Goal: Task Accomplishment & Management: Use online tool/utility

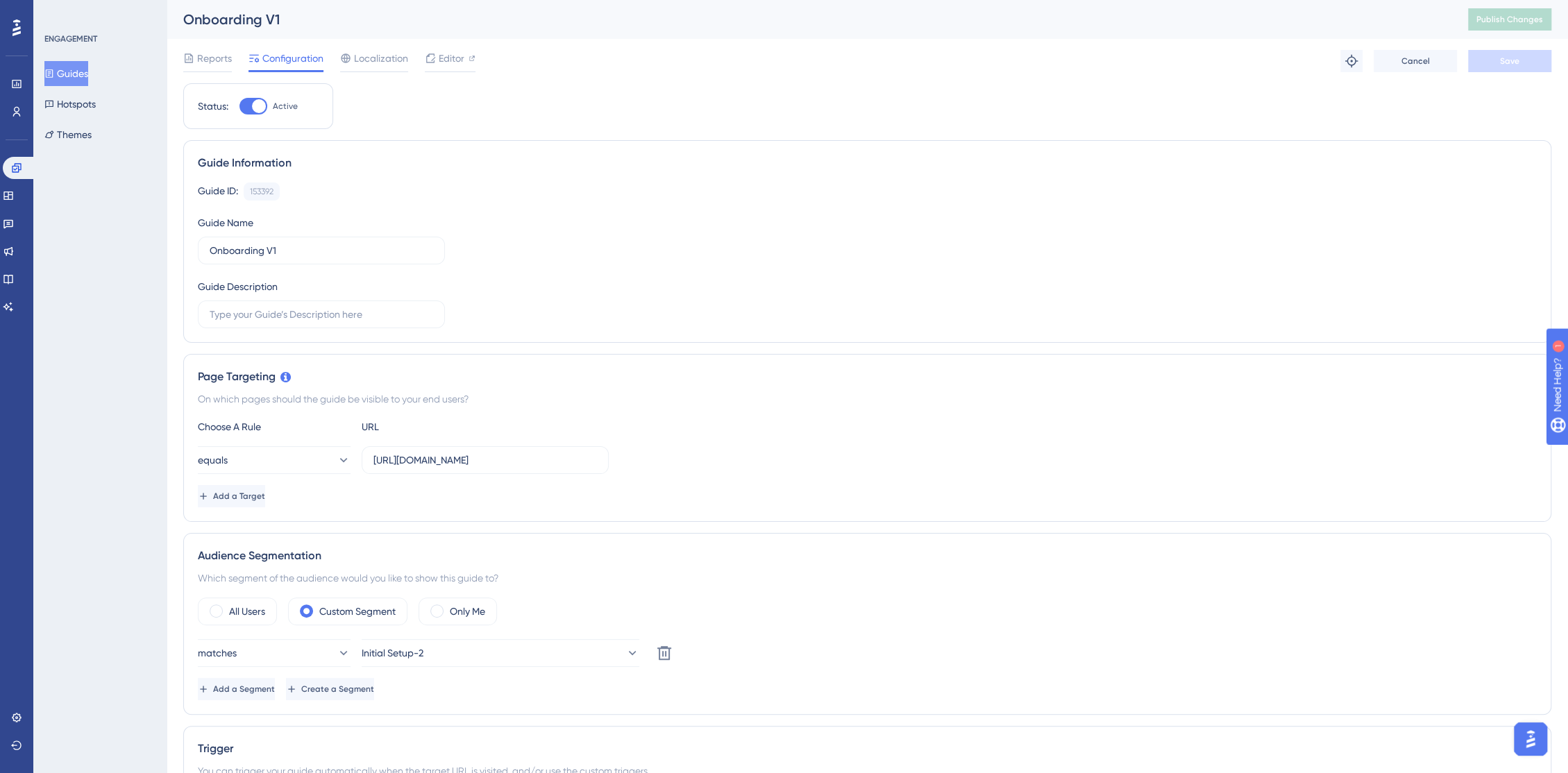
click at [260, 105] on div at bounding box center [258, 106] width 13 height 13
click at [239, 106] on input "Active" at bounding box center [239, 106] width 1 height 1
checkbox input "false"
click at [1510, 65] on span "Save" at bounding box center [1509, 62] width 19 height 12
click at [1510, 26] on button "Publish Changes" at bounding box center [1509, 19] width 83 height 22
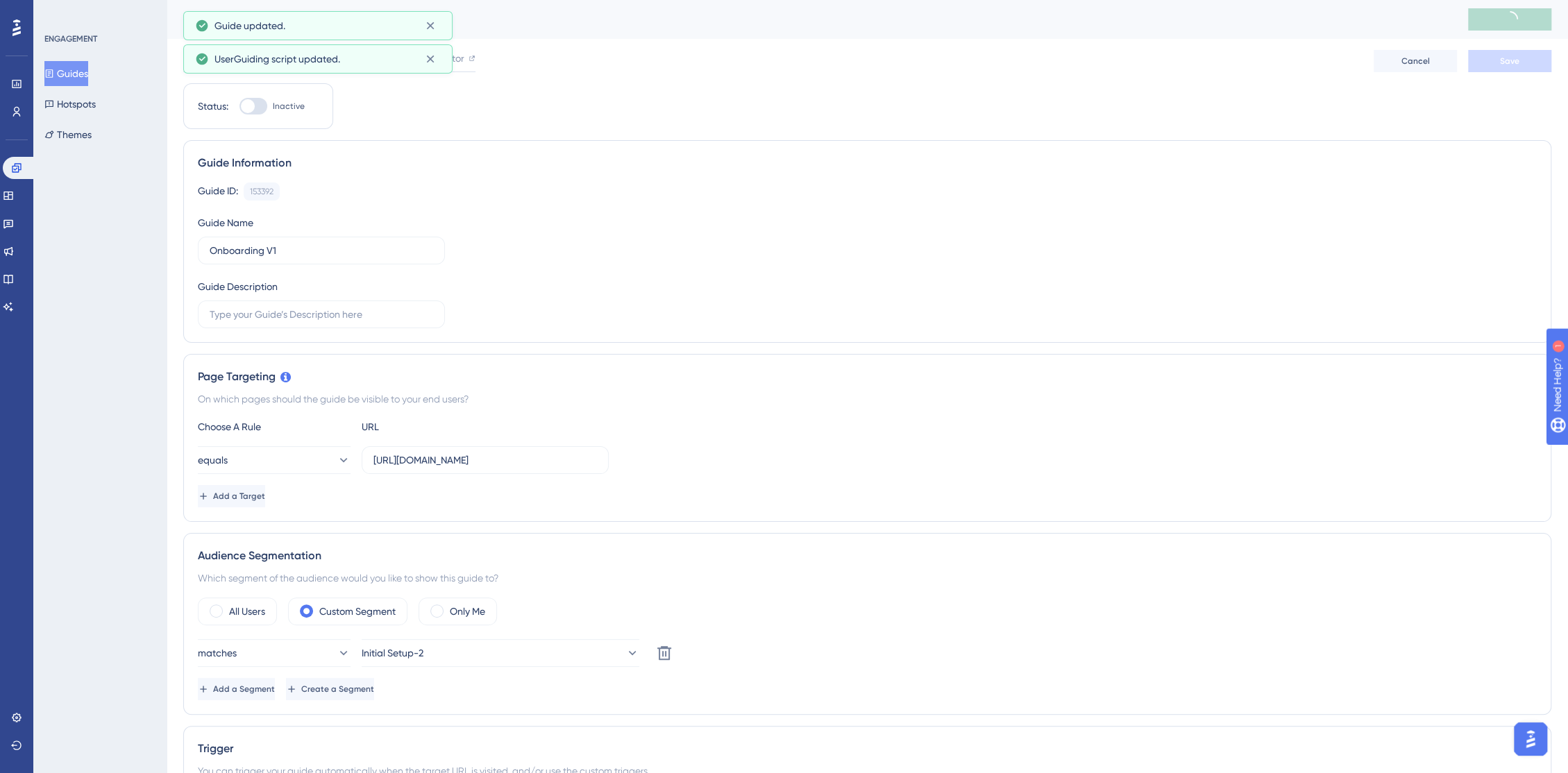
click at [70, 72] on button "Guides" at bounding box center [66, 73] width 43 height 25
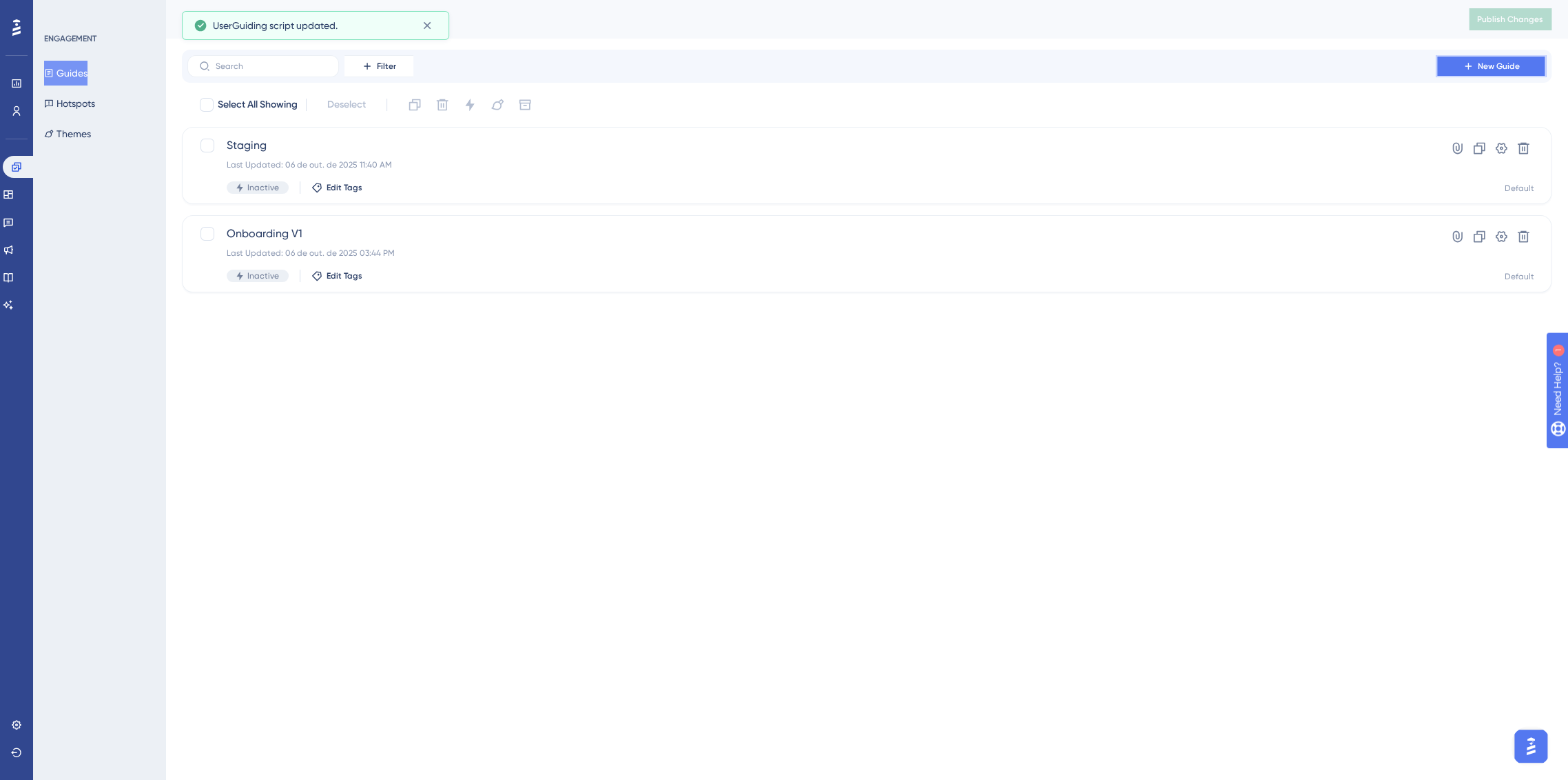
drag, startPoint x: 1487, startPoint y: 68, endPoint x: 1459, endPoint y: 85, distance: 32.8
click at [1487, 68] on span "New Guide" at bounding box center [1499, 66] width 42 height 11
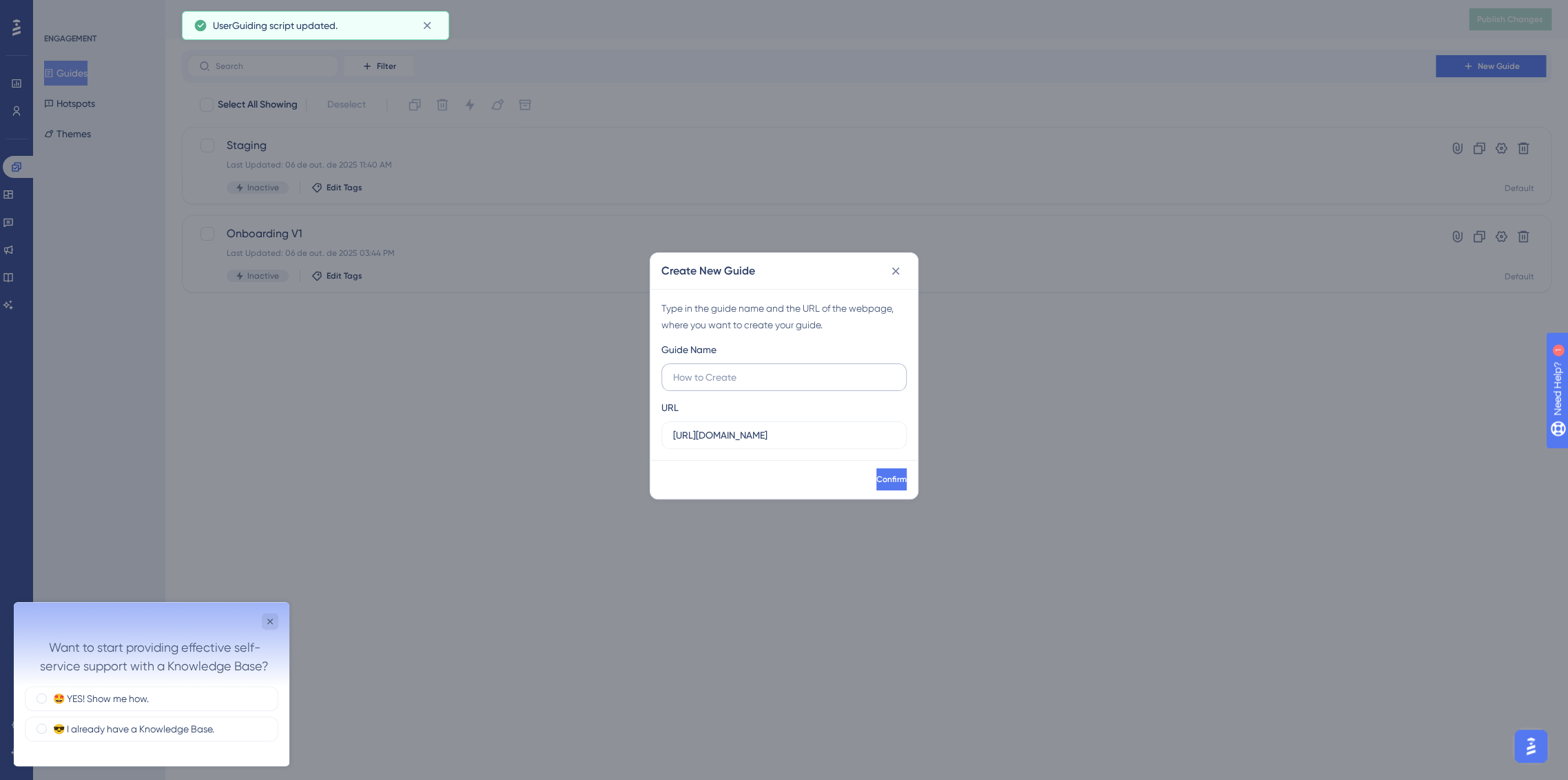
click at [785, 367] on label at bounding box center [784, 377] width 245 height 28
click at [785, 369] on input "text" at bounding box center [784, 377] width 222 height 15
drag, startPoint x: 821, startPoint y: 429, endPoint x: 598, endPoint y: 417, distance: 223.3
click at [598, 416] on div "Create New Guide Type in the guide name and the URL of the webpage, where you w…" at bounding box center [784, 390] width 1568 height 780
paste input "https://console.staging.bluems.com/"
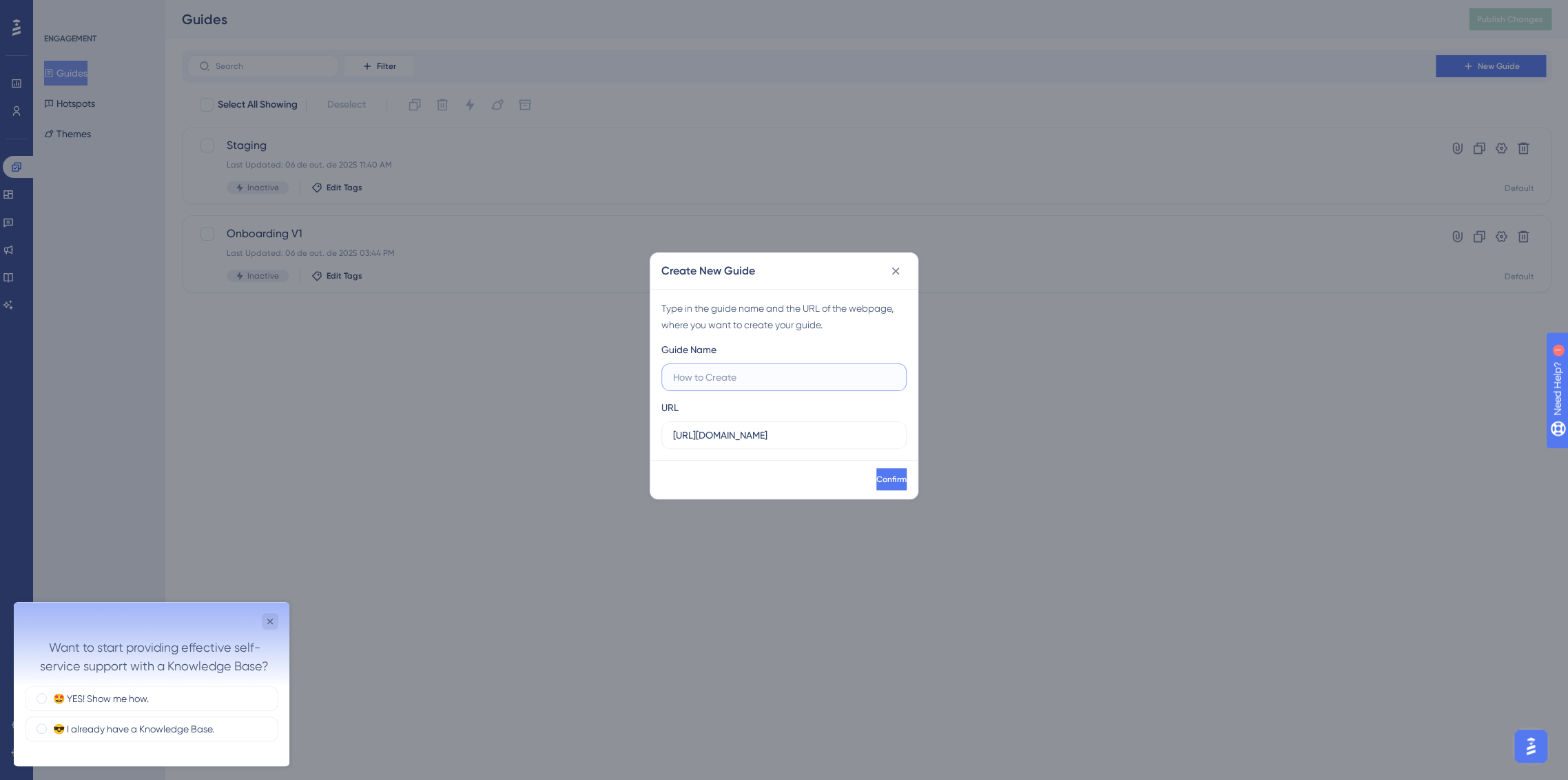
click at [798, 375] on input "text" at bounding box center [784, 377] width 222 height 15
drag, startPoint x: 742, startPoint y: 435, endPoint x: 776, endPoint y: 433, distance: 34.1
click at [776, 433] on input "https://console.staging.bluems.com/" at bounding box center [784, 435] width 222 height 15
type input "https://console.bluems.com/"
click at [828, 425] on label "https://console.bluems.com/" at bounding box center [784, 435] width 245 height 28
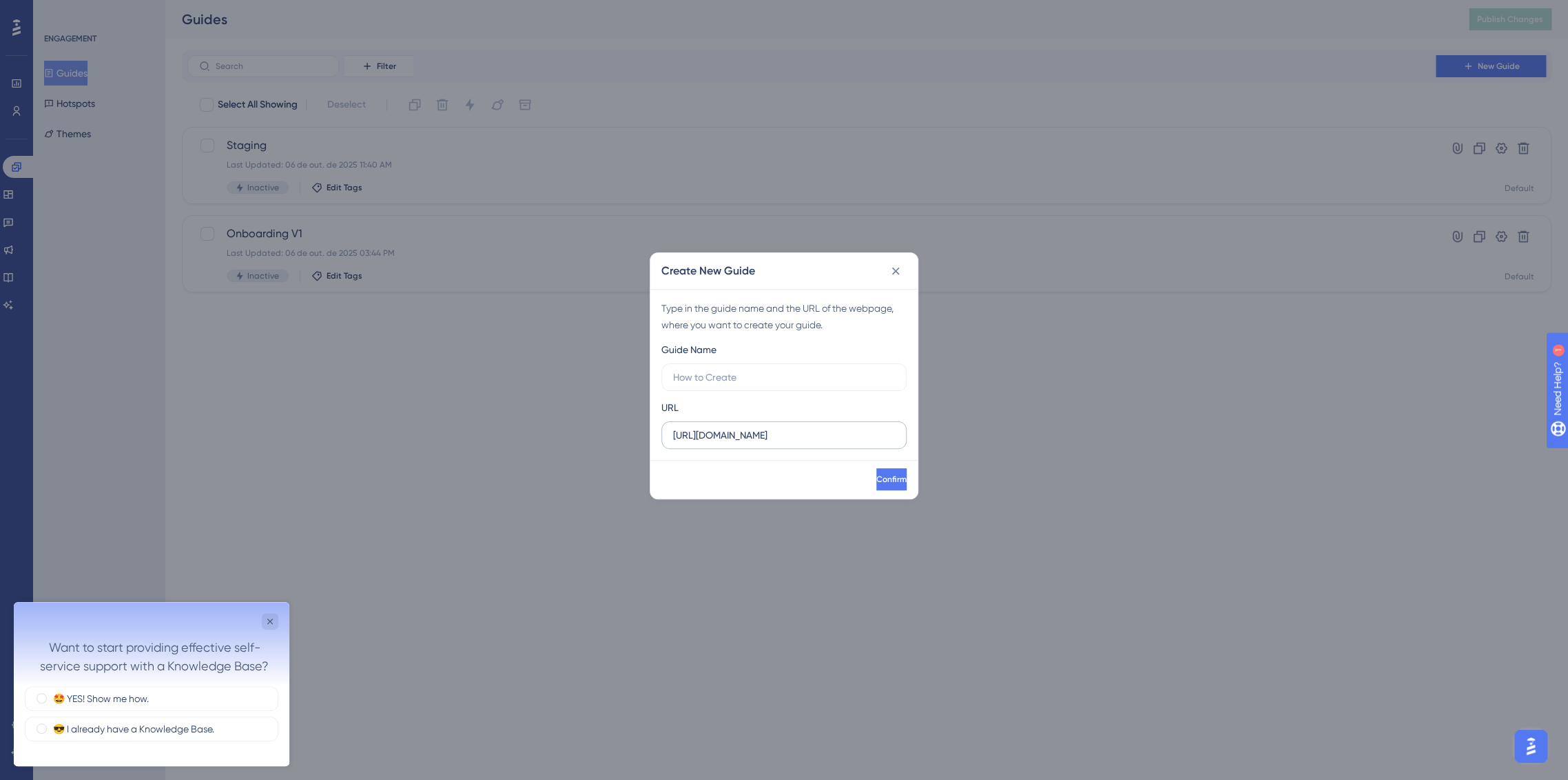
click at [828, 428] on input "https://console.bluems.com/" at bounding box center [784, 435] width 222 height 15
click at [800, 377] on input "text" at bounding box center [784, 377] width 222 height 15
type input "Teste"
click at [876, 476] on span "Confirm" at bounding box center [892, 479] width 31 height 11
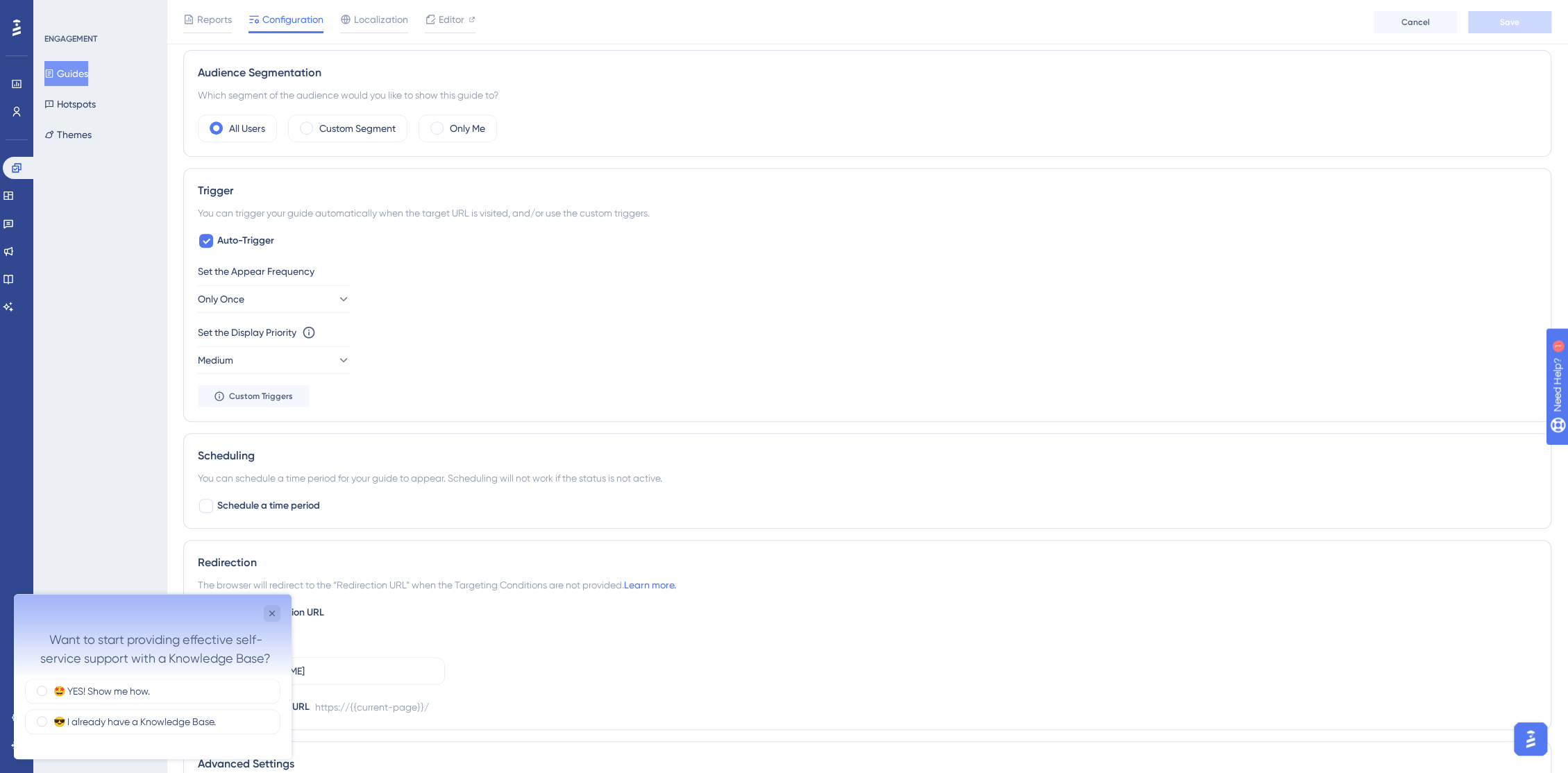
scroll to position [231, 0]
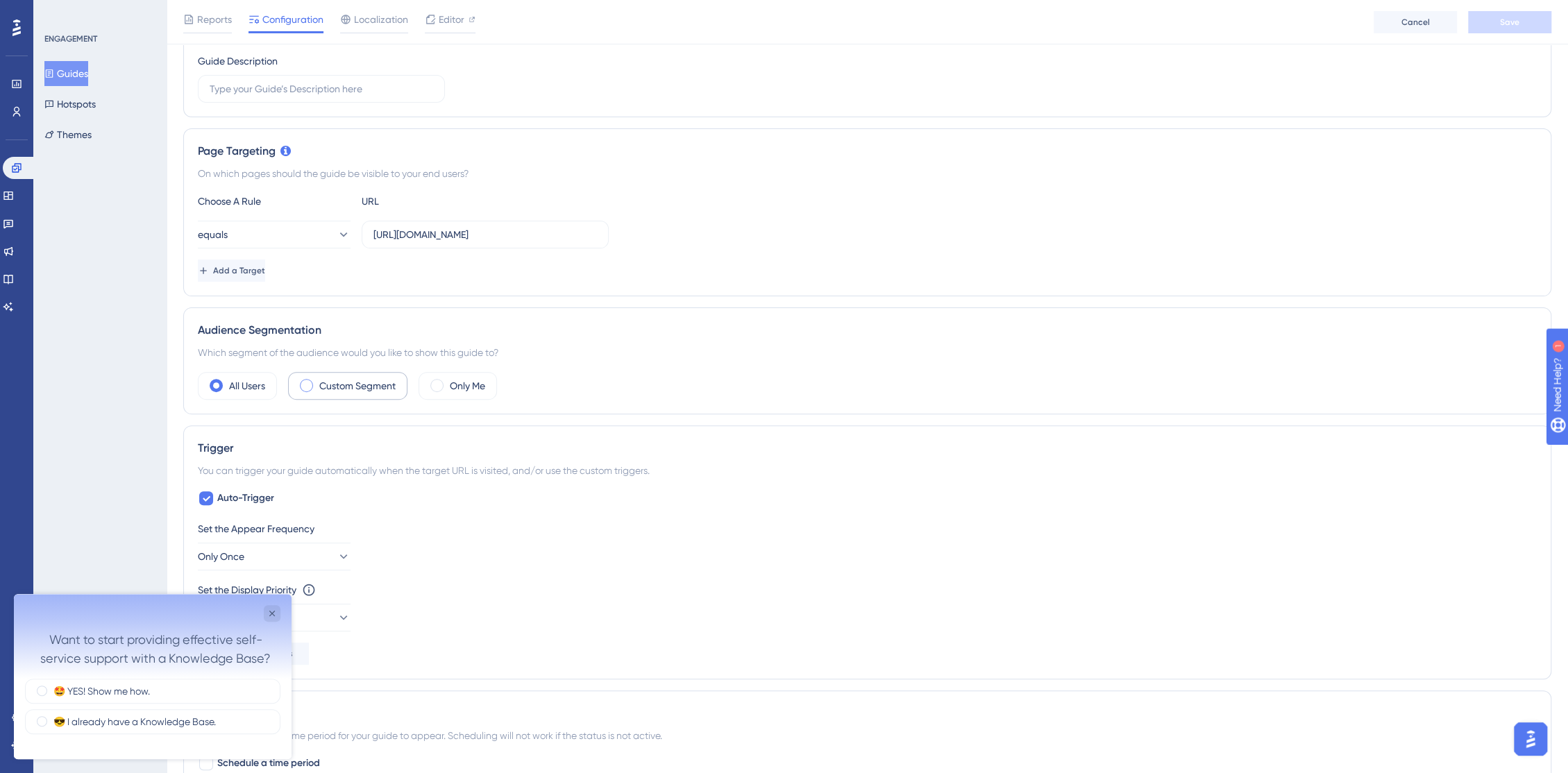
click at [366, 388] on label "Custom Segment" at bounding box center [357, 386] width 76 height 16
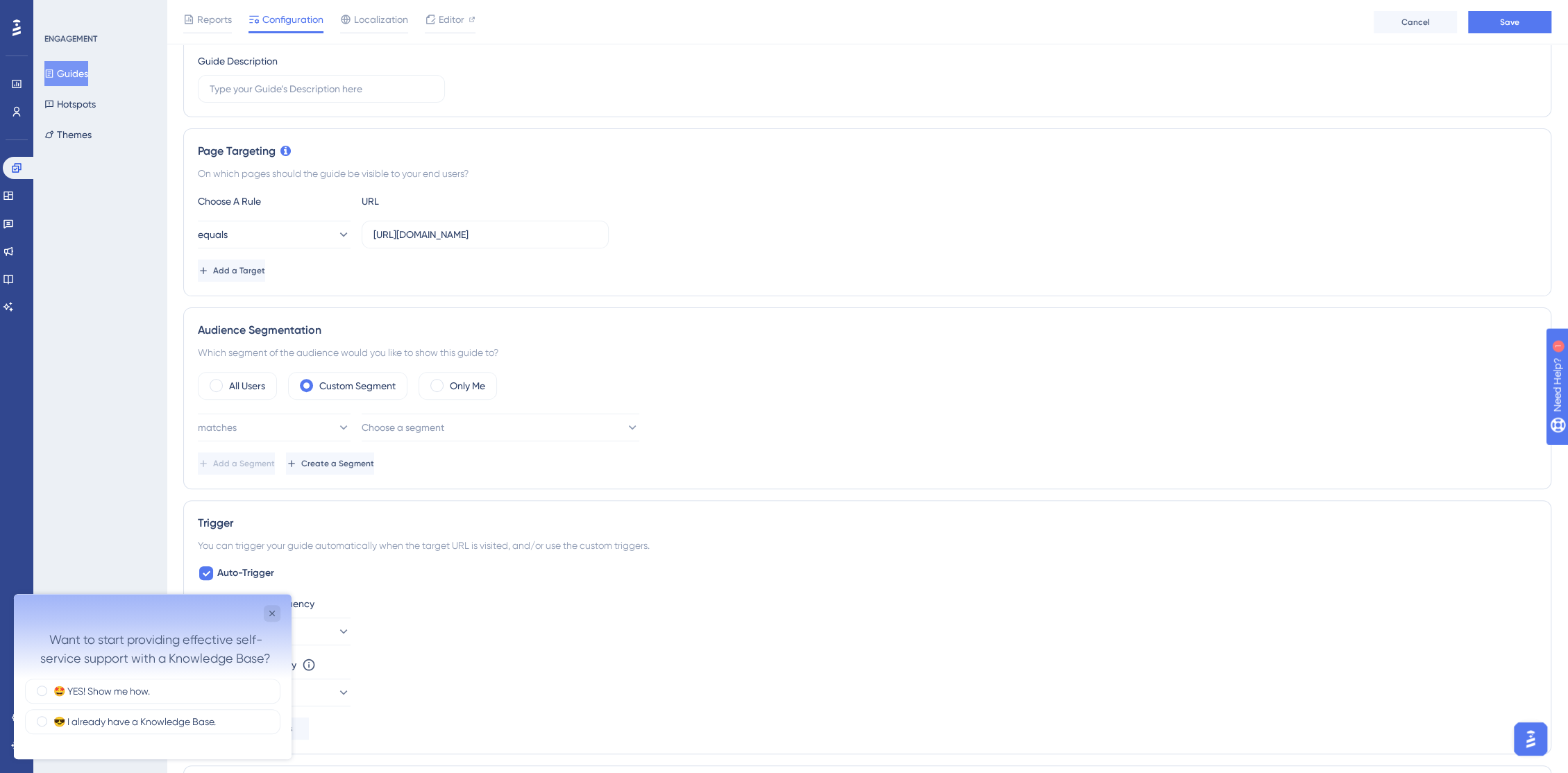
scroll to position [0, 0]
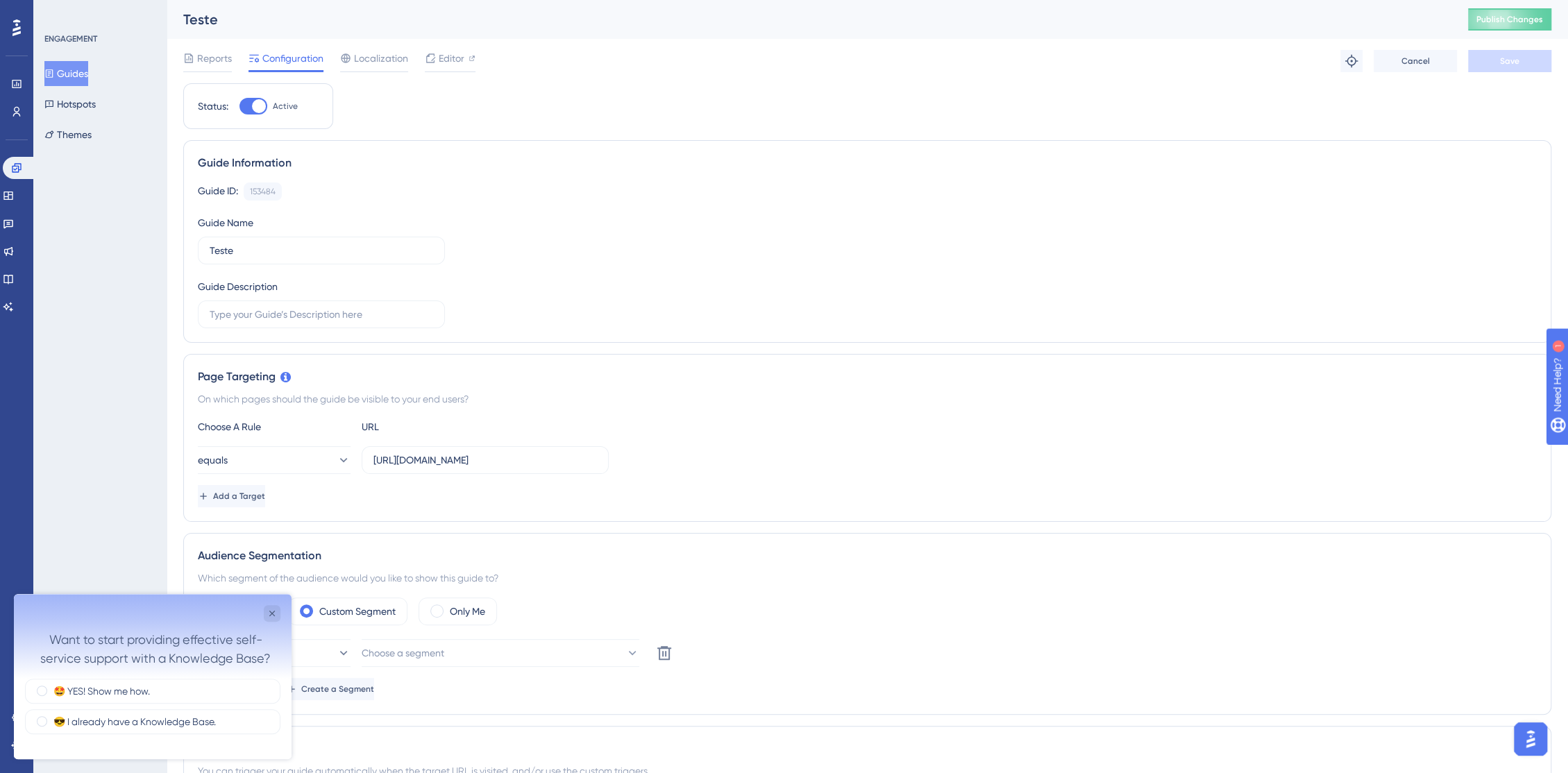
click at [264, 111] on div at bounding box center [252, 106] width 28 height 16
click at [239, 107] on input "Active" at bounding box center [239, 106] width 1 height 1
checkbox input "false"
click at [1499, 60] on button "Save" at bounding box center [1509, 61] width 83 height 22
click at [1515, 21] on span "Publish Changes" at bounding box center [1509, 19] width 66 height 12
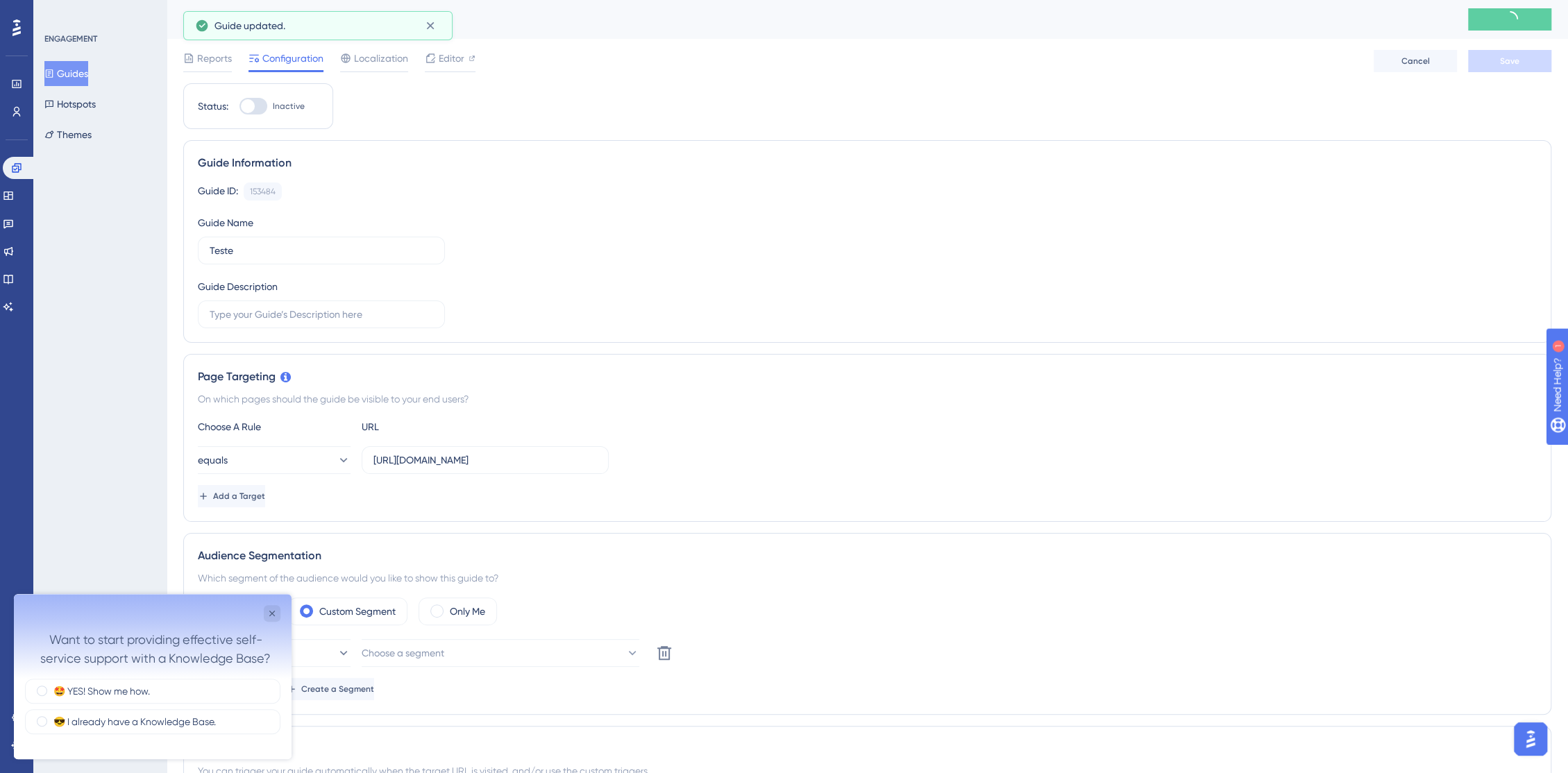
click at [66, 74] on button "Guides" at bounding box center [66, 73] width 43 height 25
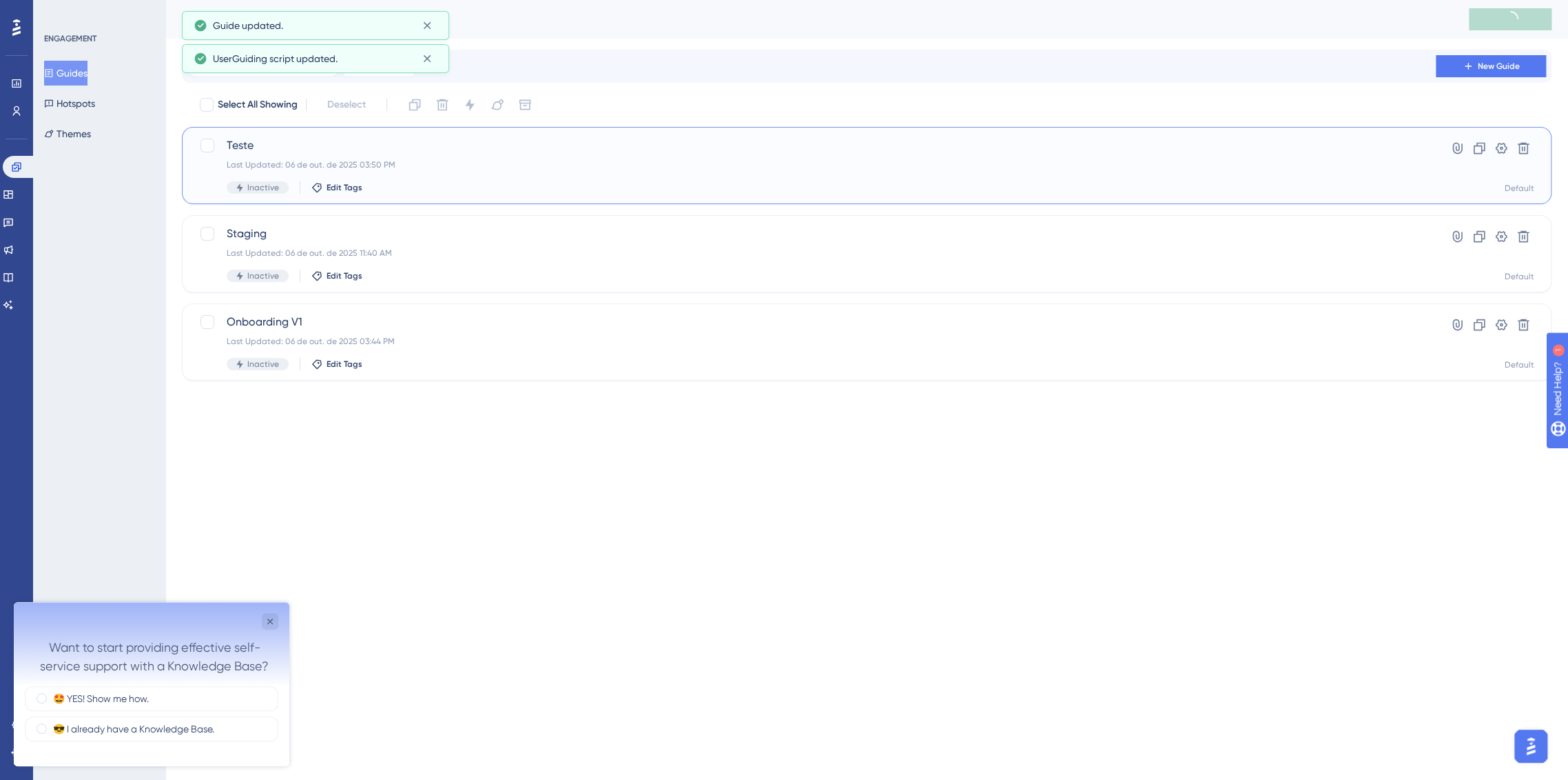
click at [247, 141] on span "Teste" at bounding box center [811, 145] width 1170 height 16
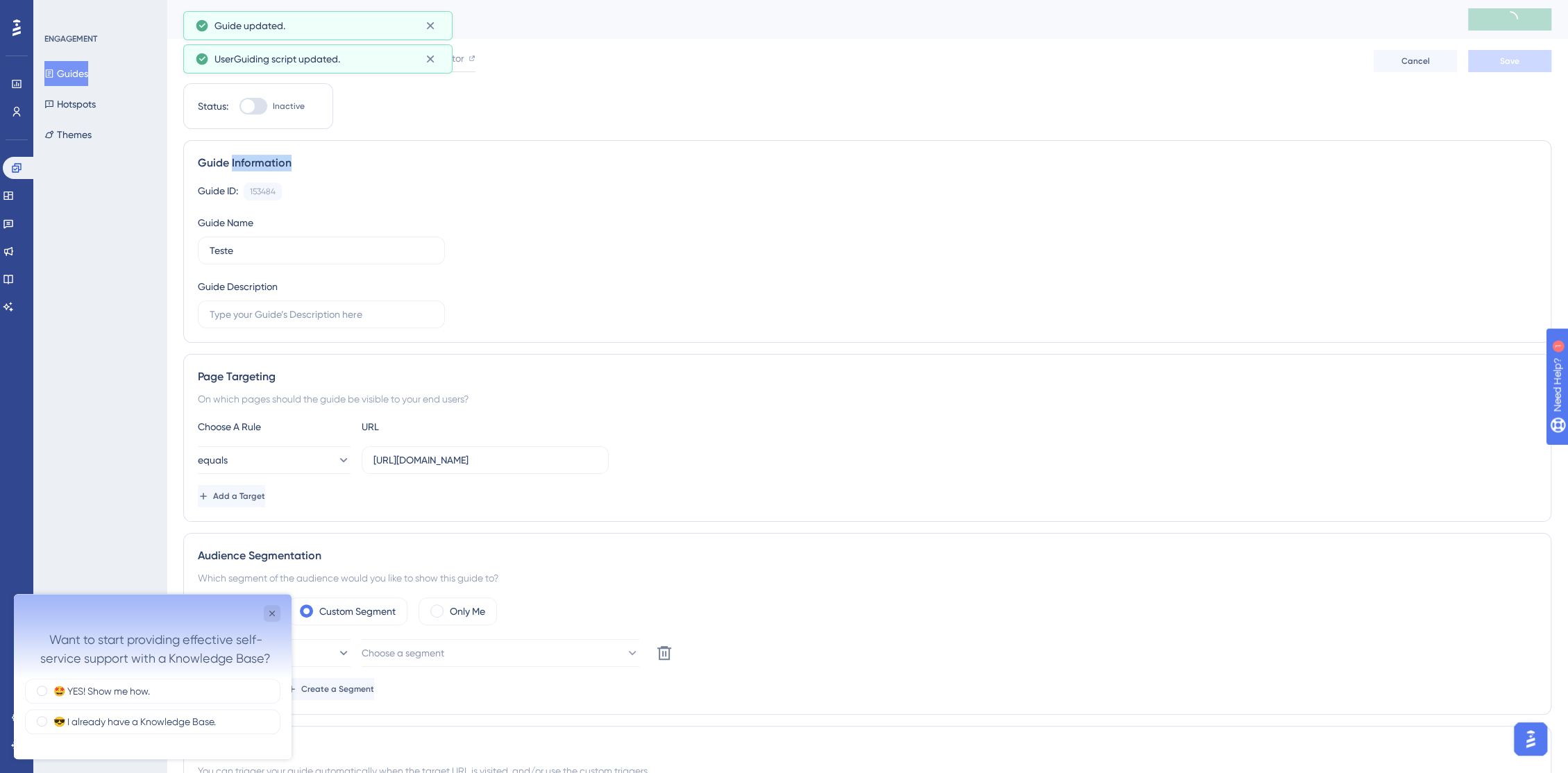
click at [249, 142] on div "Guide Information Guide ID: 153484 Copy Guide Name Teste Guide Description" at bounding box center [867, 241] width 1369 height 202
click at [430, 34] on button at bounding box center [430, 25] width 21 height 22
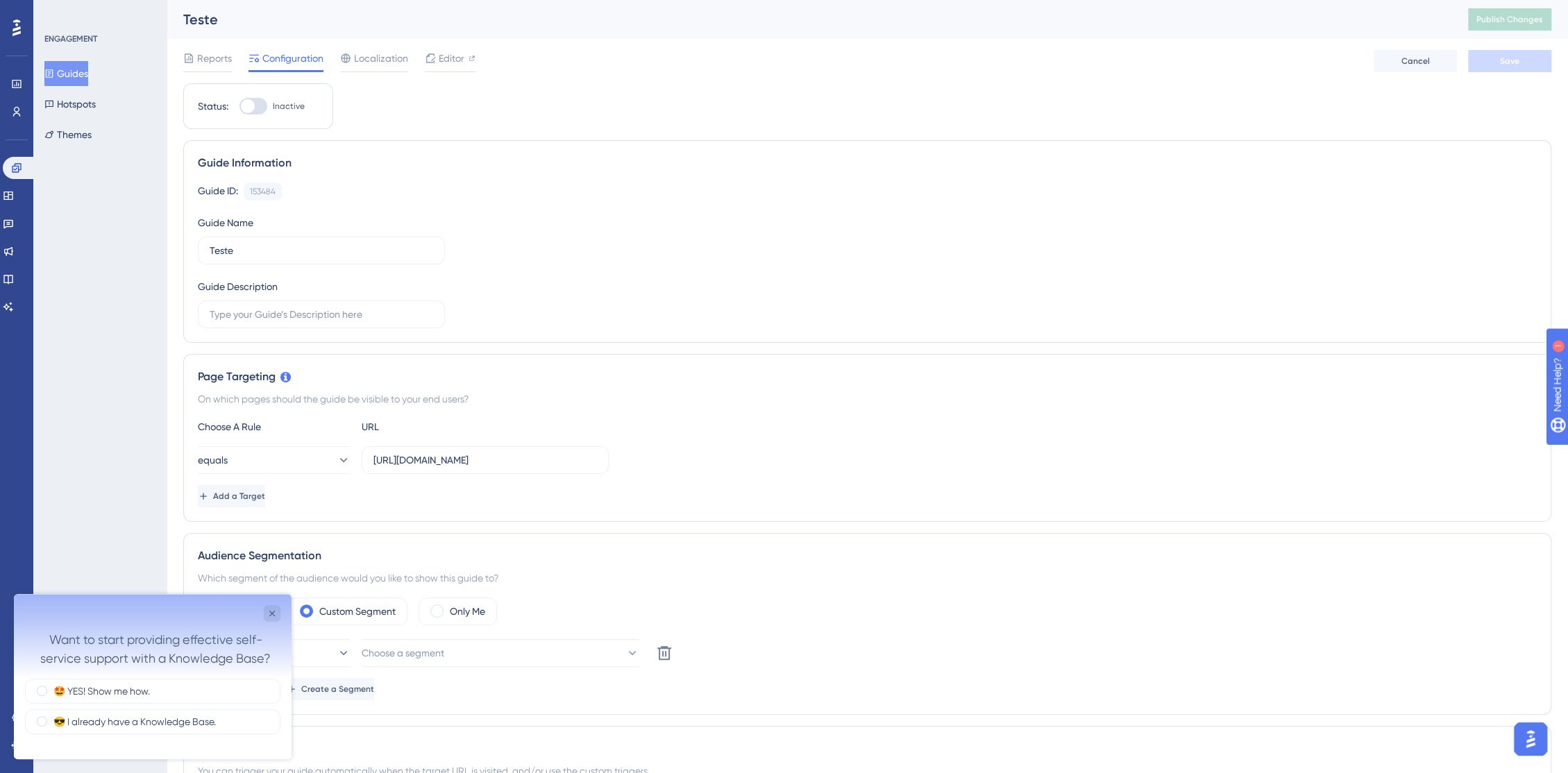
click at [227, 16] on div "Teste" at bounding box center [808, 19] width 1250 height 19
click at [212, 20] on div "Teste" at bounding box center [808, 19] width 1250 height 19
click at [218, 20] on div "Teste" at bounding box center [808, 19] width 1250 height 19
click at [283, 245] on input "Teste" at bounding box center [322, 251] width 224 height 15
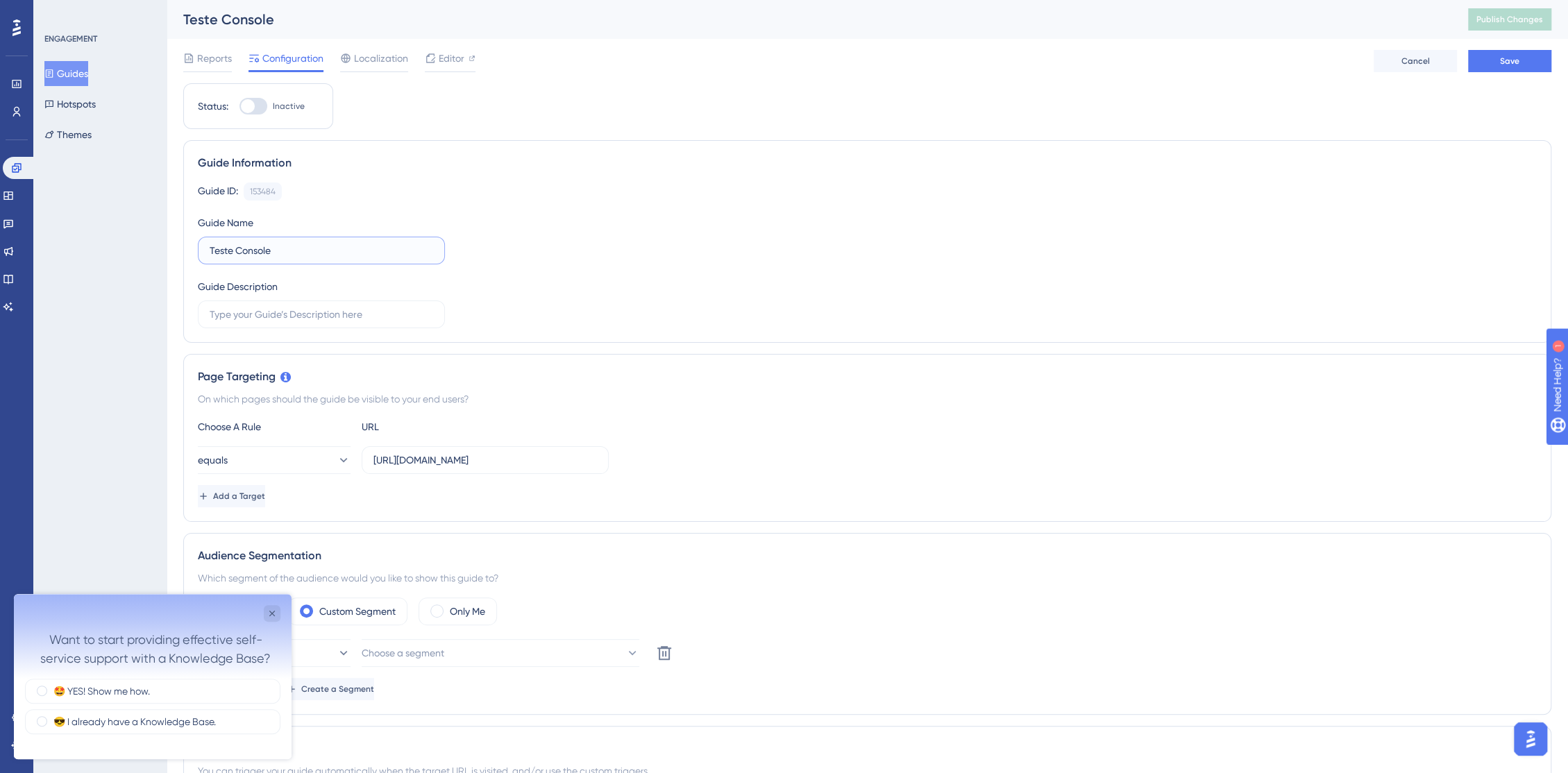
type input "Teste Console"
drag, startPoint x: 637, startPoint y: 256, endPoint x: 186, endPoint y: 135, distance: 466.9
click at [637, 256] on div "Guide ID: 153484 Copy Guide Name Teste Console Guide Description" at bounding box center [866, 254] width 1339 height 146
click at [76, 76] on button "Guides" at bounding box center [66, 73] width 43 height 25
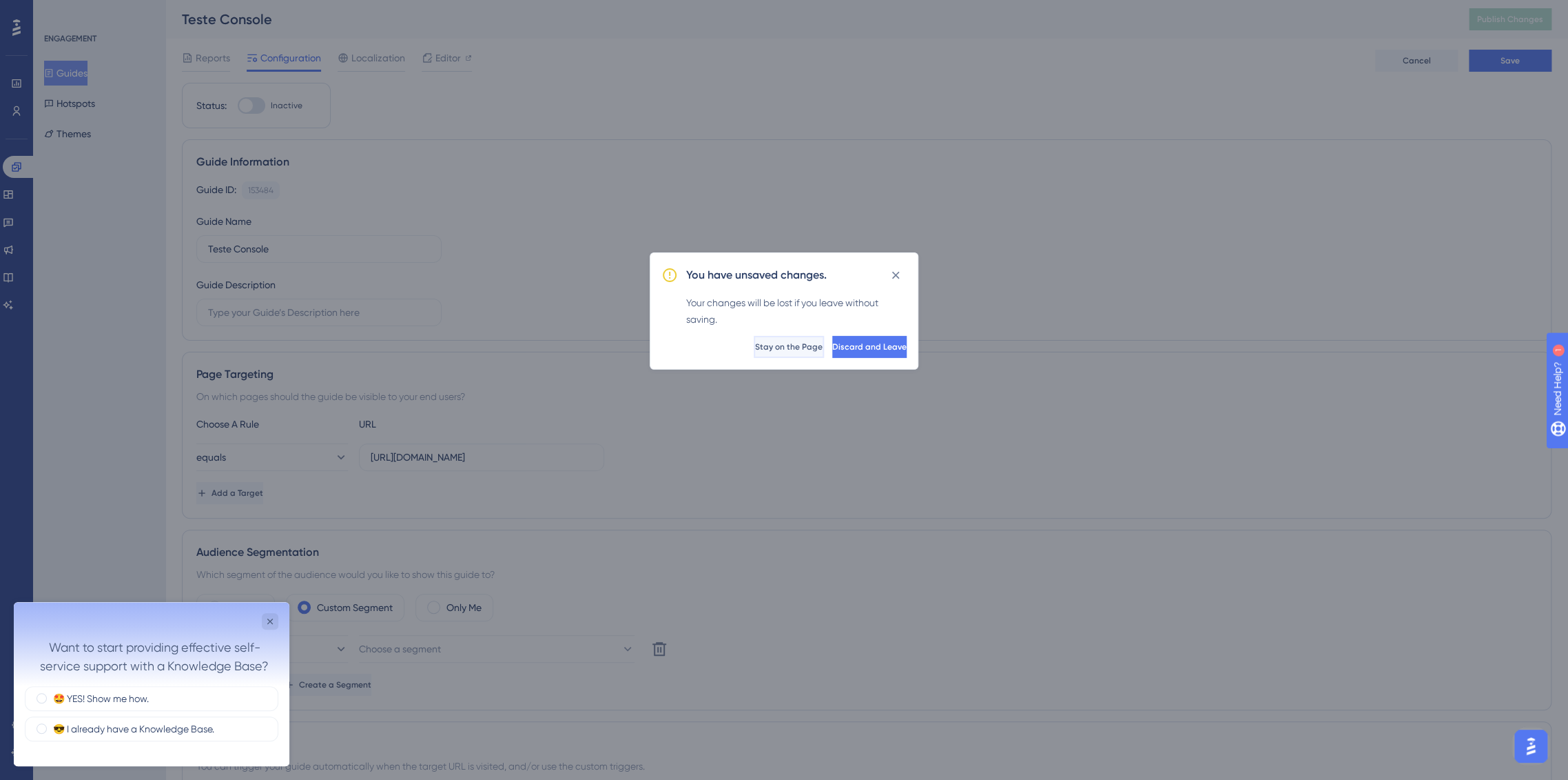
click at [755, 351] on span "Stay on the Page" at bounding box center [788, 347] width 68 height 11
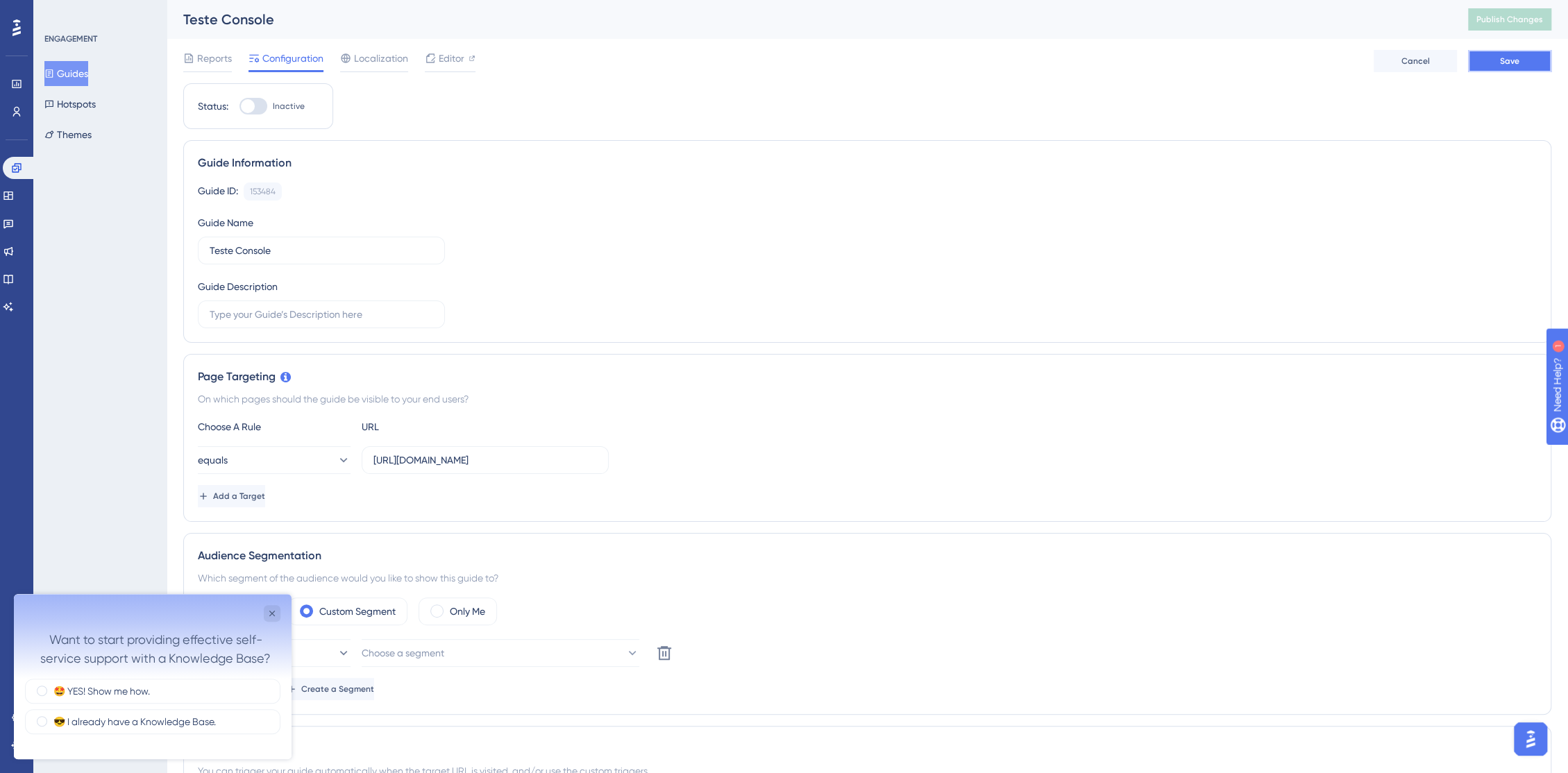
click at [1502, 51] on button "Save" at bounding box center [1509, 61] width 83 height 22
click at [80, 73] on button "Guides" at bounding box center [66, 73] width 43 height 25
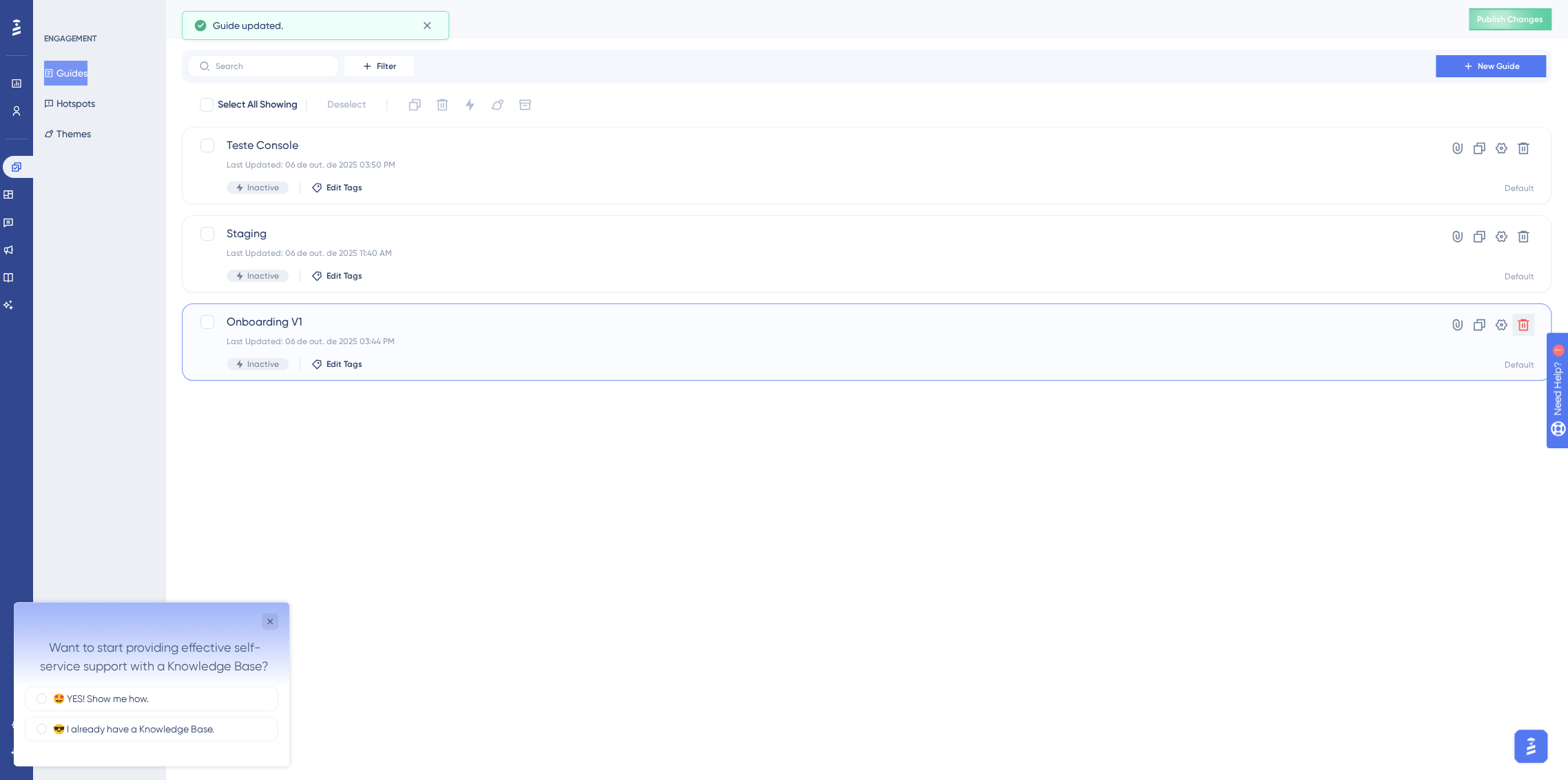
drag, startPoint x: 1521, startPoint y: 322, endPoint x: 1383, endPoint y: 441, distance: 182.2
click at [1383, 0] on html "Performance Users Engagement Widgets Feedback Product Updates Knowledge Base AI…" at bounding box center [784, 0] width 1568 height 0
click at [1532, 238] on button at bounding box center [1523, 236] width 22 height 22
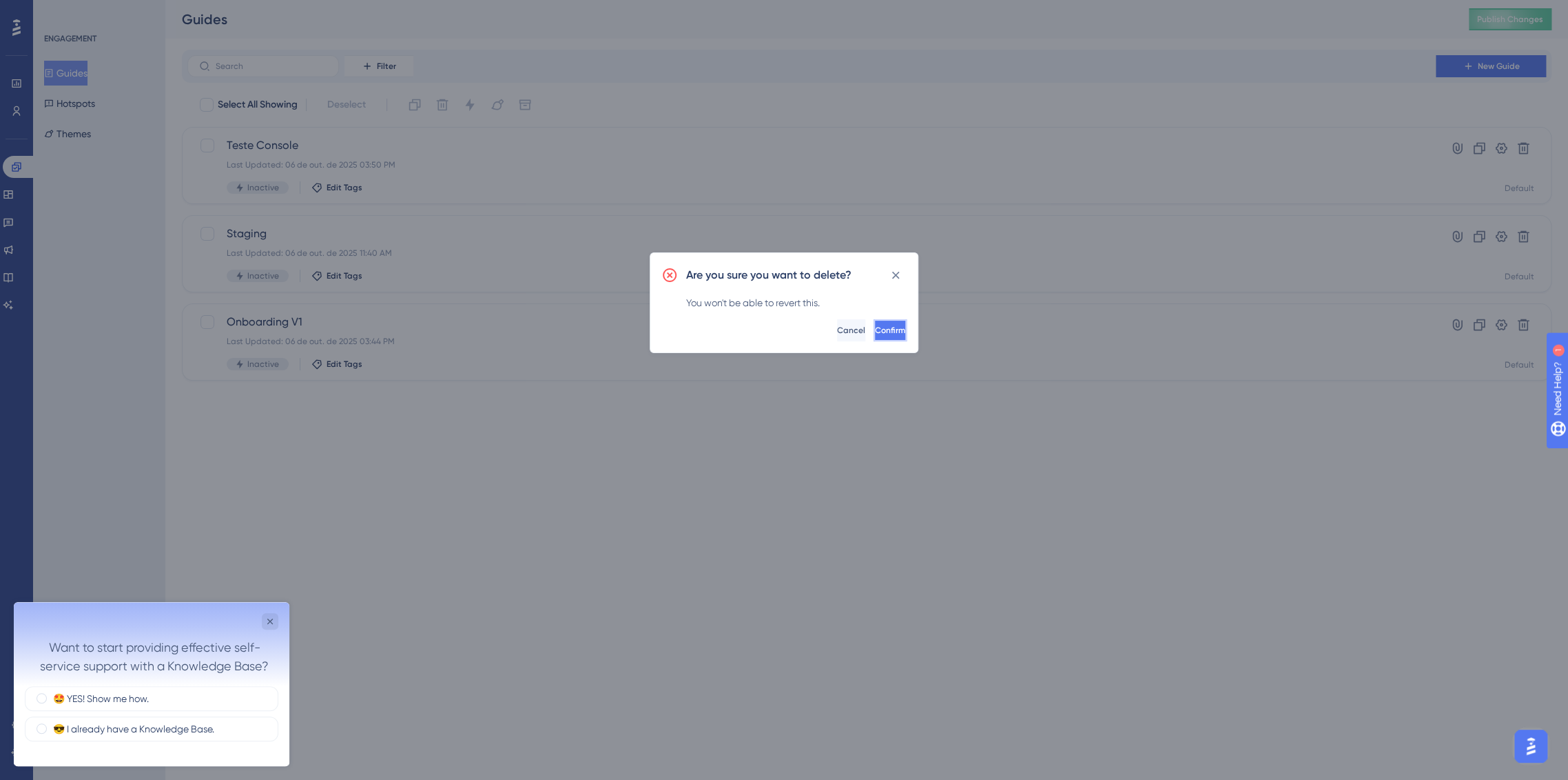
click at [877, 335] on button "Confirm" at bounding box center [890, 329] width 33 height 22
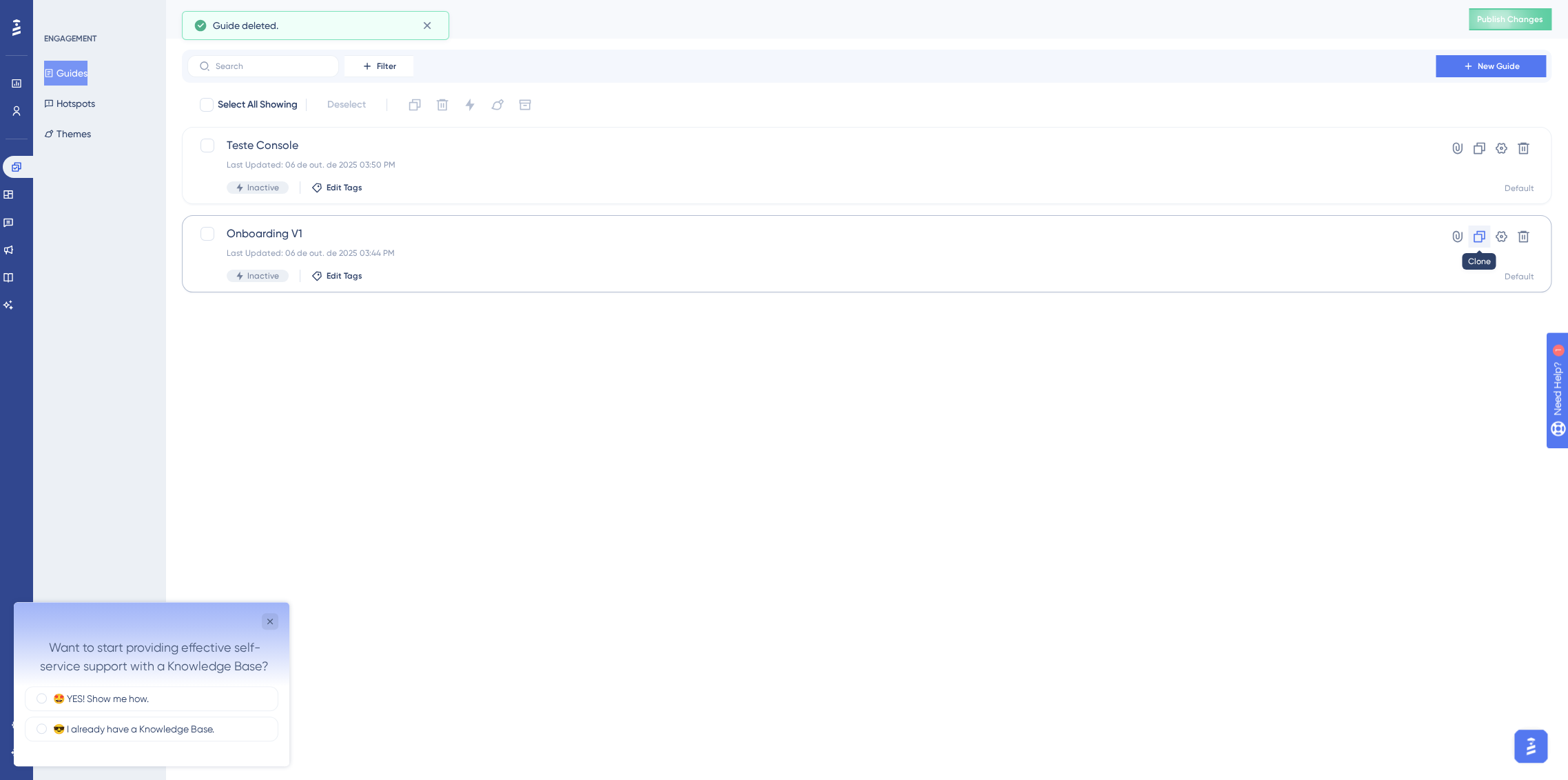
click at [1483, 235] on icon at bounding box center [1479, 236] width 13 height 13
click at [304, 148] on span "Copy - Onboarding V1" at bounding box center [811, 145] width 1170 height 16
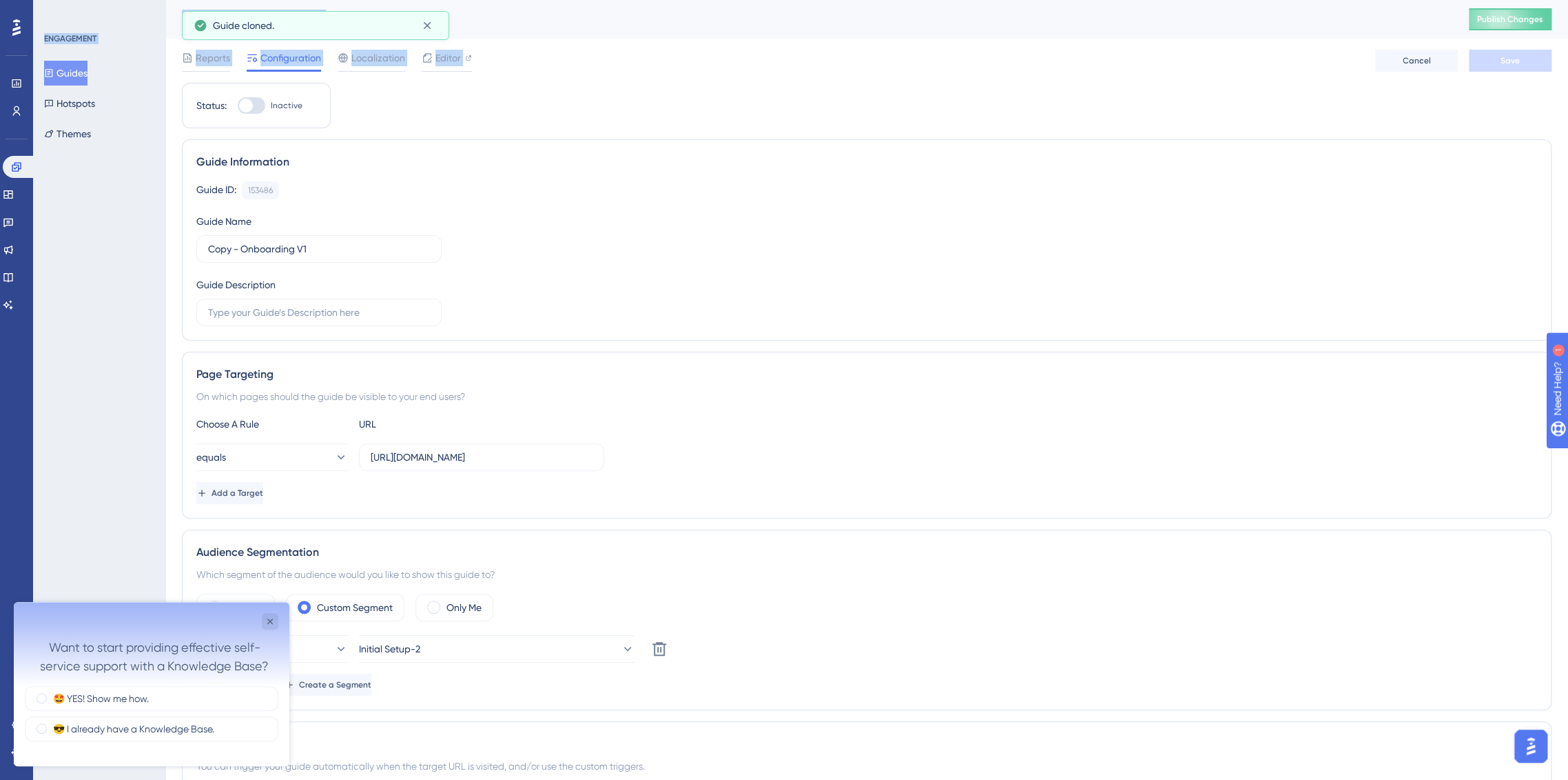
click at [304, 148] on div "Guide Information Guide ID: 153486 Copy Guide Name Copy - Onboarding V1 Guide D…" at bounding box center [867, 239] width 1370 height 201
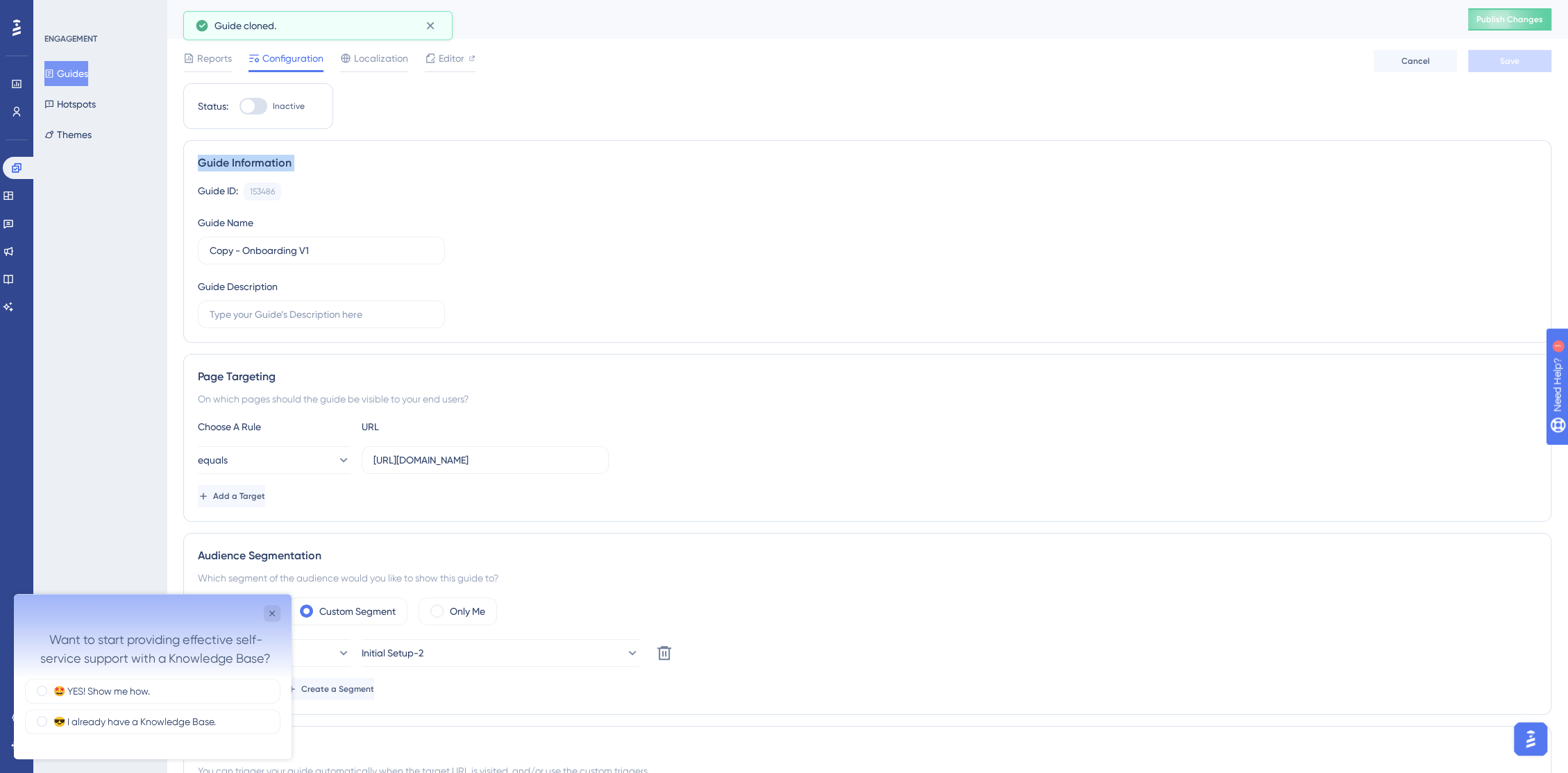
click at [306, 149] on div "Guide Information Guide ID: 153486 Copy Guide Name Copy - Onboarding V1 Guide D…" at bounding box center [867, 241] width 1369 height 202
drag, startPoint x: 323, startPoint y: 247, endPoint x: 140, endPoint y: 241, distance: 183.1
click at [167, 241] on div "Performance Users Engagement Widgets Feedback Product Updates Knowledge Base AI…" at bounding box center [867, 787] width 1401 height 1576
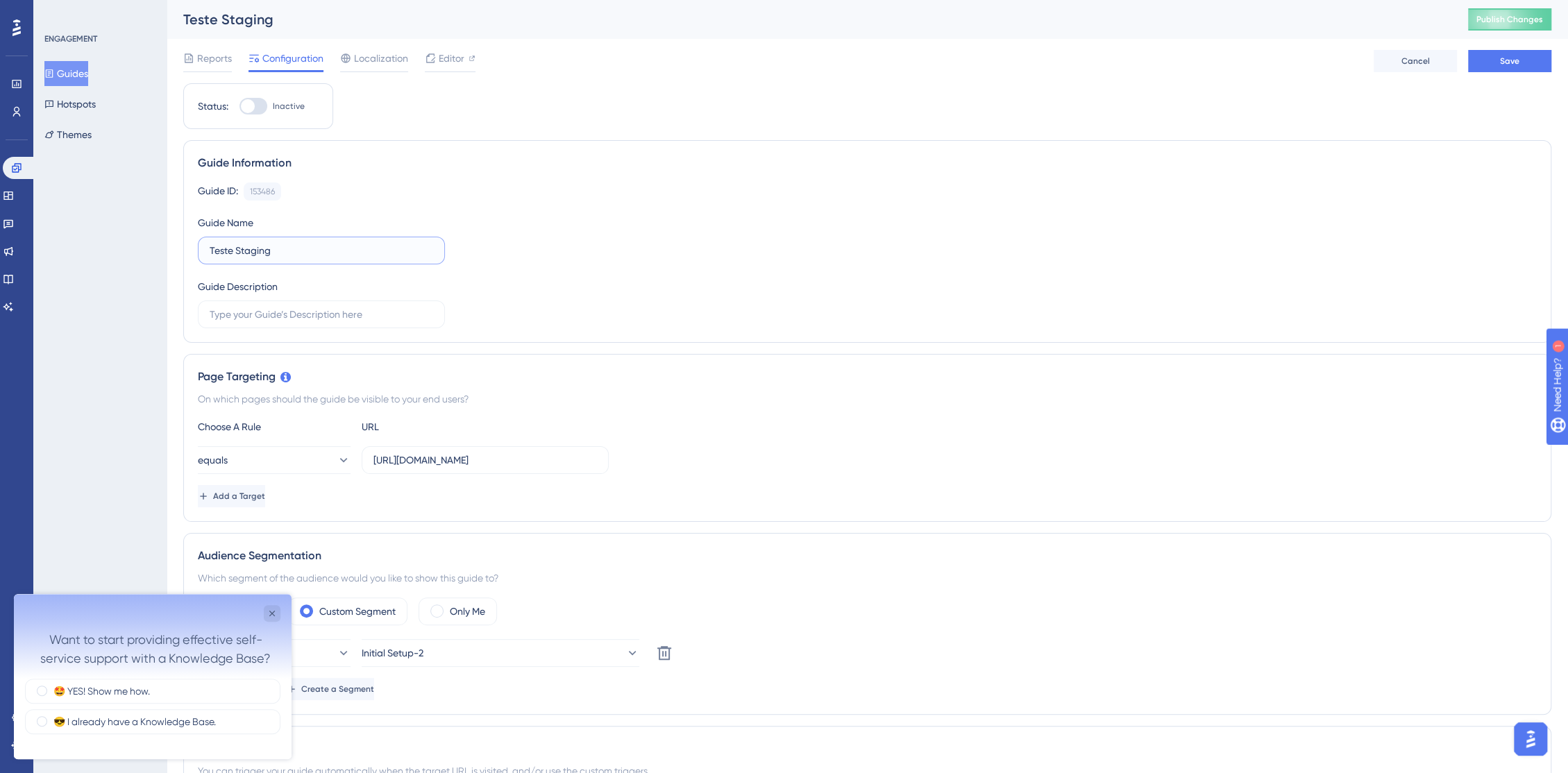
type input "Teste Staging"
click at [510, 288] on div "Guide ID: 153486 Copy Guide Name Teste Staging Guide Description" at bounding box center [866, 254] width 1339 height 146
click at [575, 461] on input "https://console.staging.bluems.com/" at bounding box center [485, 461] width 224 height 15
click at [268, 617] on icon "Close survey" at bounding box center [273, 614] width 12 height 12
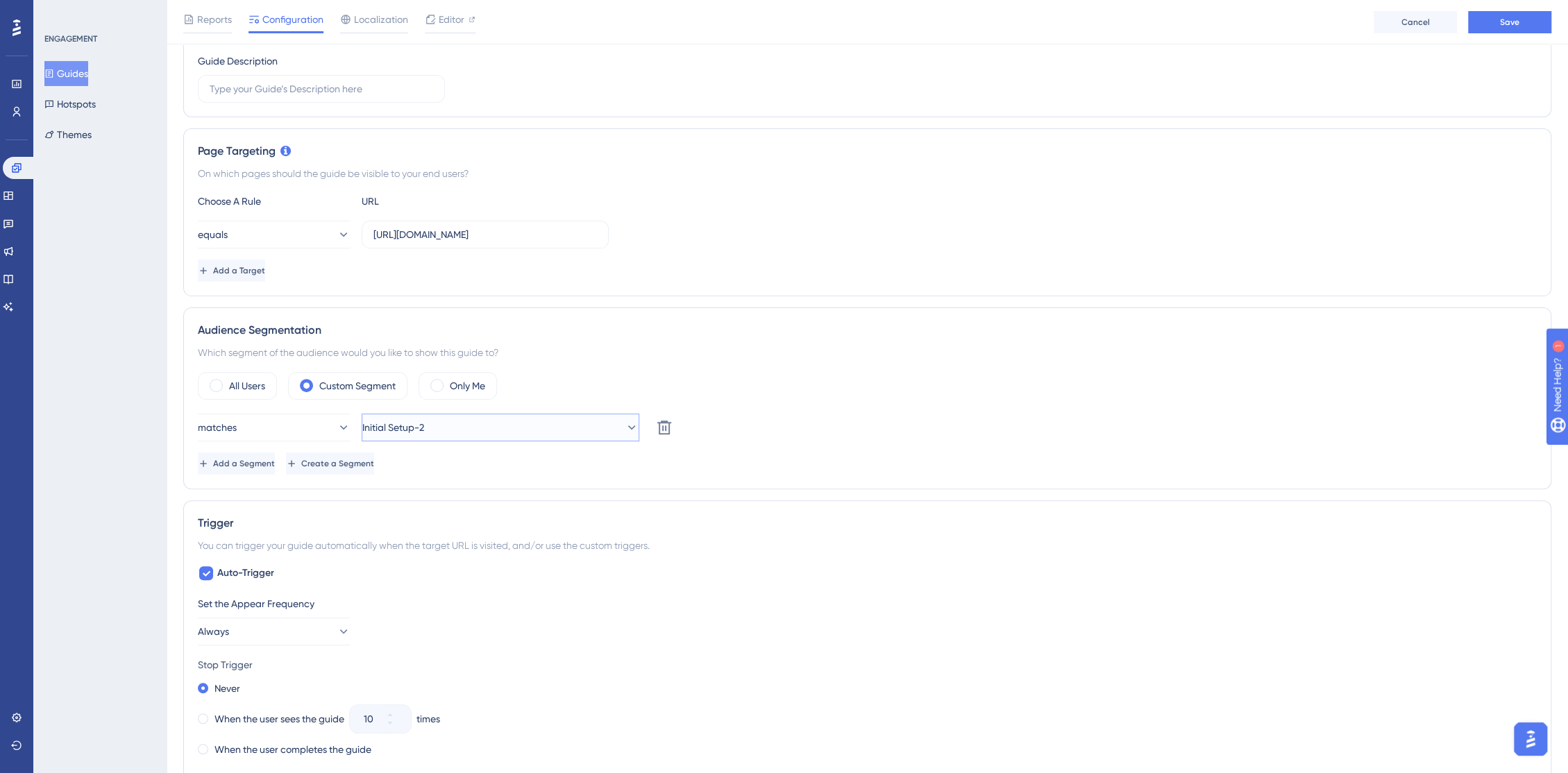
click at [460, 426] on button "Initial Setup-2" at bounding box center [500, 427] width 278 height 28
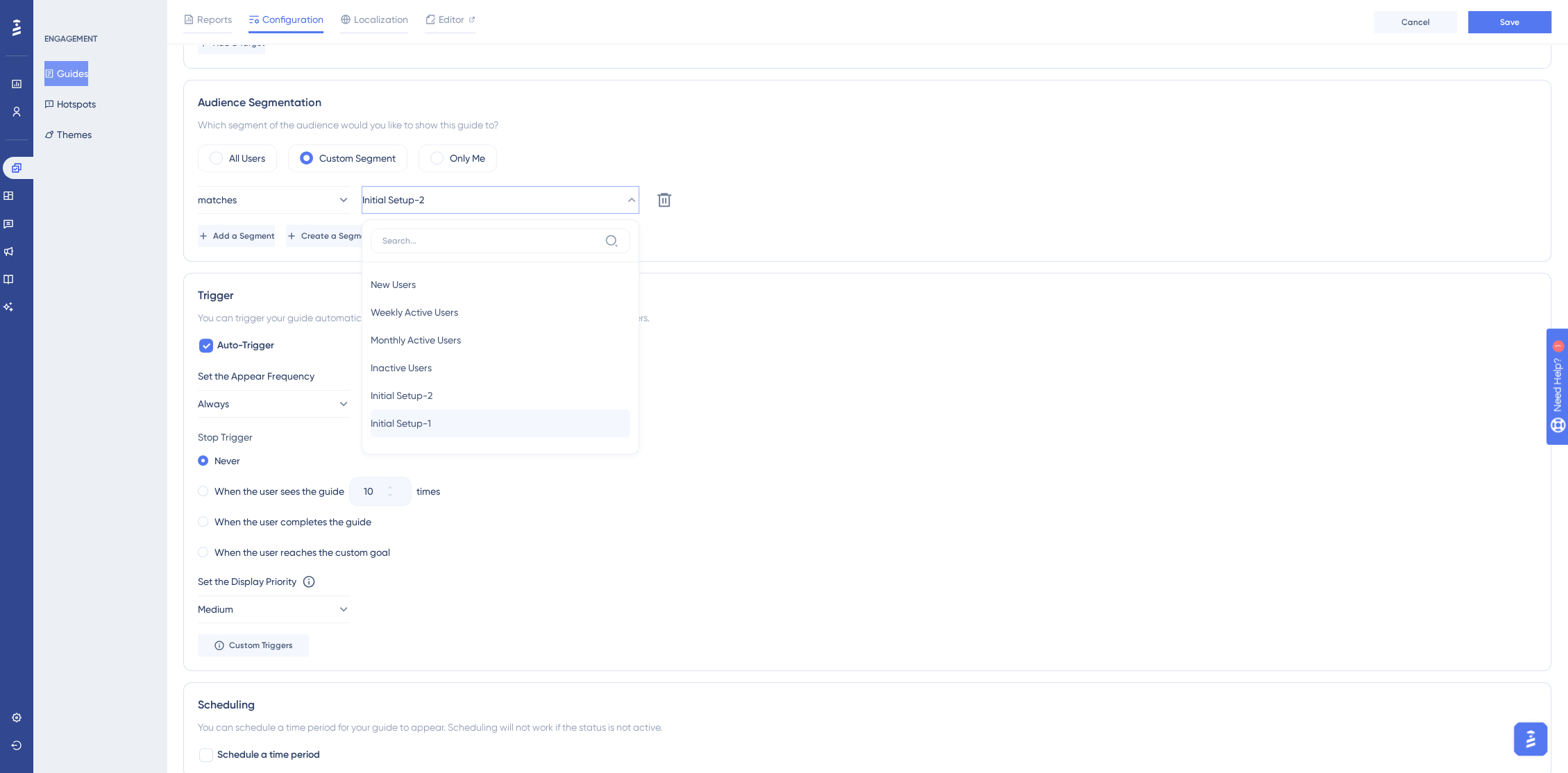
scroll to position [485, 0]
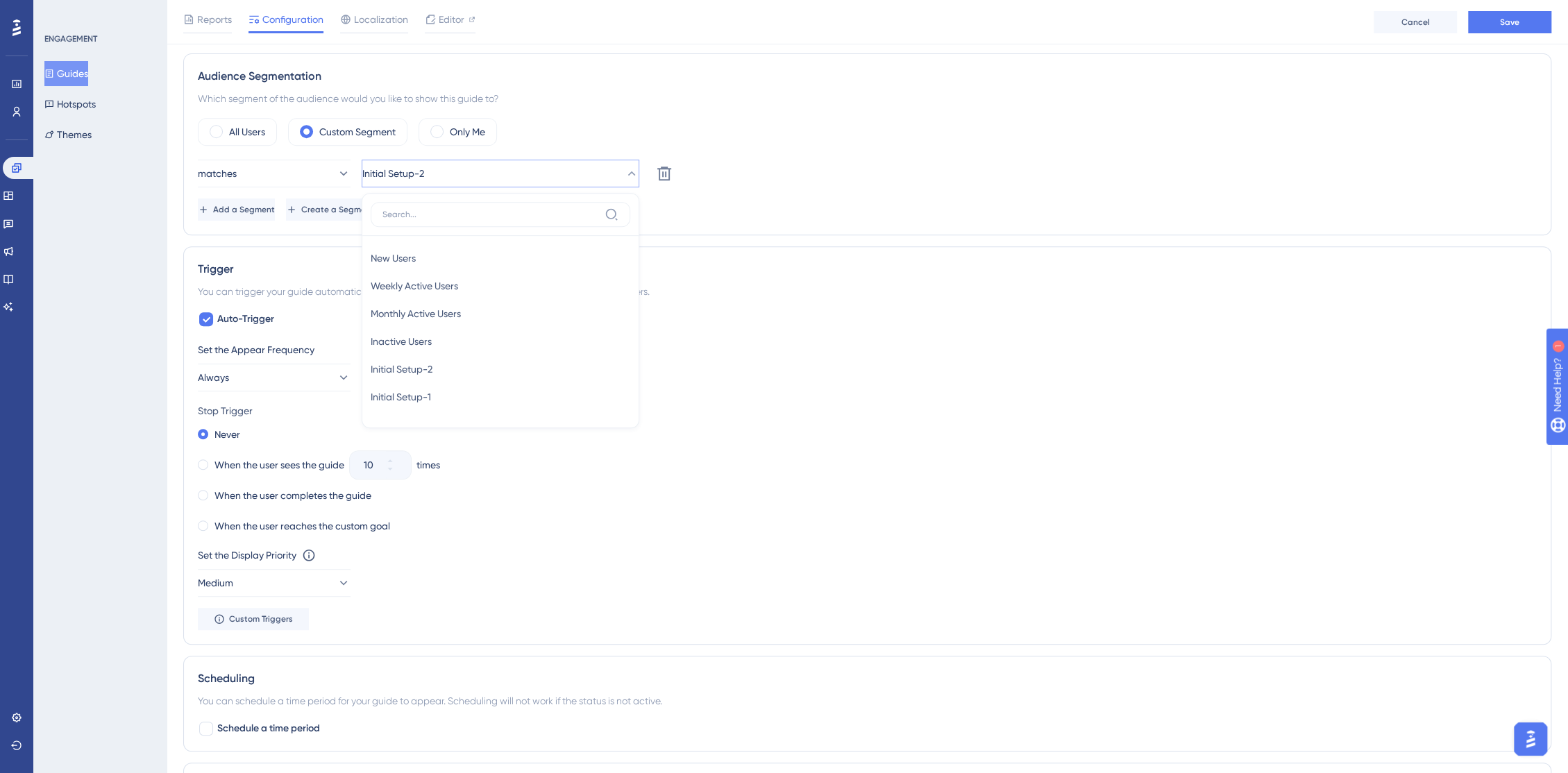
click at [828, 446] on div "Never When the user sees the guide 10 times When the user completes the guide W…" at bounding box center [866, 480] width 1339 height 111
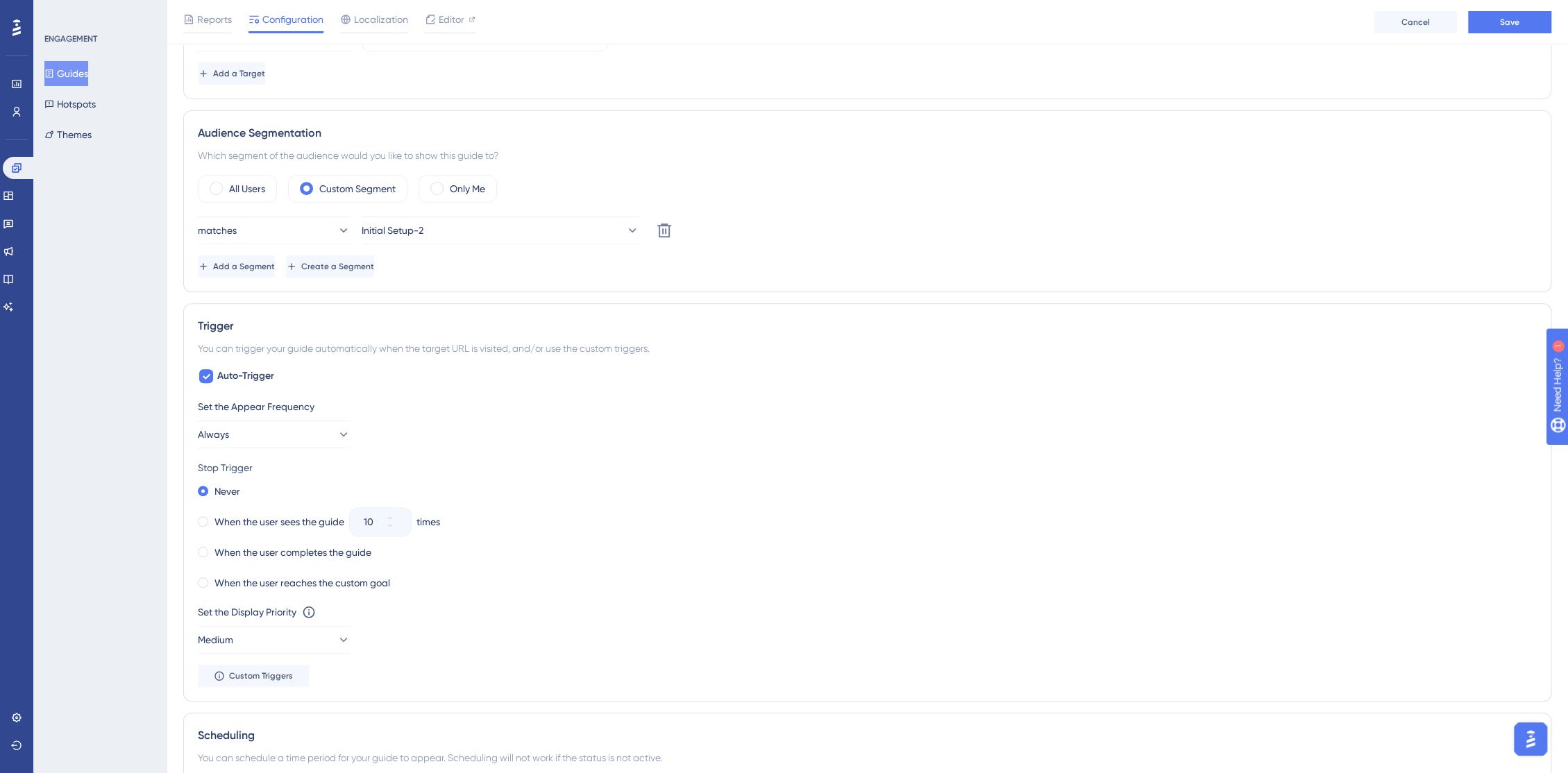
scroll to position [332, 0]
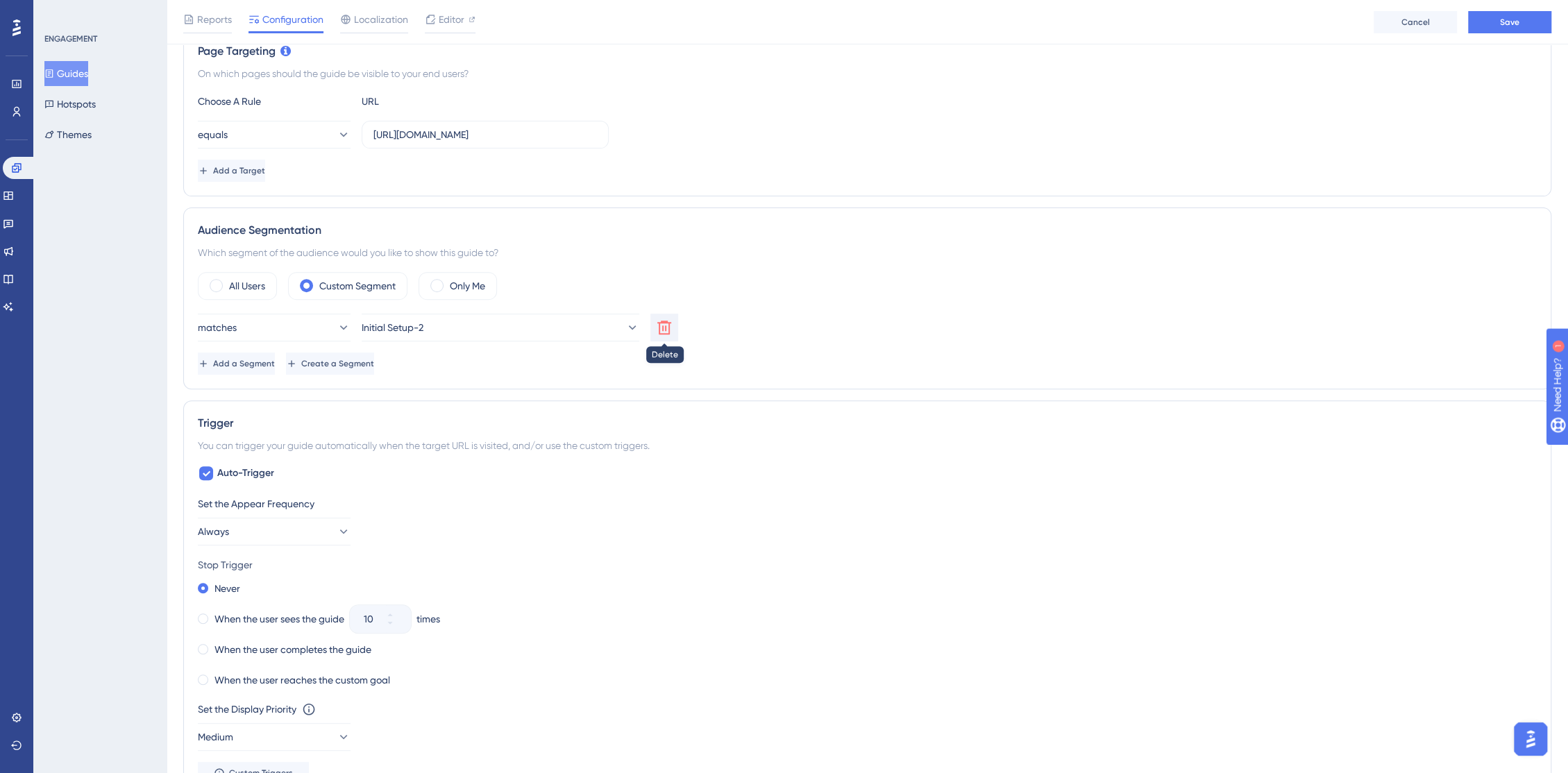
click at [666, 329] on icon at bounding box center [664, 328] width 13 height 13
click at [439, 320] on span "Choose a segment" at bounding box center [404, 327] width 83 height 16
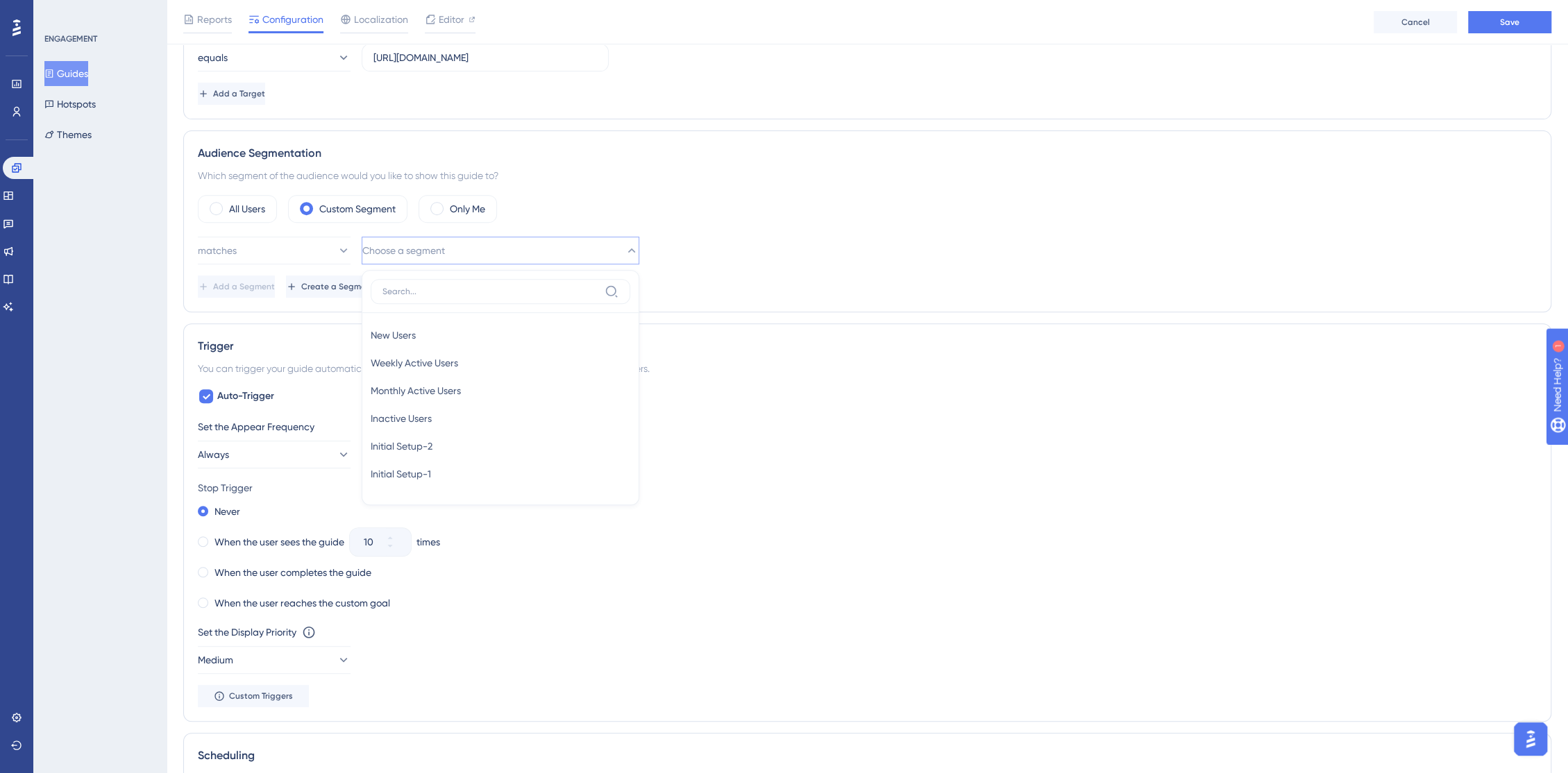
click at [885, 505] on div "Never" at bounding box center [866, 512] width 1339 height 19
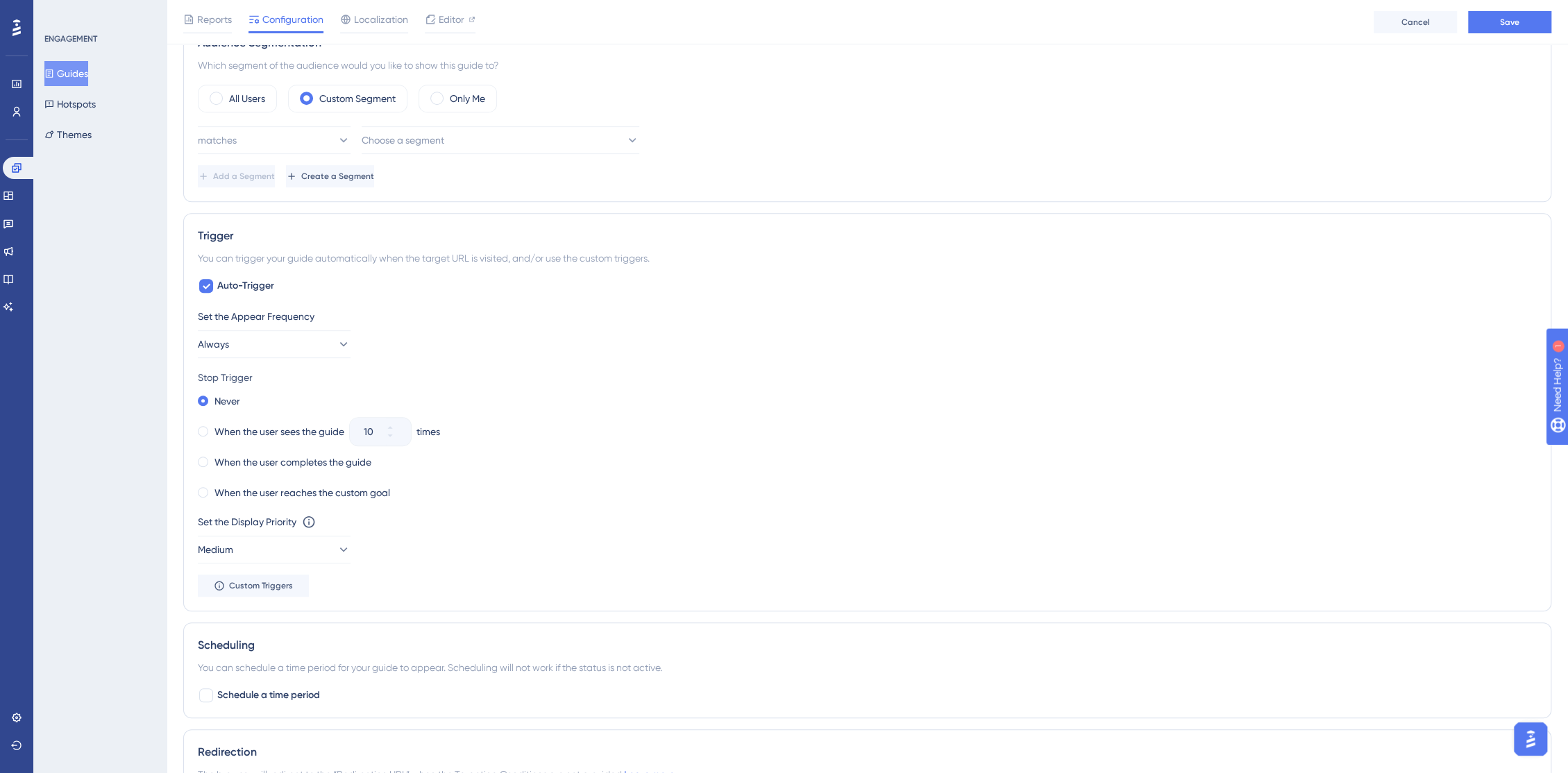
scroll to position [332, 0]
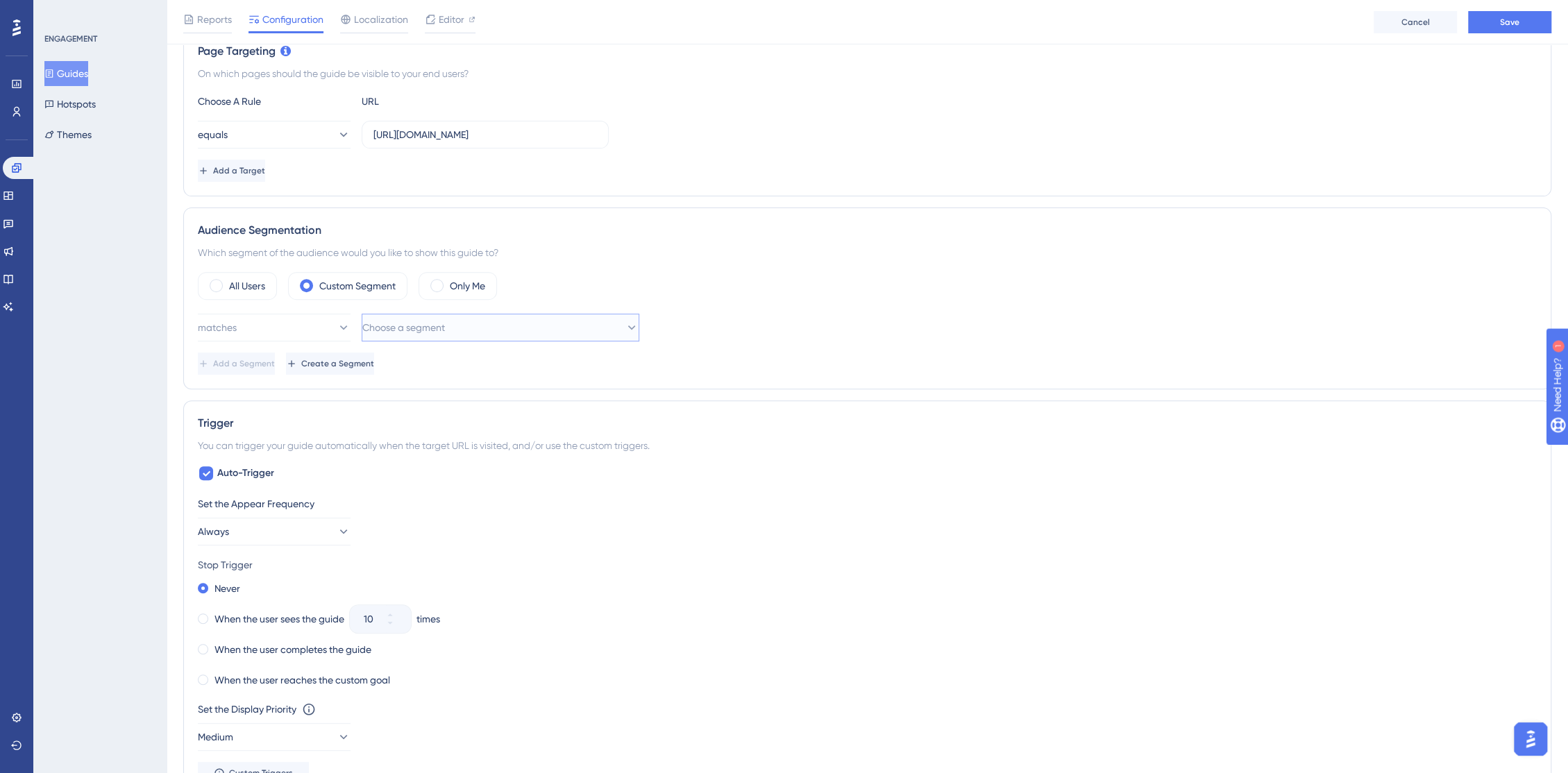
click at [408, 319] on span "Choose a segment" at bounding box center [404, 327] width 83 height 16
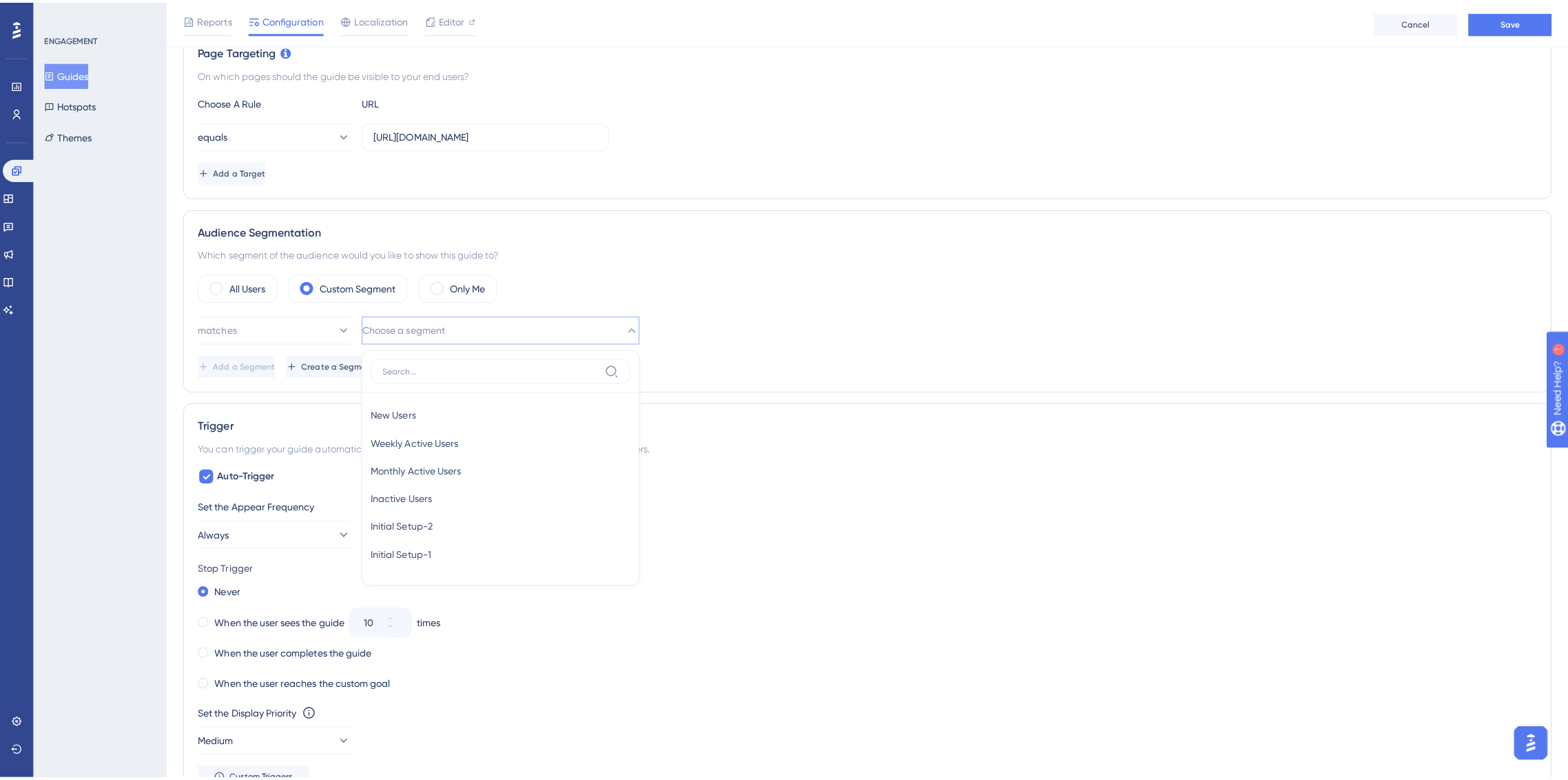
scroll to position [405, 0]
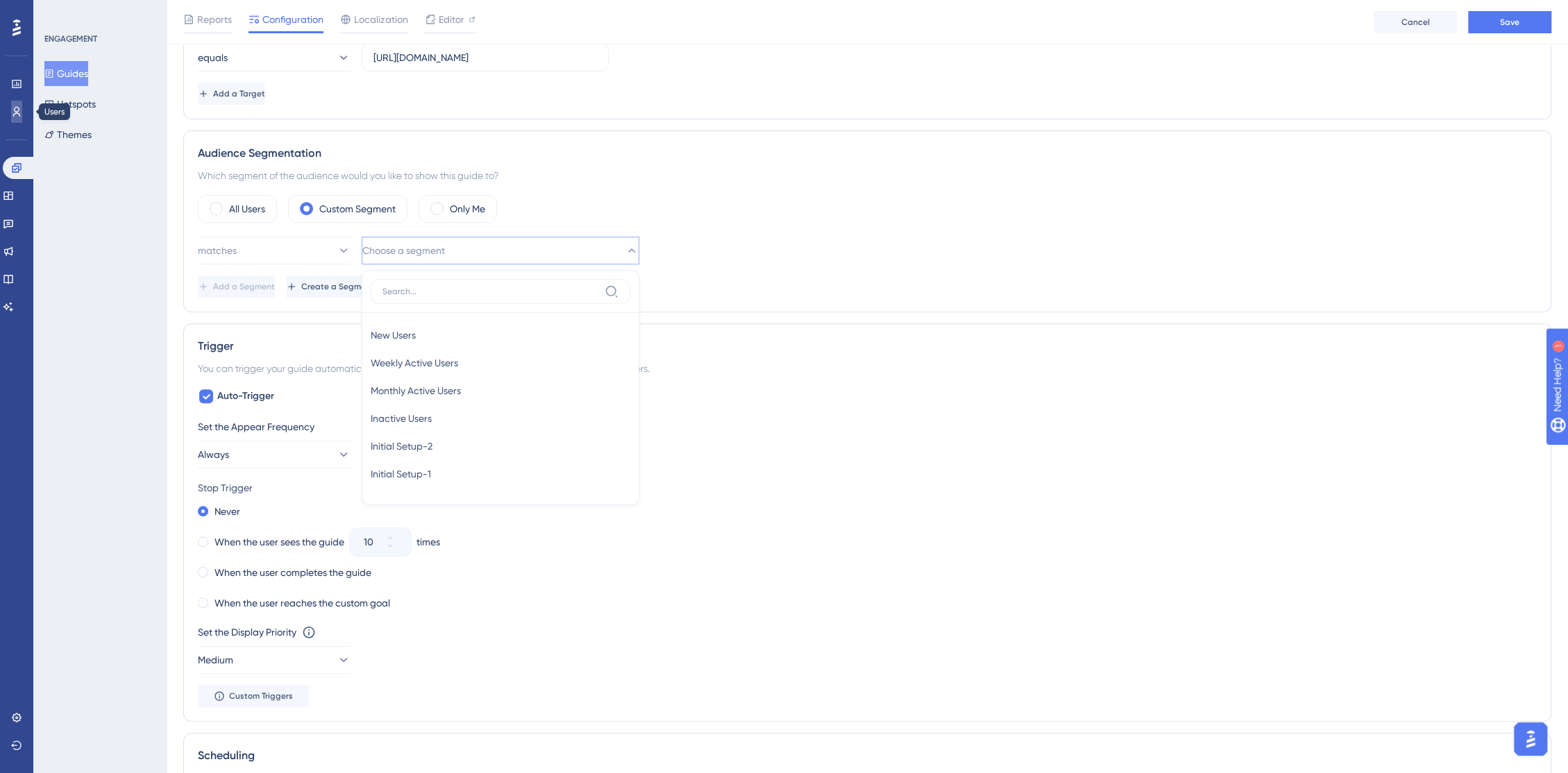
click at [13, 110] on icon at bounding box center [17, 112] width 12 height 12
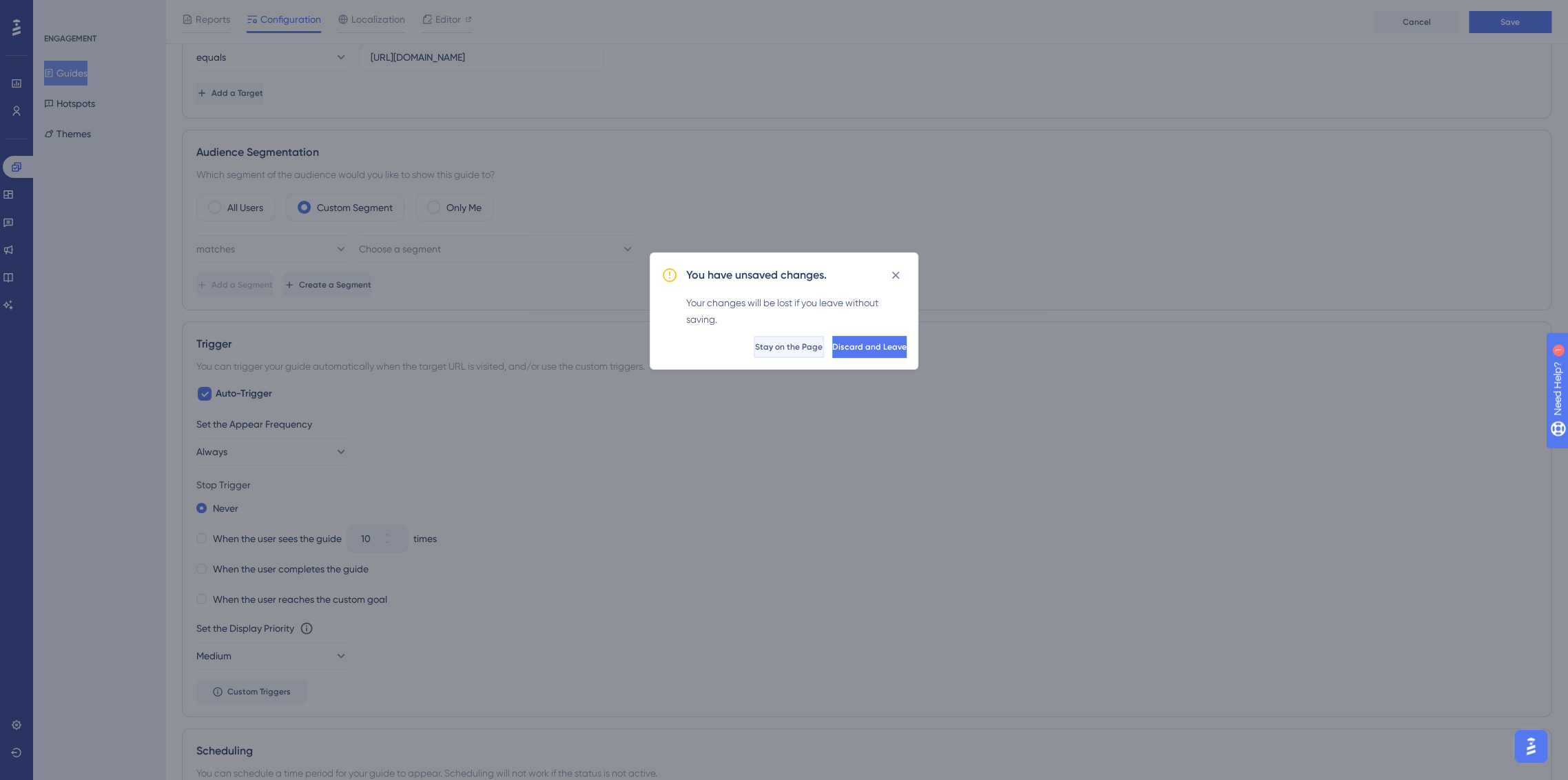
click at [754, 351] on button "Stay on the Page" at bounding box center [788, 346] width 70 height 22
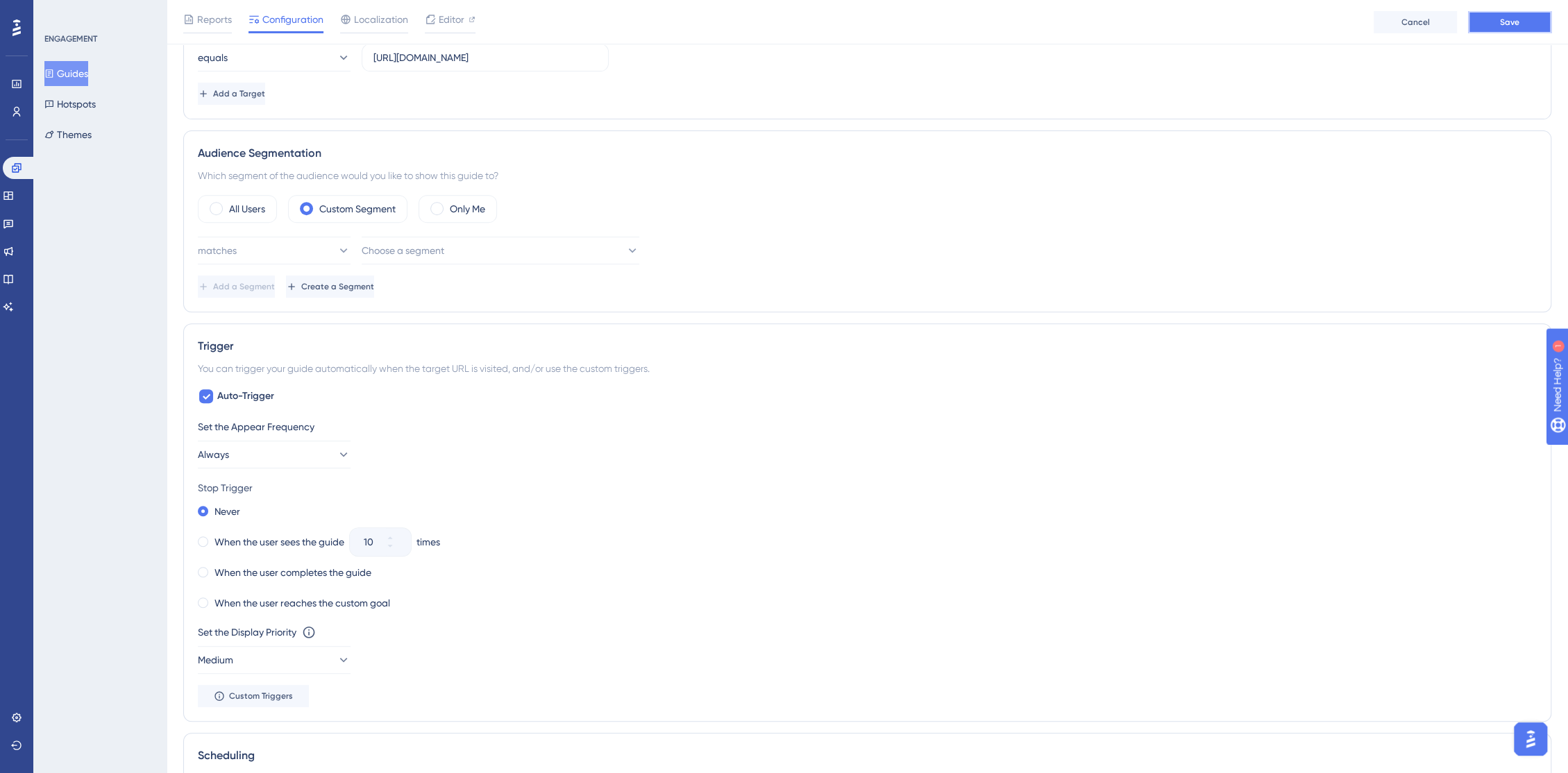
click at [1483, 24] on button "Save" at bounding box center [1509, 22] width 83 height 22
click at [14, 100] on link at bounding box center [17, 111] width 12 height 22
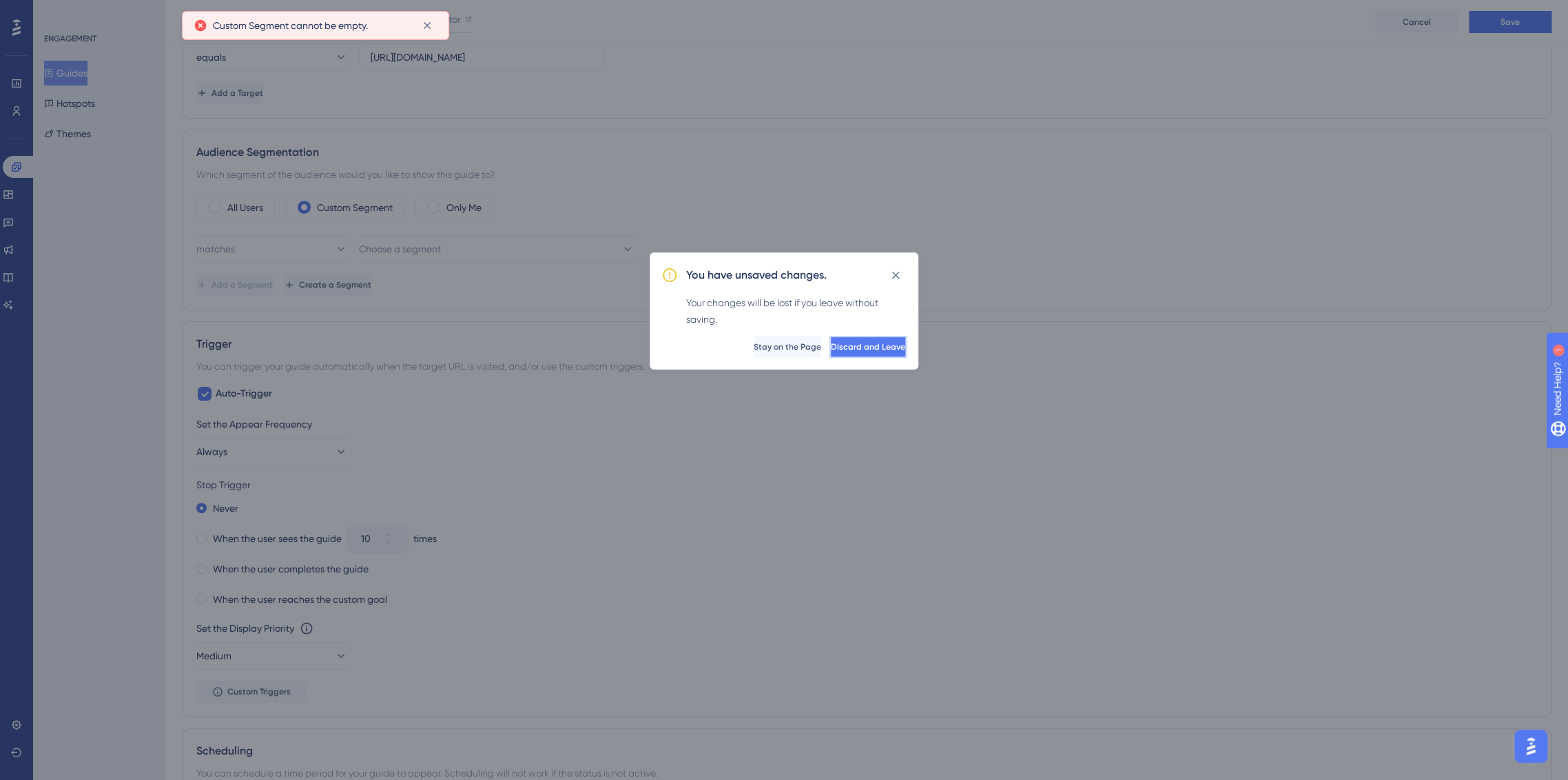
click at [831, 346] on span "Discard and Leave" at bounding box center [869, 347] width 75 height 11
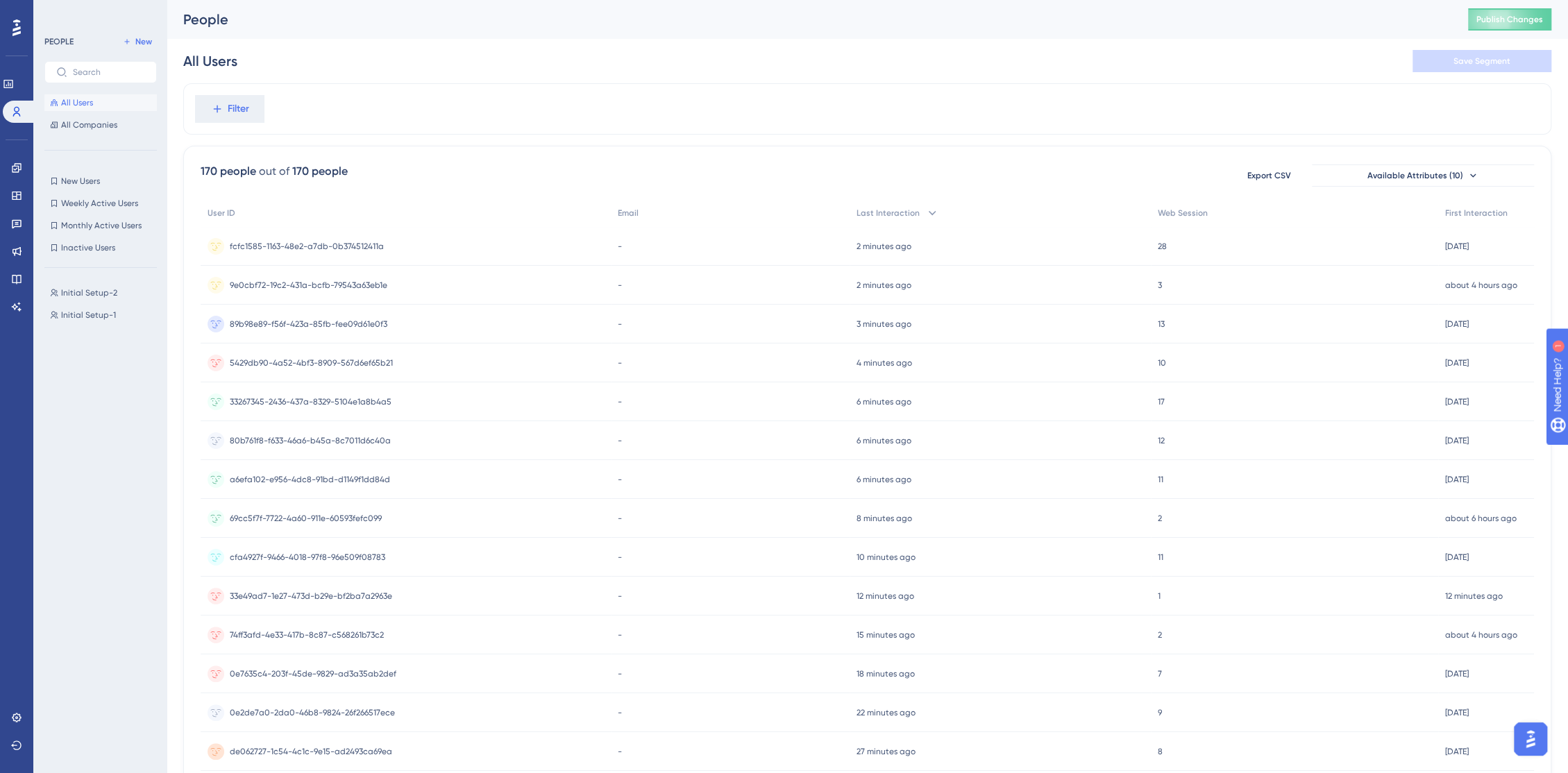
click at [98, 169] on div "PEOPLE New All Users All Companies New Users New Users Weekly Active Users Week…" at bounding box center [100, 391] width 113 height 715
click at [111, 73] on input "text" at bounding box center [109, 72] width 72 height 10
click at [111, 74] on input "initial" at bounding box center [109, 72] width 72 height 10
type input "initial setup"
click at [84, 185] on span "Initial Setup-1" at bounding box center [88, 187] width 55 height 12
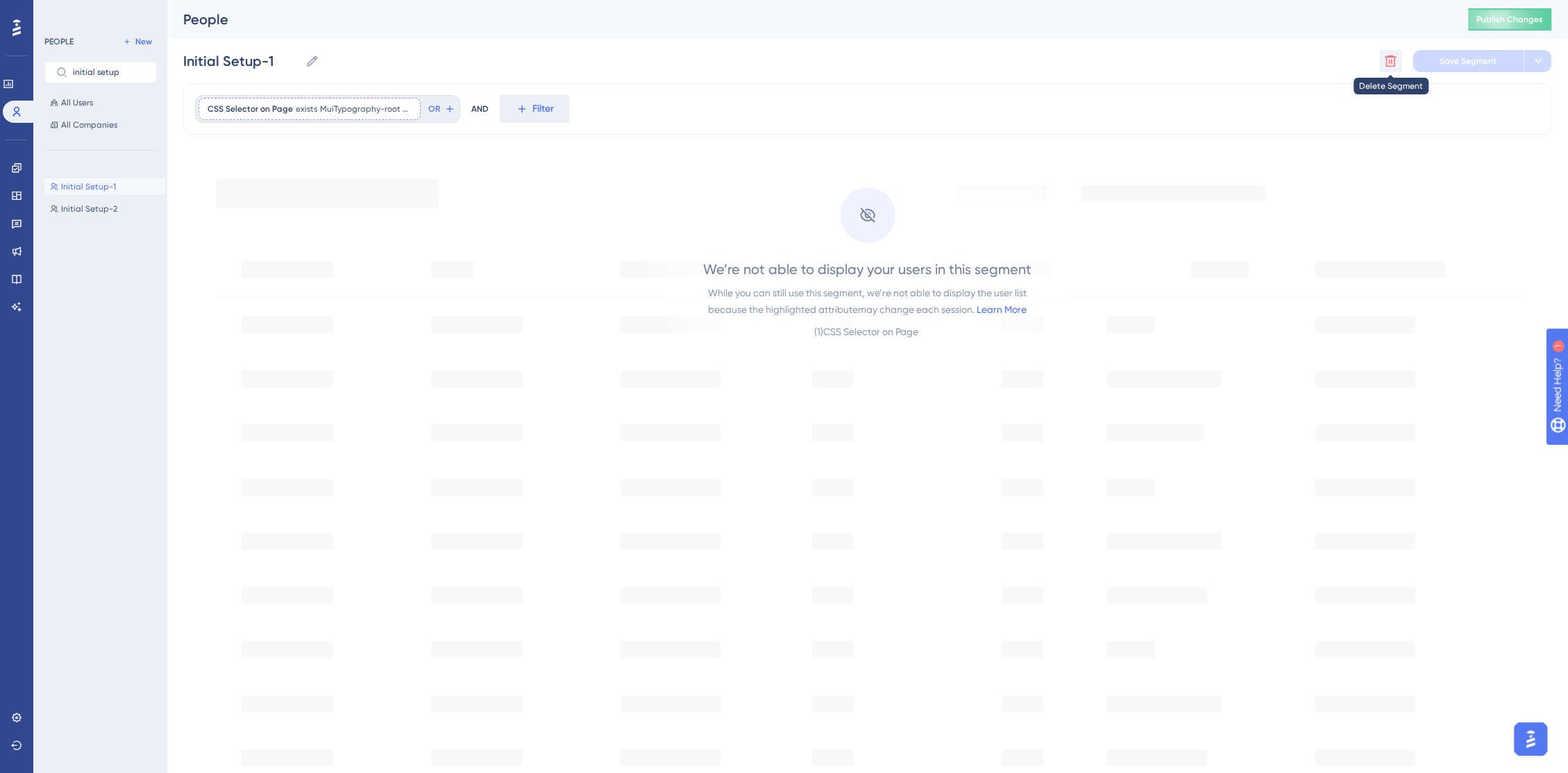
click at [1394, 63] on icon at bounding box center [1391, 62] width 12 height 12
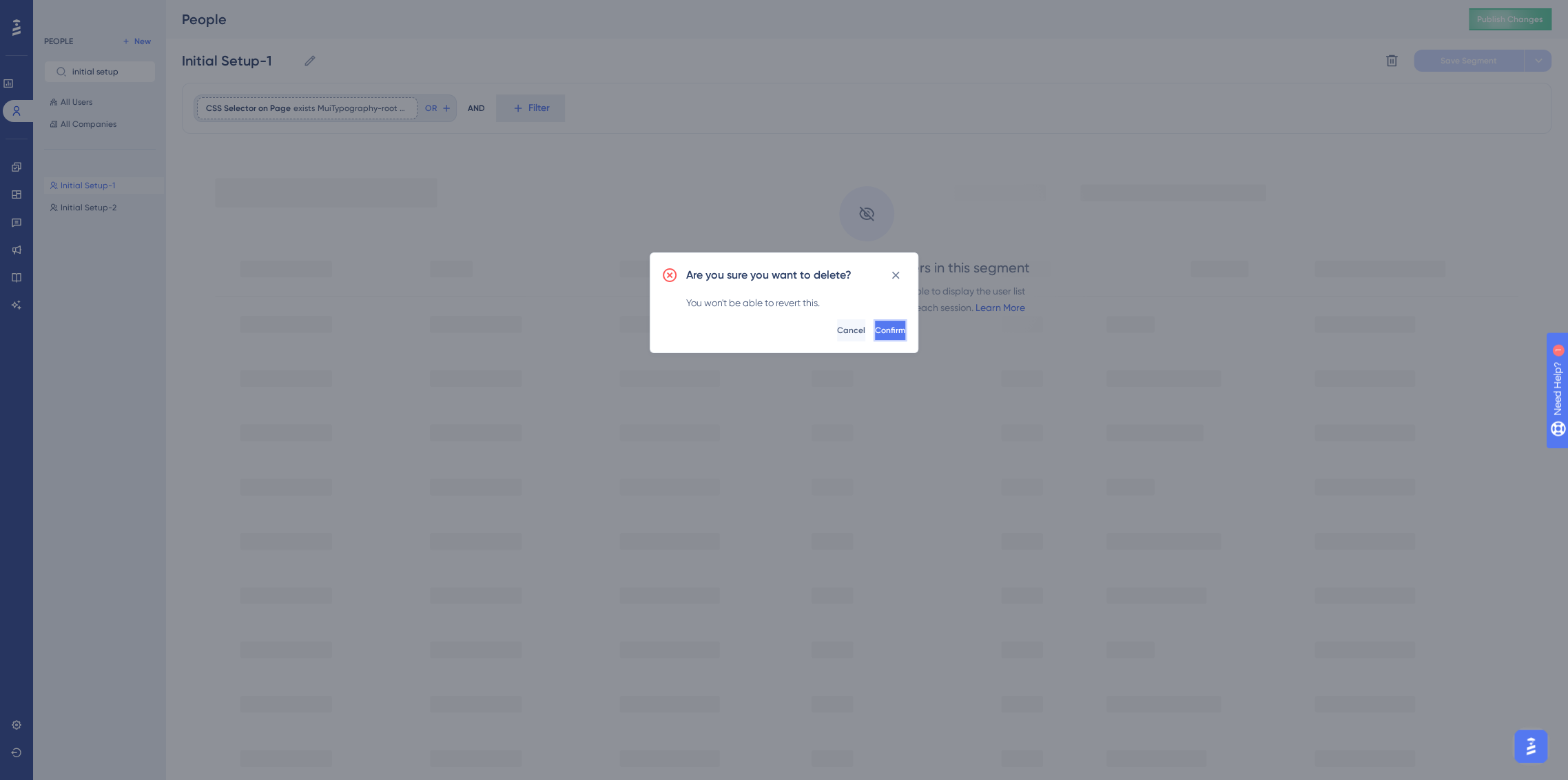
click at [875, 328] on span "Confirm" at bounding box center [891, 330] width 31 height 11
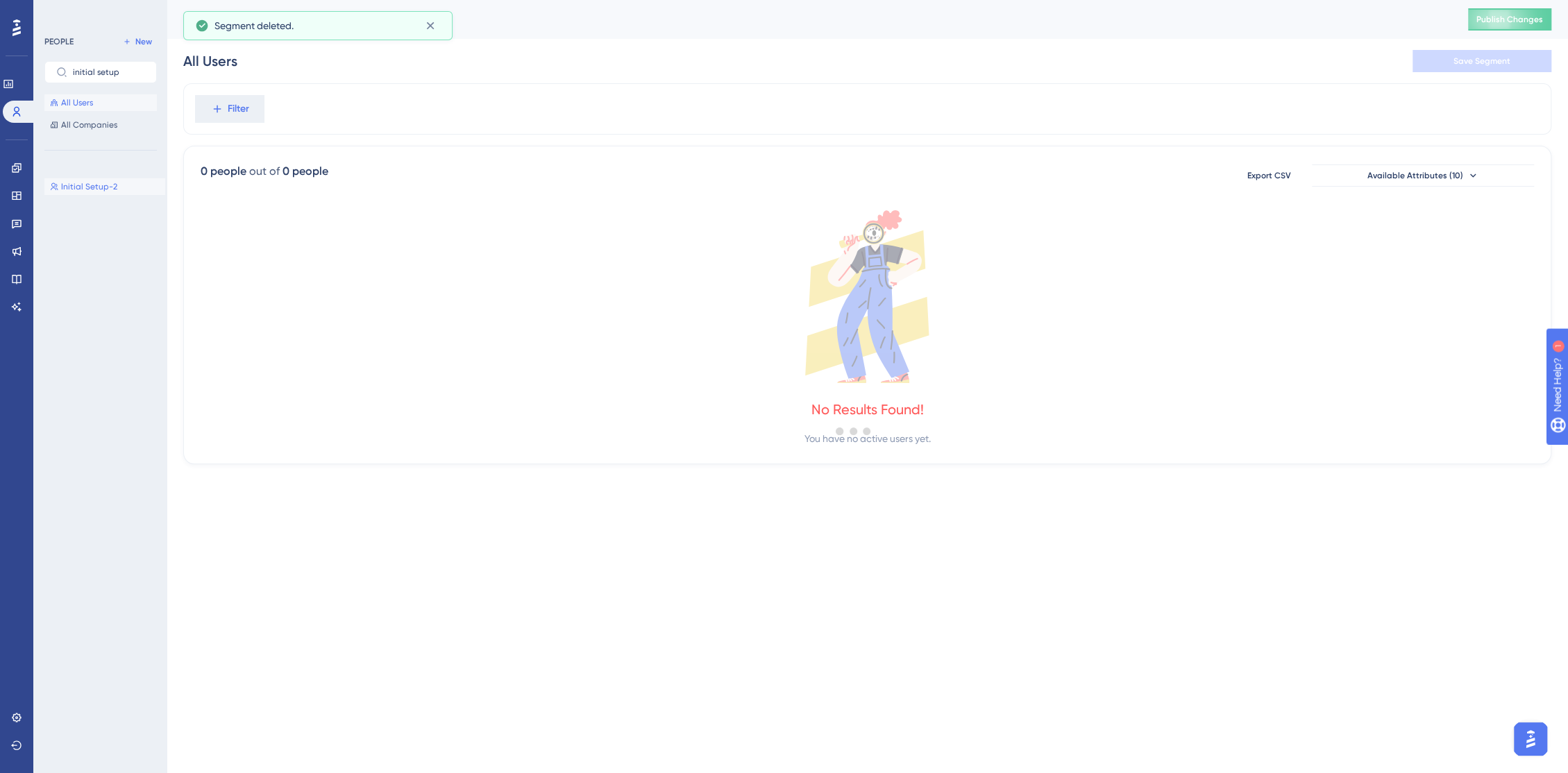
click at [100, 190] on span "Initial Setup-2" at bounding box center [89, 187] width 56 height 12
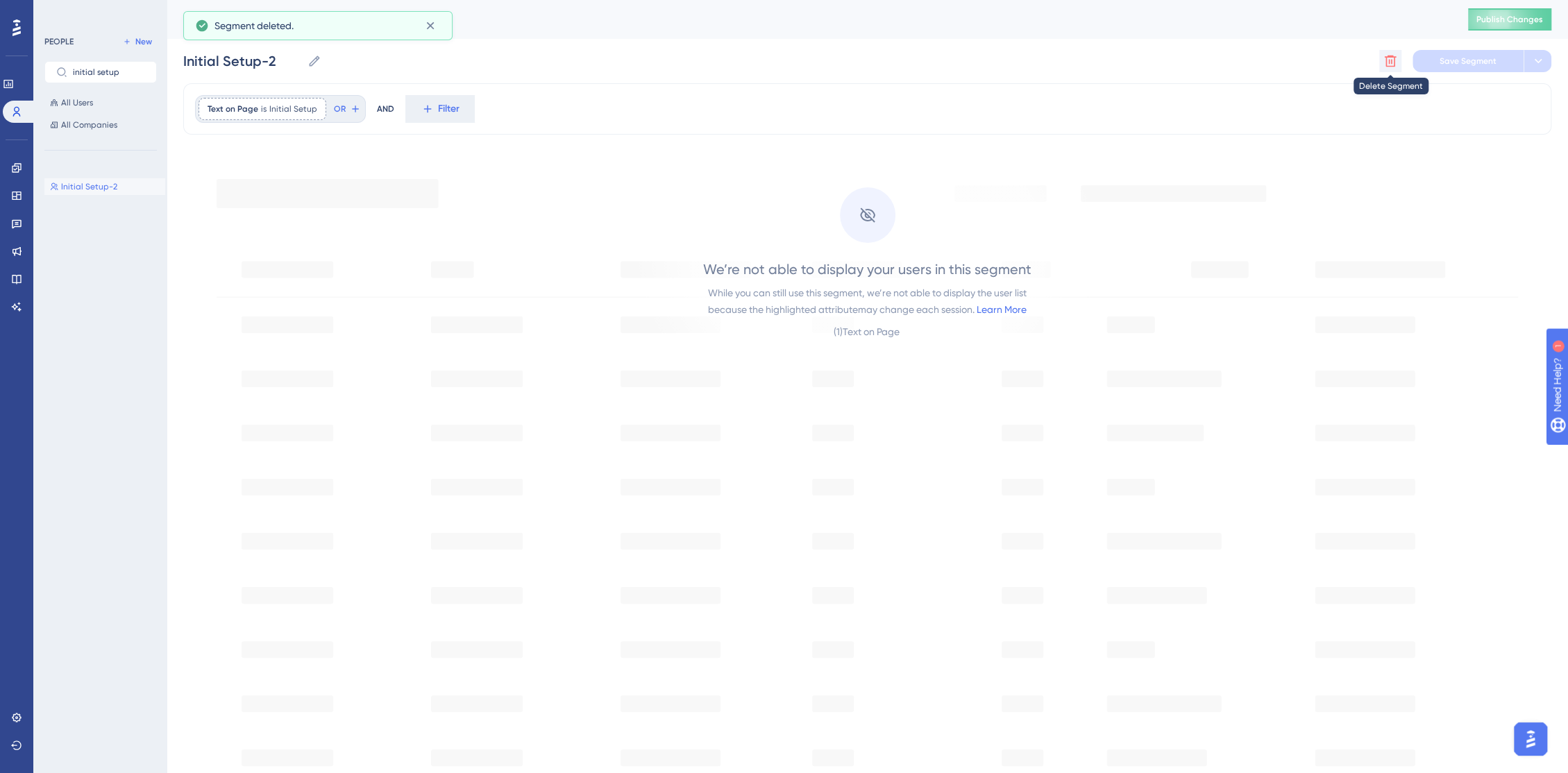
click at [1398, 53] on button at bounding box center [1390, 61] width 22 height 22
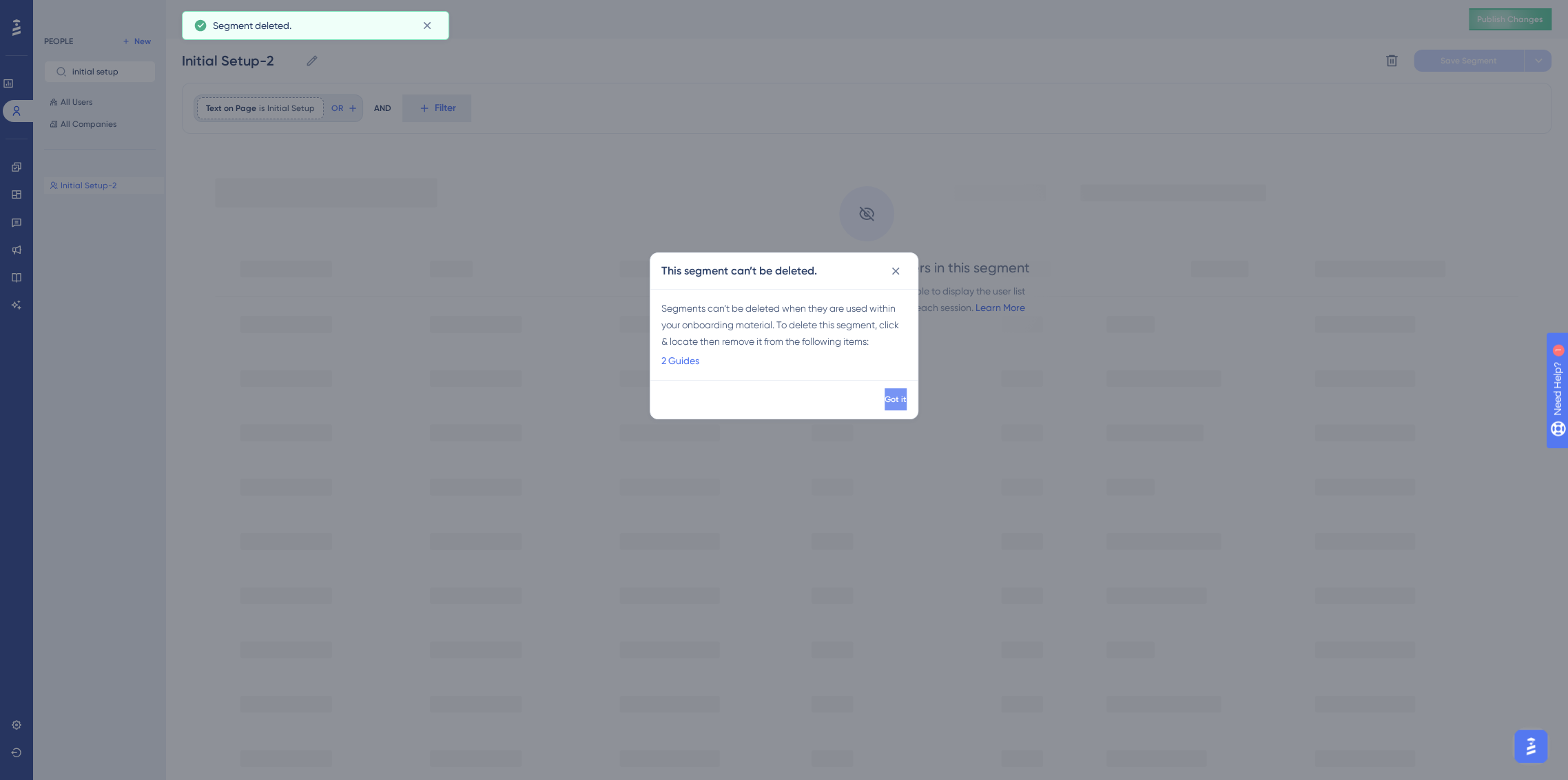
click at [893, 394] on button "Got it" at bounding box center [895, 398] width 22 height 22
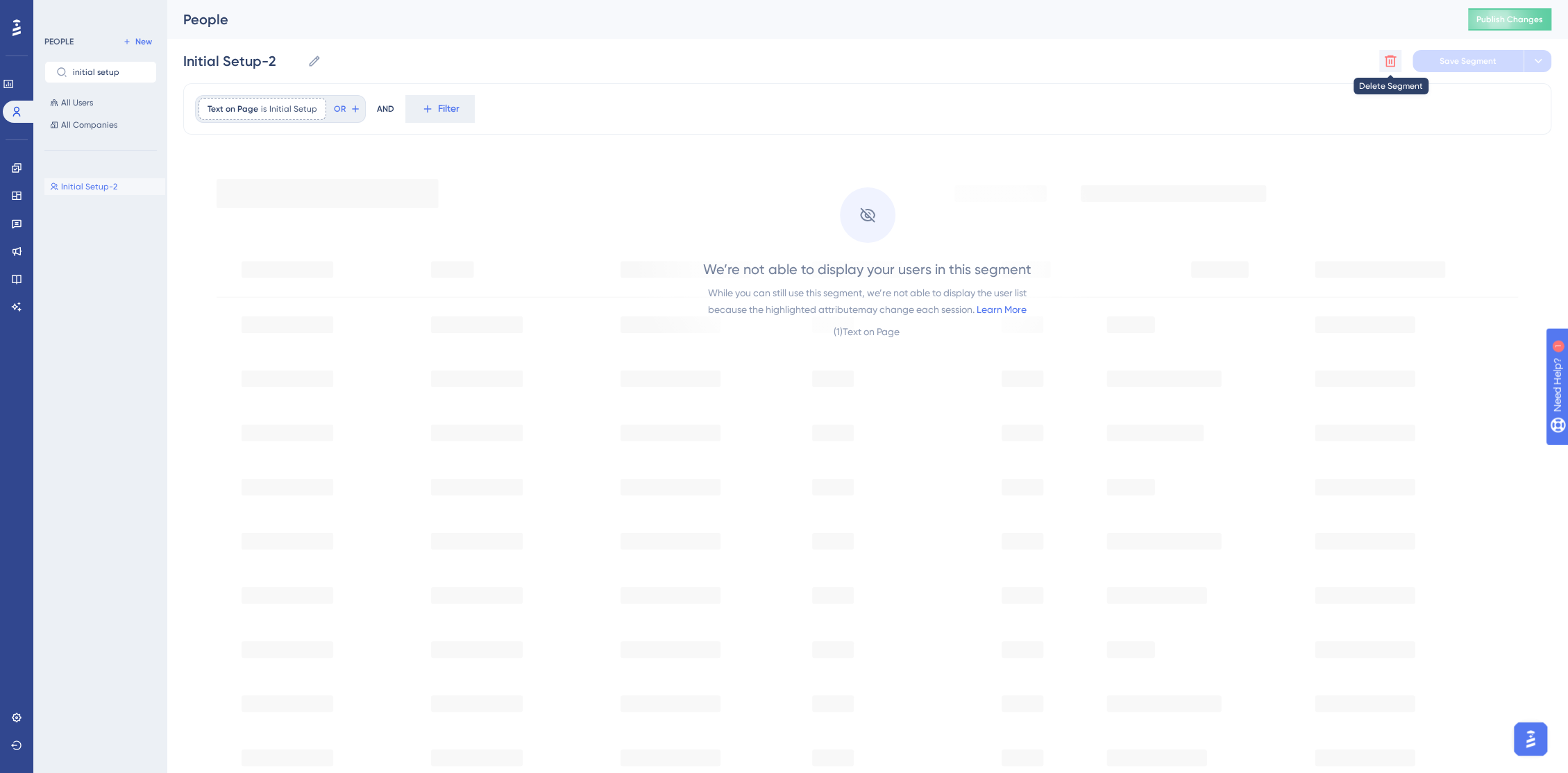
click at [1391, 58] on icon at bounding box center [1390, 61] width 13 height 13
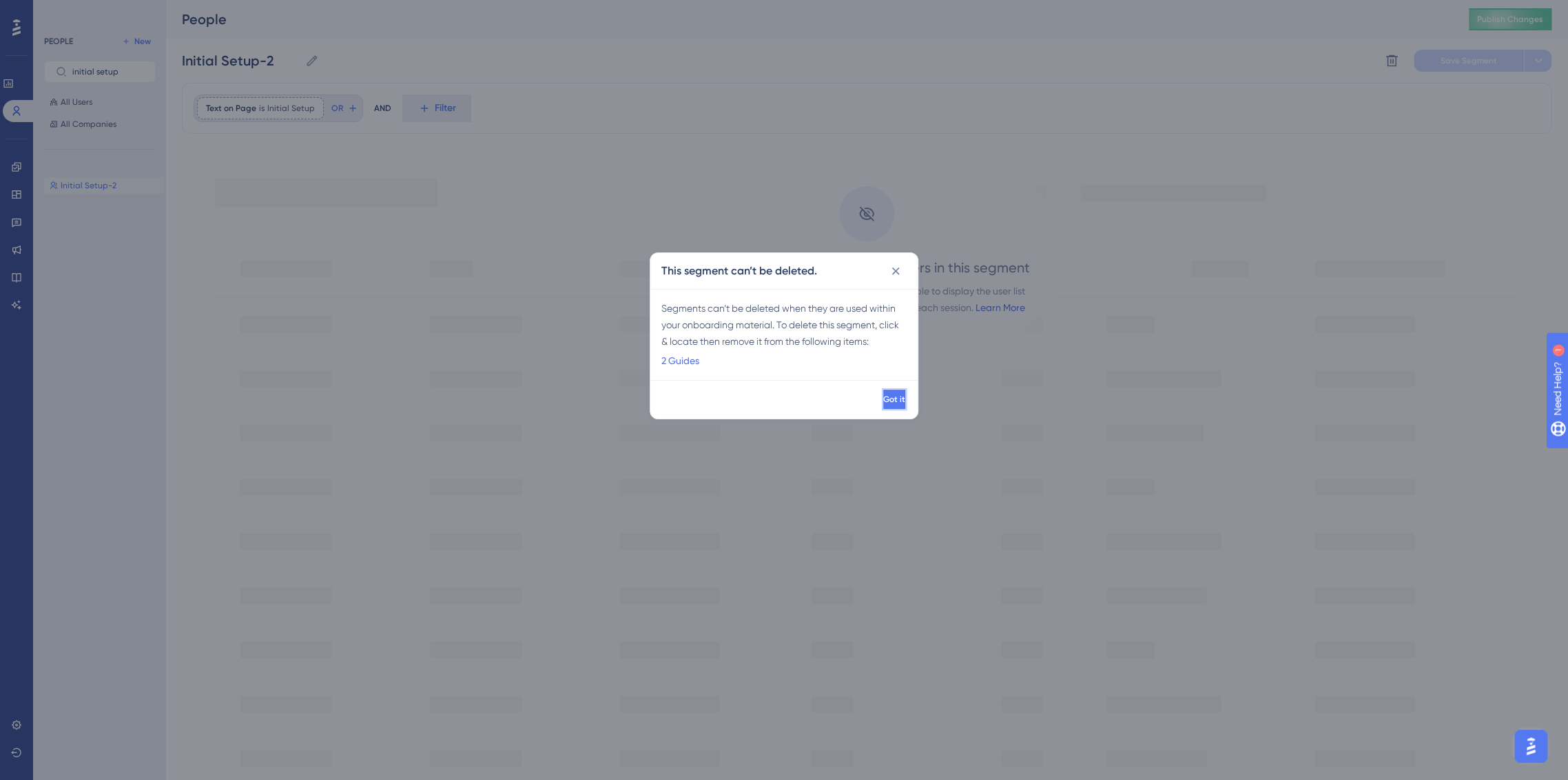
drag, startPoint x: 868, startPoint y: 400, endPoint x: 882, endPoint y: 340, distance: 61.6
click at [882, 340] on div "This segment can’t be deleted. Segments can’t be deleted when they are used wit…" at bounding box center [784, 336] width 269 height 167
click at [882, 340] on div "Segments can’t be deleted when they are used within your onboarding material. T…" at bounding box center [784, 334] width 245 height 69
click at [683, 362] on link "2 Guides" at bounding box center [680, 360] width 38 height 16
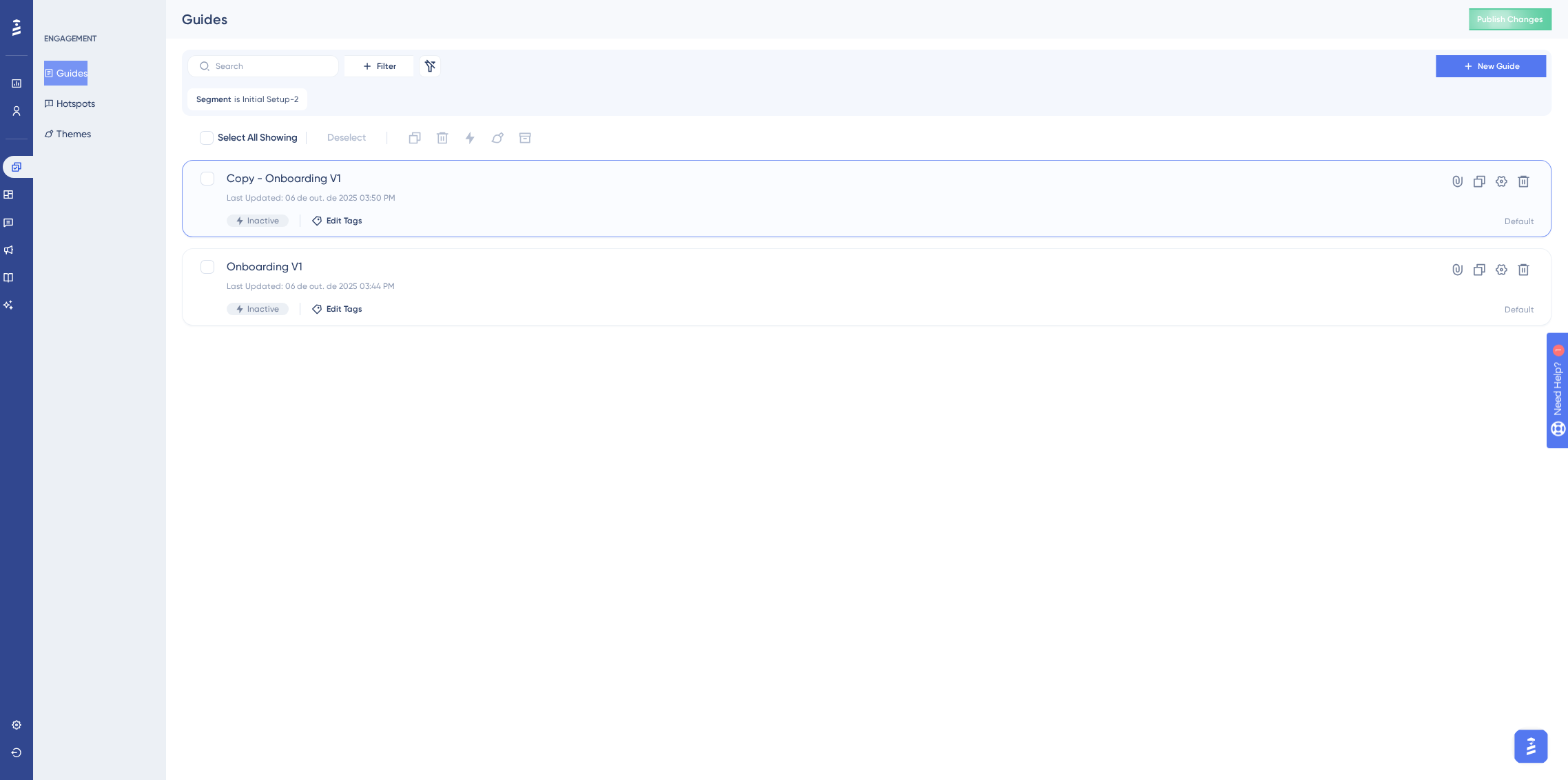
click at [388, 191] on div "Copy - Onboarding V1 Last Updated: 06 de out. de 2025 03:50 PM Inactive Edit Ta…" at bounding box center [811, 198] width 1170 height 56
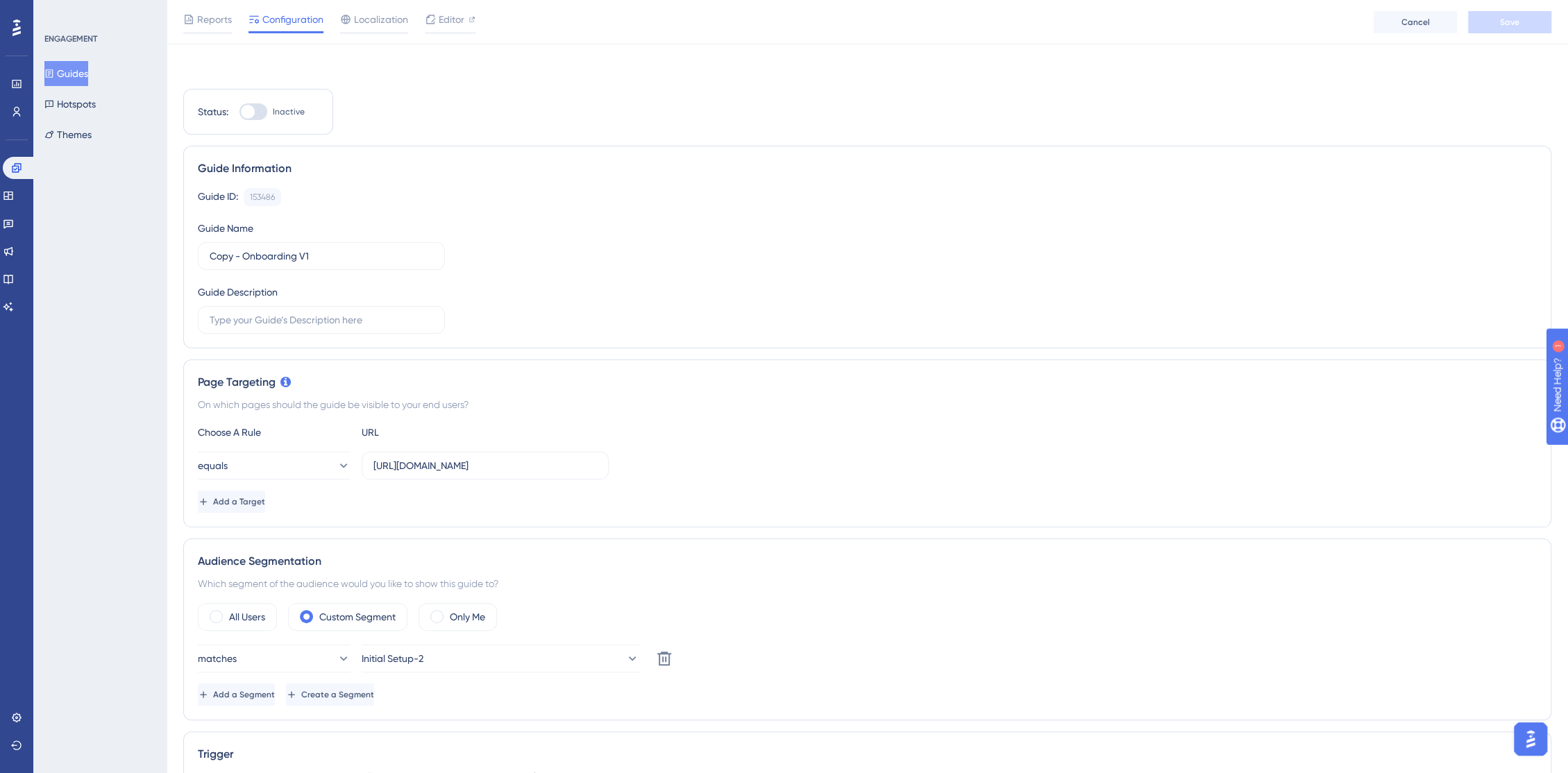
scroll to position [308, 0]
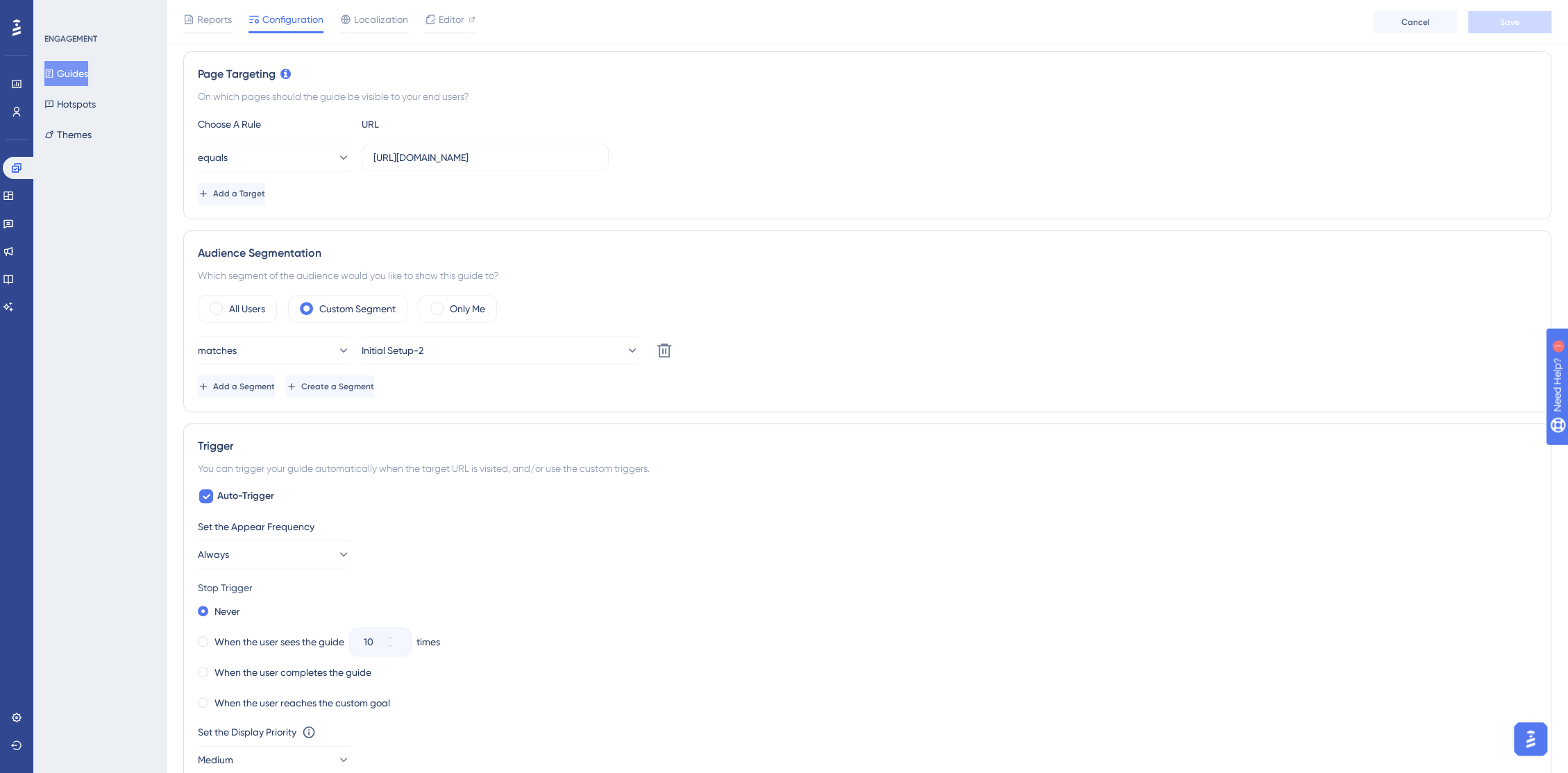
click at [495, 363] on div "matches Initial Setup-2 Delete Add a Segment Create a Segment" at bounding box center [866, 366] width 1339 height 61
click at [494, 354] on button "Initial Setup-2" at bounding box center [500, 350] width 278 height 28
click at [833, 379] on div "Add a Segment Create a Segment" at bounding box center [866, 386] width 1339 height 22
click at [8, 177] on div "Engagement" at bounding box center [16, 168] width 28 height 22
click at [11, 171] on link at bounding box center [19, 168] width 34 height 22
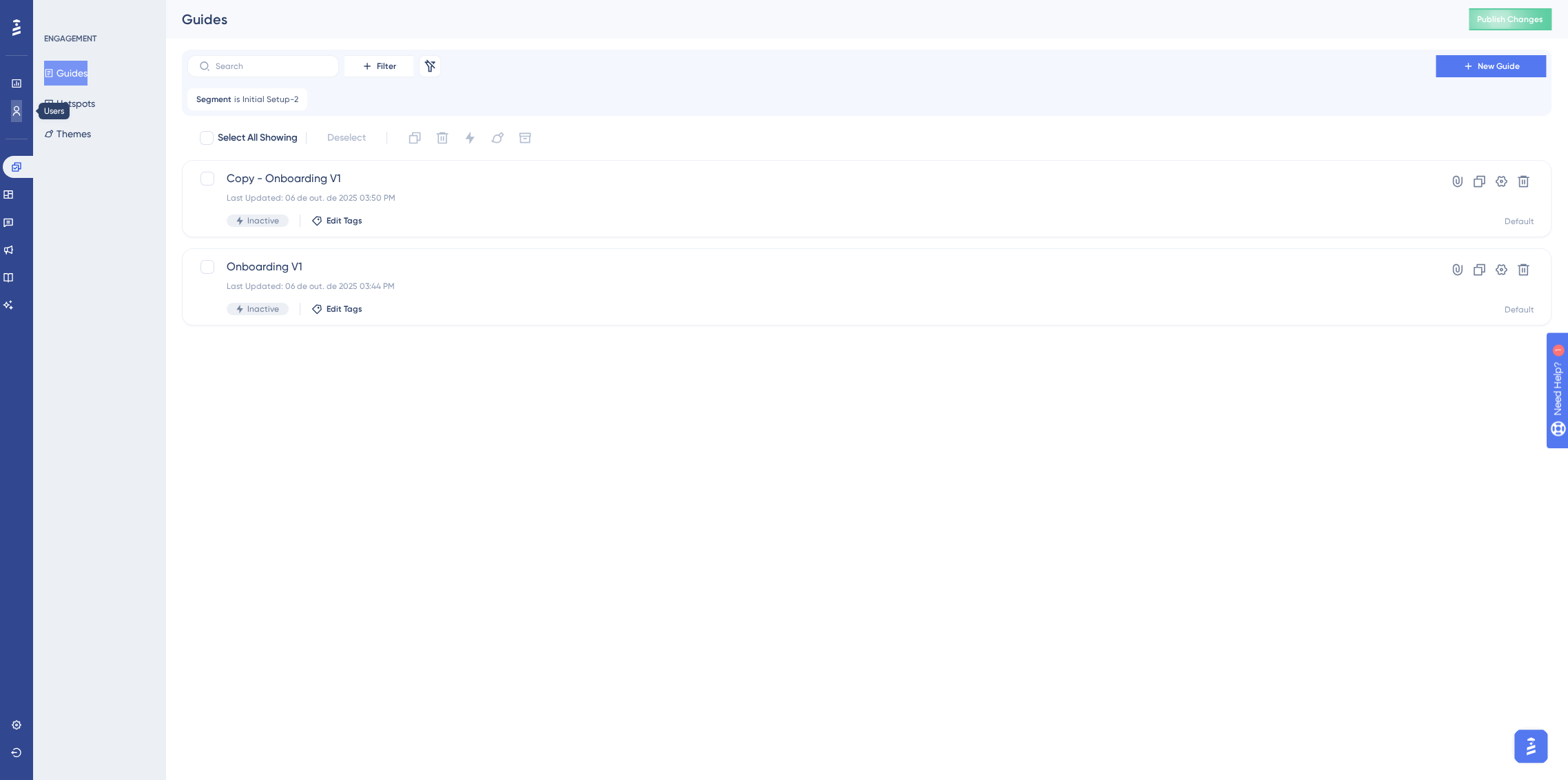
click at [11, 104] on link at bounding box center [17, 110] width 11 height 22
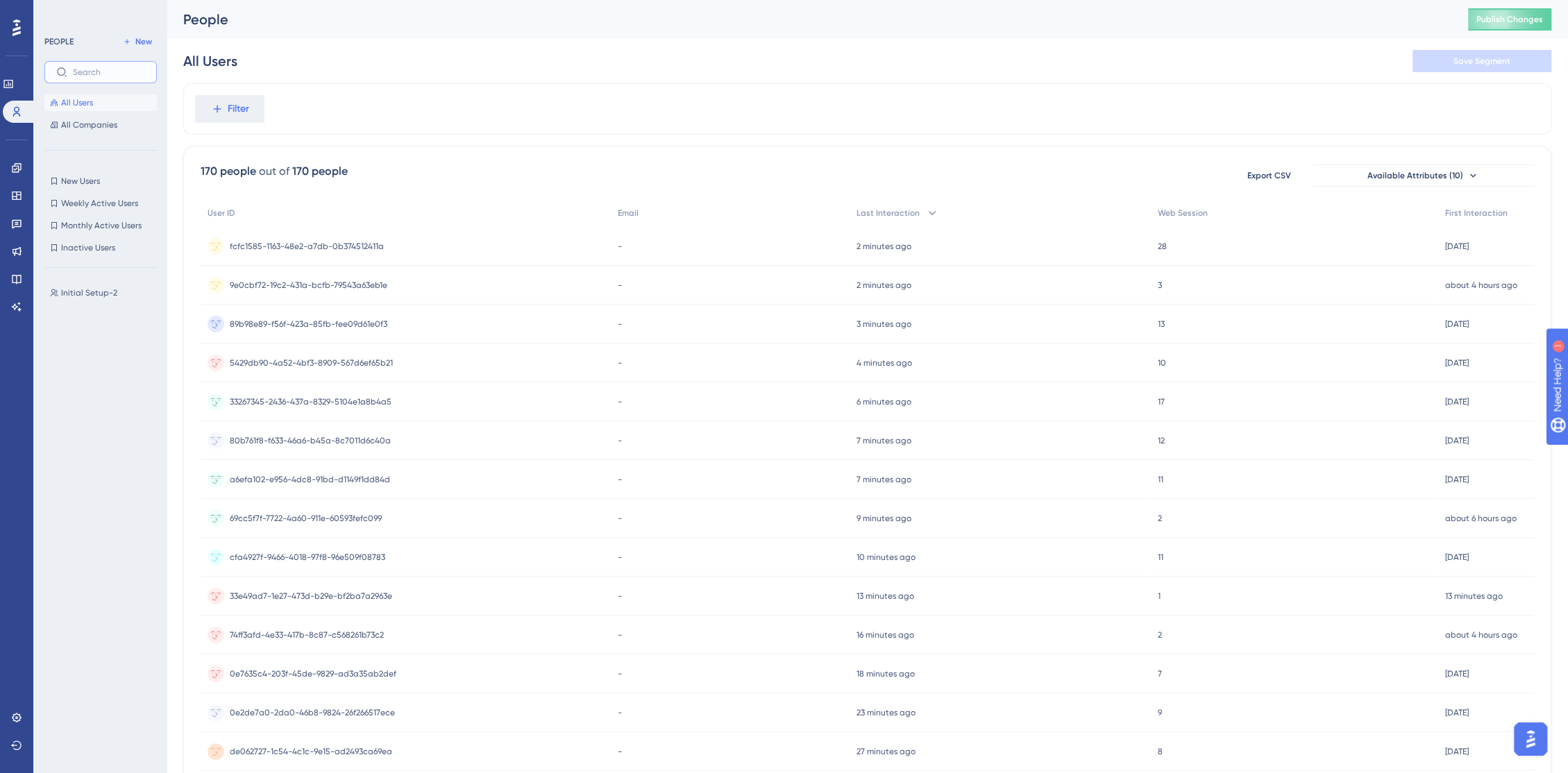
click at [91, 76] on input "text" at bounding box center [109, 72] width 72 height 10
type input "teste"
click at [18, 173] on link at bounding box center [17, 168] width 12 height 22
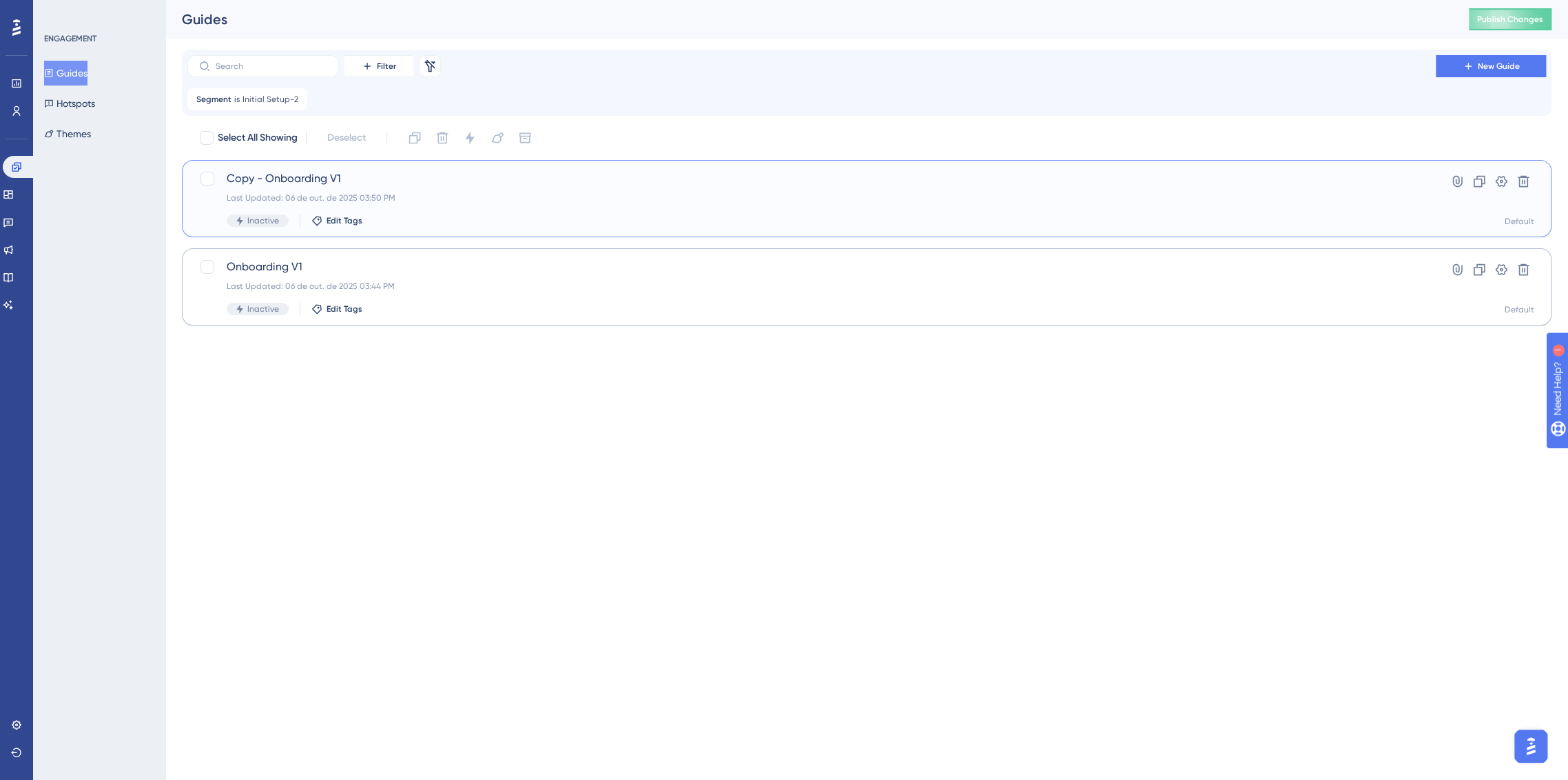
drag, startPoint x: 360, startPoint y: 184, endPoint x: 563, endPoint y: 253, distance: 214.4
click at [563, 253] on div "Select All Showing Deselect Copy - Onboarding V1 Last Updated: 06 de out. de 20…" at bounding box center [867, 226] width 1370 height 198
click at [485, 281] on div "Last Updated: 06 de out. de 2025 03:44 PM" at bounding box center [811, 286] width 1170 height 11
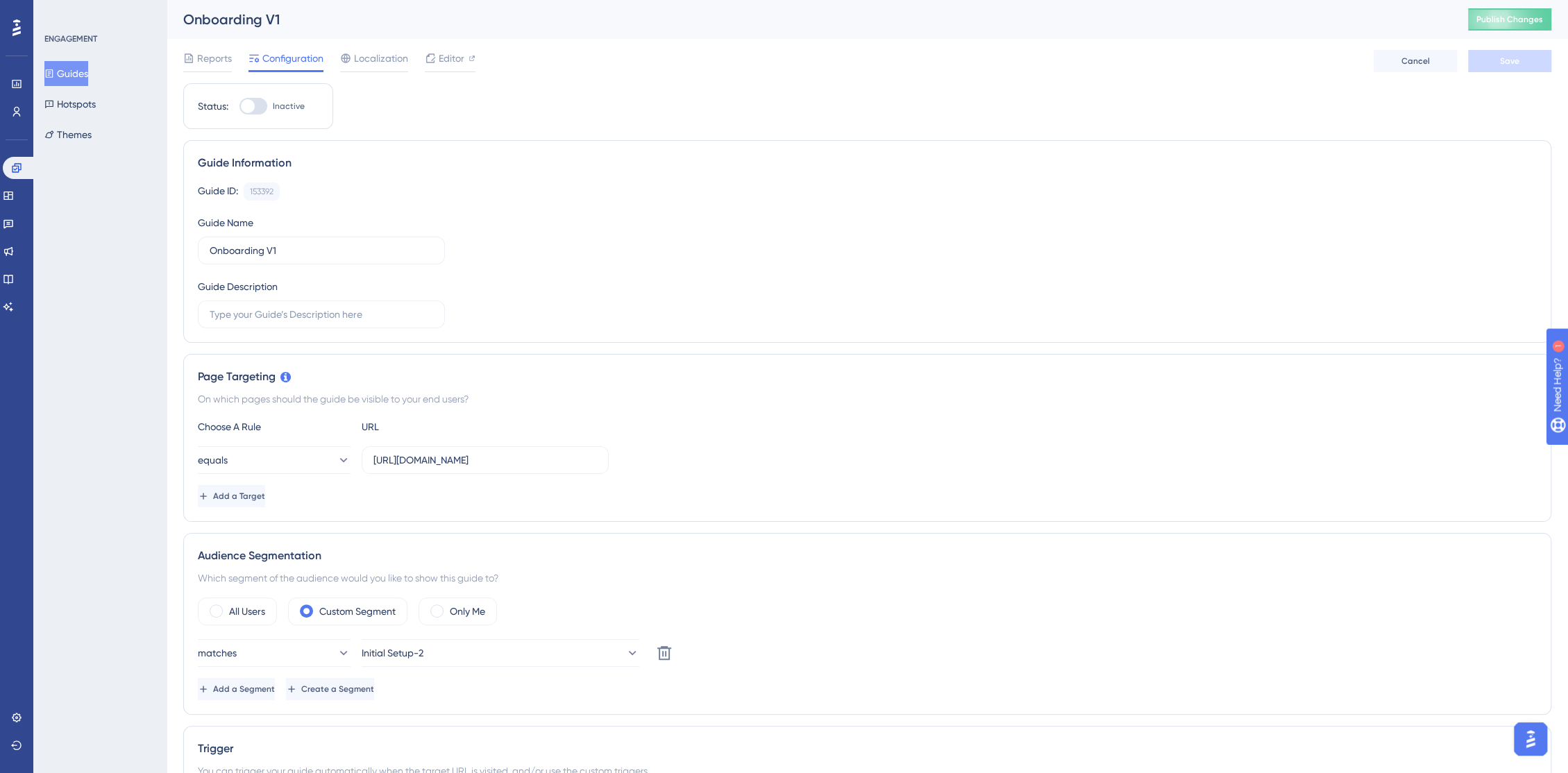
click at [73, 79] on button "Guides" at bounding box center [66, 73] width 43 height 25
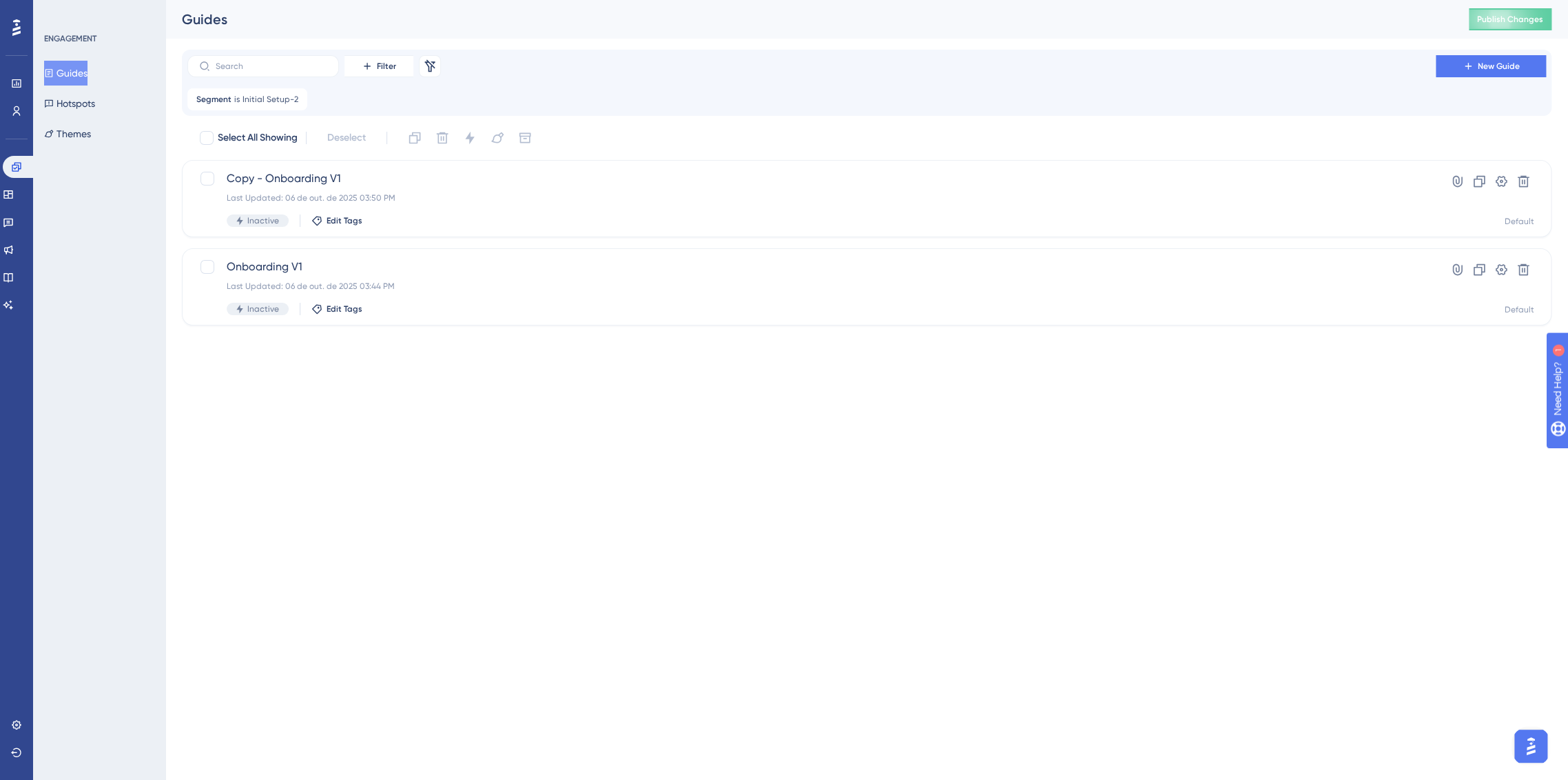
click at [376, 0] on html "Performance Users Engagement Widgets Feedback Product Updates Knowledge Base AI…" at bounding box center [784, 0] width 1568 height 0
click at [17, 110] on icon at bounding box center [17, 111] width 8 height 10
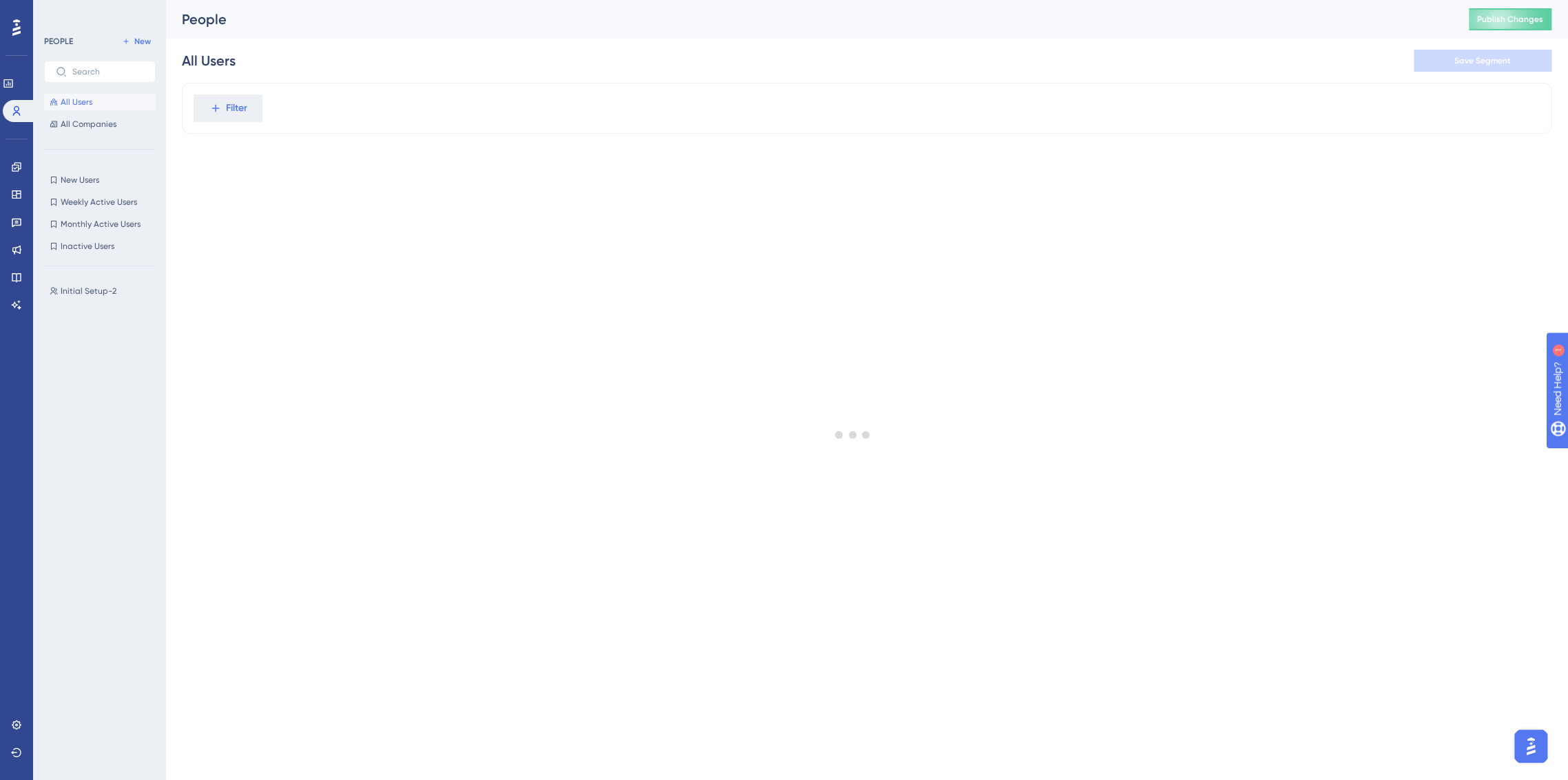
click at [232, 112] on div at bounding box center [852, 434] width 1430 height 680
click at [223, 100] on div at bounding box center [852, 434] width 1430 height 680
click at [208, 60] on div "All Users" at bounding box center [209, 60] width 54 height 19
click at [81, 179] on span "New Users" at bounding box center [79, 180] width 38 height 11
click at [369, 107] on div at bounding box center [852, 434] width 1430 height 680
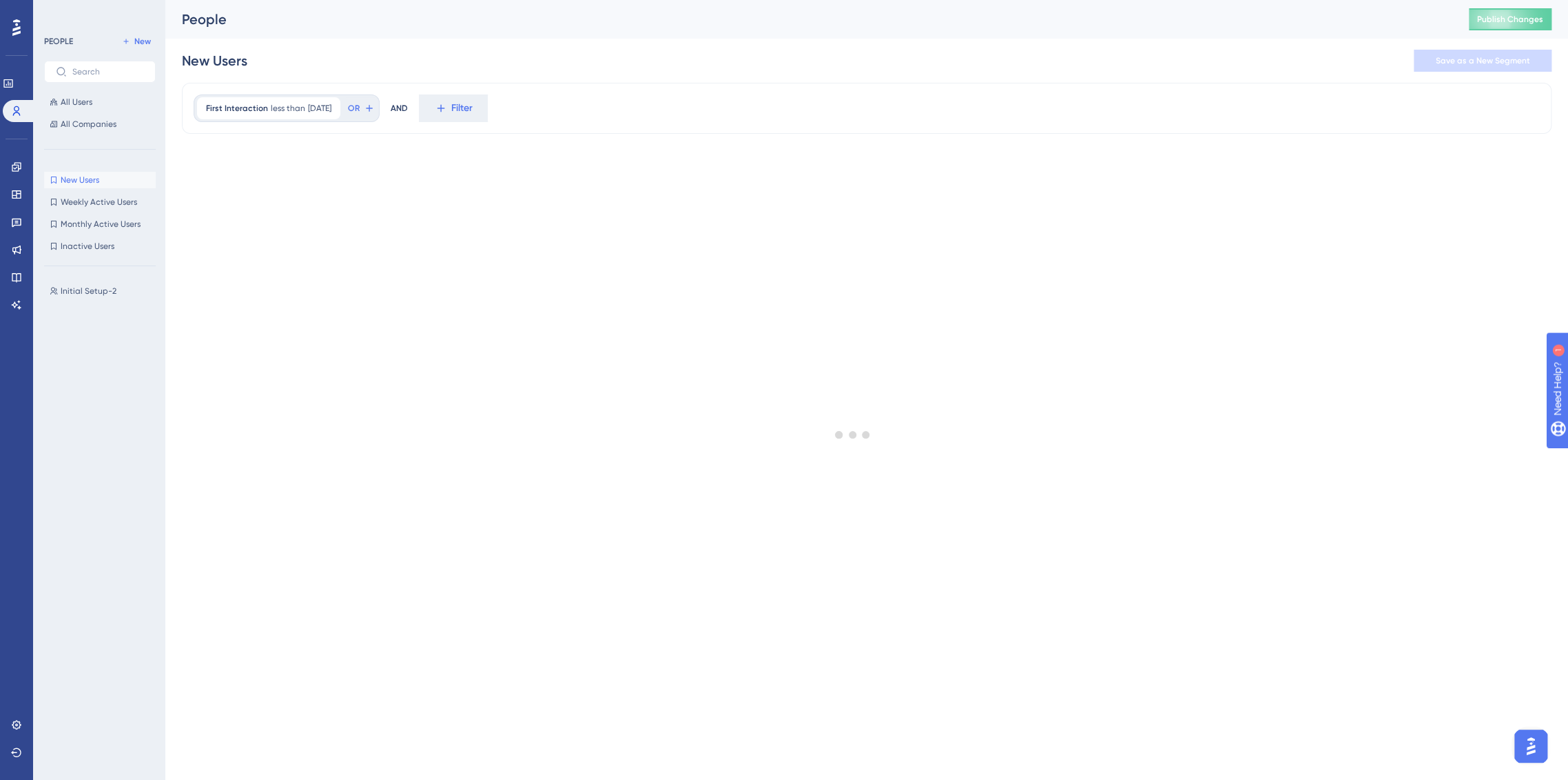
click at [321, 112] on div at bounding box center [852, 434] width 1430 height 680
click at [86, 105] on span "All Users" at bounding box center [76, 102] width 32 height 11
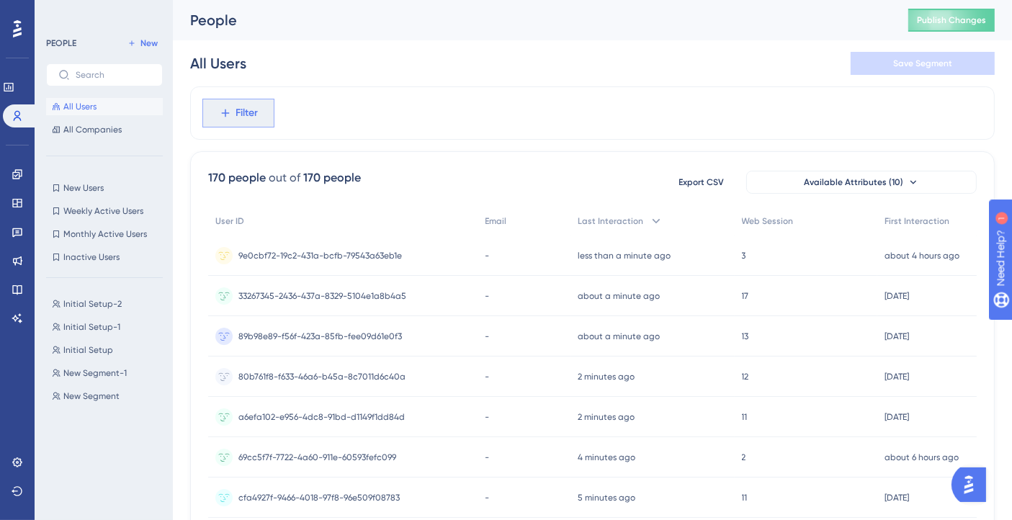
click at [238, 106] on span "Filter" at bounding box center [247, 112] width 22 height 17
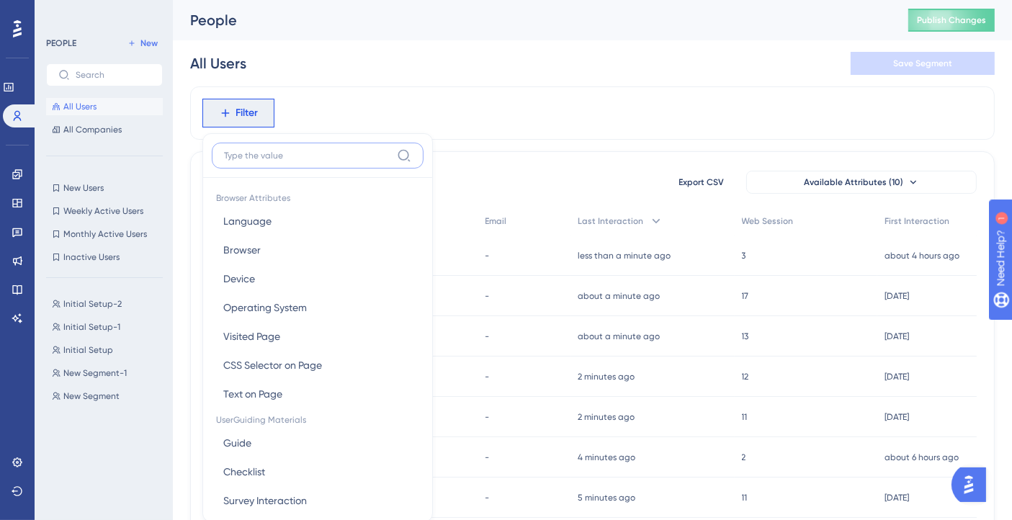
scroll to position [64, 0]
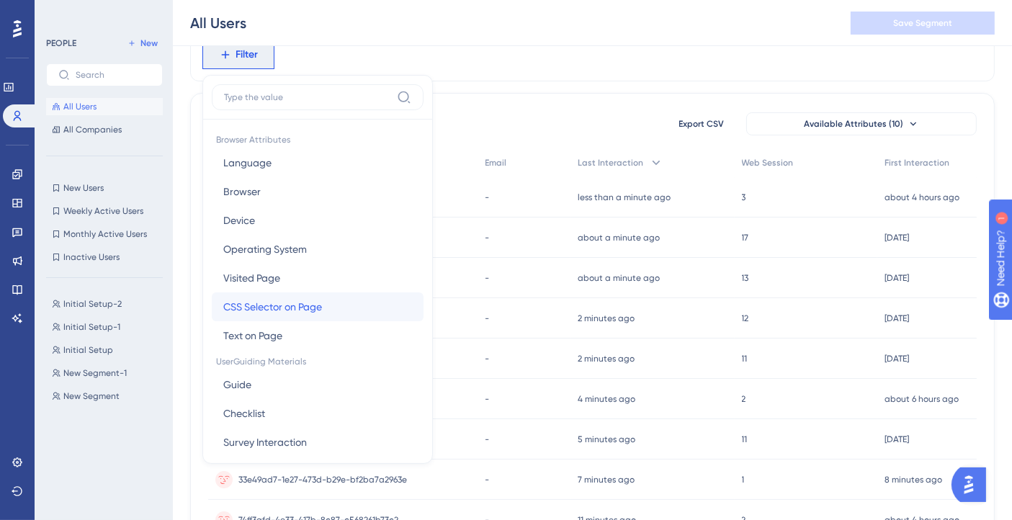
click at [251, 310] on span "CSS Selector on Page" at bounding box center [272, 306] width 99 height 17
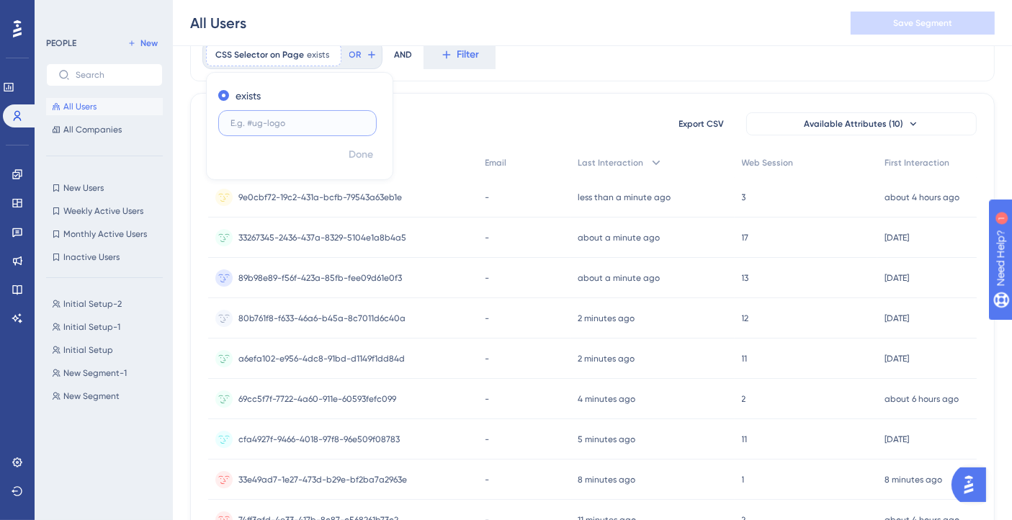
paste input "MuiTypography-root MuiTypography-h5 css-d0fdy"
type input "MuiTypography-root MuiTypography-h5 css-d0fdy"
click at [362, 151] on span "Done" at bounding box center [361, 154] width 24 height 17
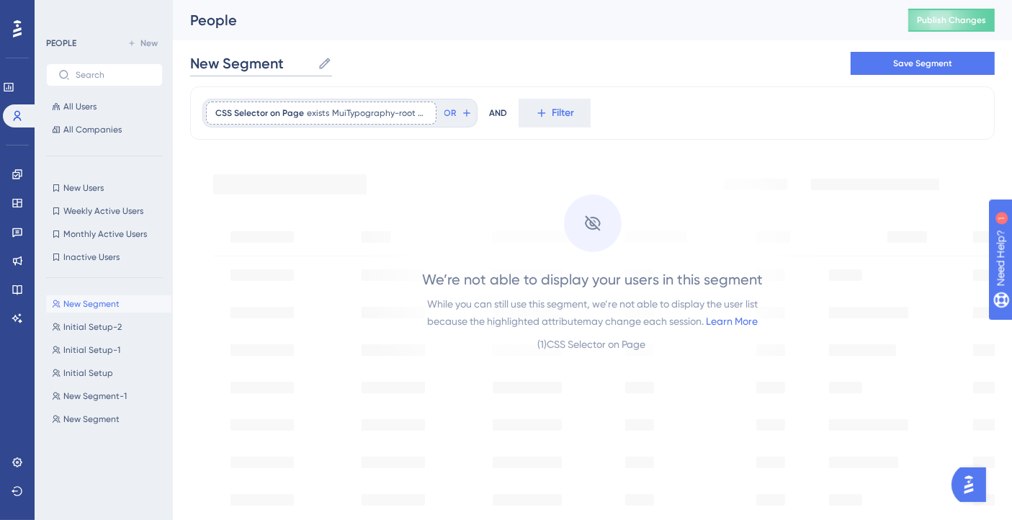
click at [264, 54] on input "New Segment" at bounding box center [251, 63] width 122 height 20
click at [264, 53] on input "New Segment" at bounding box center [251, 63] width 122 height 20
click at [264, 54] on input "New Segment" at bounding box center [251, 63] width 122 height 20
type input "InitialSetup - Teste"
click at [923, 68] on button "Save Segment" at bounding box center [923, 63] width 144 height 23
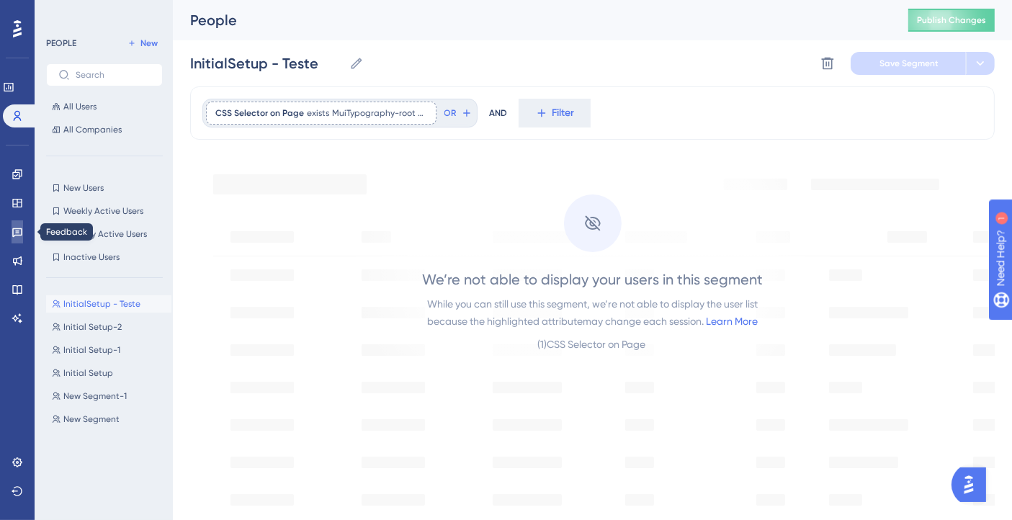
click at [16, 231] on icon at bounding box center [17, 232] width 10 height 9
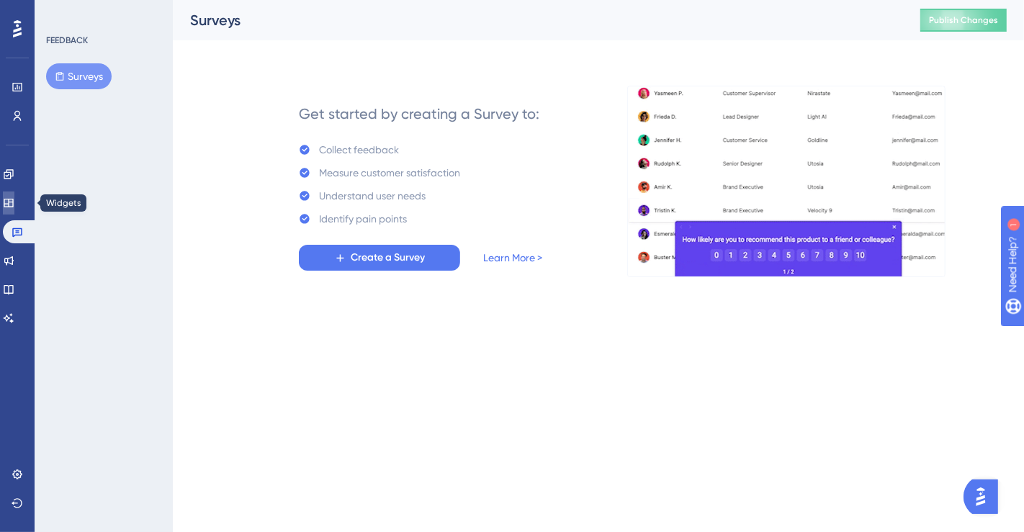
click at [14, 204] on icon at bounding box center [9, 203] width 12 height 12
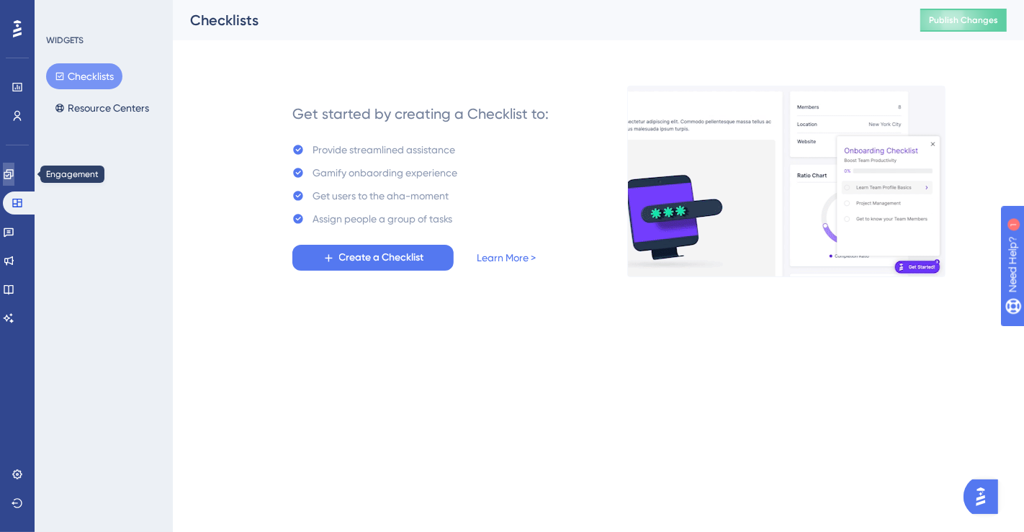
click at [14, 180] on link at bounding box center [9, 174] width 12 height 23
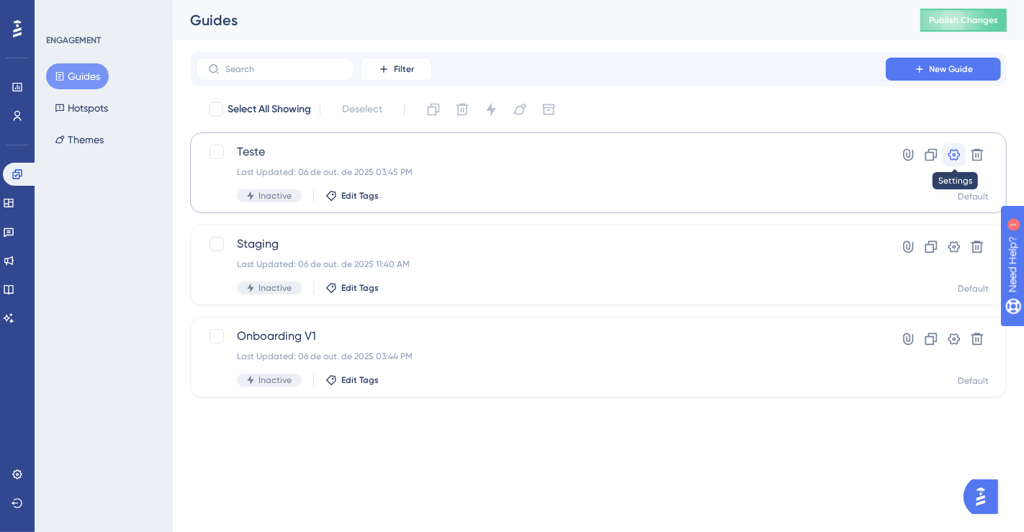
click at [949, 159] on icon at bounding box center [954, 155] width 14 height 14
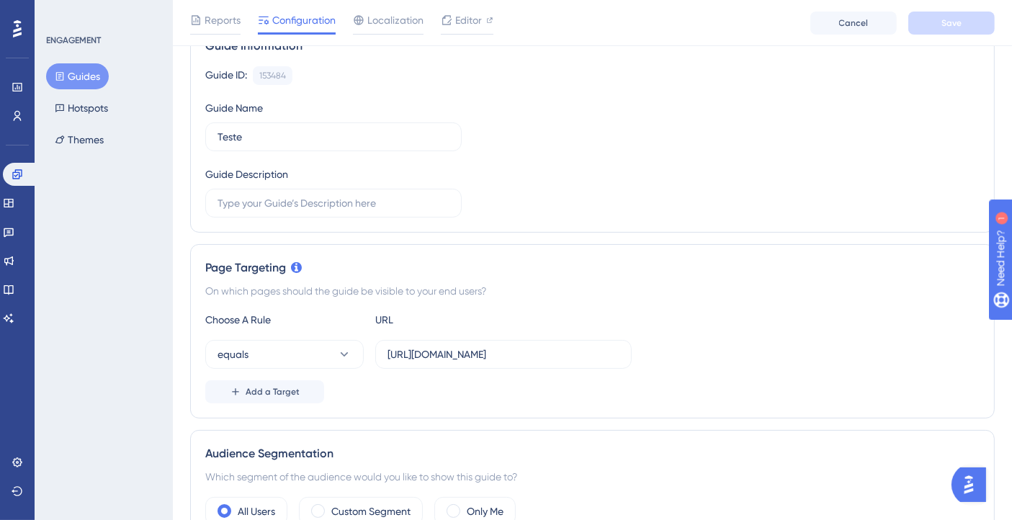
scroll to position [400, 0]
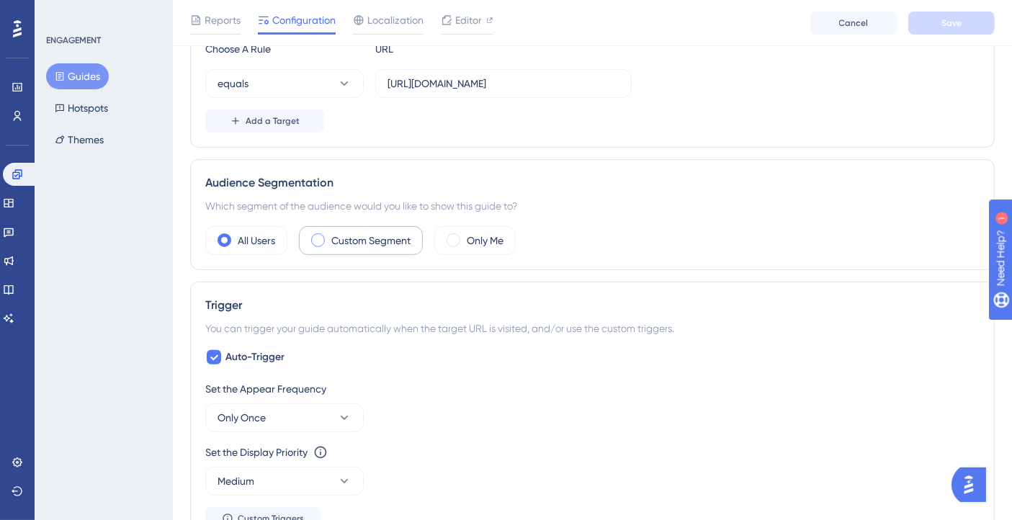
click at [351, 243] on label "Custom Segment" at bounding box center [370, 240] width 79 height 17
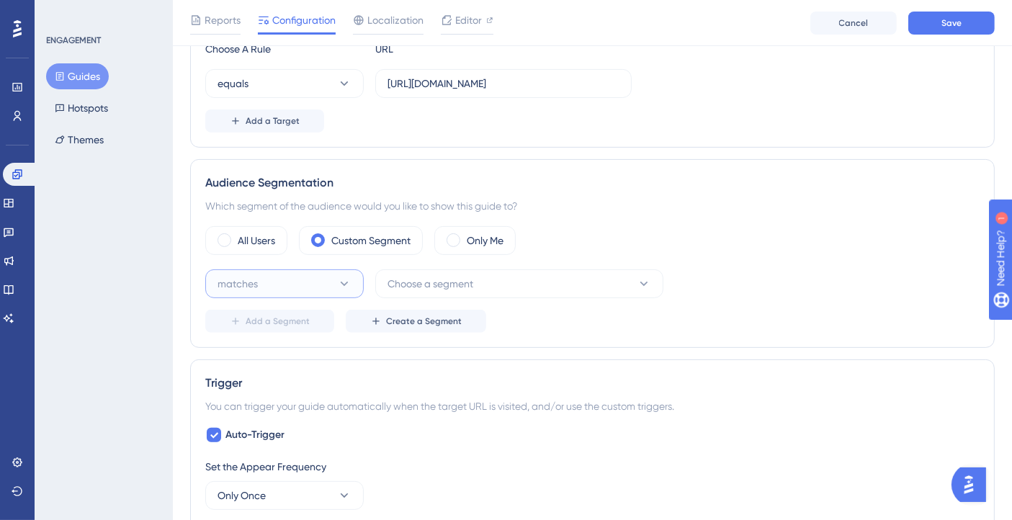
click at [336, 284] on button "matches" at bounding box center [284, 283] width 158 height 29
click at [415, 282] on span "Choose a segment" at bounding box center [430, 283] width 86 height 17
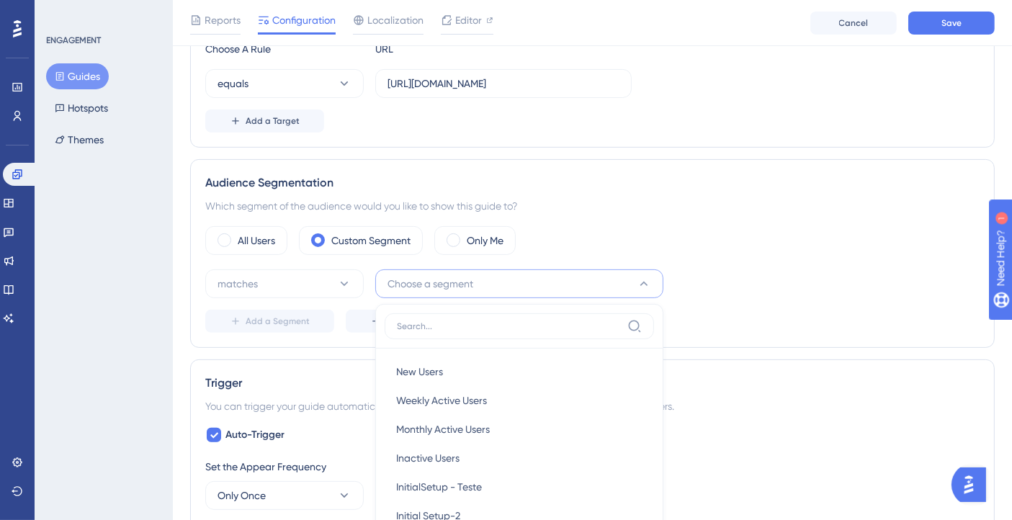
scroll to position [586, 0]
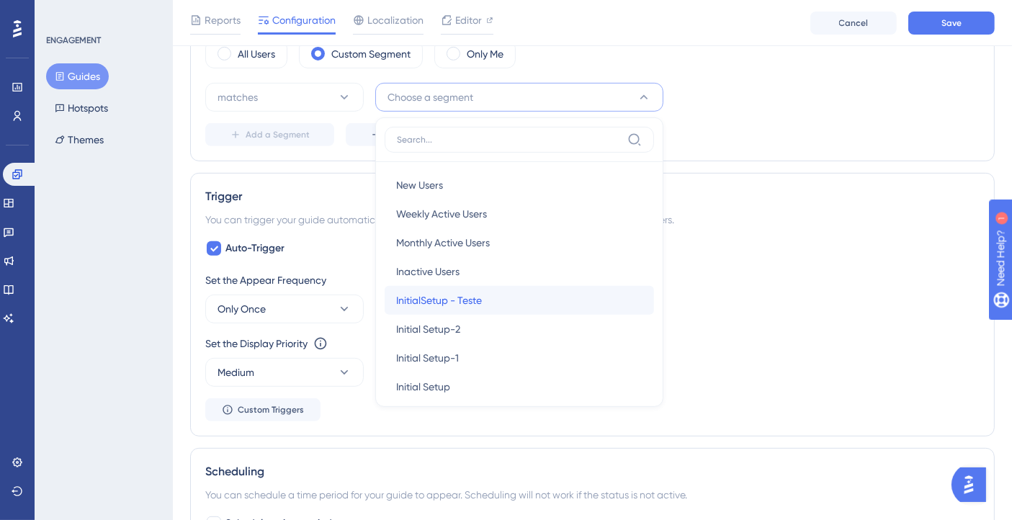
click at [458, 302] on span "InitialSetup - Teste" at bounding box center [439, 300] width 86 height 17
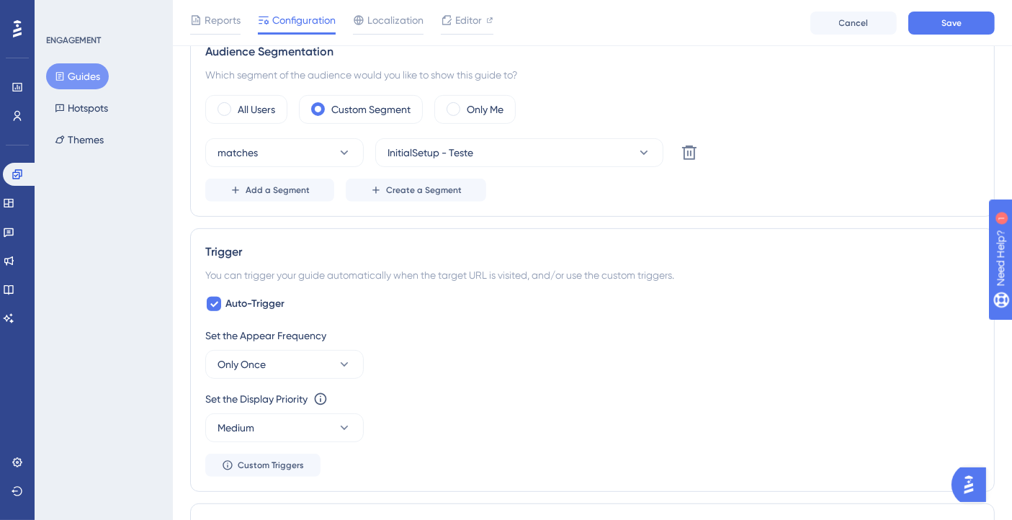
scroll to position [506, 0]
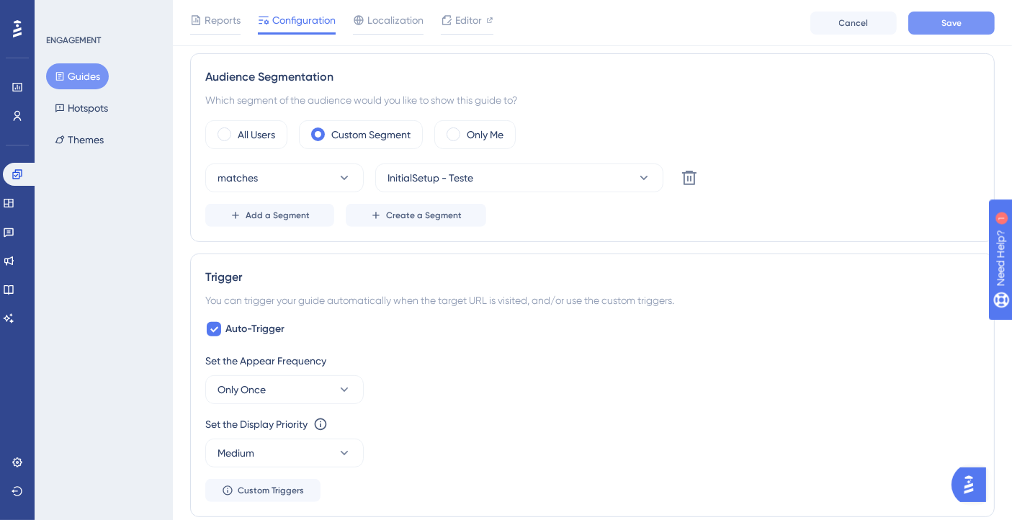
click at [966, 26] on button "Save" at bounding box center [951, 23] width 86 height 23
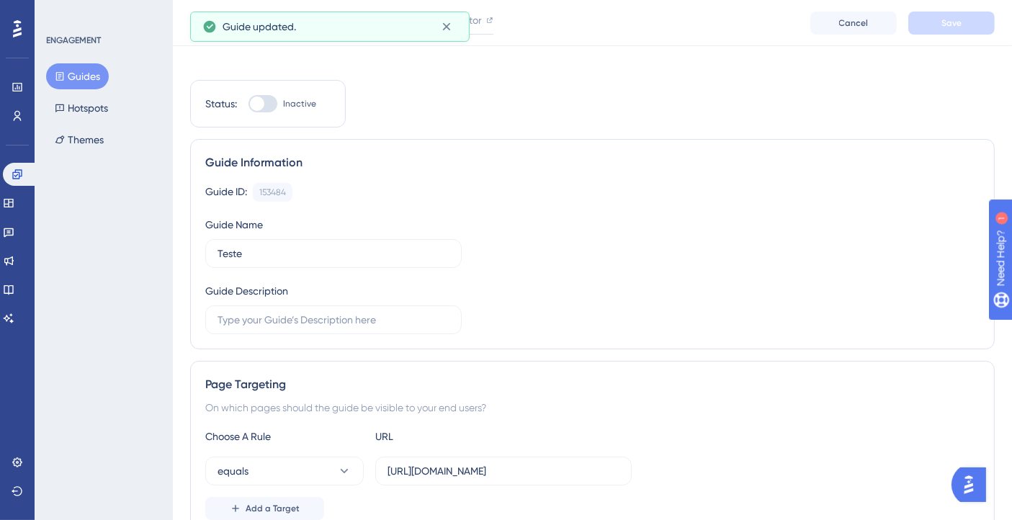
scroll to position [0, 0]
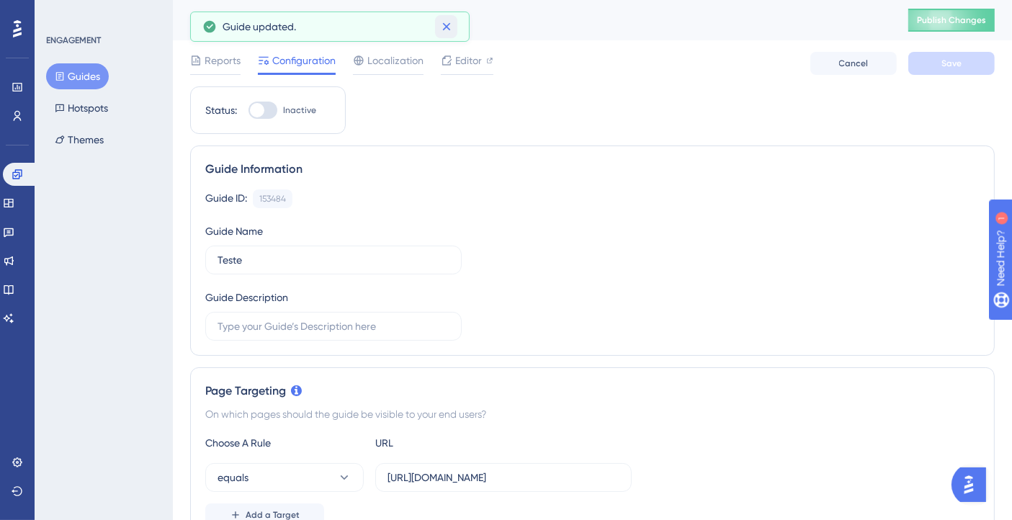
drag, startPoint x: 449, startPoint y: 24, endPoint x: 476, endPoint y: 98, distance: 78.1
click at [449, 25] on icon at bounding box center [446, 26] width 14 height 14
click at [260, 109] on div at bounding box center [257, 110] width 14 height 14
click at [248, 110] on input "Inactive" at bounding box center [248, 110] width 1 height 1
checkbox input "true"
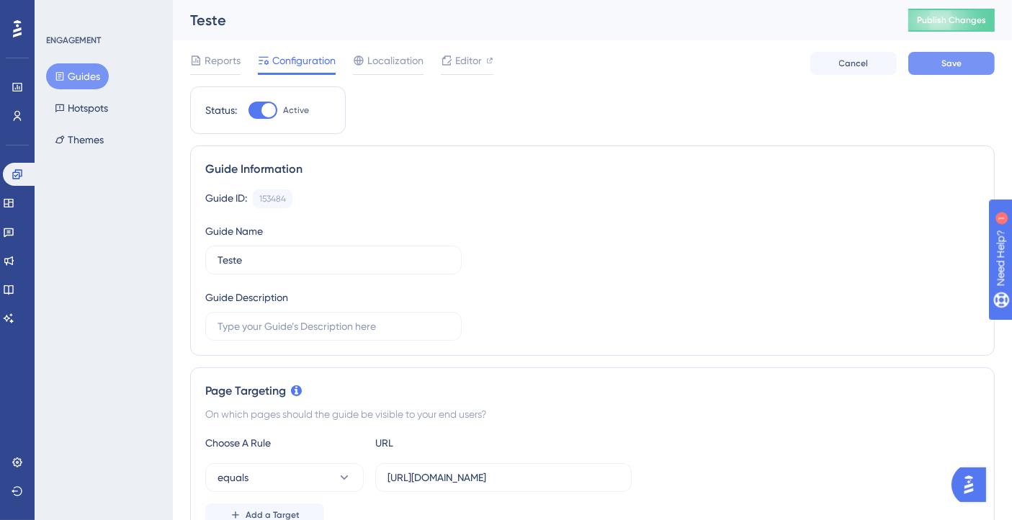
click at [946, 64] on span "Save" at bounding box center [951, 64] width 20 height 12
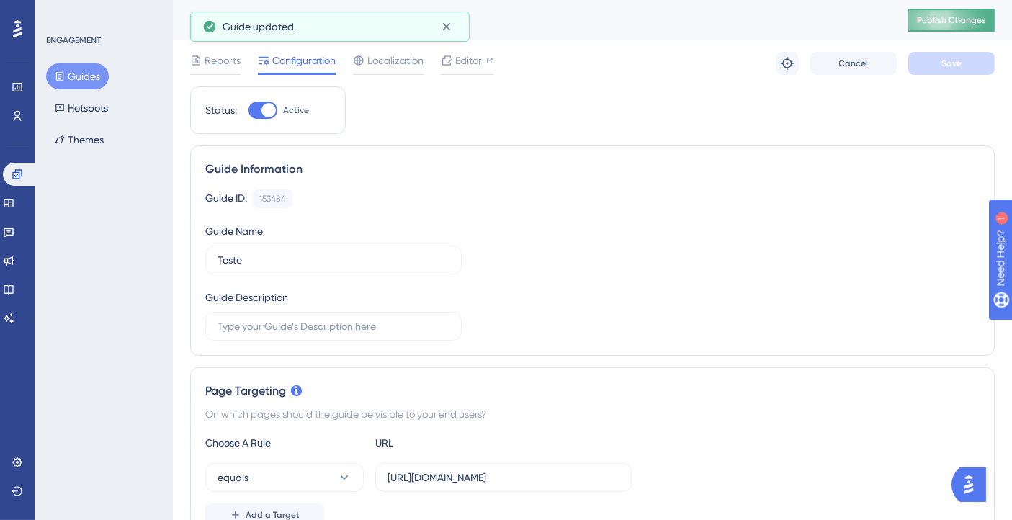
click at [954, 24] on span "Publish Changes" at bounding box center [951, 20] width 69 height 12
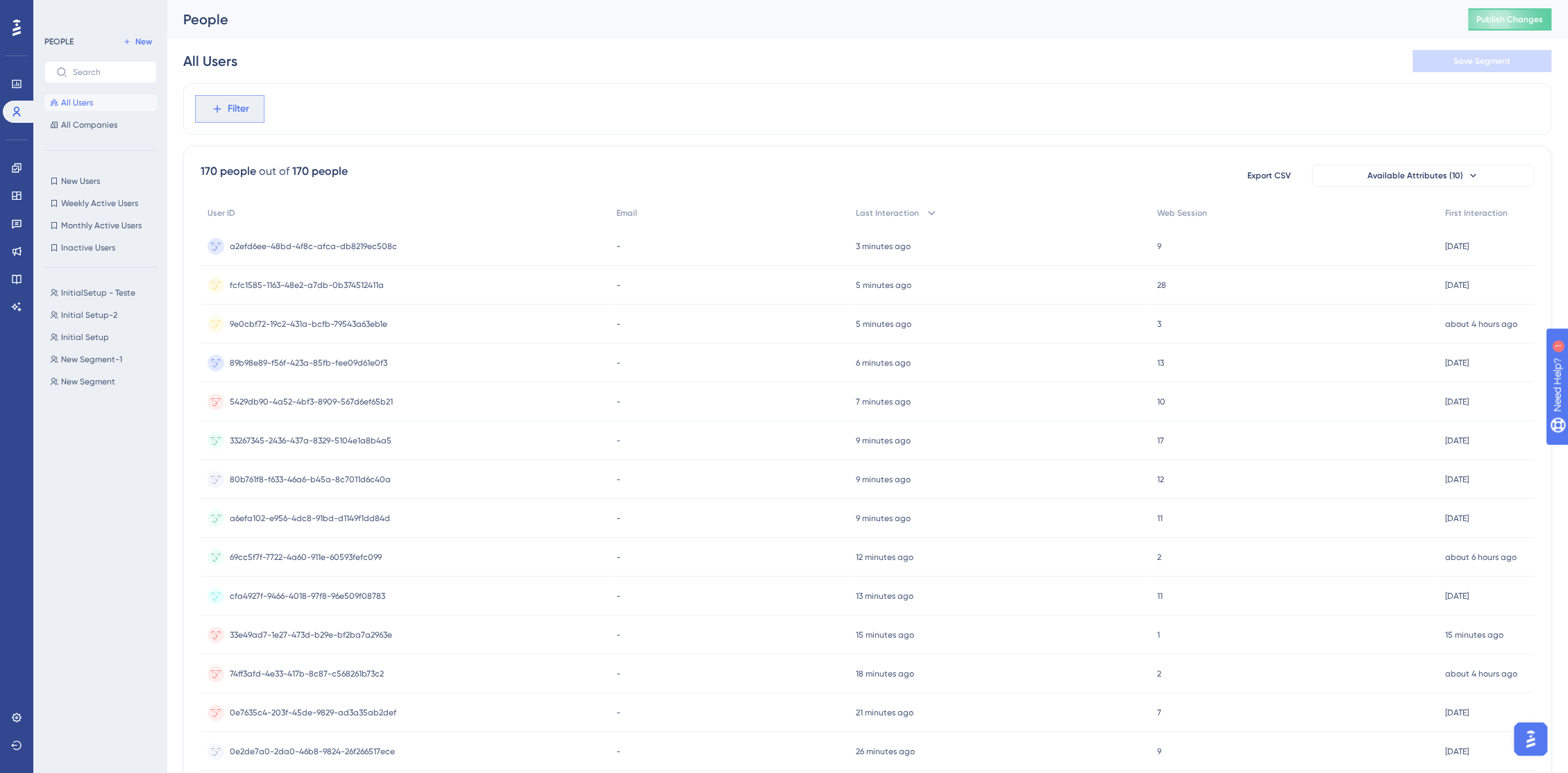
click at [231, 113] on span "Filter" at bounding box center [238, 108] width 21 height 16
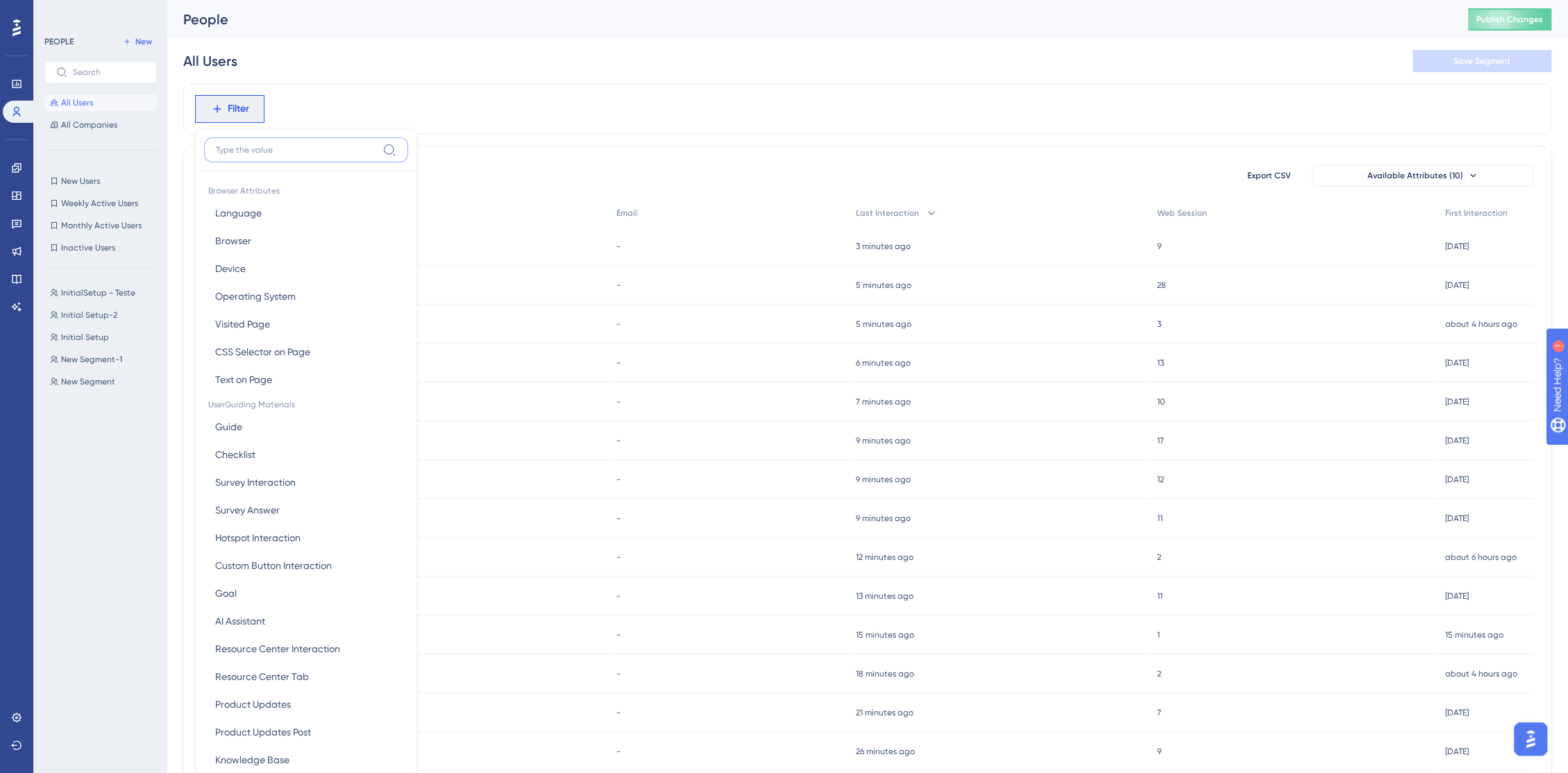
scroll to position [66, 0]
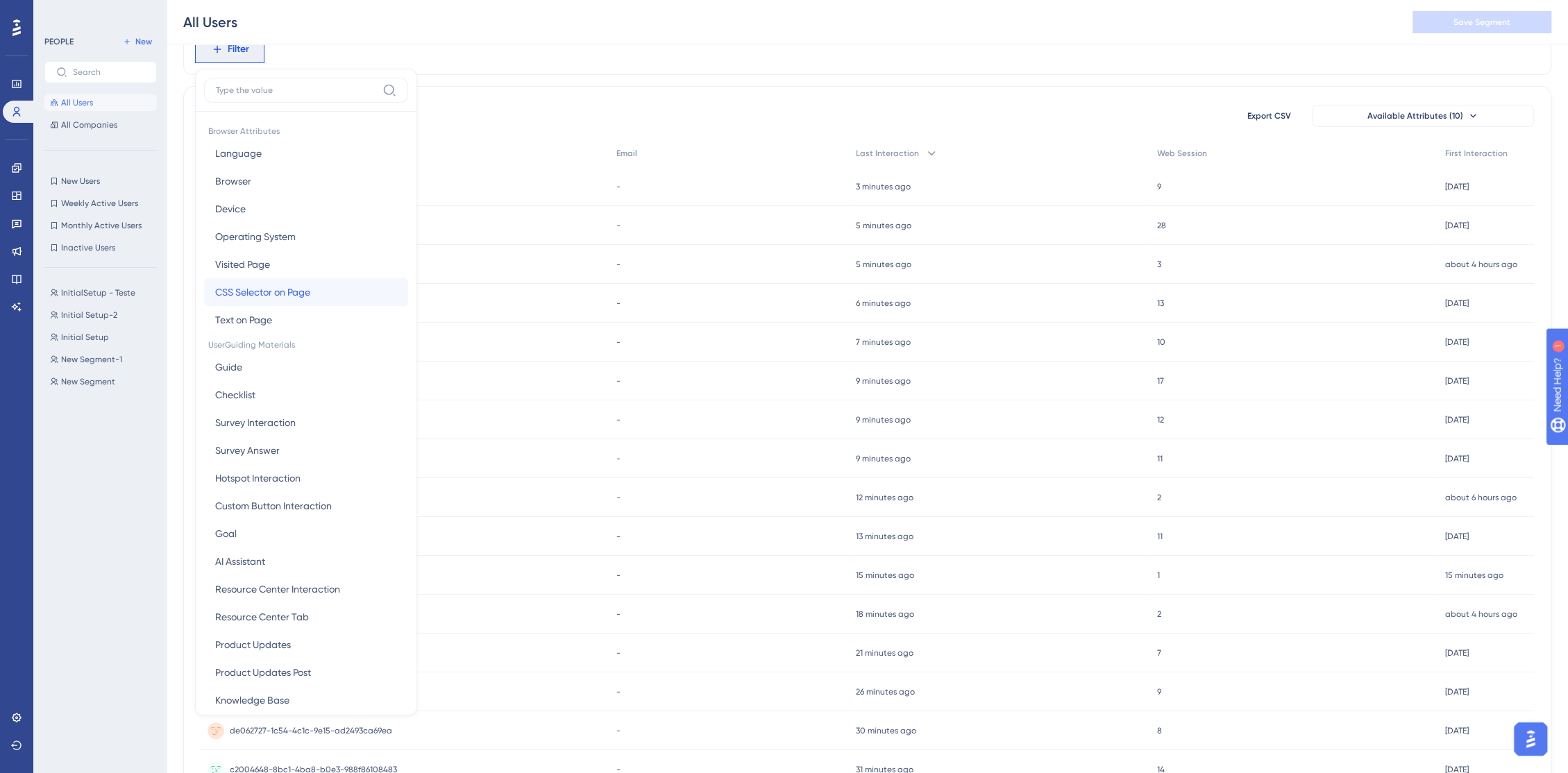
click at [252, 294] on span "CSS Selector on Page" at bounding box center [262, 292] width 95 height 16
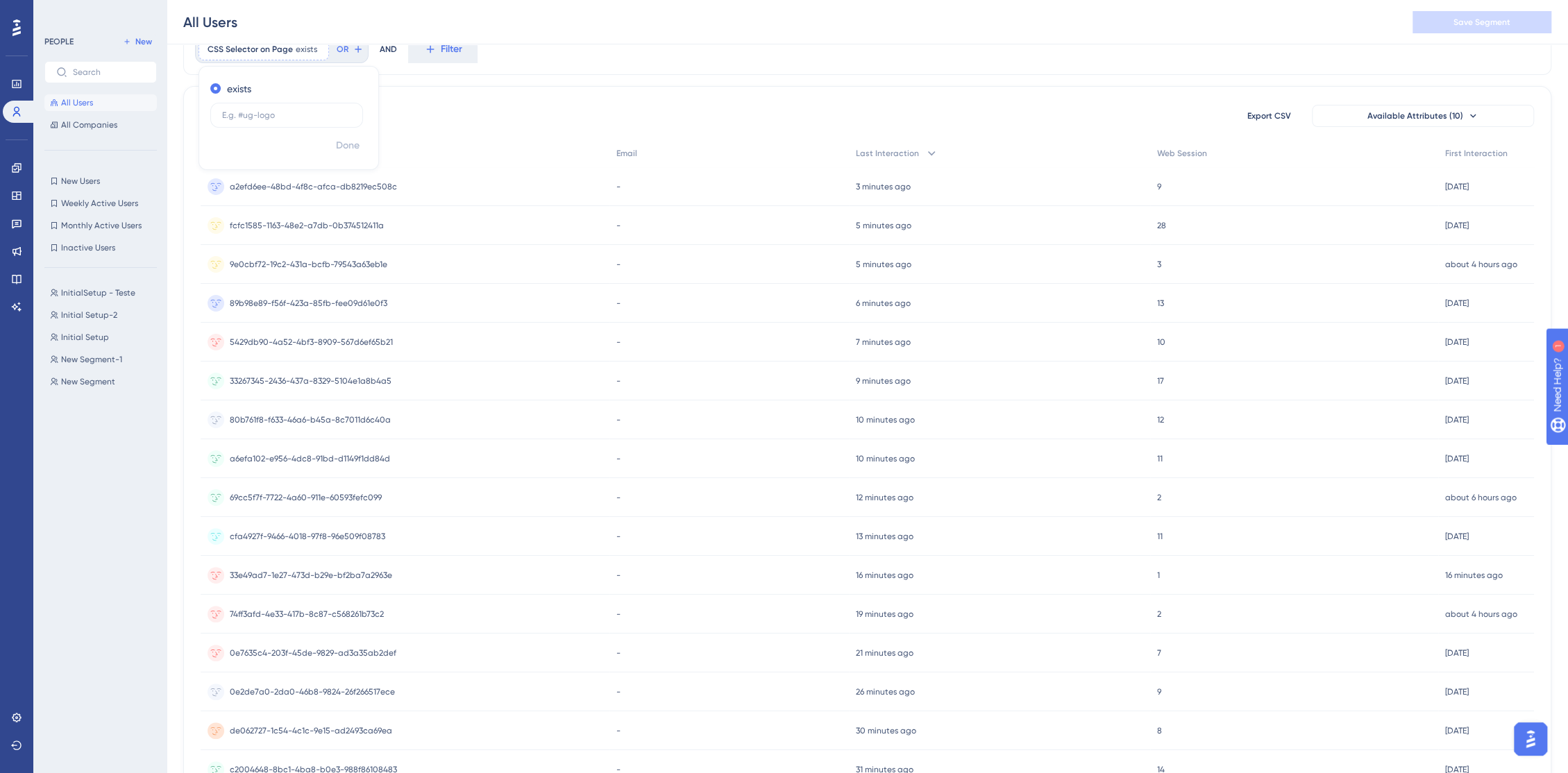
type input "https://www.googletagmanager.com/gtag/js?l=dataLayer&id=G-RE0TJM0623"
type input "MuiTypography-root MuiTypography-h5 css-d0fdy"
click at [356, 144] on span "Done" at bounding box center [348, 146] width 23 height 16
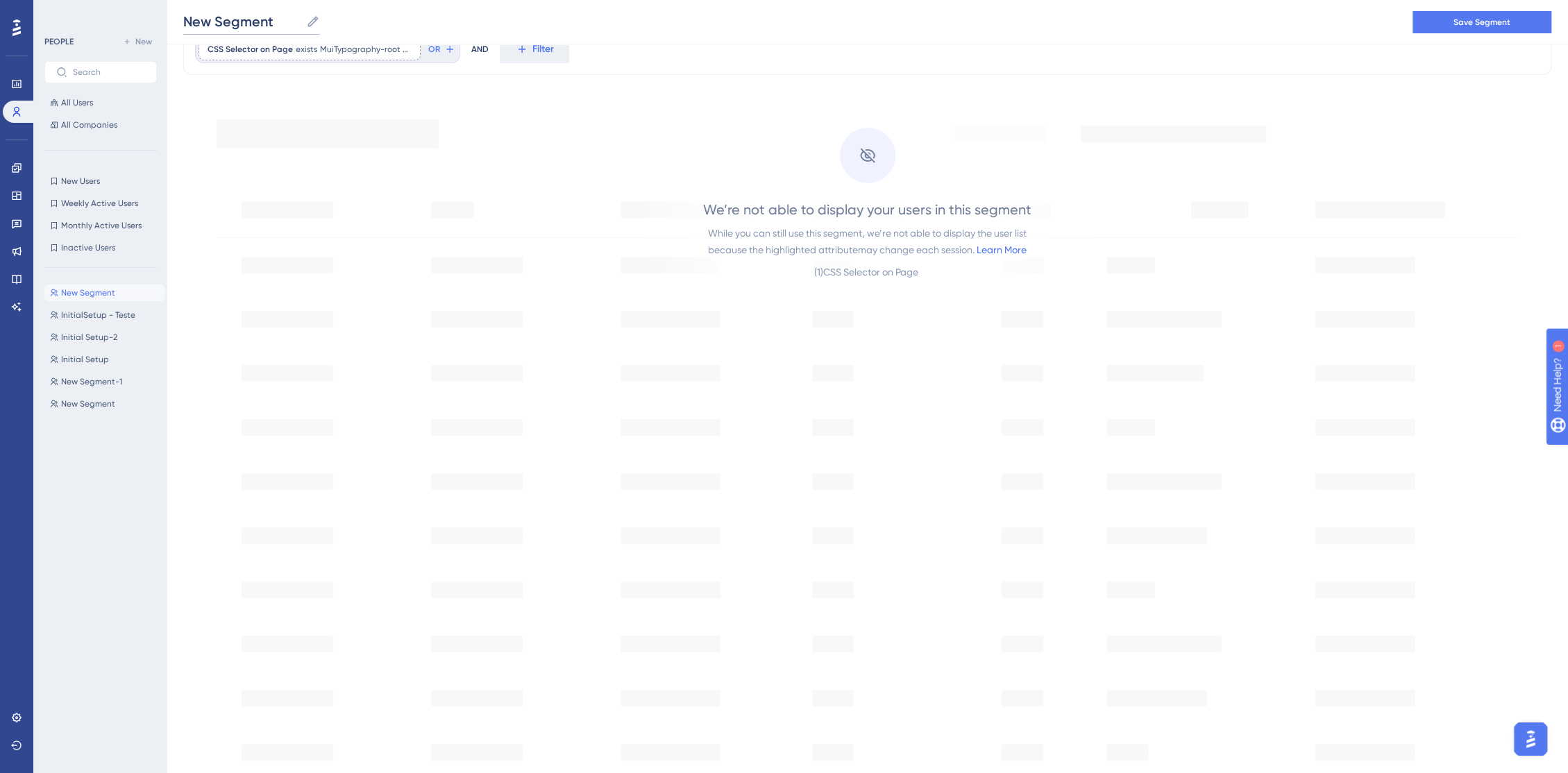
click at [252, 14] on input "New Segment" at bounding box center [242, 21] width 118 height 19
click at [252, 13] on input "New Segment" at bounding box center [242, 21] width 118 height 19
click at [252, 15] on input "New Segment" at bounding box center [242, 21] width 118 height 19
click at [90, 313] on span "InitialSetup - Teste" at bounding box center [97, 315] width 74 height 12
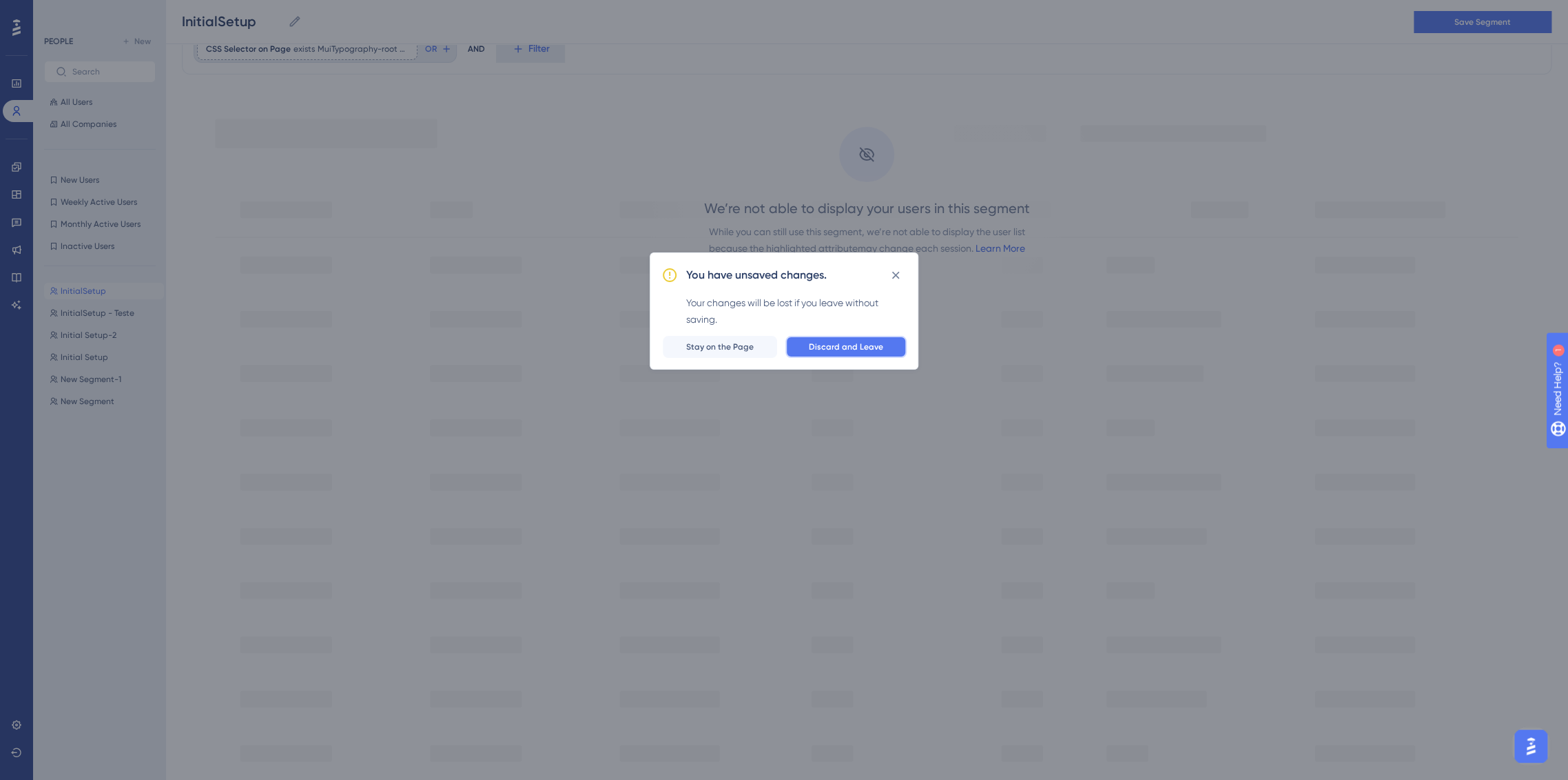
click at [868, 346] on span "Discard and Leave" at bounding box center [847, 347] width 75 height 11
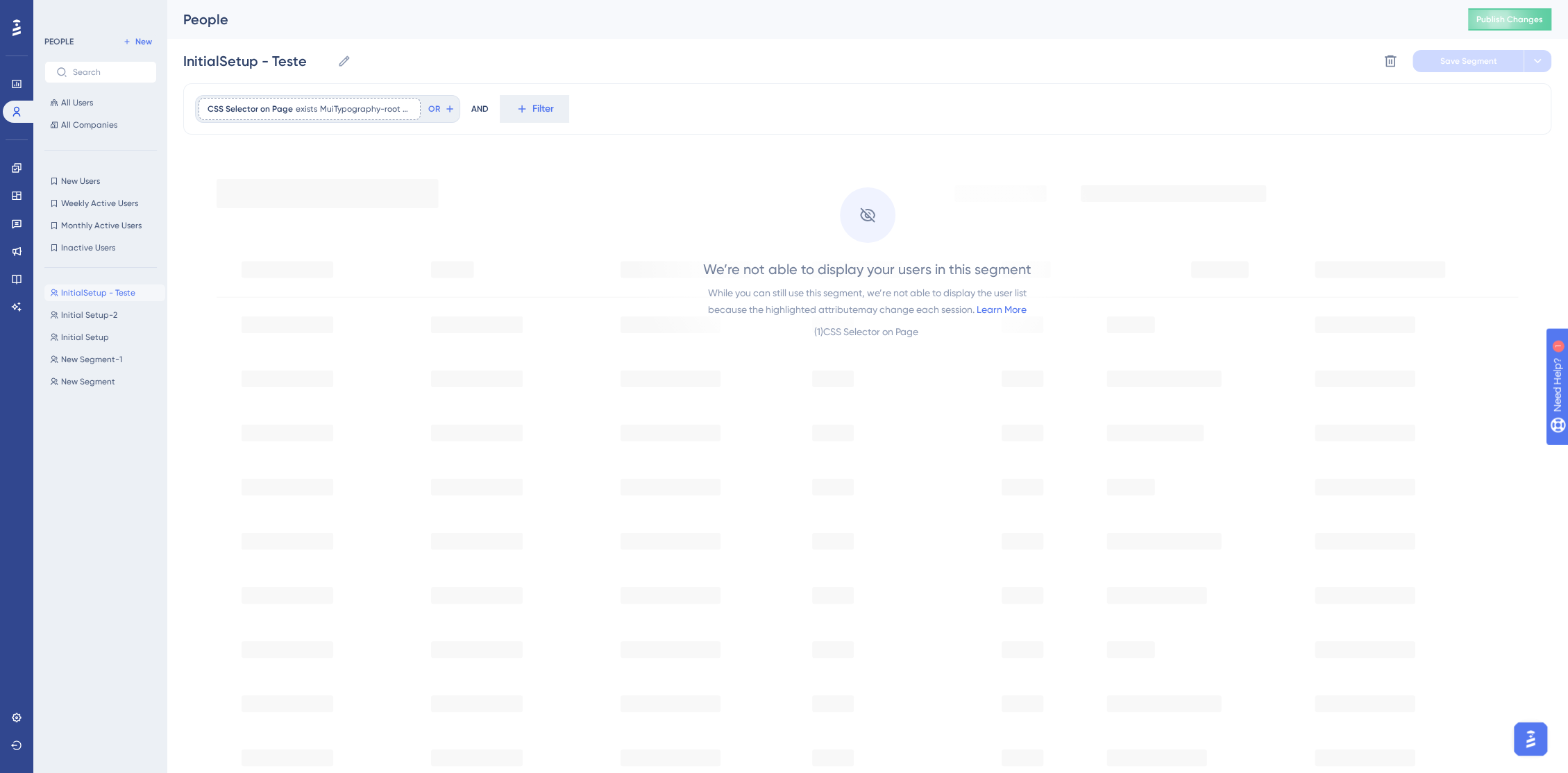
click at [80, 295] on span "InitialSetup - Teste" at bounding box center [97, 293] width 74 height 12
click at [83, 316] on span "Initial Setup-2" at bounding box center [89, 315] width 56 height 12
click at [1381, 69] on button at bounding box center [1390, 61] width 22 height 22
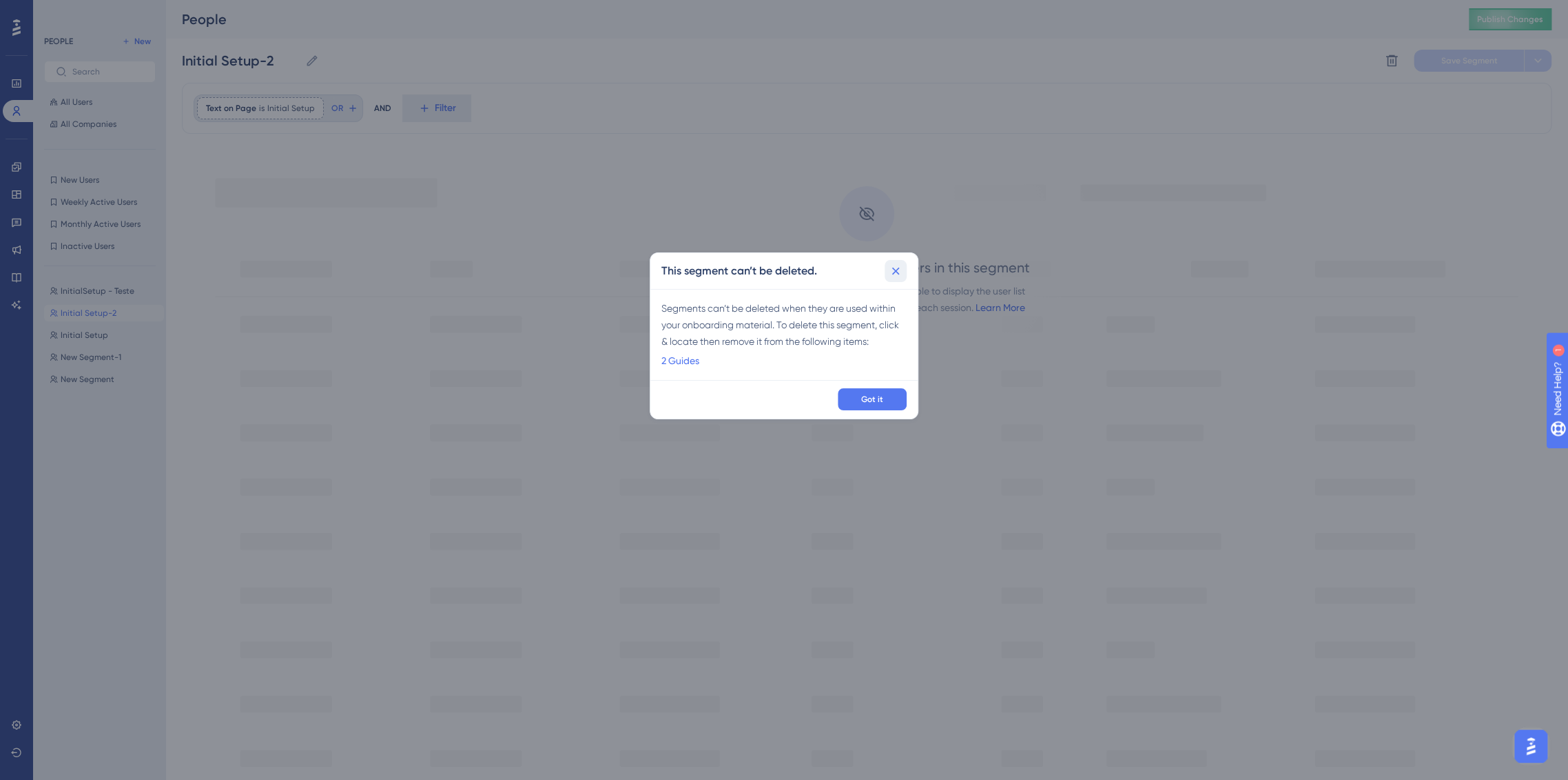
click at [898, 276] on icon at bounding box center [895, 271] width 13 height 13
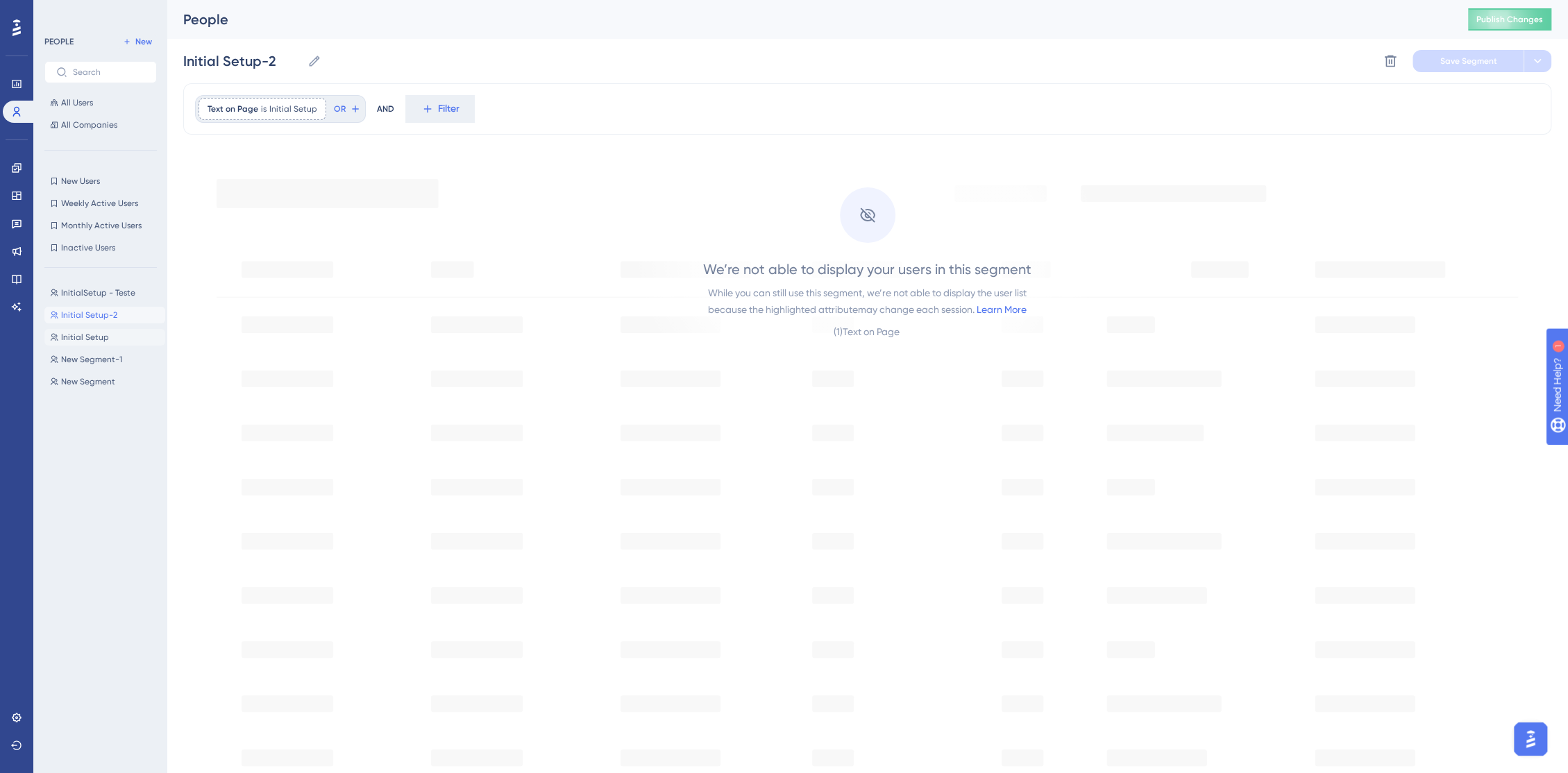
click at [80, 333] on span "Initial Setup" at bounding box center [85, 337] width 48 height 12
click at [1389, 61] on icon at bounding box center [1391, 62] width 12 height 12
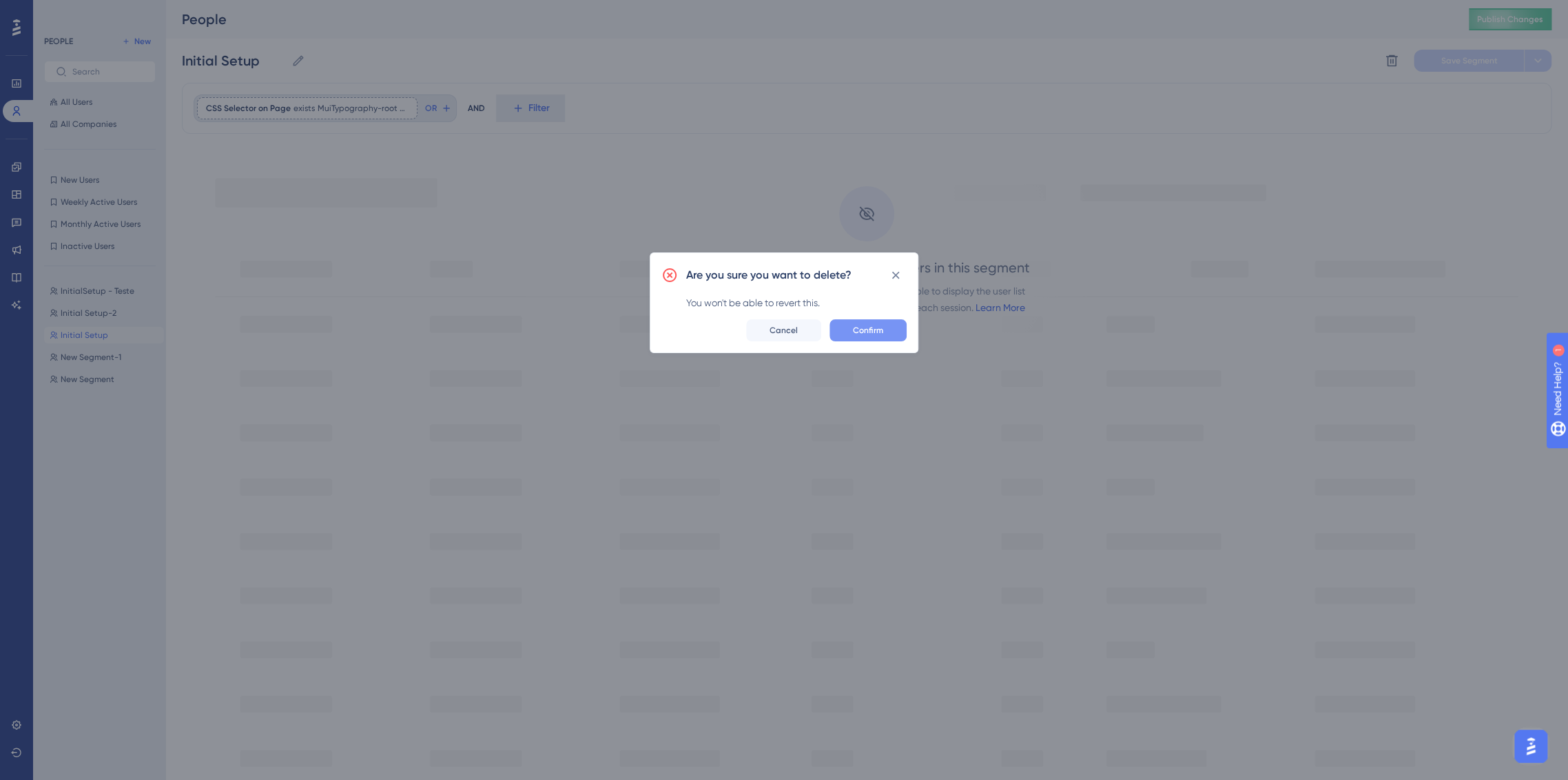
click at [878, 336] on button "Confirm" at bounding box center [868, 329] width 77 height 22
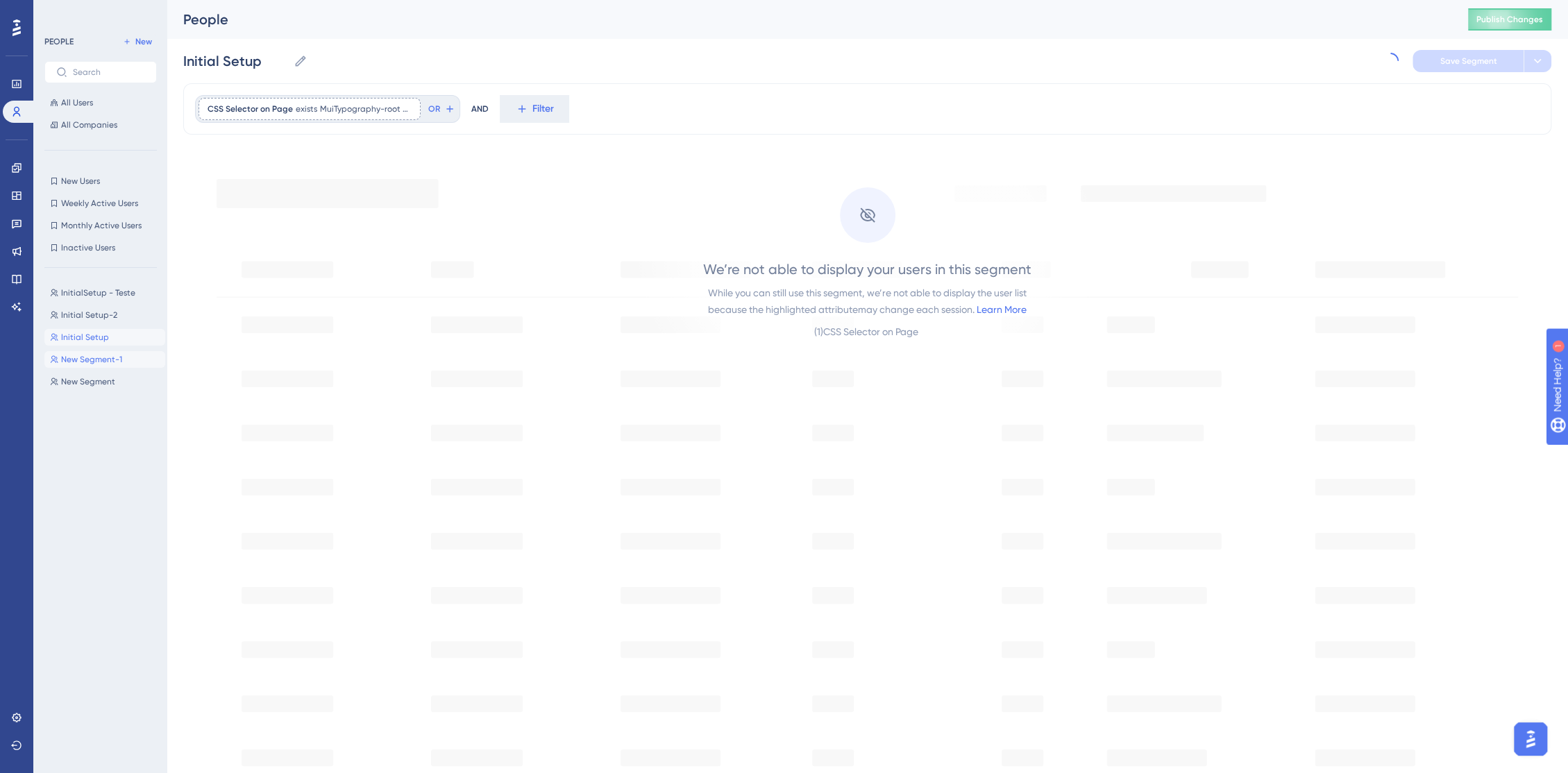
click at [97, 361] on span "New Segment-1" at bounding box center [91, 360] width 61 height 12
type input "New Segment-1"
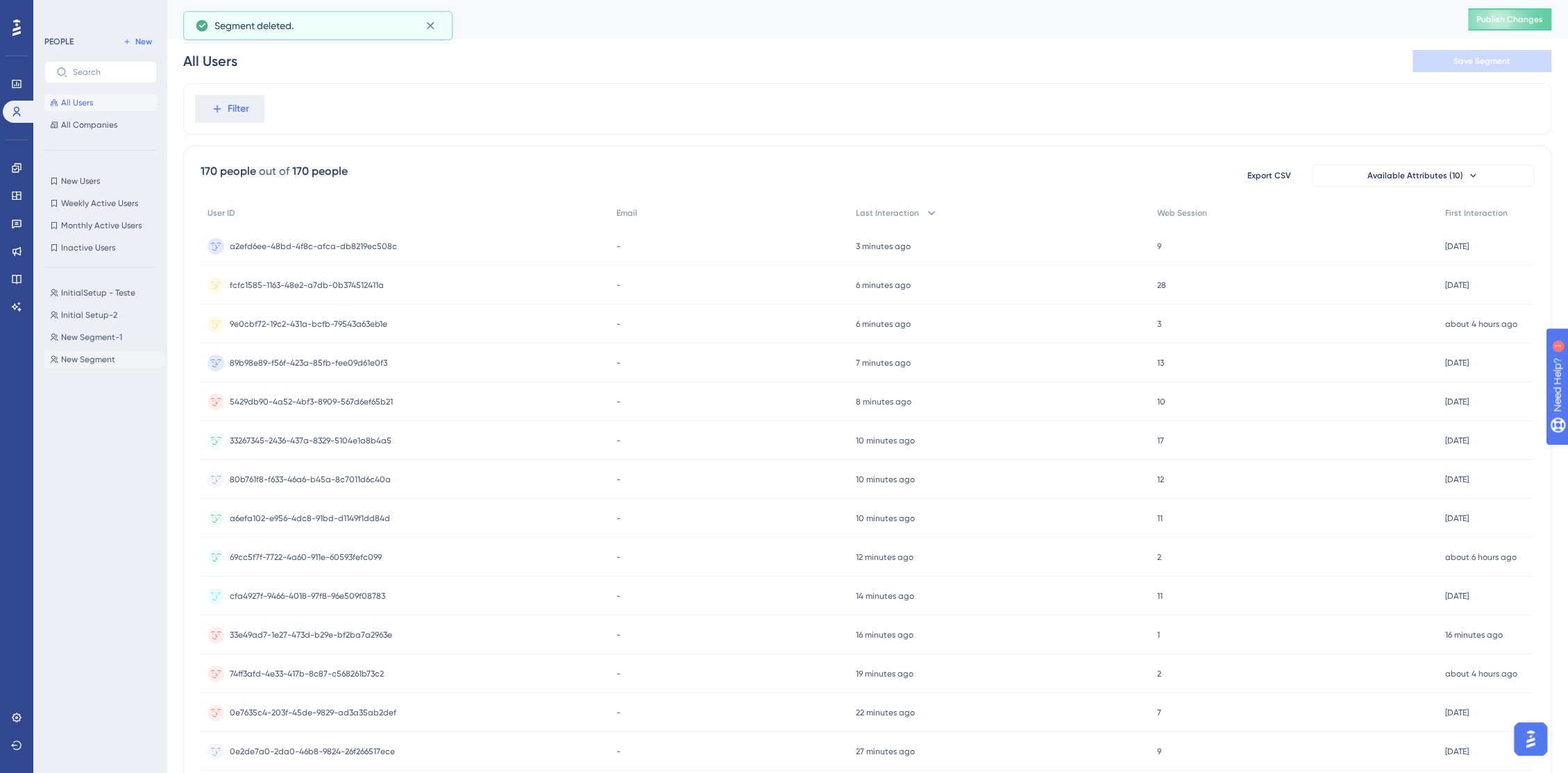
click at [106, 358] on span "New Segment" at bounding box center [88, 360] width 54 height 12
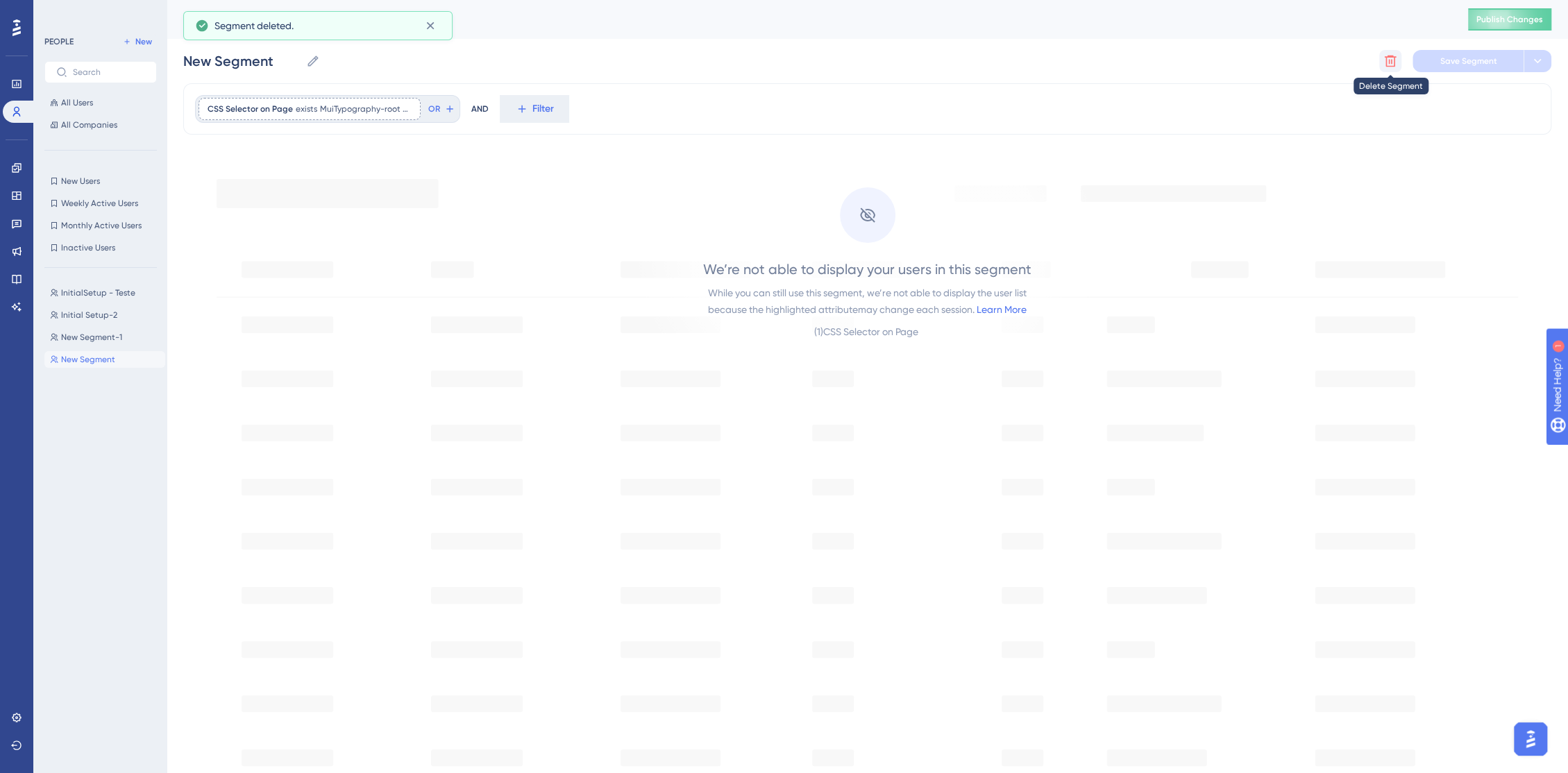
click at [1394, 68] on button at bounding box center [1390, 61] width 22 height 22
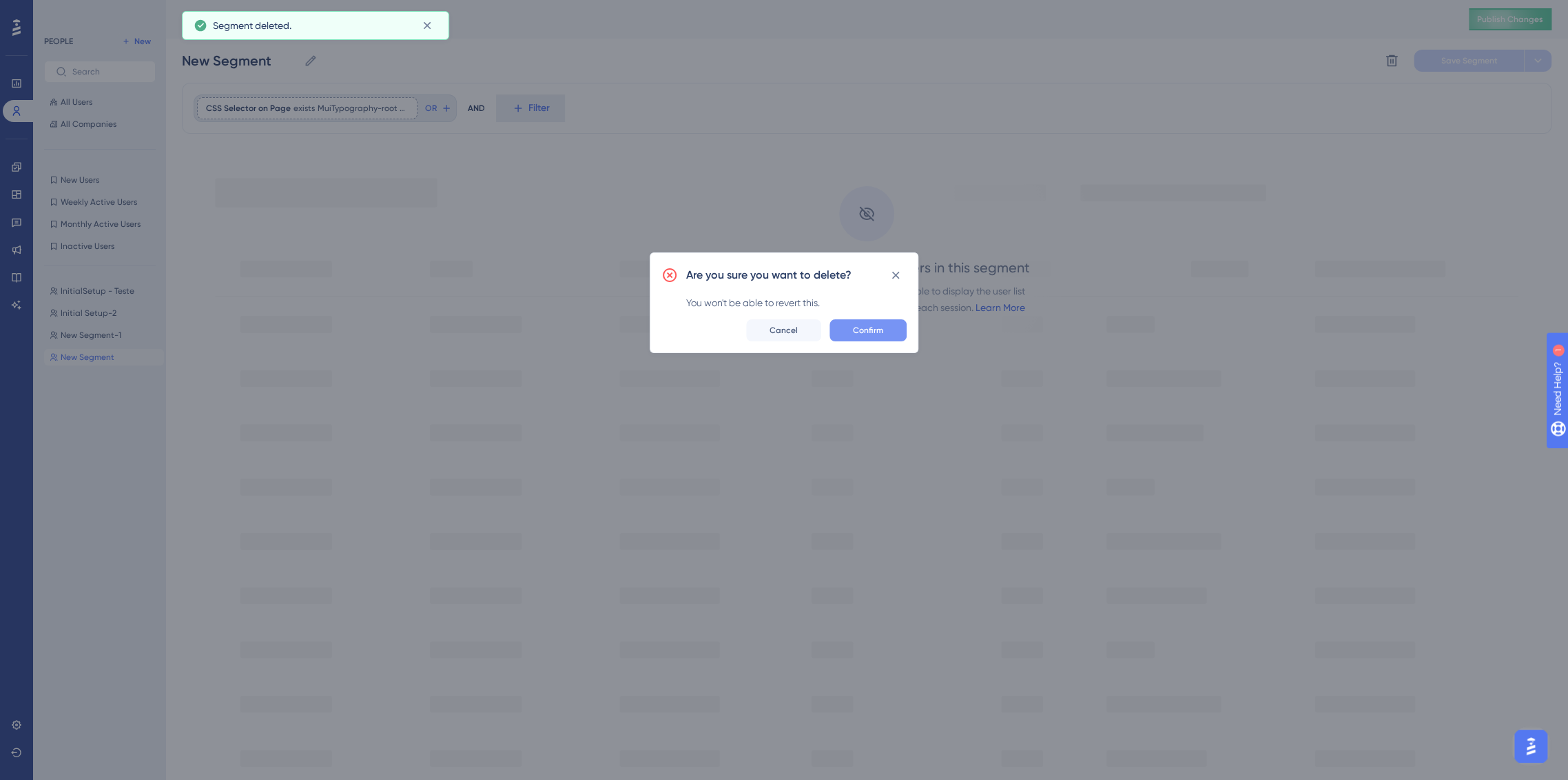
click at [881, 327] on span "Confirm" at bounding box center [869, 330] width 31 height 11
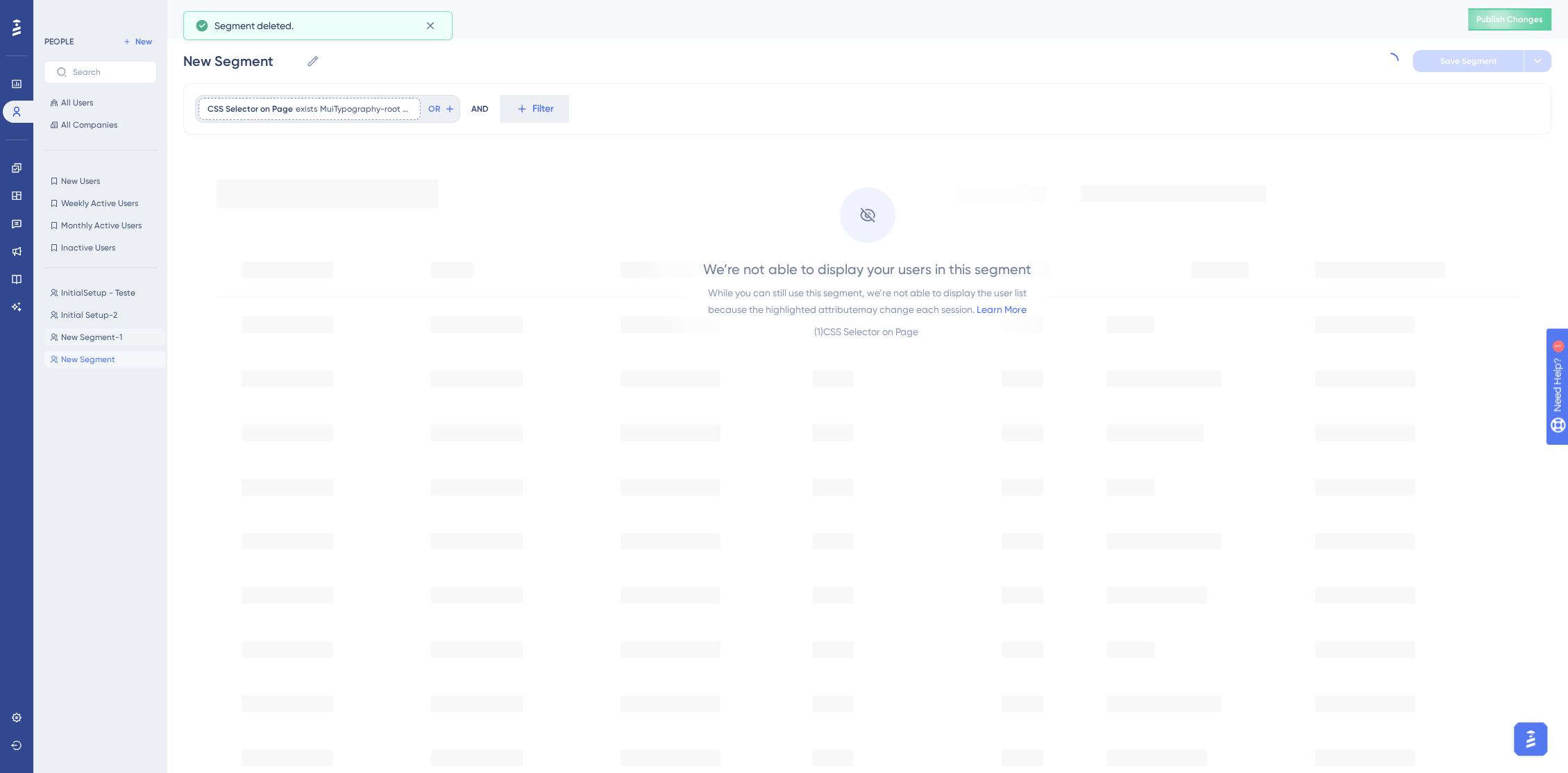
click at [111, 340] on span "New Segment-1" at bounding box center [91, 337] width 61 height 12
type input "New Segment-1"
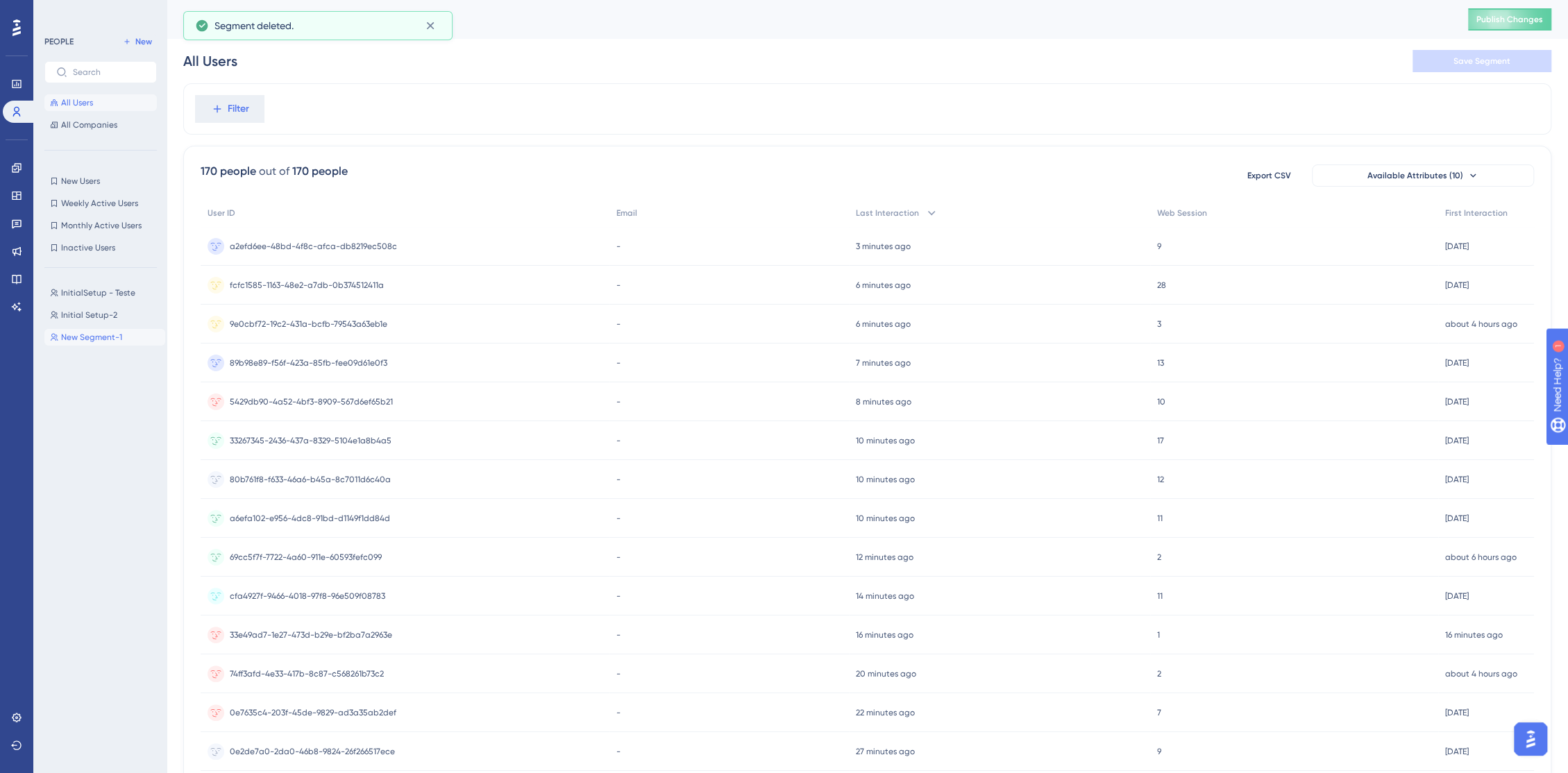
click at [109, 334] on span "New Segment-1" at bounding box center [91, 337] width 61 height 12
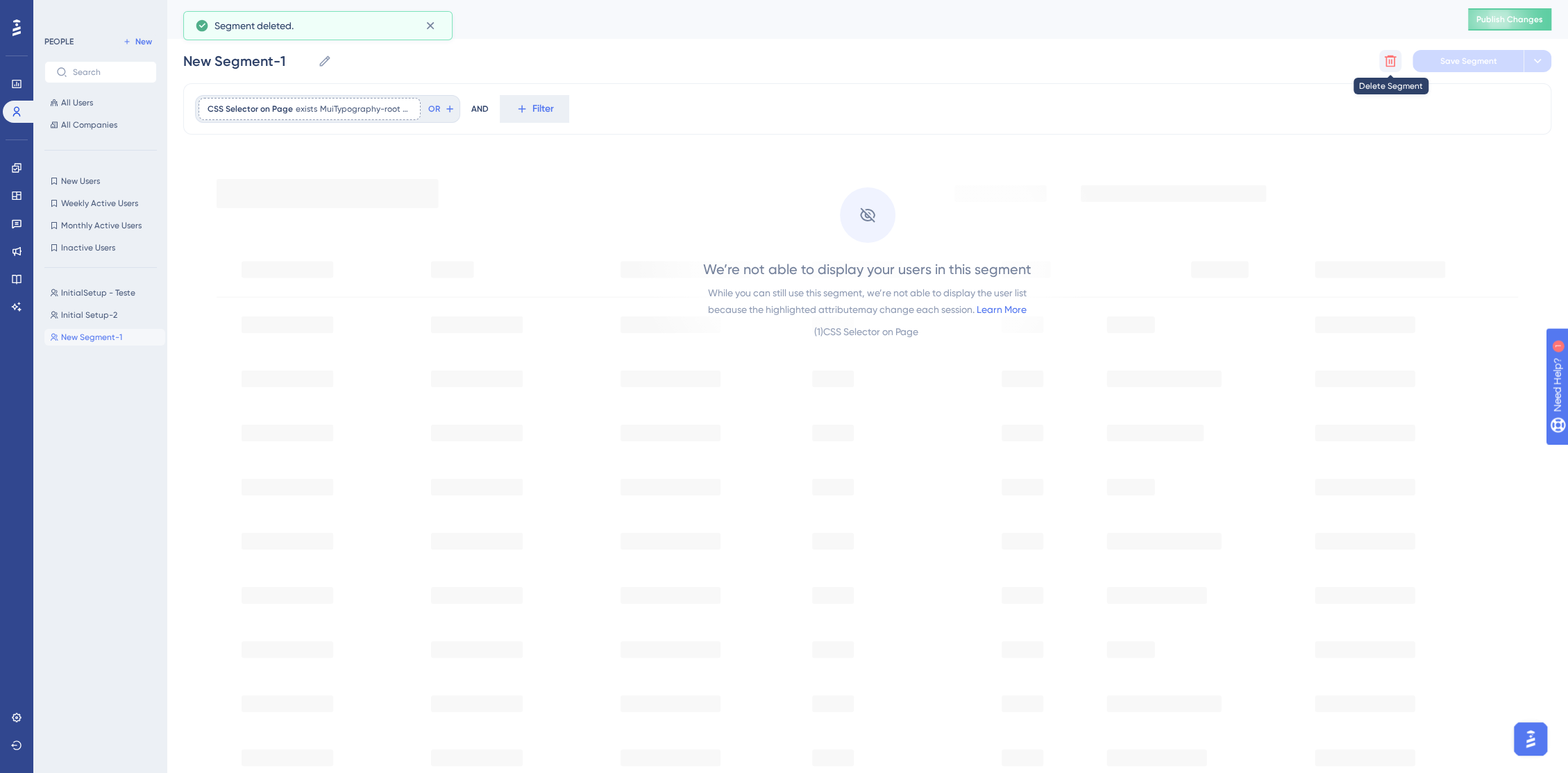
click at [1382, 64] on button at bounding box center [1390, 61] width 22 height 22
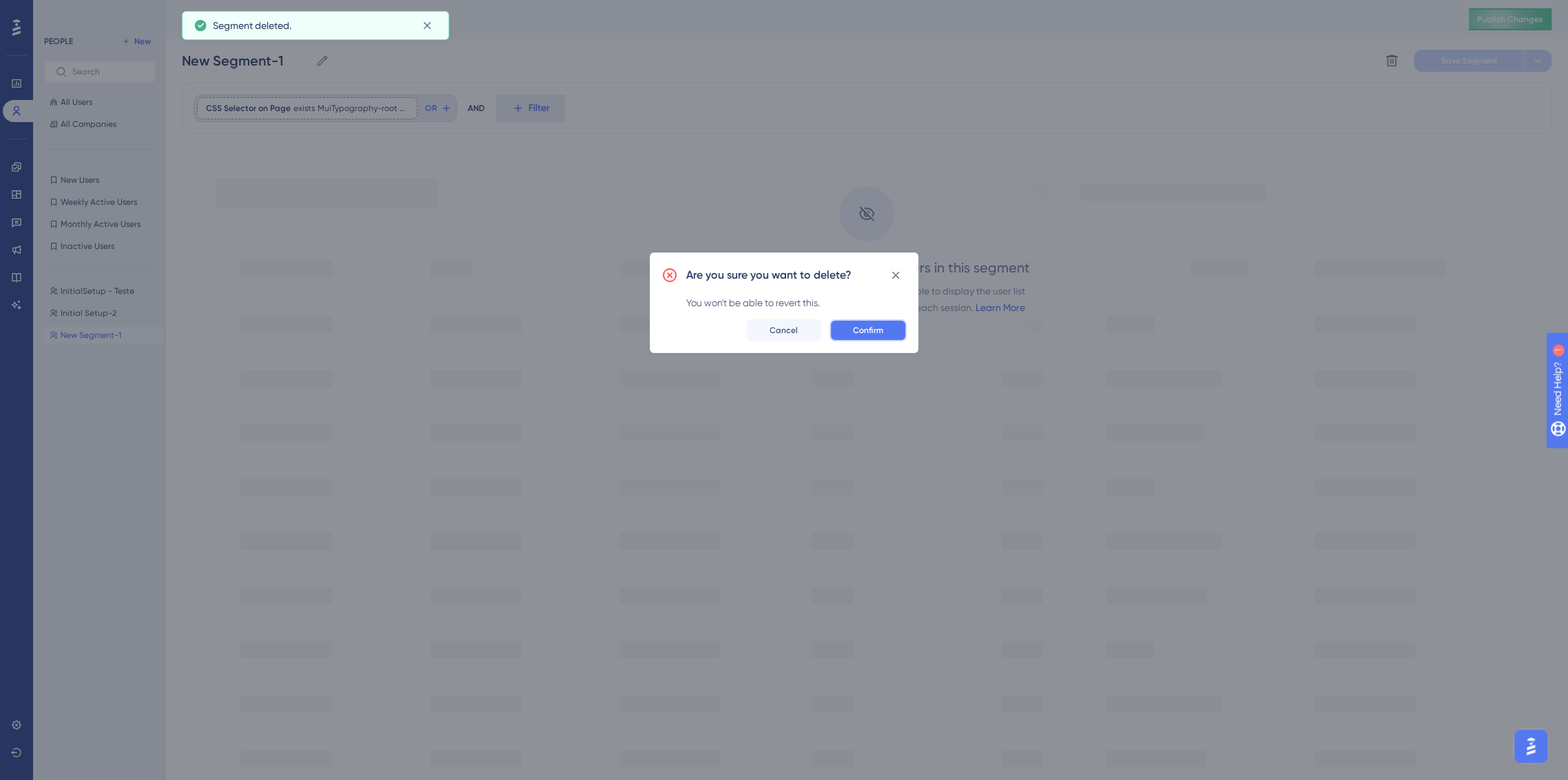
click at [840, 336] on button "Confirm" at bounding box center [868, 329] width 77 height 22
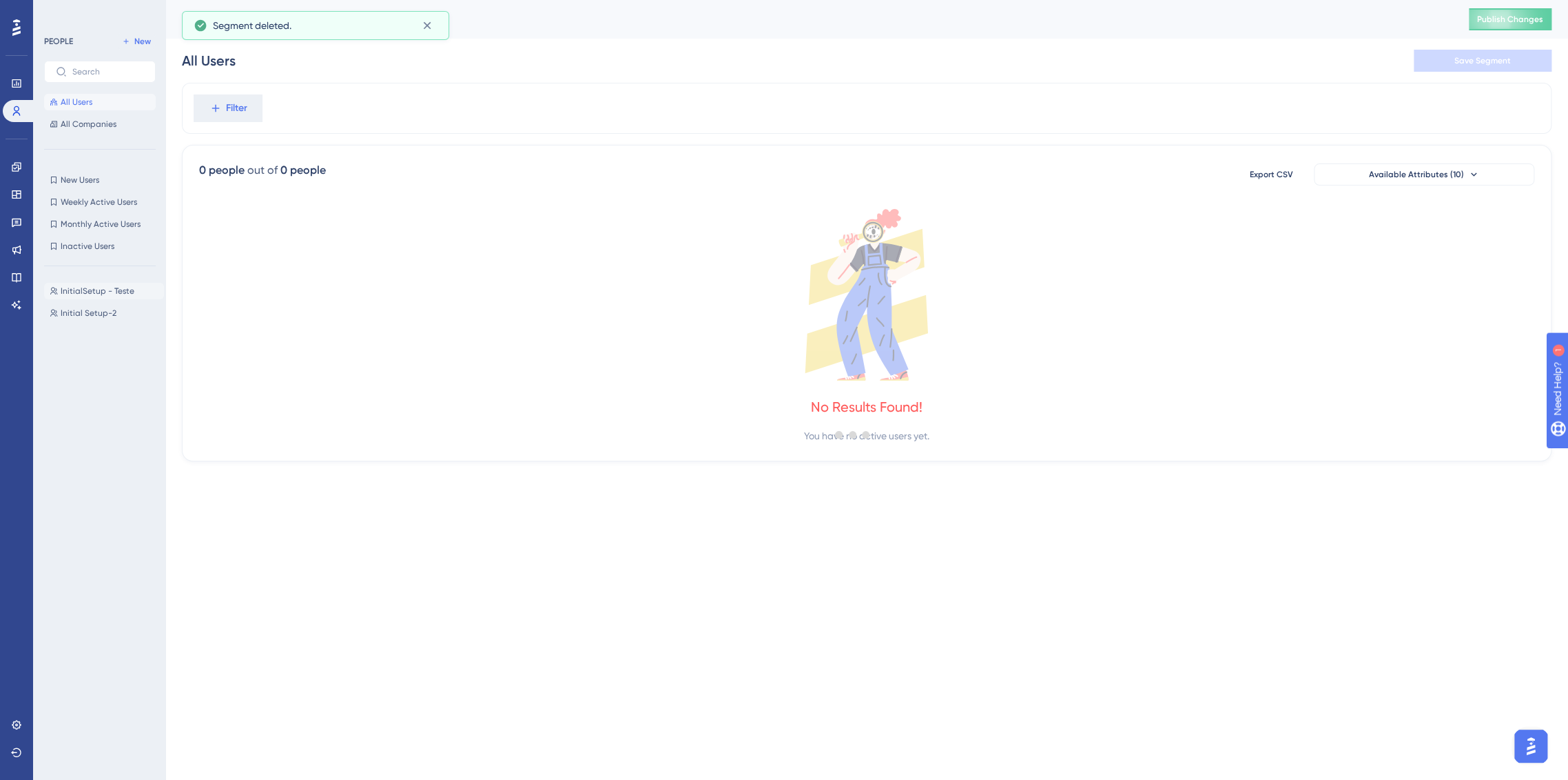
click at [110, 290] on span "InitialSetup - Teste" at bounding box center [97, 291] width 74 height 11
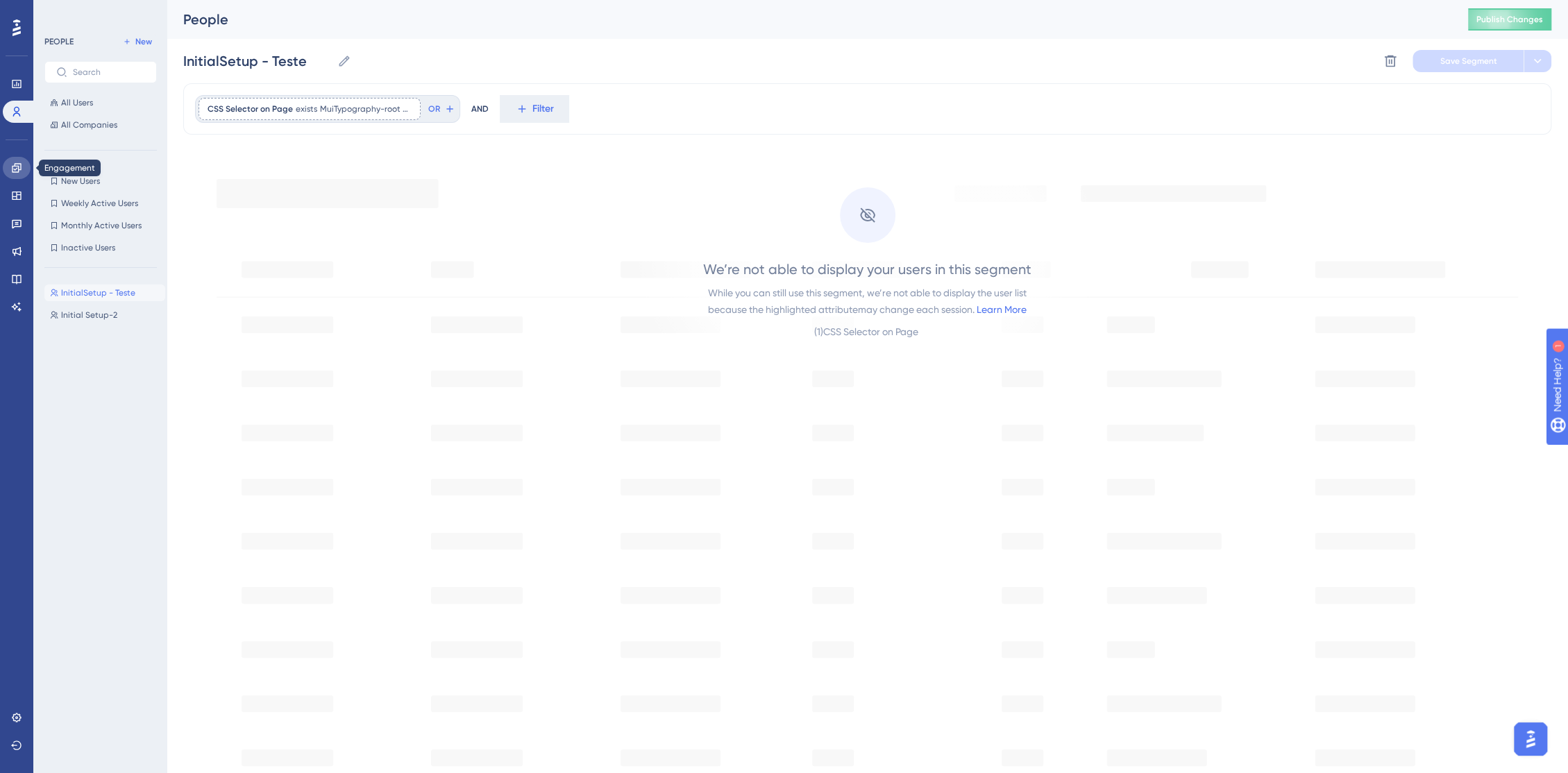
click at [17, 163] on icon at bounding box center [17, 169] width 12 height 12
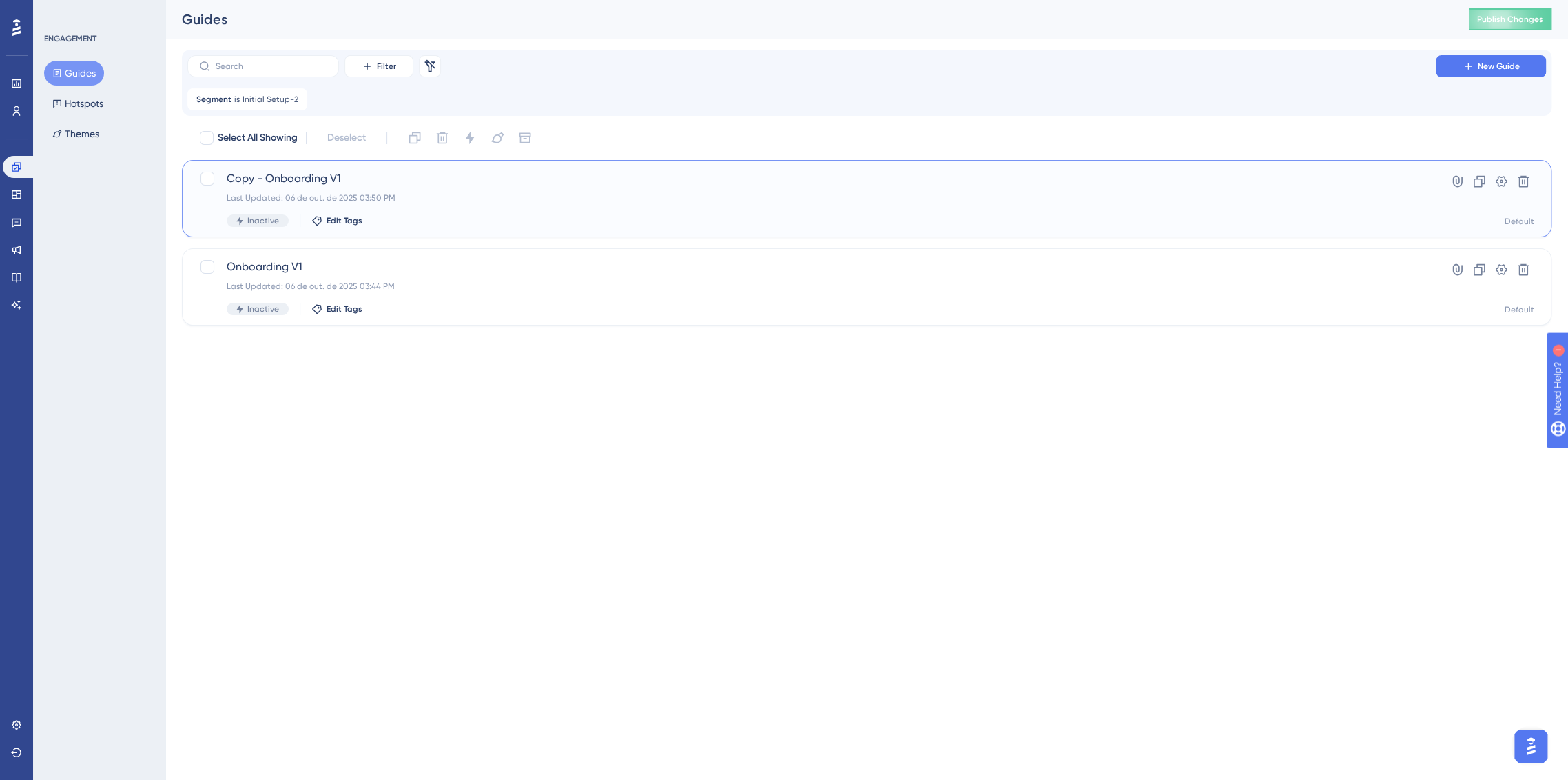
click at [1275, 210] on div "Copy - Onboarding V1 Last Updated: 06 de out. de 2025 03:50 PM Inactive Edit Ta…" at bounding box center [811, 198] width 1170 height 56
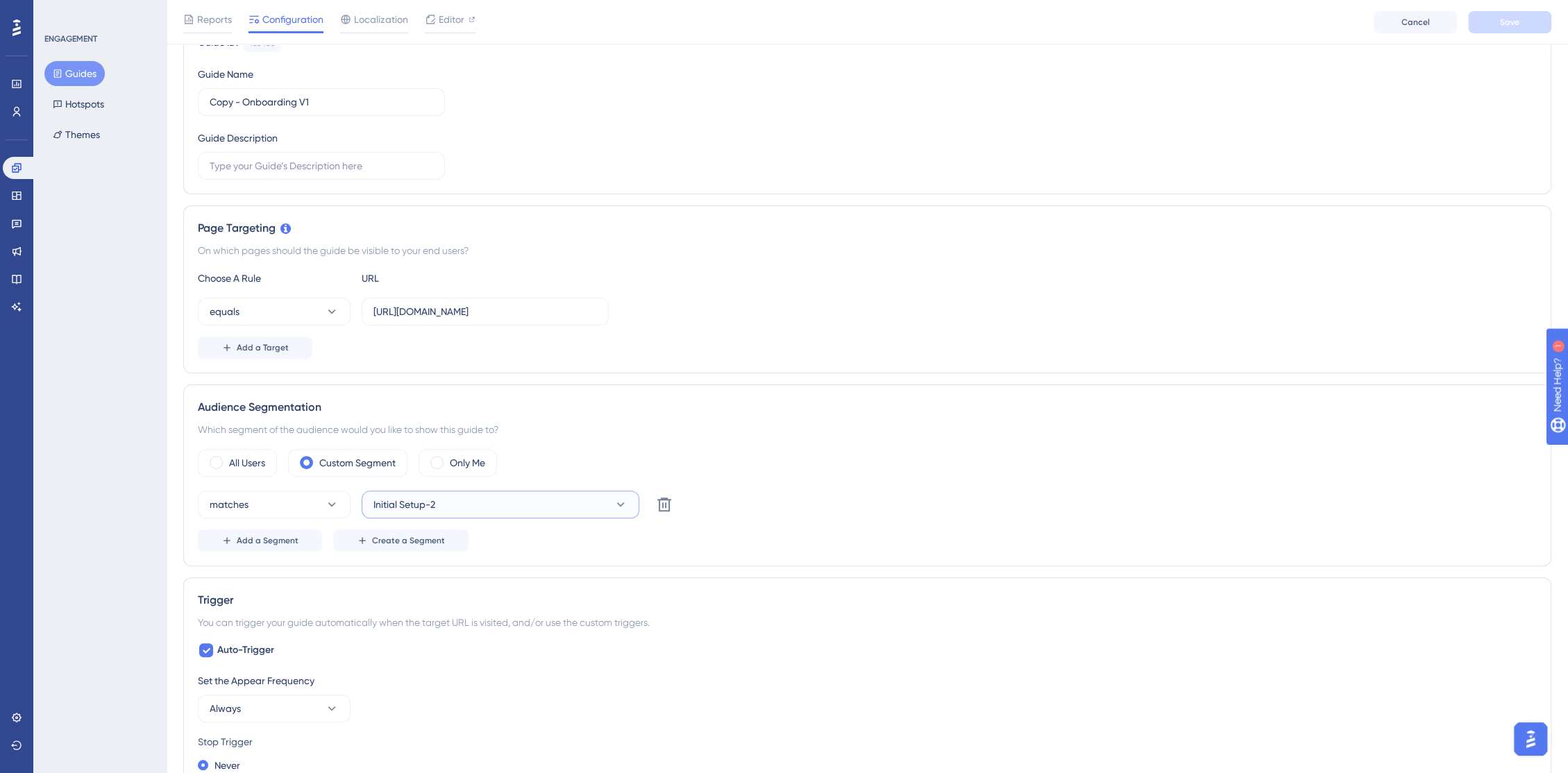
click at [442, 504] on button "Initial Setup-2" at bounding box center [500, 504] width 278 height 28
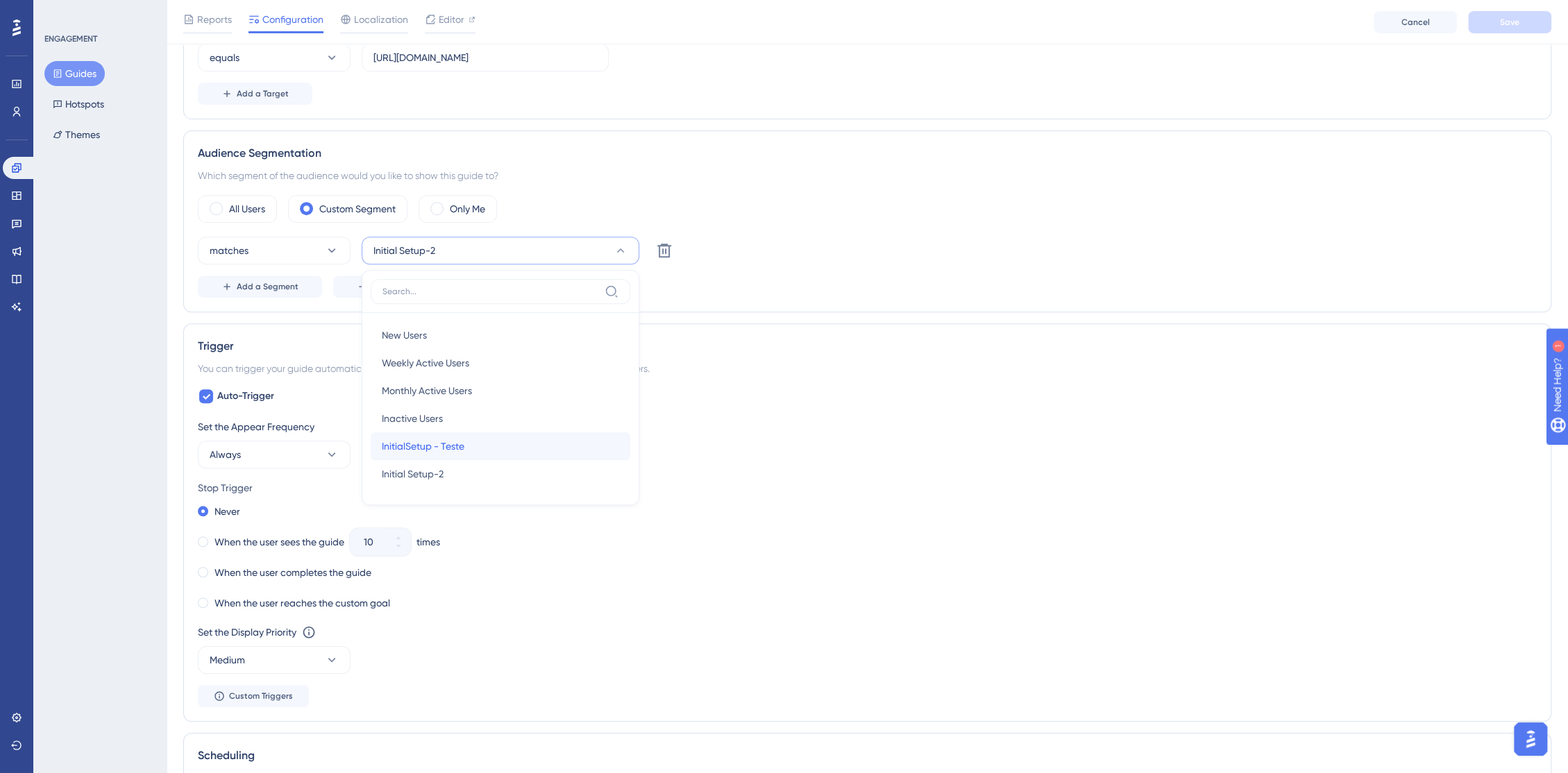
click at [452, 453] on div "InitialSetup - Teste InitialSetup - Teste" at bounding box center [500, 446] width 237 height 28
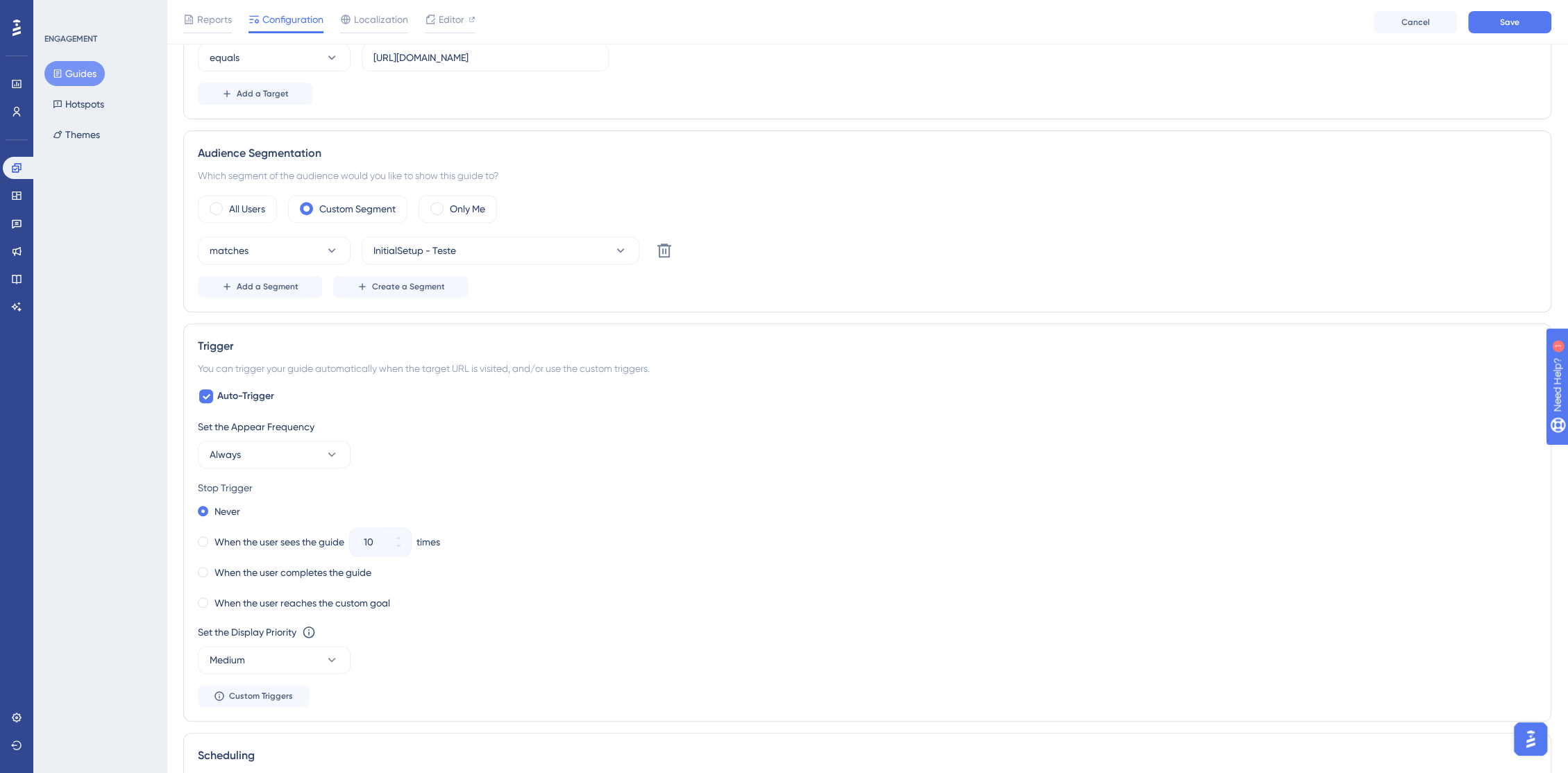
click at [876, 240] on div "matches InitialSetup - Teste Delete" at bounding box center [866, 251] width 1339 height 28
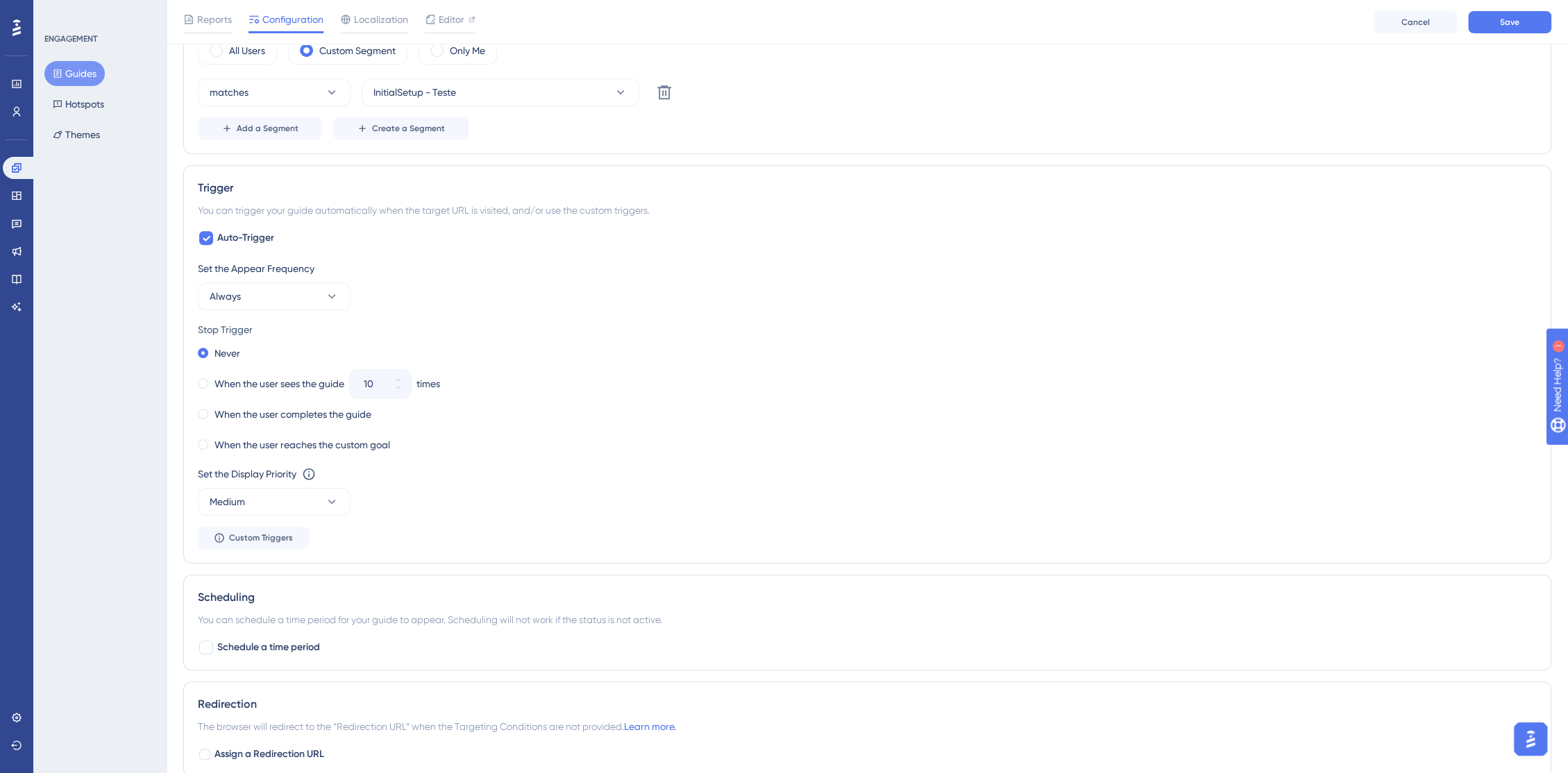
scroll to position [540, 0]
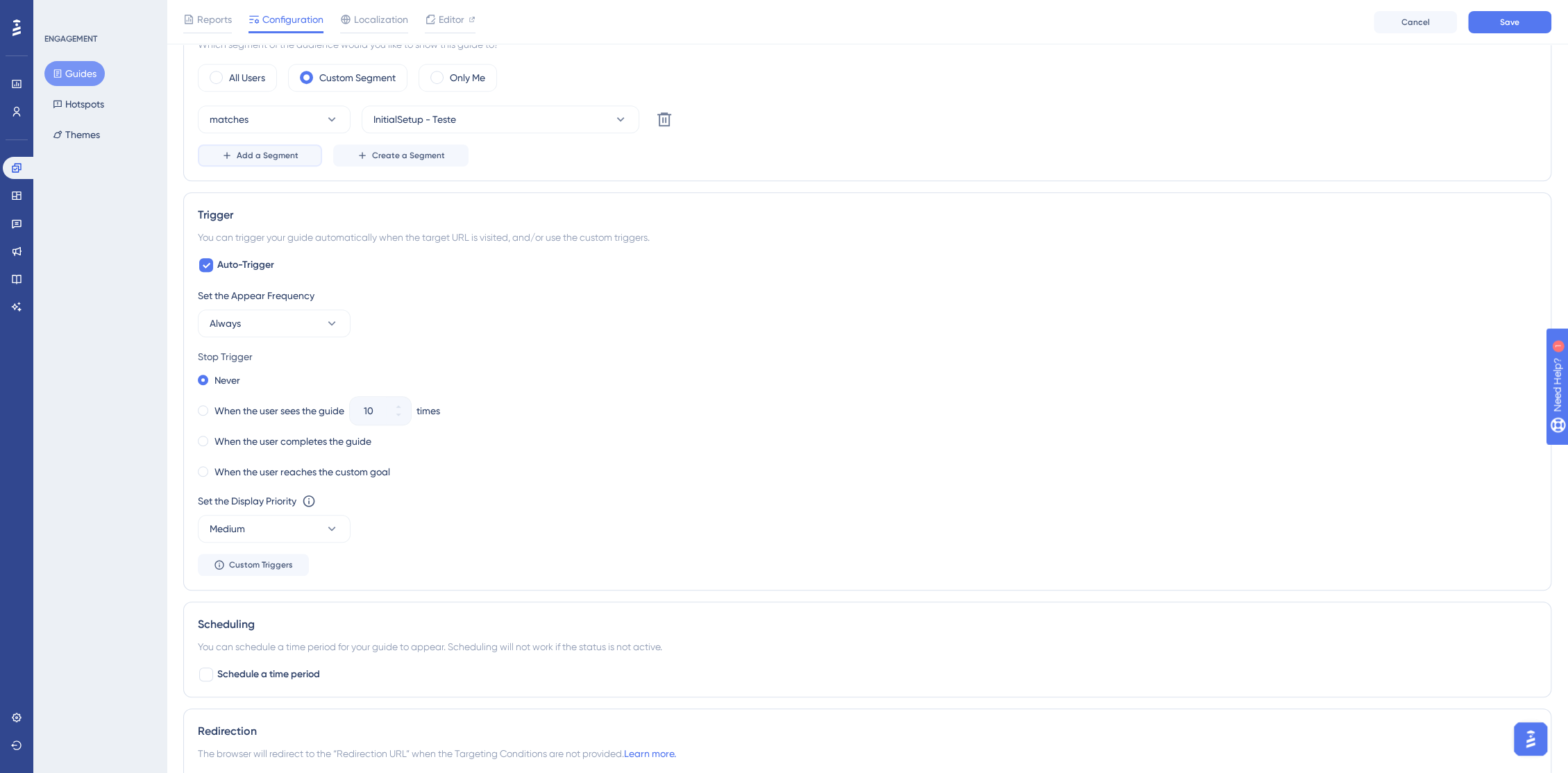
click at [276, 156] on span "Add a Segment" at bounding box center [268, 156] width 62 height 12
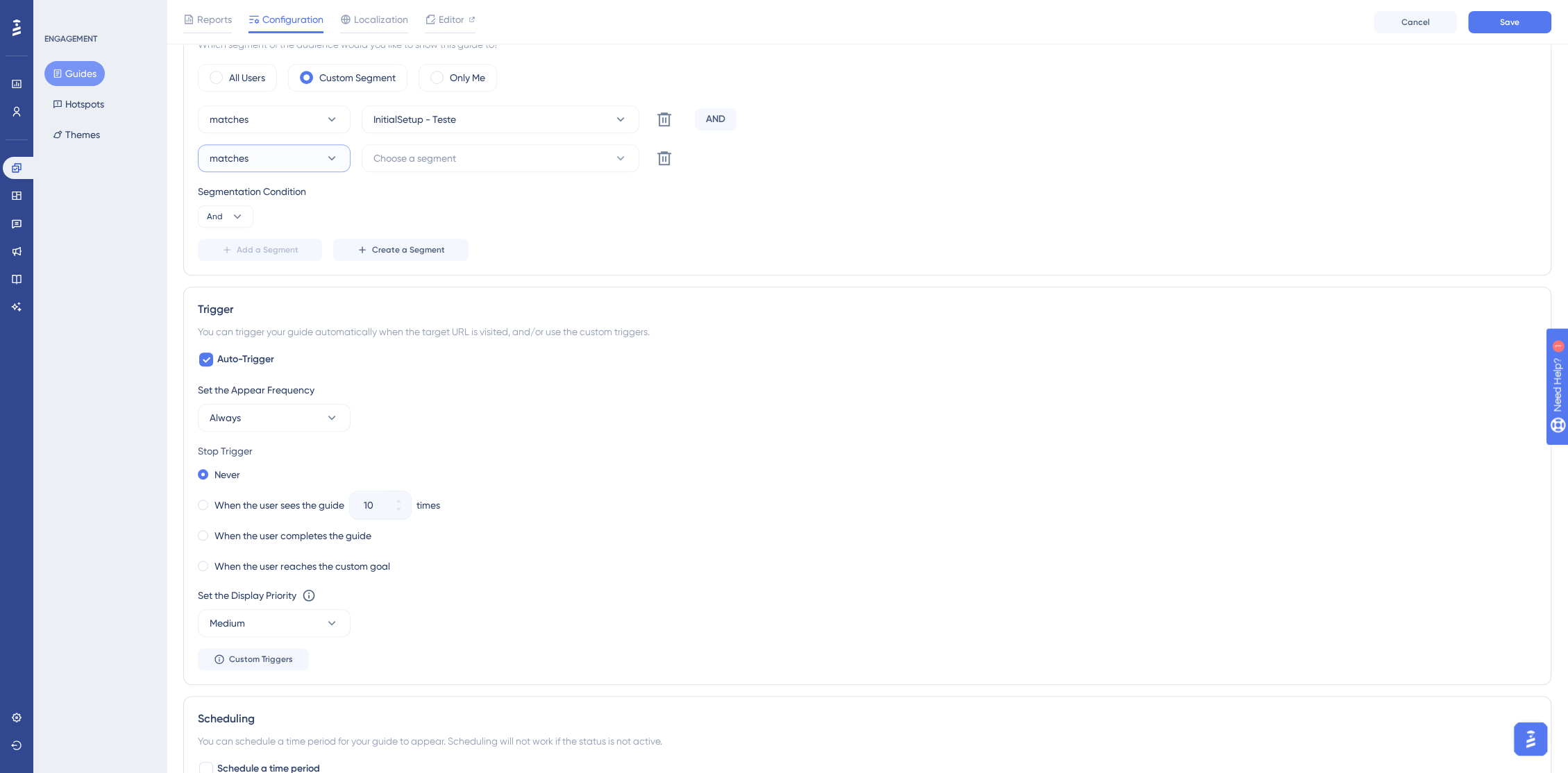
click at [276, 156] on button "matches" at bounding box center [274, 158] width 152 height 28
click at [385, 165] on button "Choose a segment" at bounding box center [500, 158] width 278 height 28
click at [433, 201] on input at bounding box center [491, 200] width 217 height 12
click at [751, 204] on div "Segmentation Condition And" at bounding box center [866, 205] width 1339 height 44
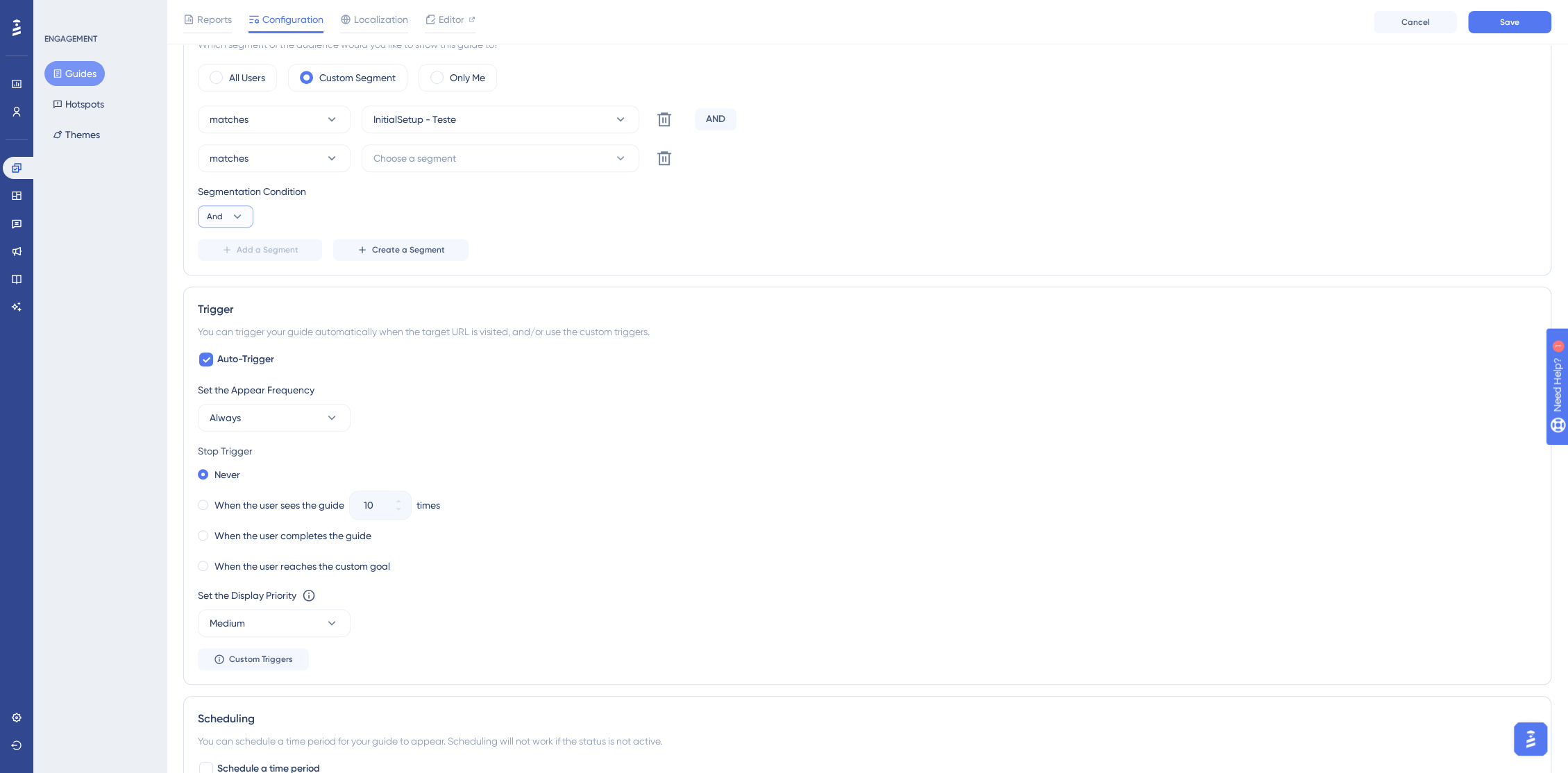
click at [232, 220] on icon at bounding box center [237, 217] width 13 height 13
click at [422, 155] on span "Choose a segment" at bounding box center [414, 158] width 83 height 16
click at [834, 240] on div "Add a Segment Create a Segment" at bounding box center [866, 250] width 1339 height 22
click at [669, 158] on icon at bounding box center [664, 158] width 13 height 13
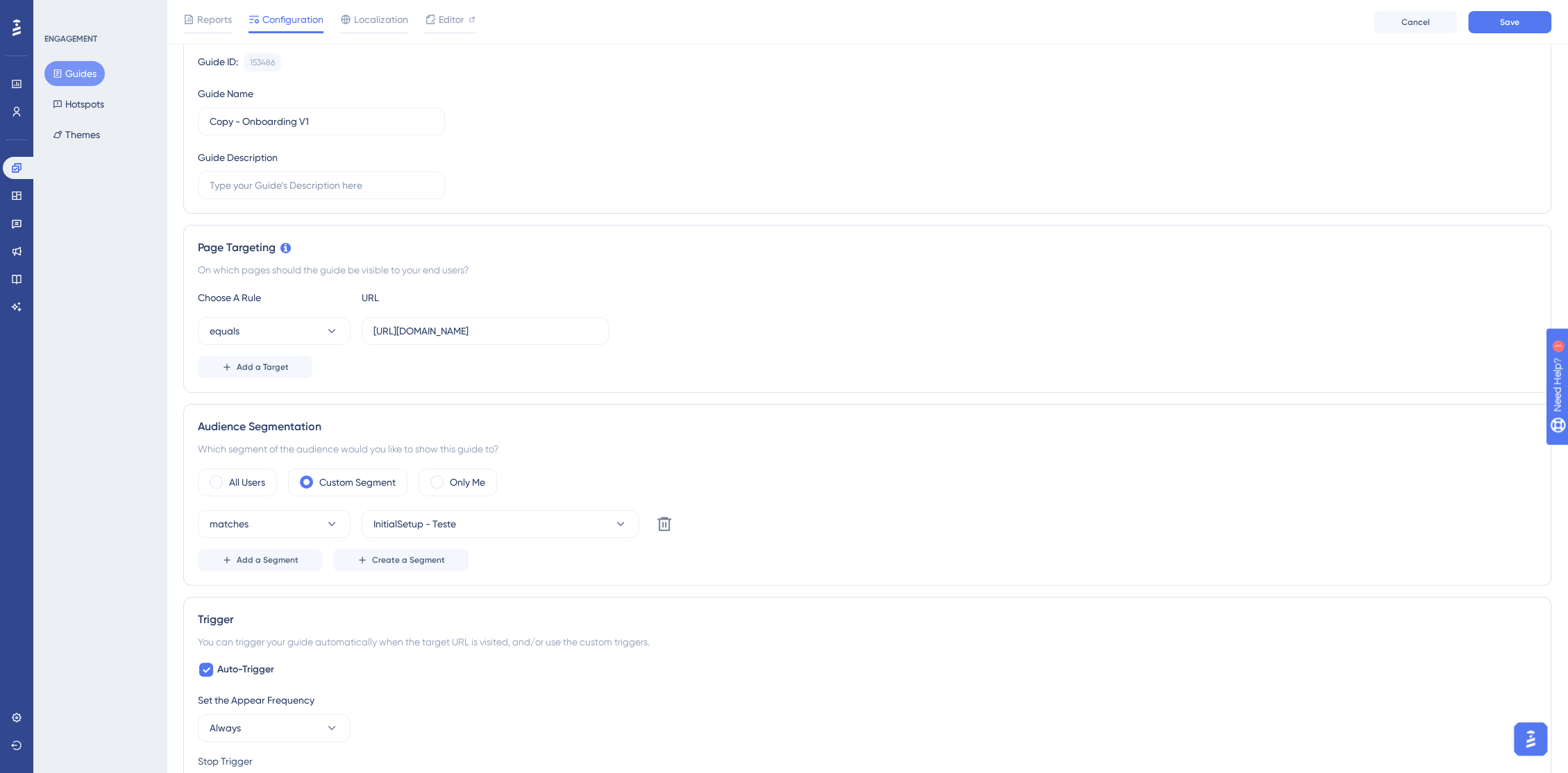
scroll to position [0, 0]
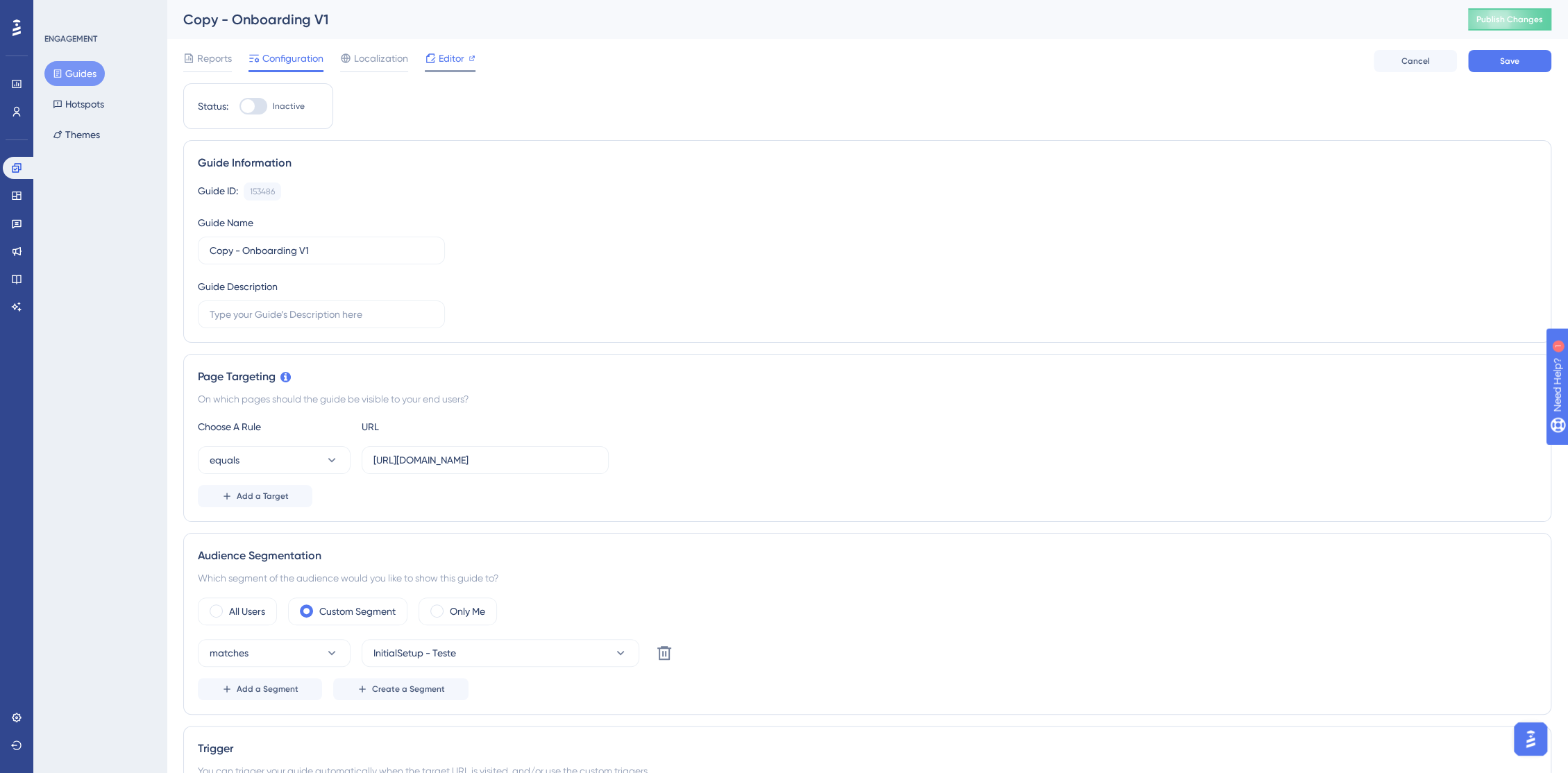
click at [460, 58] on span "Editor" at bounding box center [451, 58] width 26 height 16
click at [254, 107] on div at bounding box center [252, 106] width 28 height 16
click at [239, 107] on input "Inactive" at bounding box center [239, 106] width 1 height 1
checkbox input "true"
click at [1515, 62] on span "Save" at bounding box center [1509, 62] width 19 height 12
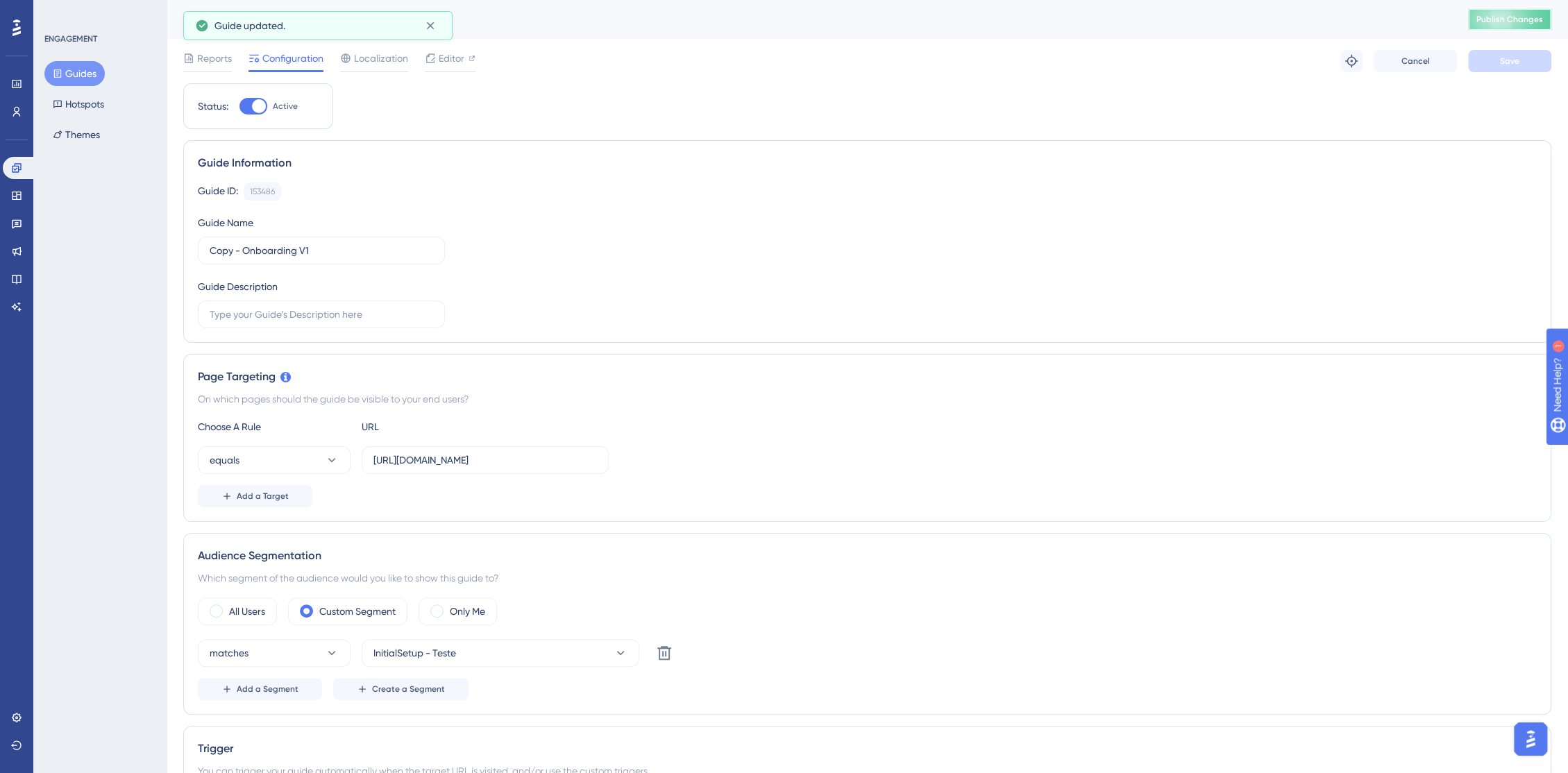
click at [1516, 26] on button "Publish Changes" at bounding box center [1509, 19] width 83 height 22
click at [665, 652] on icon at bounding box center [664, 653] width 13 height 13
click at [1505, 66] on span "Save" at bounding box center [1509, 62] width 19 height 12
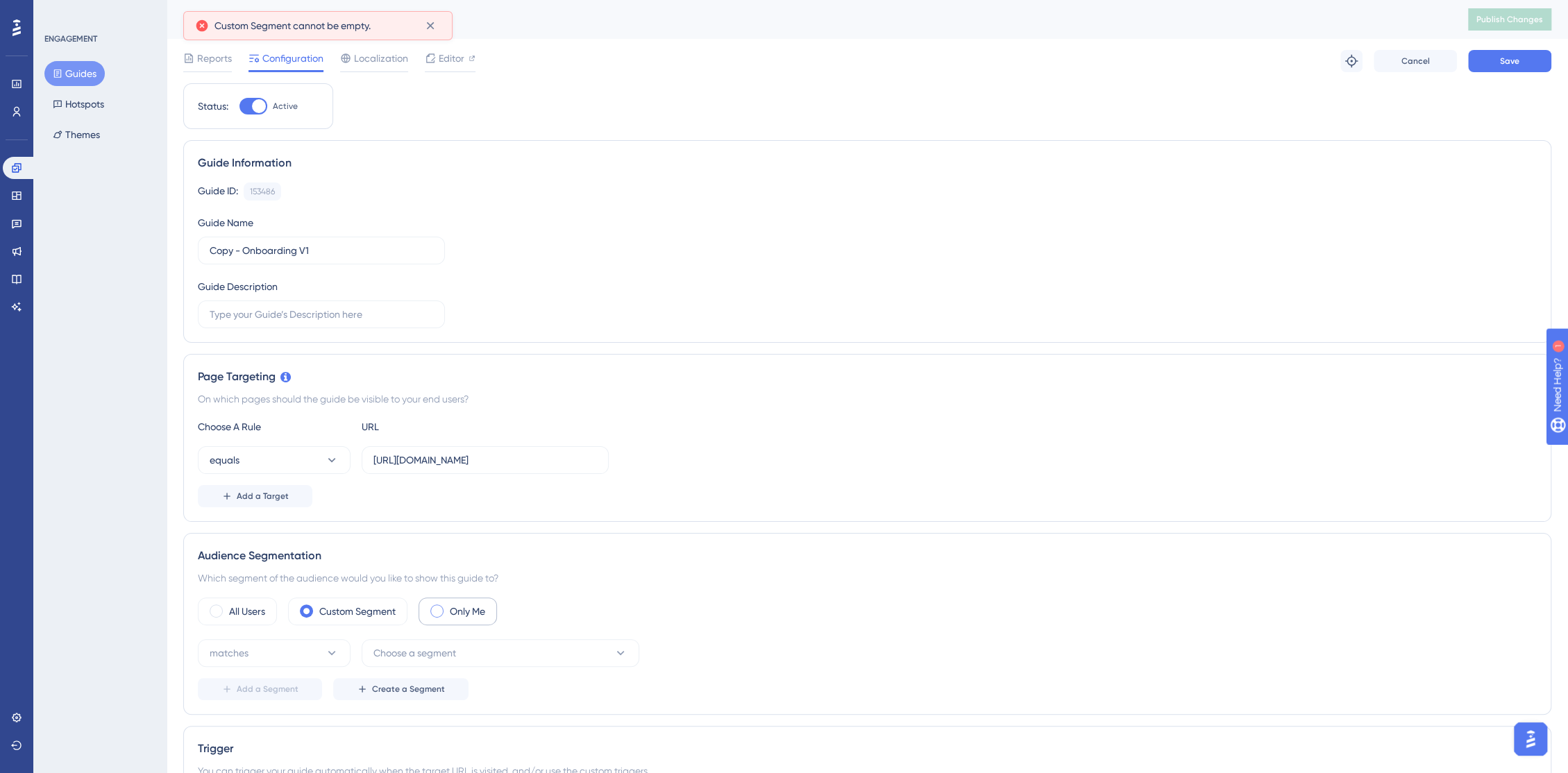
click at [483, 612] on label "Only Me" at bounding box center [467, 611] width 36 height 16
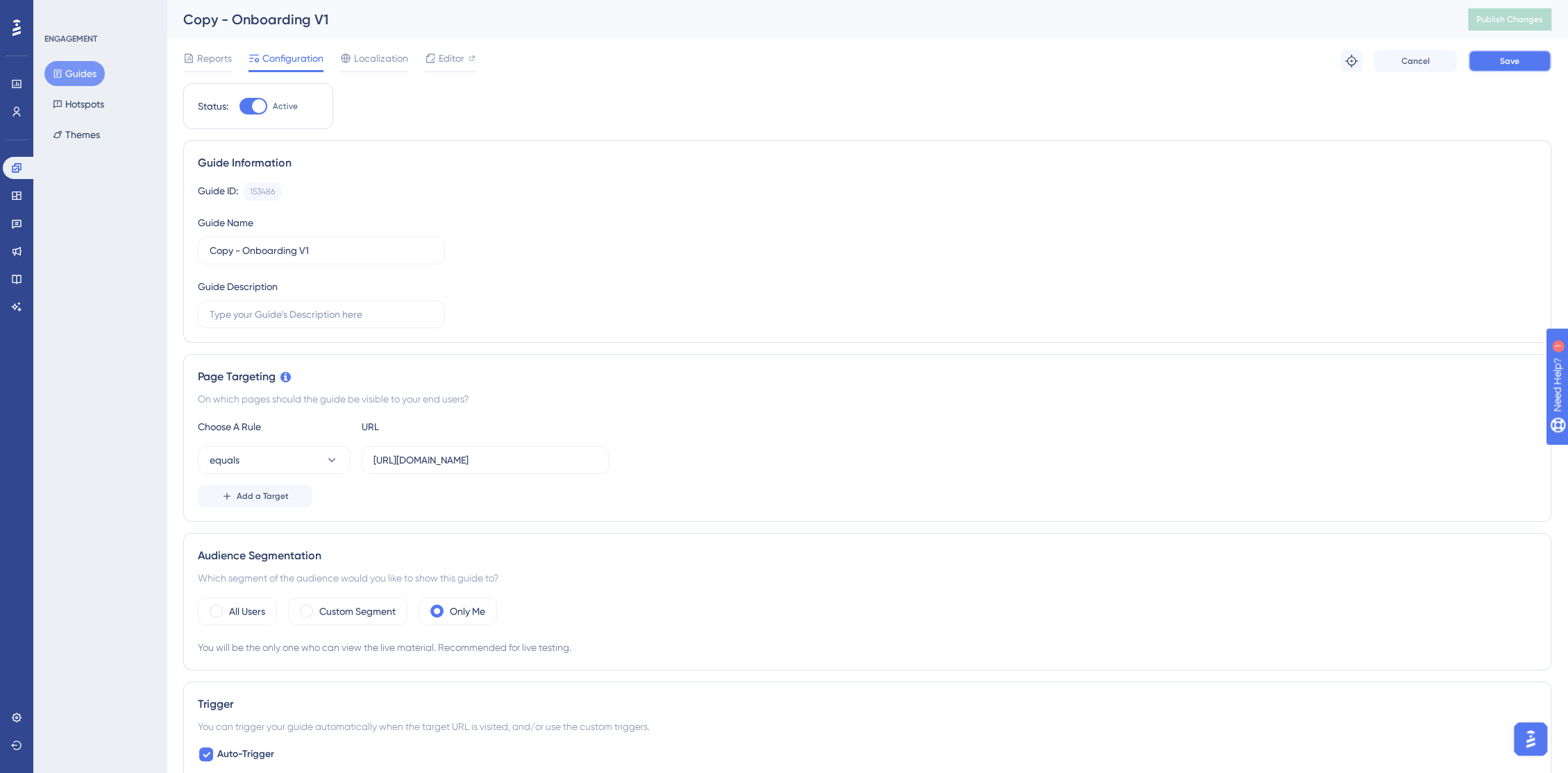
click at [1510, 70] on button "Save" at bounding box center [1509, 61] width 83 height 22
click at [1511, 30] on button "Publish Changes" at bounding box center [1509, 19] width 83 height 22
click at [450, 61] on span "Editor" at bounding box center [451, 58] width 26 height 16
click at [400, 57] on span "Localization" at bounding box center [381, 58] width 54 height 16
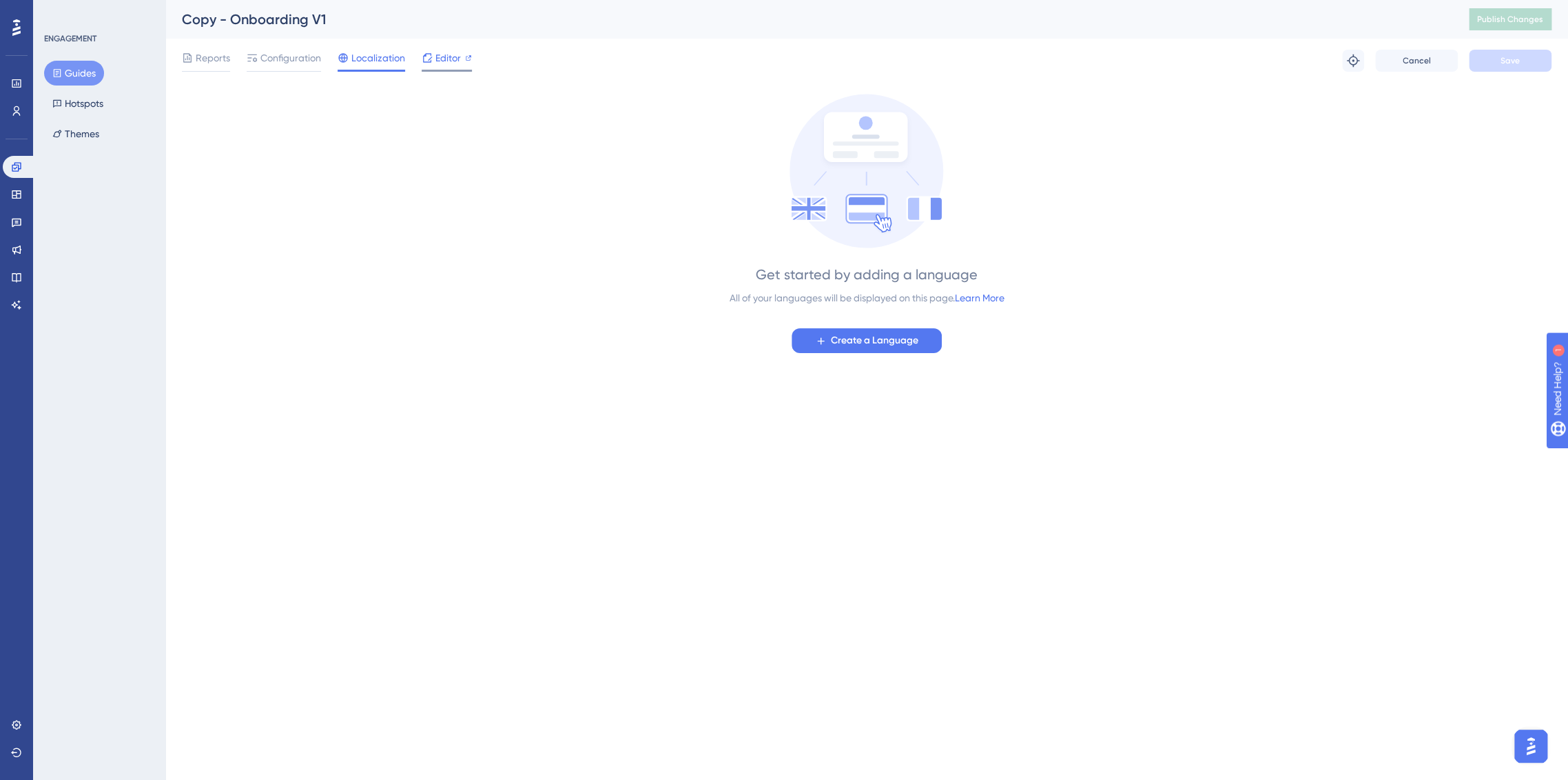
click at [435, 56] on span "Editor" at bounding box center [448, 57] width 26 height 16
click at [74, 76] on button "Guides" at bounding box center [74, 73] width 60 height 25
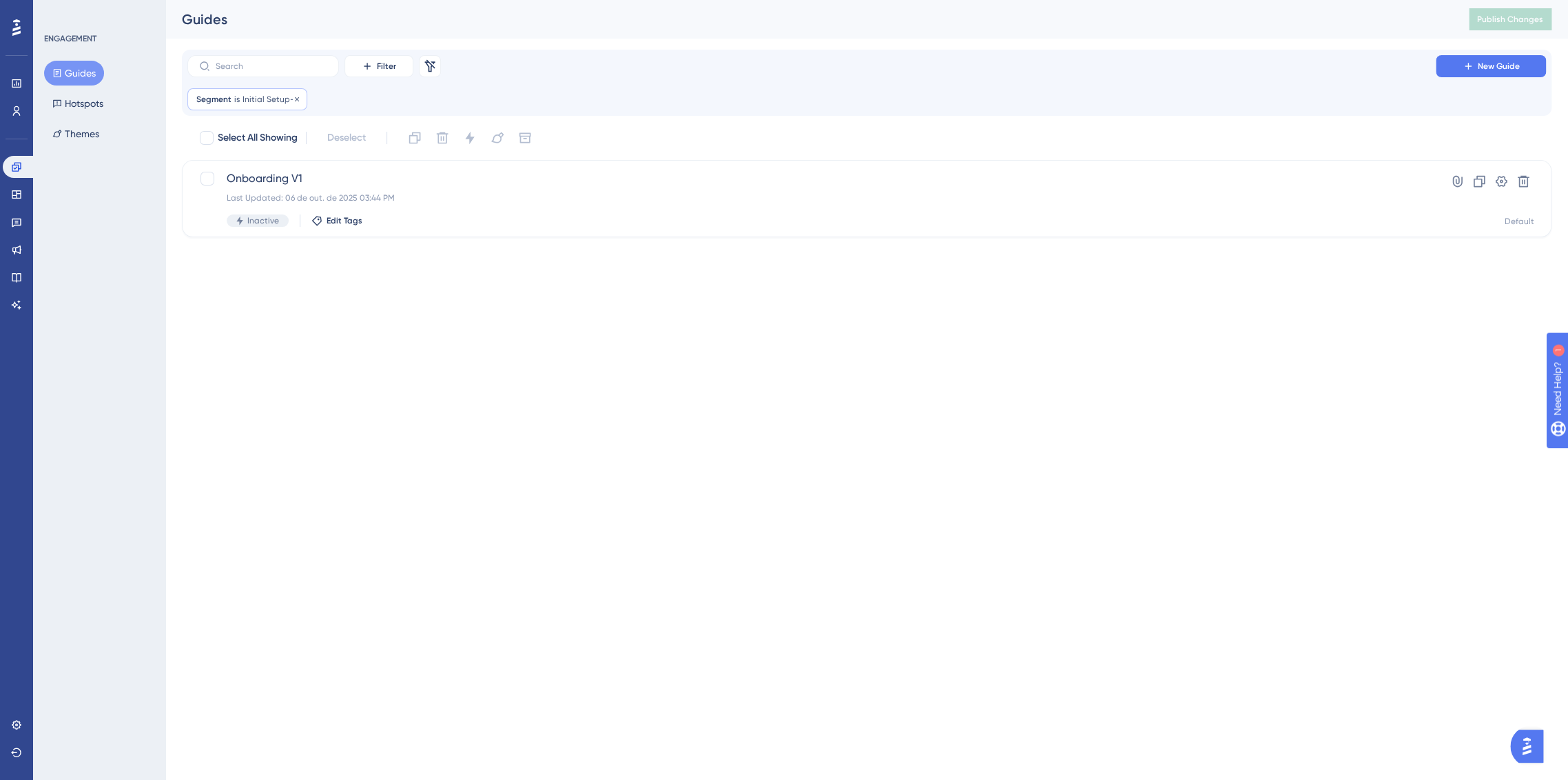
click at [242, 108] on div "Segment is Initial Setup-2 Initial Setup-2 Remove" at bounding box center [247, 99] width 120 height 22
click at [295, 100] on icon at bounding box center [297, 99] width 9 height 9
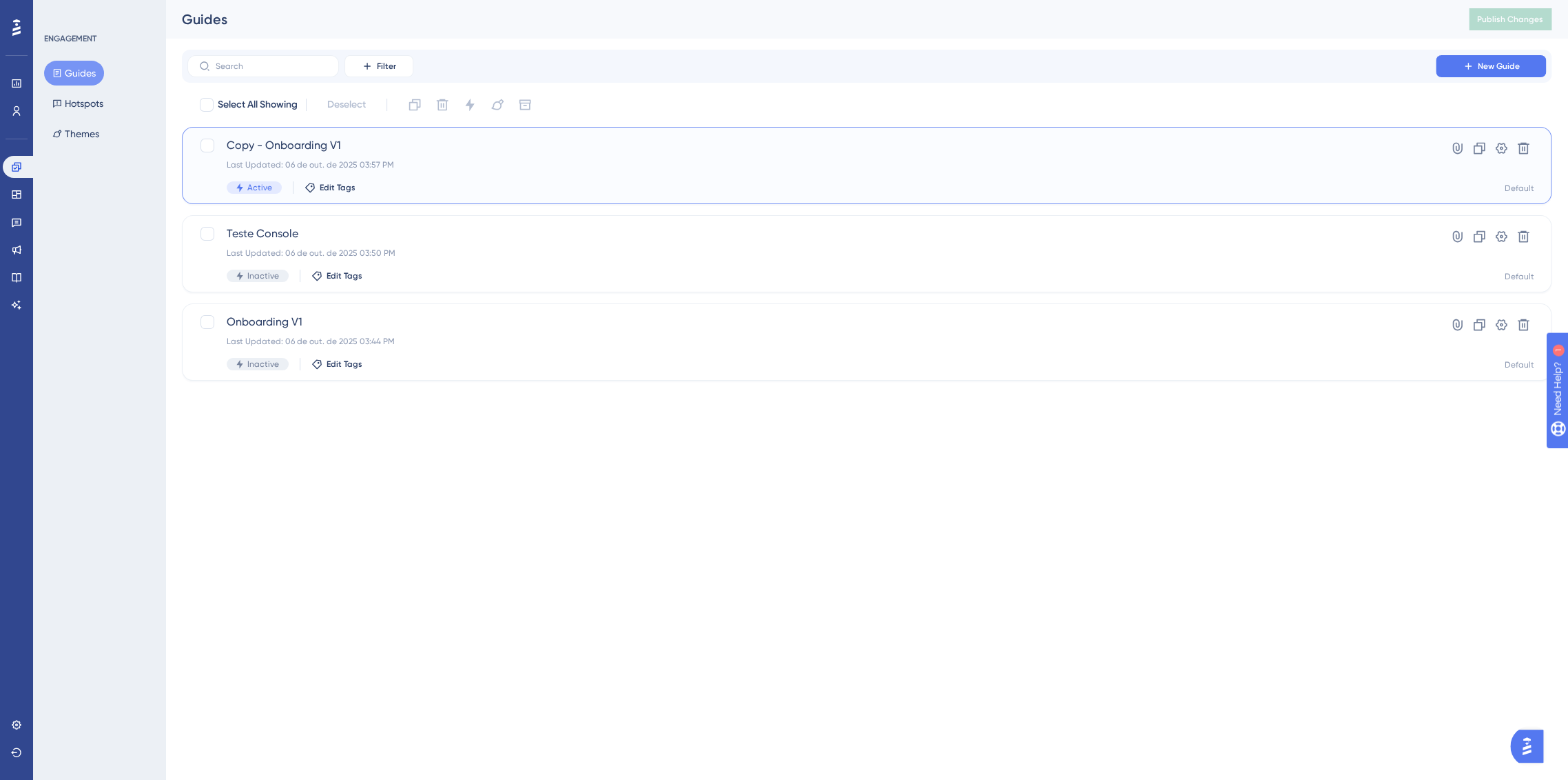
click at [368, 162] on div "Last Updated: 06 de out. de 2025 03:57 PM" at bounding box center [811, 165] width 1170 height 11
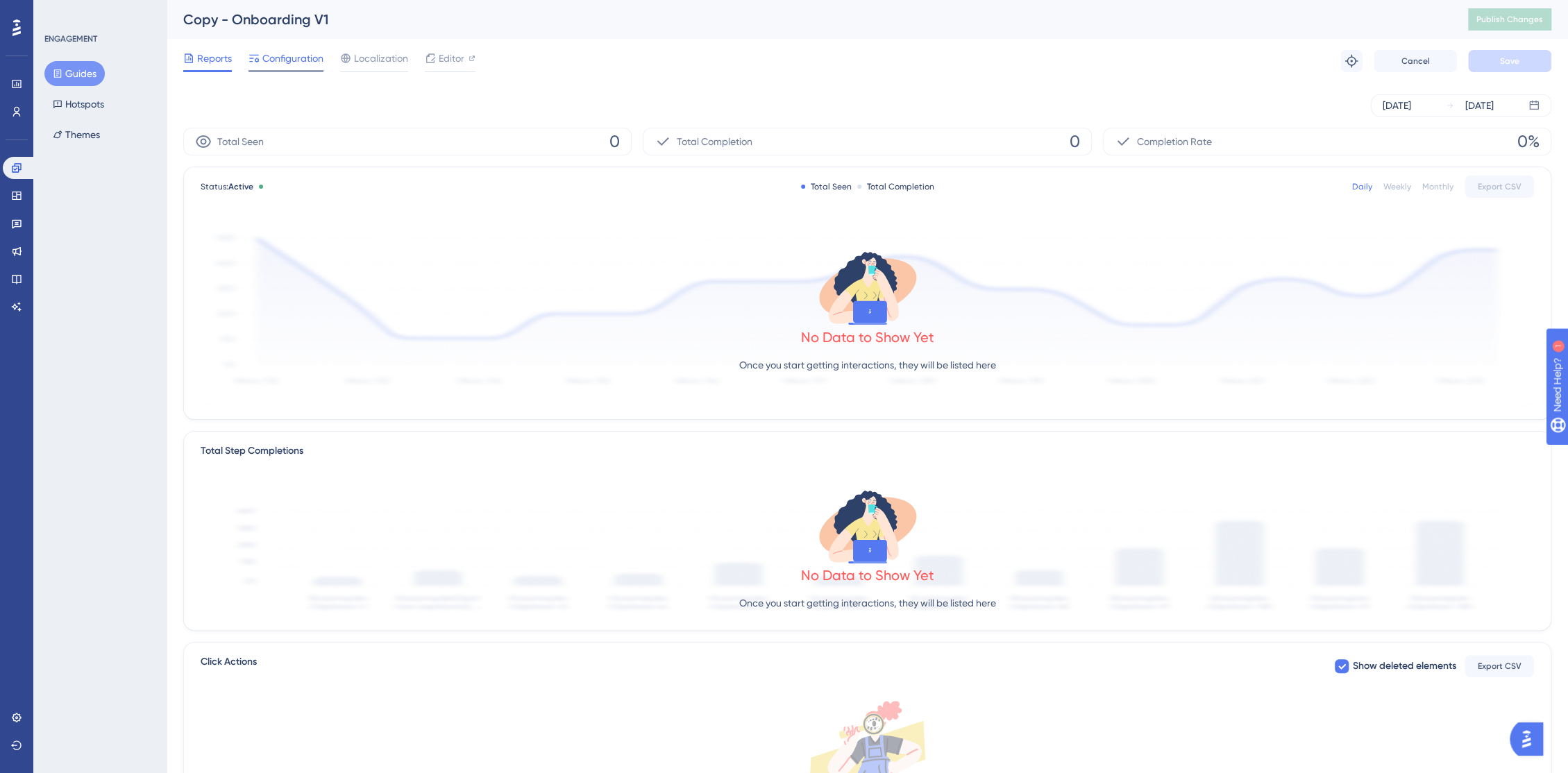
click at [302, 66] on div "Configuration" at bounding box center [286, 61] width 75 height 22
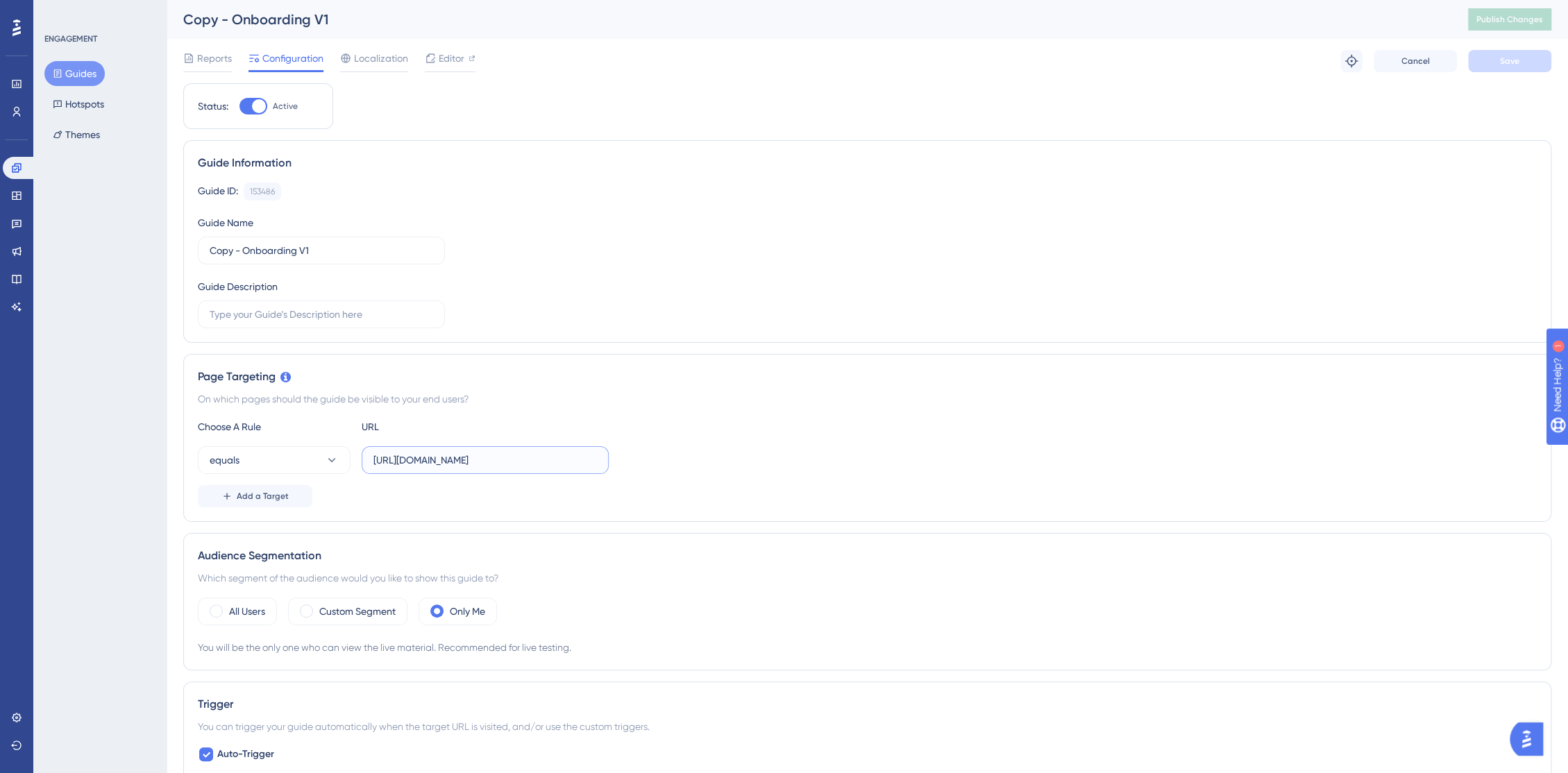
click at [490, 459] on input "https://console.staging.bluems.com/" at bounding box center [485, 461] width 224 height 15
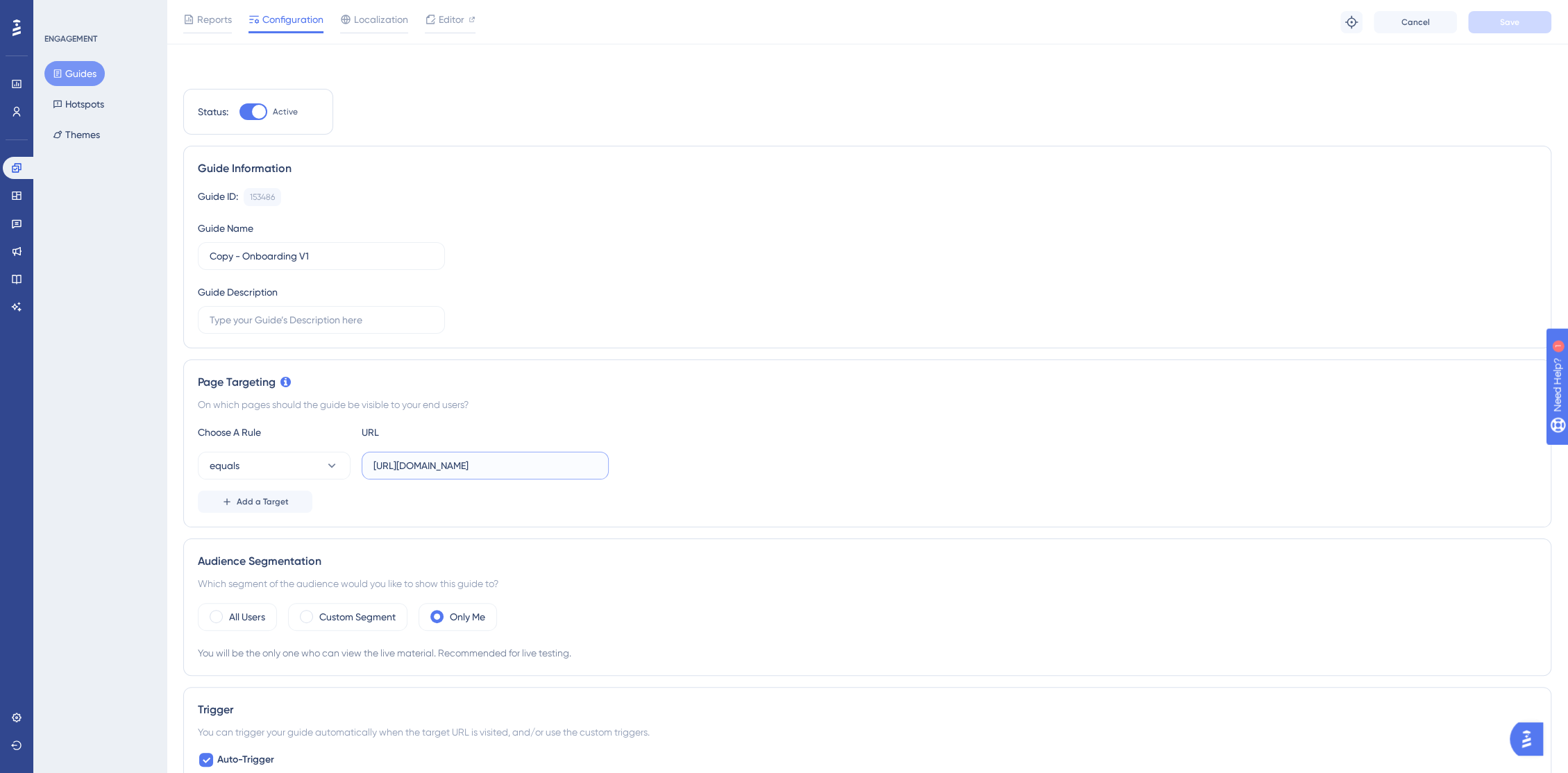
scroll to position [308, 0]
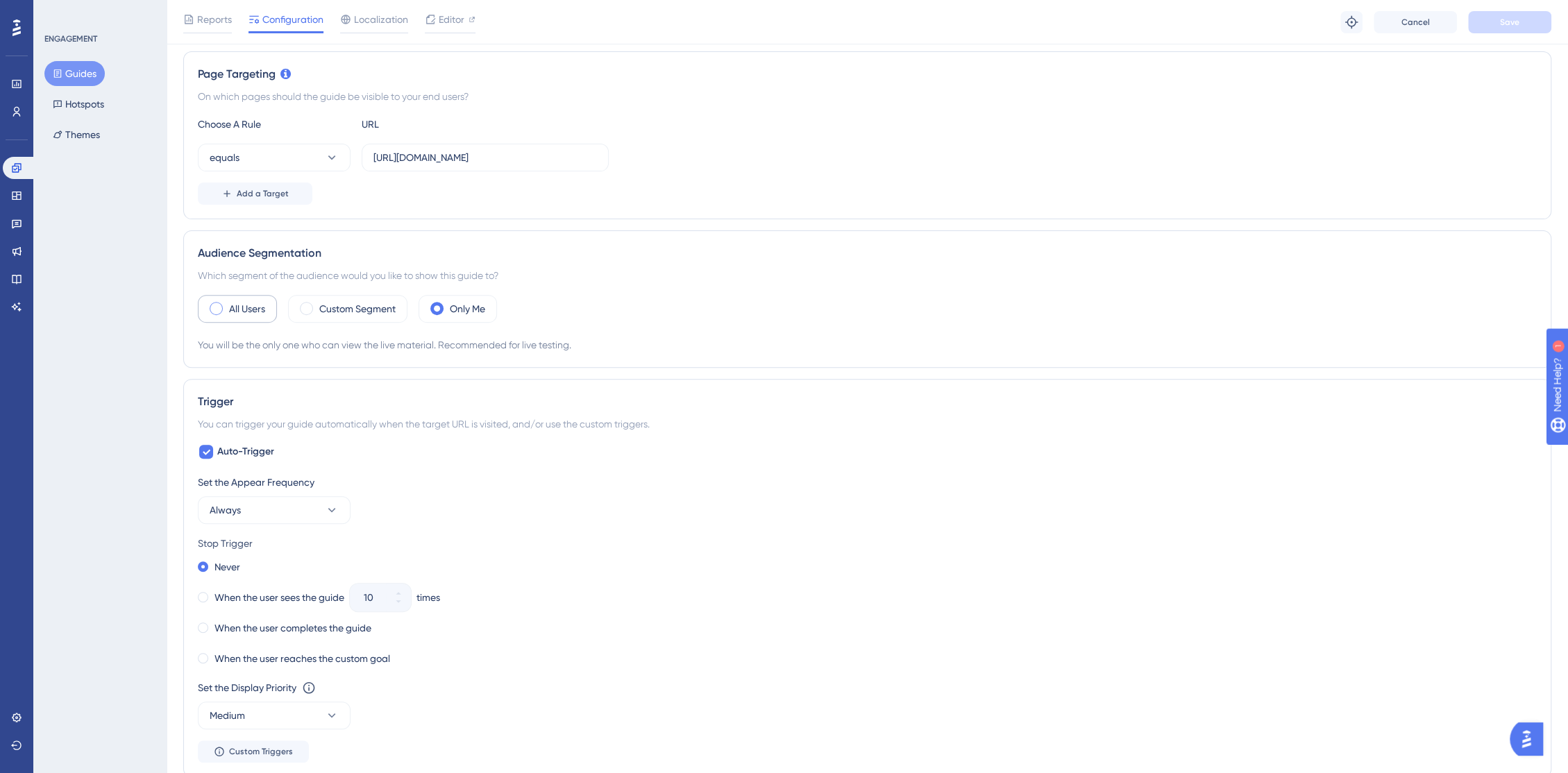
click at [239, 302] on label "All Users" at bounding box center [247, 308] width 36 height 16
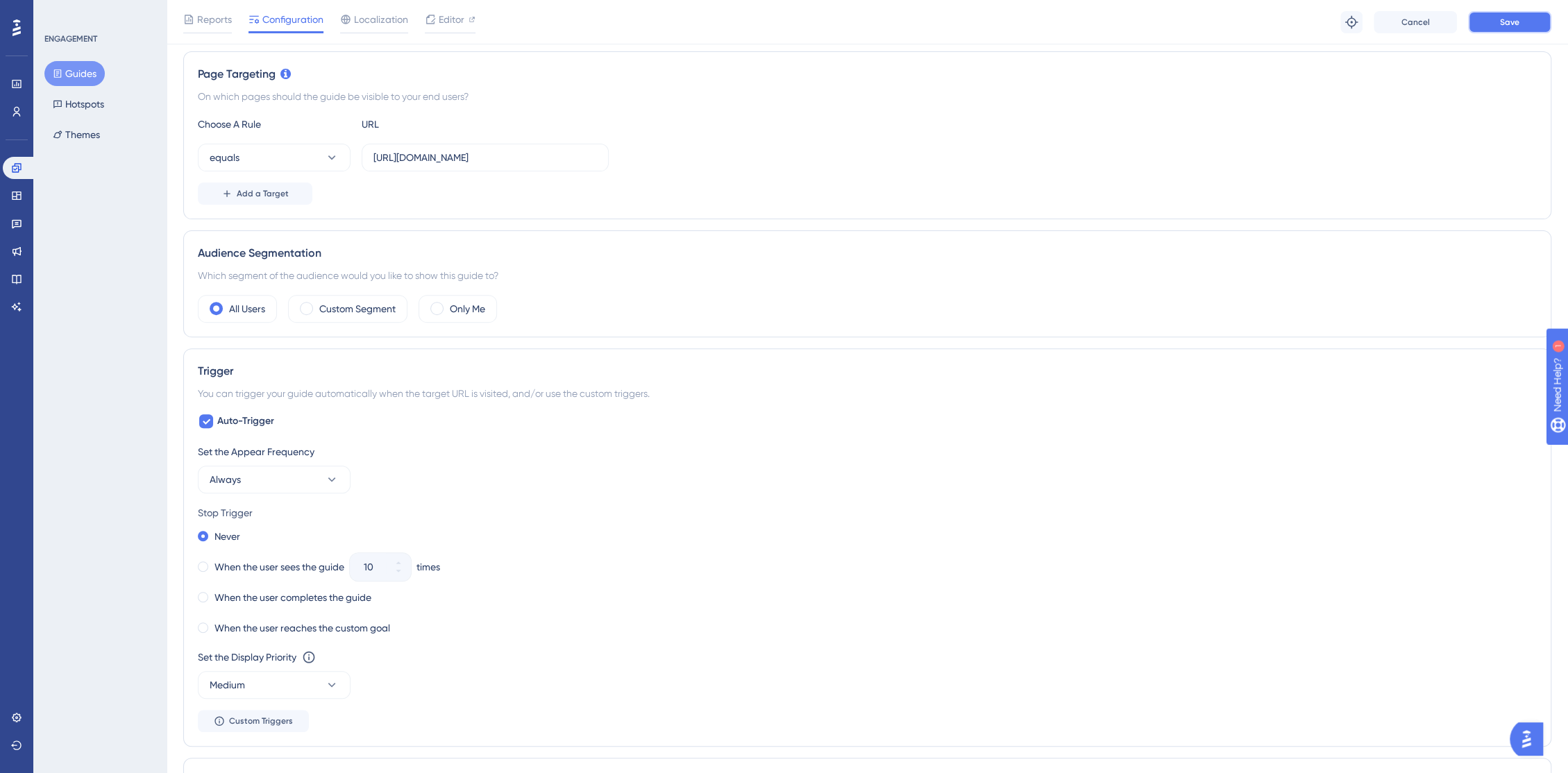
click at [1518, 23] on span "Save" at bounding box center [1509, 22] width 19 height 12
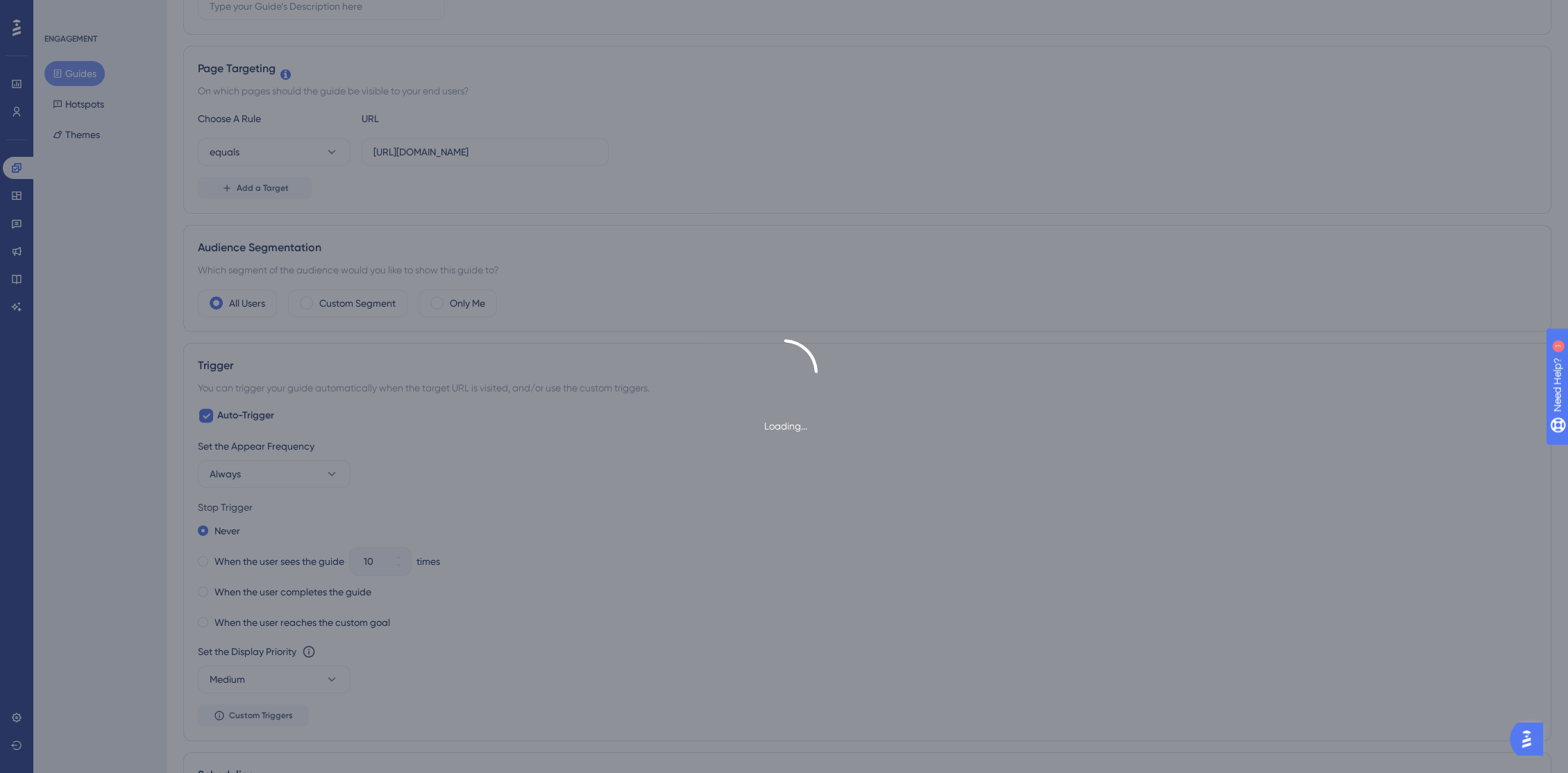
scroll to position [0, 0]
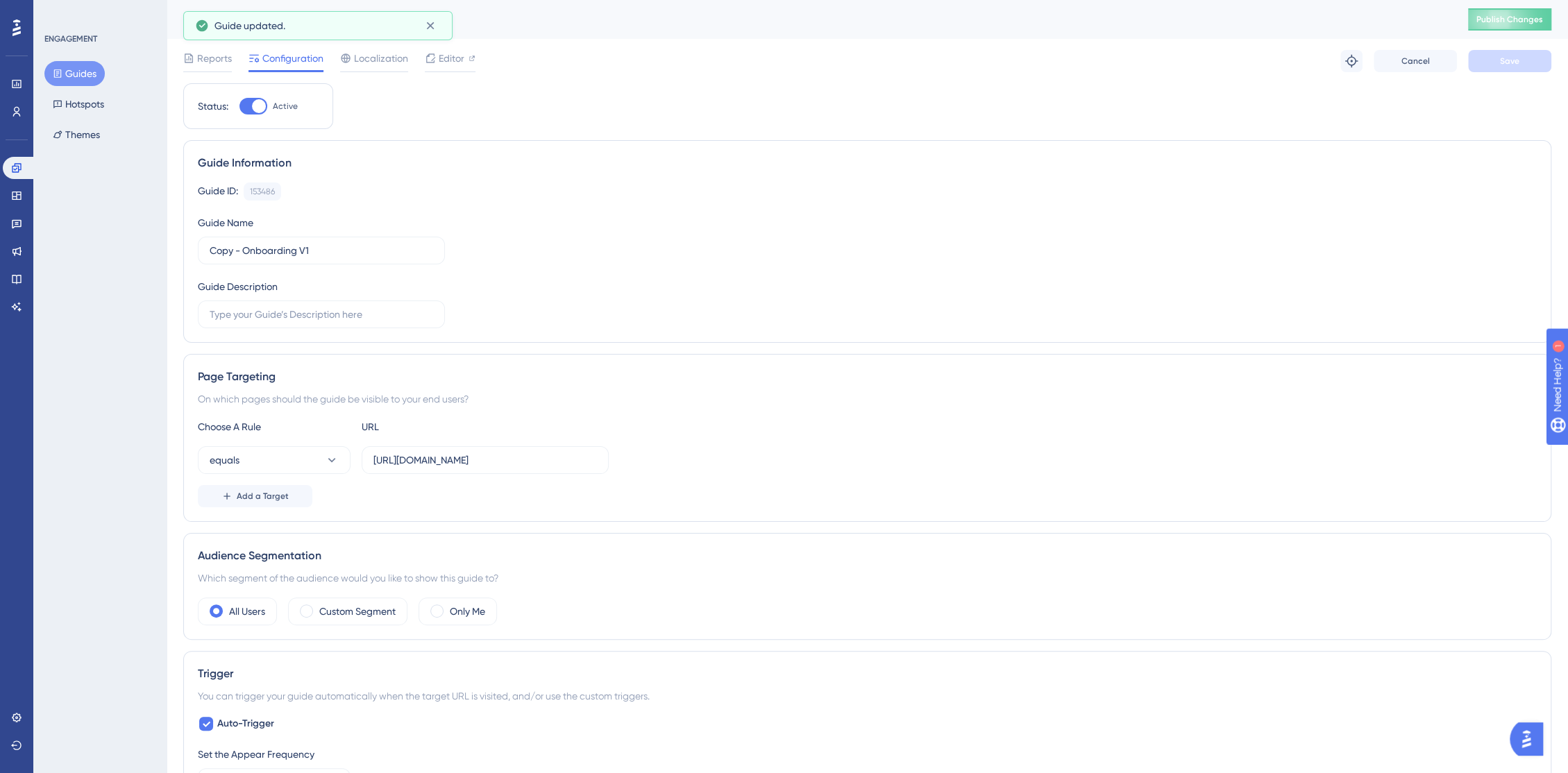
click at [1513, 34] on div "Copy - Onboarding V1 Publish Changes" at bounding box center [867, 19] width 1401 height 39
click at [1518, 24] on span "Publish Changes" at bounding box center [1509, 19] width 66 height 12
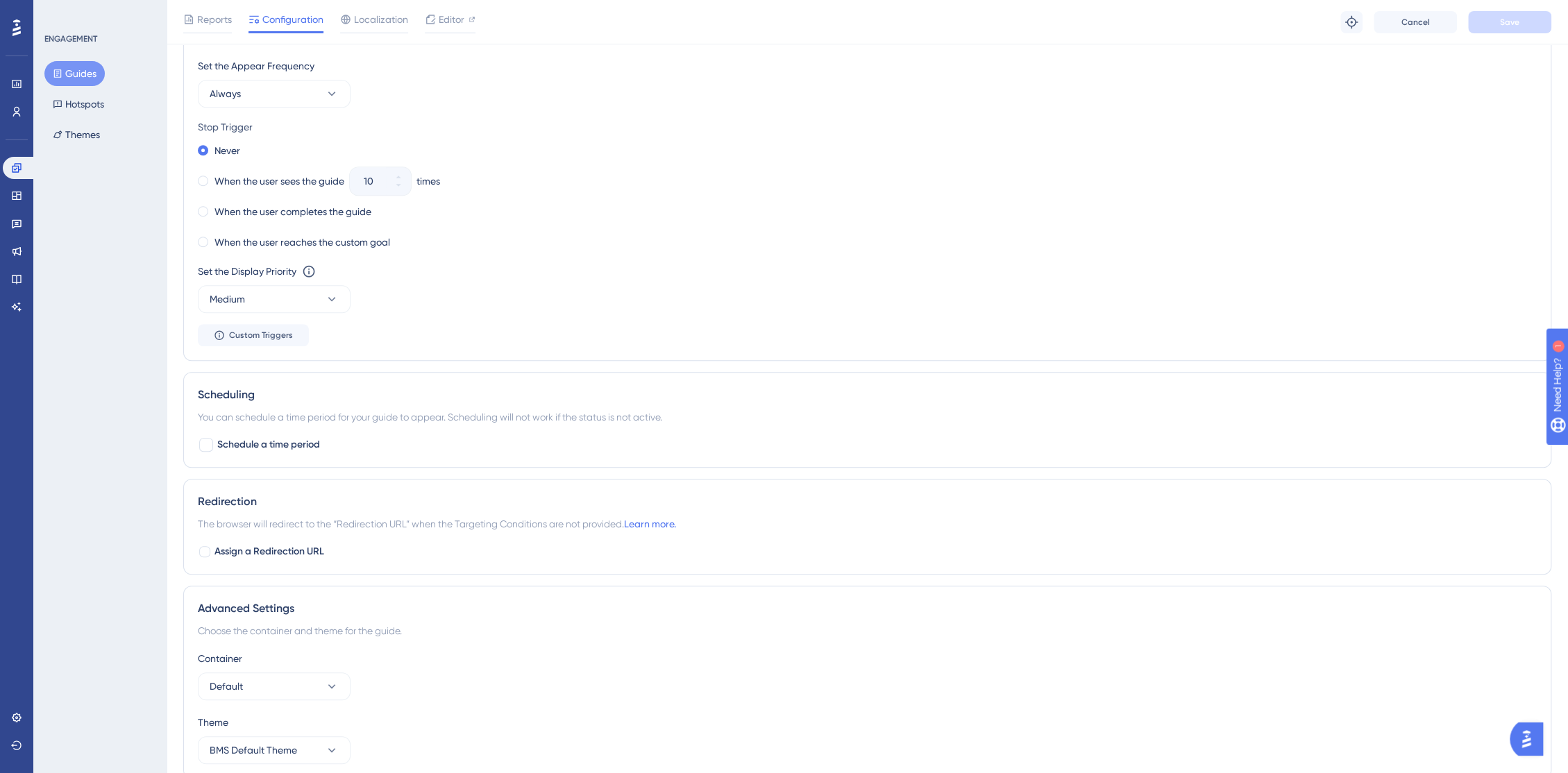
scroll to position [755, 0]
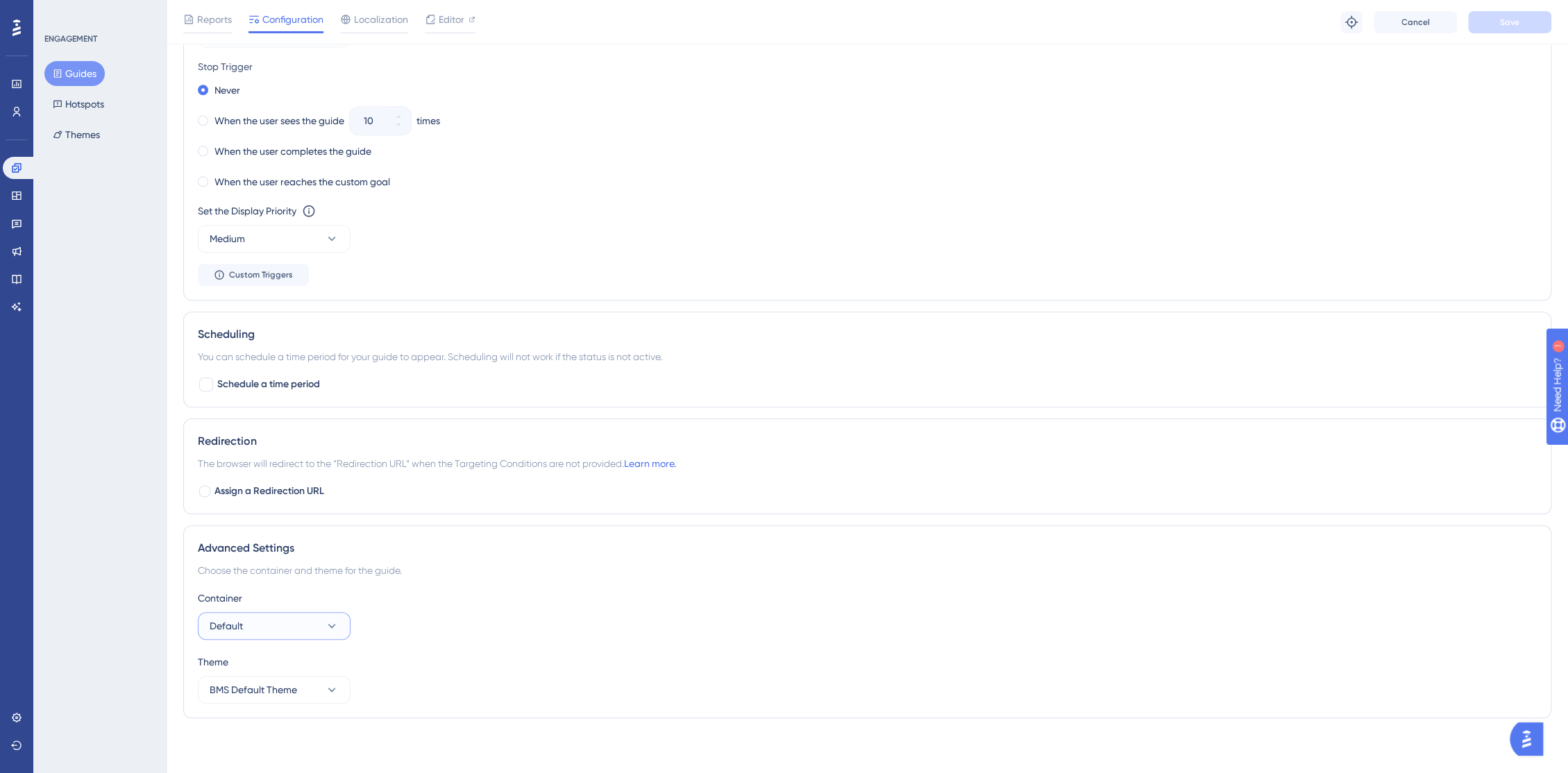
click at [318, 626] on button "Default" at bounding box center [274, 626] width 152 height 28
click at [318, 626] on button "Default" at bounding box center [274, 626] width 152 height 28
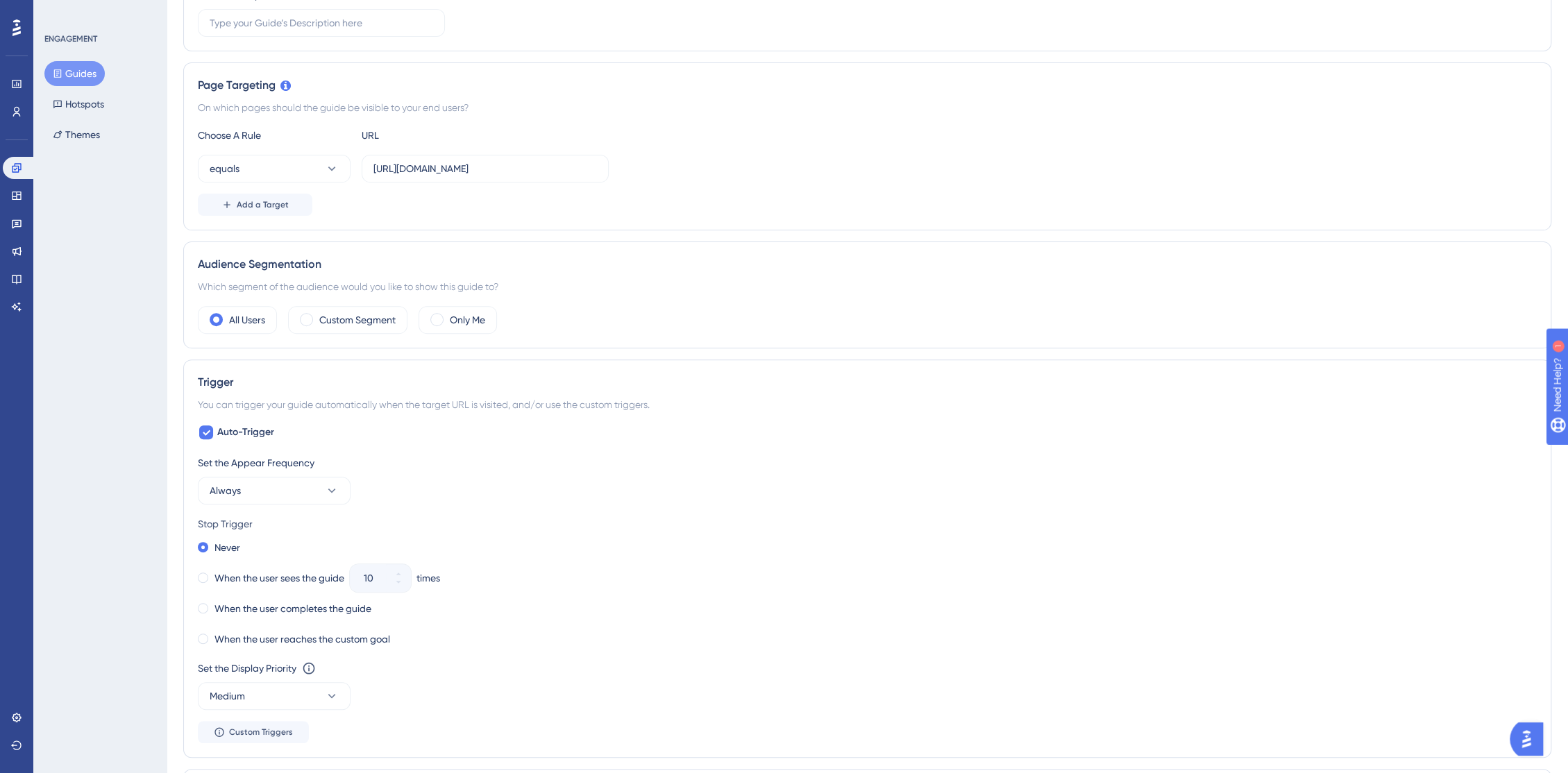
scroll to position [0, 0]
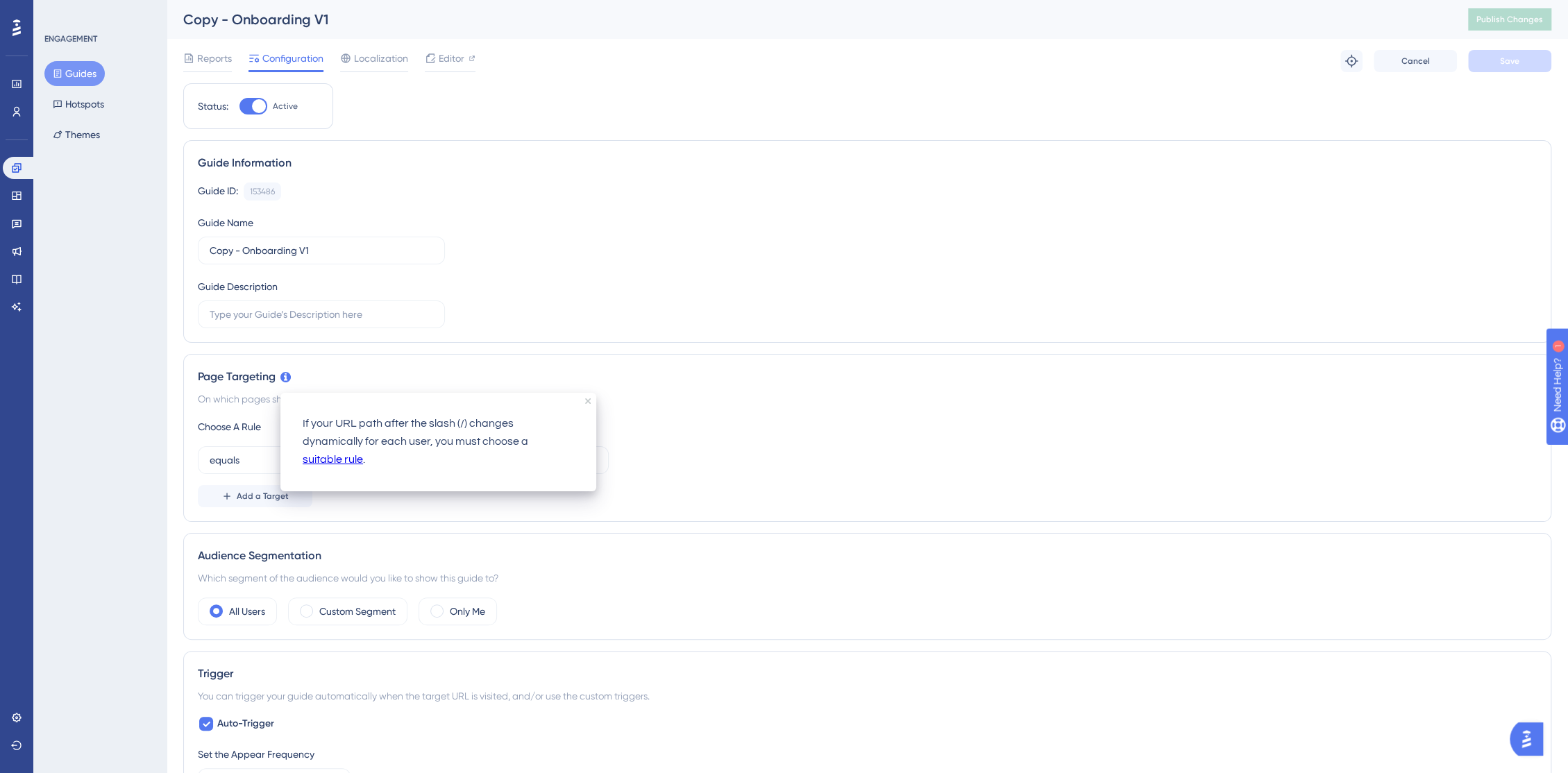
click at [411, 516] on div "Page Targeting On which pages should the guide be visible to your end users? Ch…" at bounding box center [867, 438] width 1369 height 168
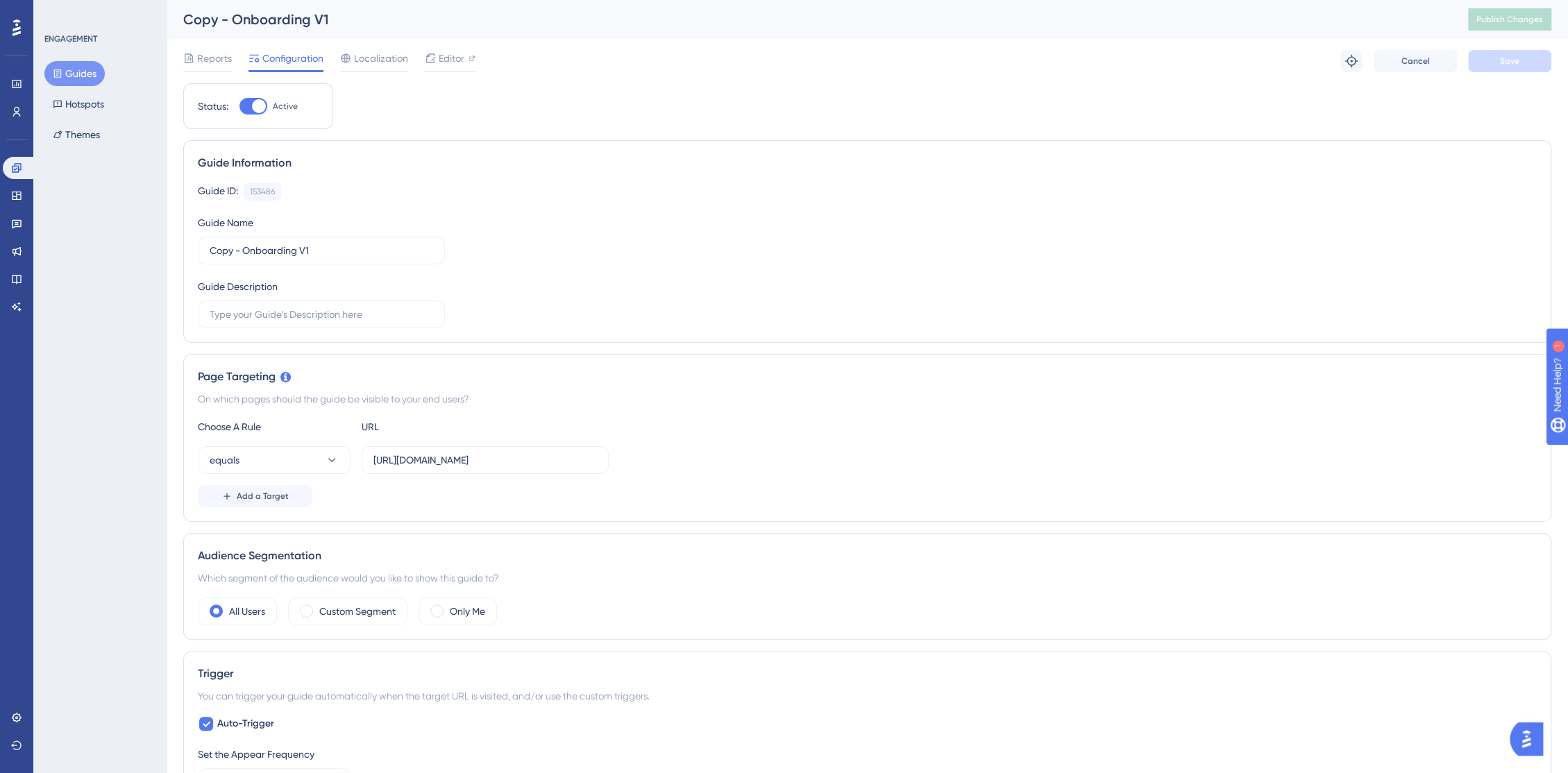
click at [254, 103] on div at bounding box center [258, 106] width 13 height 13
click at [239, 106] on input "Active" at bounding box center [239, 106] width 1 height 1
checkbox input "false"
click at [1512, 51] on button "Save" at bounding box center [1509, 61] width 83 height 22
click at [1525, 27] on button "Publish Changes" at bounding box center [1509, 19] width 83 height 22
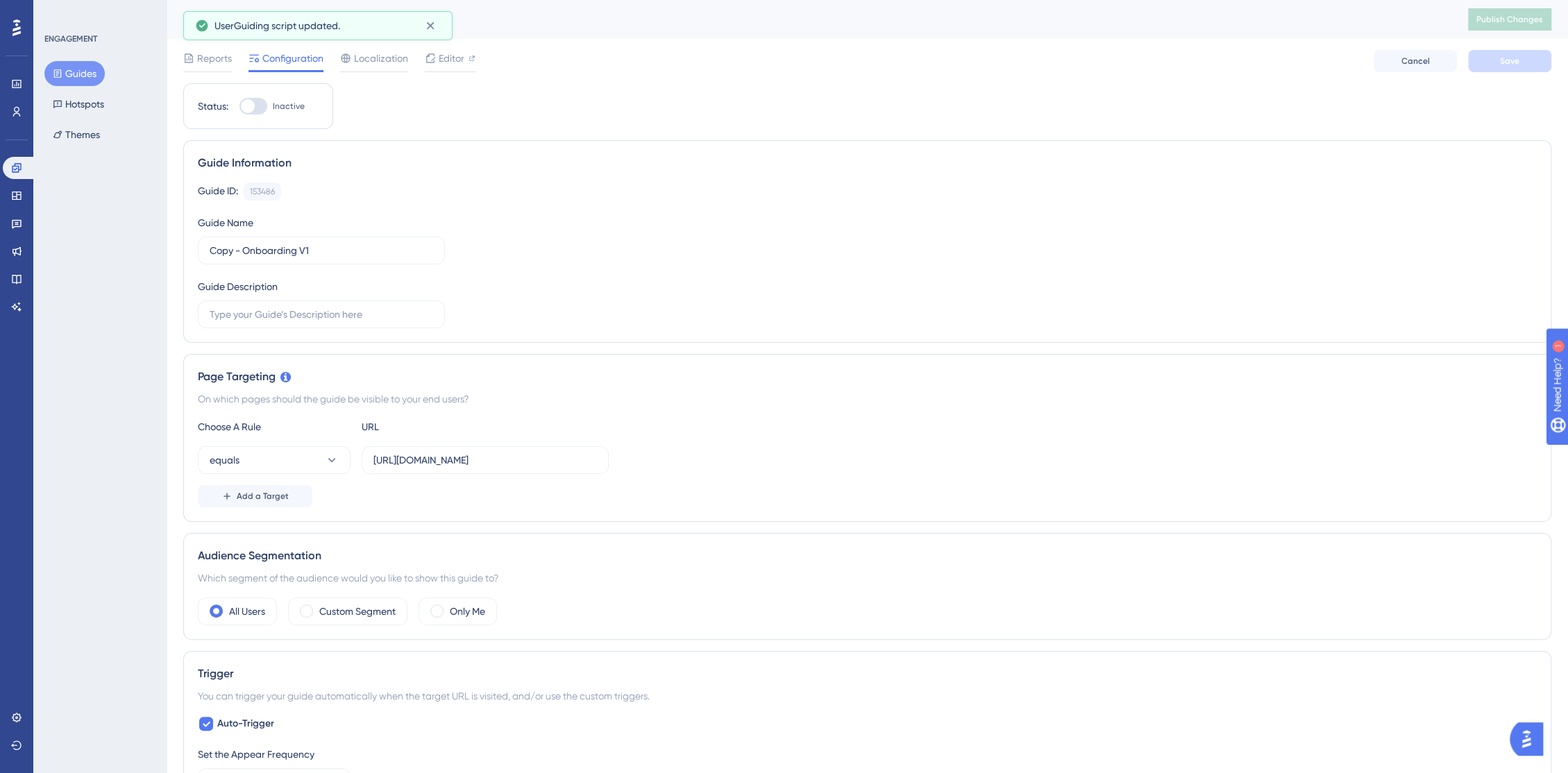
click at [84, 80] on button "Guides" at bounding box center [74, 73] width 61 height 25
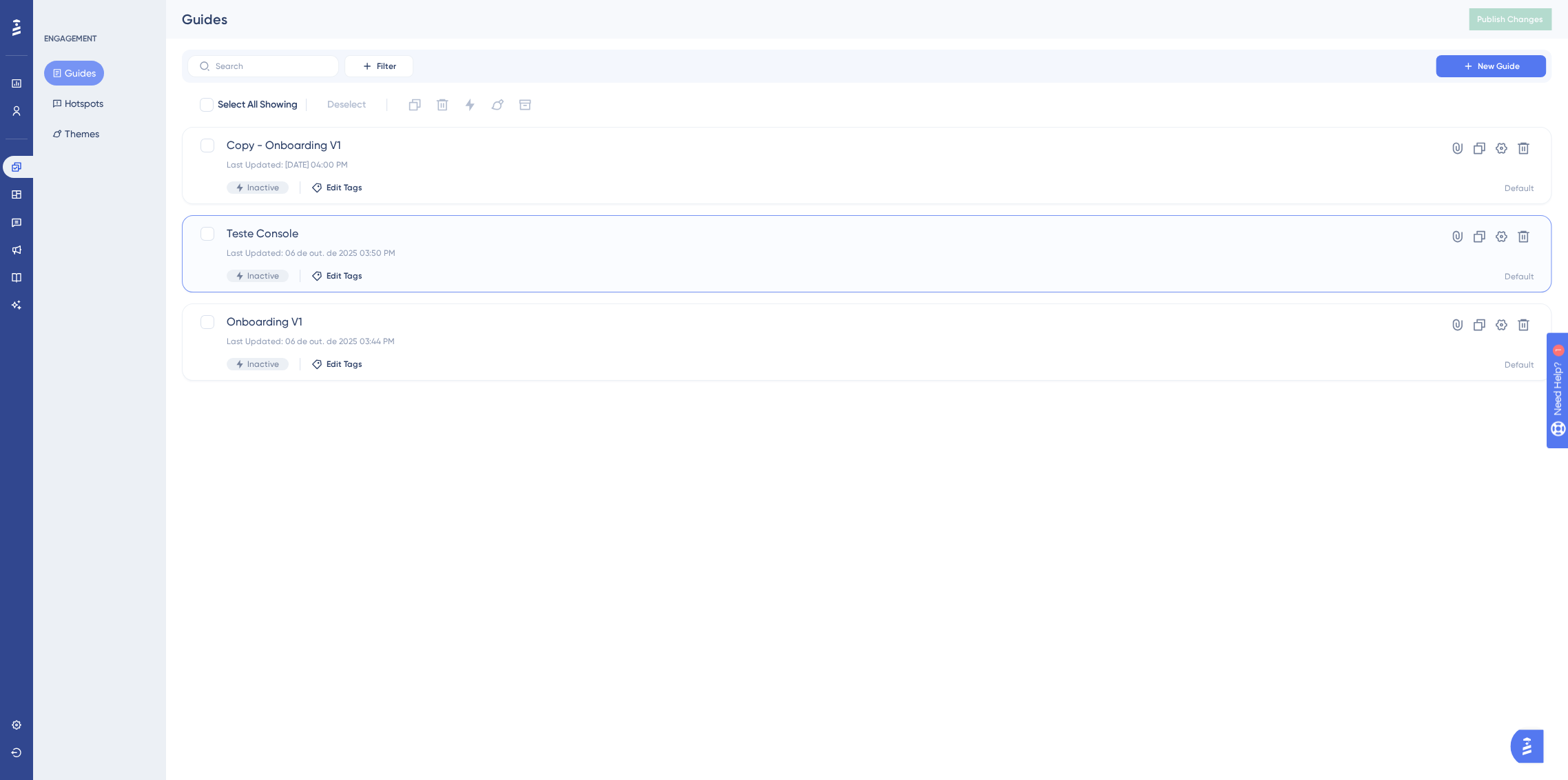
click at [733, 231] on span "Teste Console" at bounding box center [811, 234] width 1170 height 16
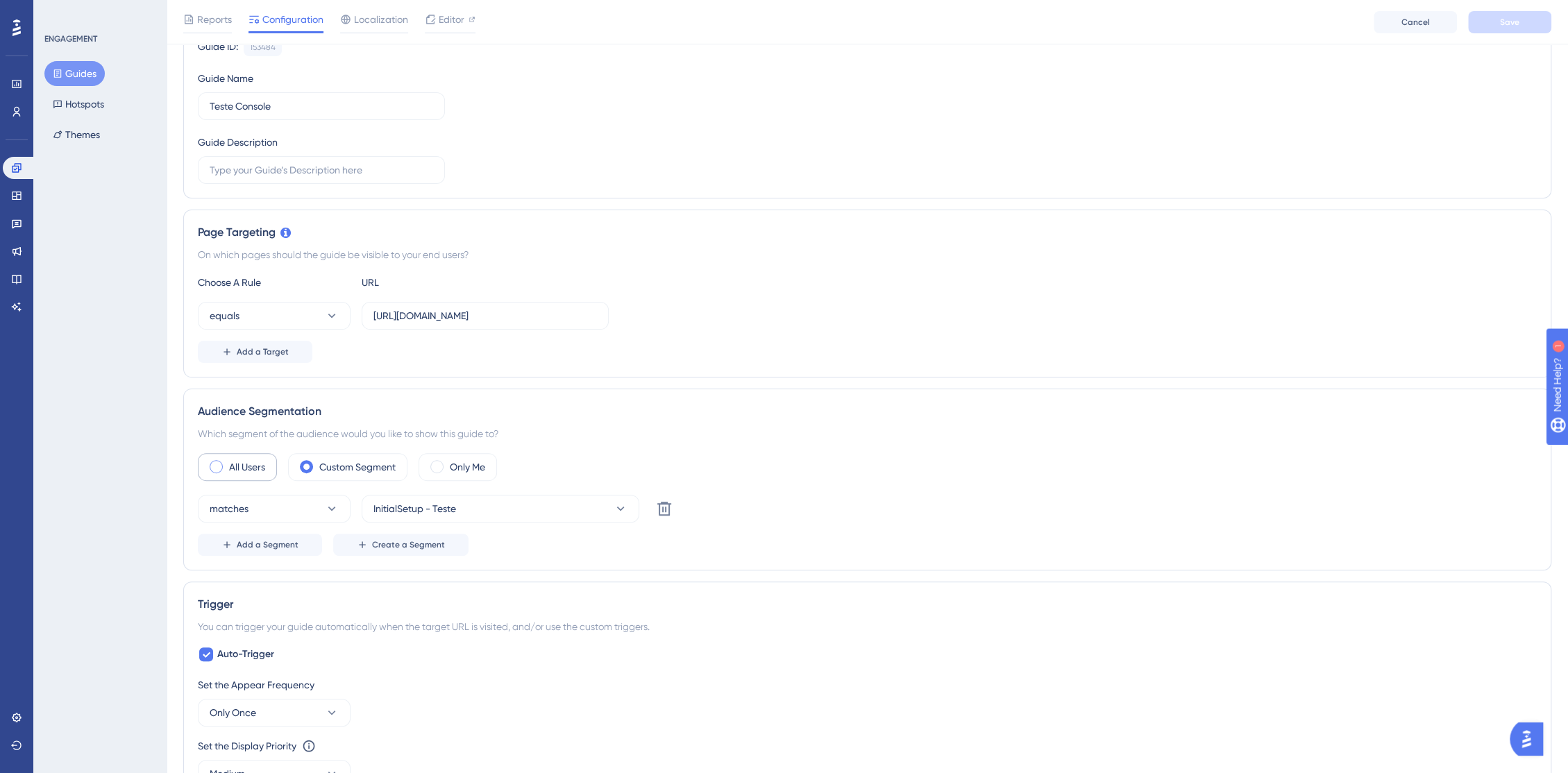
scroll to position [154, 0]
click at [224, 463] on div "All Users" at bounding box center [237, 463] width 79 height 28
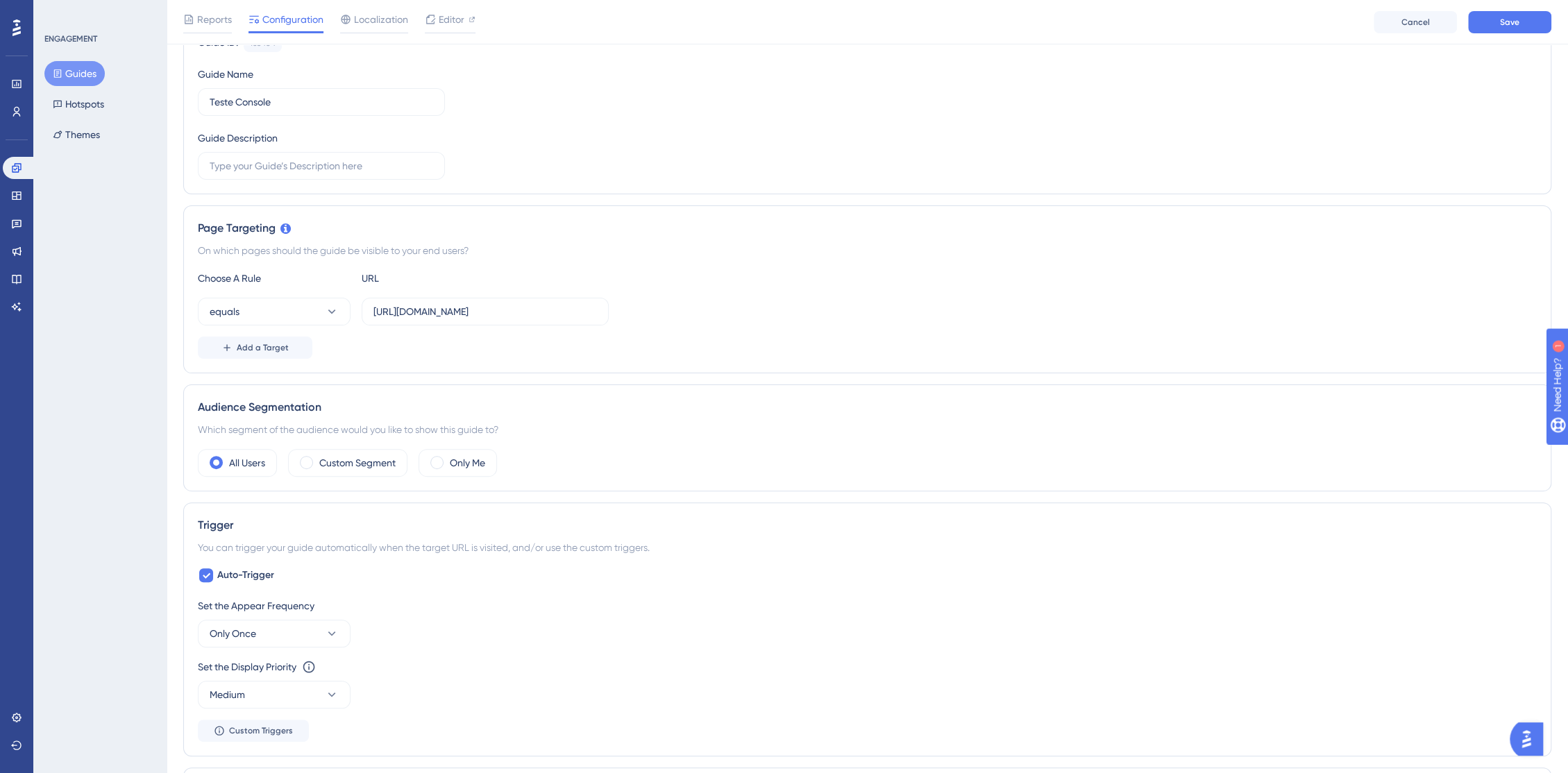
scroll to position [0, 0]
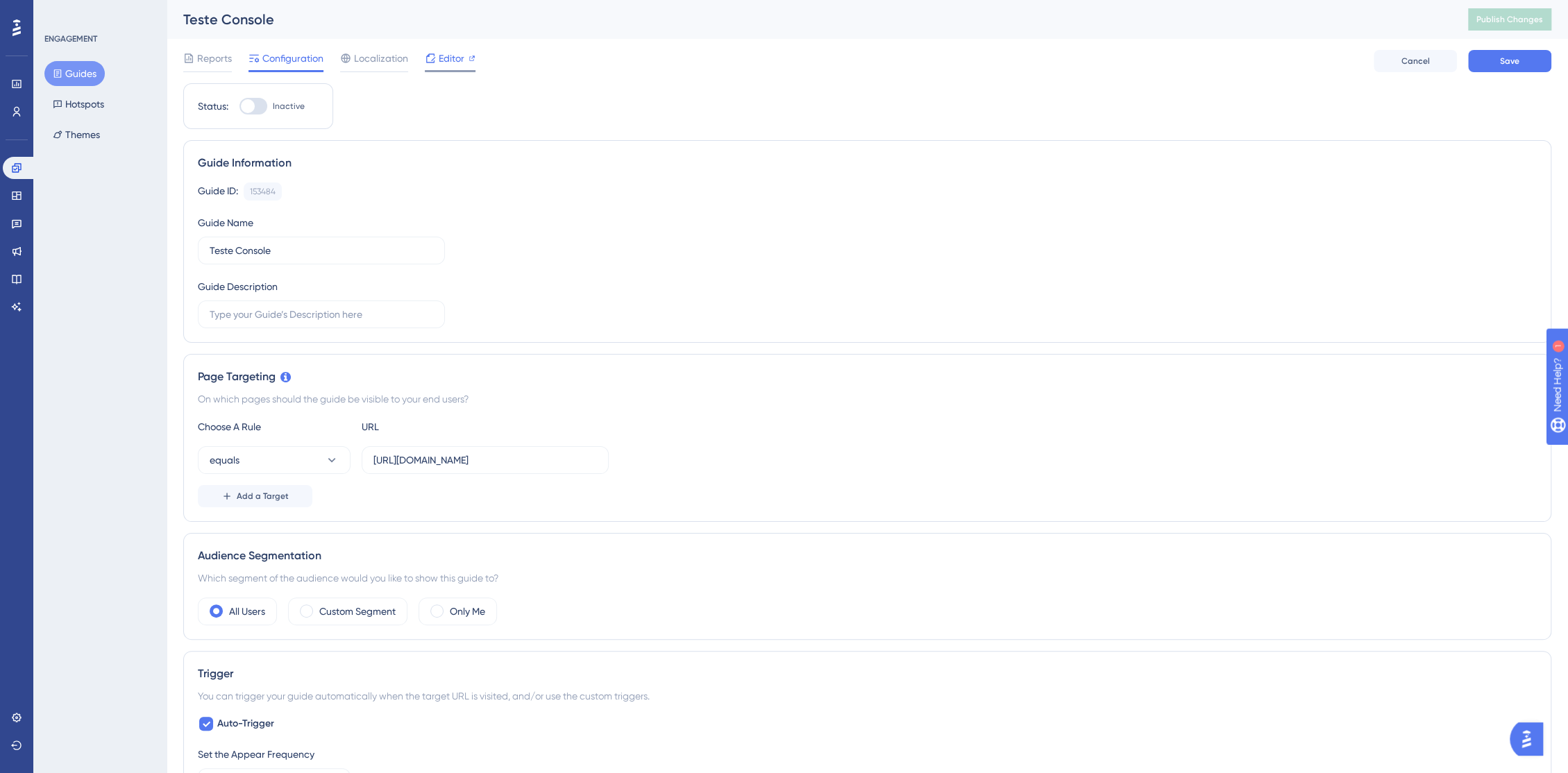
click at [468, 58] on icon at bounding box center [471, 58] width 7 height 7
click at [254, 103] on div at bounding box center [252, 106] width 28 height 16
click at [239, 106] on input "Inactive" at bounding box center [239, 106] width 1 height 1
click at [1504, 61] on span "Save" at bounding box center [1509, 62] width 19 height 12
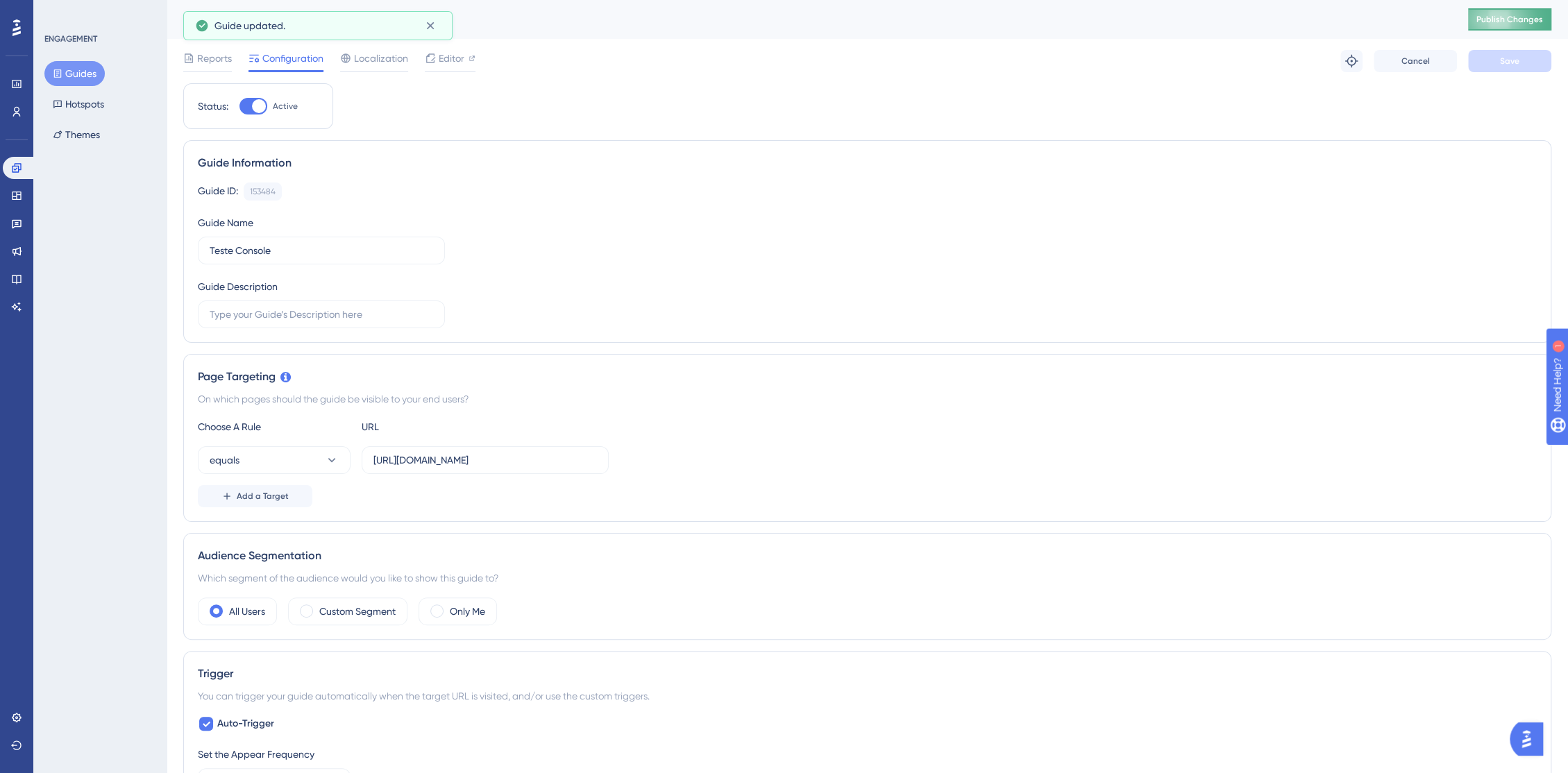
click at [1527, 26] on button "Publish Changes" at bounding box center [1509, 19] width 83 height 22
click at [439, 55] on span "Editor" at bounding box center [451, 58] width 26 height 16
click at [255, 107] on div at bounding box center [258, 106] width 13 height 13
click at [239, 107] on input "Active" at bounding box center [239, 106] width 1 height 1
checkbox input "false"
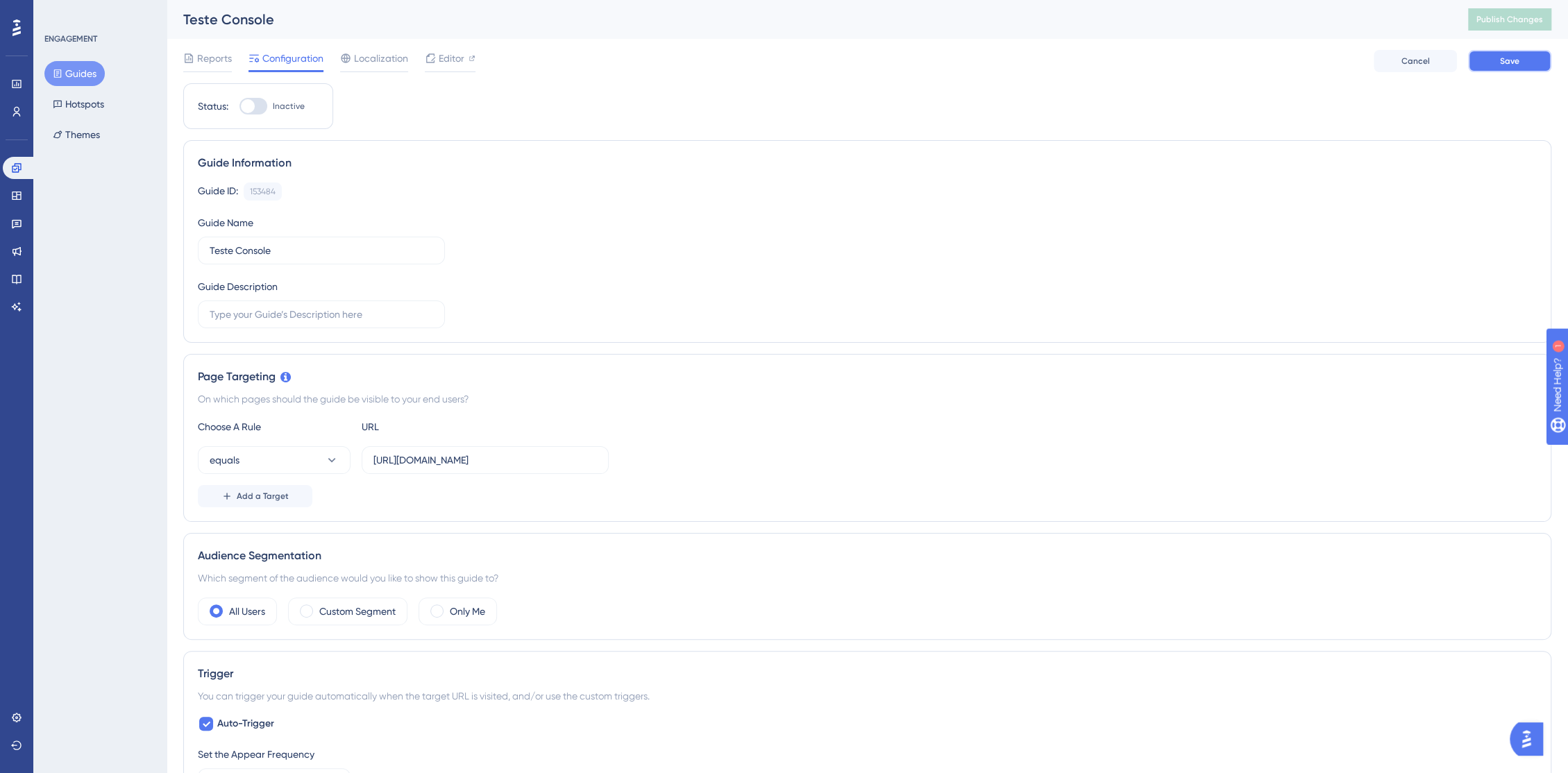
click at [1532, 63] on button "Save" at bounding box center [1509, 61] width 83 height 22
click at [1531, 18] on span "Publish Changes" at bounding box center [1509, 19] width 66 height 12
click at [88, 72] on button "Guides" at bounding box center [74, 73] width 61 height 25
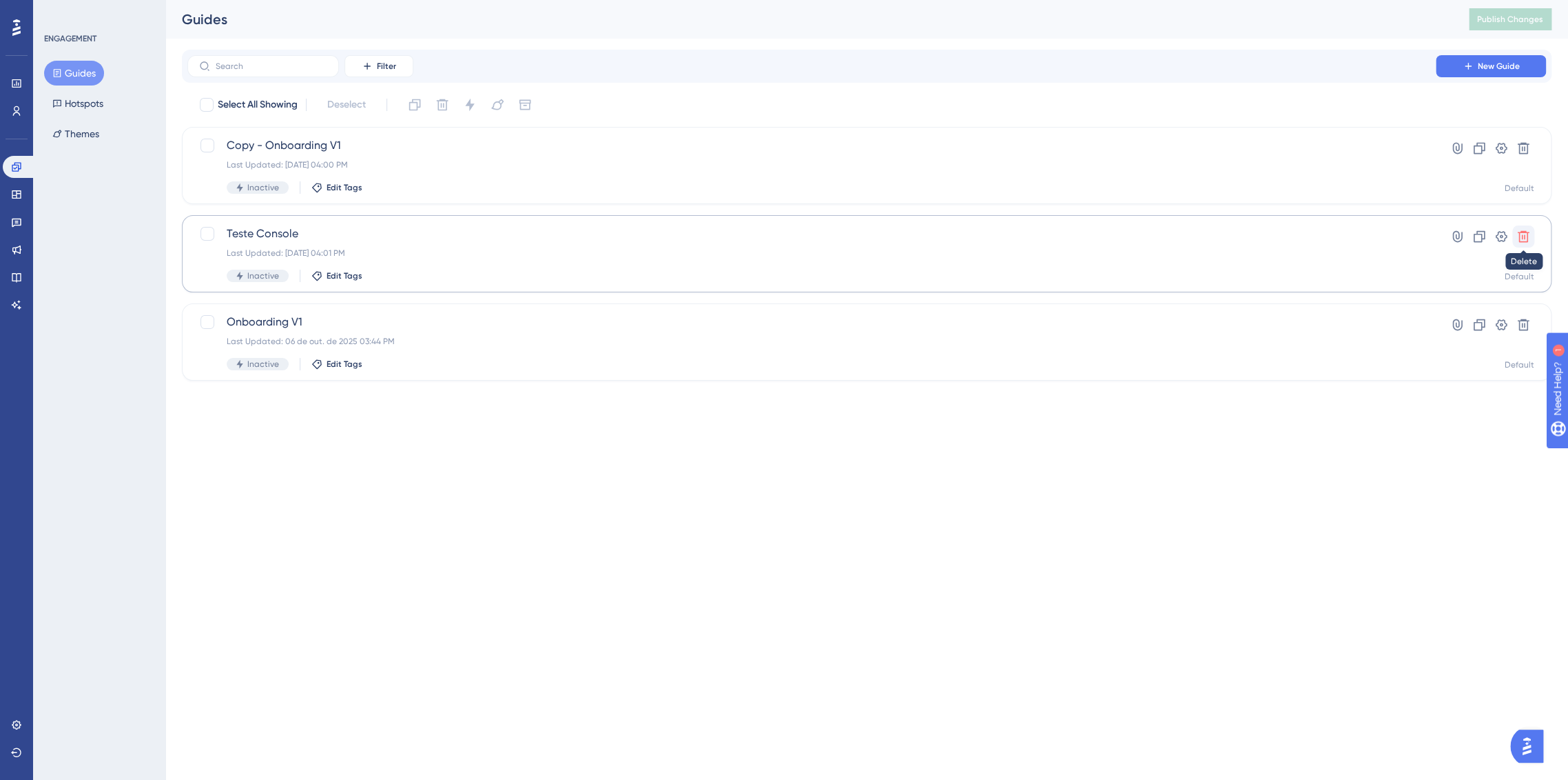
click at [1523, 242] on icon at bounding box center [1524, 236] width 11 height 11
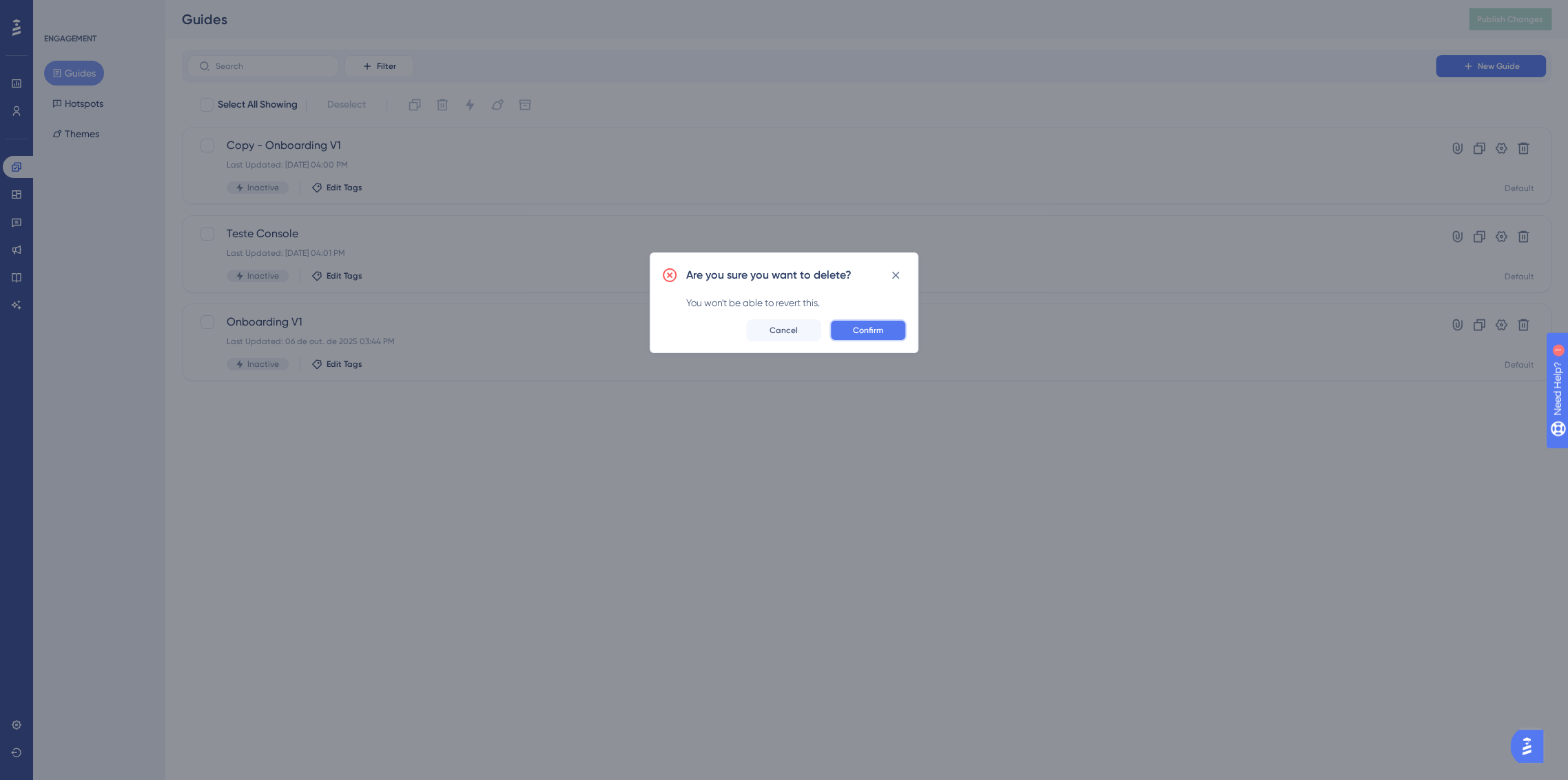
click at [891, 330] on button "Confirm" at bounding box center [868, 329] width 77 height 22
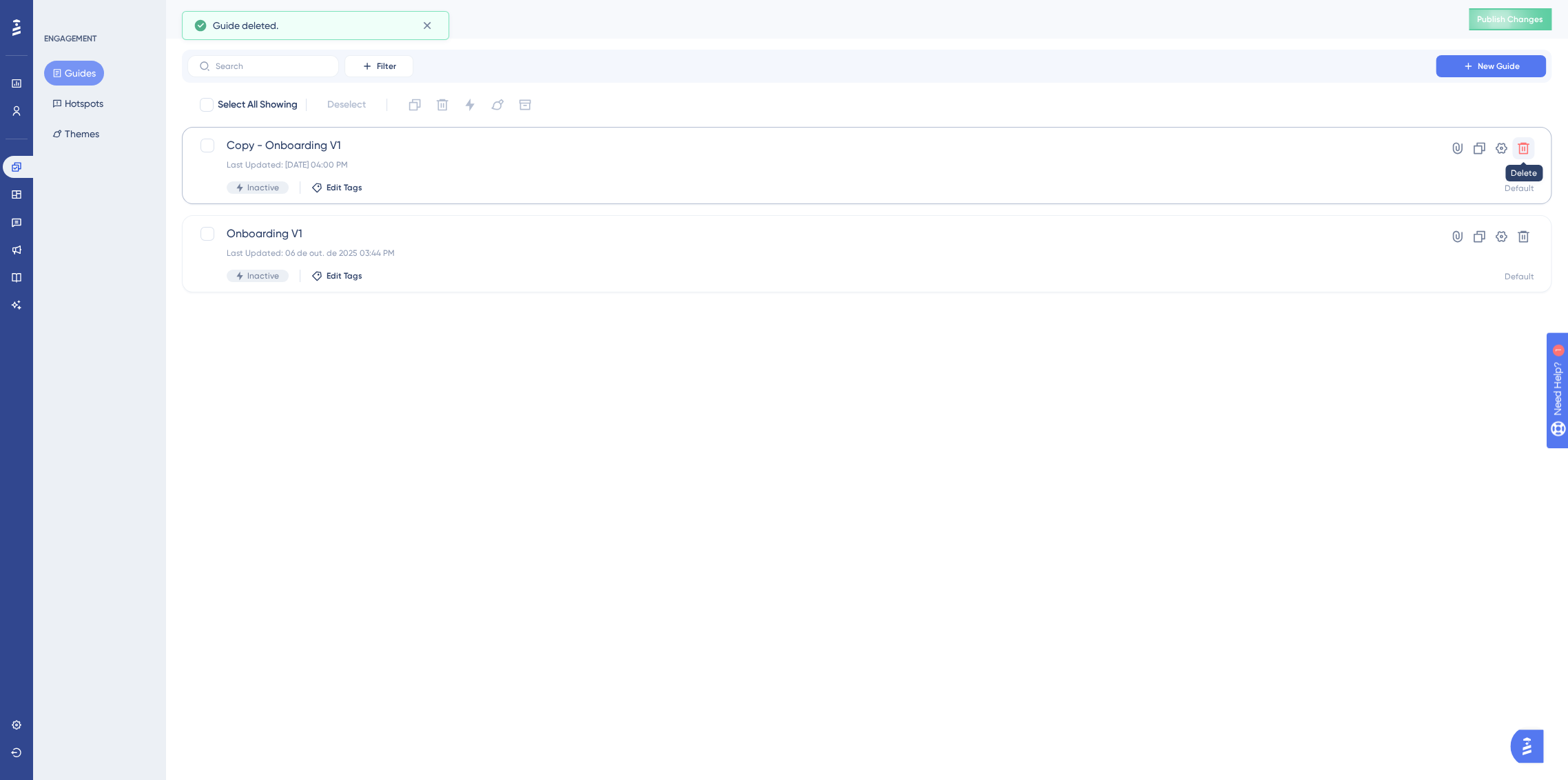
click at [1518, 144] on icon at bounding box center [1523, 148] width 13 height 13
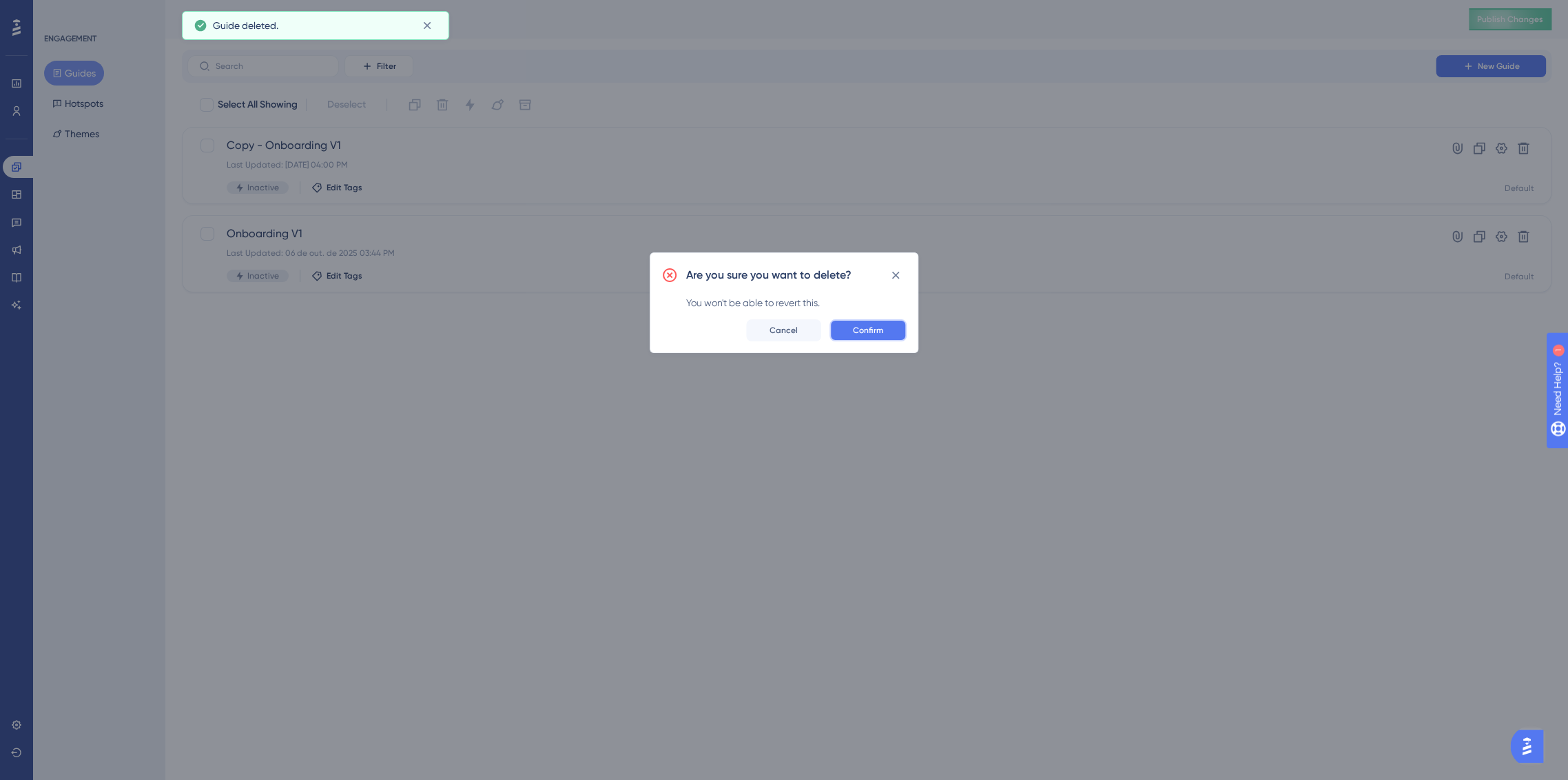
click at [871, 329] on span "Confirm" at bounding box center [869, 330] width 31 height 11
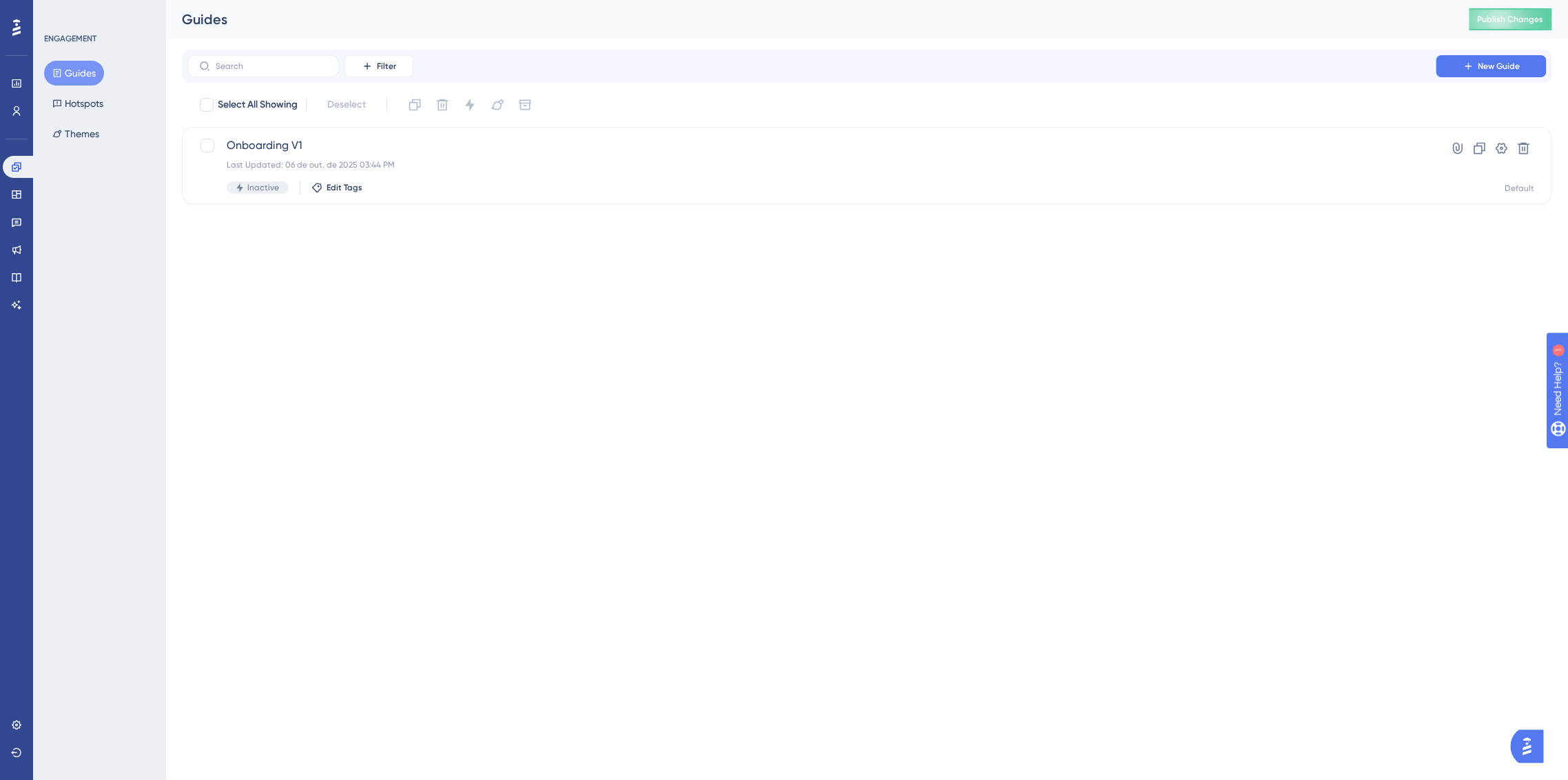
click at [1336, 0] on html "Performance Users Engagement Widgets Feedback Product Updates Knowledge Base AI…" at bounding box center [784, 0] width 1568 height 0
click at [344, 153] on span "Onboarding V1" at bounding box center [811, 145] width 1170 height 16
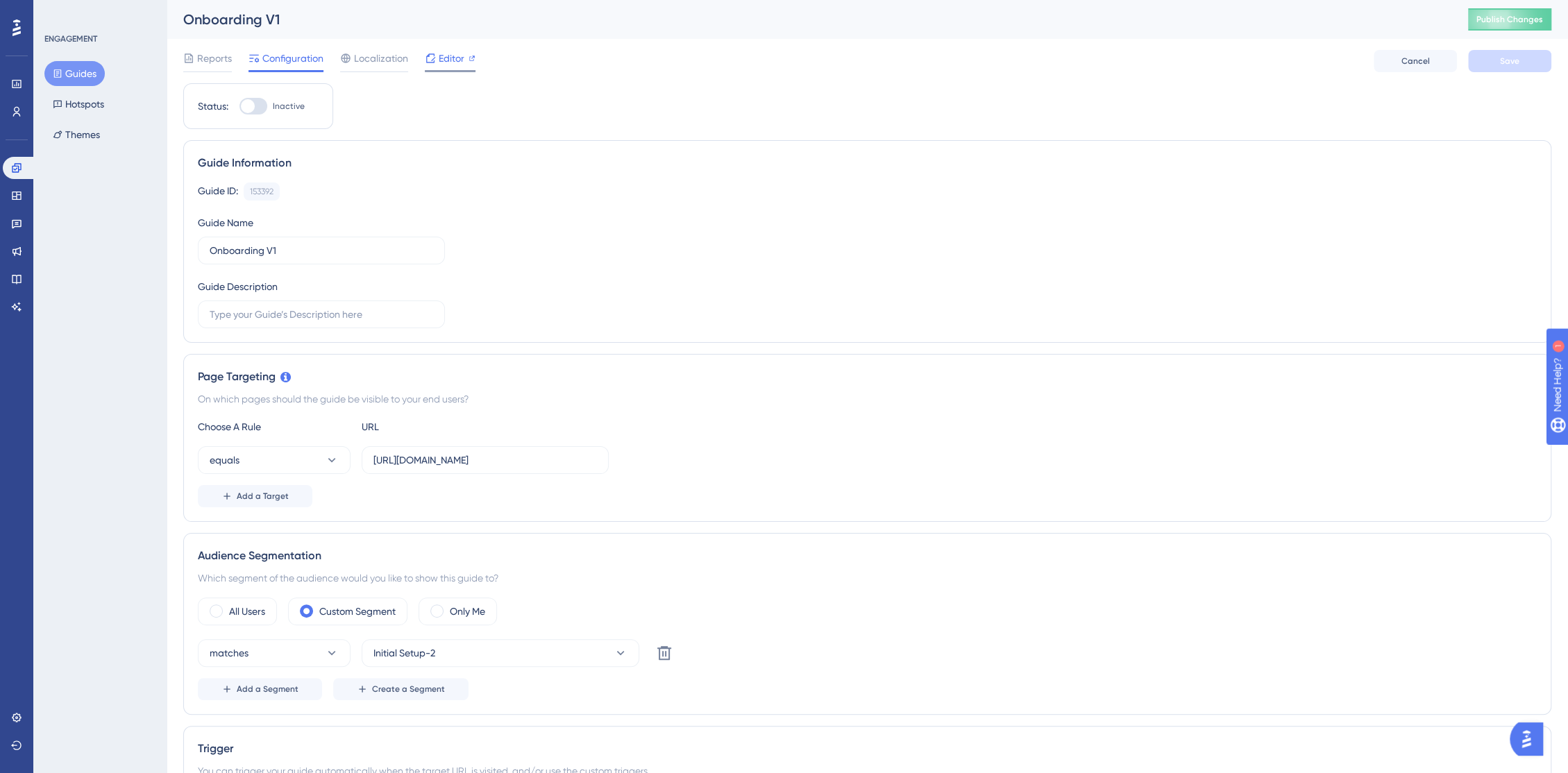
click at [455, 59] on span "Editor" at bounding box center [451, 58] width 26 height 16
drag, startPoint x: 465, startPoint y: 462, endPoint x: 356, endPoint y: 451, distance: 109.6
click at [356, 451] on div "equals https://console.staging.bluems.com/" at bounding box center [403, 460] width 411 height 28
type input "console"
paste input "https://console.bluems.com/"
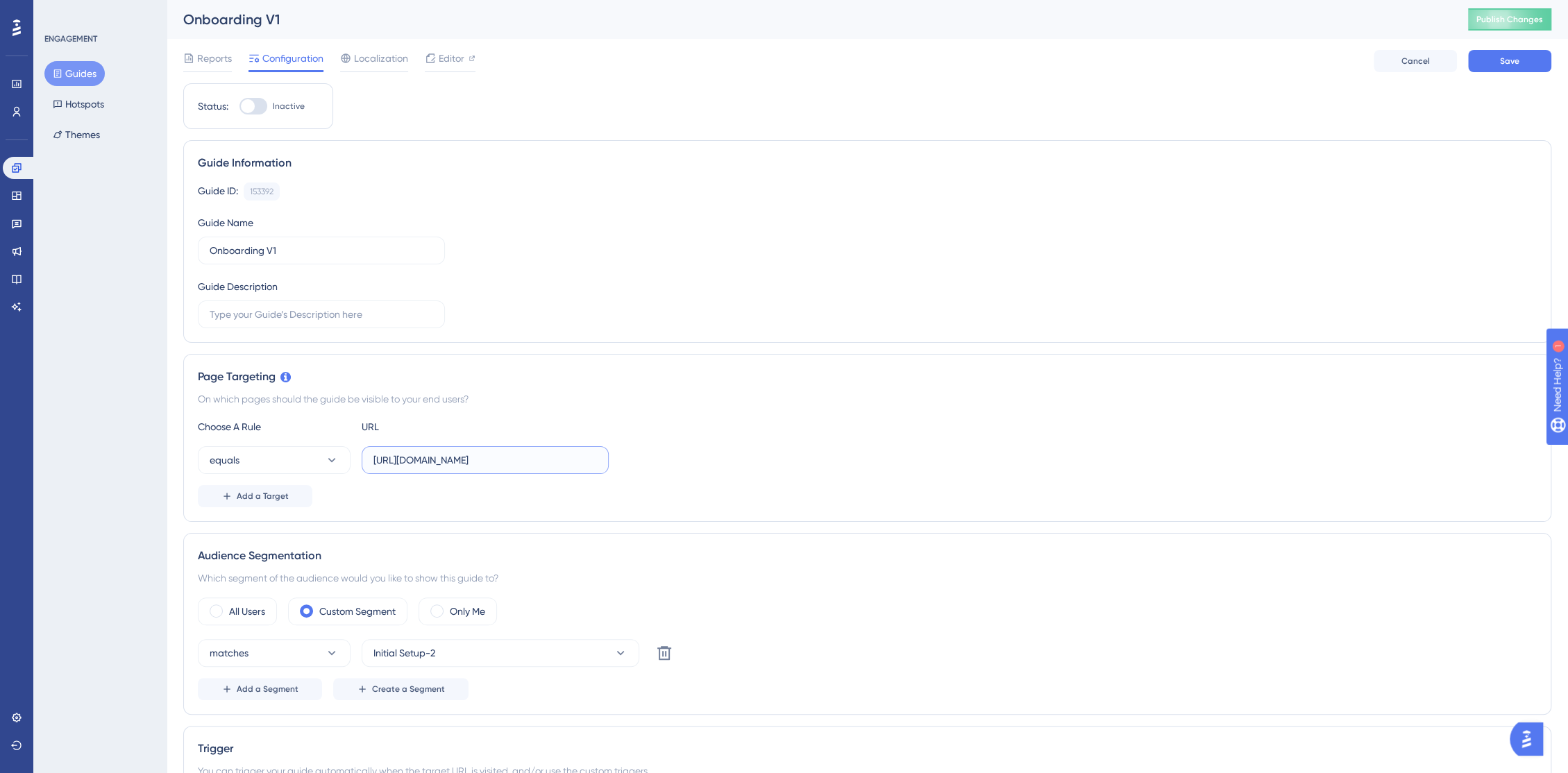
type input "https://console.bluems.com/"
click at [724, 488] on div "Add a Target" at bounding box center [866, 495] width 1339 height 22
click at [1510, 63] on span "Save" at bounding box center [1509, 62] width 19 height 12
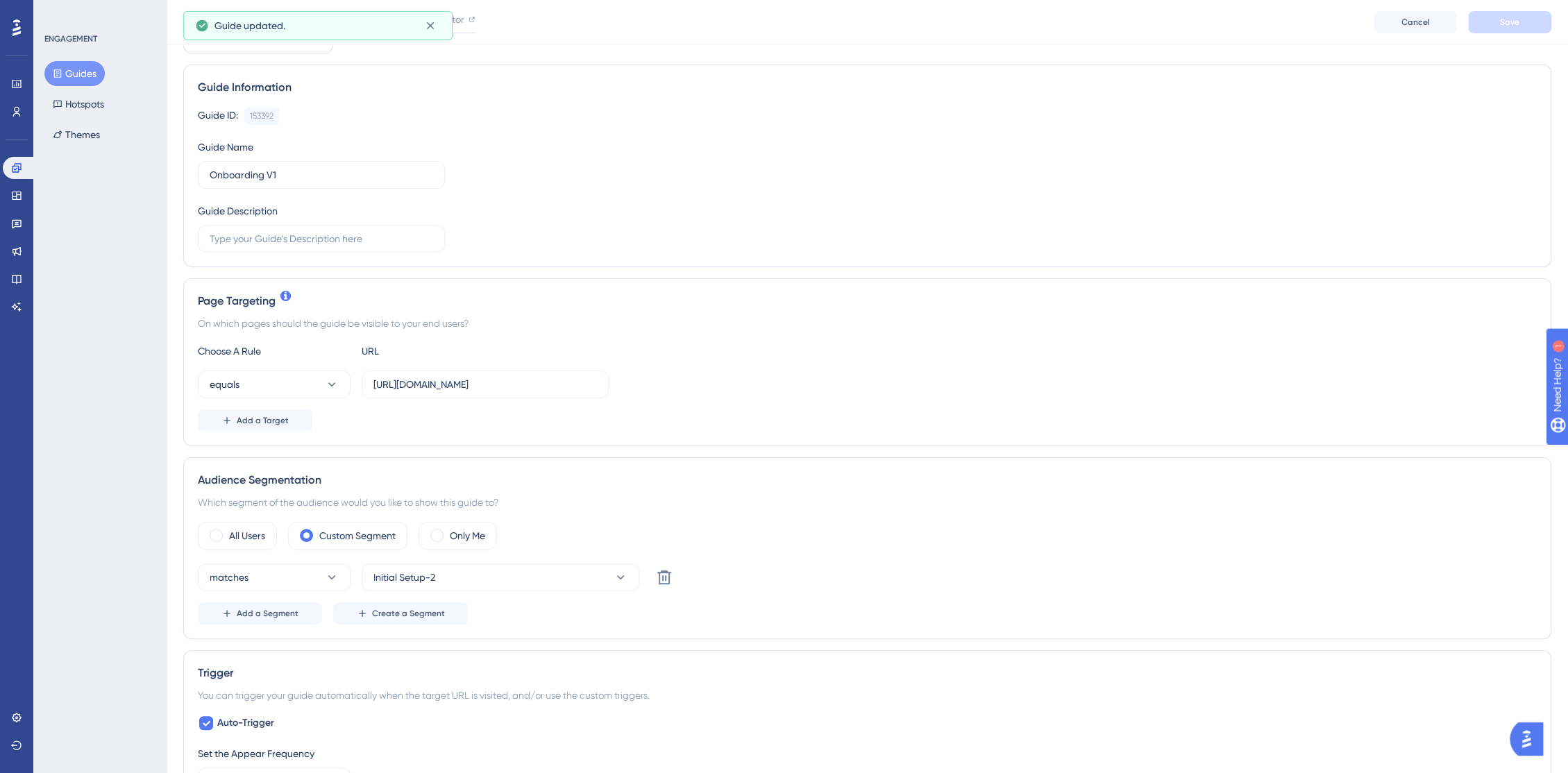
scroll to position [231, 0]
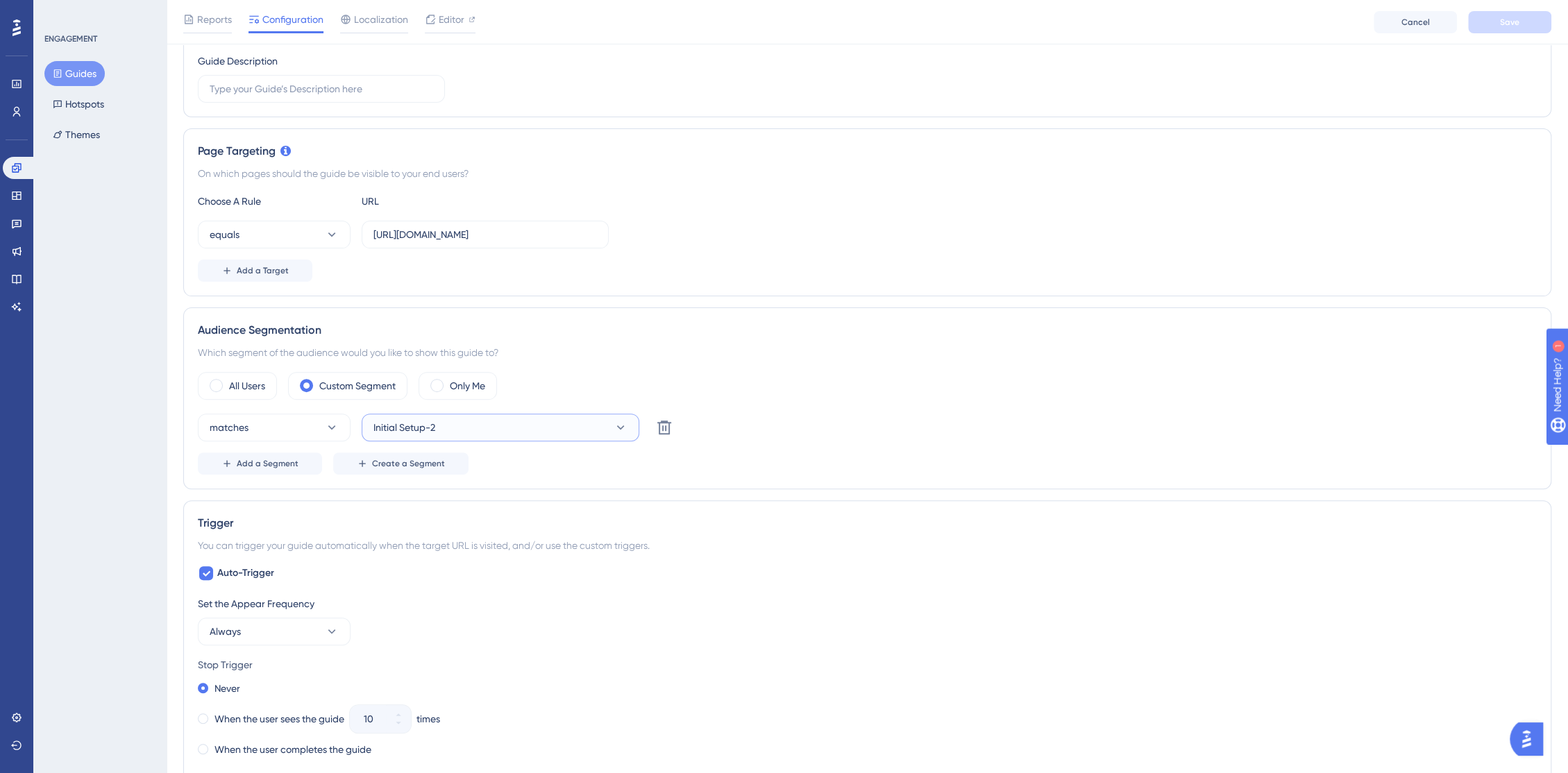
click at [578, 433] on button "Initial Setup-2" at bounding box center [500, 427] width 278 height 28
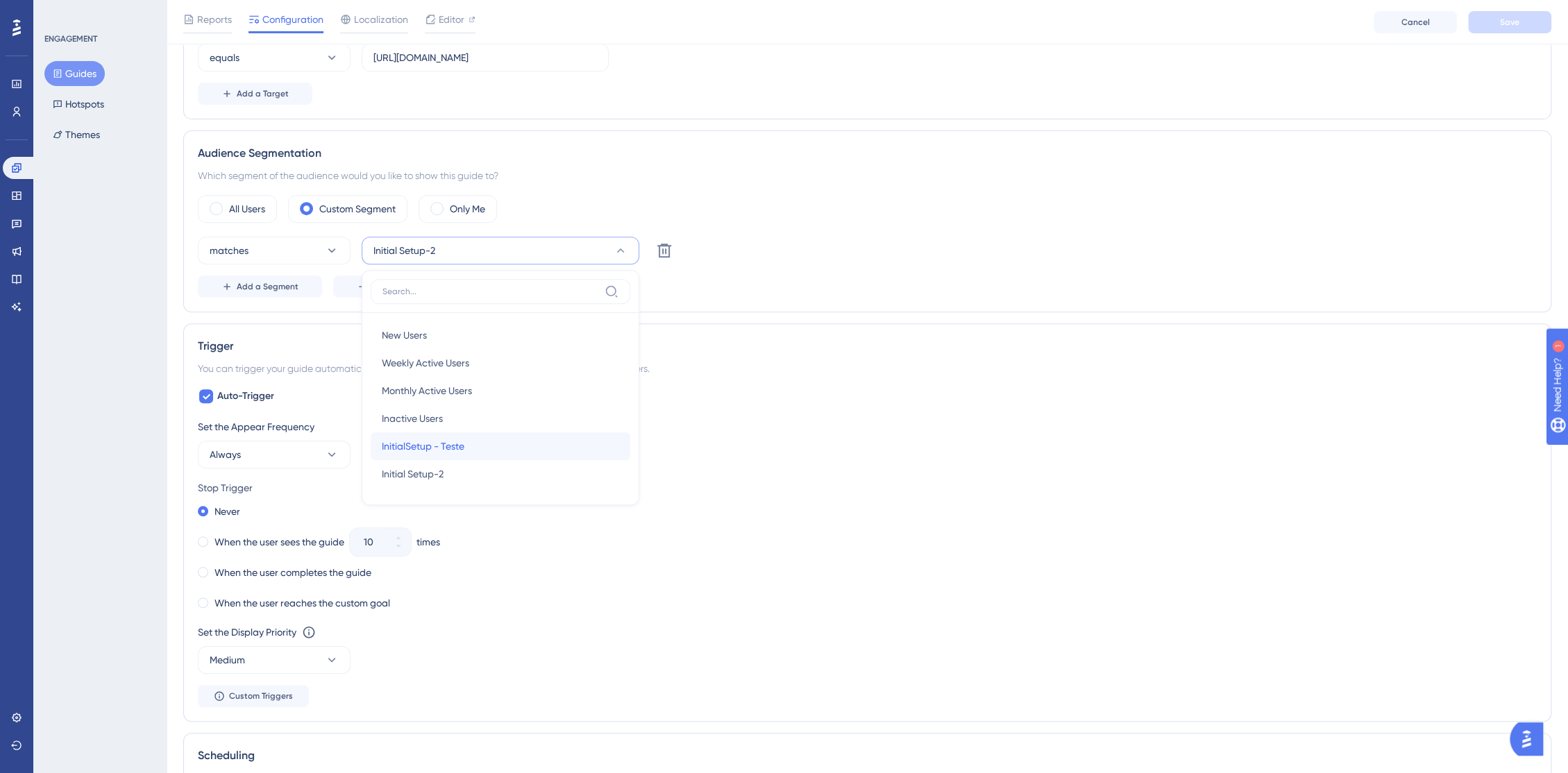
click at [507, 453] on div "InitialSetup - Teste InitialSetup - Teste" at bounding box center [500, 446] width 237 height 28
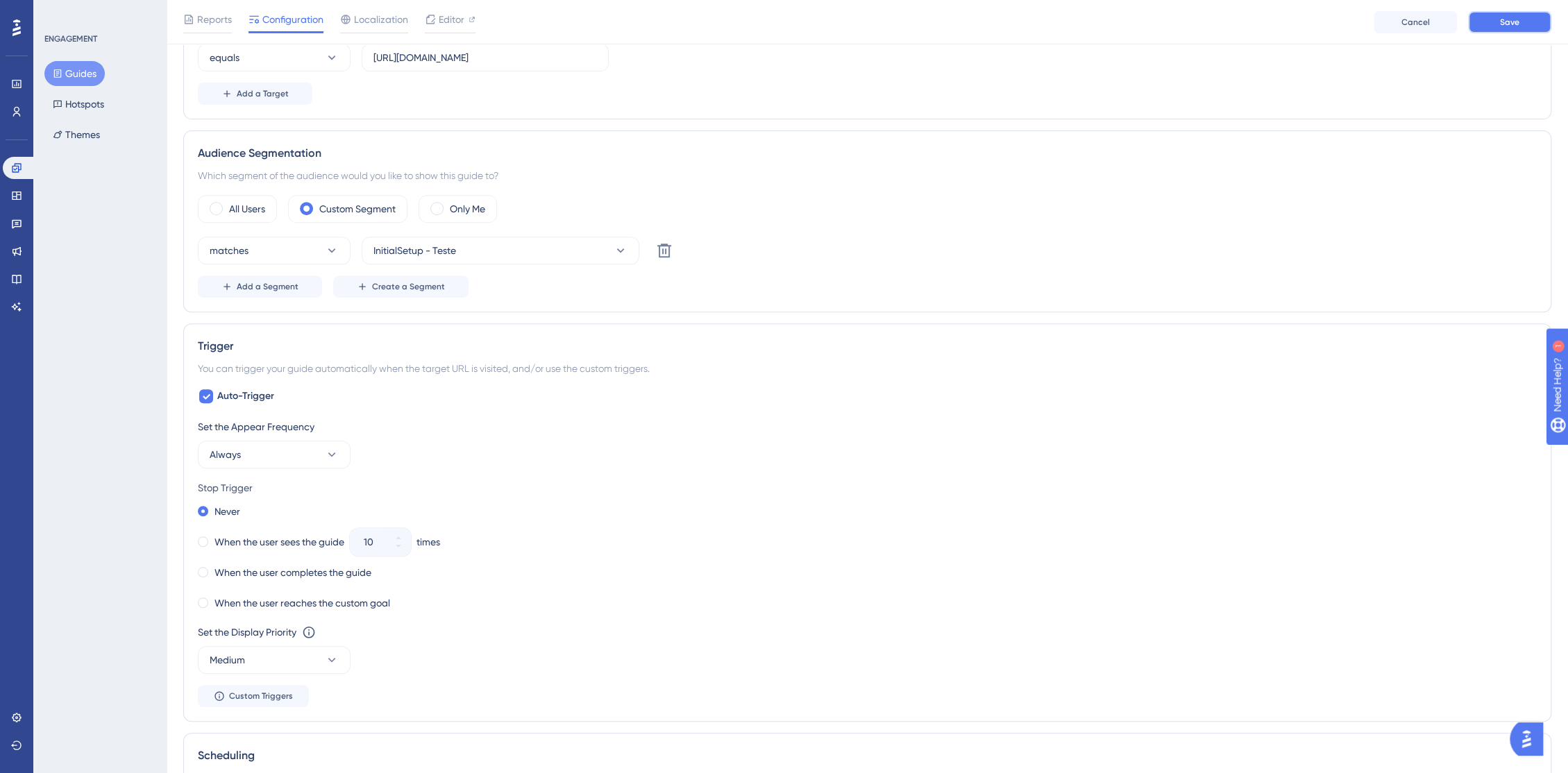
click at [1510, 26] on span "Save" at bounding box center [1509, 22] width 19 height 12
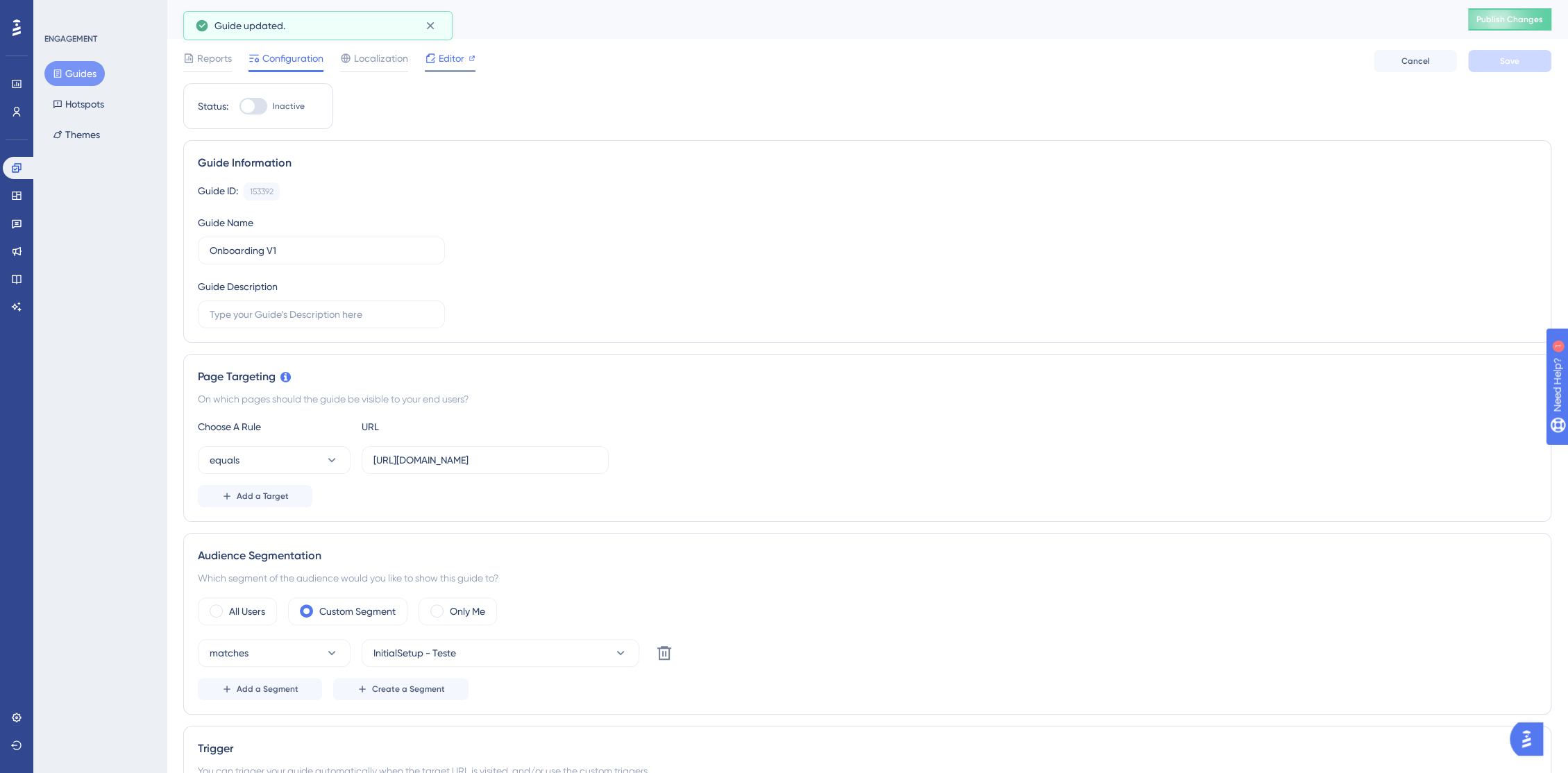
click at [445, 57] on span "Editor" at bounding box center [451, 58] width 26 height 16
click at [540, 467] on label "https://console.bluems.com/" at bounding box center [485, 460] width 247 height 28
click at [540, 467] on input "https://console.bluems.com/" at bounding box center [485, 461] width 224 height 15
click at [565, 465] on input "https://console.bluems.com/" at bounding box center [485, 461] width 224 height 15
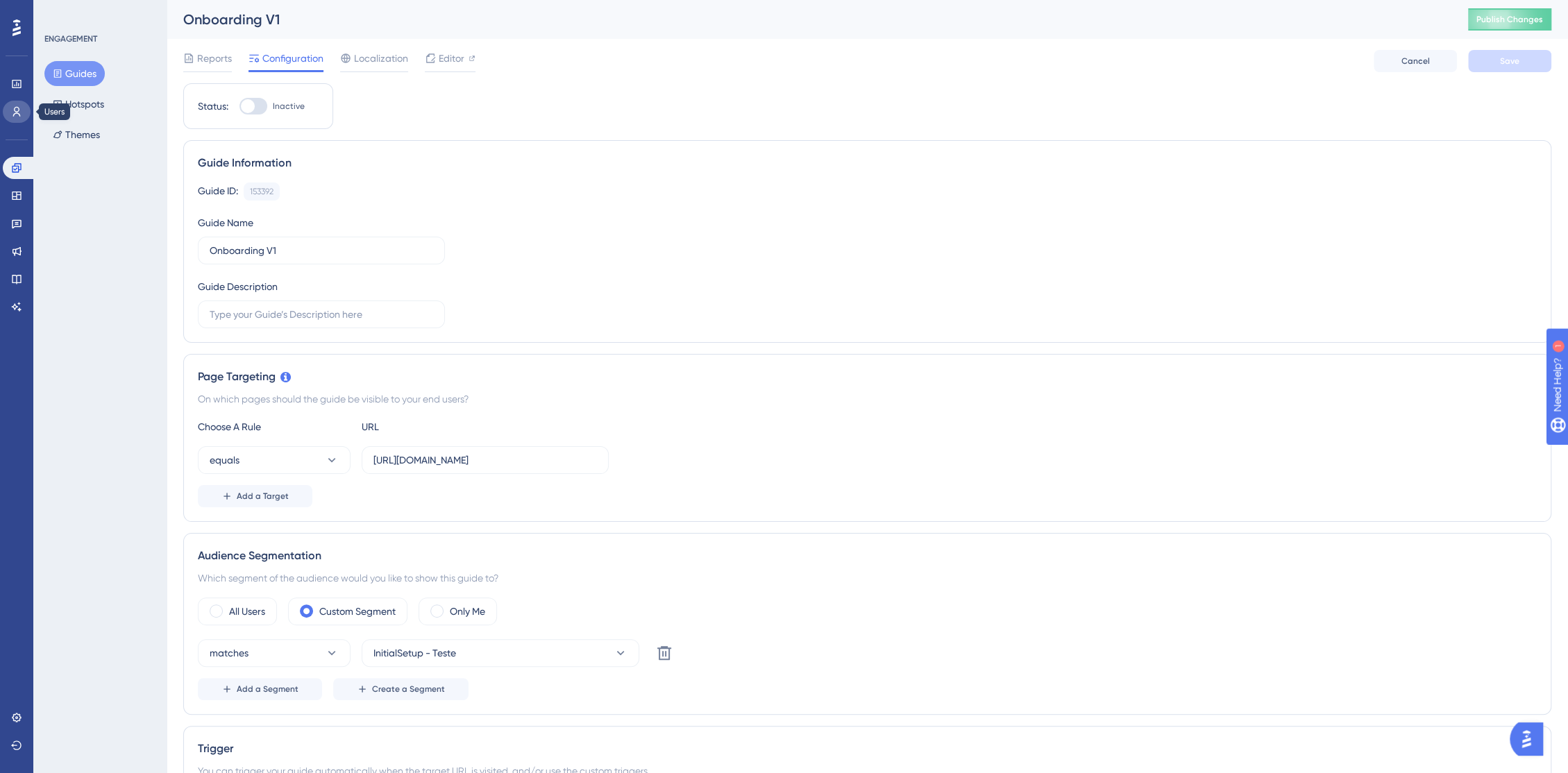
click at [9, 107] on link at bounding box center [16, 111] width 28 height 22
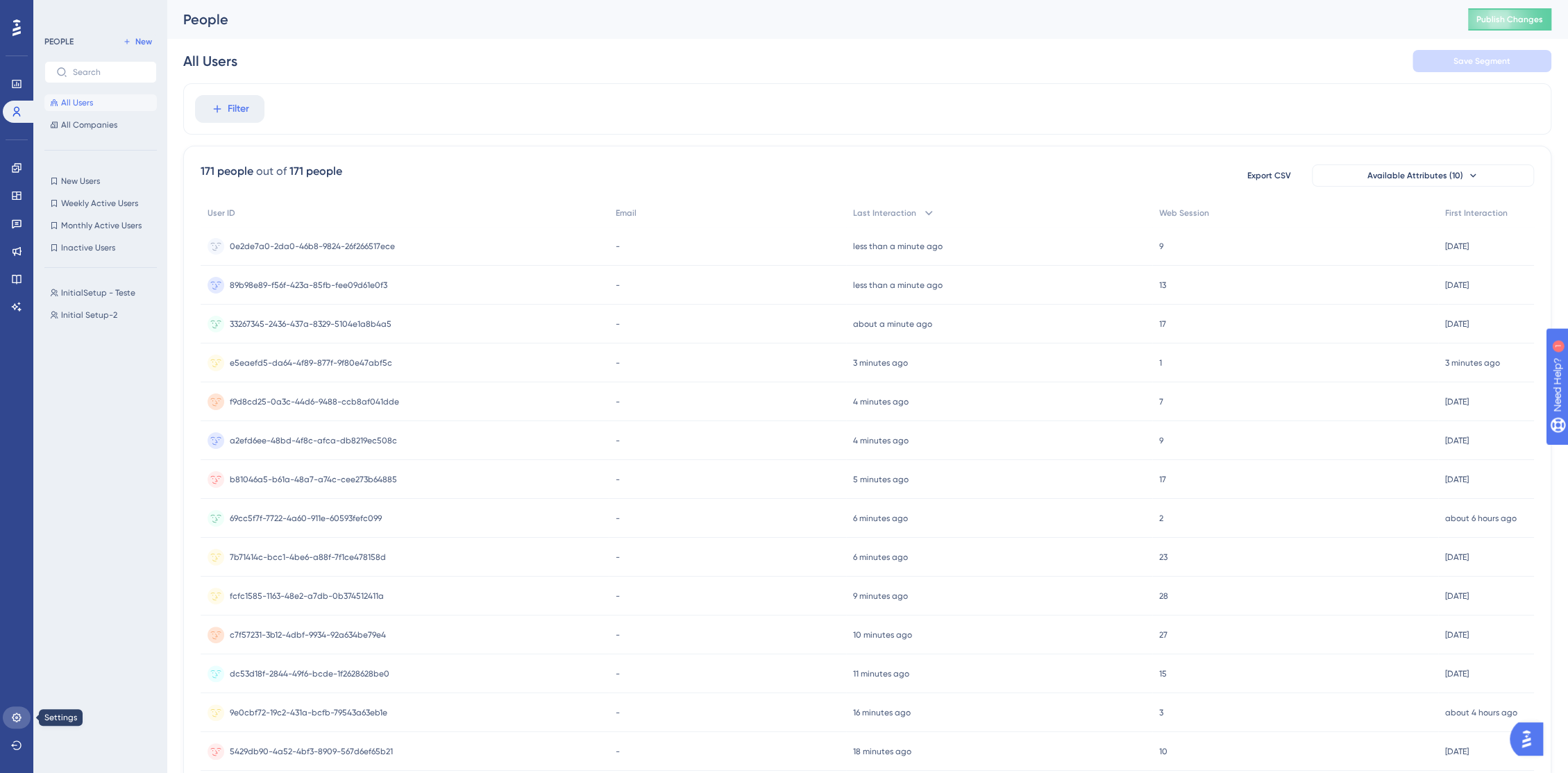
click at [16, 725] on link at bounding box center [16, 717] width 28 height 22
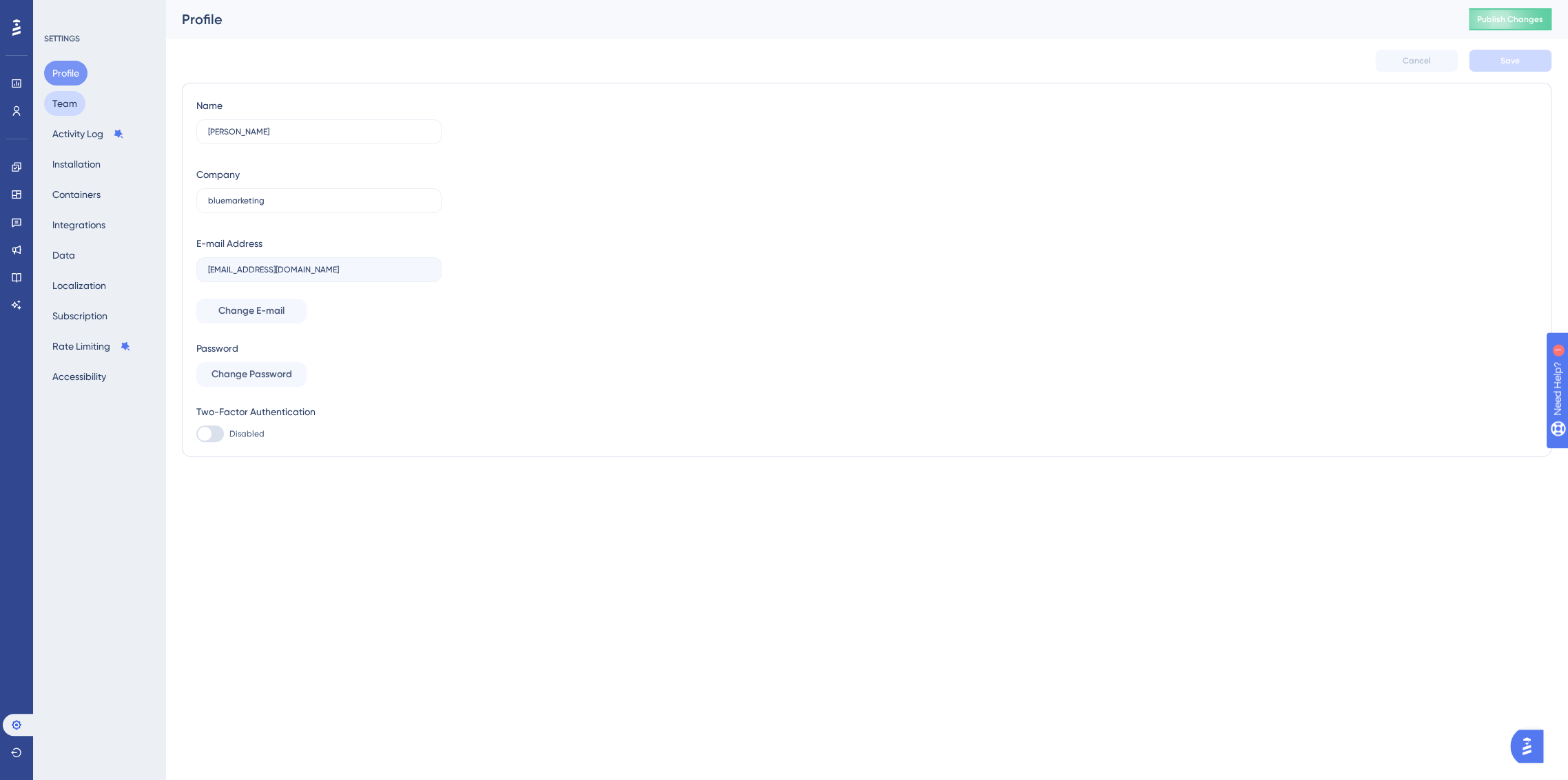
click at [49, 95] on button "Team" at bounding box center [64, 103] width 41 height 25
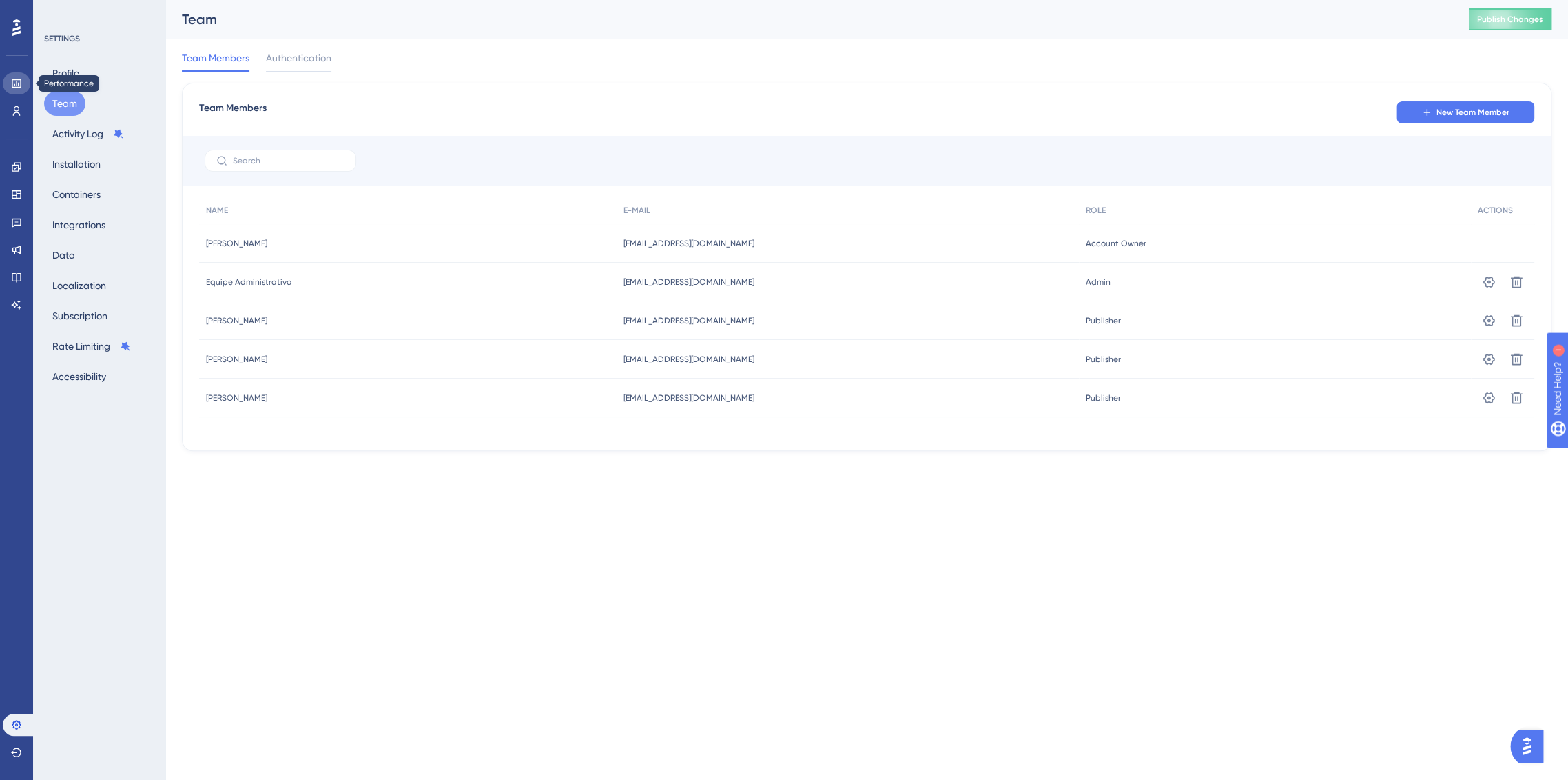
click at [19, 92] on link at bounding box center [16, 83] width 28 height 22
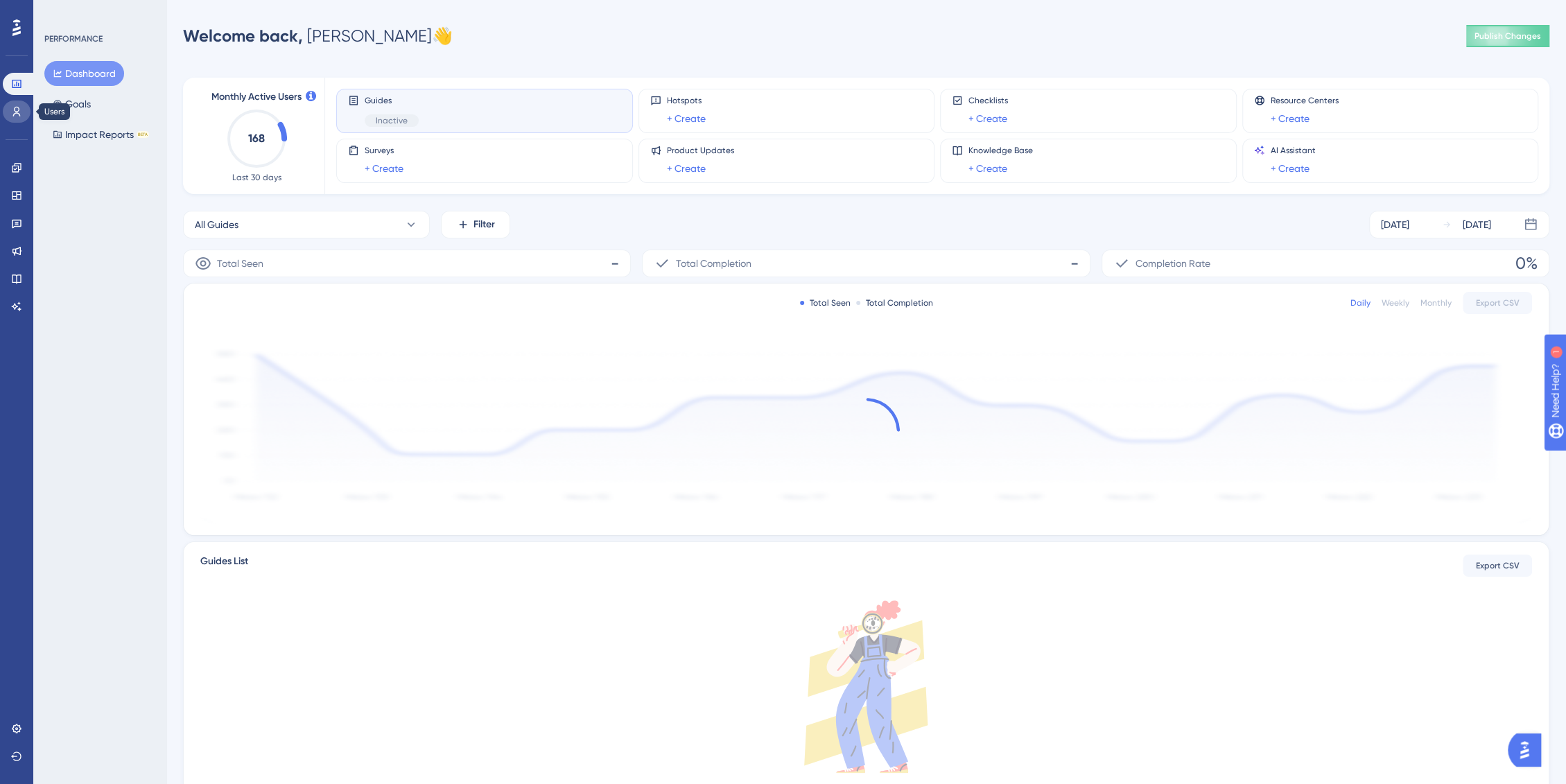
click at [20, 108] on icon at bounding box center [17, 112] width 12 height 12
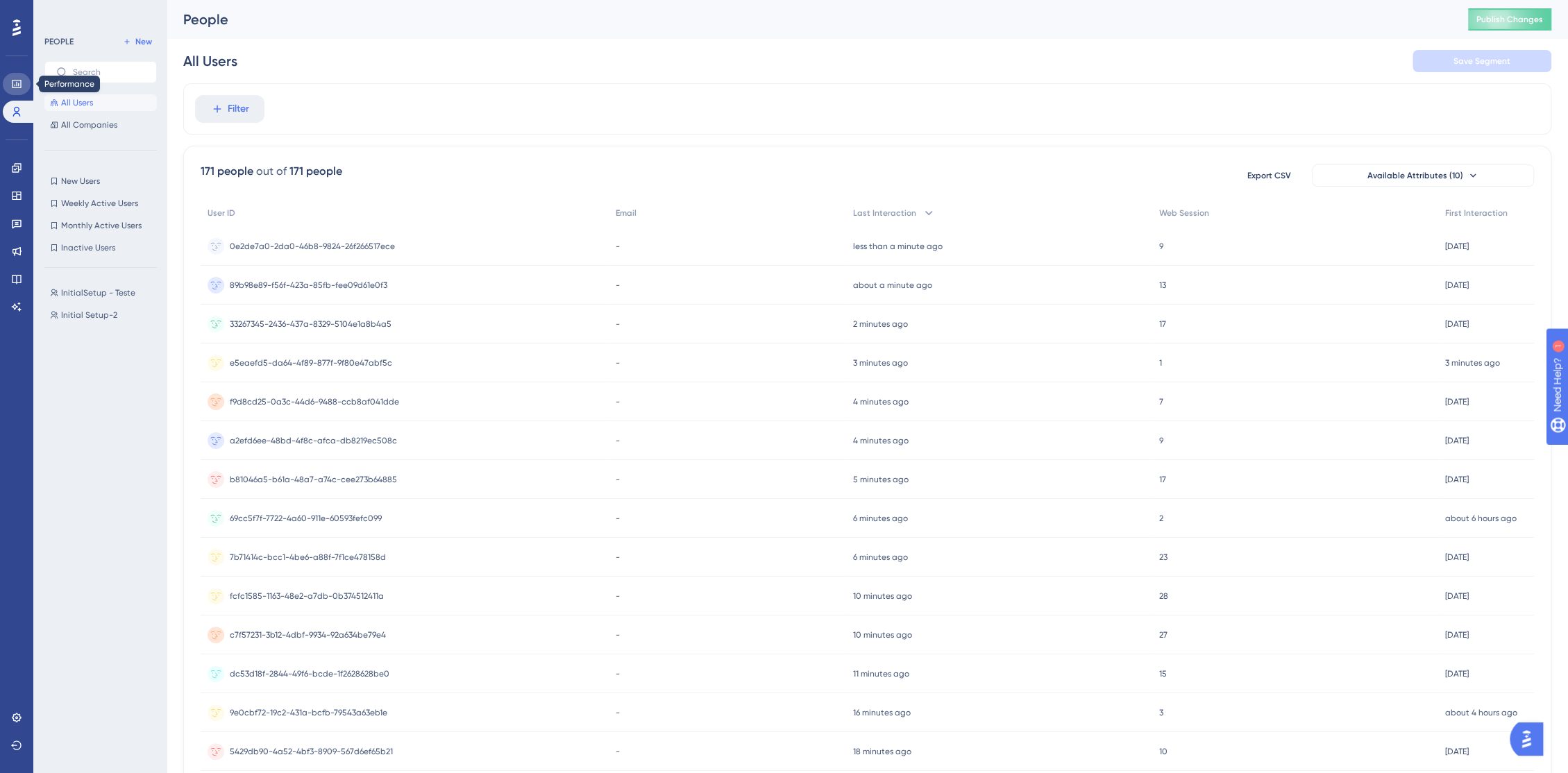
click at [13, 83] on icon at bounding box center [17, 84] width 12 height 12
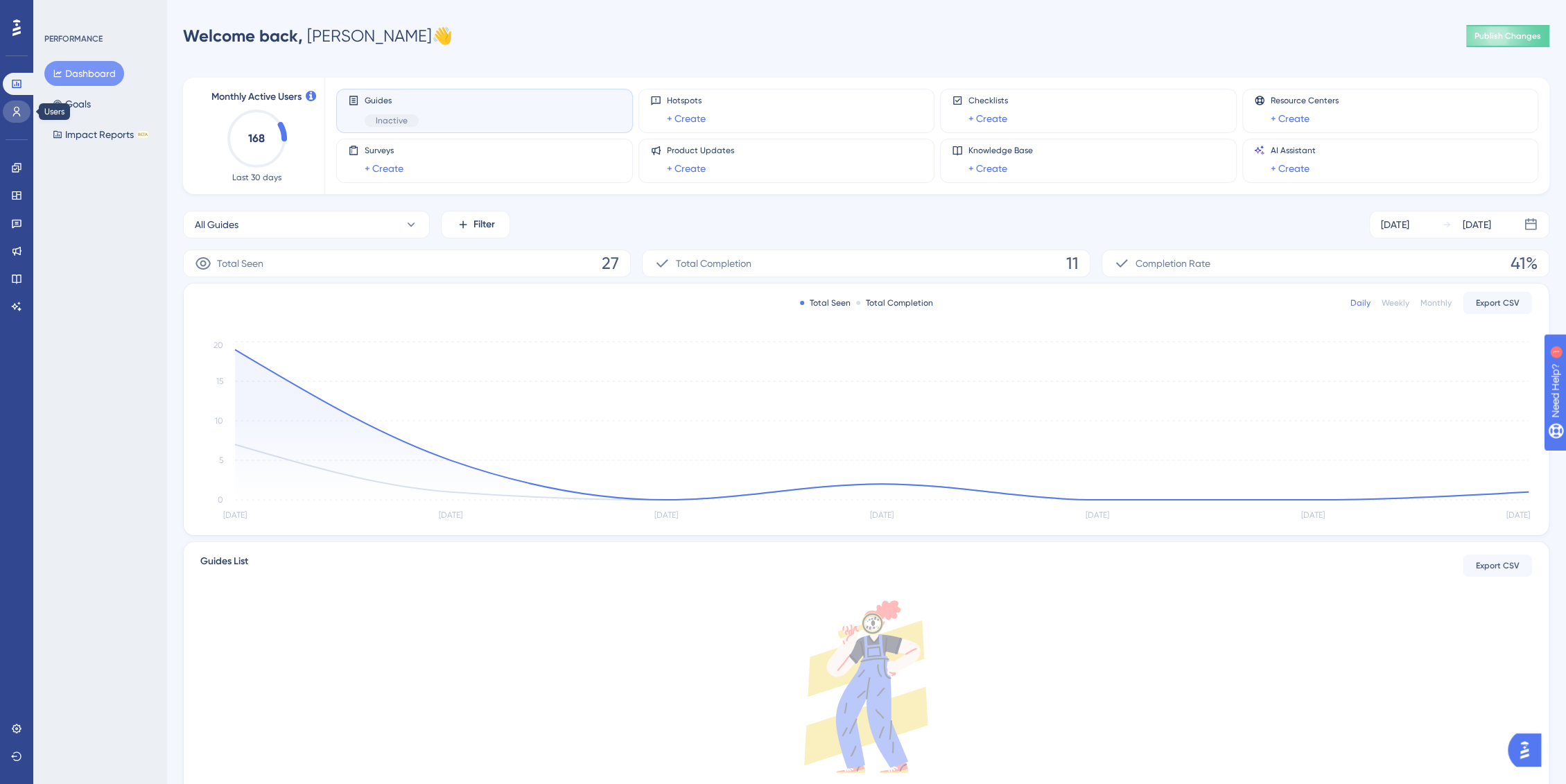
click at [11, 109] on link at bounding box center [16, 111] width 28 height 22
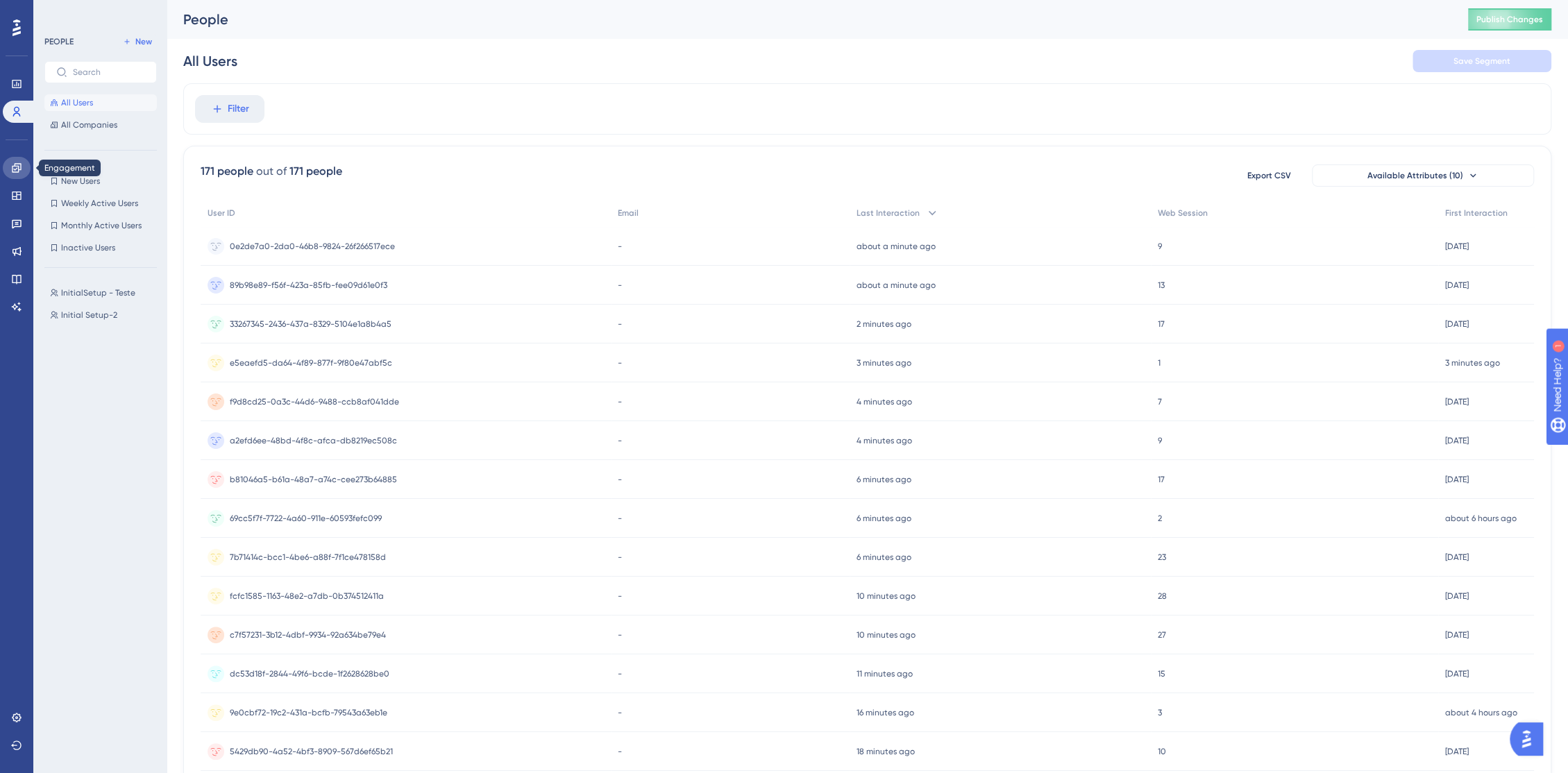
click at [26, 168] on link at bounding box center [16, 168] width 28 height 22
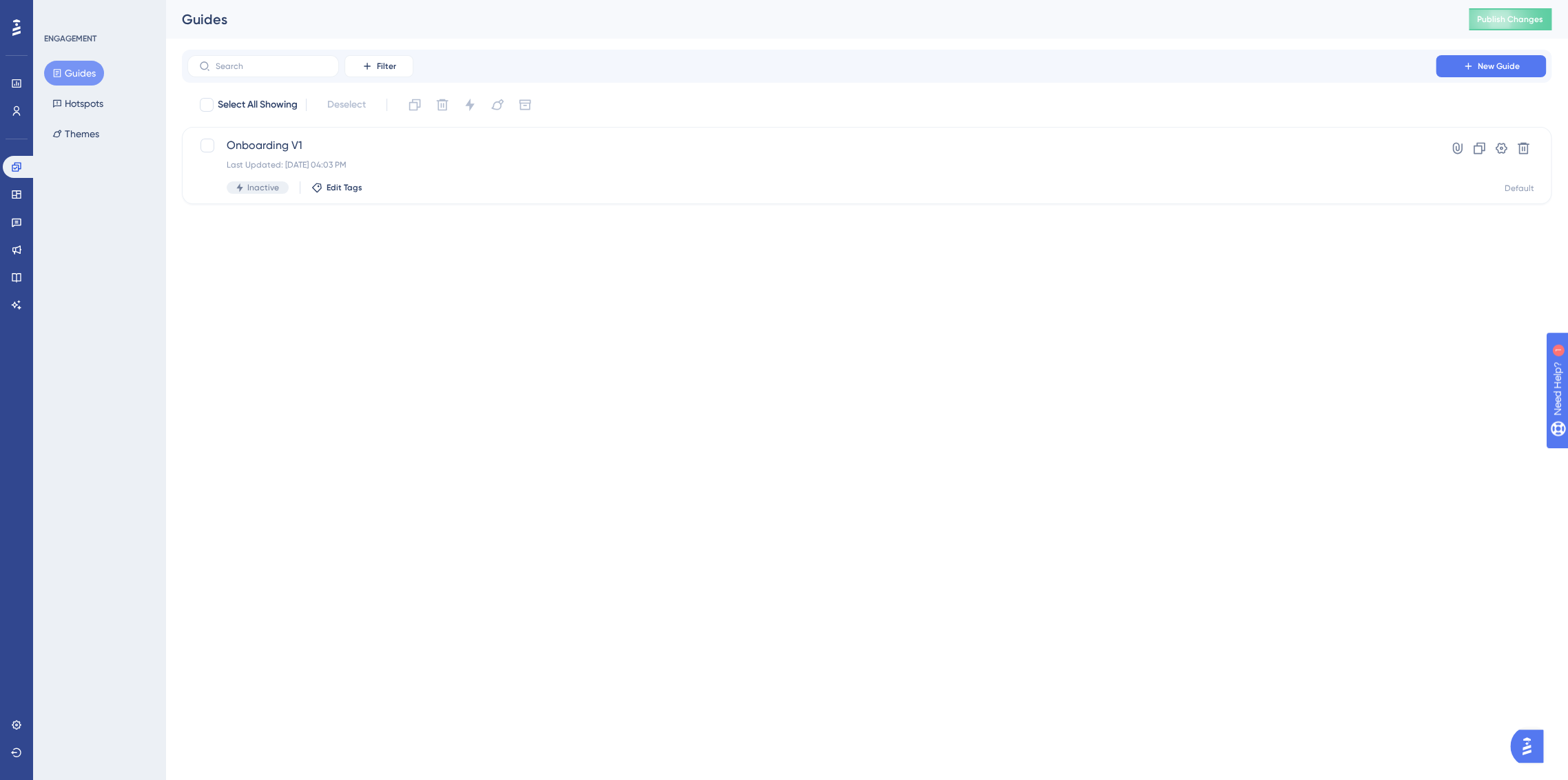
click at [77, 73] on button "Guides" at bounding box center [74, 73] width 60 height 25
click at [353, 156] on div "Onboarding V1 Last Updated: 06 de out. de 2025 04:03 PM Inactive Edit Tags" at bounding box center [811, 165] width 1170 height 56
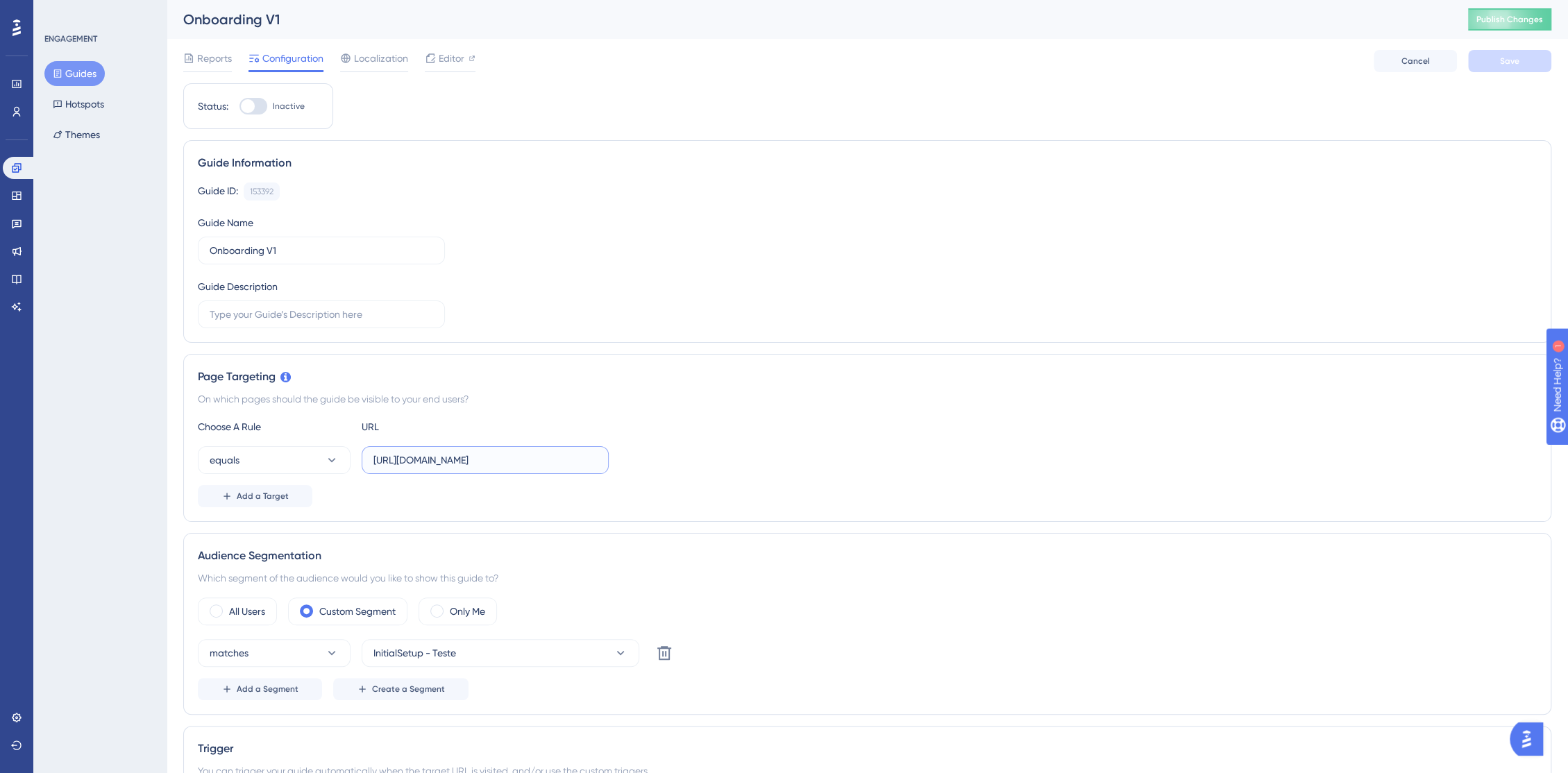
click at [547, 464] on input "https://console.bluems.com/" at bounding box center [485, 461] width 224 height 15
click at [452, 55] on span "Editor" at bounding box center [451, 58] width 26 height 16
click at [83, 78] on button "Guides" at bounding box center [74, 73] width 61 height 25
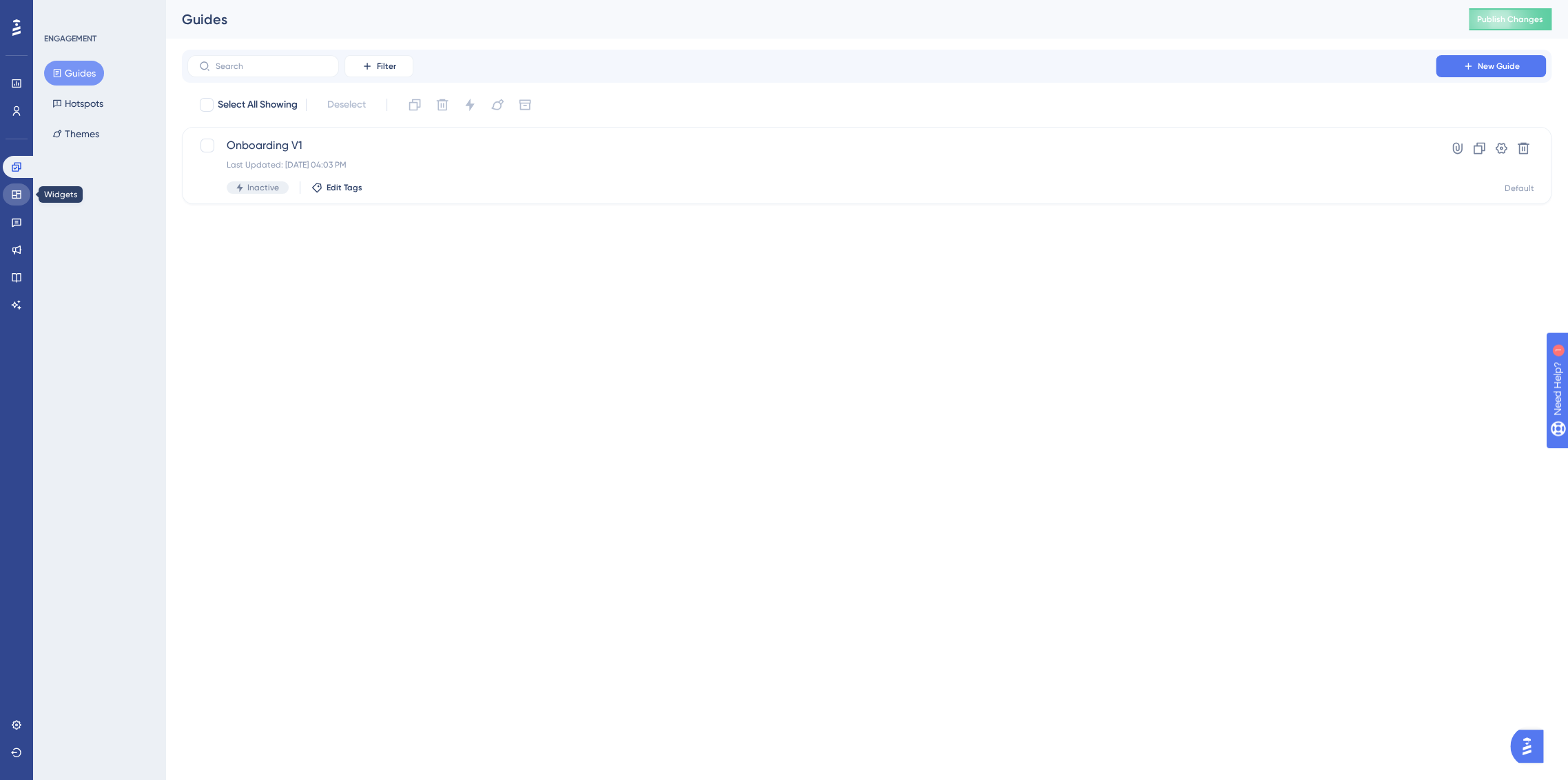
click at [14, 201] on link at bounding box center [16, 194] width 28 height 22
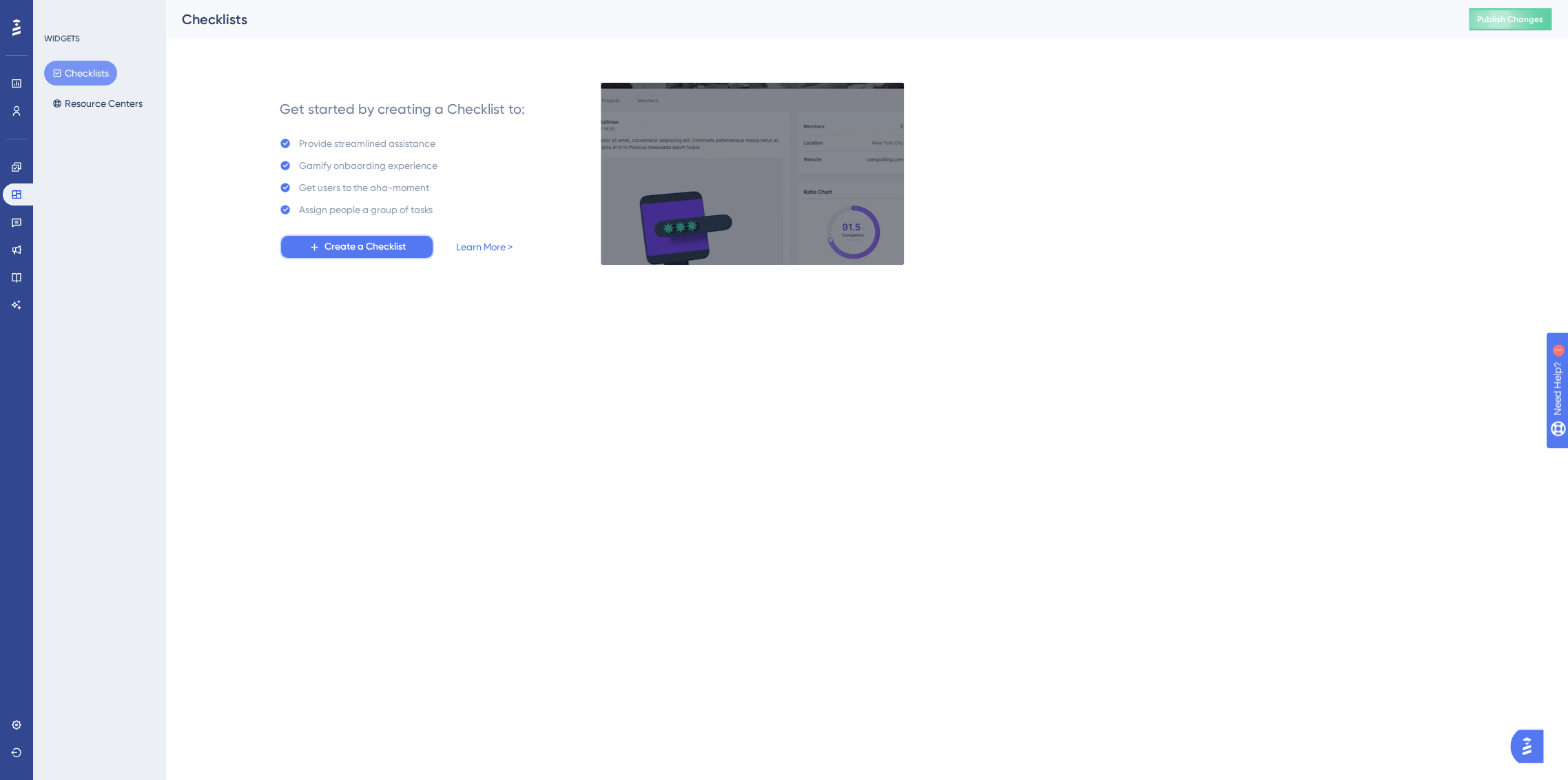
click at [326, 242] on span "Create a Checklist" at bounding box center [364, 246] width 81 height 16
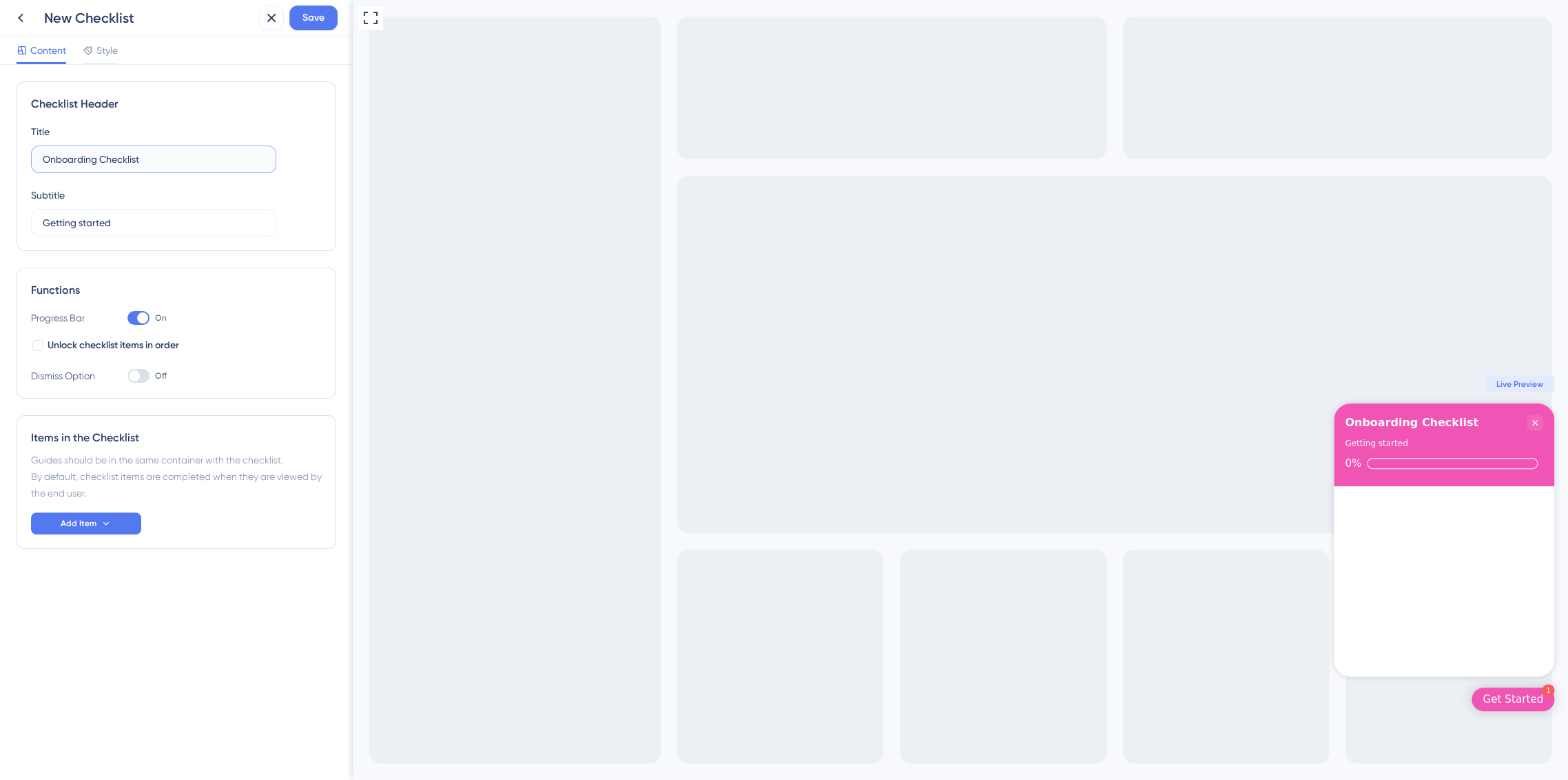
drag, startPoint x: 166, startPoint y: 153, endPoint x: 33, endPoint y: 162, distance: 133.3
click at [33, 162] on label "Onboarding Checklist" at bounding box center [153, 159] width 245 height 28
drag, startPoint x: 110, startPoint y: 37, endPoint x: 111, endPoint y: 48, distance: 11.0
click at [110, 38] on div "Content Style" at bounding box center [176, 51] width 353 height 29
click at [111, 47] on span "Style" at bounding box center [107, 50] width 21 height 16
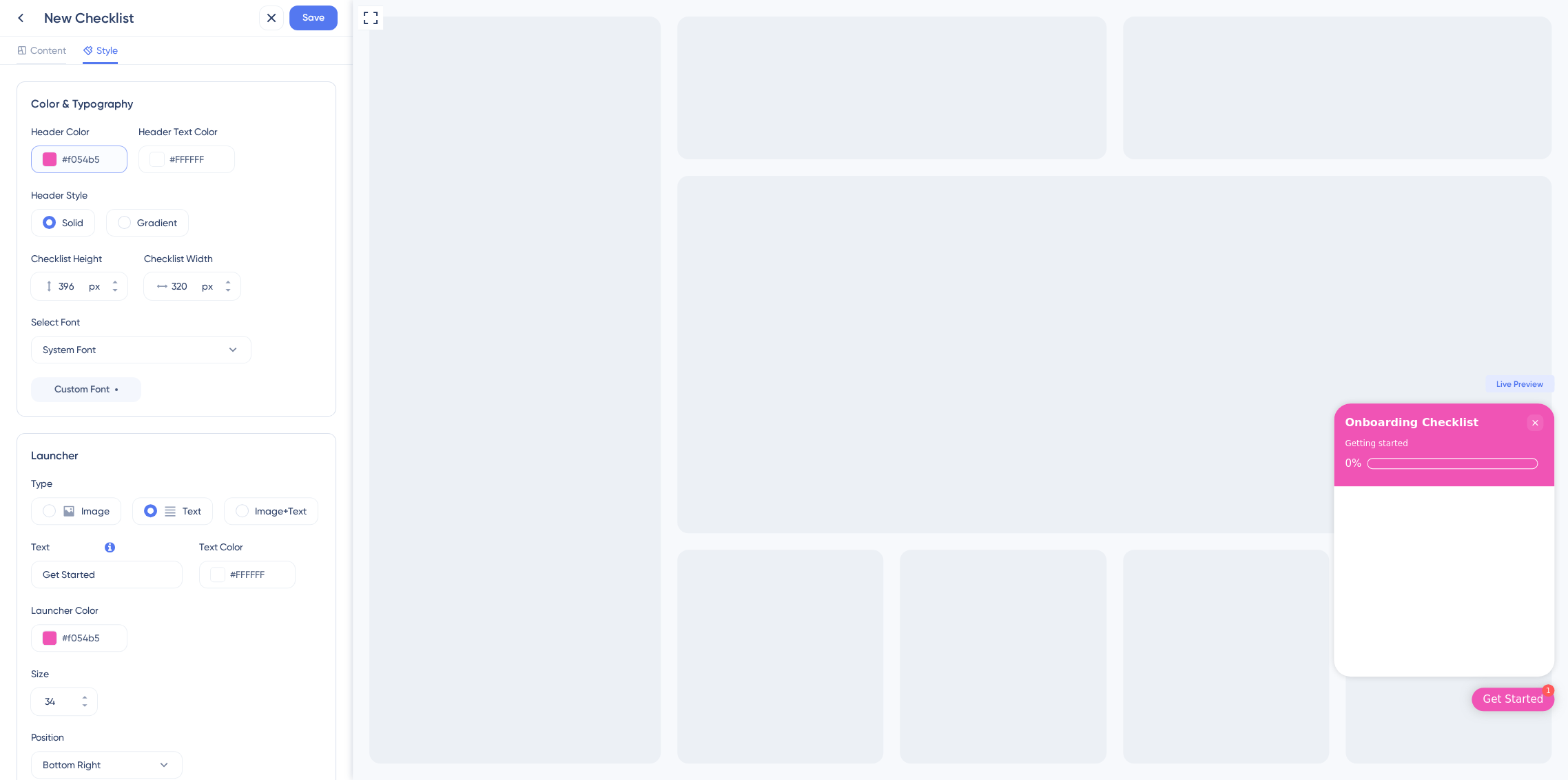
click at [47, 162] on button at bounding box center [50, 159] width 13 height 13
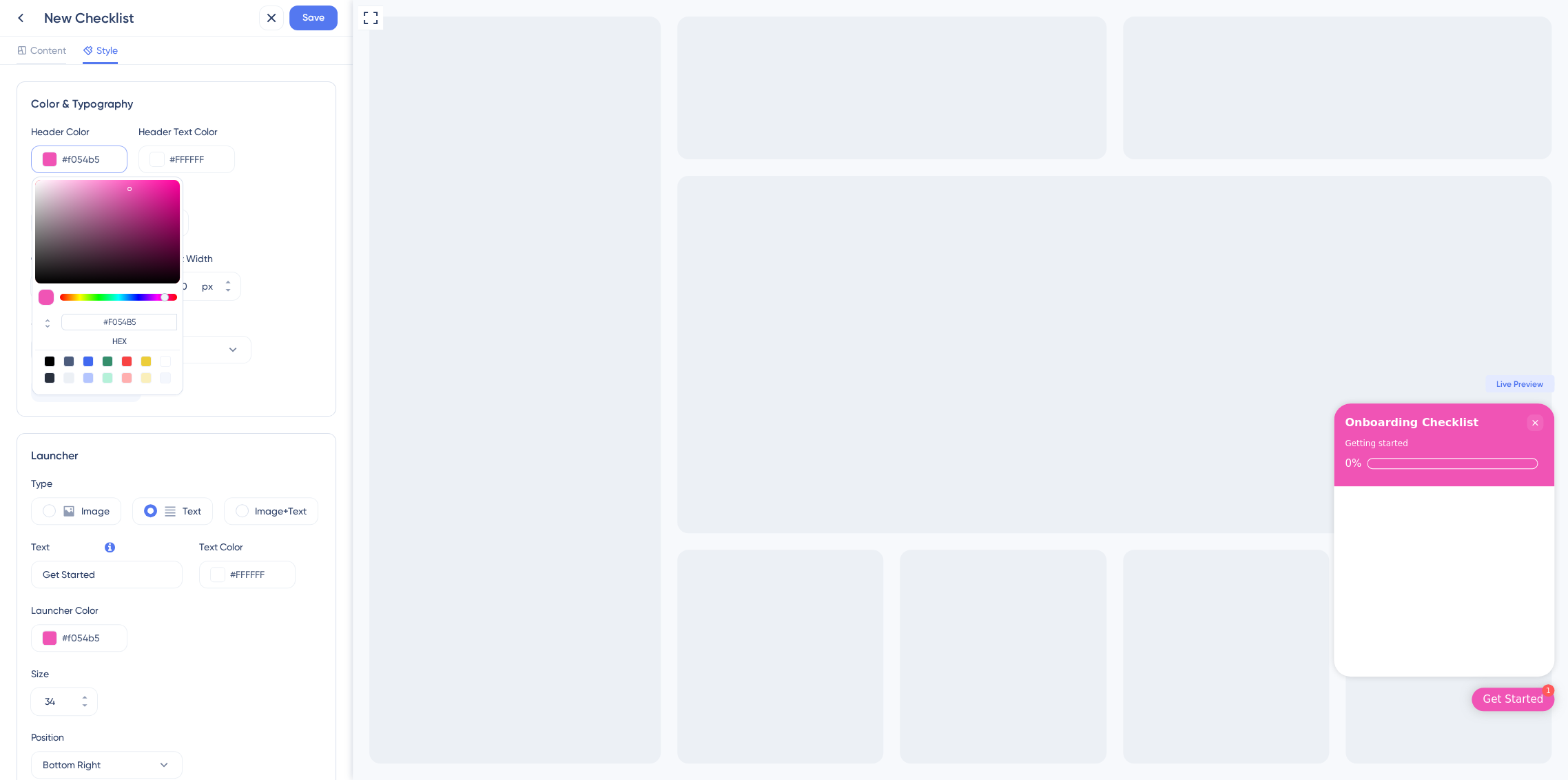
click at [86, 360] on div at bounding box center [88, 362] width 11 height 11
type input "#4169f0"
type input "#4169F0"
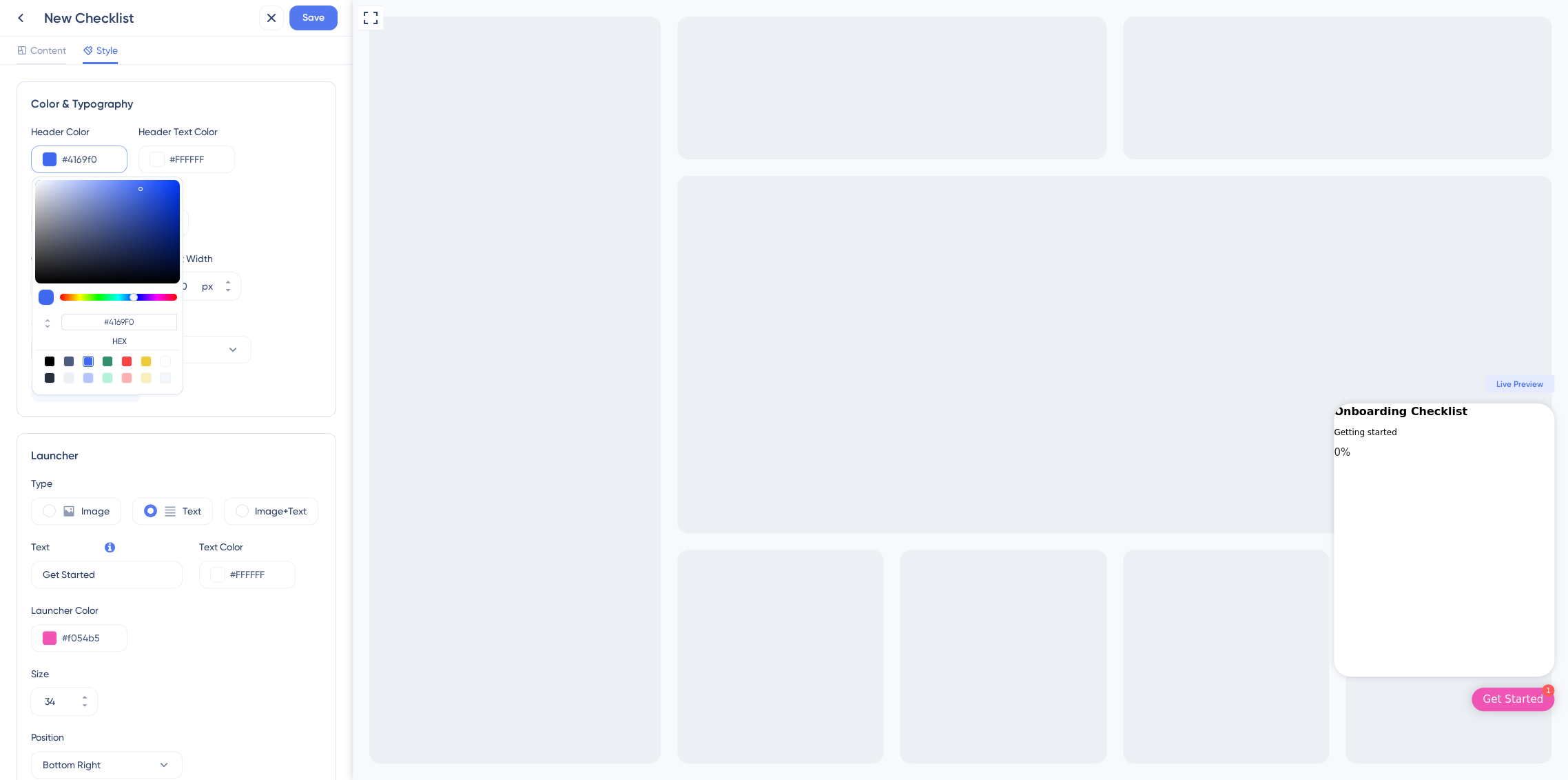
click at [243, 364] on div "Header Color #4169f0 #4169F0 HEX Header Text Color #FFFFFF Header Style Solid G…" at bounding box center [176, 262] width 291 height 279
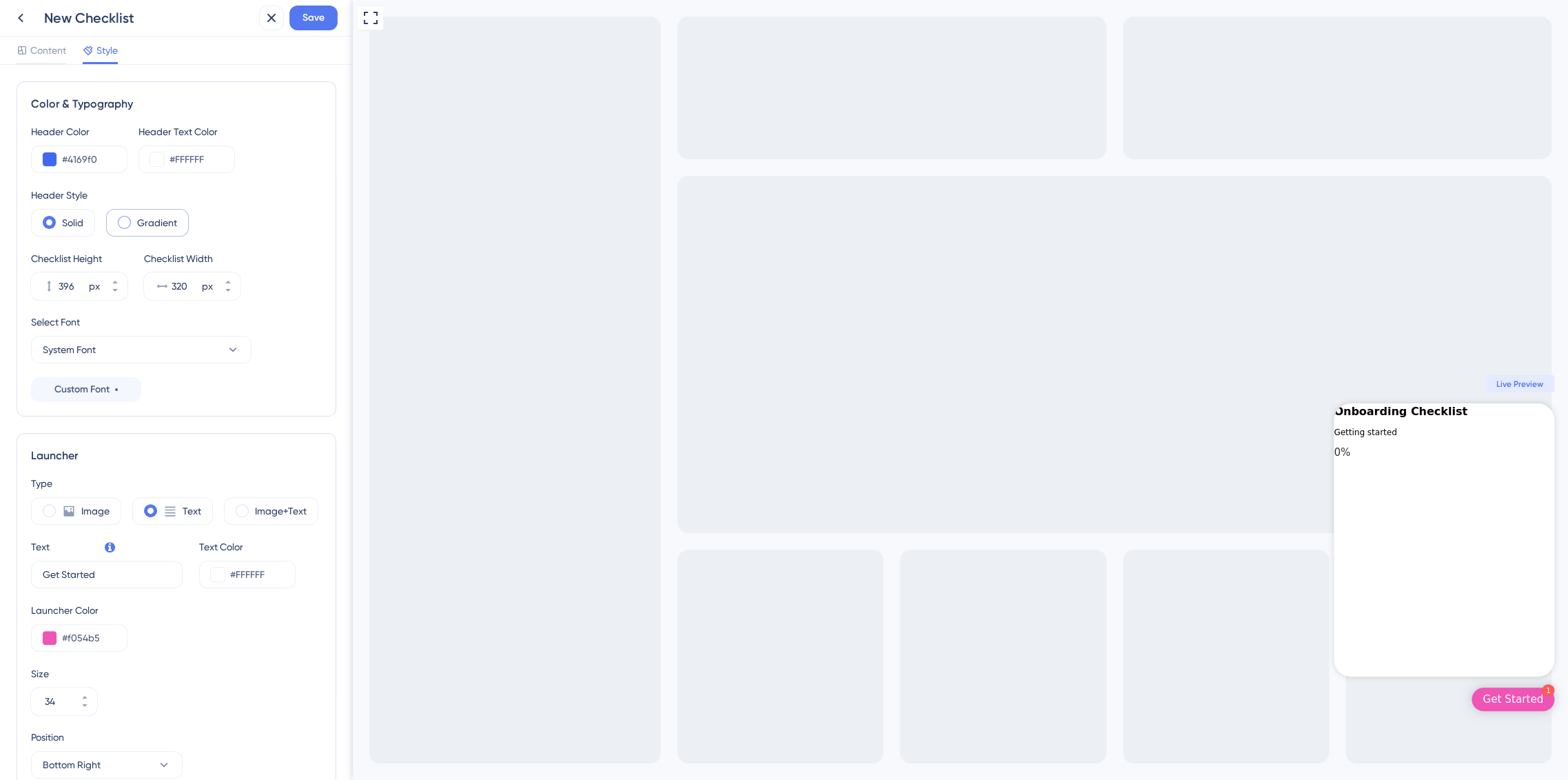
click at [121, 216] on span at bounding box center [124, 222] width 13 height 13
click at [135, 218] on input "radio" at bounding box center [135, 218] width 0 height 0
click at [121, 216] on span at bounding box center [124, 222] width 13 height 13
click at [135, 218] on input "radio" at bounding box center [135, 218] width 0 height 0
click at [47, 222] on span at bounding box center [50, 222] width 13 height 13
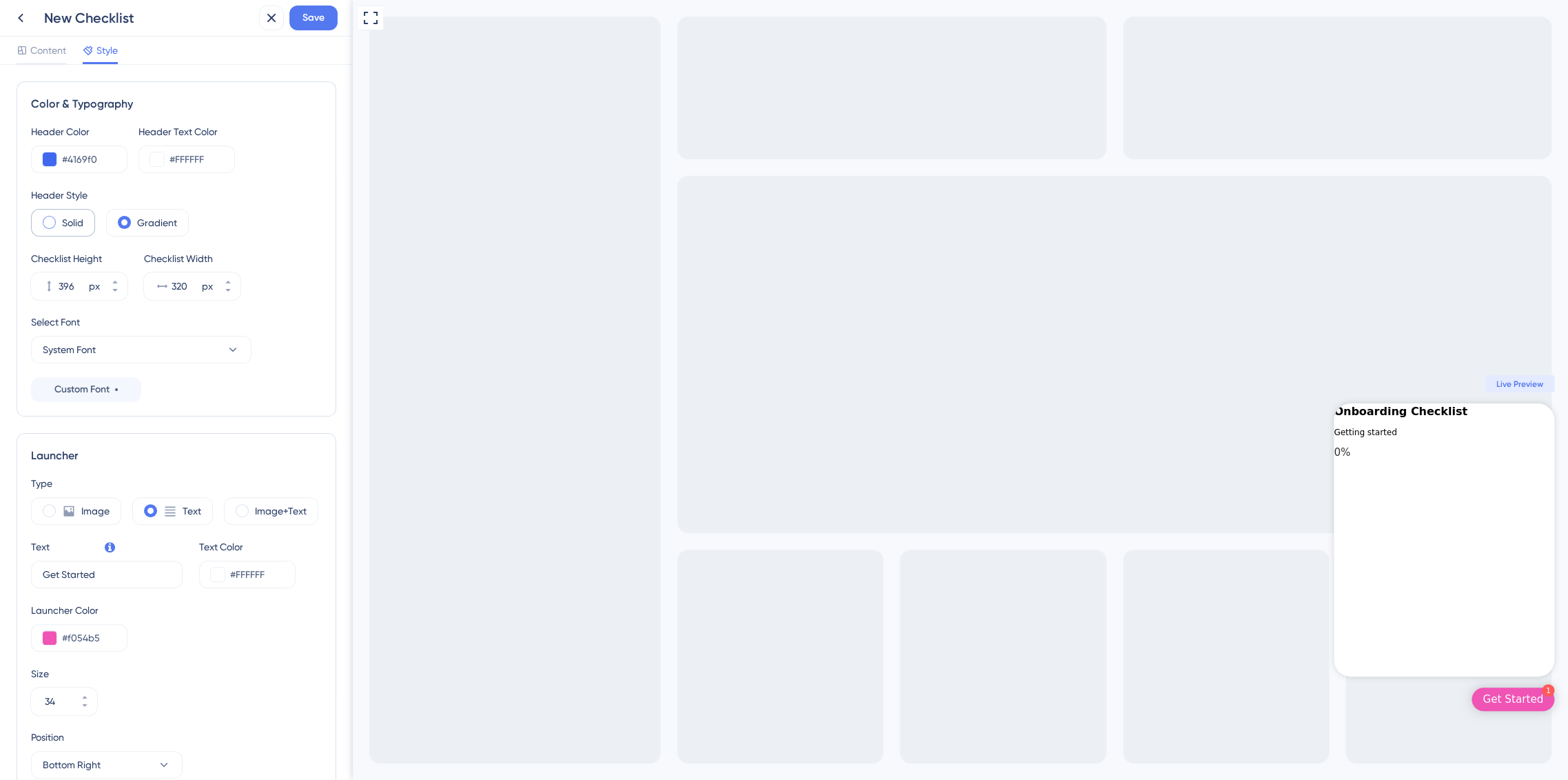
click at [60, 218] on input "radio" at bounding box center [60, 218] width 0 height 0
click at [198, 159] on input "#FFFFFF" at bounding box center [196, 159] width 54 height 16
drag, startPoint x: 115, startPoint y: 156, endPoint x: 19, endPoint y: 167, distance: 96.6
click at [19, 167] on div "Color & Typography Header Color #4169f0 Header Text Color #FFFFFF Header Style …" at bounding box center [176, 249] width 320 height 335
paste input "1565C"
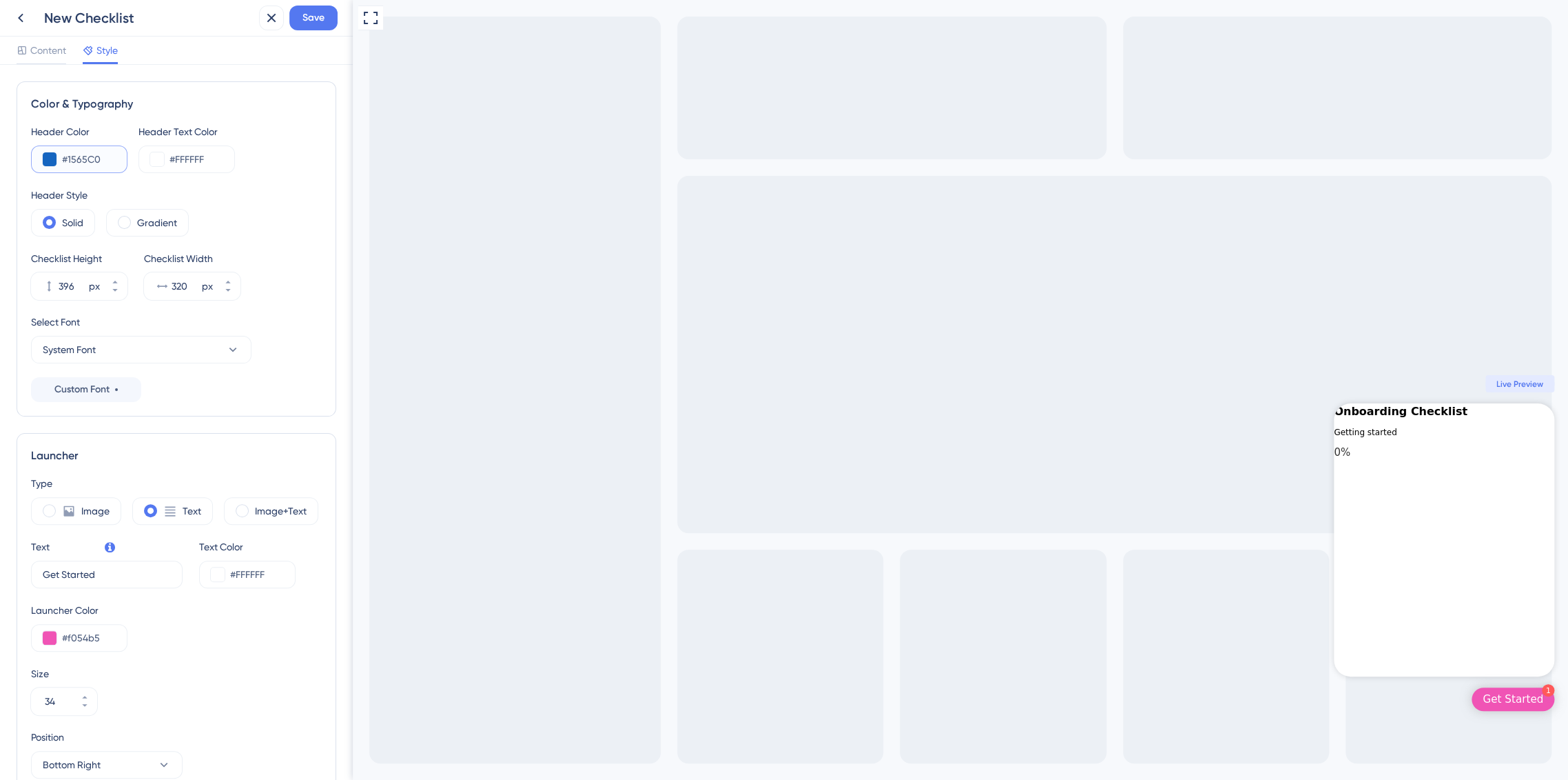
type input "#1565C0"
click at [237, 206] on div "Header Style Solid Gradient" at bounding box center [176, 212] width 291 height 50
click at [48, 51] on span "Content" at bounding box center [48, 50] width 35 height 16
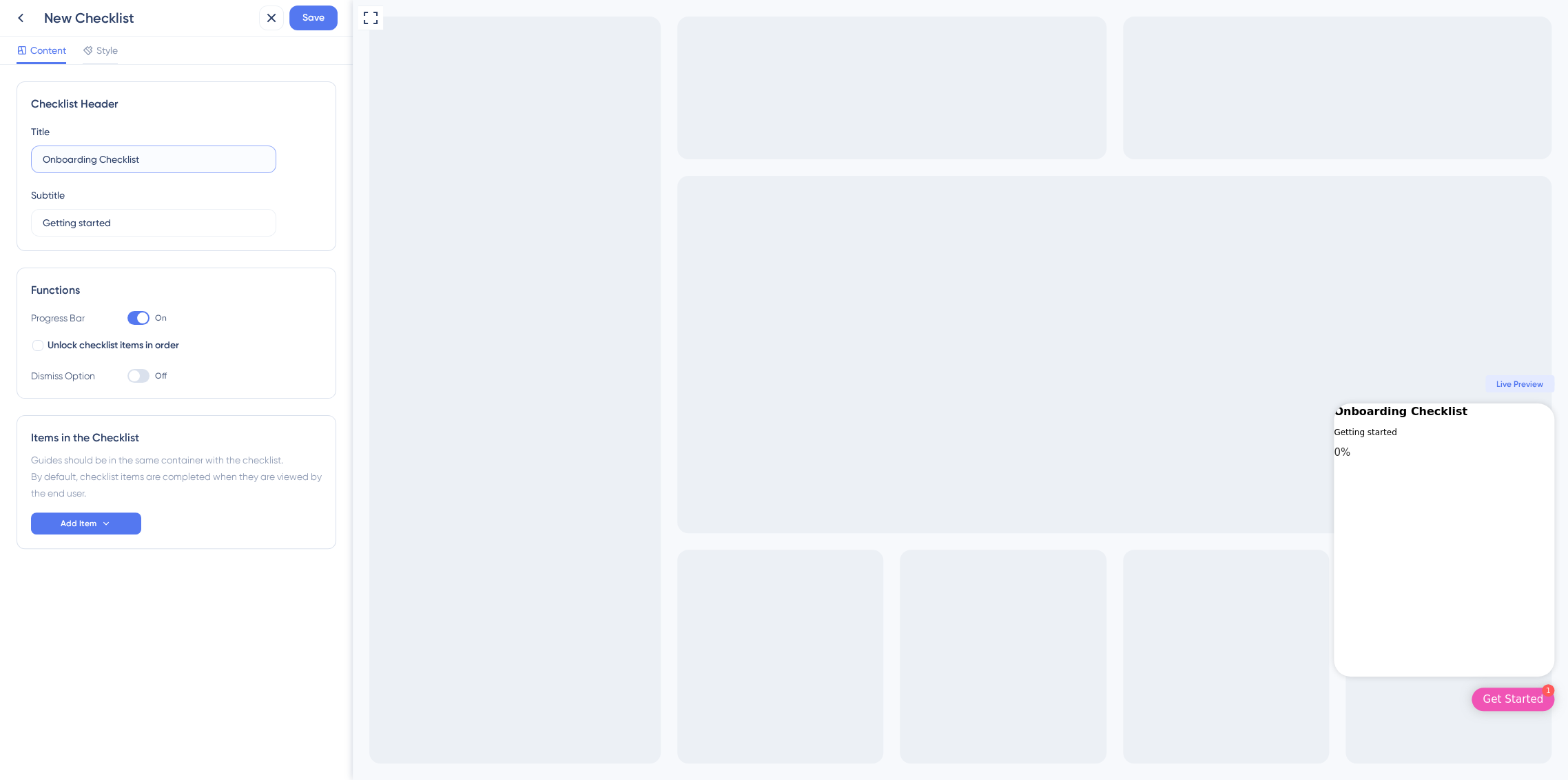
drag, startPoint x: 168, startPoint y: 159, endPoint x: 12, endPoint y: 167, distance: 156.2
click at [12, 166] on div "Checklist Header Title Onboarding Checklist Subtitle Getting started Functions …" at bounding box center [176, 422] width 353 height 715
click at [76, 157] on input "text" at bounding box center [154, 159] width 222 height 15
type input "Seus primeiros passos na BMS!"
type input "Primeiros passos na BMS 🎯"
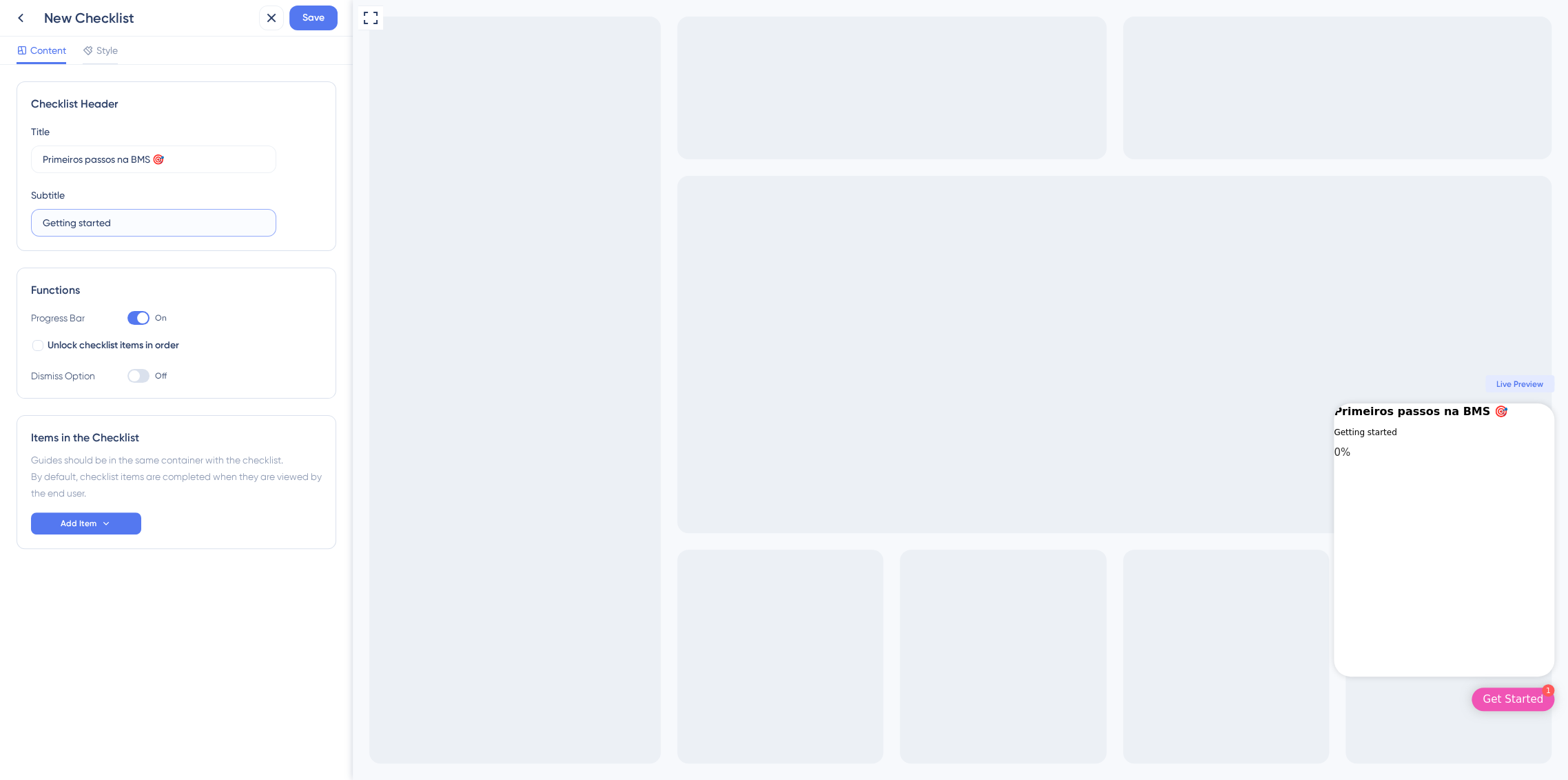
drag, startPoint x: 138, startPoint y: 228, endPoint x: 33, endPoint y: 221, distance: 105.2
click at [33, 221] on label "Getting started" at bounding box center [153, 222] width 245 height 28
type input "Comece por aqui..."
click at [108, 530] on button "Add Item" at bounding box center [85, 523] width 110 height 22
click at [85, 589] on span "Page URL" at bounding box center [72, 590] width 42 height 16
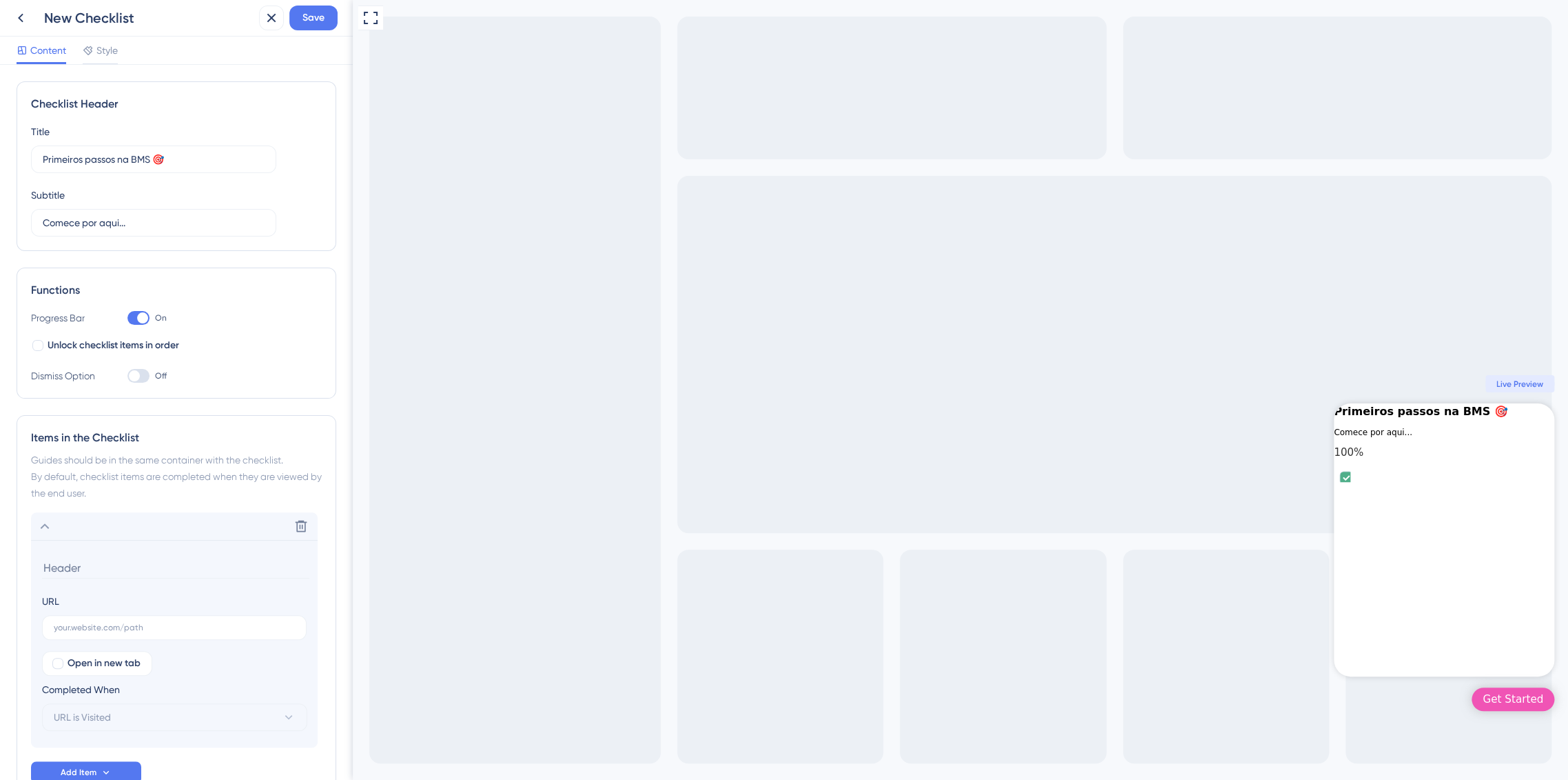
scroll to position [89, 0]
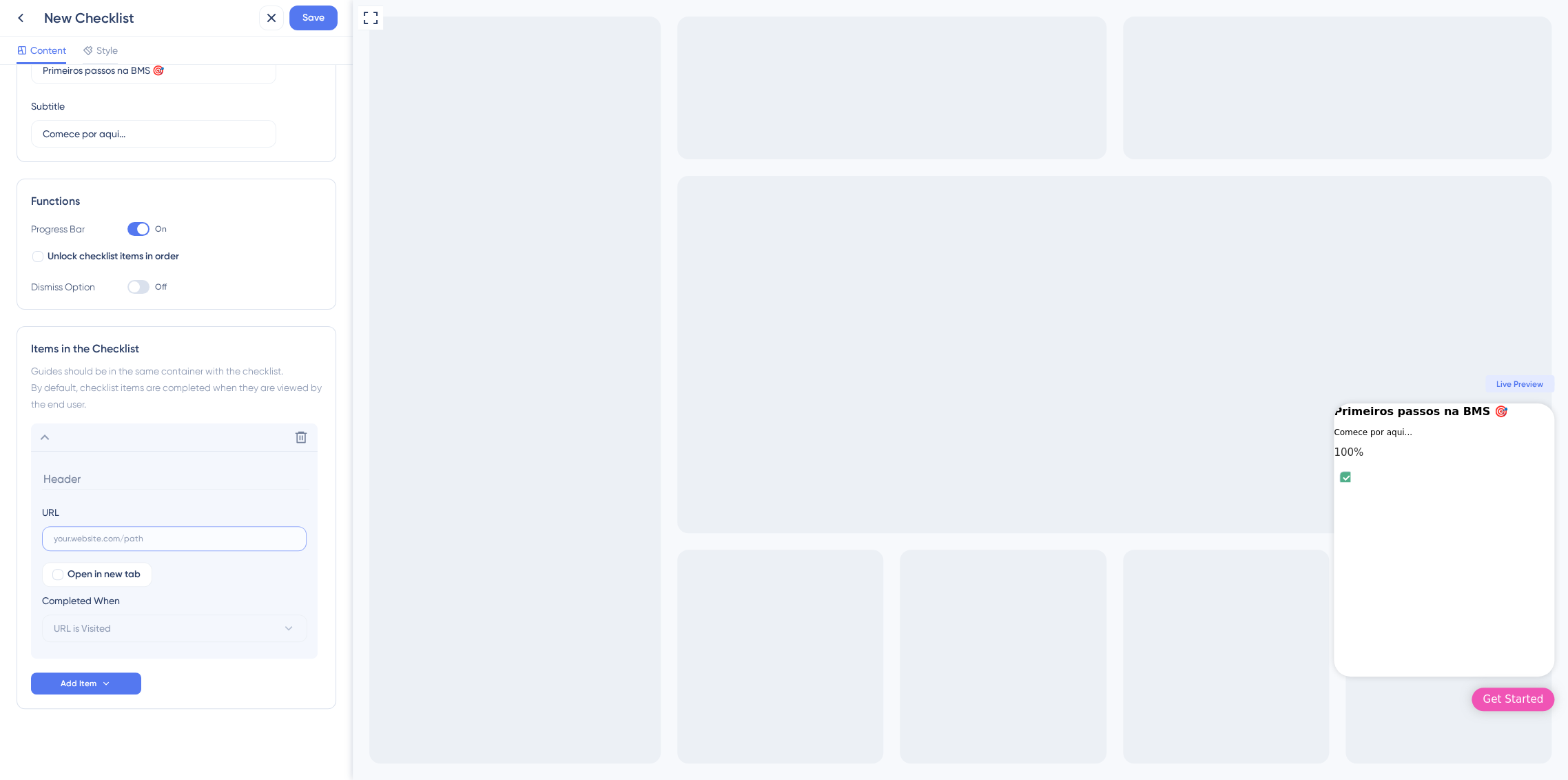
click at [94, 534] on input "text" at bounding box center [174, 538] width 241 height 10
click at [91, 464] on section "URL Open in new tab Completed When URL is Visited" at bounding box center [174, 554] width 287 height 208
click at [91, 471] on input at bounding box center [175, 479] width 267 height 21
type input "Crie a área da sua agência"
click at [107, 535] on input "text" at bounding box center [174, 538] width 241 height 10
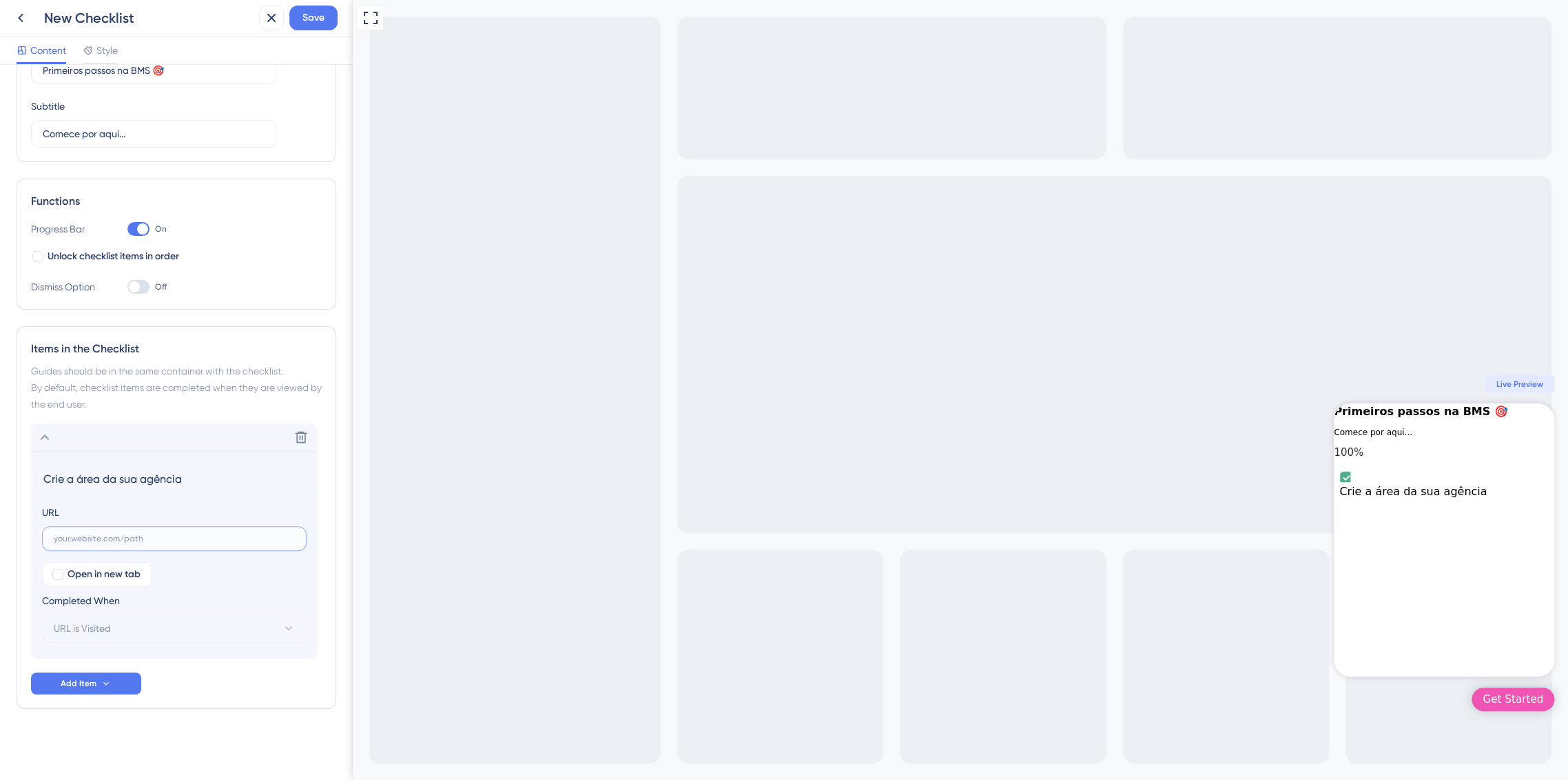
paste input "https://console.bluems.com/acc/organization"
type input "https://console.bluems.com/acc/organization"
click at [198, 719] on div "Checklist Header Title Primeiros passos na BMS 🎯 Subtitle Comece por aqui... Fu…" at bounding box center [176, 378] width 320 height 771
click at [60, 578] on div at bounding box center [57, 574] width 13 height 13
checkbox input "true"
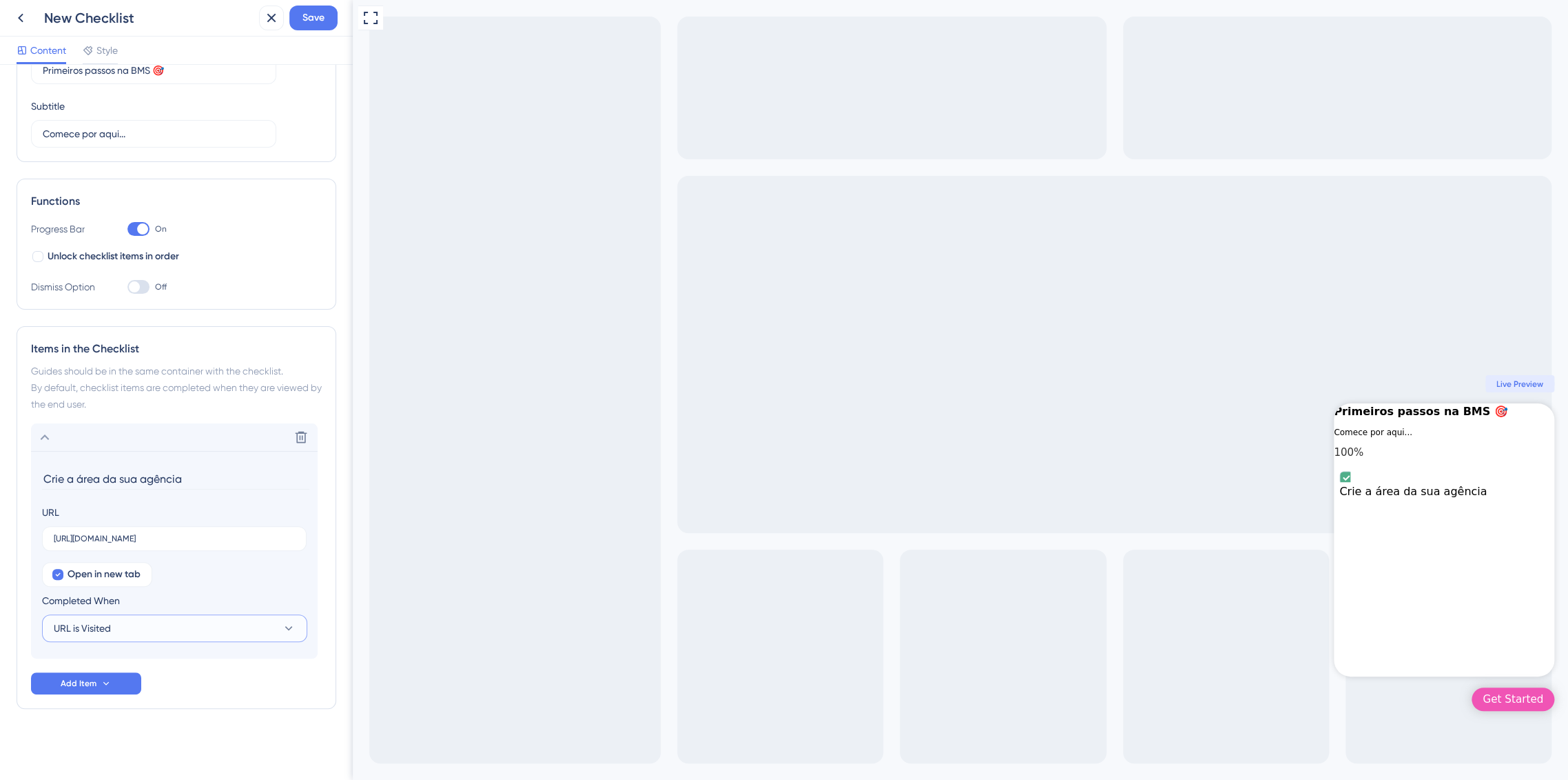
click at [126, 627] on button "URL is Visited" at bounding box center [174, 628] width 265 height 28
click at [100, 696] on span "Goal is Reached" at bounding box center [99, 697] width 73 height 16
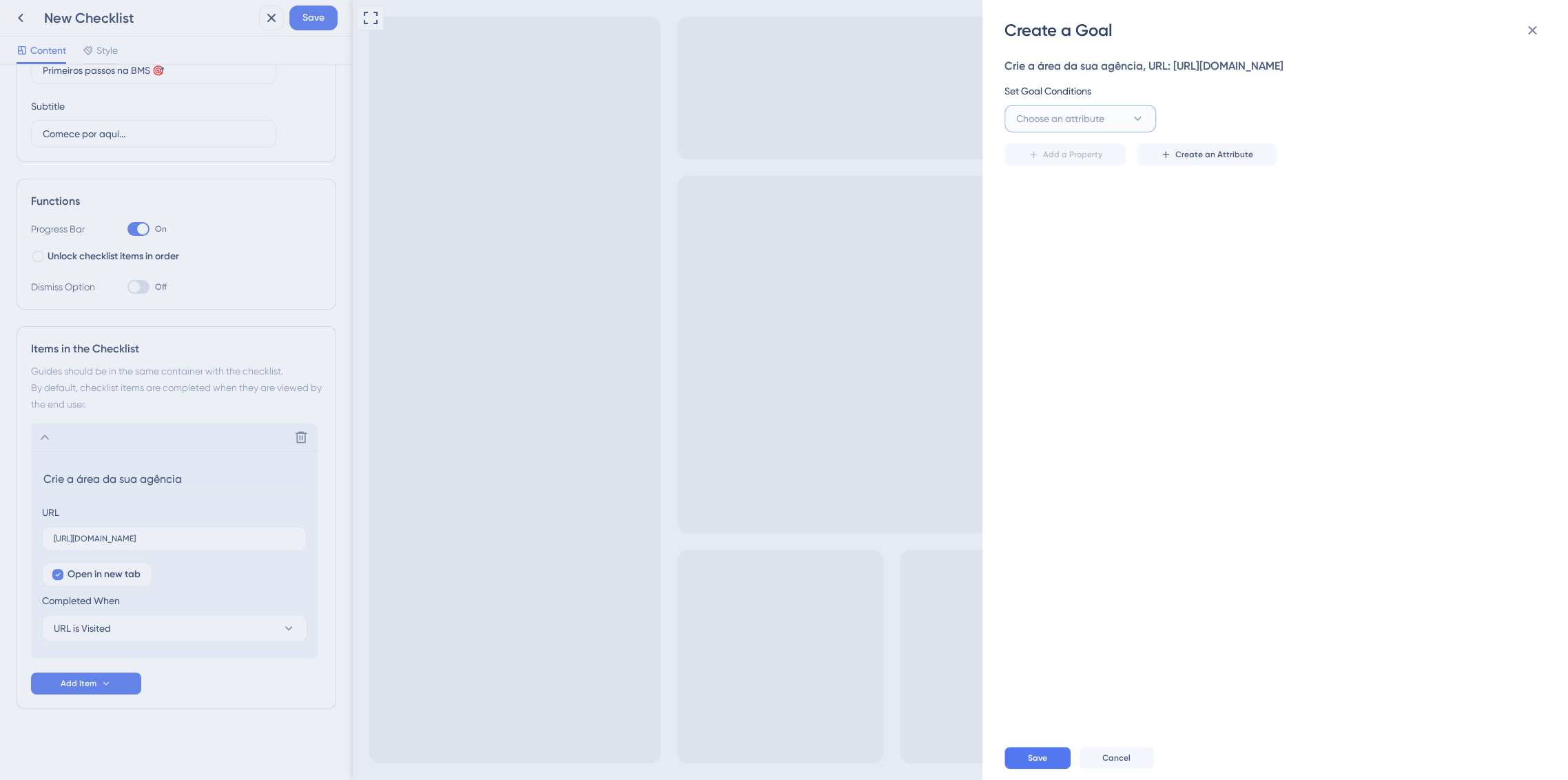
click at [1042, 124] on span "Choose an attribute" at bounding box center [1060, 118] width 88 height 16
click at [1093, 318] on div "Guide Guide" at bounding box center [1080, 313] width 112 height 28
click at [1252, 127] on button "is seen" at bounding box center [1234, 118] width 151 height 28
click at [1133, 123] on icon at bounding box center [1137, 119] width 13 height 13
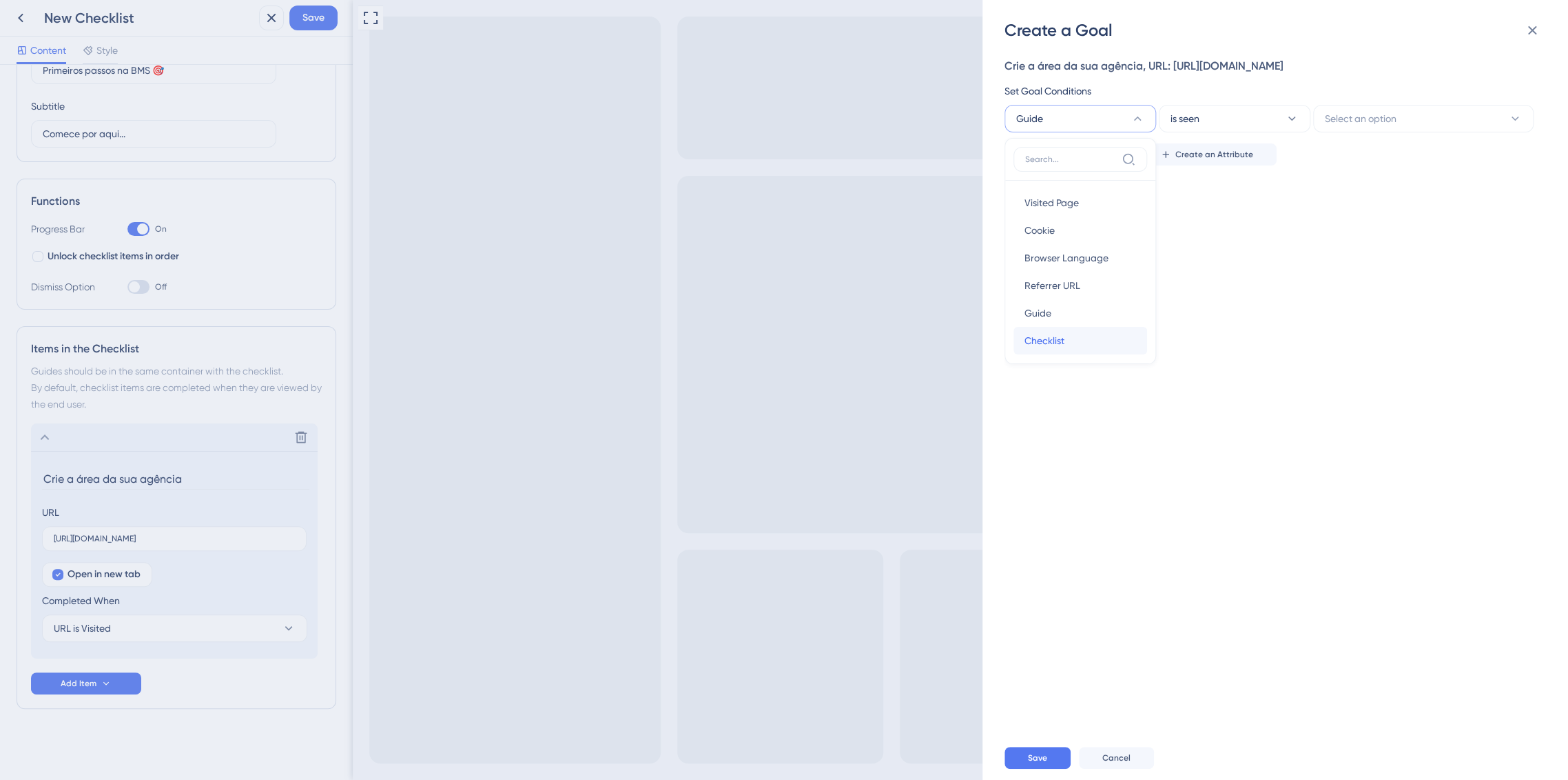
click at [1072, 340] on div "Checklist Checklist" at bounding box center [1080, 340] width 112 height 28
click at [1249, 115] on button "is completed" at bounding box center [1234, 118] width 151 height 28
click at [1144, 126] on button "Checklist" at bounding box center [1080, 118] width 151 height 28
click at [1102, 288] on div "Referrer URL Referrer URL" at bounding box center [1080, 285] width 112 height 28
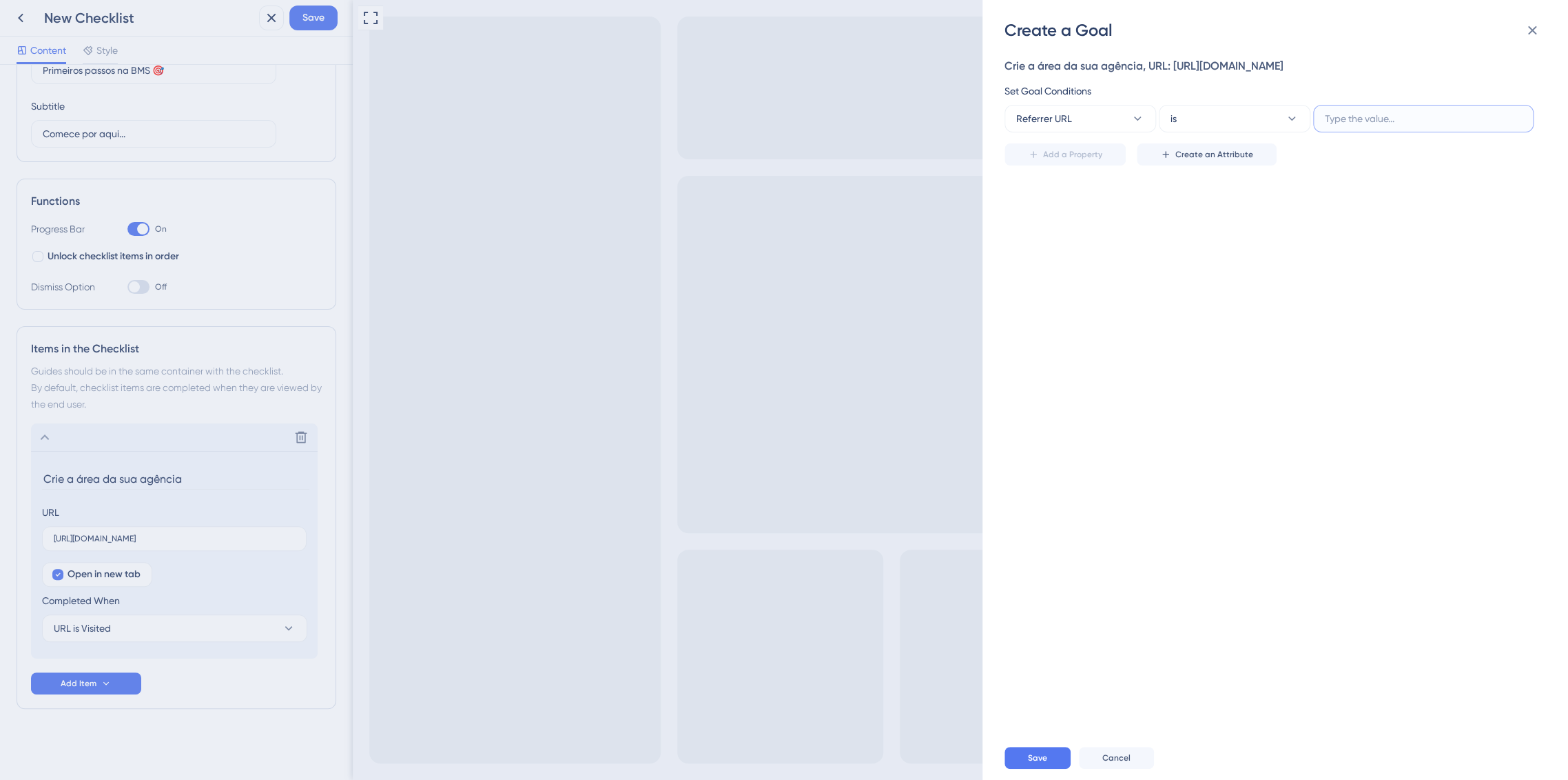
click at [1351, 121] on input "text" at bounding box center [1424, 119] width 197 height 15
click at [1117, 122] on button "Referrer URL" at bounding box center [1080, 118] width 151 height 28
click at [1123, 128] on button "Referrer URL" at bounding box center [1080, 118] width 151 height 28
click at [1246, 381] on div "Crie a área da sua agência, URL: https://console.bluems.com/acc/organization Se…" at bounding box center [1282, 388] width 556 height 694
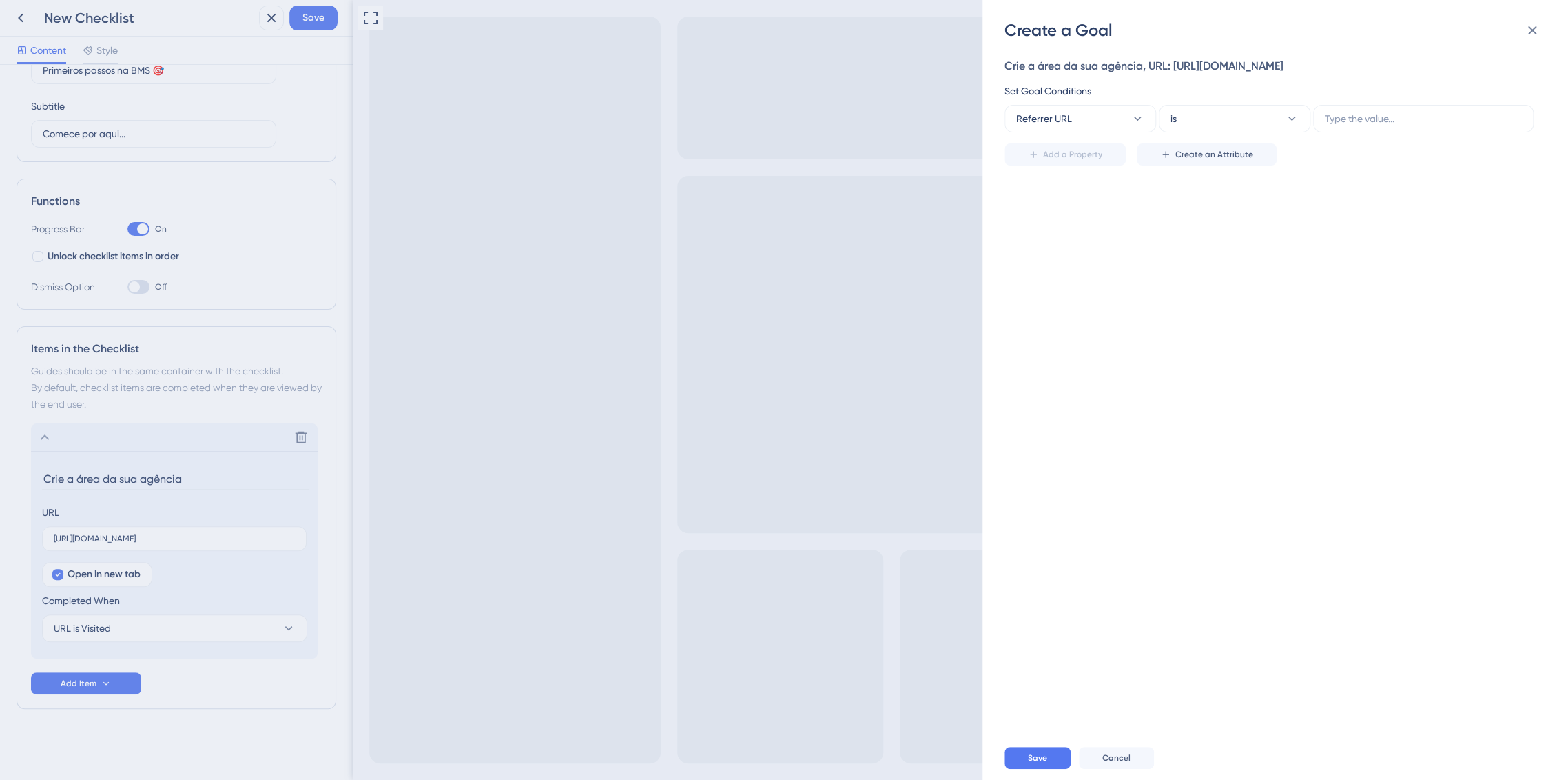
click at [109, 627] on div "Create a Goal Crie a área da sua agência, URL: https://console.bluems.com/acc/o…" at bounding box center [784, 390] width 1568 height 780
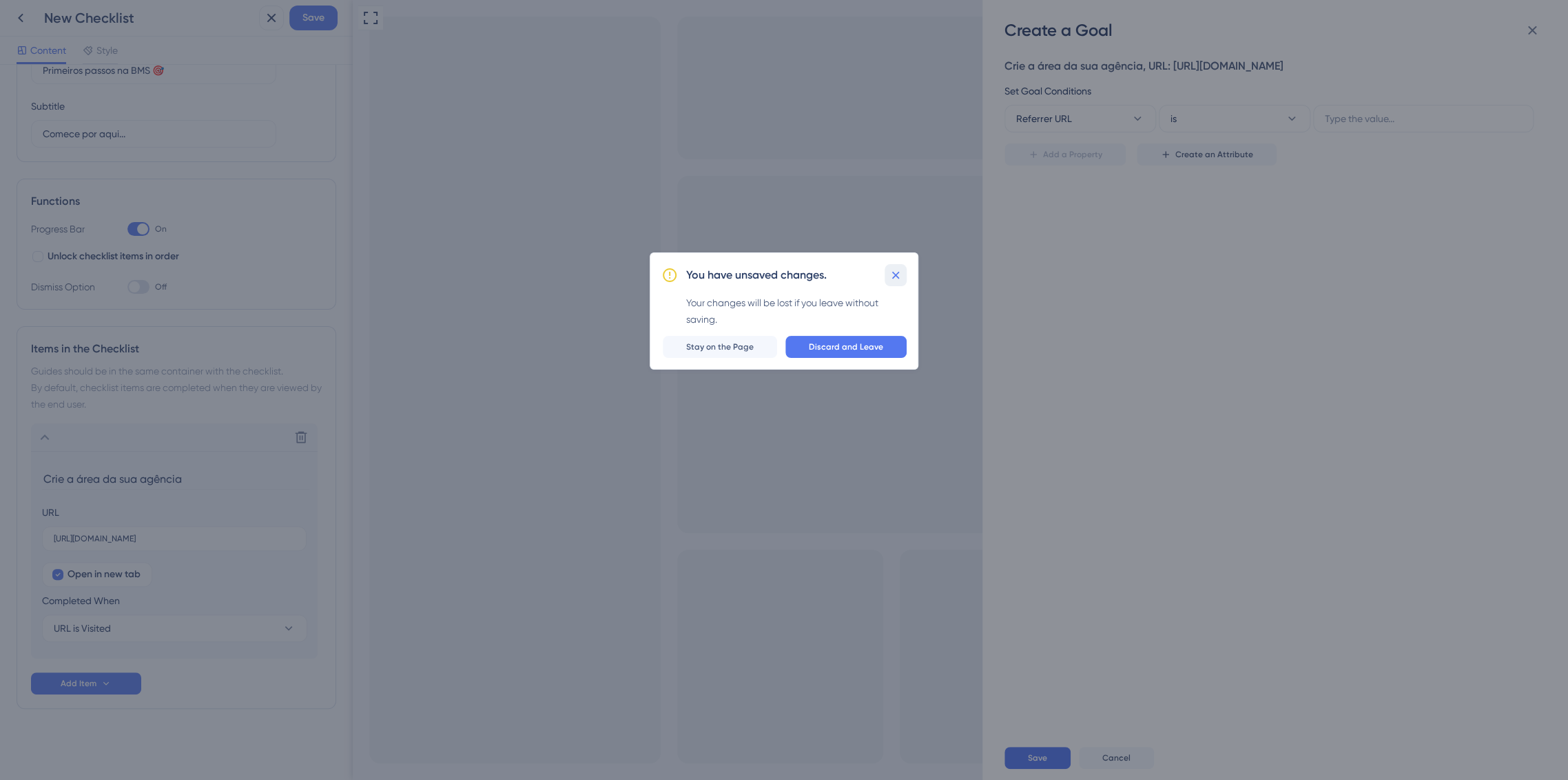
click at [895, 272] on icon at bounding box center [895, 275] width 13 height 13
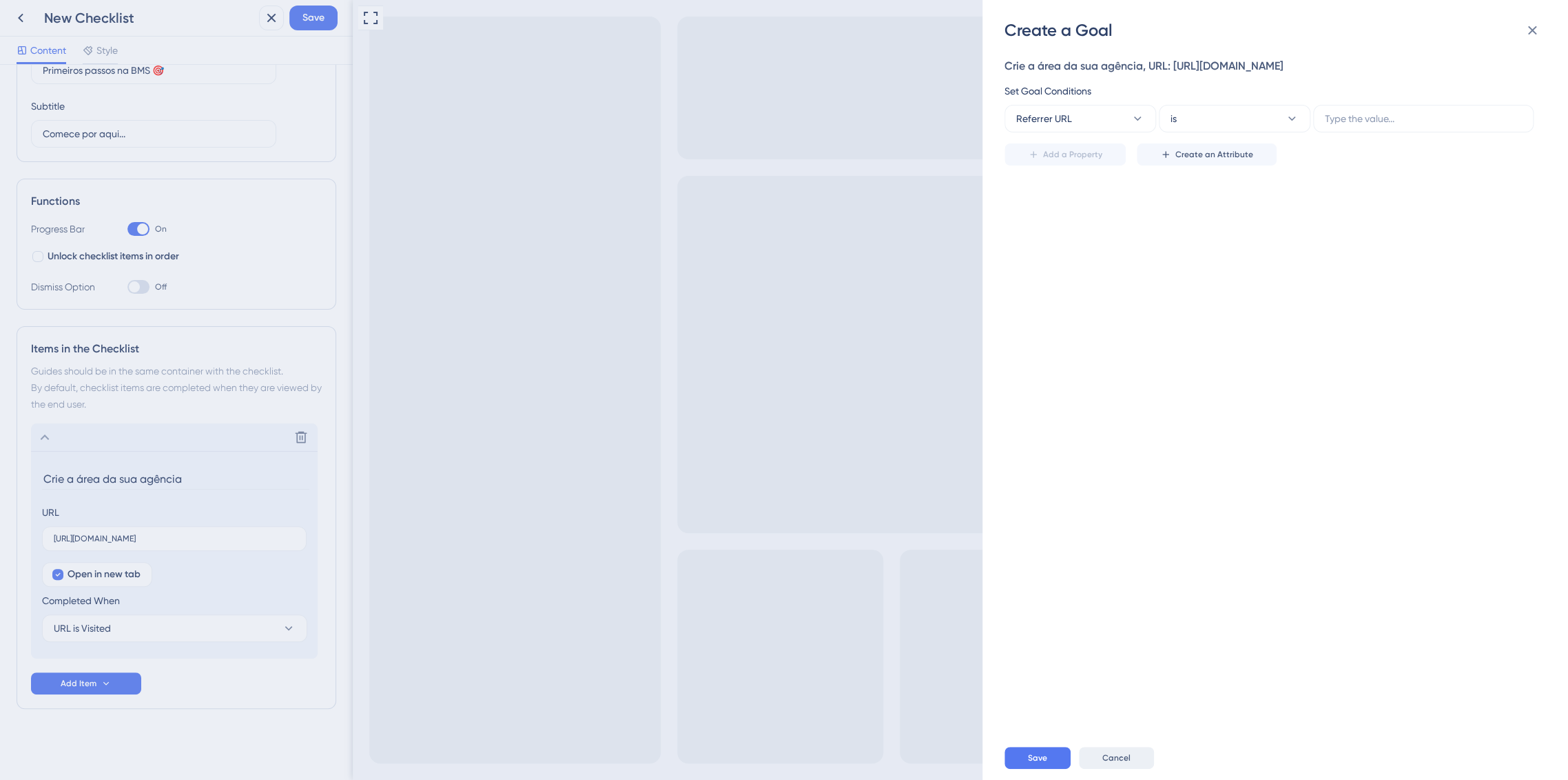
click at [1104, 763] on button "Cancel" at bounding box center [1116, 757] width 76 height 22
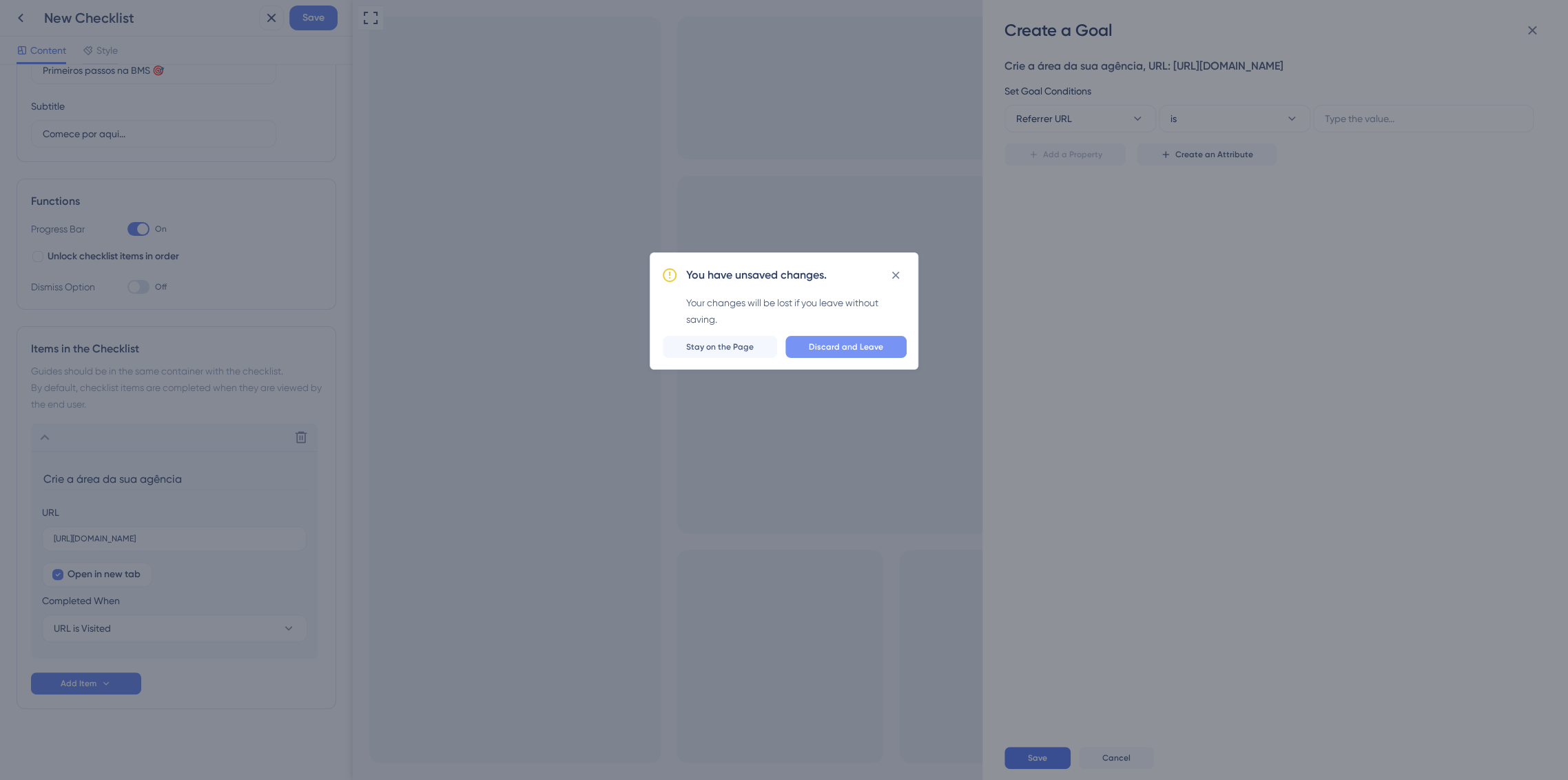
click at [877, 349] on span "Discard and Leave" at bounding box center [847, 347] width 75 height 11
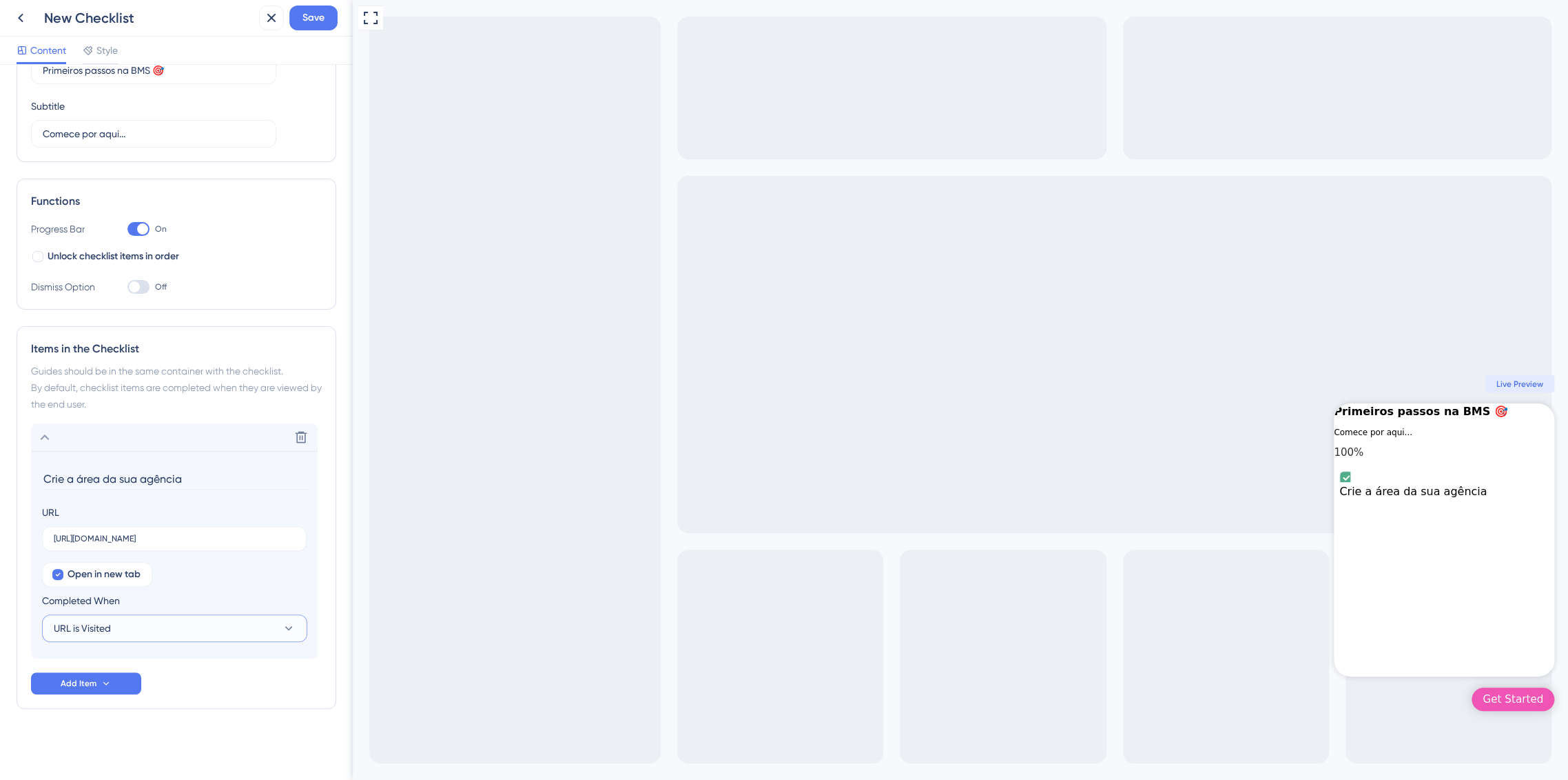
click at [131, 638] on button "URL is Visited" at bounding box center [174, 628] width 265 height 28
click at [132, 702] on span "Goal is Reached" at bounding box center [99, 697] width 73 height 16
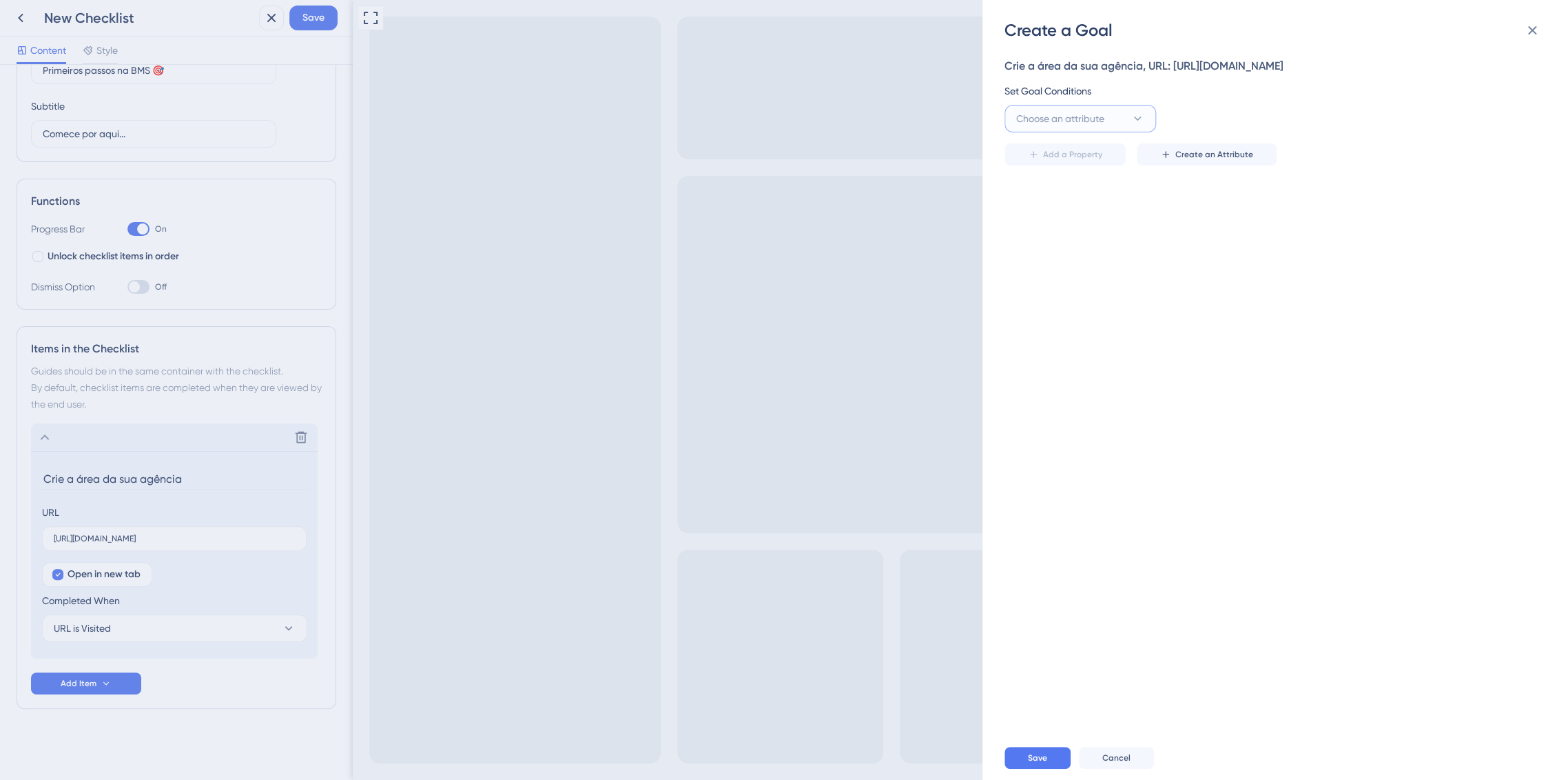
click at [1033, 107] on button "Choose an attribute" at bounding box center [1080, 118] width 151 height 28
click at [1124, 765] on button "Cancel" at bounding box center [1116, 757] width 76 height 22
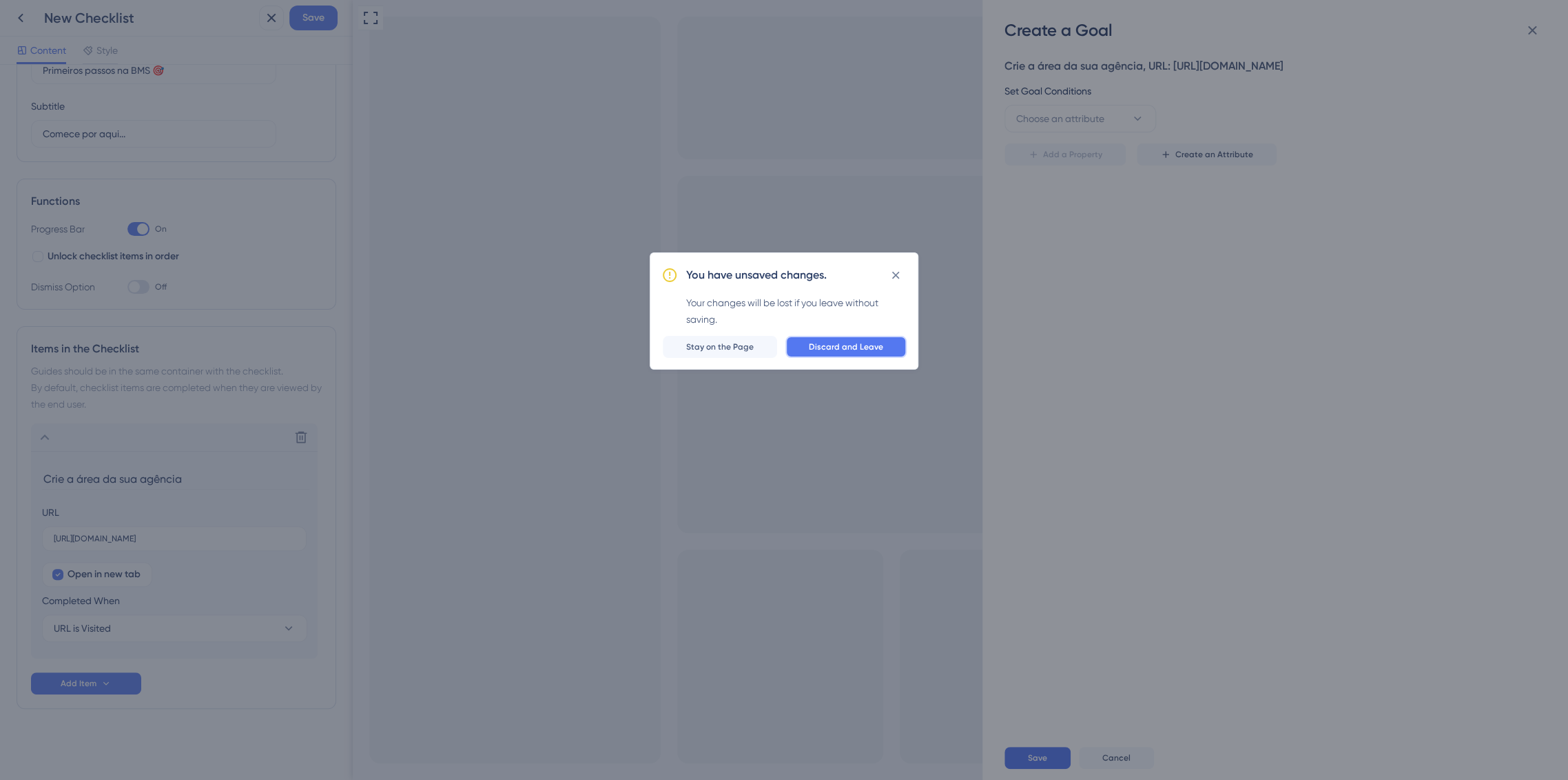
click at [814, 351] on span "Discard and Leave" at bounding box center [847, 347] width 75 height 11
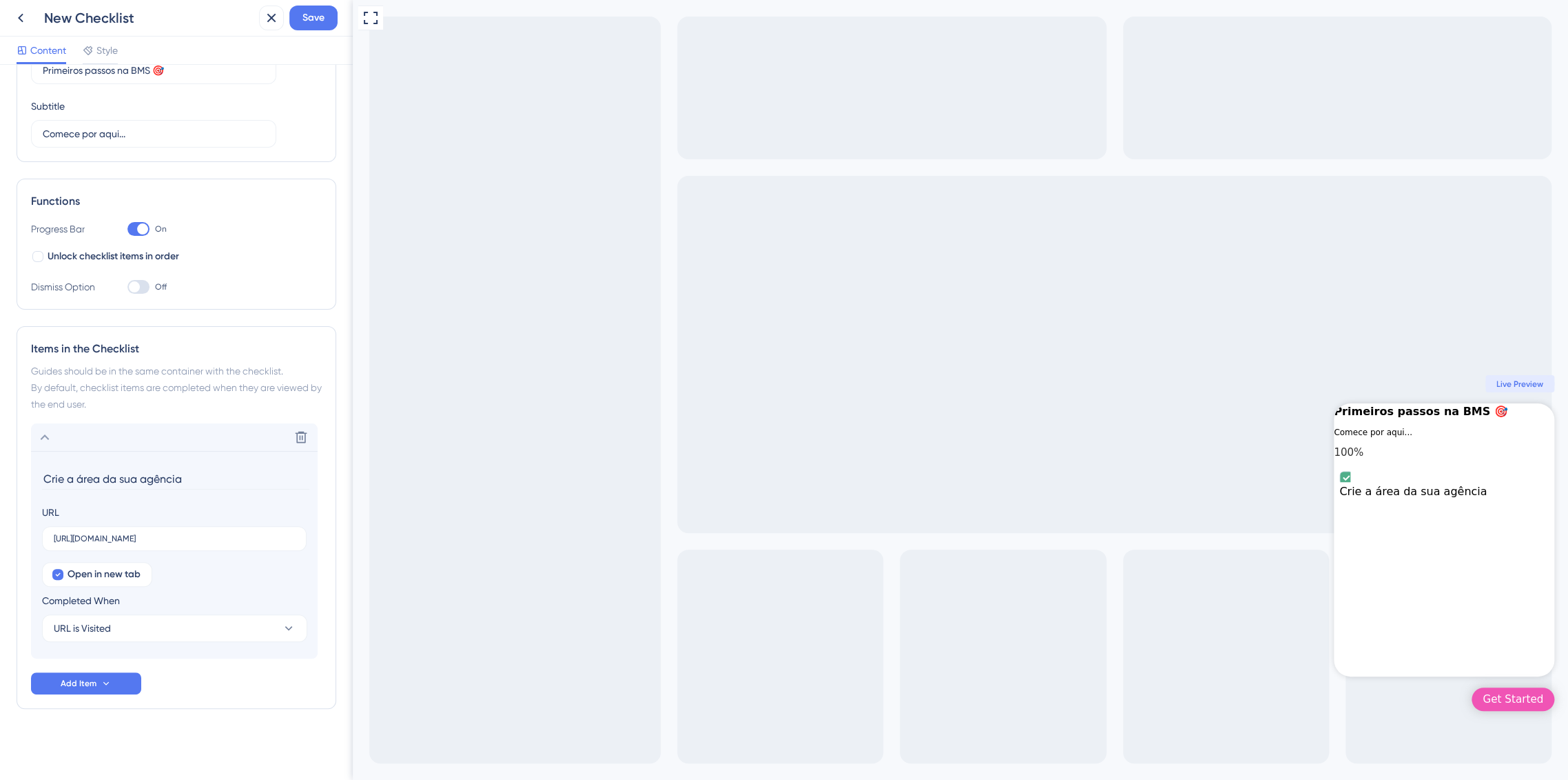
click at [149, 722] on div "Checklist Header Title Primeiros passos na BMS 🎯 Subtitle Comece por aqui... Fu…" at bounding box center [176, 378] width 320 height 771
click at [99, 686] on button "Add Item" at bounding box center [85, 682] width 110 height 22
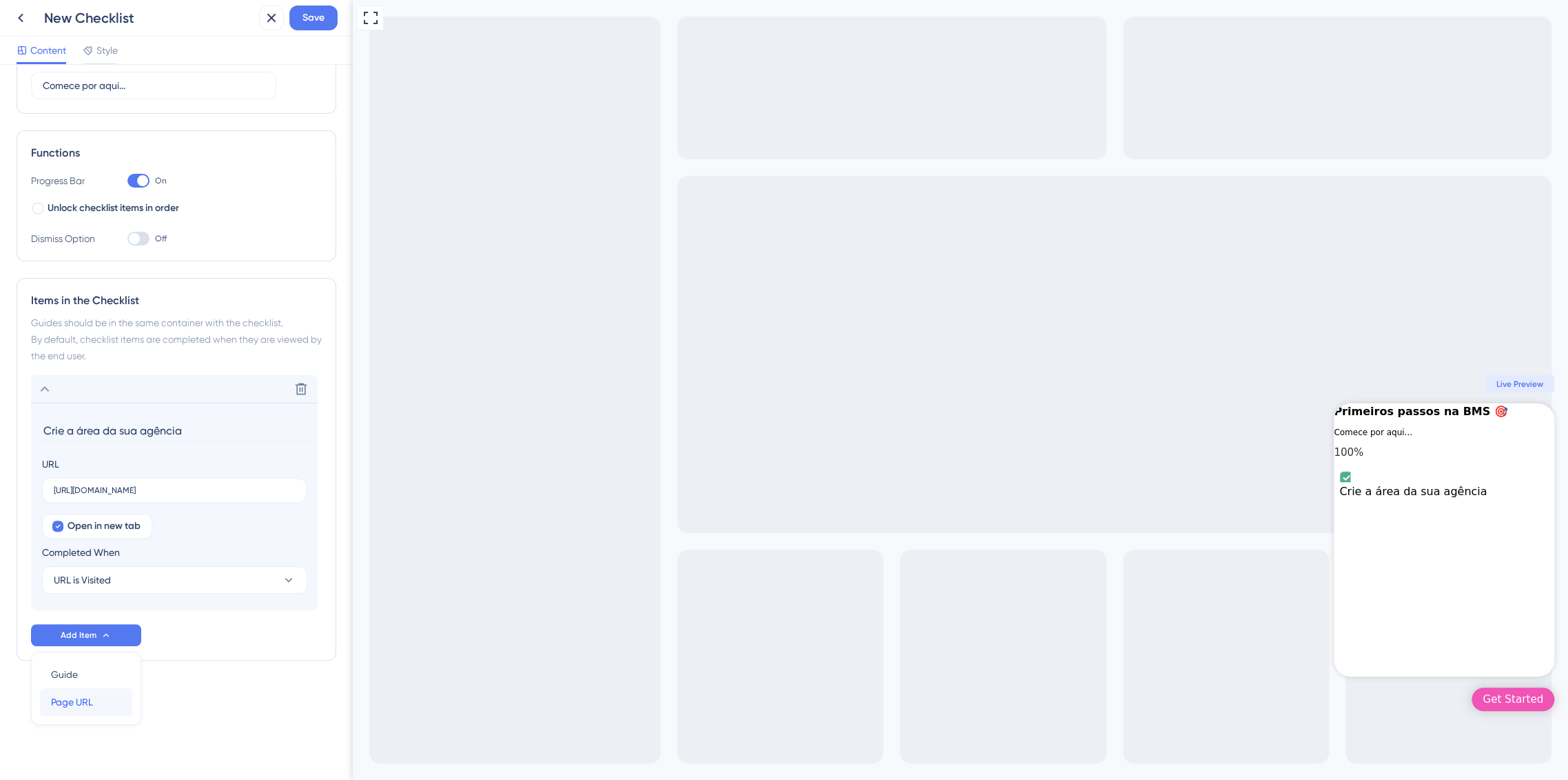
click at [90, 703] on span "Page URL" at bounding box center [72, 702] width 42 height 16
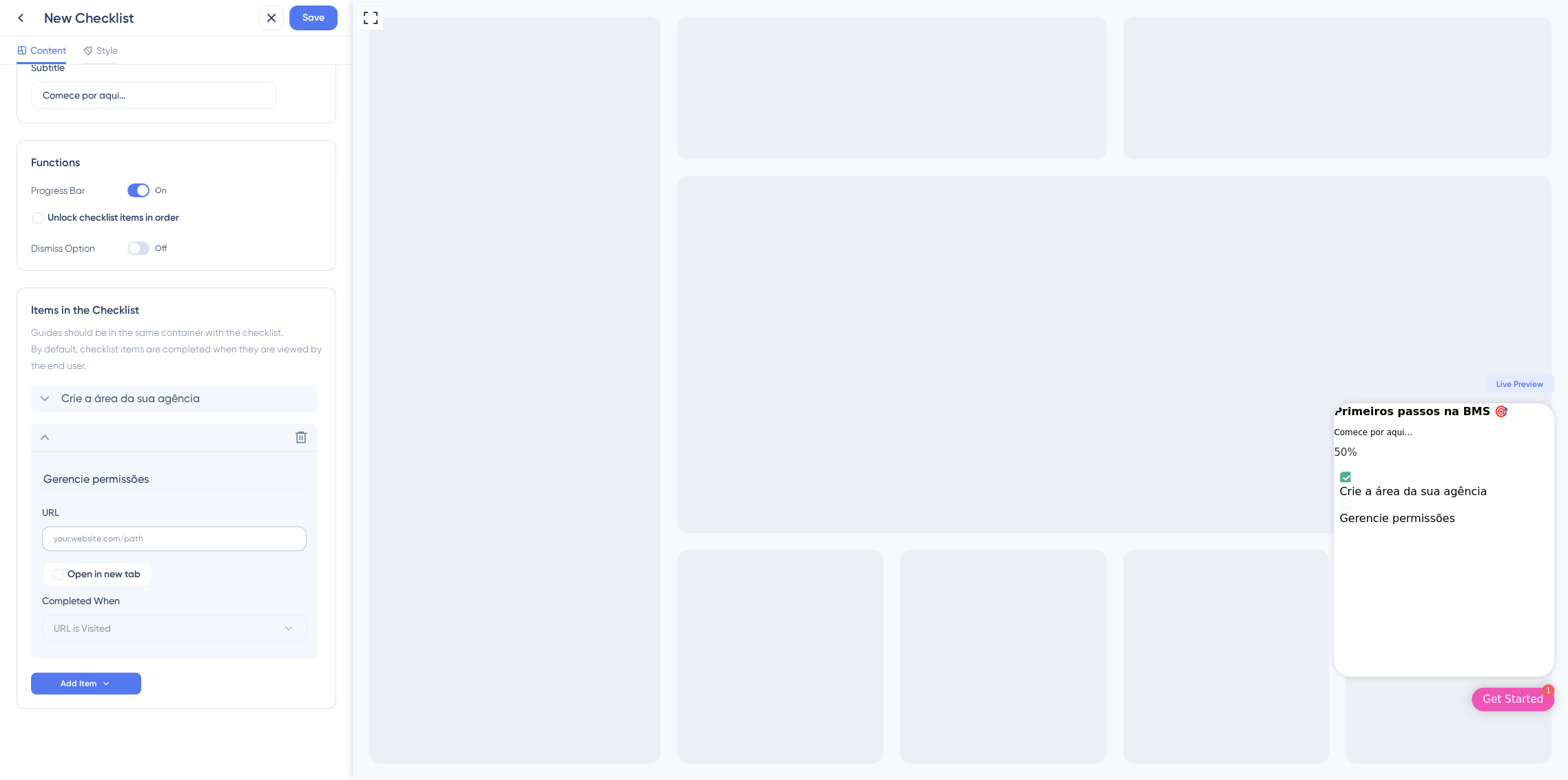
type input "Gerencie permissões"
click at [100, 542] on input "text" at bounding box center [174, 538] width 241 height 10
click at [99, 528] on label at bounding box center [174, 539] width 265 height 25
click at [99, 533] on input "text" at bounding box center [174, 538] width 241 height 10
paste input "https://console.bluems.com/iam/users"
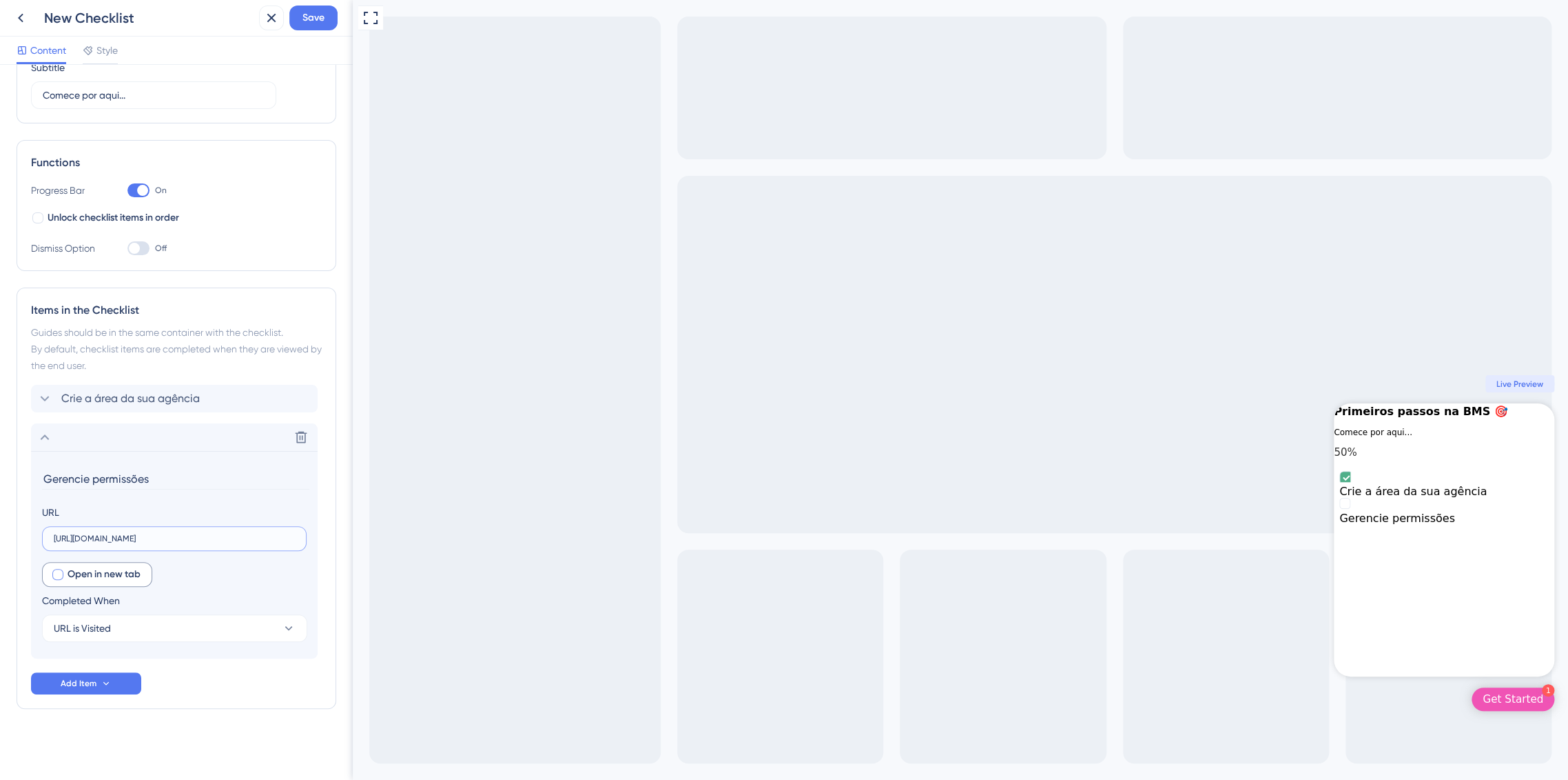
type input "https://console.bluems.com/iam/users"
click at [53, 577] on div at bounding box center [57, 574] width 13 height 13
checkbox input "true"
click at [86, 686] on span "Add Item" at bounding box center [77, 683] width 35 height 11
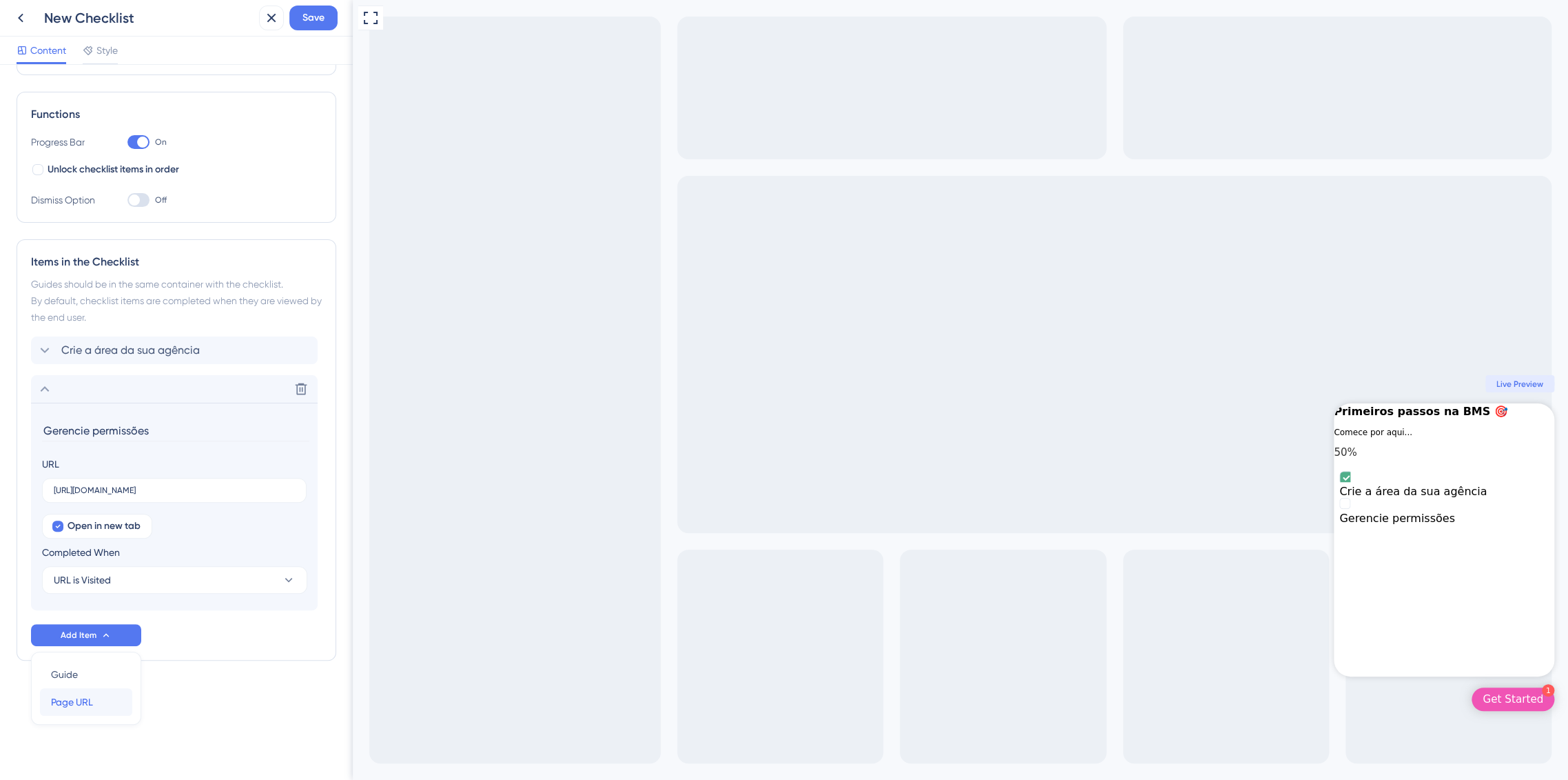
click at [86, 698] on span "Page URL" at bounding box center [72, 702] width 42 height 16
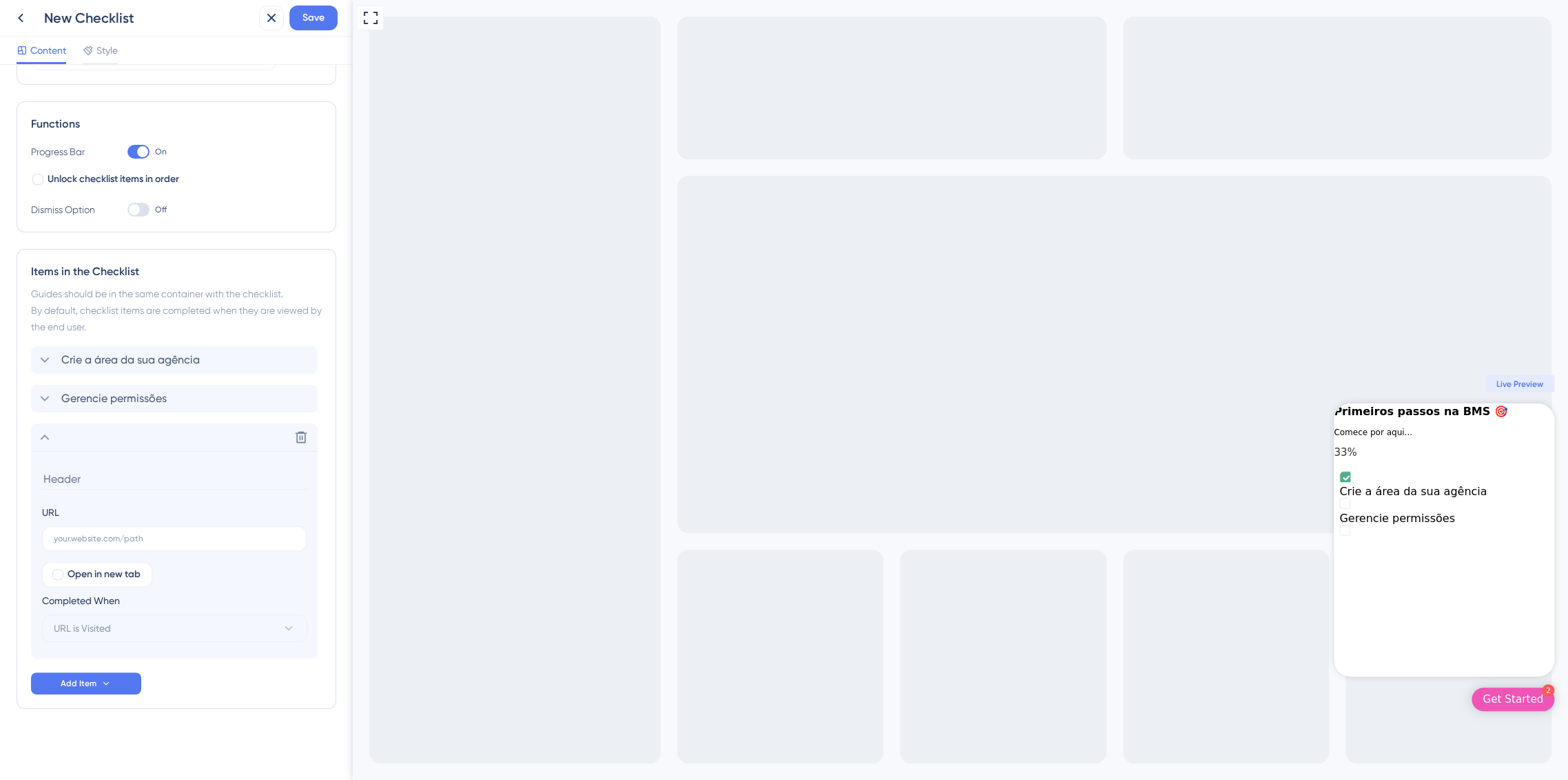
click at [116, 481] on input at bounding box center [175, 479] width 267 height 21
type input "Crie sua primeira campanha"
click at [112, 533] on input "text" at bounding box center [174, 538] width 241 height 10
paste input "https://console.bluems.com/qss/ecommerce"
type input "https://console.bluems.com/qss/ecommerce"
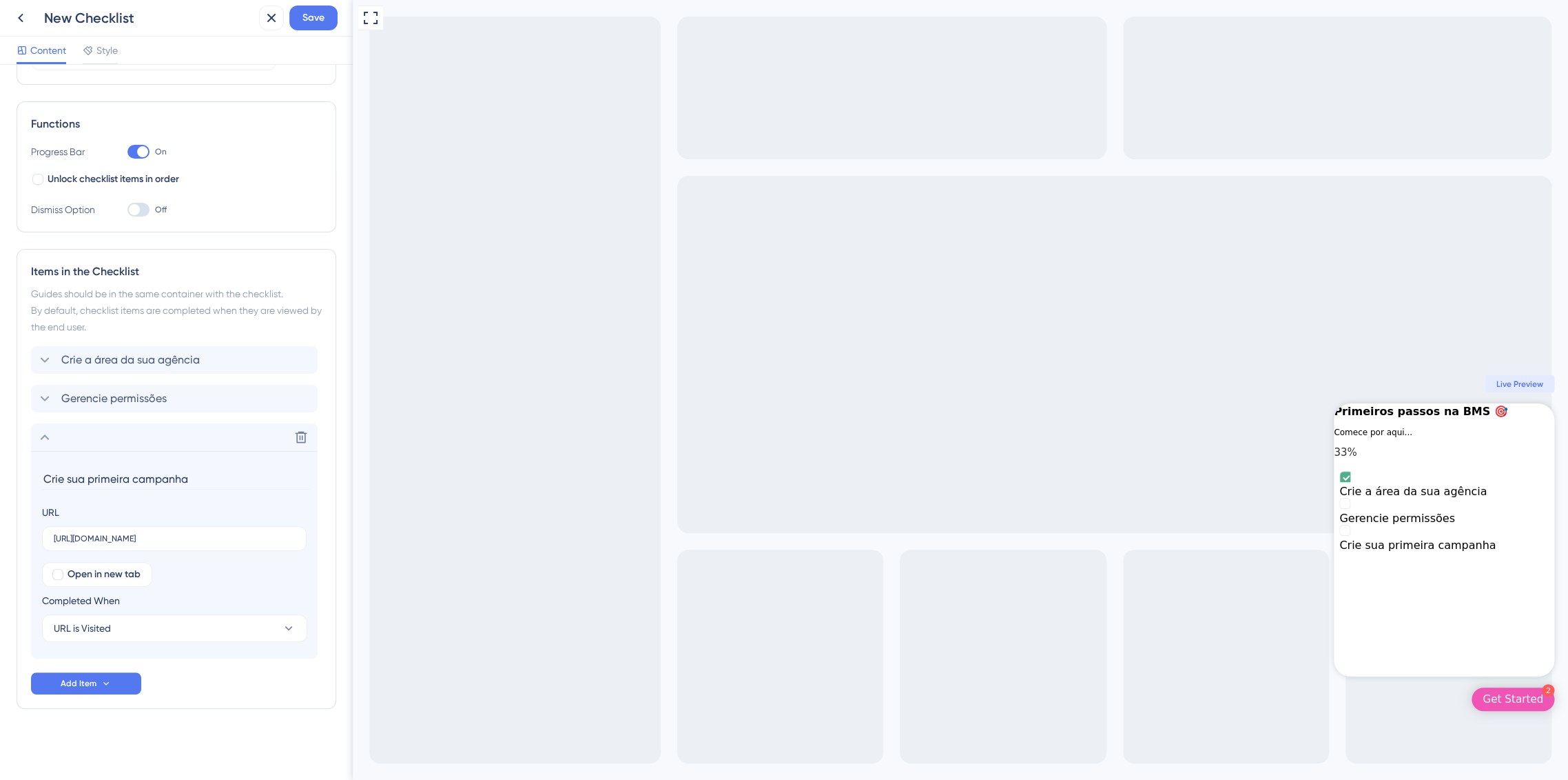
click at [170, 727] on div "Checklist Header Title Primeiros passos na BMS 🎯 Subtitle Comece por aqui... Fu…" at bounding box center [176, 339] width 320 height 849
click at [99, 573] on span "Open in new tab" at bounding box center [104, 573] width 73 height 16
checkbox input "true"
click at [103, 685] on icon at bounding box center [106, 683] width 11 height 11
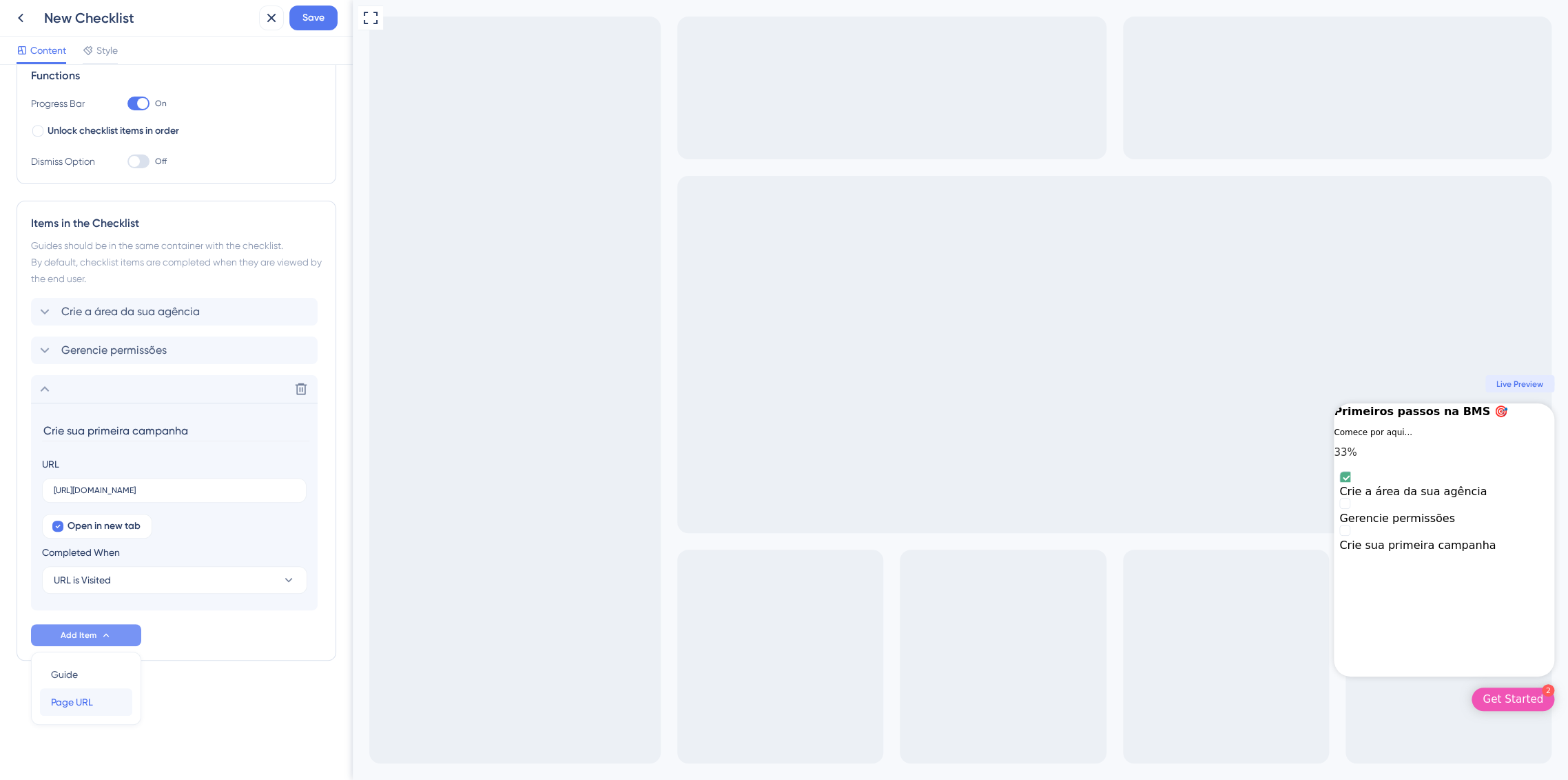
click at [99, 699] on div "Page URL Page URL" at bounding box center [85, 702] width 70 height 28
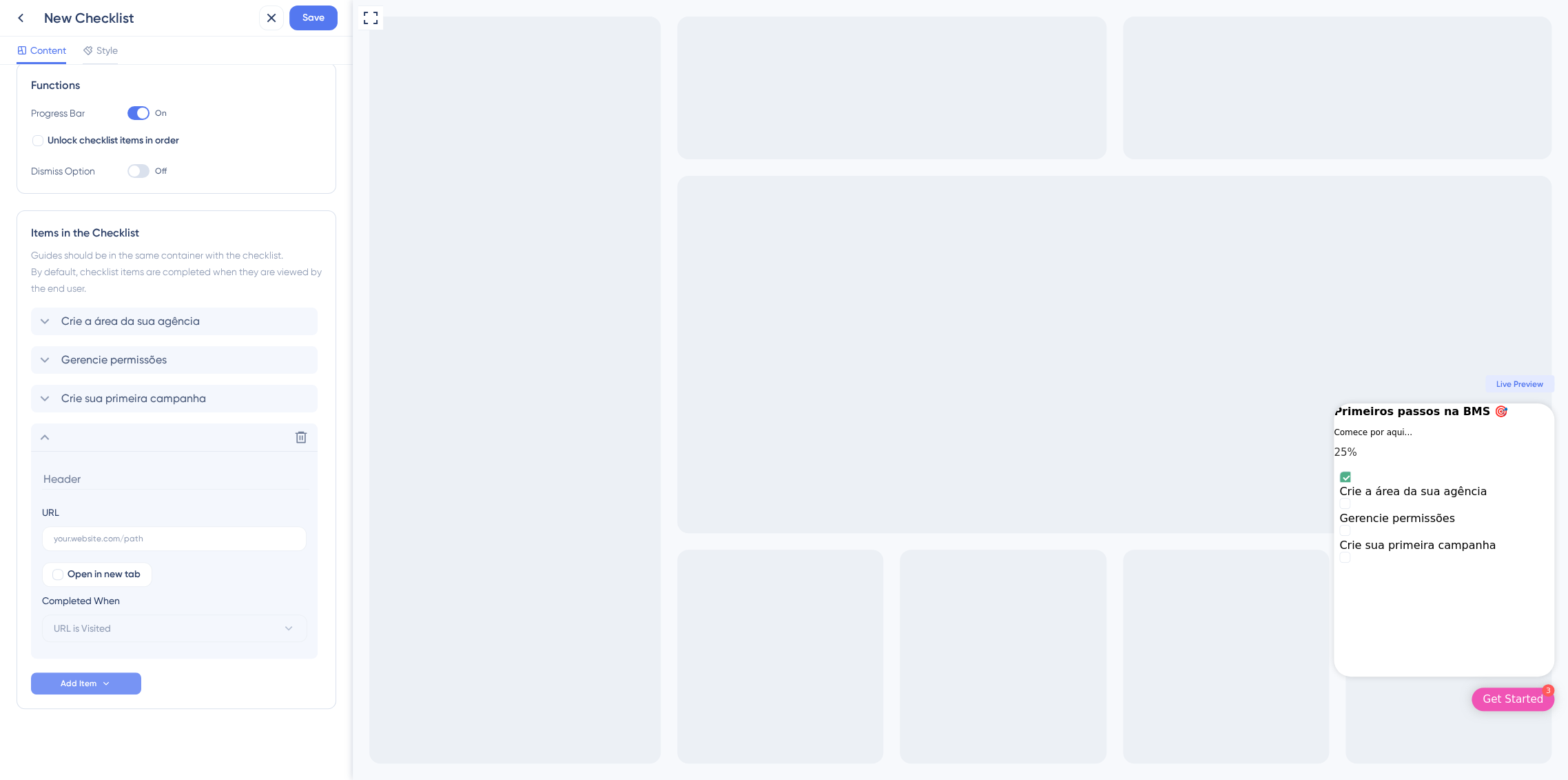
click at [94, 472] on input at bounding box center [175, 479] width 267 height 21
type input "Acompanhe seu investimento"
click at [90, 539] on input "text" at bounding box center [174, 538] width 241 height 10
paste input "https://console.bluems.com/bill/bills"
type input "https://console.bluems.com/bill/bills"
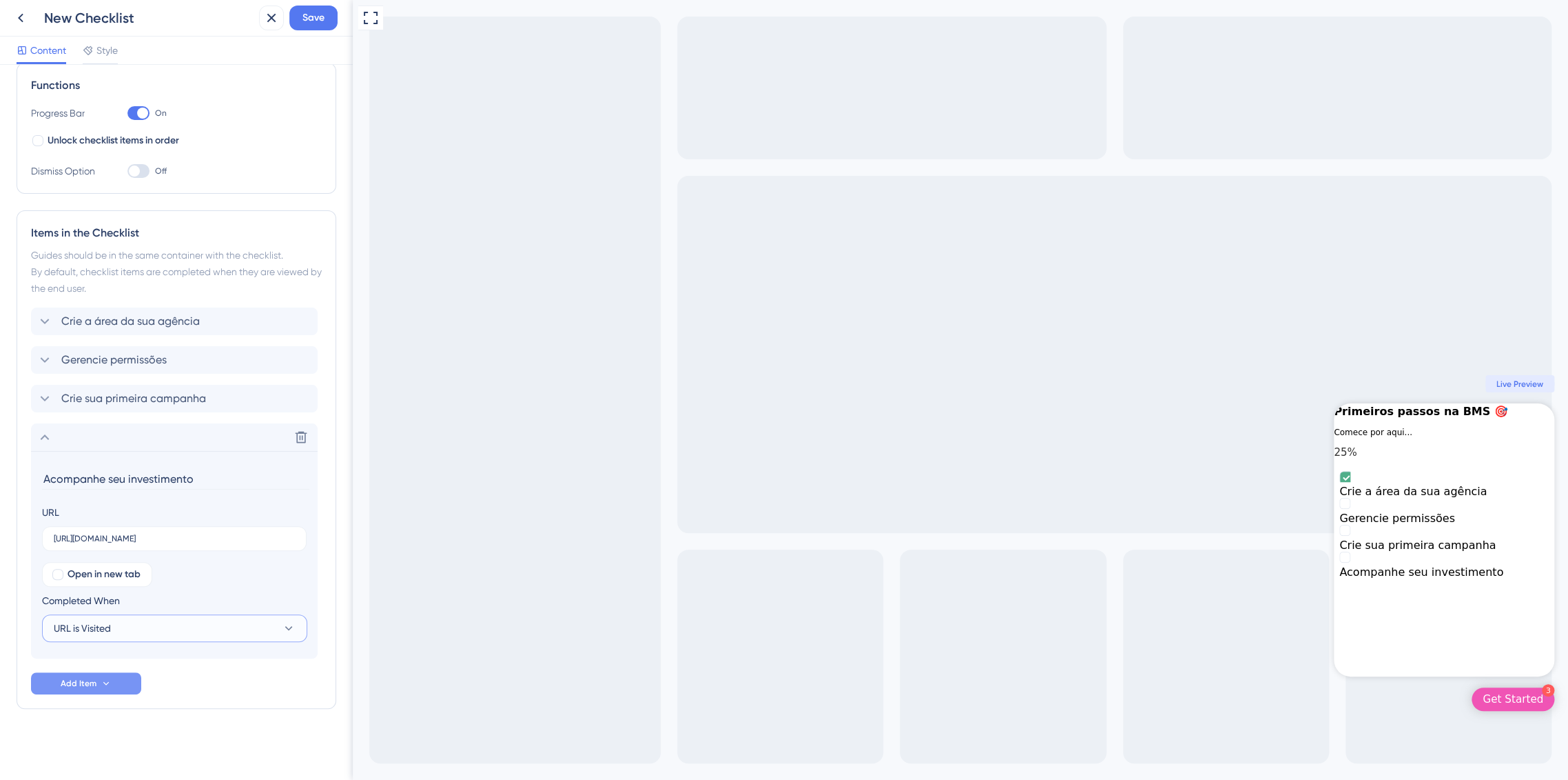
click at [127, 636] on button "URL is Visited" at bounding box center [174, 628] width 265 height 28
click at [94, 572] on span "Open in new tab" at bounding box center [104, 573] width 73 height 16
checkbox input "true"
click at [19, 715] on div "Checklist Header Title Primeiros passos na BMS 🎯 Subtitle Comece por aqui... Fu…" at bounding box center [176, 320] width 320 height 887
click at [132, 722] on div "Checklist Header Title Primeiros passos na BMS 🎯 Subtitle Comece por aqui... Fu…" at bounding box center [176, 320] width 320 height 887
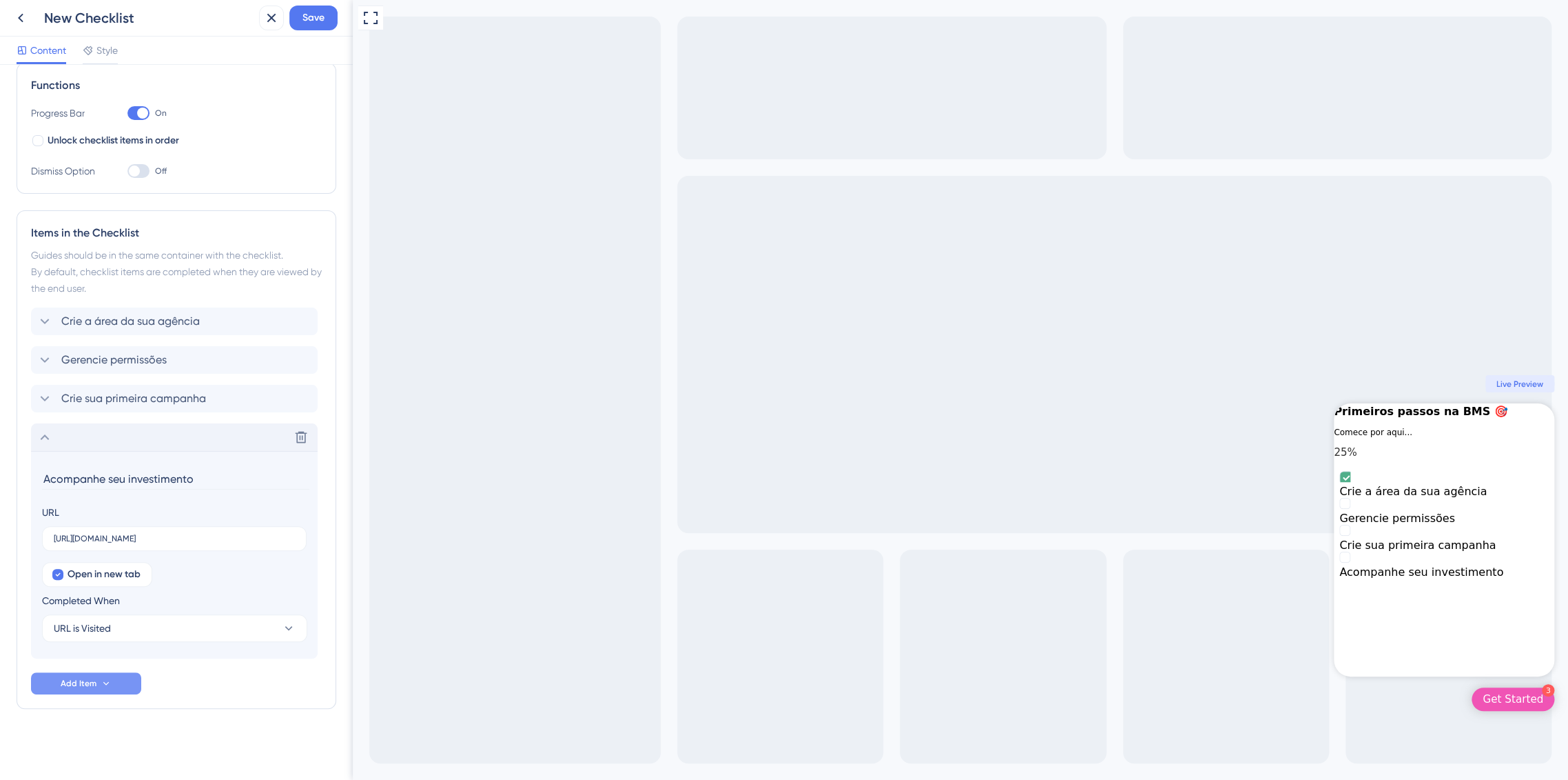
click at [48, 426] on div "Delete" at bounding box center [174, 436] width 287 height 28
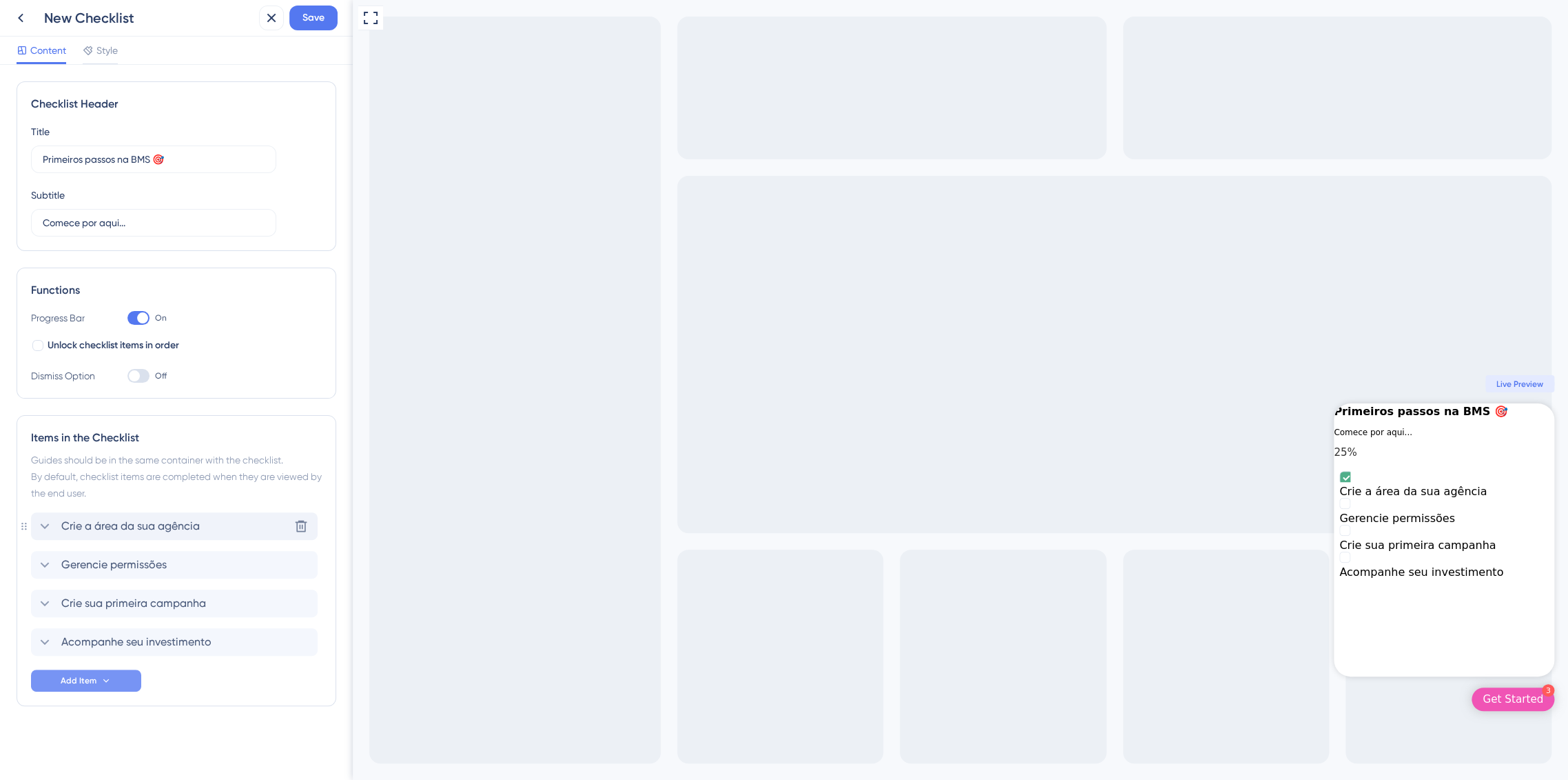
click at [123, 524] on span "Crie a área da sua agência" at bounding box center [130, 525] width 139 height 16
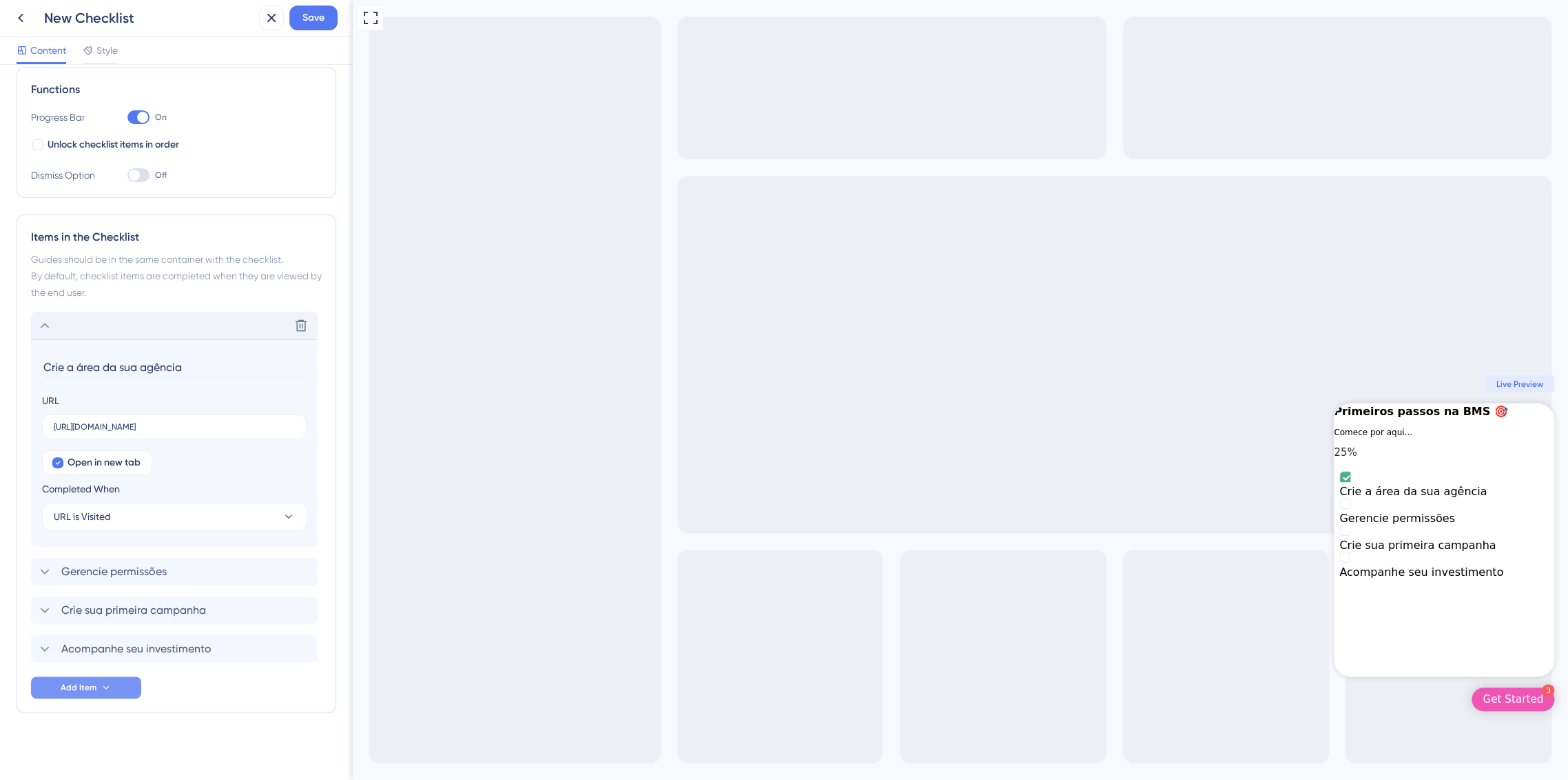
scroll to position [205, 0]
drag, startPoint x: 193, startPoint y: 355, endPoint x: 330, endPoint y: 356, distance: 137.0
click at [330, 356] on div "Checklist Header Title Primeiros passos na BMS 🎯 Subtitle Comece por aqui... Fu…" at bounding box center [176, 422] width 353 height 715
type input "Crie uma organização"
click at [158, 735] on div "Checklist Header Title Primeiros passos na BMS 🎯 Subtitle Comece por aqui... Fu…" at bounding box center [176, 320] width 320 height 887
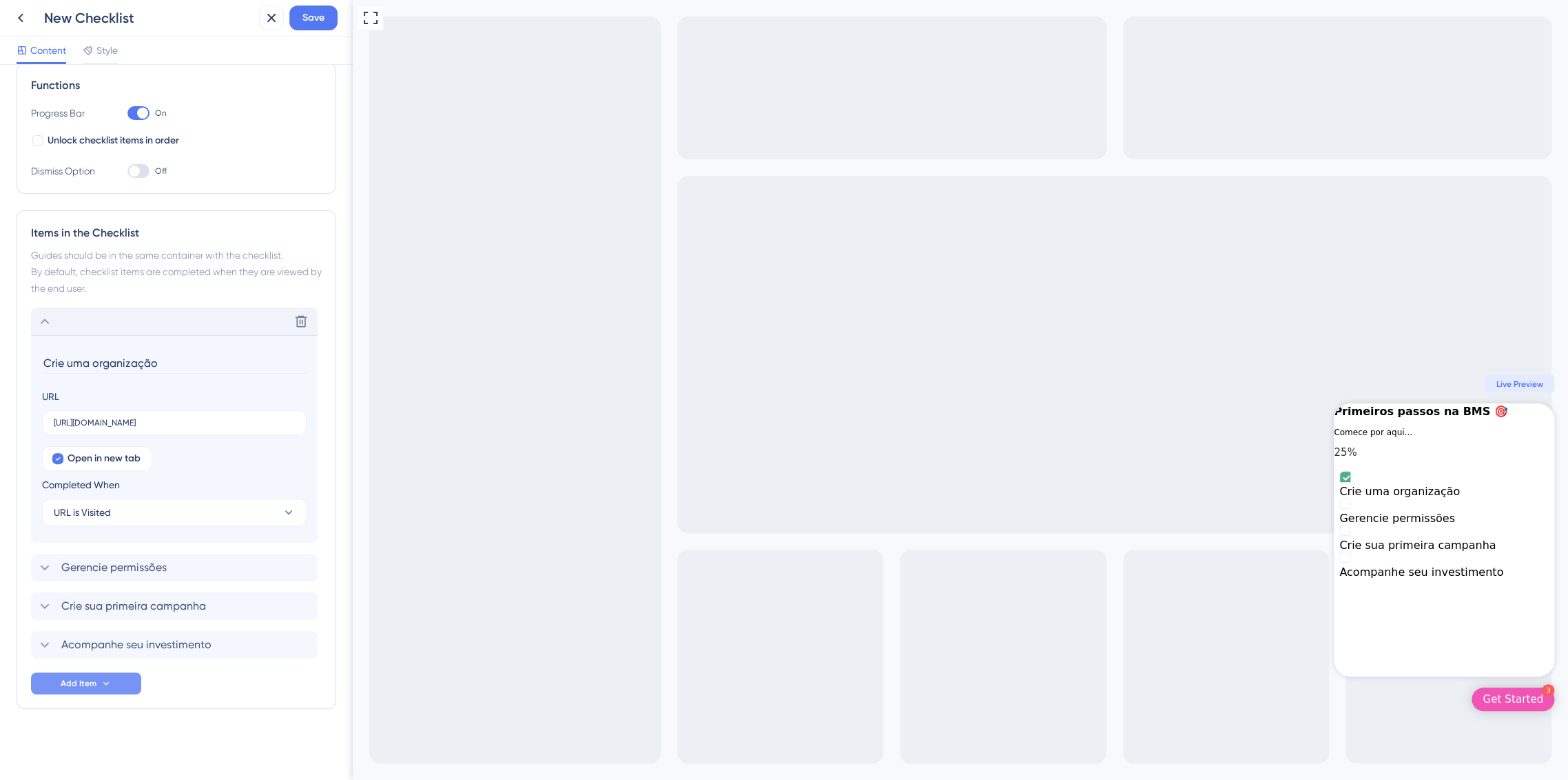
click at [47, 326] on icon at bounding box center [44, 321] width 16 height 16
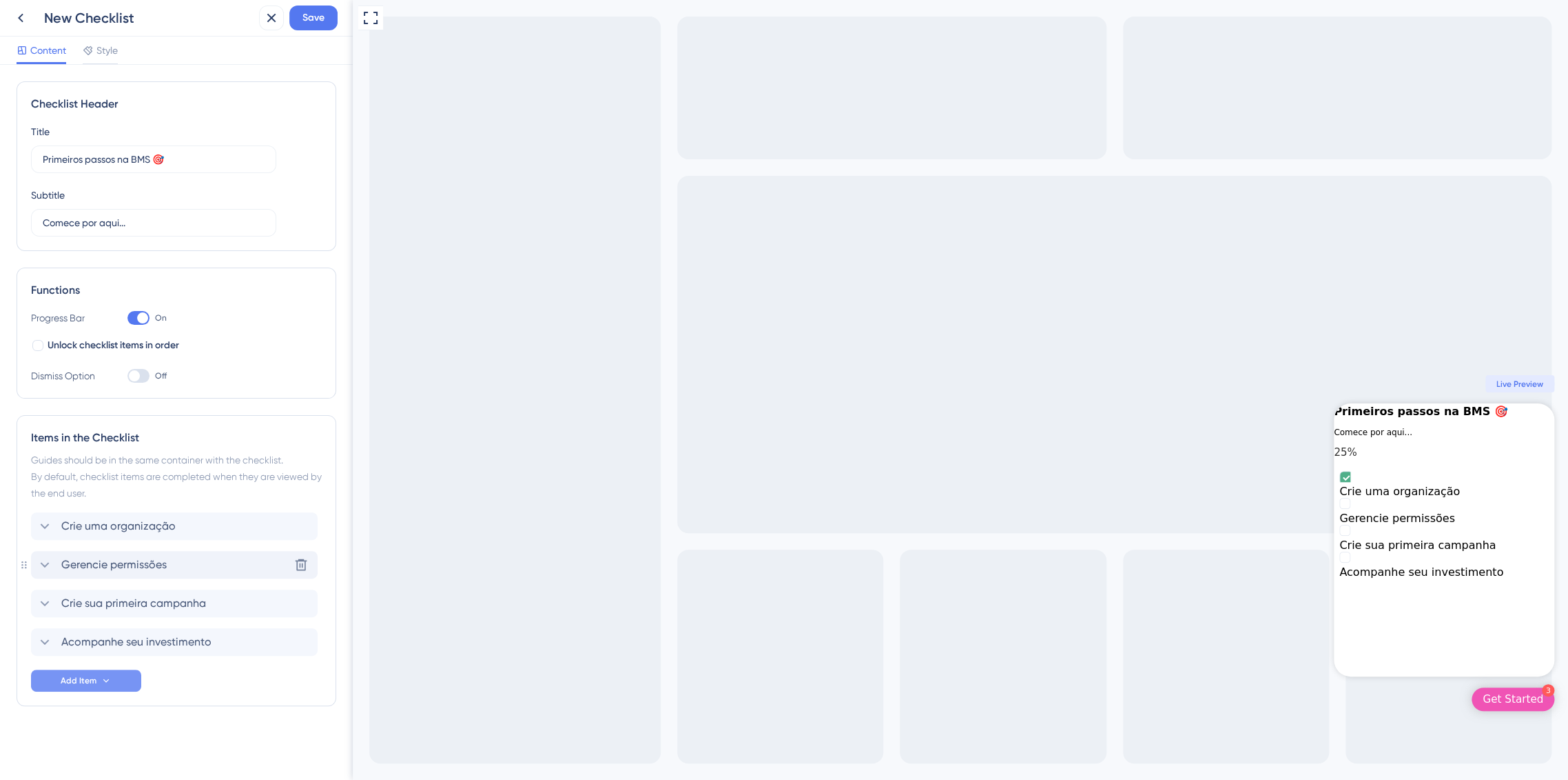
click at [44, 563] on icon at bounding box center [44, 564] width 16 height 16
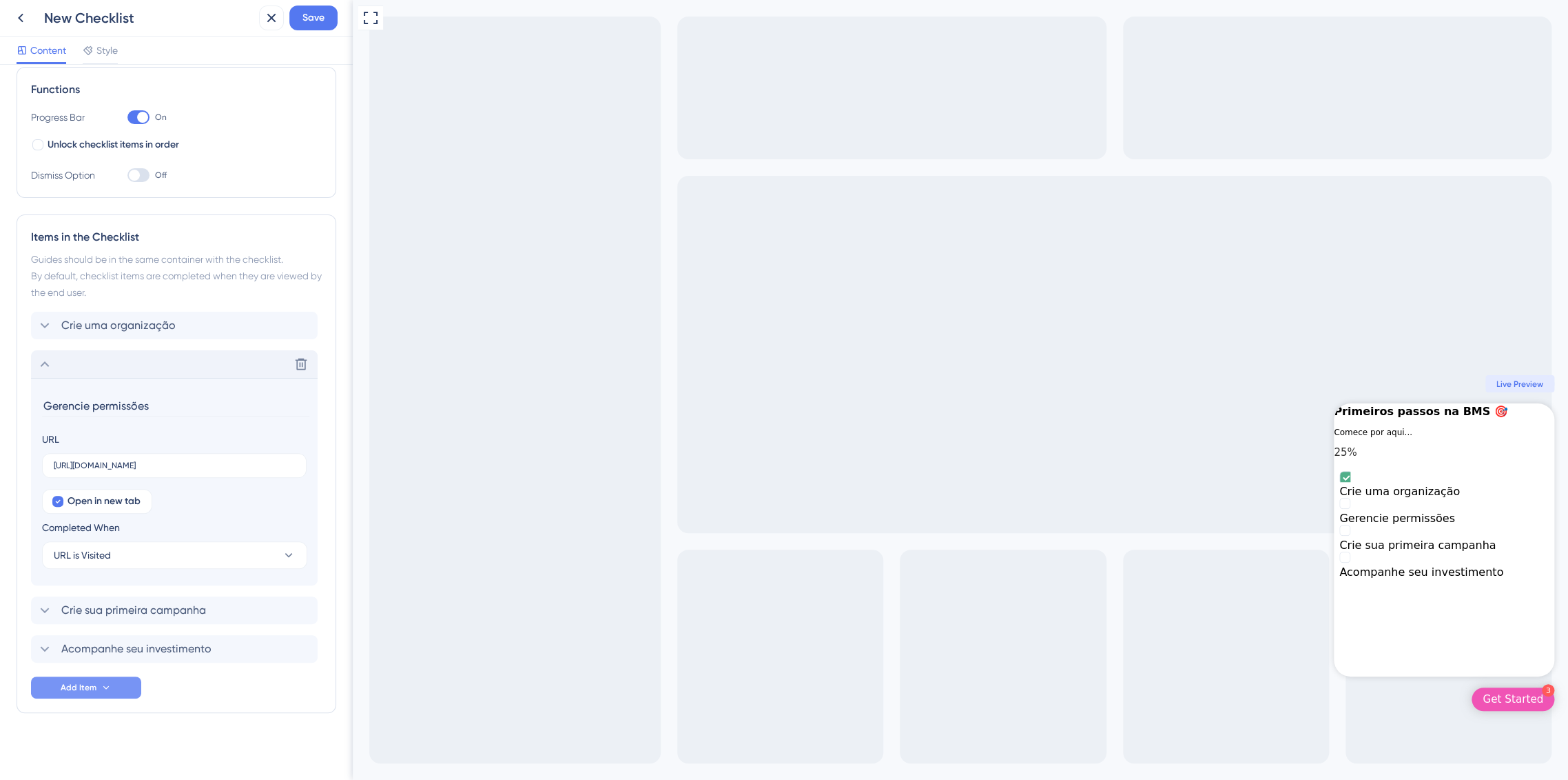
scroll to position [205, 0]
type input "Gerencie permissões de acesso"
click at [48, 351] on icon at bounding box center [44, 359] width 16 height 16
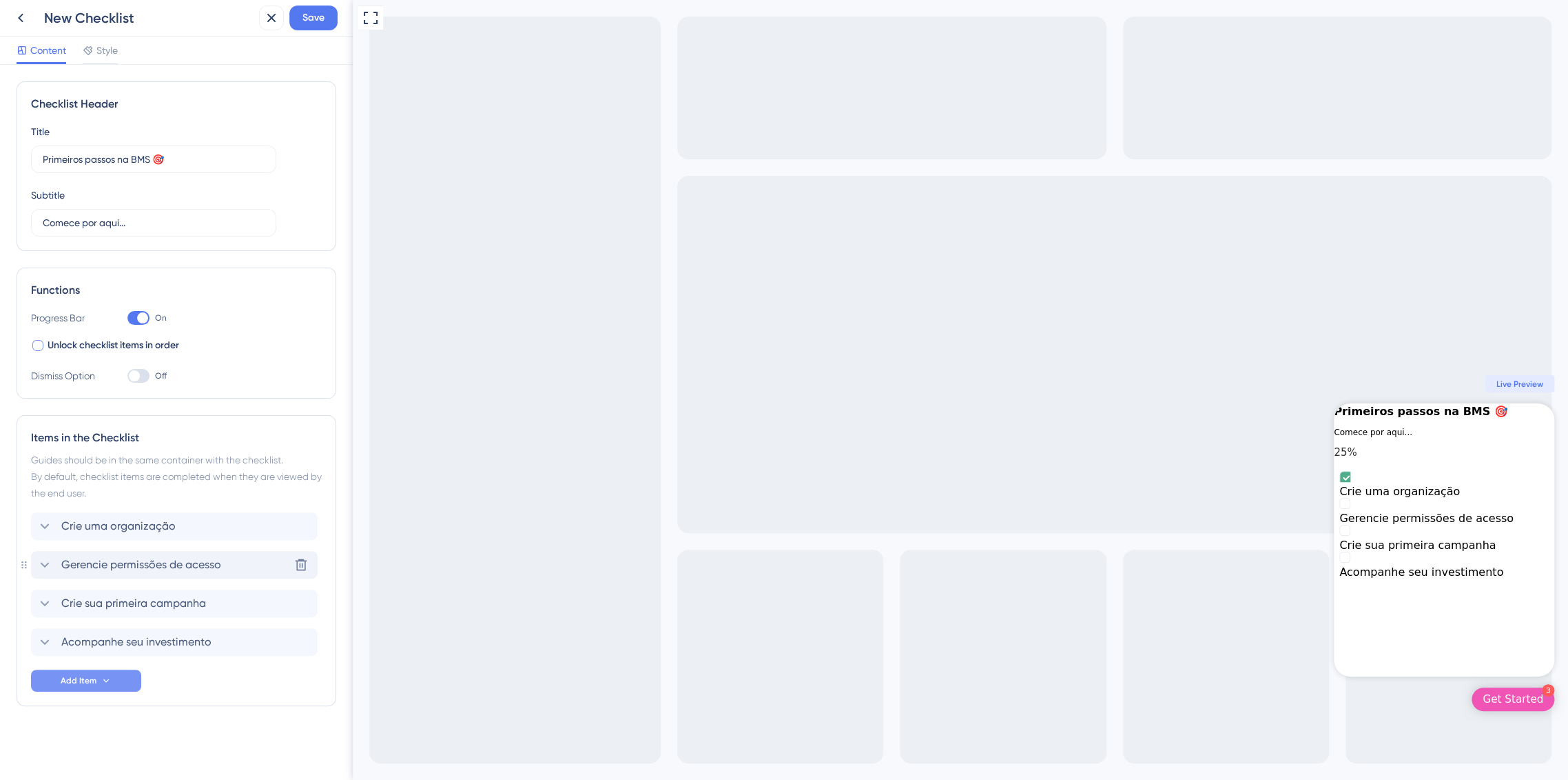
scroll to position [0, 0]
click at [44, 600] on icon at bounding box center [44, 603] width 16 height 16
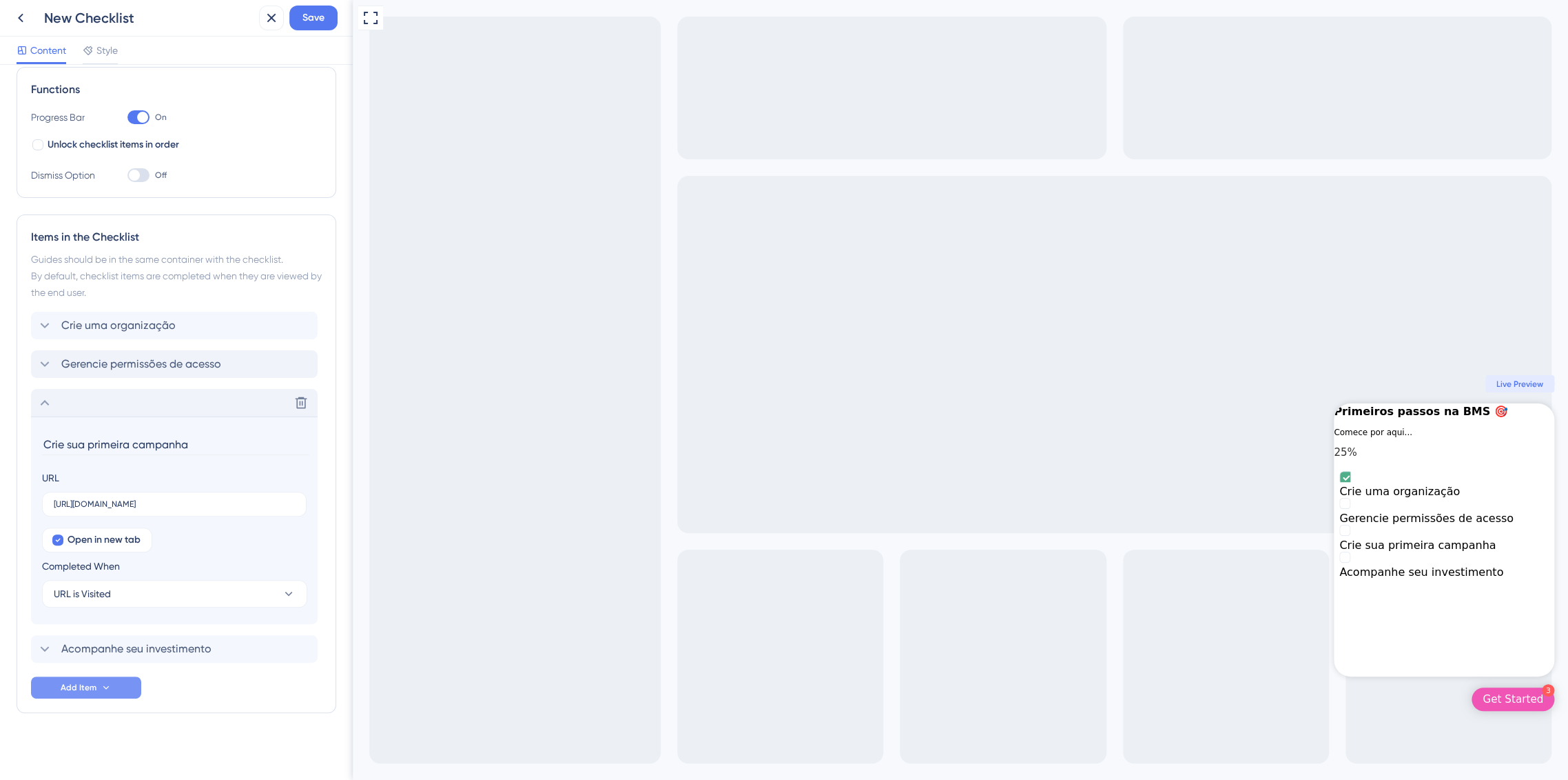
scroll to position [205, 0]
click at [42, 403] on icon at bounding box center [44, 398] width 16 height 16
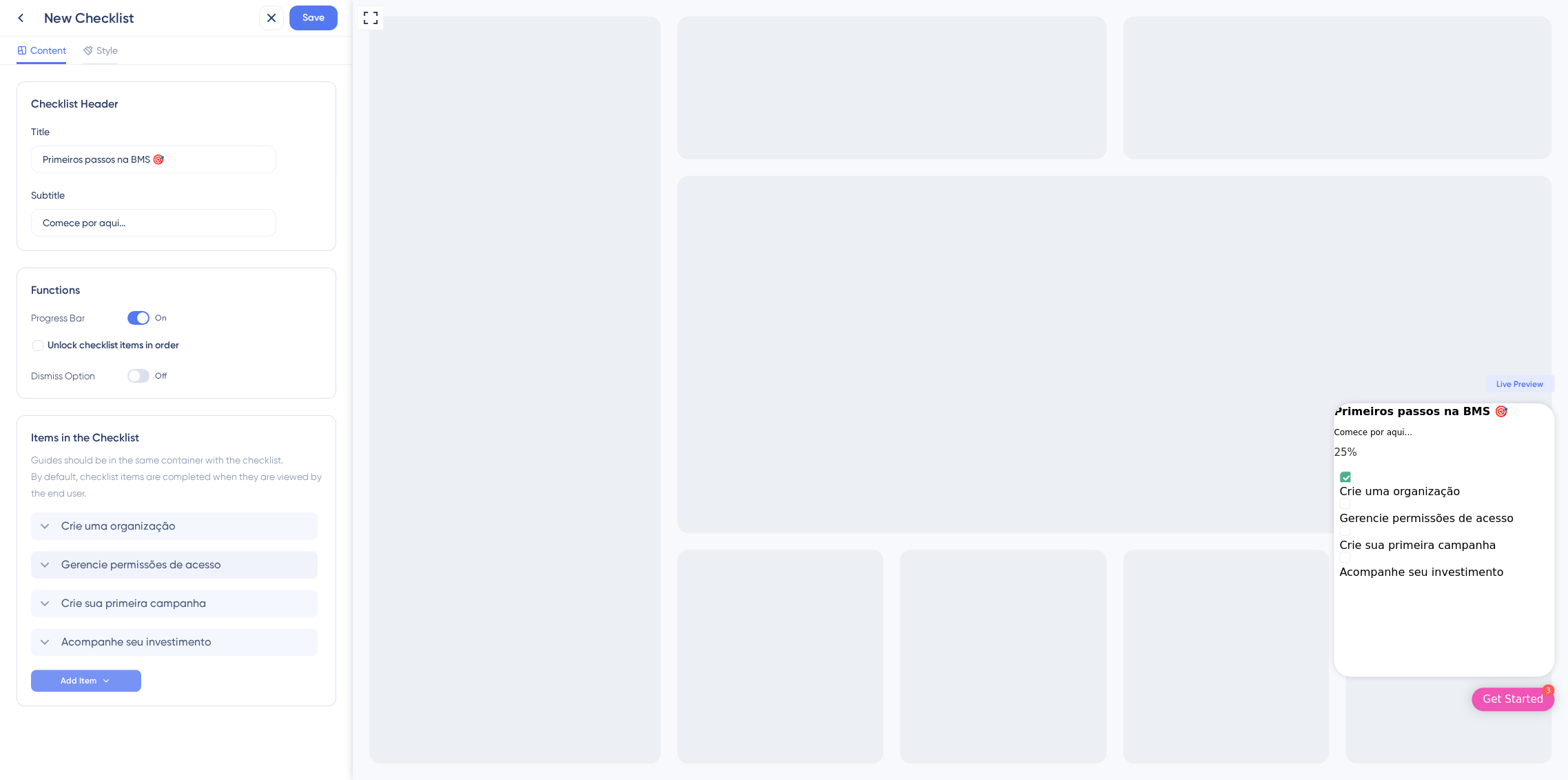
click at [142, 760] on div "Checklist Header Title Primeiros passos na BMS 🎯 Subtitle Comece por aqui... Fu…" at bounding box center [176, 421] width 320 height 680
click at [95, 680] on span "Add Item" at bounding box center [77, 680] width 35 height 11
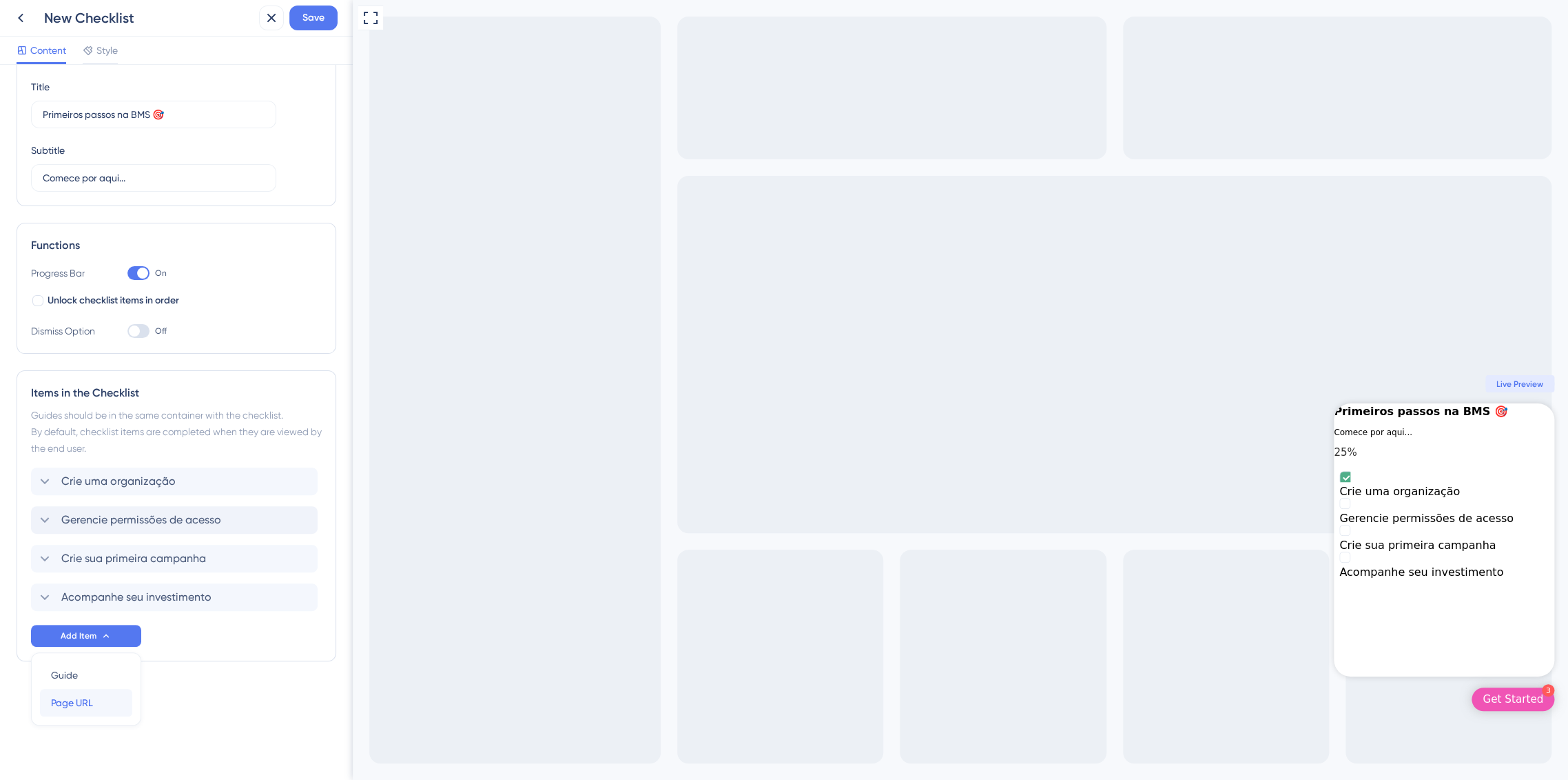
click at [84, 700] on span "Page URL" at bounding box center [72, 702] width 42 height 16
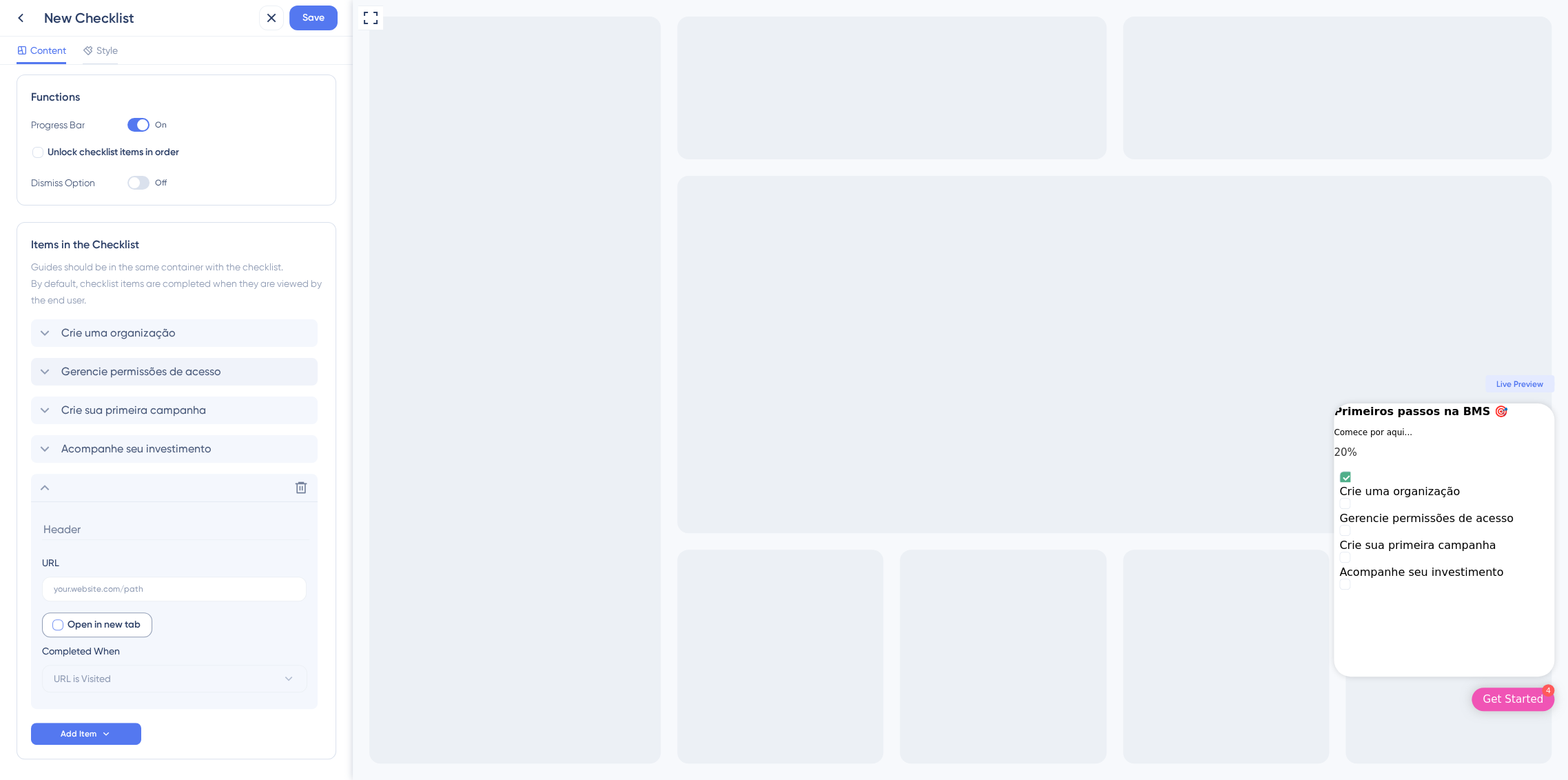
scroll to position [243, 0]
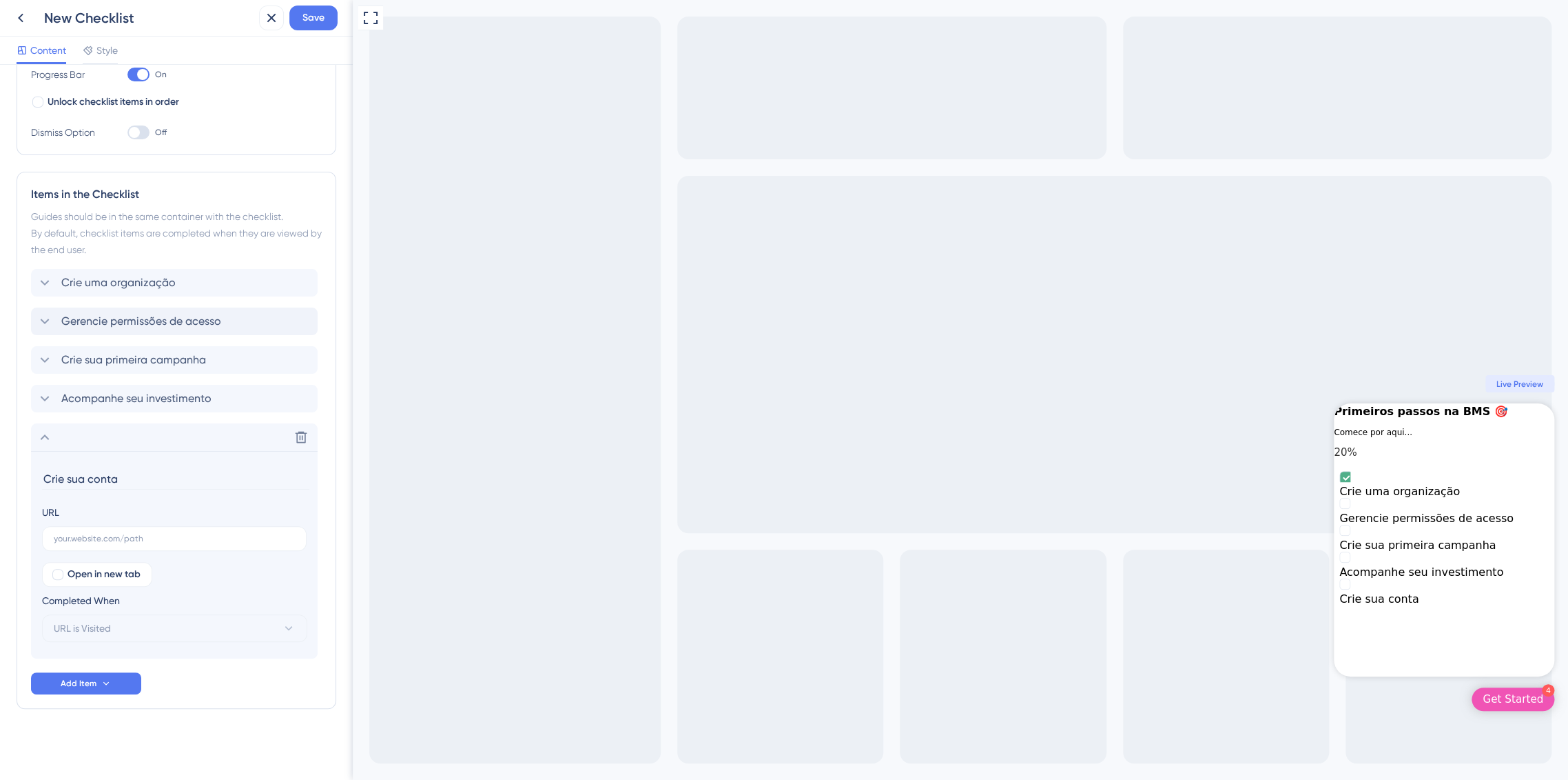
type input "Crie sua conta"
click at [90, 641] on section "Crie sua conta URL Open in new tab Completed When URL is Visited" at bounding box center [174, 554] width 287 height 208
click at [104, 548] on label at bounding box center [174, 539] width 265 height 25
click at [104, 544] on input "text" at bounding box center [174, 538] width 241 height 10
click at [93, 480] on input "Crie sua conta" at bounding box center [175, 479] width 267 height 21
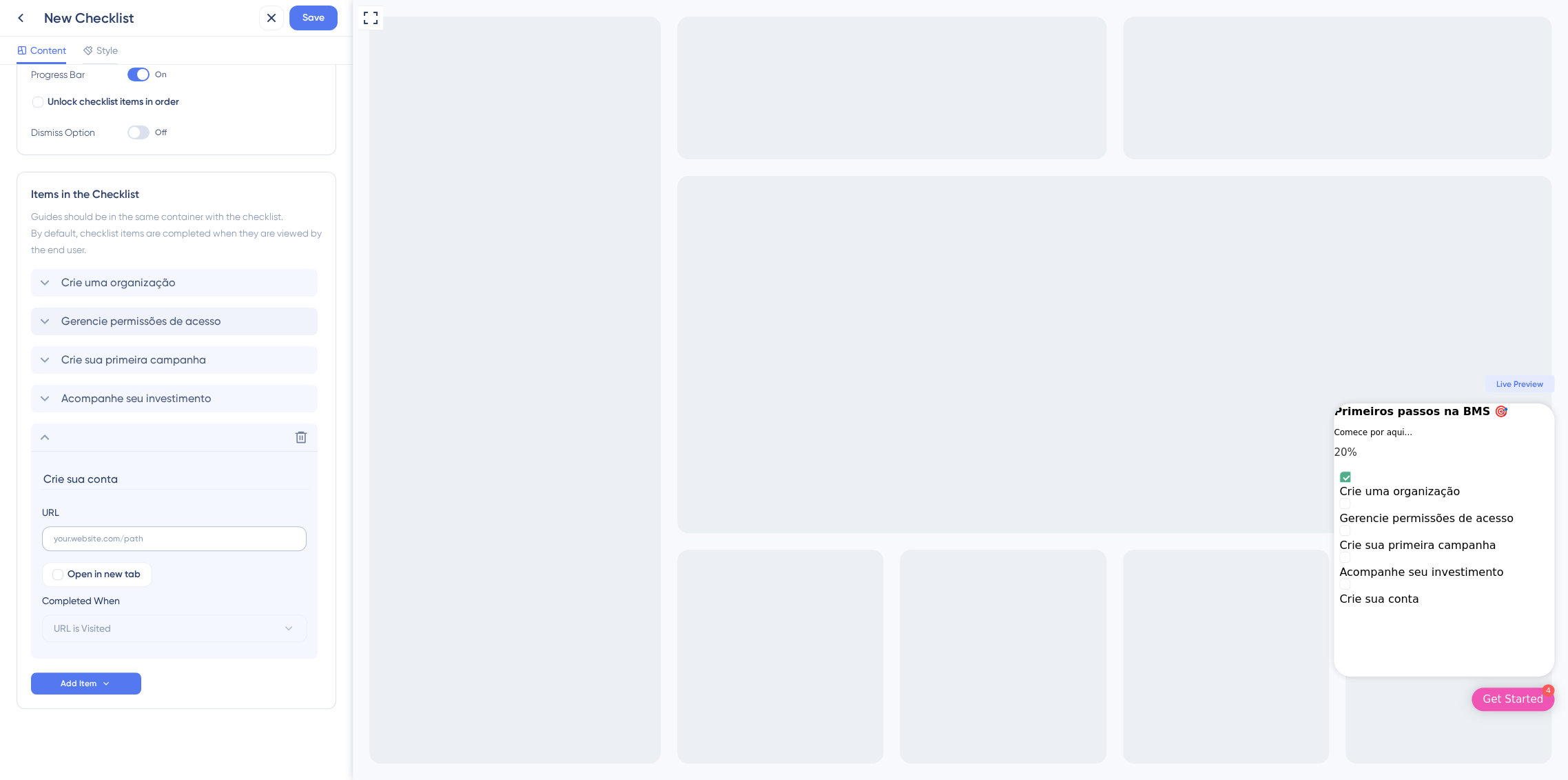
click at [97, 548] on label at bounding box center [174, 539] width 265 height 25
click at [97, 544] on input "text" at bounding box center [174, 538] width 241 height 10
click at [47, 433] on icon at bounding box center [44, 436] width 16 height 16
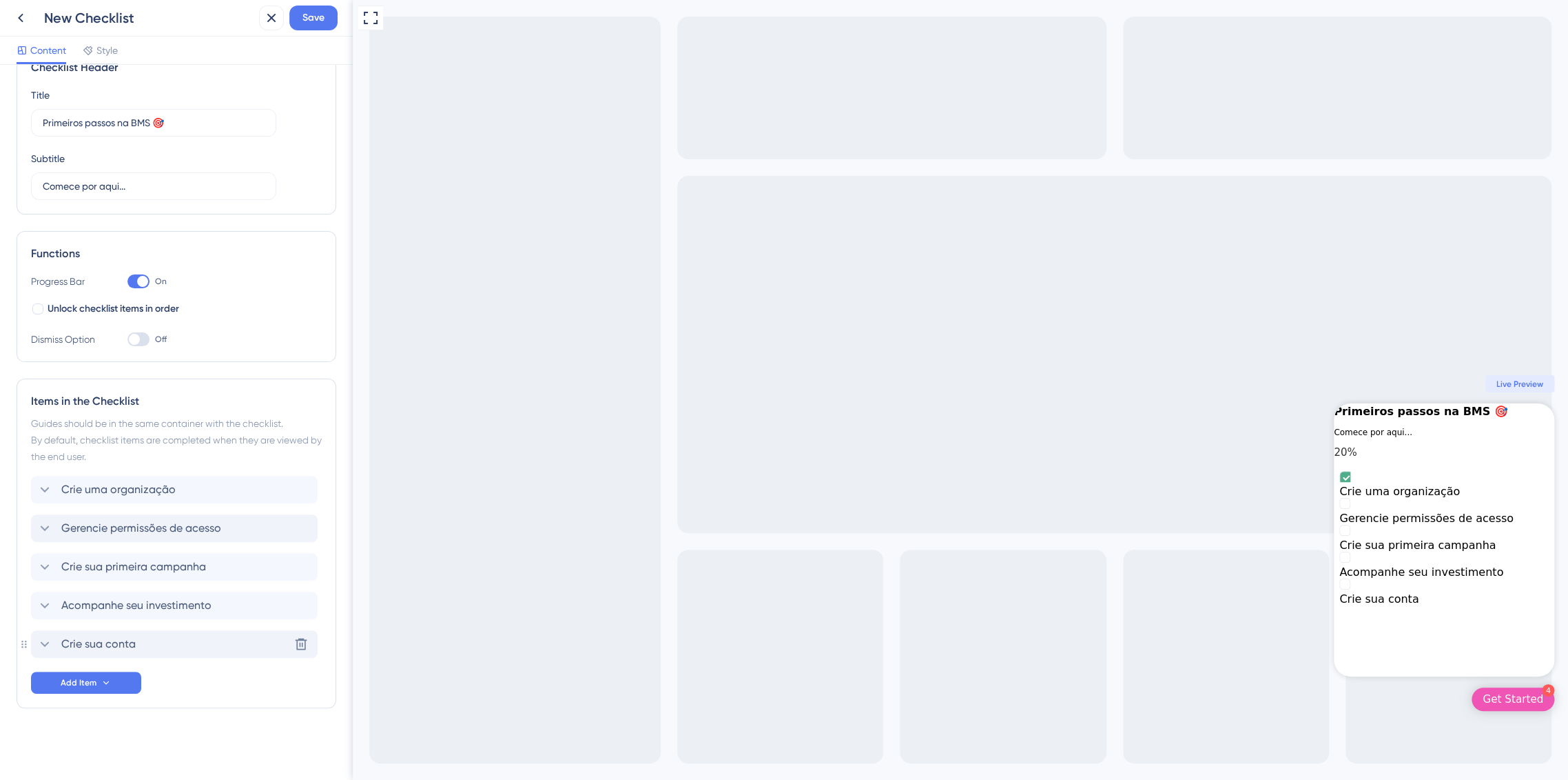
click at [53, 646] on icon at bounding box center [44, 643] width 16 height 16
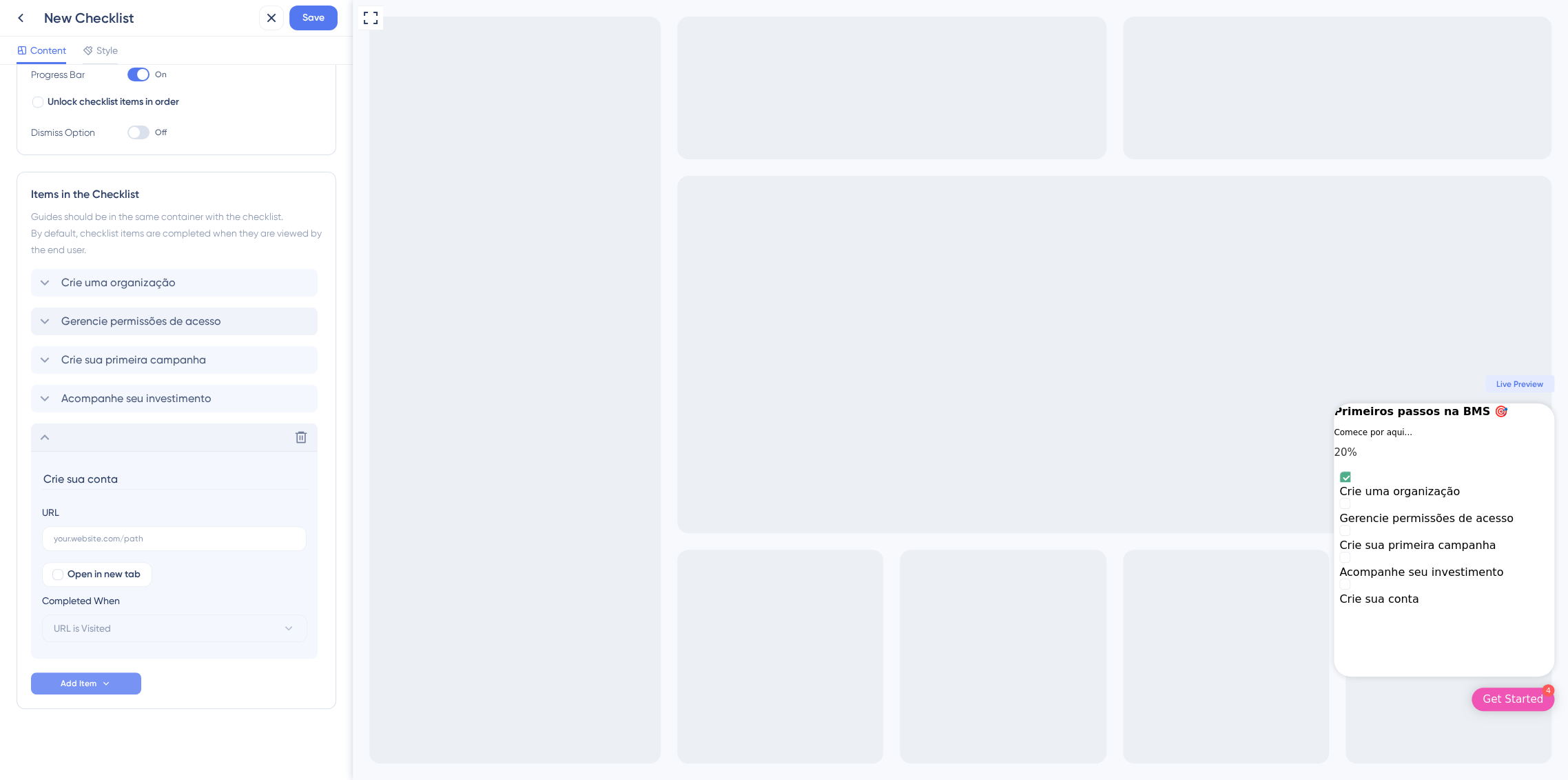
click at [68, 676] on button "Add Item" at bounding box center [85, 682] width 110 height 22
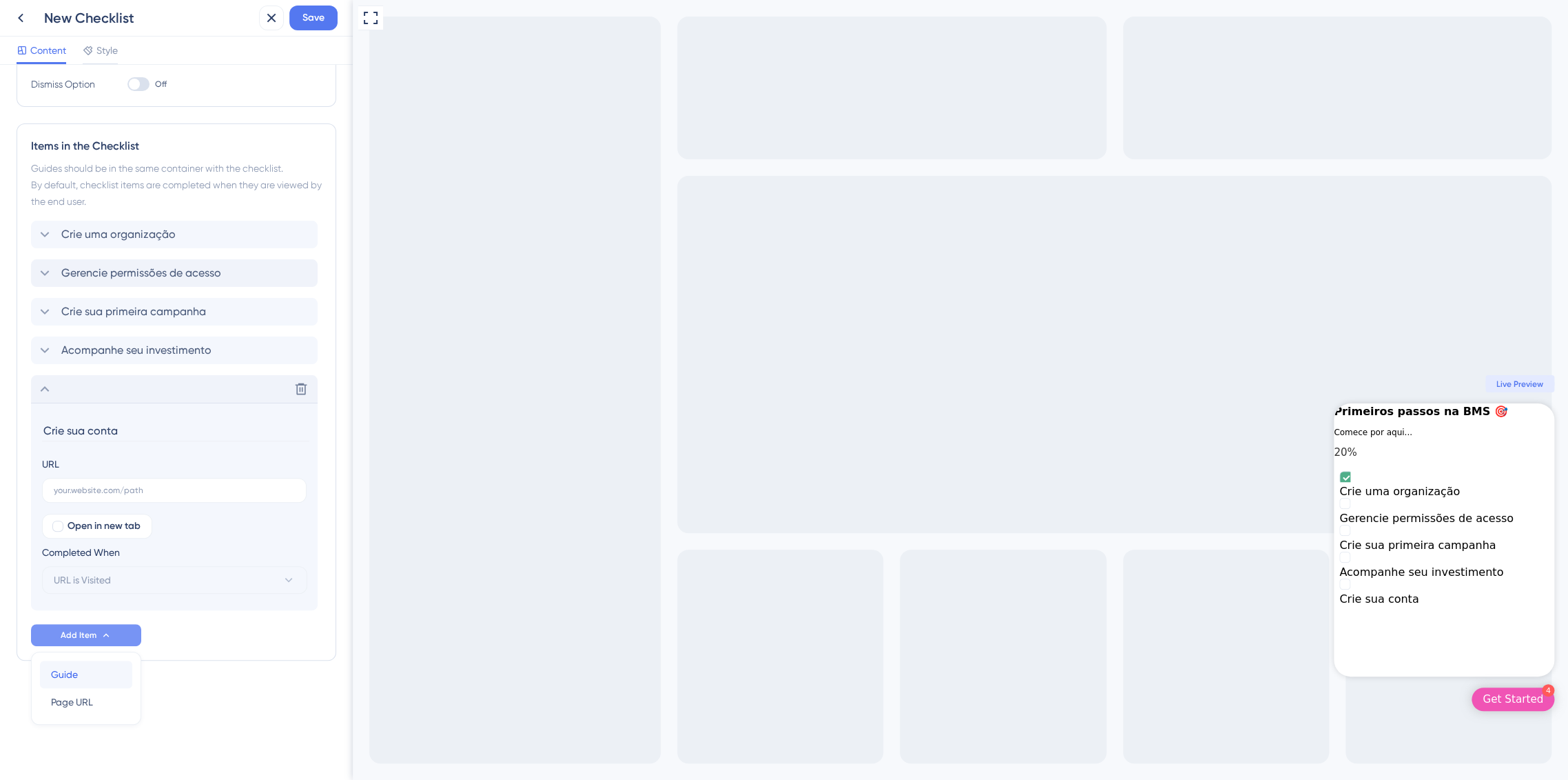
click at [68, 676] on span "Guide" at bounding box center [64, 674] width 27 height 16
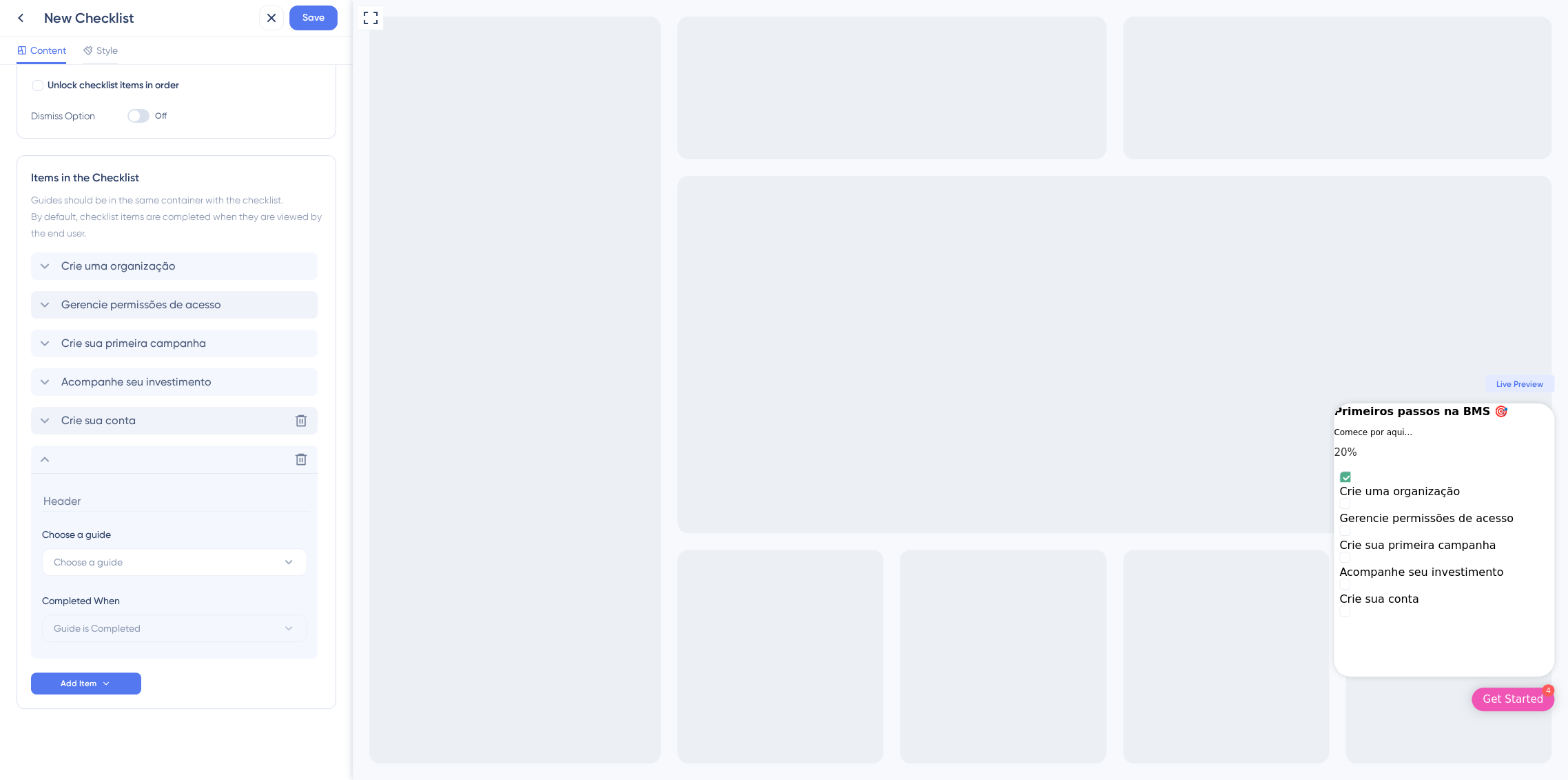
click at [61, 499] on input at bounding box center [175, 501] width 267 height 21
click at [79, 563] on span "Choose a guide" at bounding box center [88, 561] width 69 height 16
click at [79, 570] on button "Choose a guide" at bounding box center [174, 562] width 265 height 28
drag, startPoint x: 85, startPoint y: 662, endPoint x: 87, endPoint y: 652, distance: 10.2
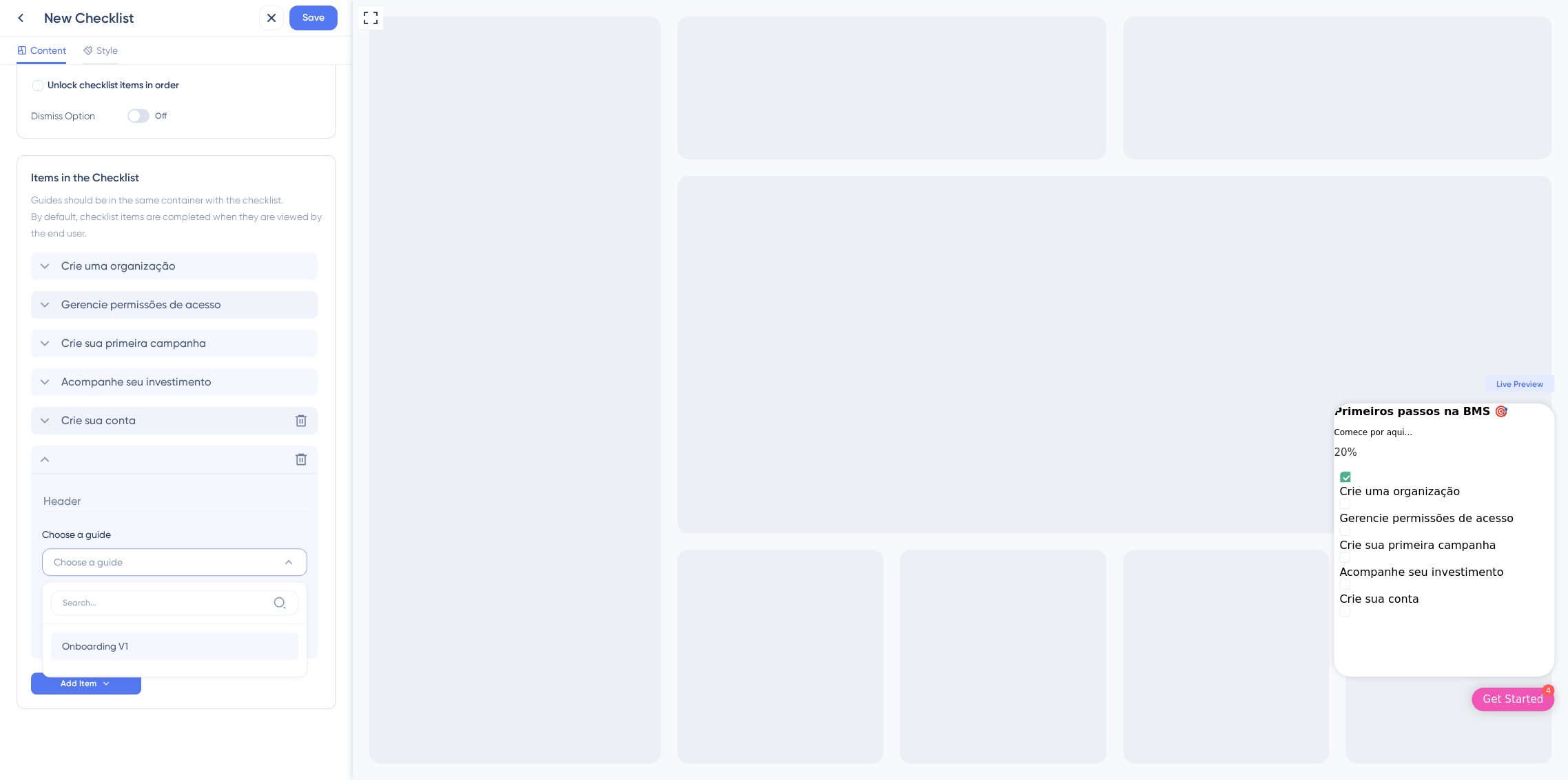
click at [85, 661] on div "Onboarding V1 Onboarding V1" at bounding box center [174, 646] width 248 height 44
click at [87, 649] on span "Onboarding V1" at bounding box center [95, 645] width 66 height 16
click at [87, 630] on span "Guide is Completed" at bounding box center [97, 627] width 87 height 16
click at [82, 503] on input "Onboarding V1" at bounding box center [175, 501] width 267 height 21
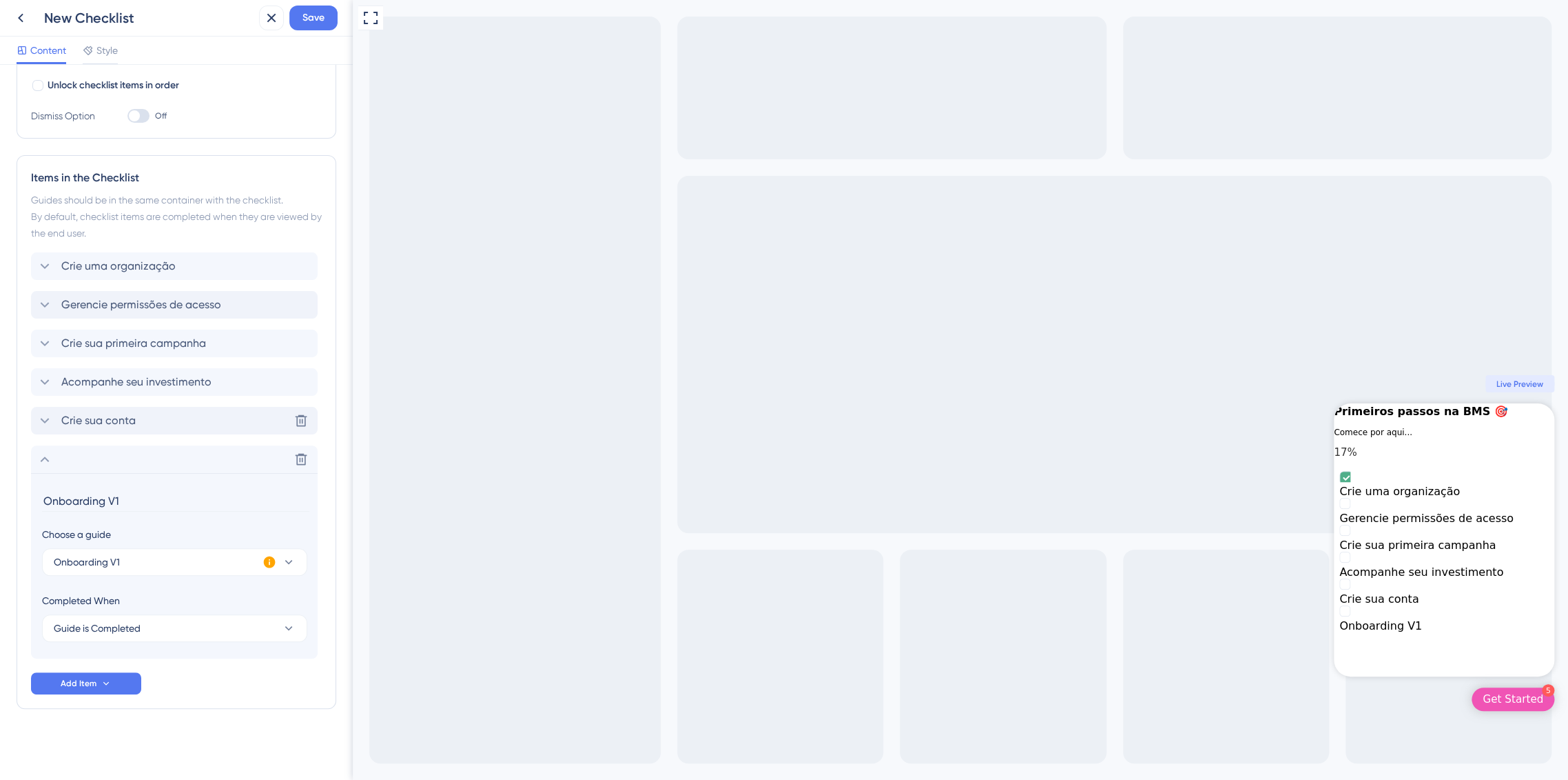
click at [82, 503] on input "Onboarding V1" at bounding box center [175, 501] width 267 height 21
type input "Crie sua conta"
click at [163, 741] on div "Checklist Header Title Primeiros passos na BMS 🎯 Subtitle Comece por aqui... Fu…" at bounding box center [176, 292] width 320 height 943
drag, startPoint x: 115, startPoint y: 455, endPoint x: 150, endPoint y: 463, distance: 35.9
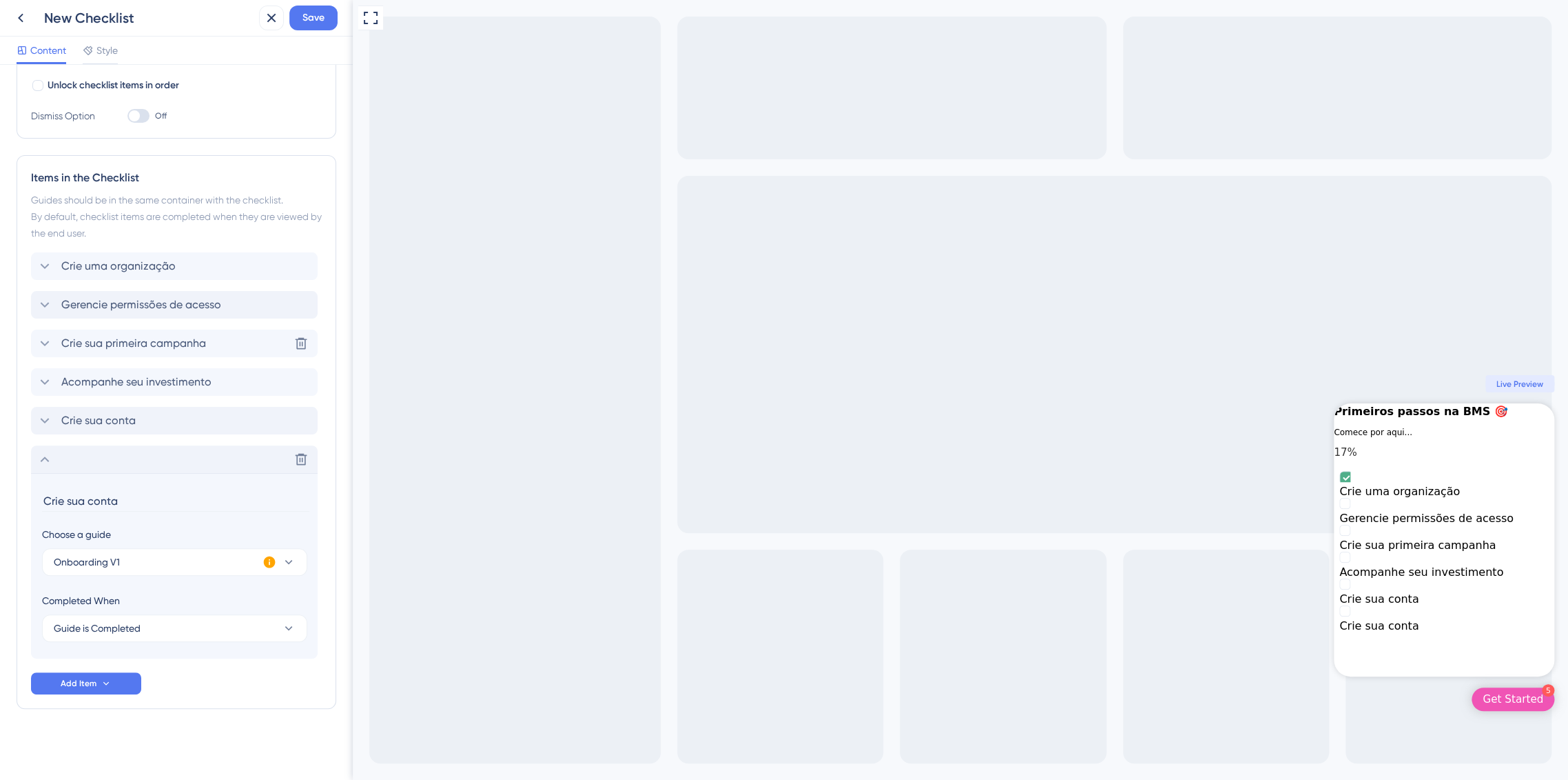
click at [127, 332] on div "Crie uma organização Gerencie permissões de acesso Crie sua primeira campanha D…" at bounding box center [176, 456] width 291 height 406
click at [44, 462] on icon at bounding box center [44, 458] width 16 height 16
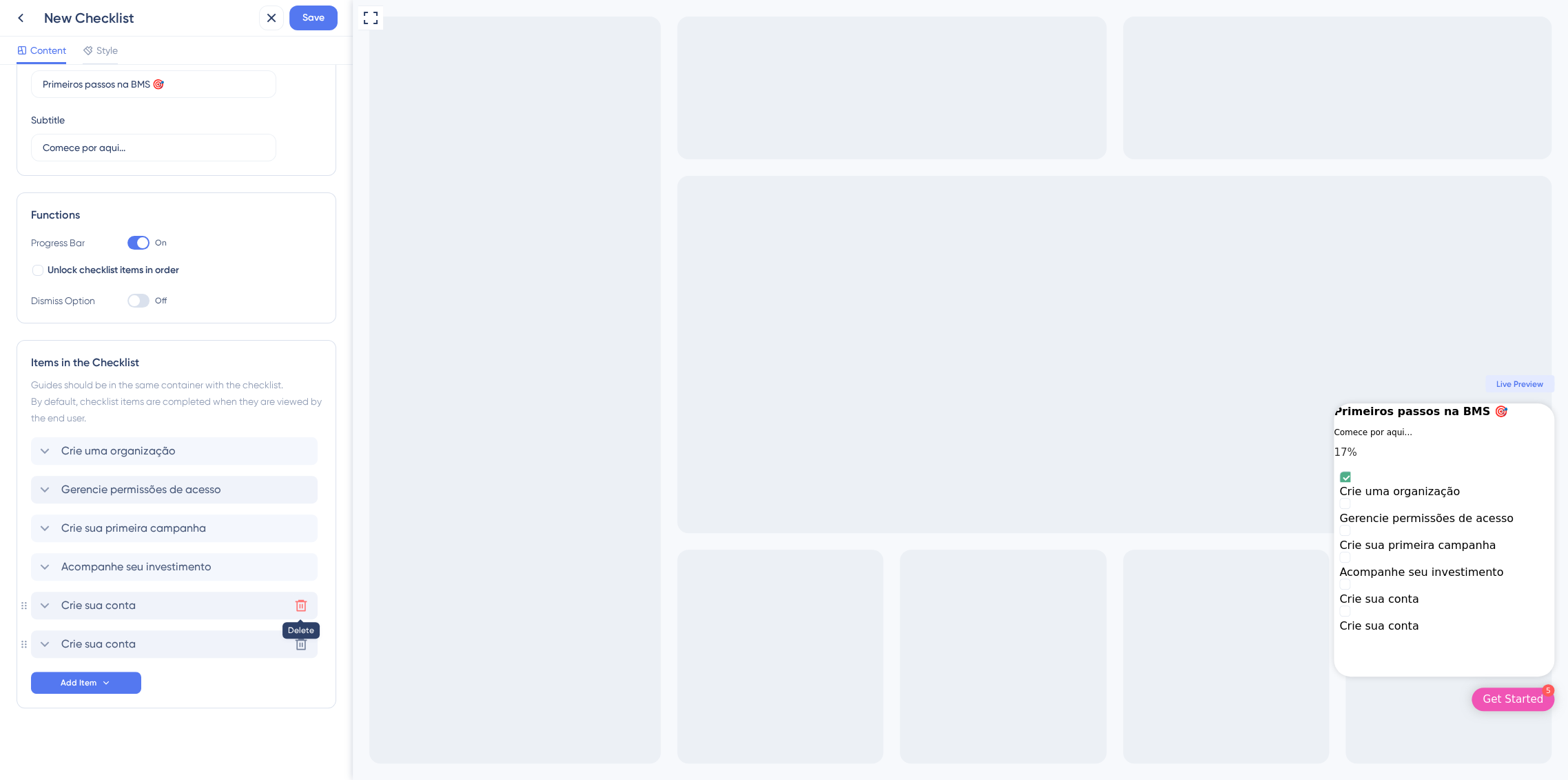
click at [299, 603] on icon at bounding box center [301, 606] width 11 height 11
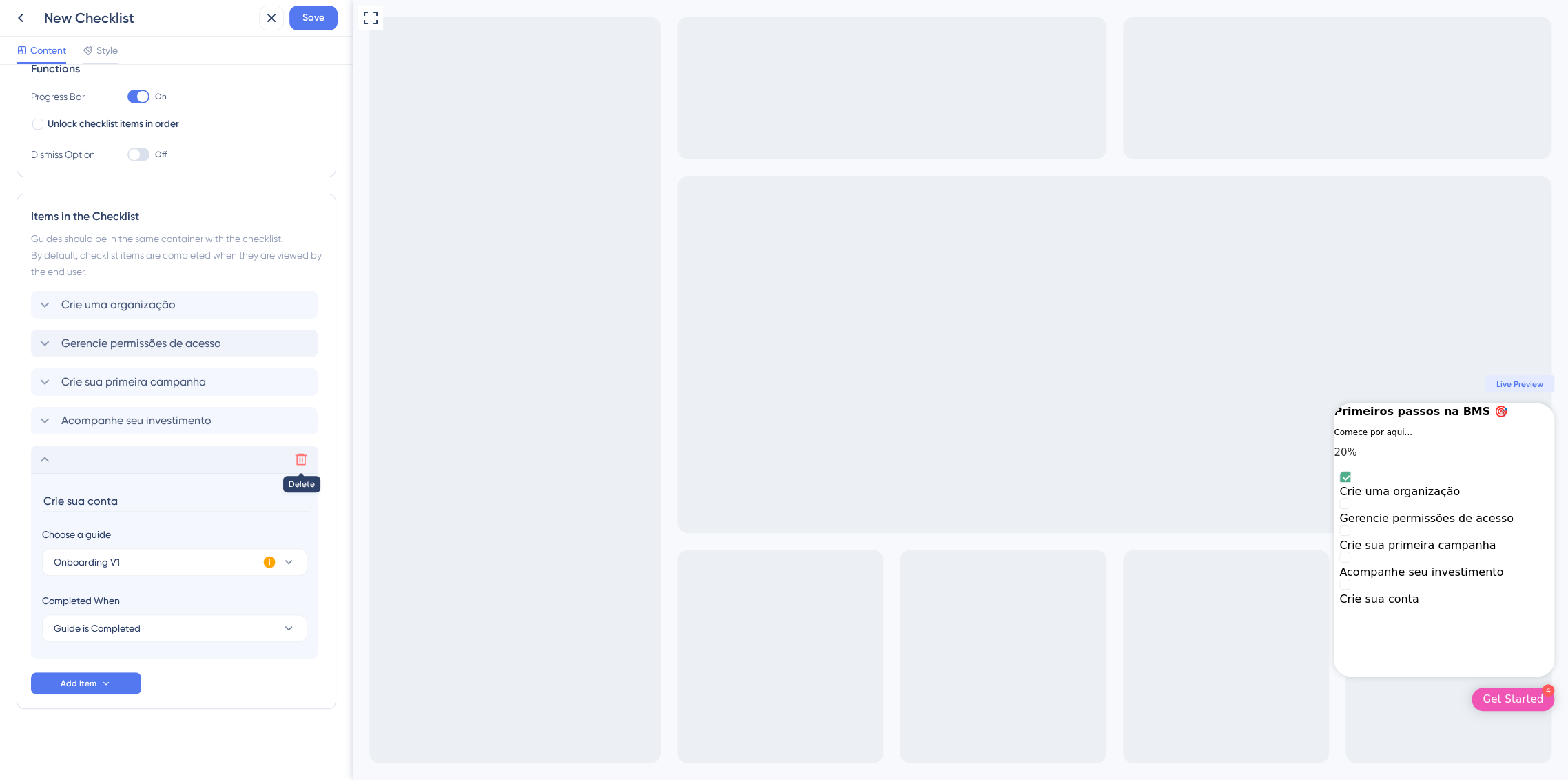
drag, startPoint x: 40, startPoint y: 457, endPoint x: 76, endPoint y: 503, distance: 58.4
click at [40, 457] on icon at bounding box center [44, 458] width 16 height 16
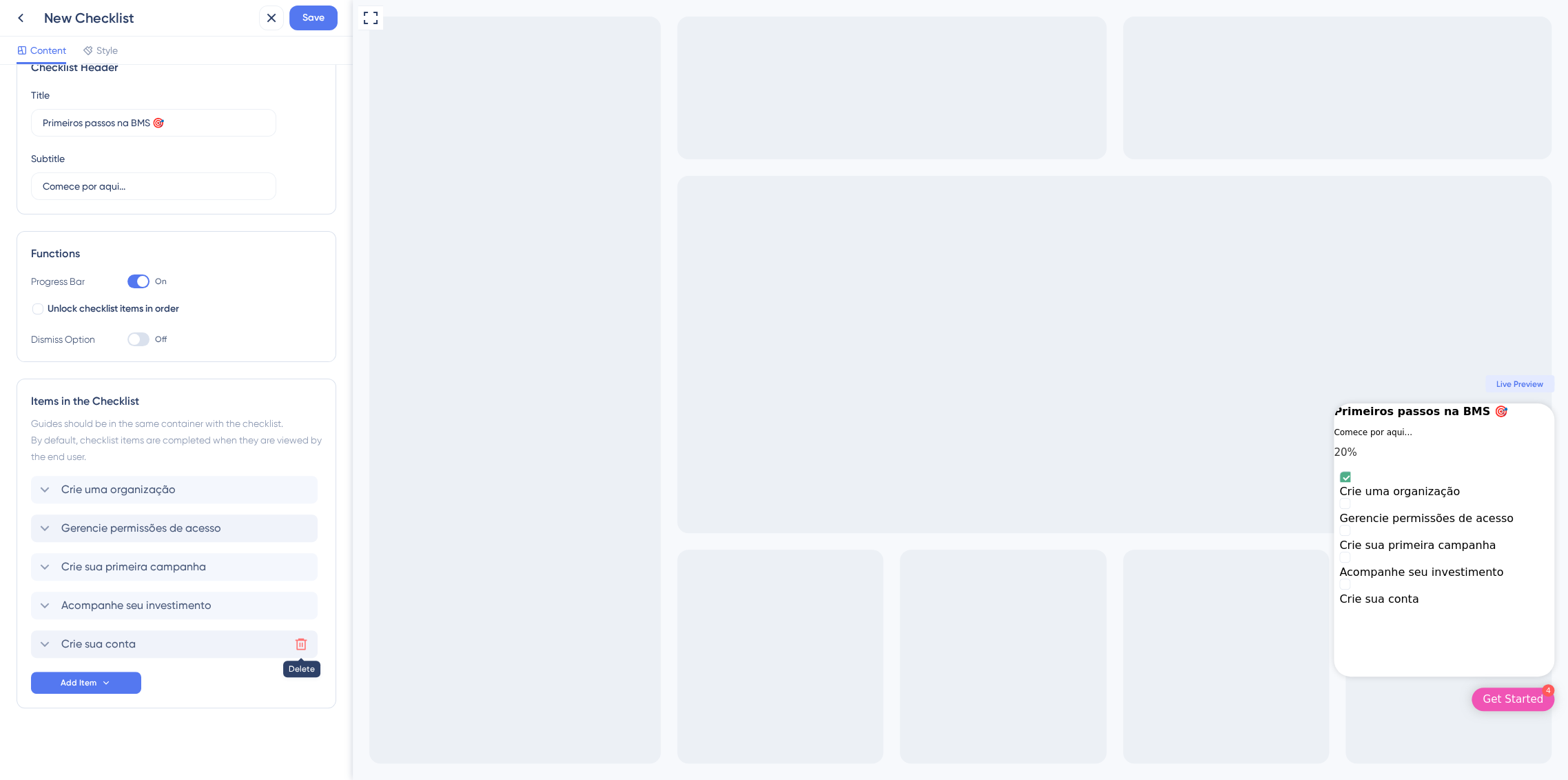
drag, startPoint x: 26, startPoint y: 643, endPoint x: 22, endPoint y: 479, distance: 164.0
click at [22, 479] on div "Items in the Checklist Guides should be in the same container with the checklis…" at bounding box center [176, 543] width 320 height 329
click at [220, 735] on div "Checklist Header Title Primeiros passos na BMS 🎯 Subtitle Comece por aqui... Fu…" at bounding box center [176, 404] width 320 height 718
click at [99, 608] on span "Crie sua primeira campanha" at bounding box center [133, 605] width 144 height 16
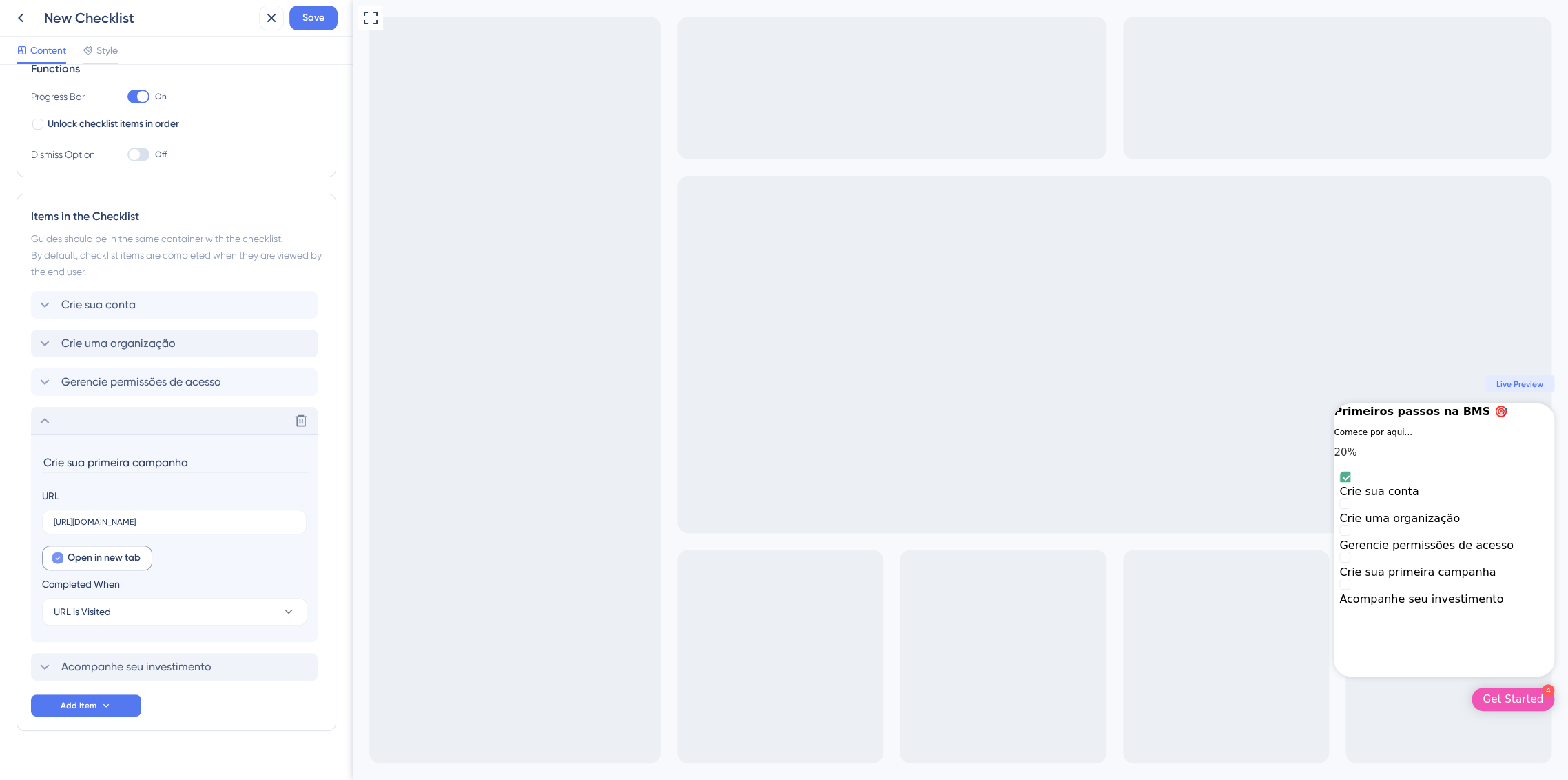
scroll to position [243, 0]
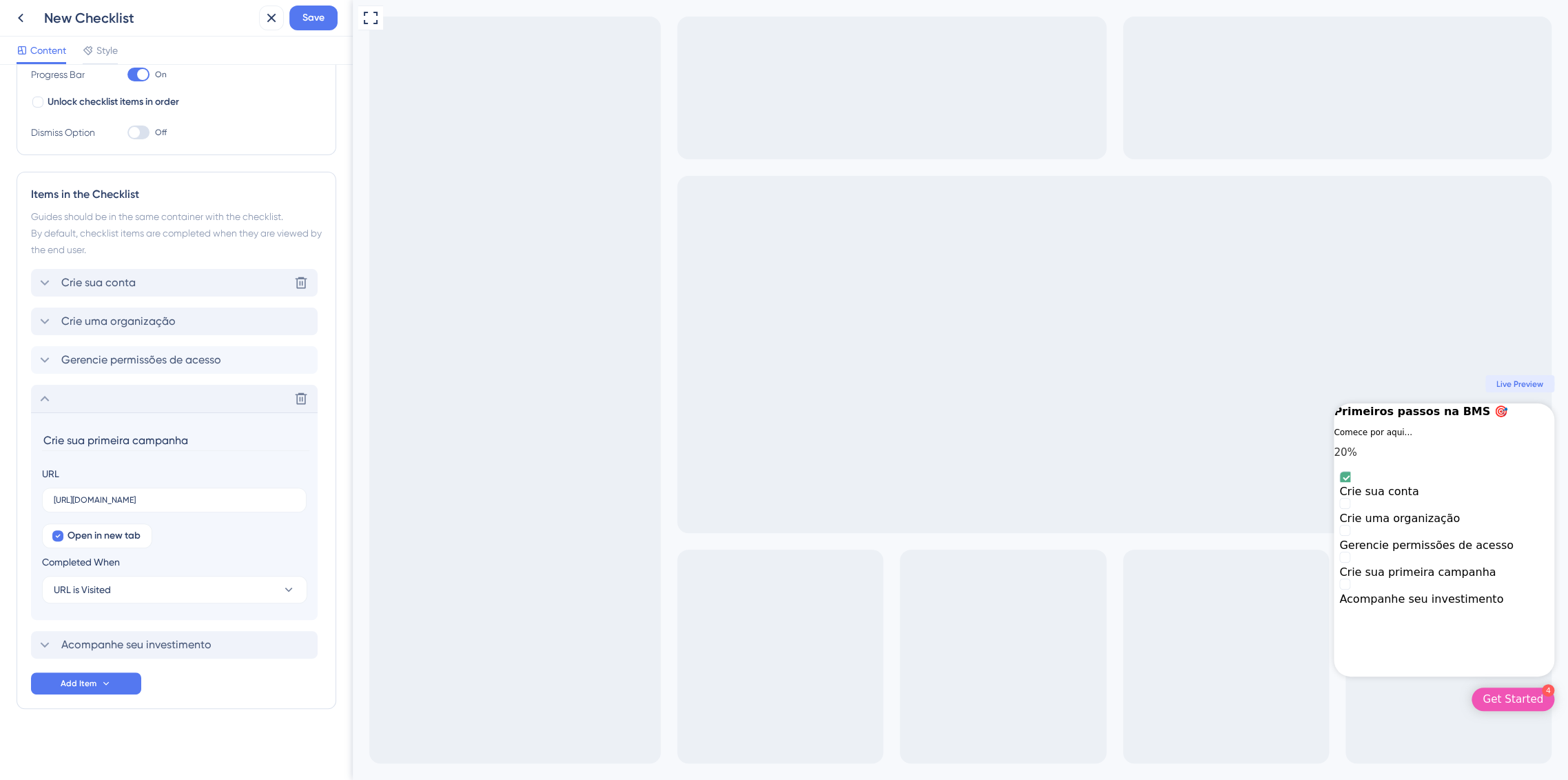
click at [99, 284] on span "Crie sua conta" at bounding box center [99, 282] width 75 height 16
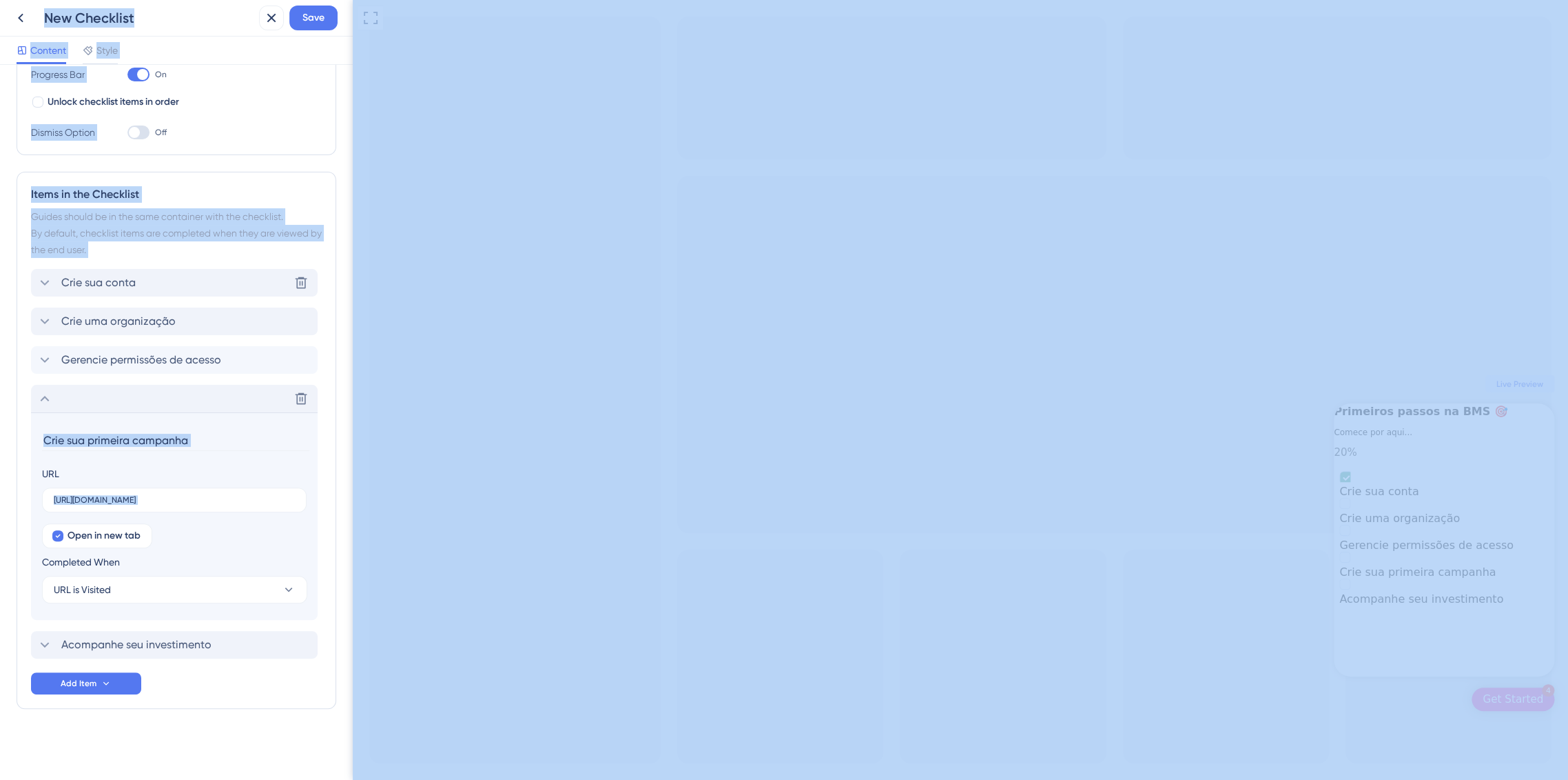
scroll to position [221, 0]
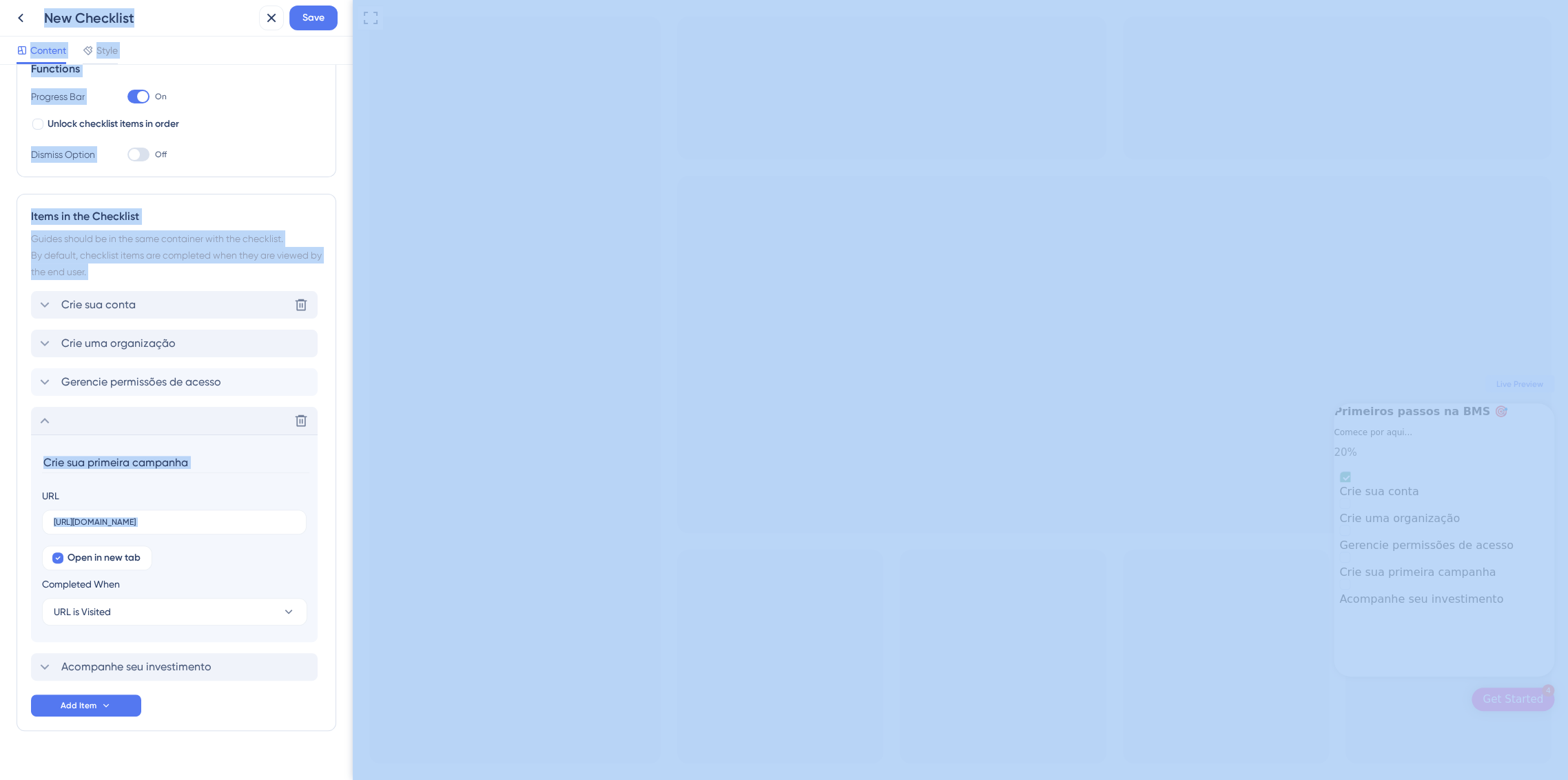
click at [99, 284] on div "Items in the Checklist Guides should be in the same container with the checklis…" at bounding box center [176, 461] width 320 height 537
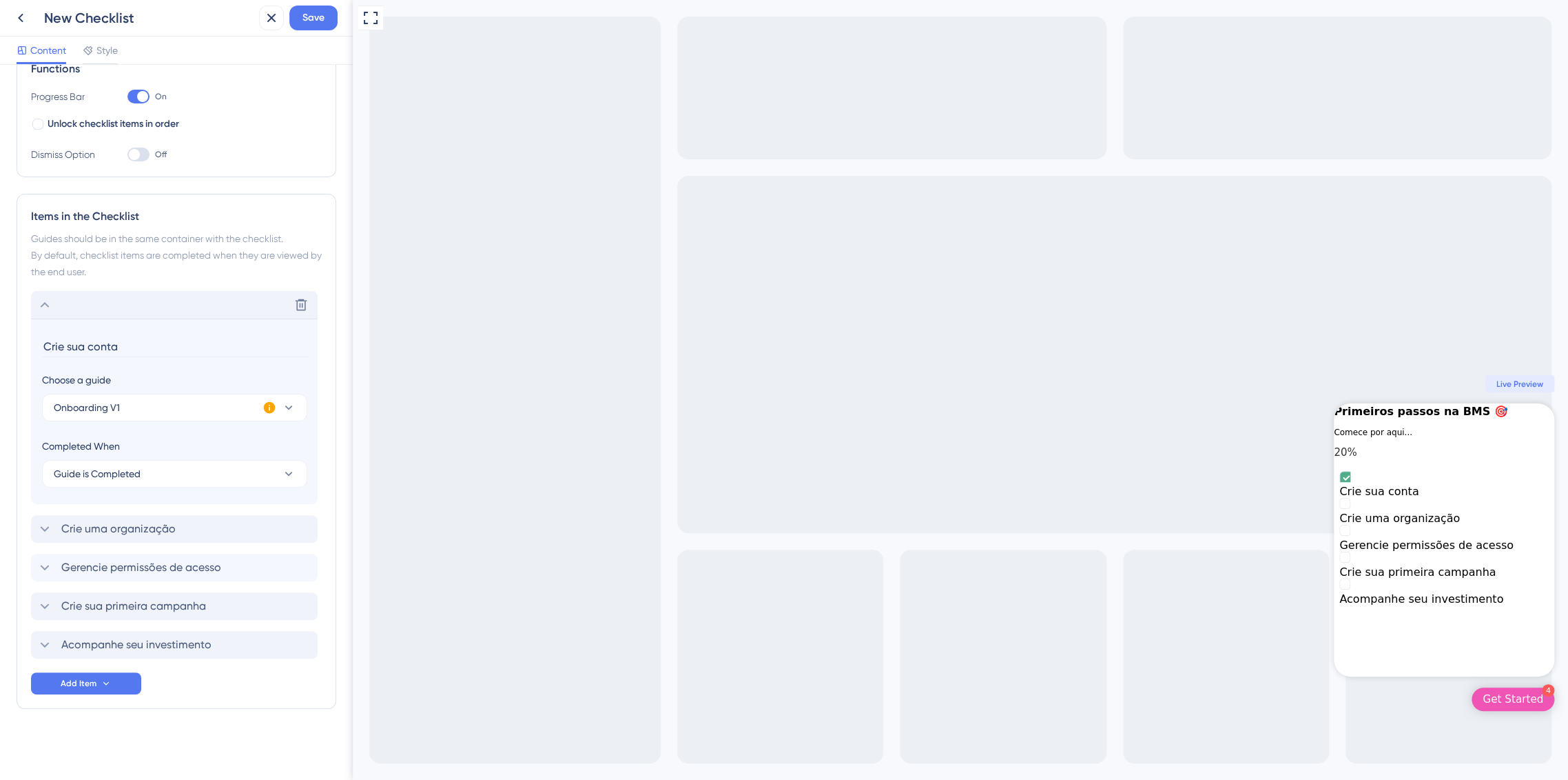
click at [84, 344] on input "Crie sua conta" at bounding box center [175, 346] width 267 height 21
click at [69, 345] on input "Crie sua conta" at bounding box center [175, 346] width 267 height 21
click at [137, 724] on div "Checklist Header Title Primeiros passos na BMS 🎯 Subtitle Comece por aqui... Fu…" at bounding box center [176, 312] width 320 height 903
drag, startPoint x: 66, startPoint y: 345, endPoint x: 93, endPoint y: 348, distance: 27.2
click at [93, 348] on input "Crie a sua conta" at bounding box center [175, 346] width 267 height 21
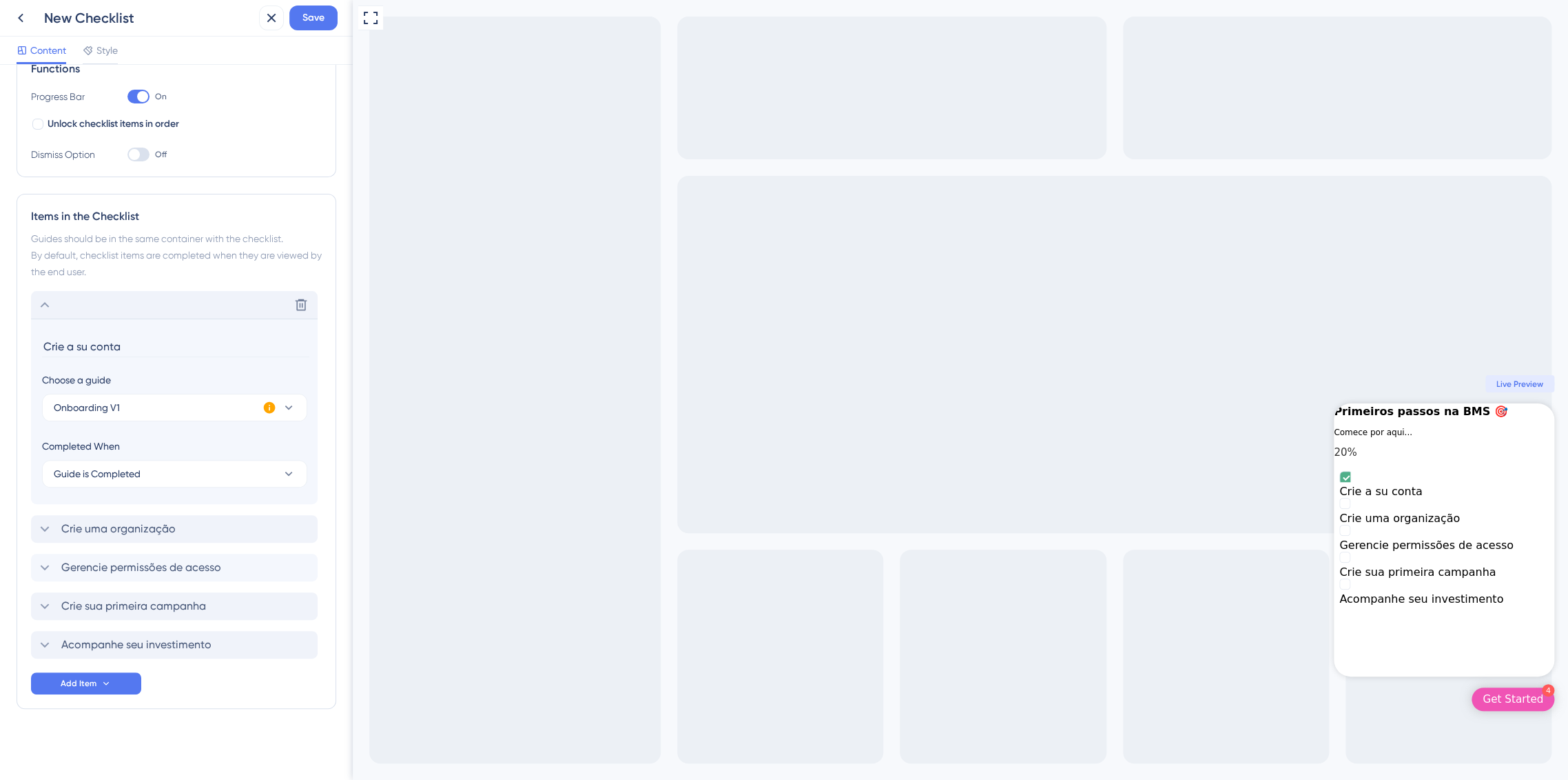
type input "Crie a sua conta"
click at [49, 304] on icon at bounding box center [44, 304] width 16 height 16
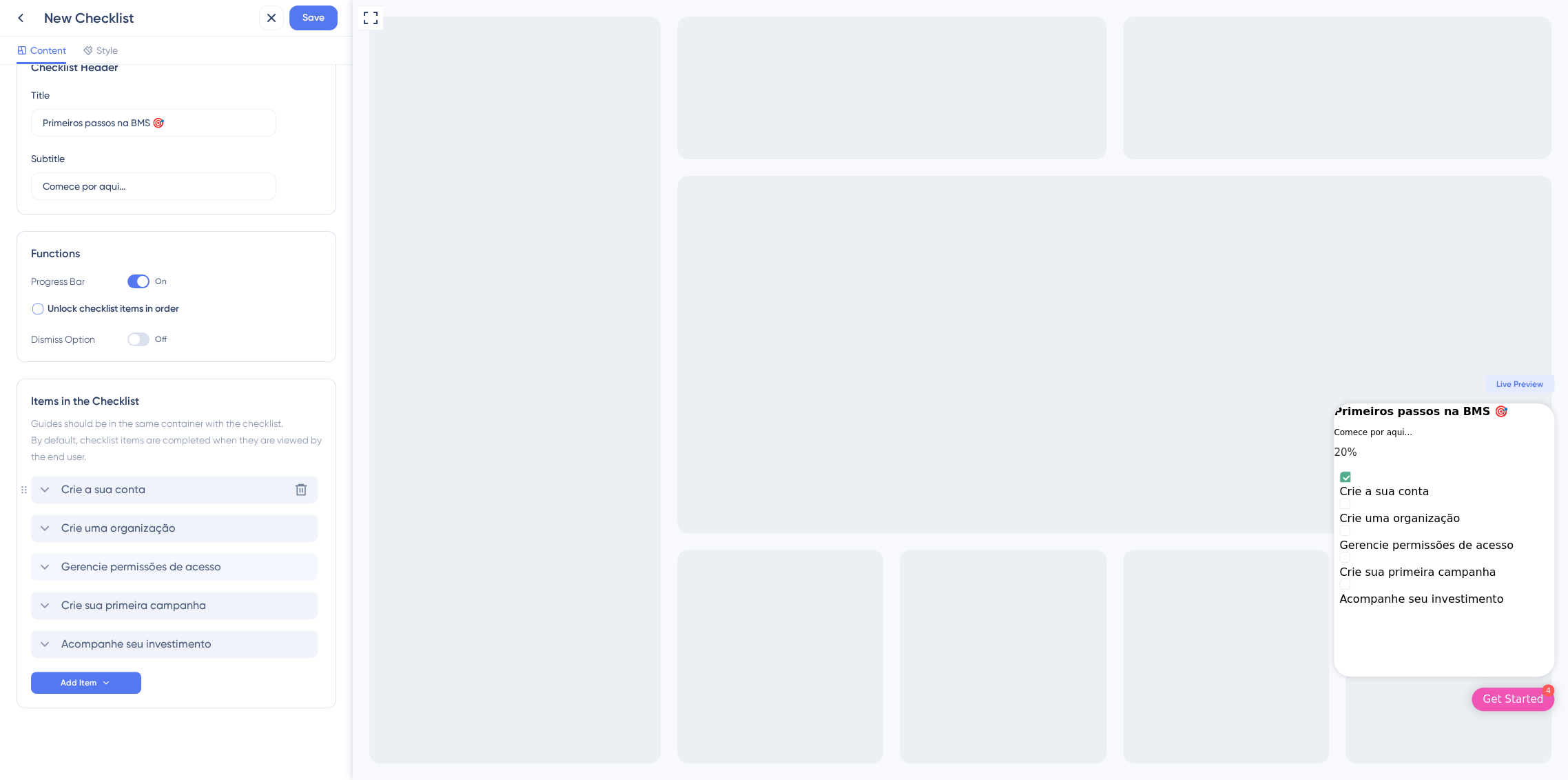
scroll to position [36, 0]
click at [129, 724] on div "Checklist Header Title Primeiros passos na BMS 🎯 Subtitle Comece por aqui... Fu…" at bounding box center [176, 404] width 320 height 718
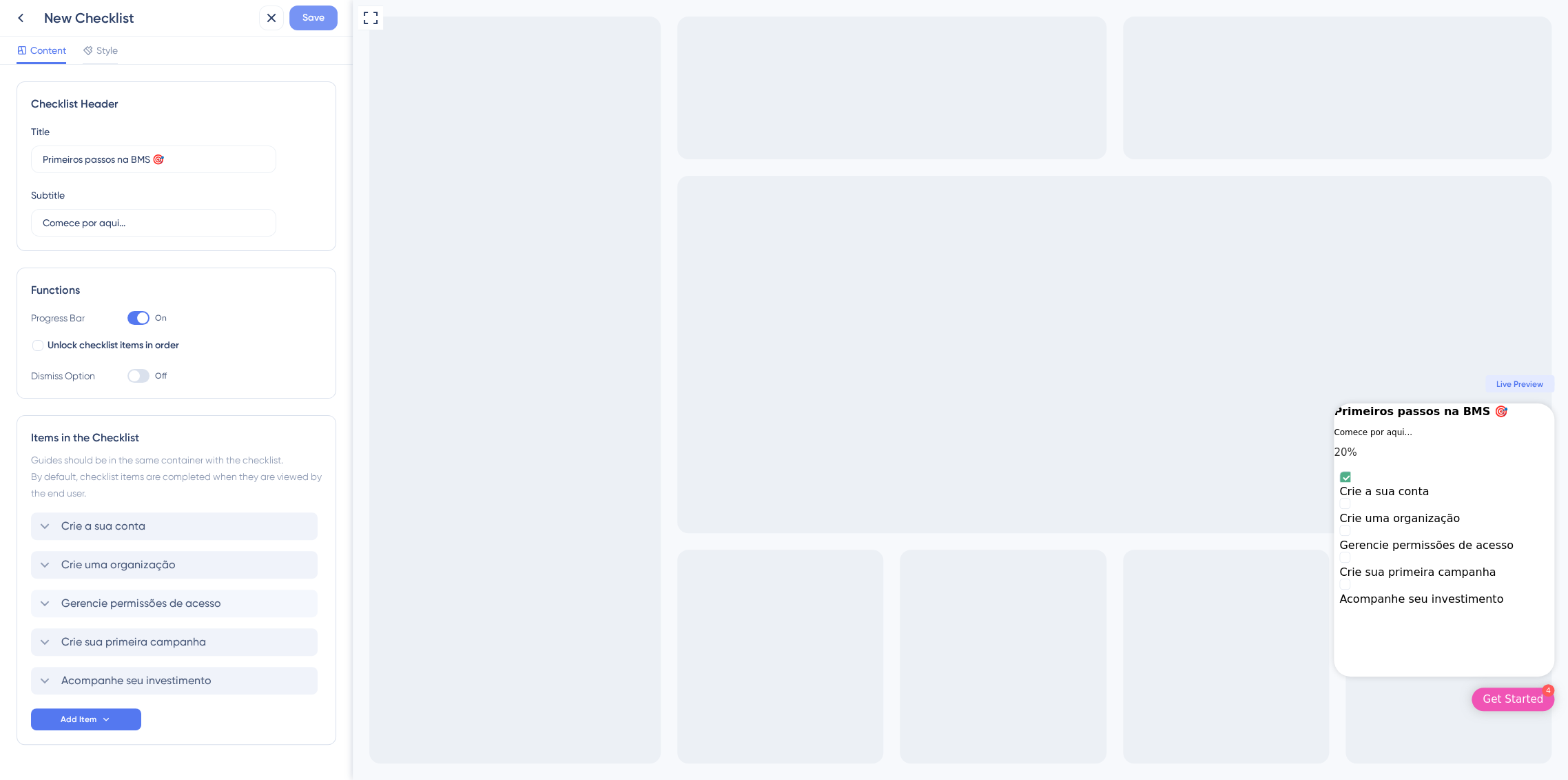
click at [315, 20] on span "Save" at bounding box center [313, 17] width 22 height 16
click at [259, 28] on icon at bounding box center [261, 26] width 8 height 8
click at [99, 54] on span "Style" at bounding box center [107, 50] width 21 height 16
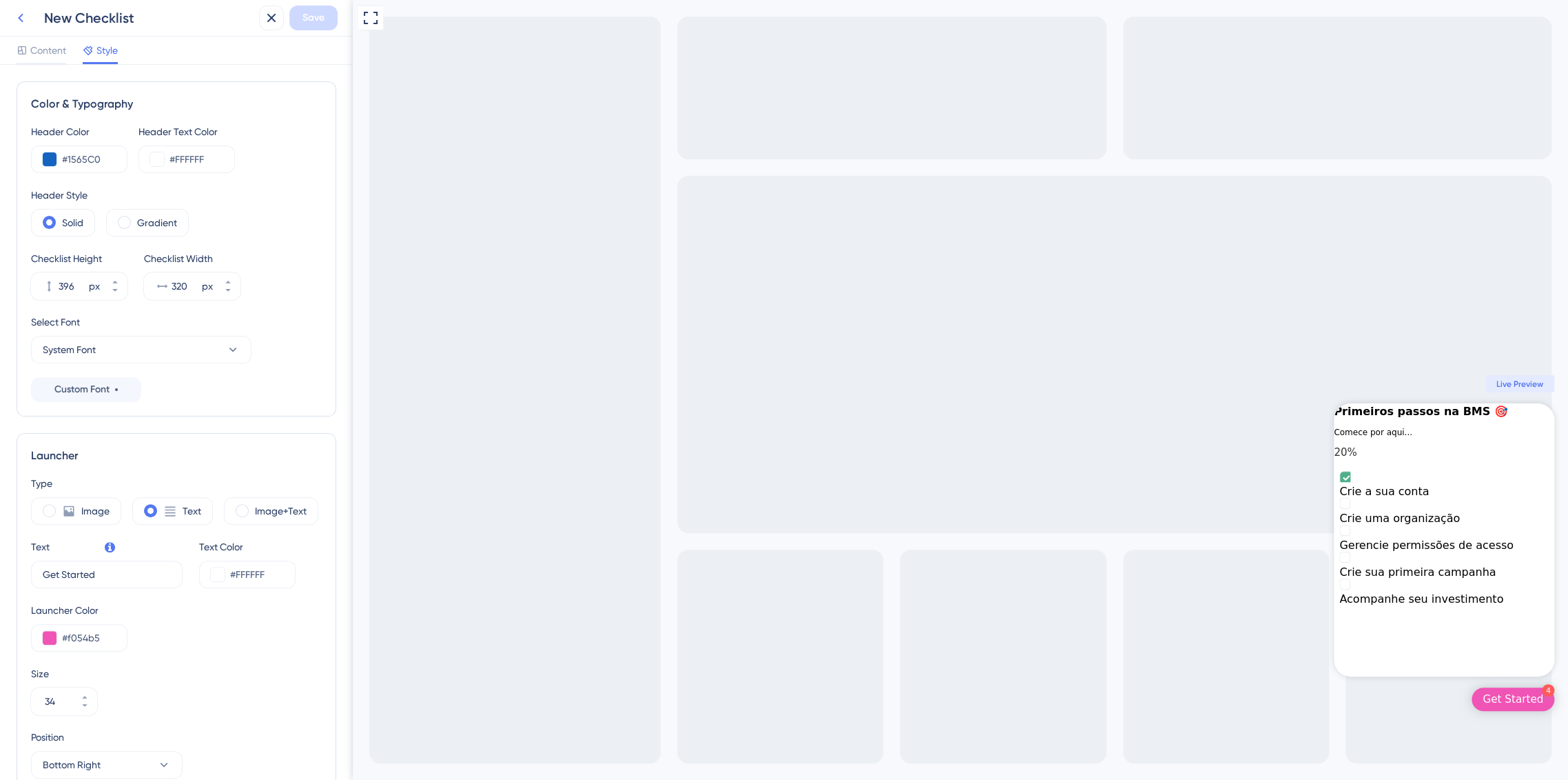
click at [24, 16] on icon at bounding box center [20, 17] width 16 height 16
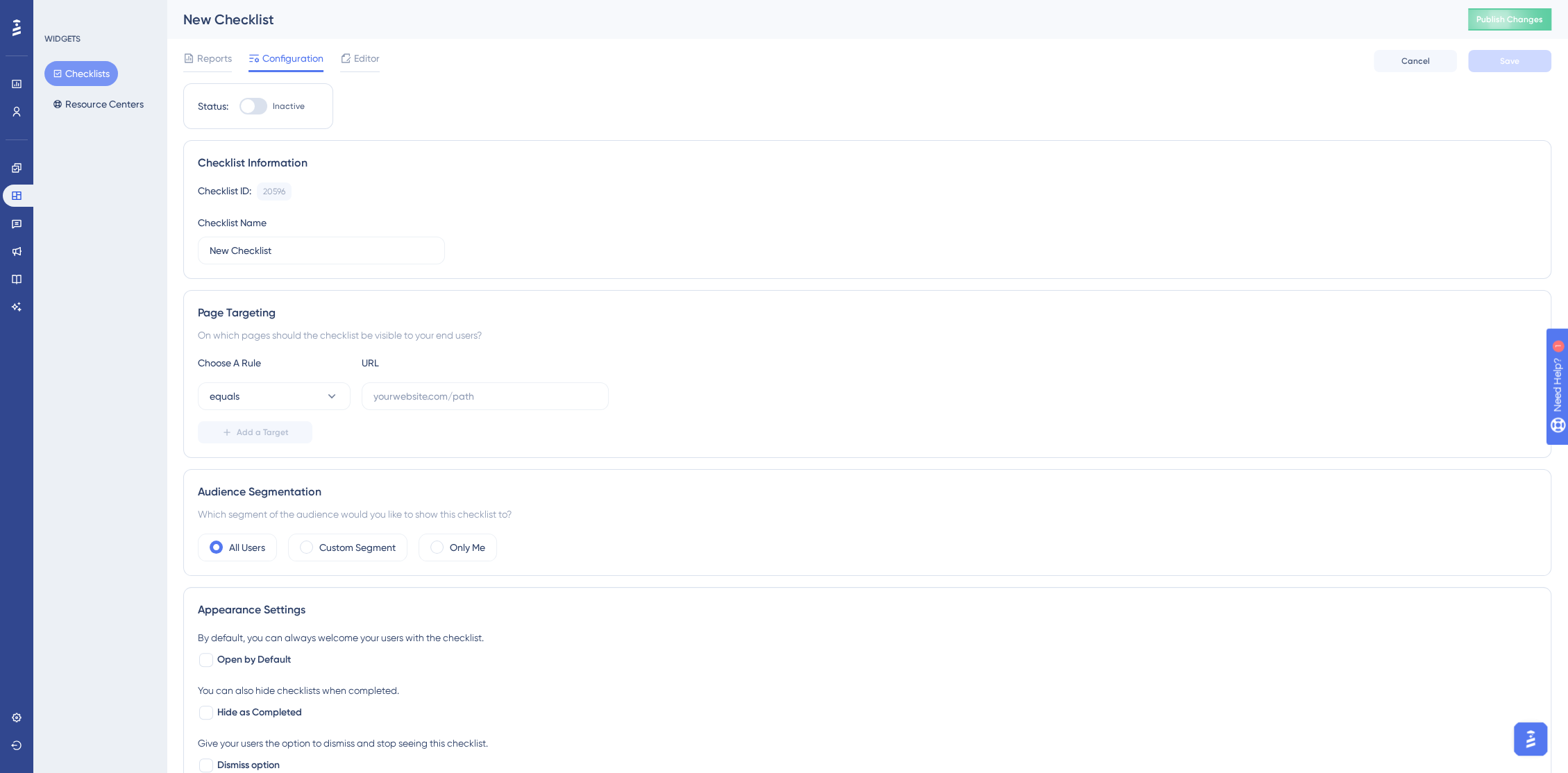
click at [79, 71] on button "Checklists" at bounding box center [81, 73] width 73 height 25
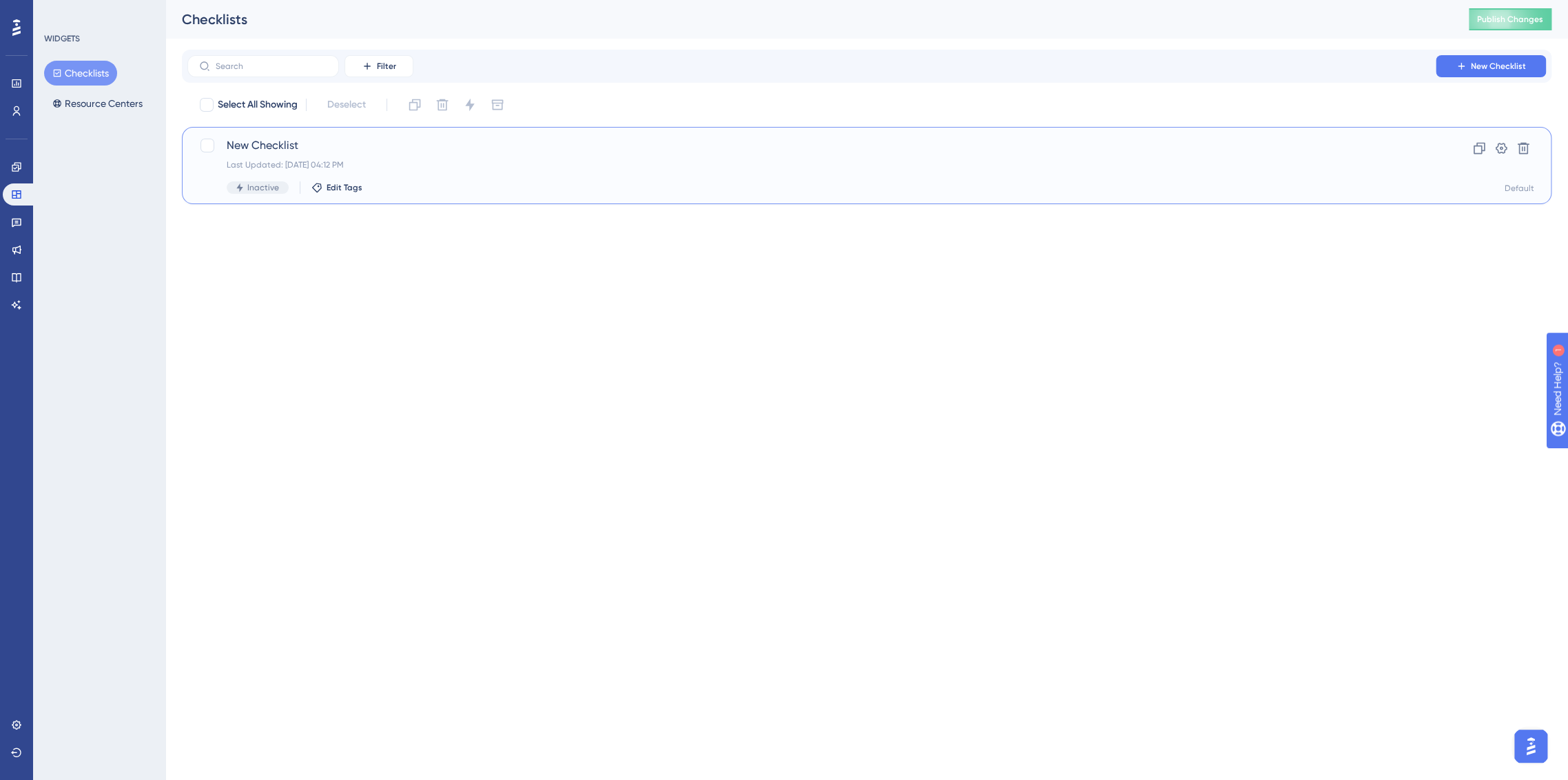
click at [273, 149] on span "New Checklist" at bounding box center [811, 145] width 1170 height 16
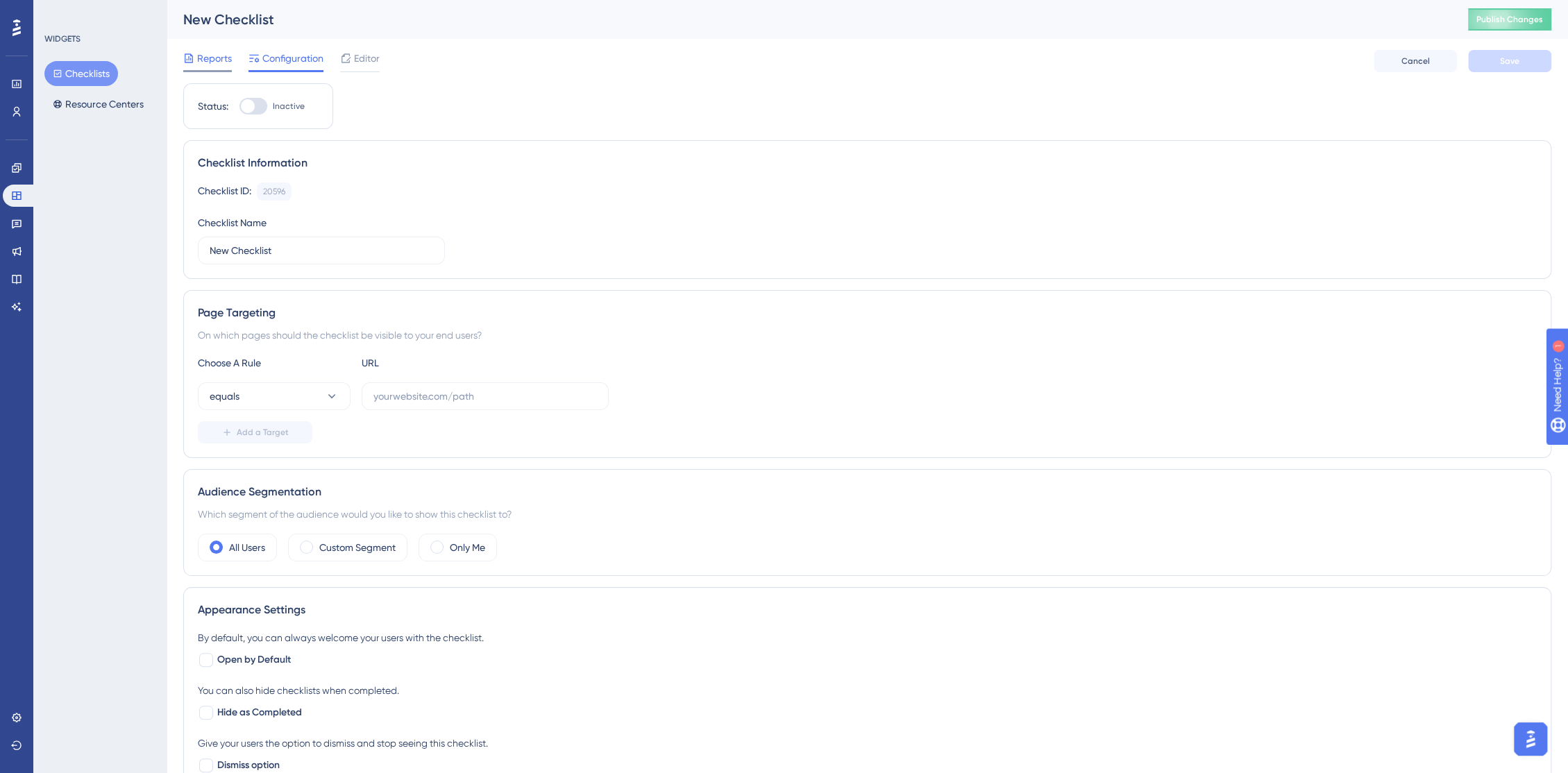
click at [205, 67] on div "Reports" at bounding box center [207, 61] width 48 height 22
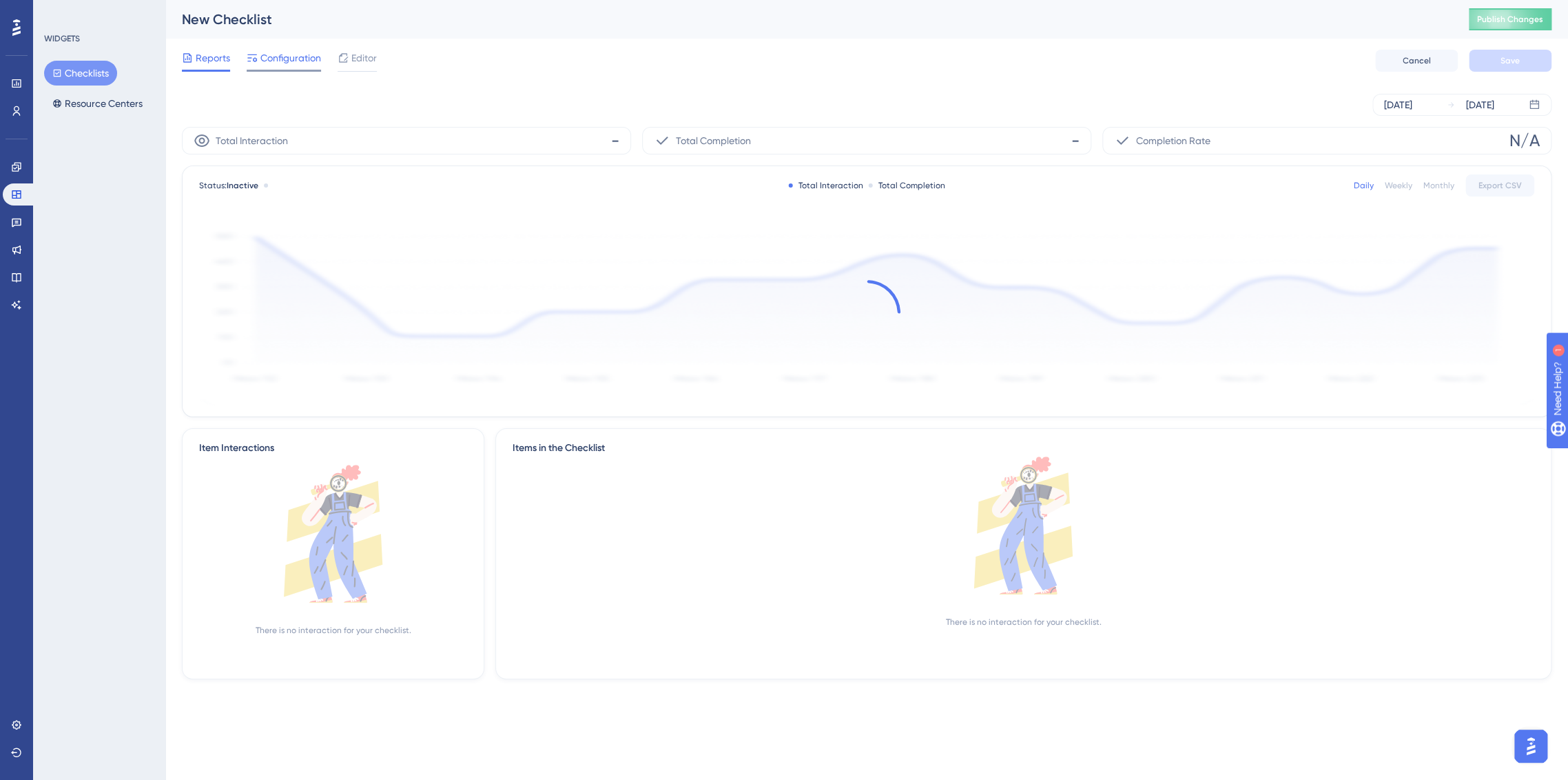
click at [268, 65] on span "Configuration" at bounding box center [290, 57] width 60 height 16
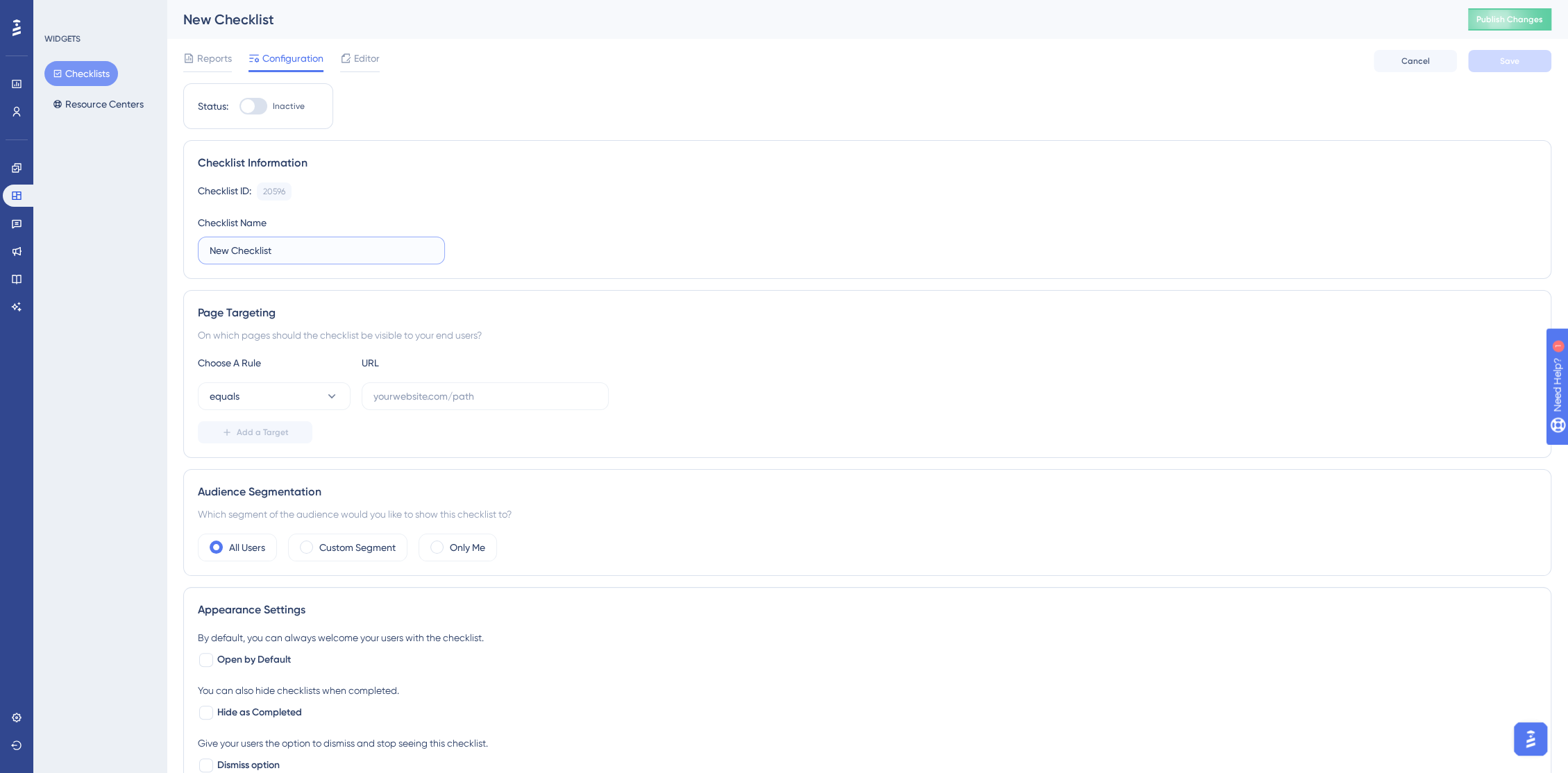
drag, startPoint x: 293, startPoint y: 243, endPoint x: 174, endPoint y: 242, distance: 119.0
click at [174, 242] on div "Performance Users Engagement Widgets Feedback Product Updates Knowledge Base AI…" at bounding box center [867, 588] width 1401 height 1176
type input "Genérico"
click at [174, 240] on div "Performance Users Engagement Widgets Feedback Product Updates Knowledge Base AI…" at bounding box center [867, 588] width 1401 height 1176
click at [16, 173] on icon at bounding box center [17, 169] width 12 height 12
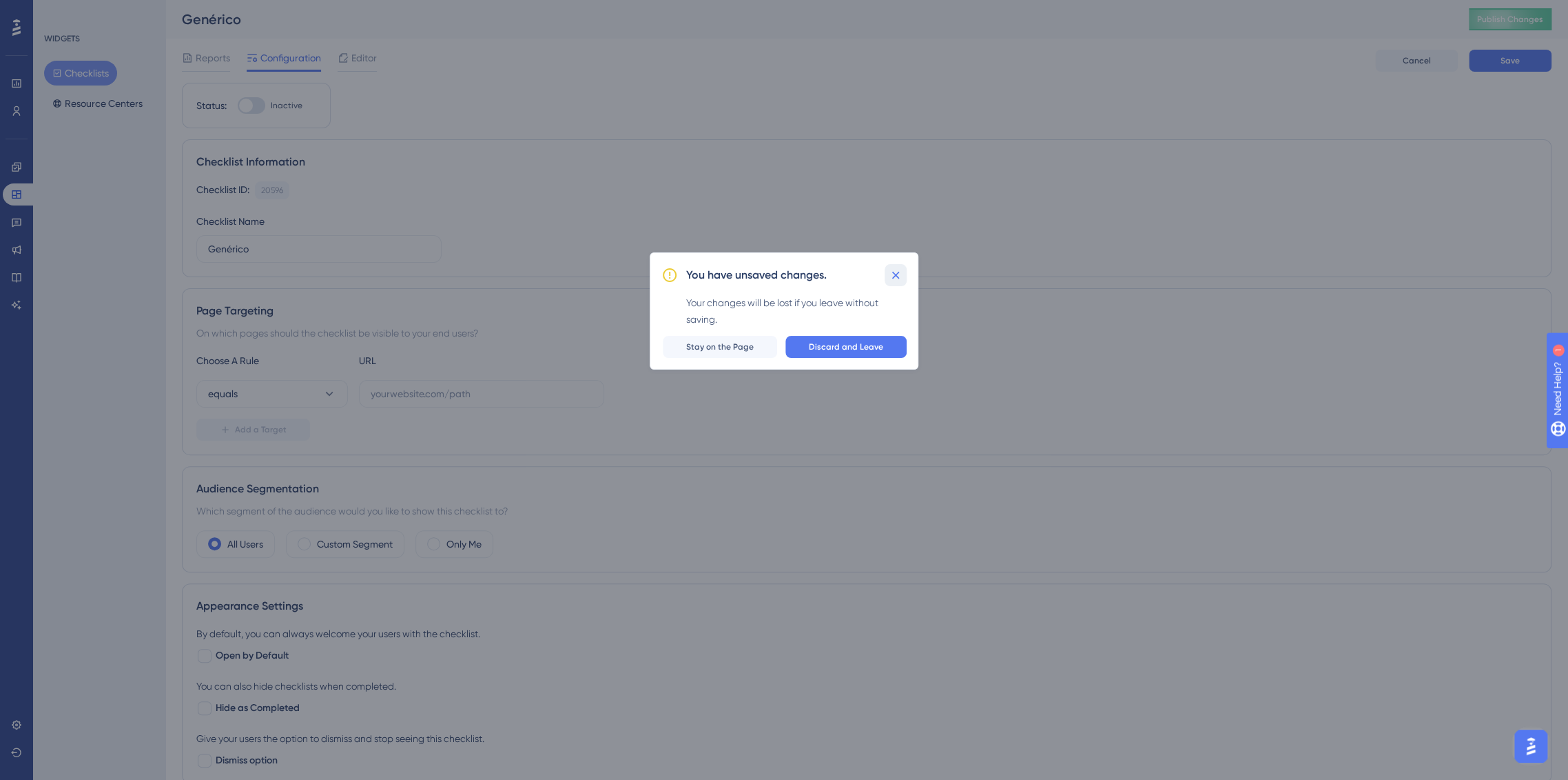
drag, startPoint x: 893, startPoint y: 272, endPoint x: 1290, endPoint y: 139, distance: 418.7
click at [893, 272] on icon at bounding box center [895, 275] width 13 height 13
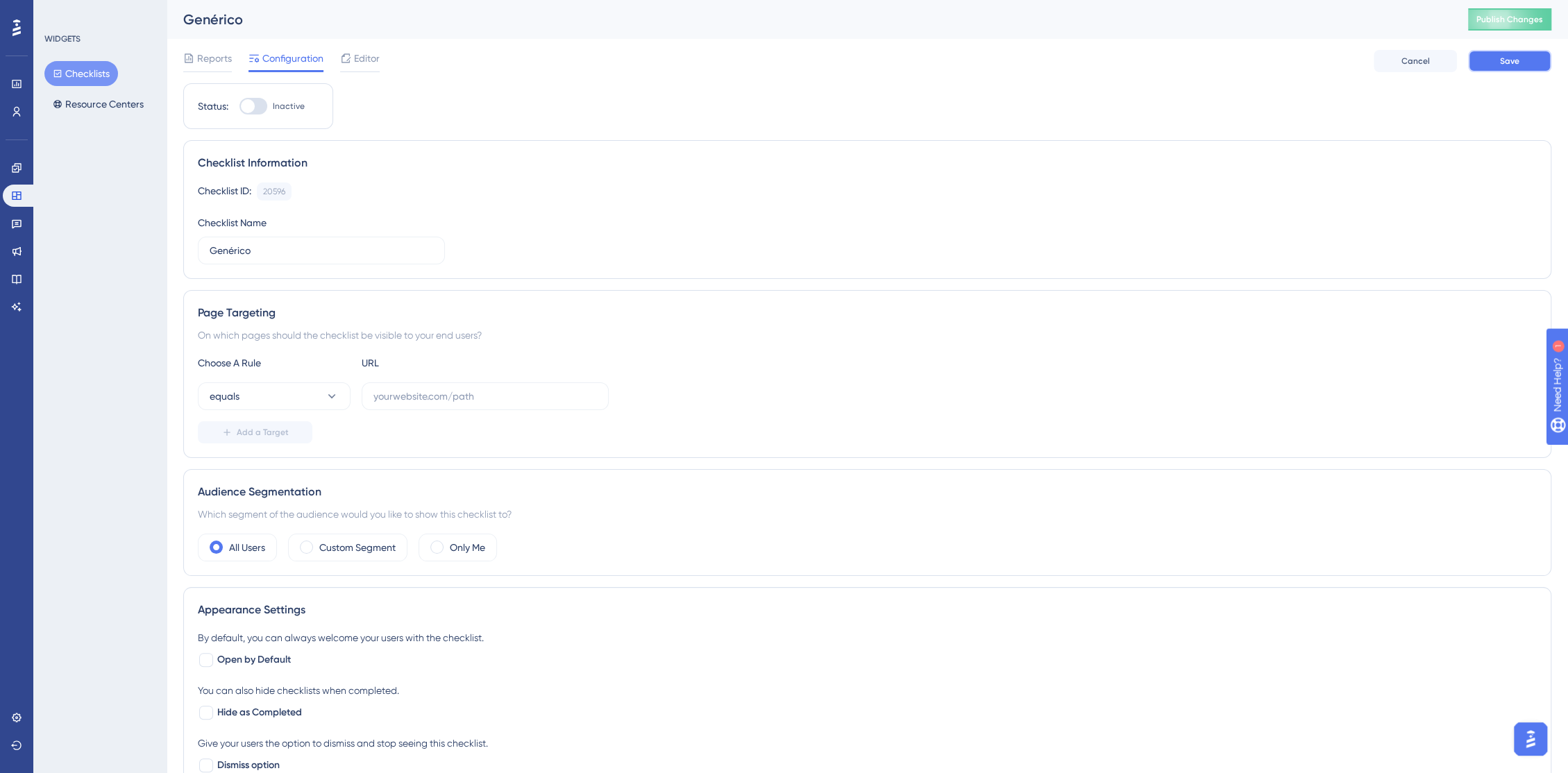
click at [1528, 54] on button "Save" at bounding box center [1509, 61] width 83 height 22
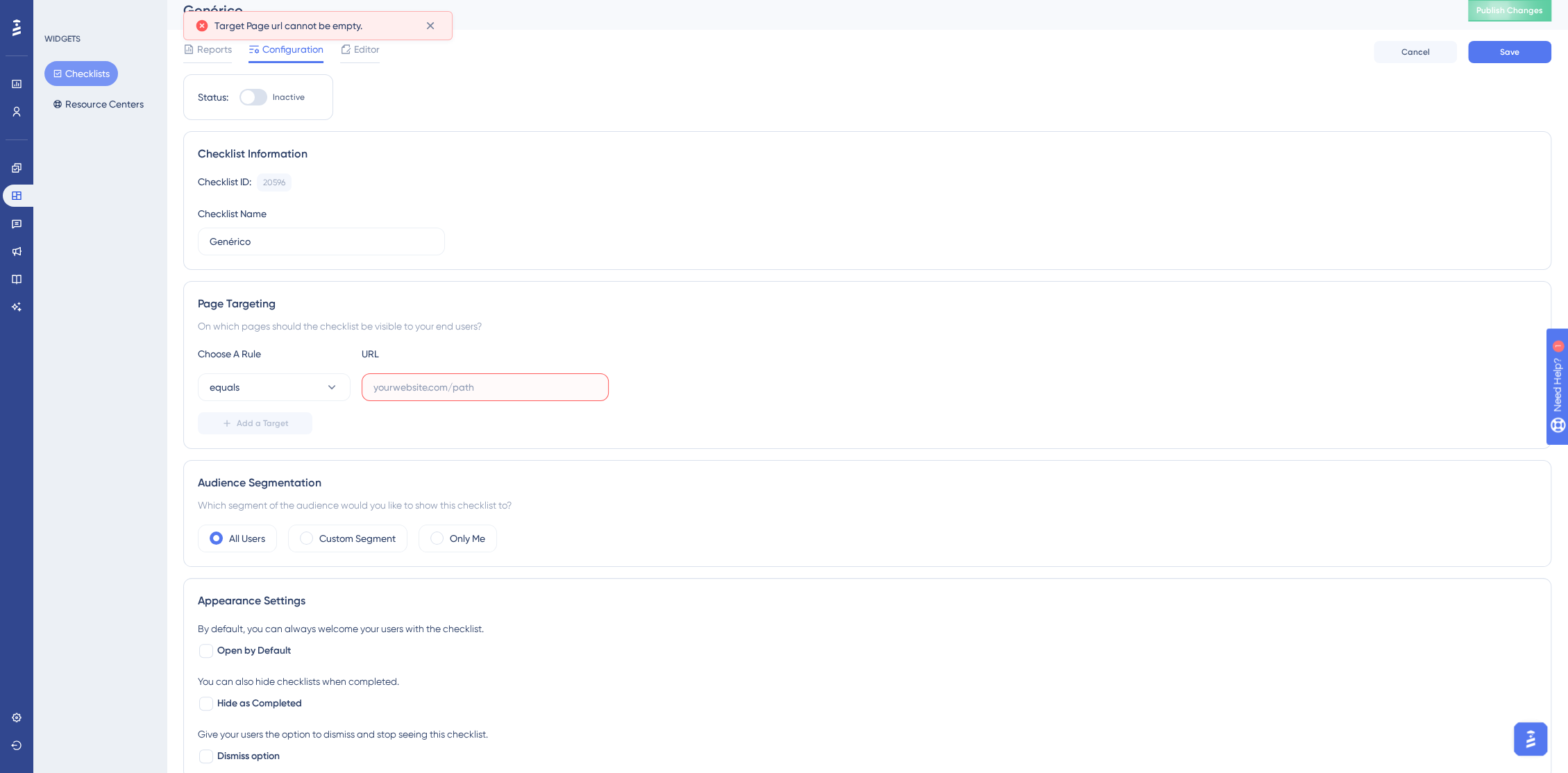
click at [422, 386] on input "text" at bounding box center [485, 387] width 224 height 15
paste input "https://console.bluems.com/"
type input "https://console.bluems.com/"
click at [403, 429] on div "Add a Target" at bounding box center [866, 423] width 1339 height 22
click at [1502, 60] on button "Save" at bounding box center [1509, 51] width 83 height 22
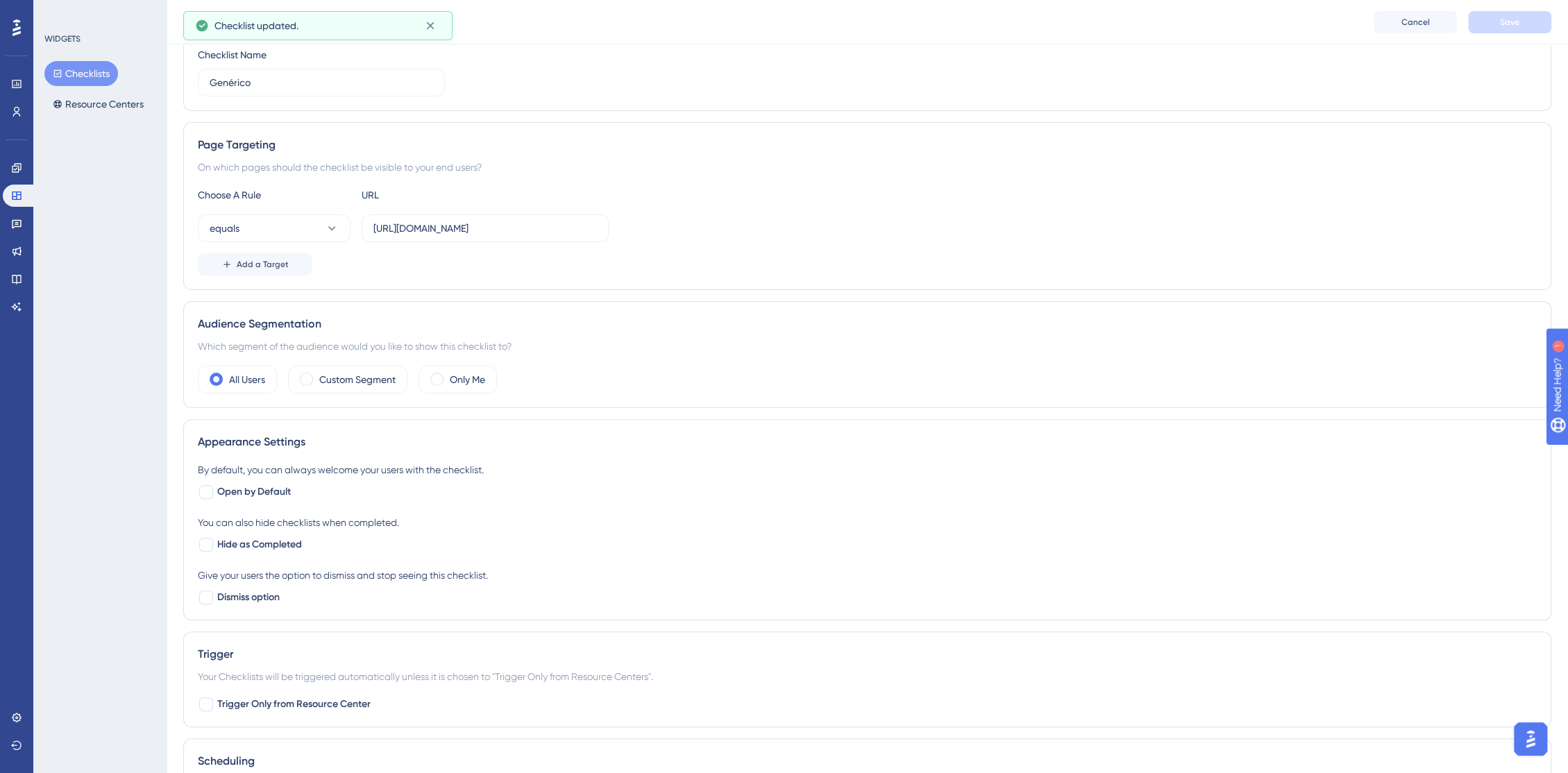
scroll to position [317, 0]
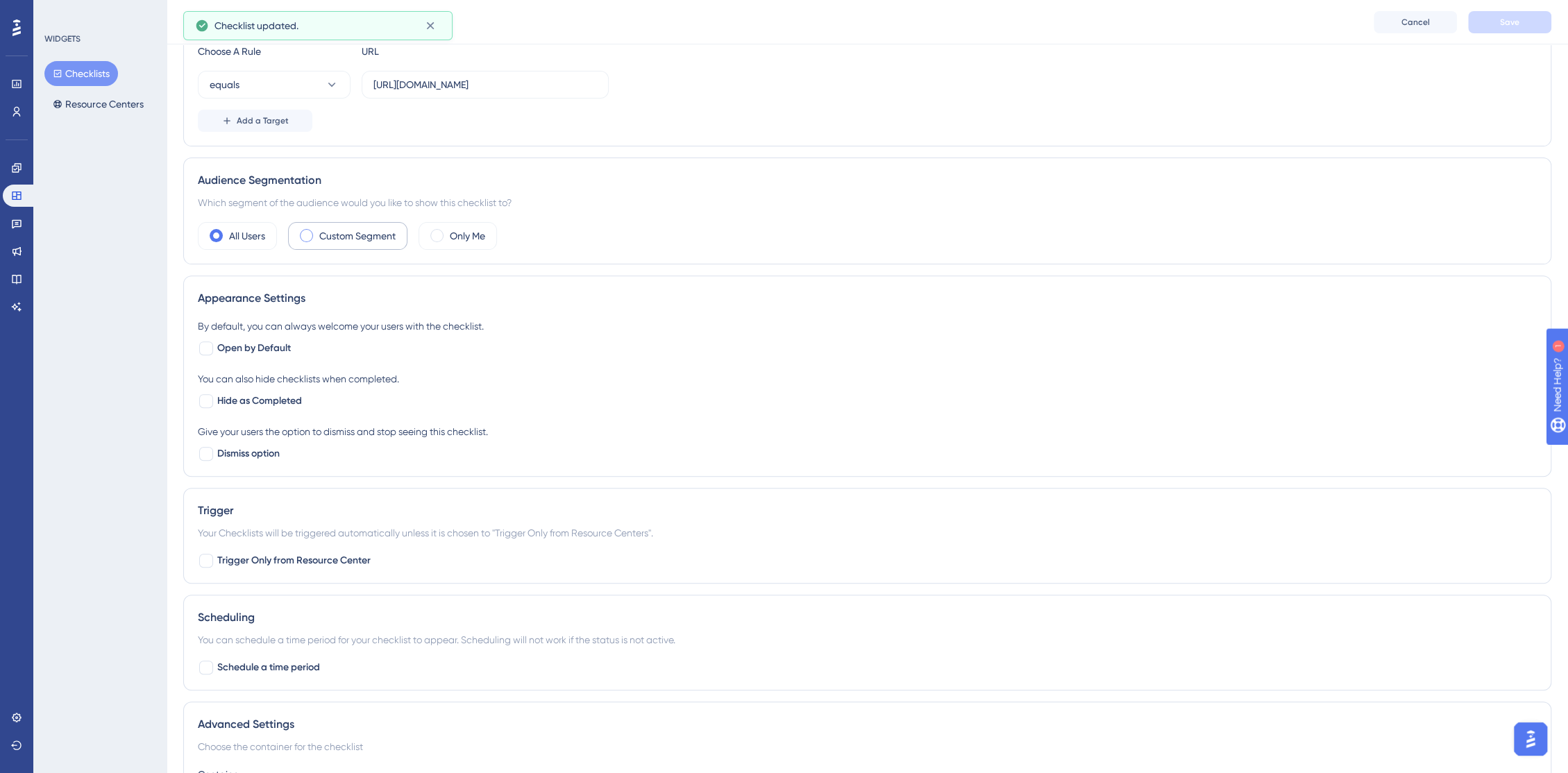
click at [349, 231] on label "Custom Segment" at bounding box center [357, 235] width 76 height 16
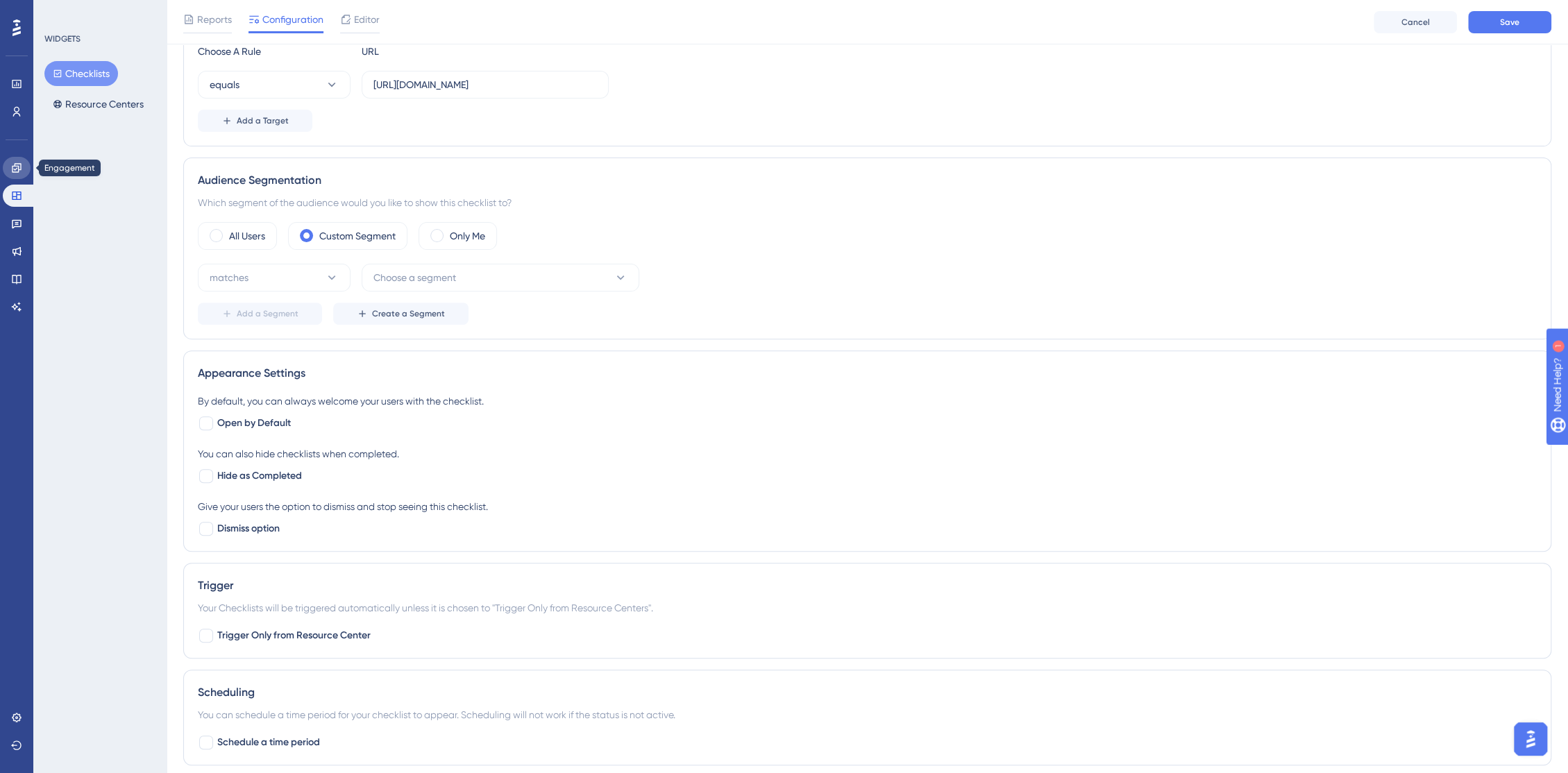
click at [13, 169] on icon at bounding box center [15, 167] width 9 height 9
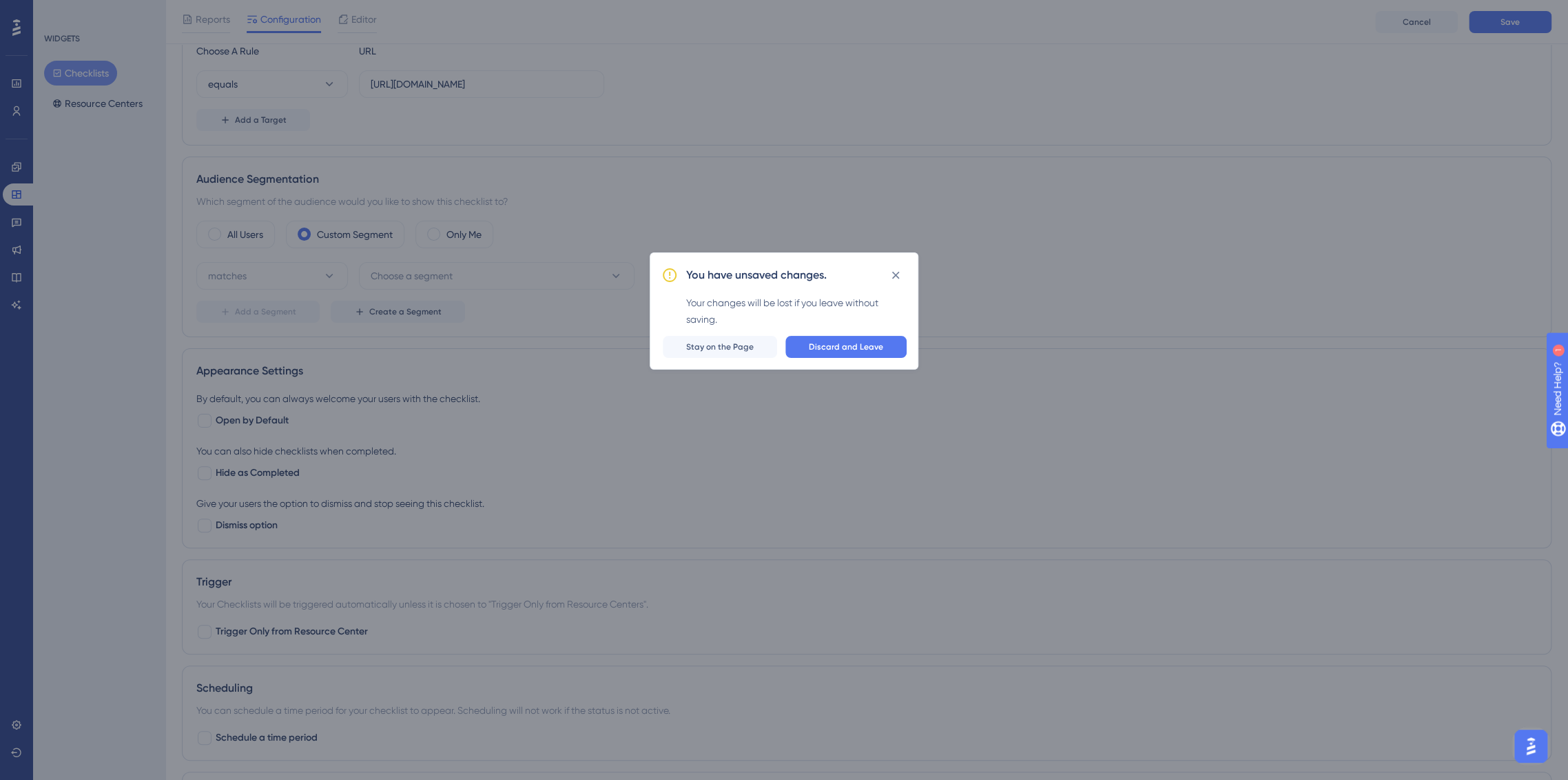
click at [899, 280] on button at bounding box center [895, 275] width 22 height 22
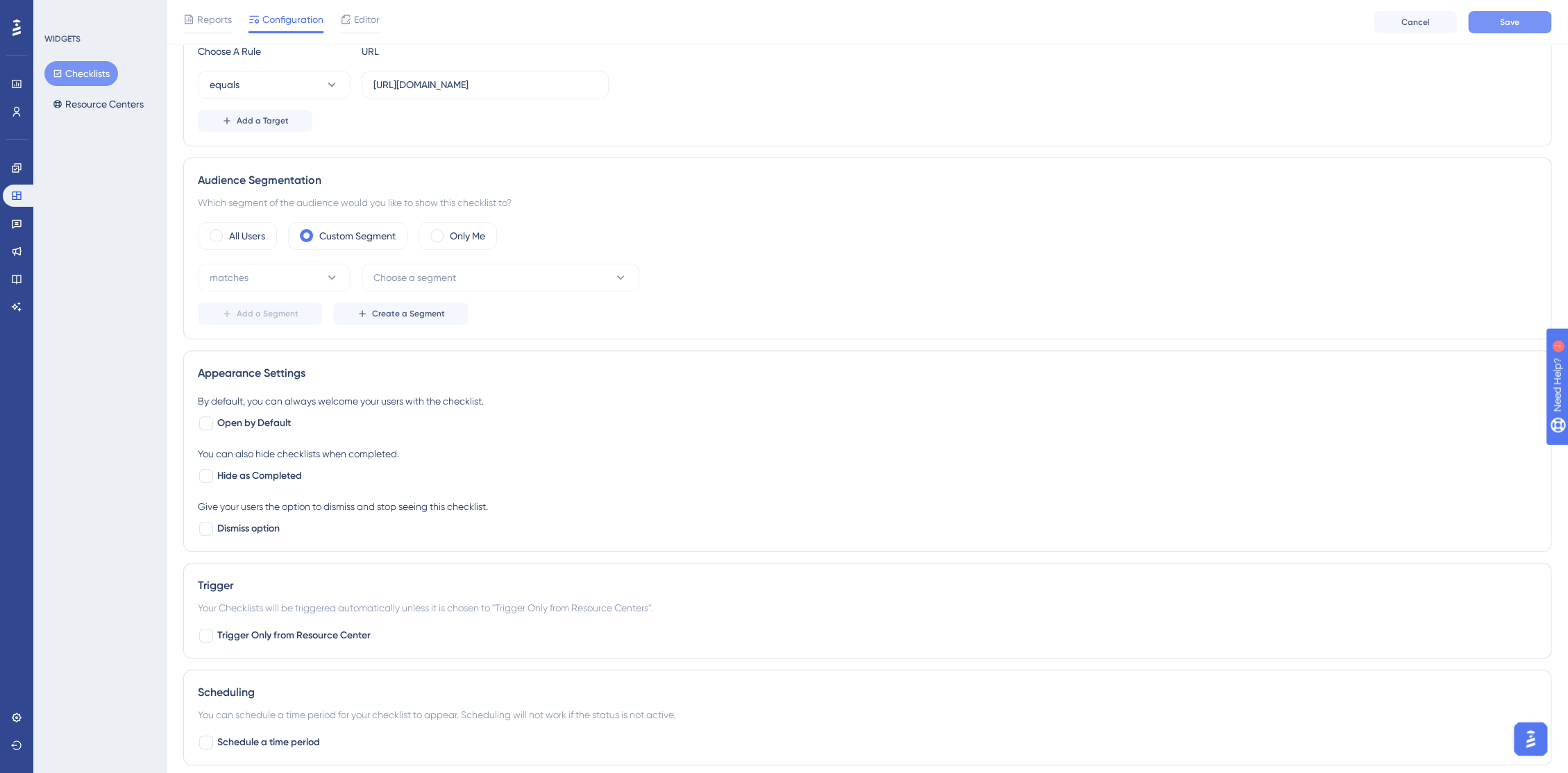
click at [1524, 23] on button "Save" at bounding box center [1509, 22] width 83 height 22
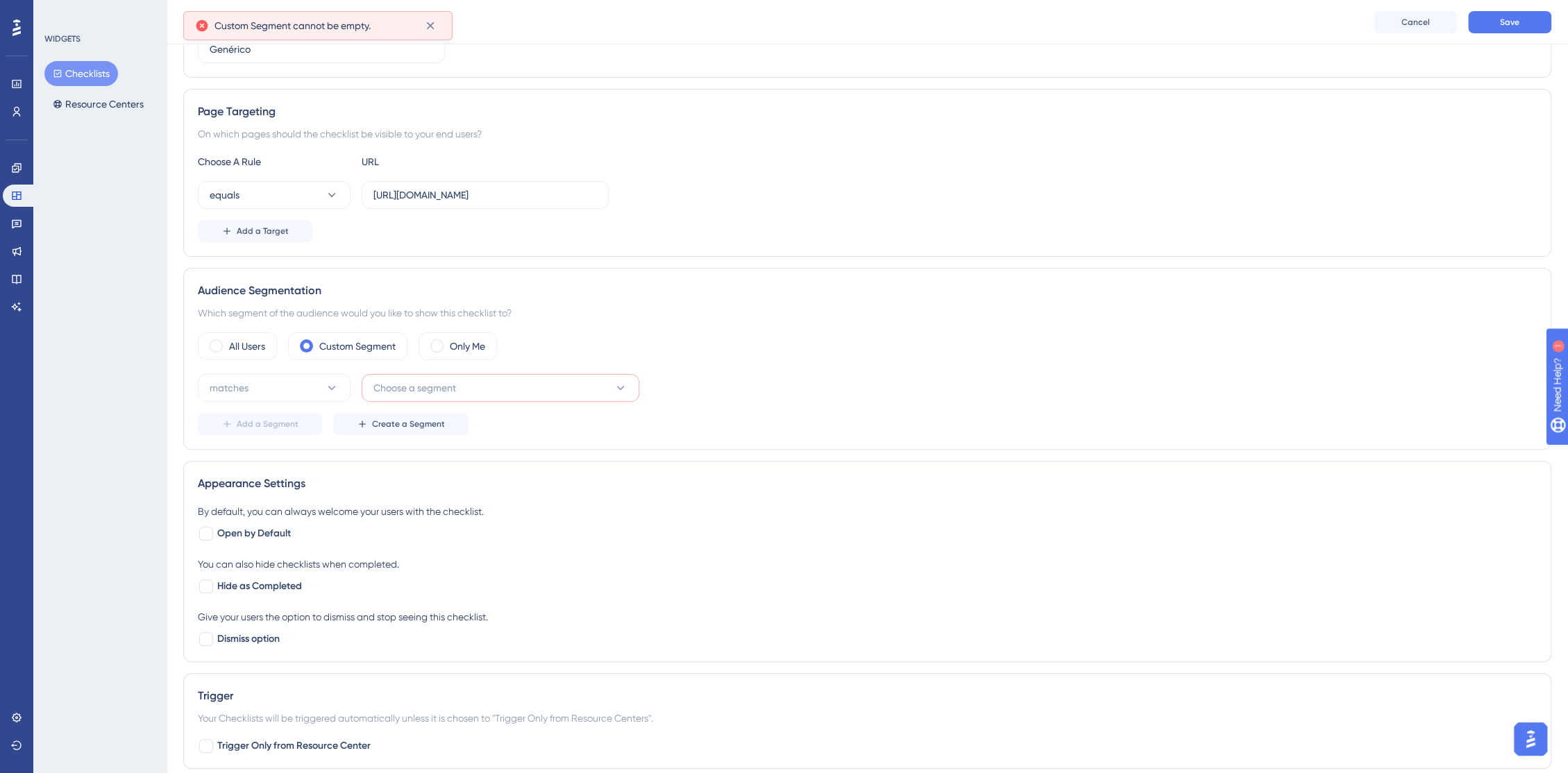
click at [465, 379] on button "Choose a segment" at bounding box center [500, 387] width 278 height 28
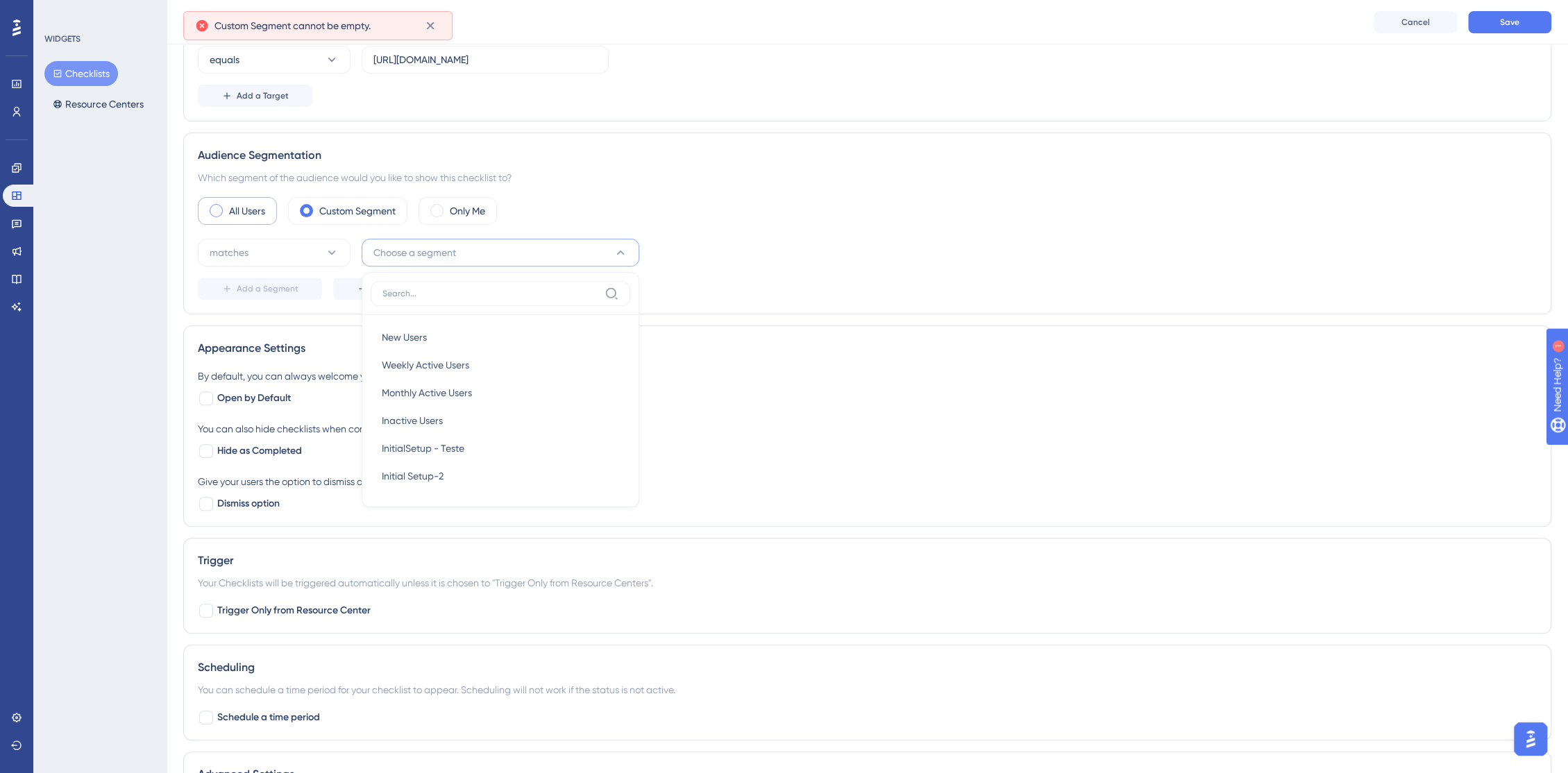
click at [252, 217] on div "All Users" at bounding box center [237, 211] width 79 height 28
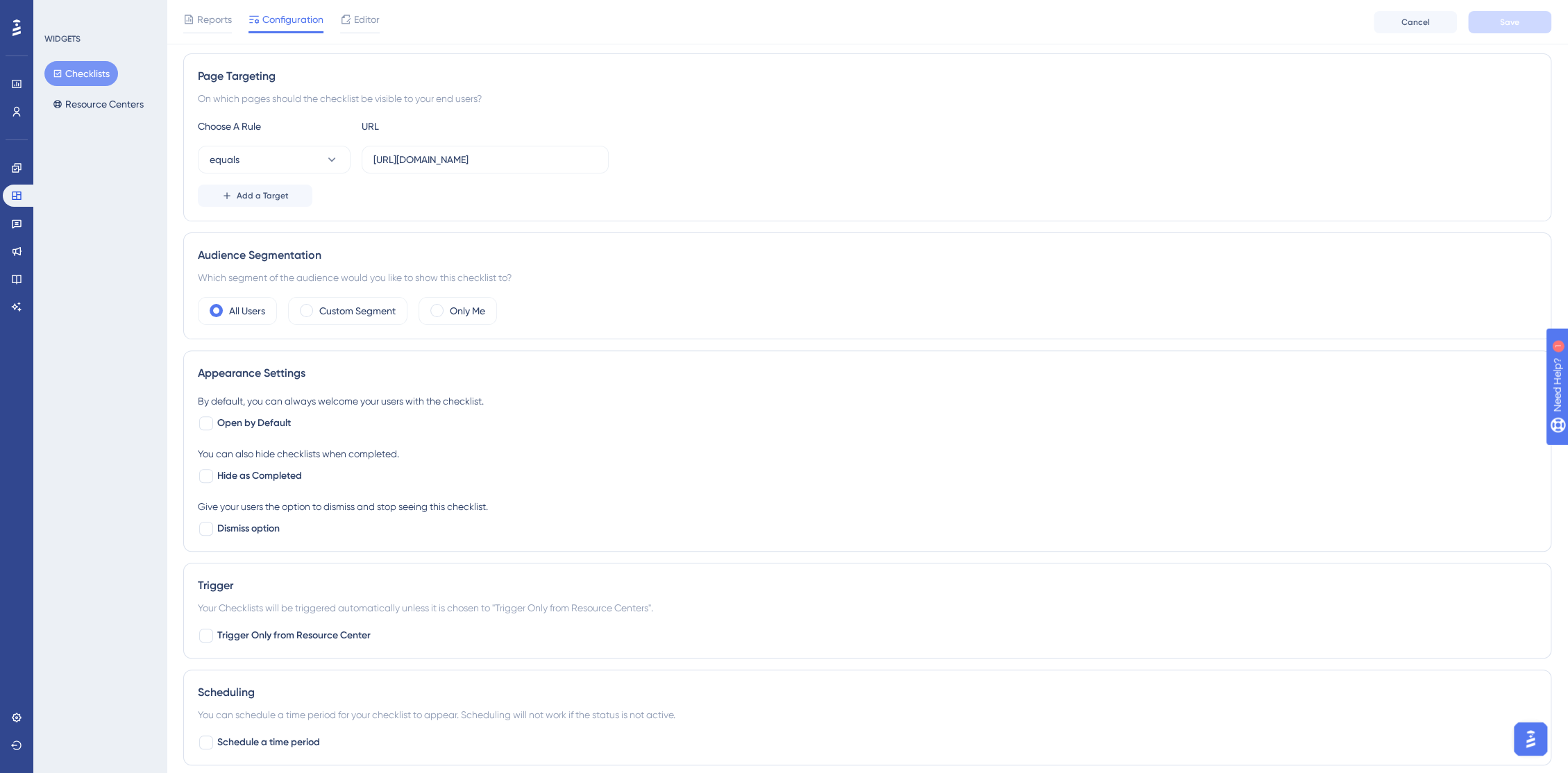
scroll to position [0, 0]
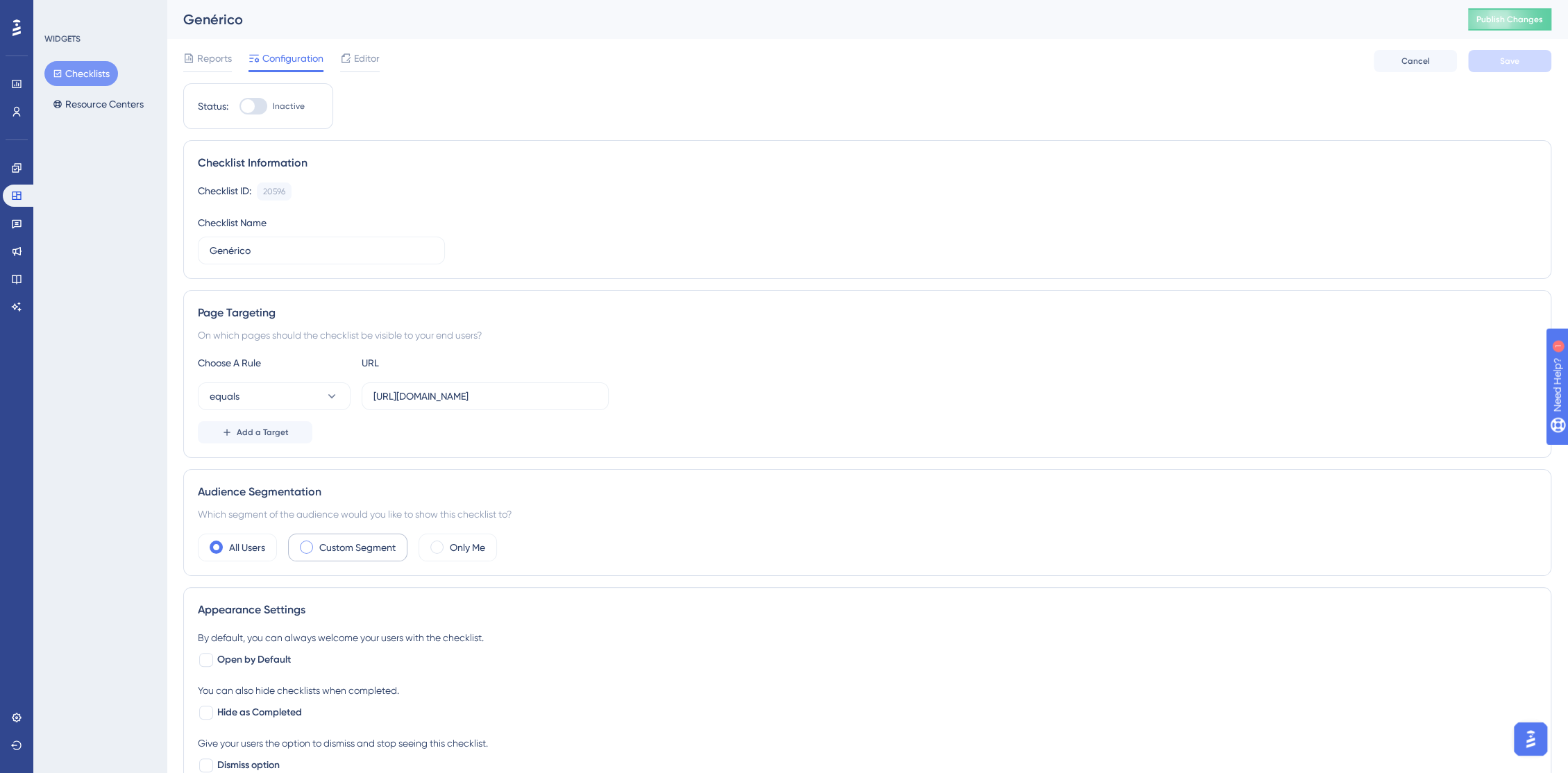
click at [324, 548] on label "Custom Segment" at bounding box center [357, 547] width 76 height 16
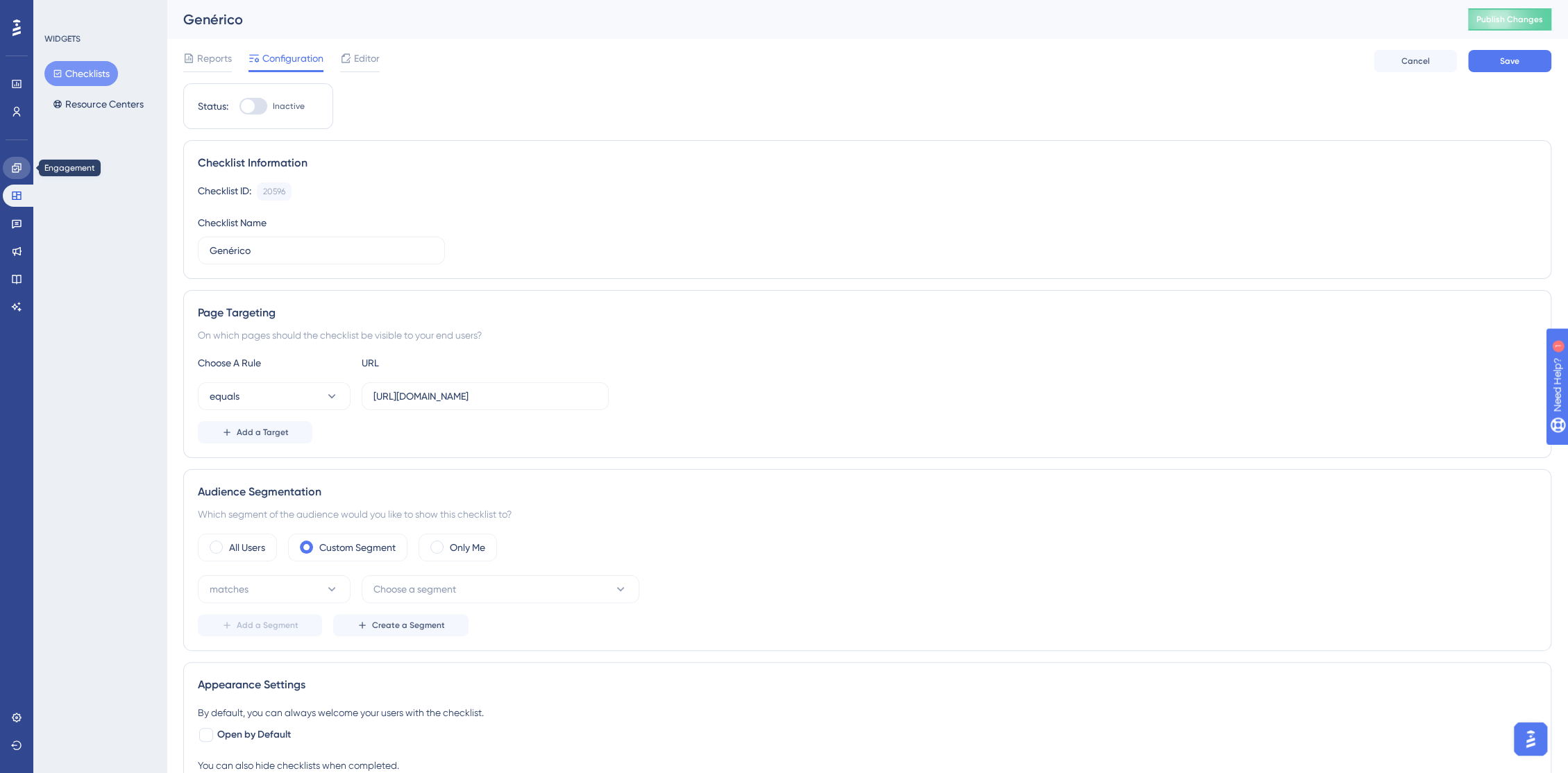
click at [6, 168] on link at bounding box center [16, 168] width 28 height 22
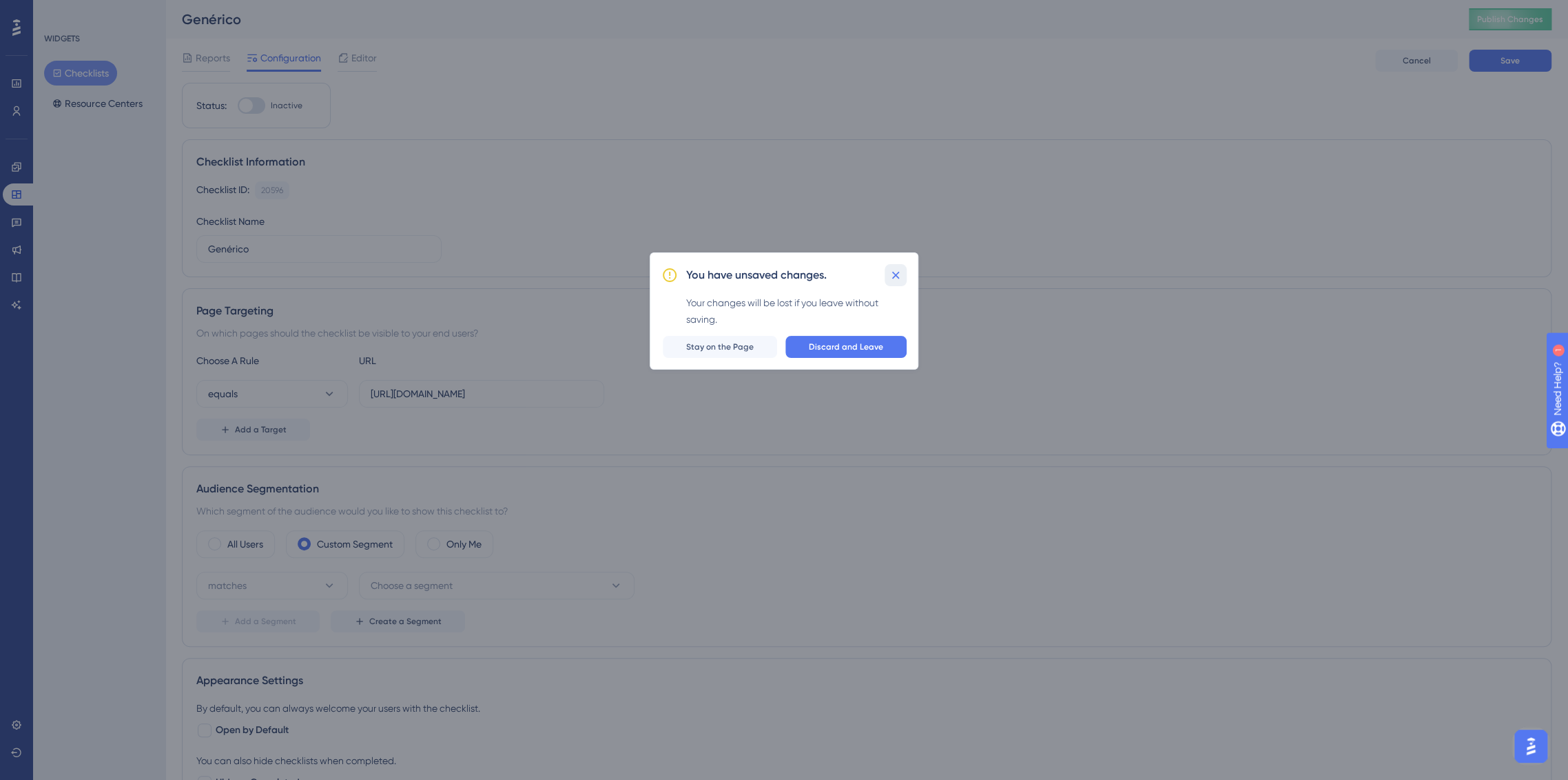
drag, startPoint x: 886, startPoint y: 276, endPoint x: 718, endPoint y: 250, distance: 170.0
click at [886, 277] on button at bounding box center [895, 275] width 22 height 22
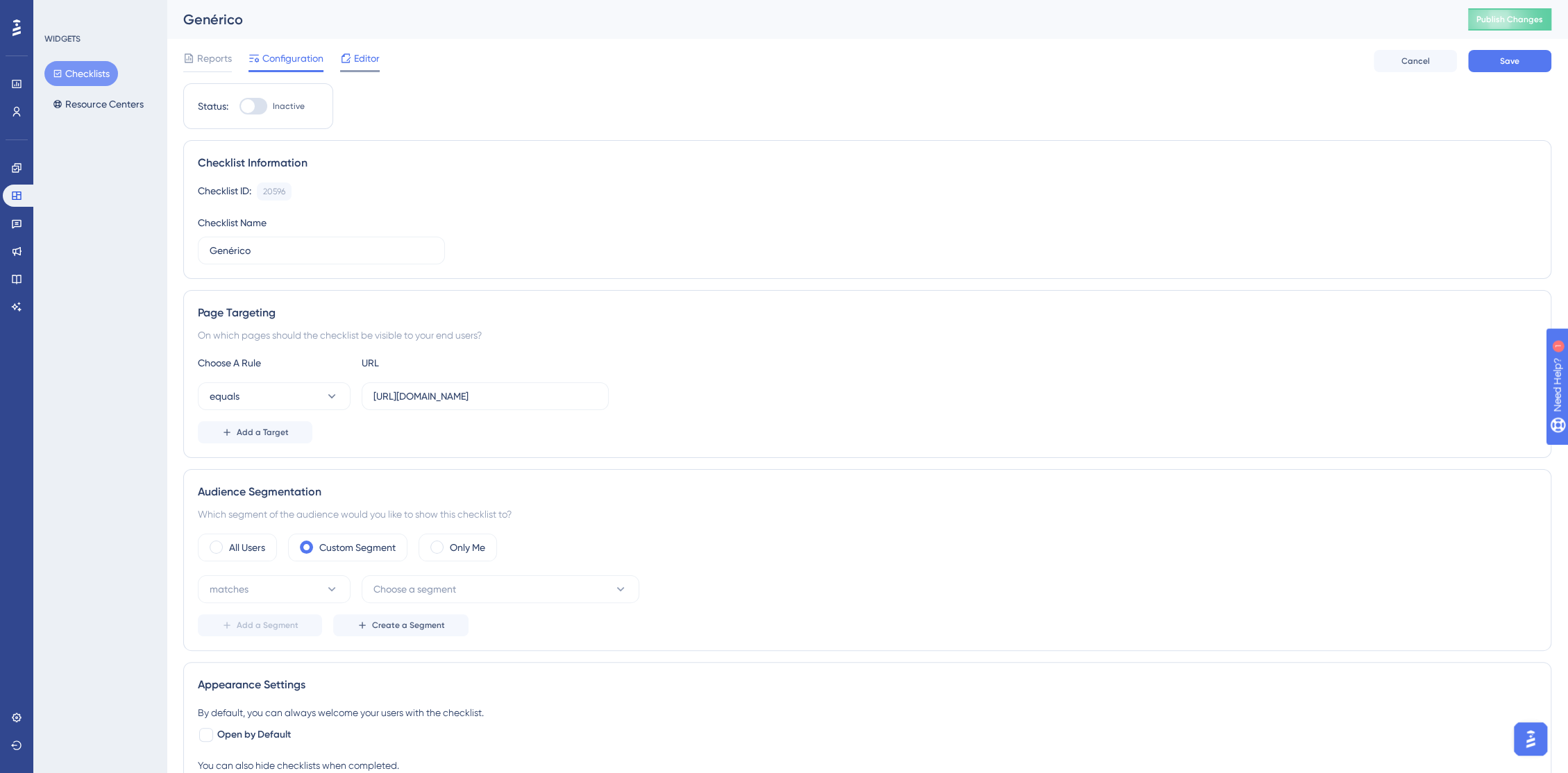
click at [373, 64] on span "Editor" at bounding box center [366, 58] width 26 height 16
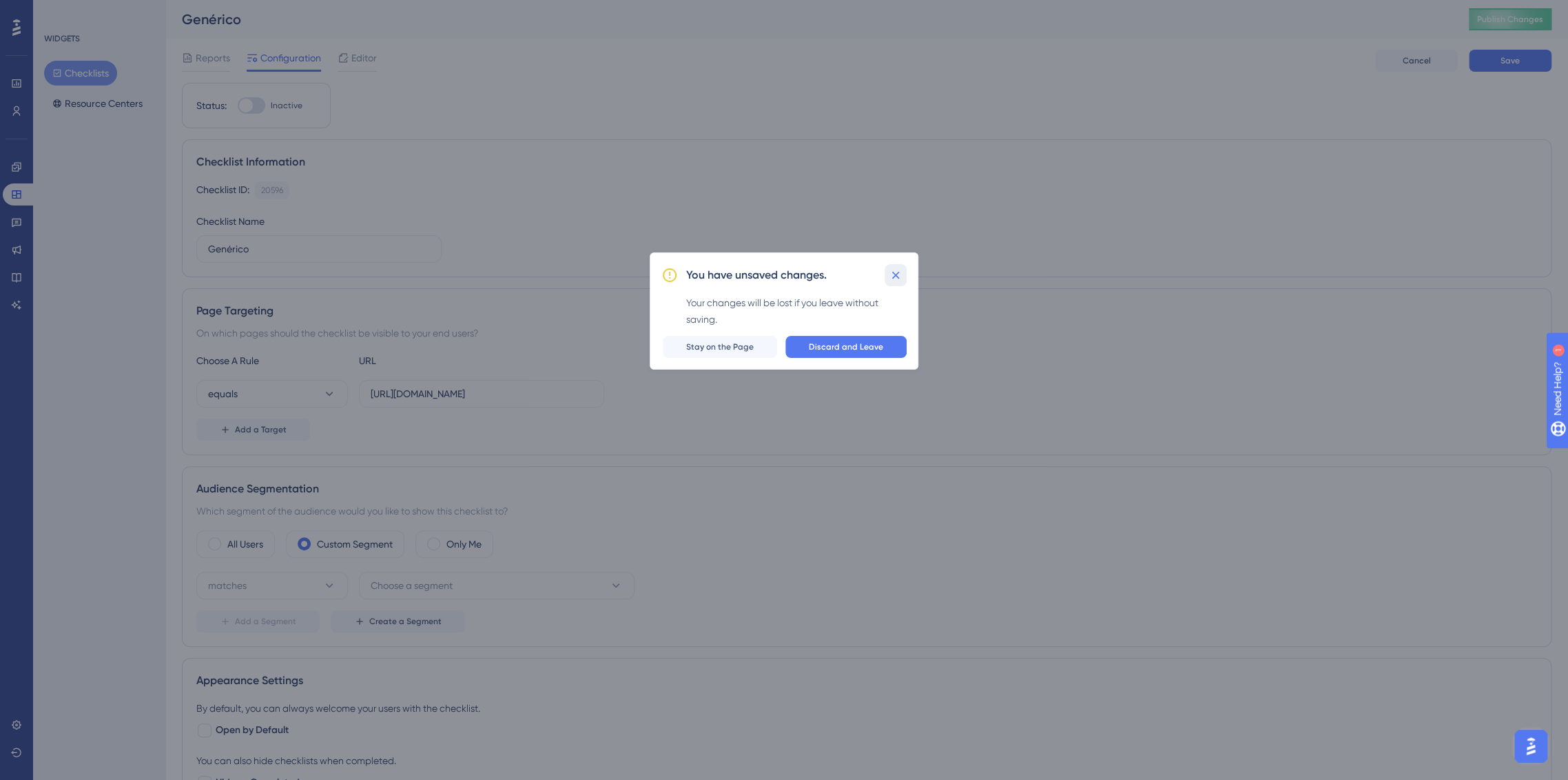
click at [903, 275] on button at bounding box center [895, 275] width 22 height 22
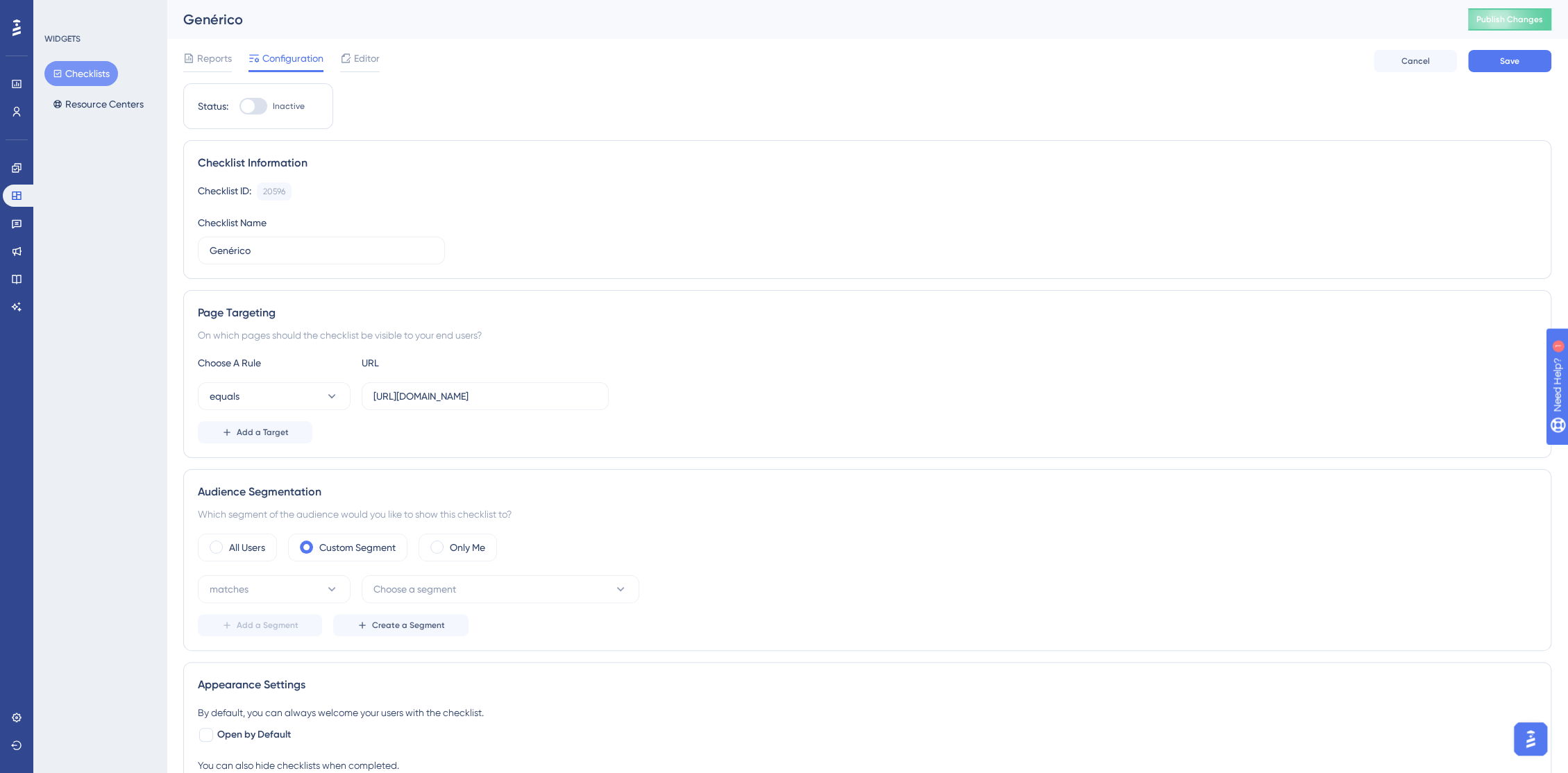
drag, startPoint x: 261, startPoint y: 547, endPoint x: 431, endPoint y: 458, distance: 191.9
click at [261, 547] on label "All Users" at bounding box center [247, 547] width 36 height 16
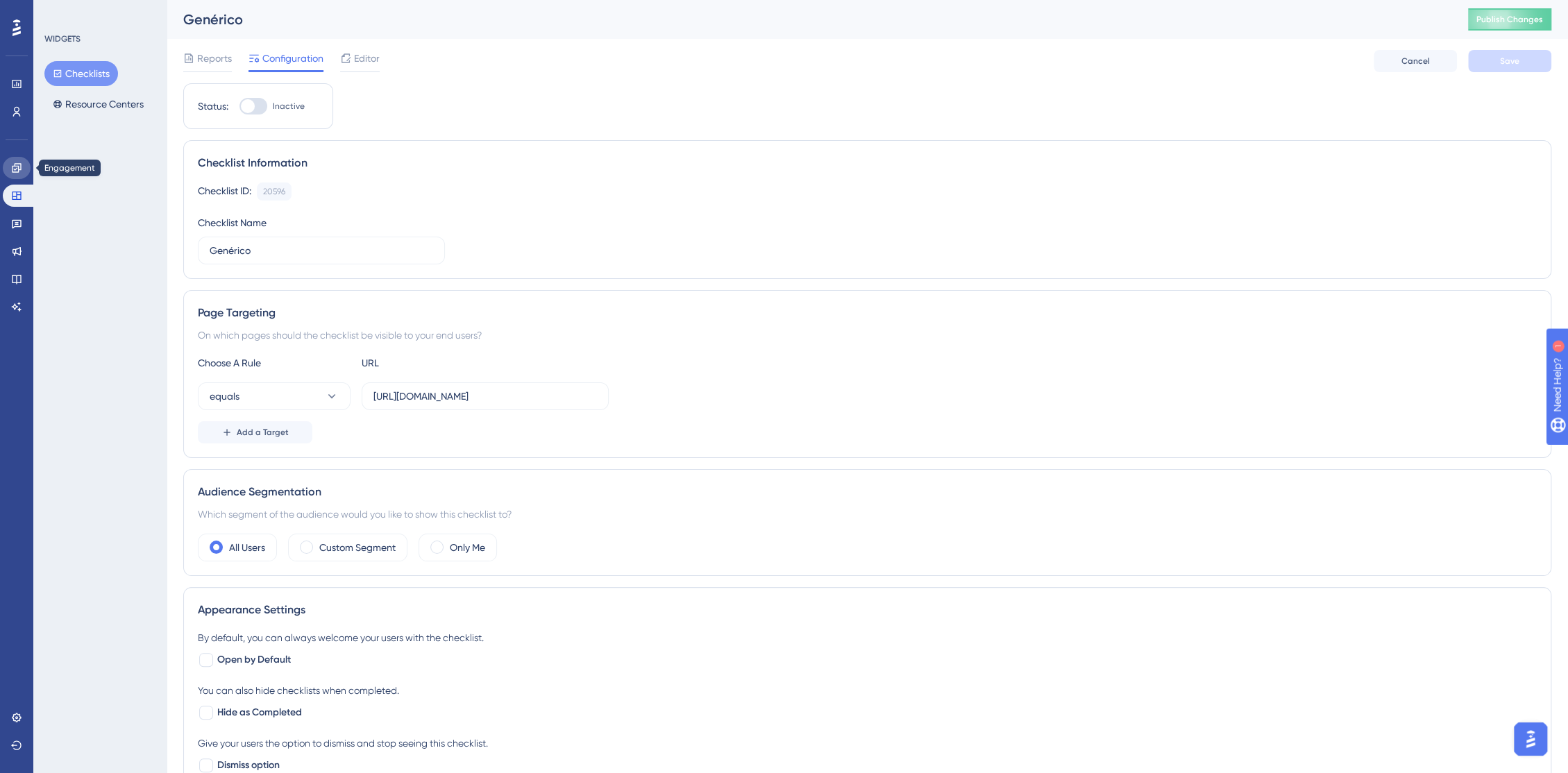
click at [18, 165] on icon at bounding box center [17, 169] width 12 height 12
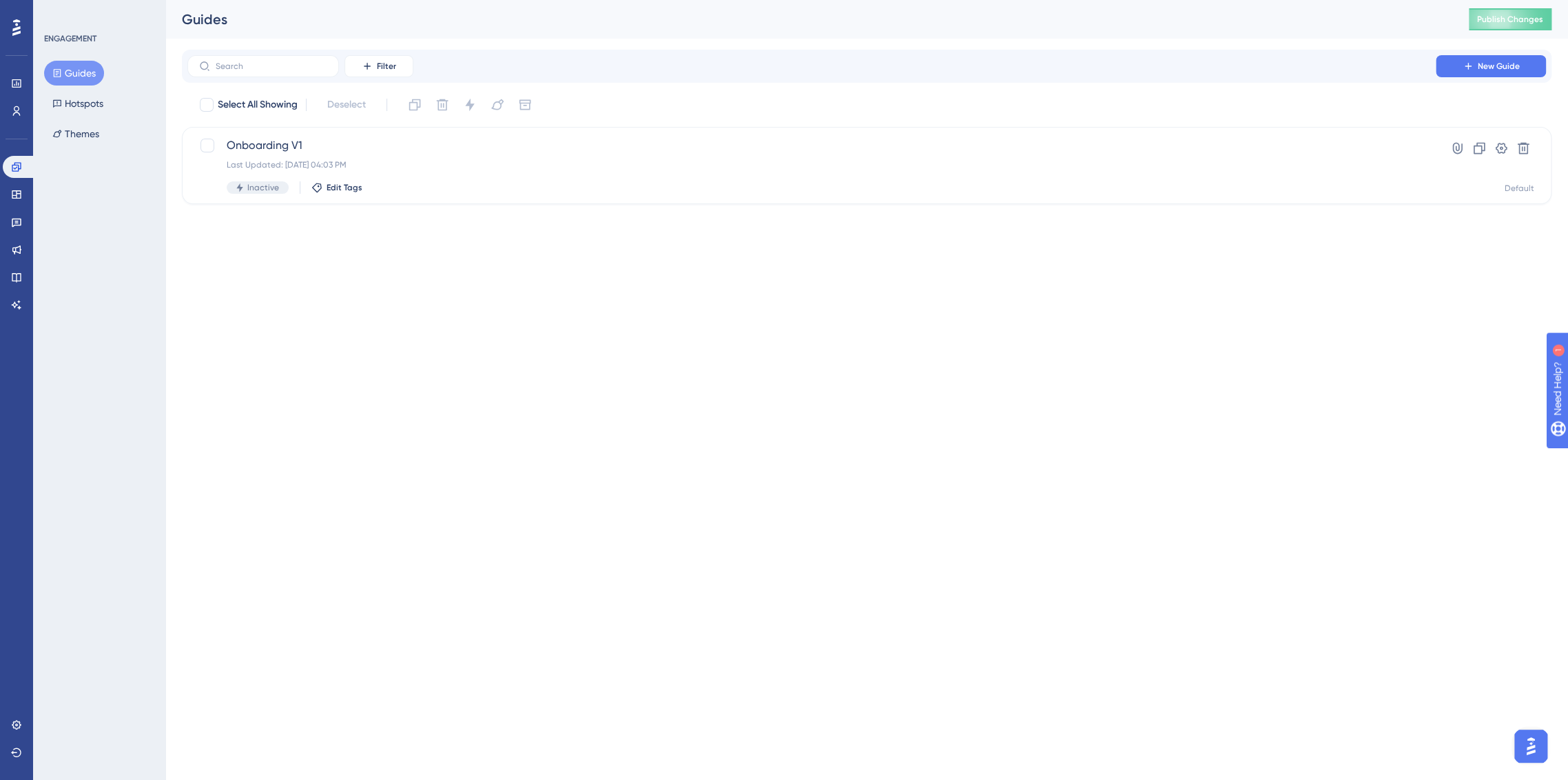
click at [13, 178] on div "Engagement Widgets Feedback Product Updates Knowledge Base AI Assistant" at bounding box center [16, 235] width 28 height 160
click at [16, 199] on icon at bounding box center [17, 194] width 11 height 11
click at [796, 158] on div "Genérico Last Updated: 06 de out. de 2025 04:12 PM Inactive Edit Tags" at bounding box center [811, 165] width 1170 height 56
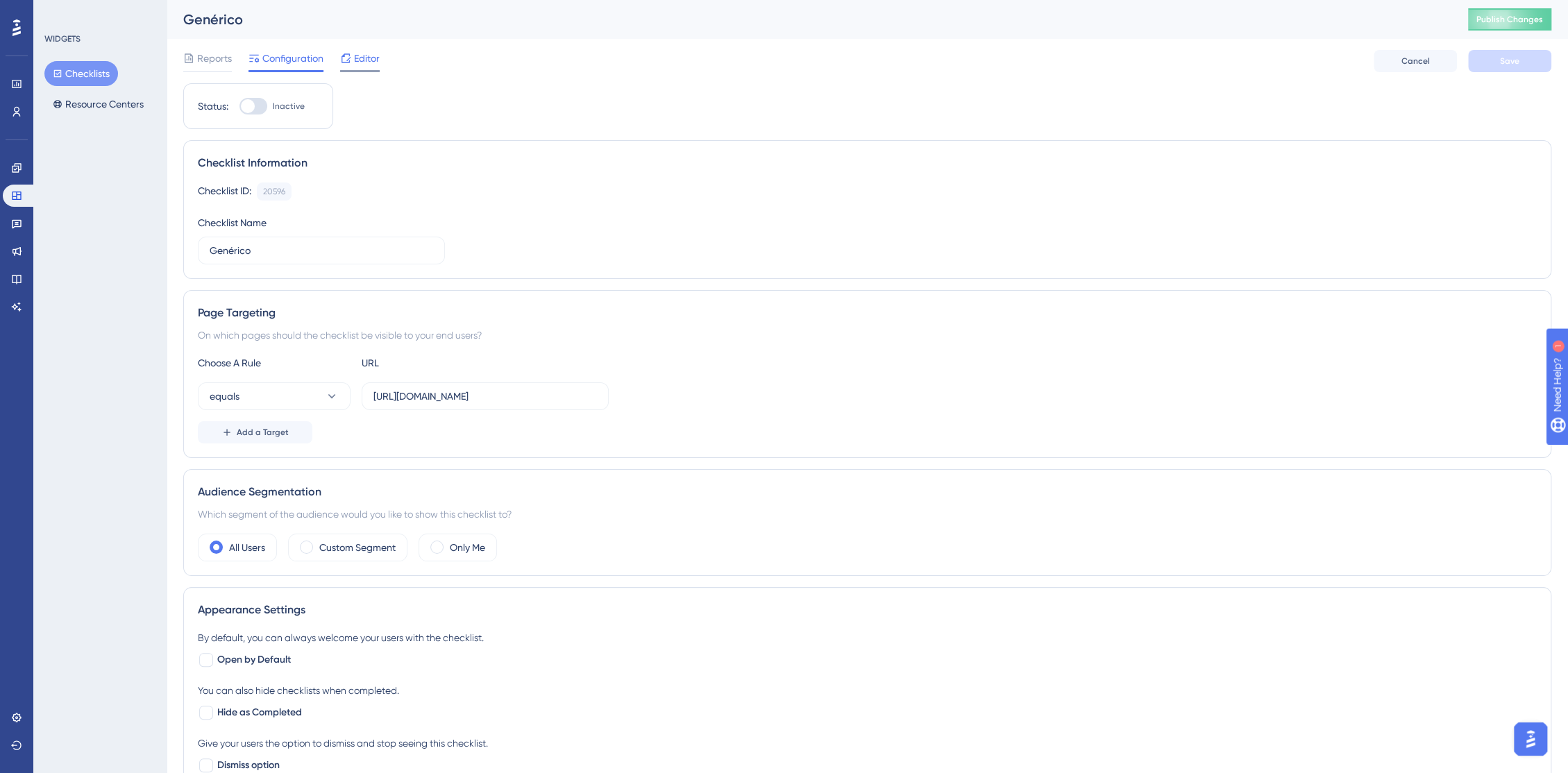
click at [356, 64] on span "Editor" at bounding box center [366, 58] width 26 height 16
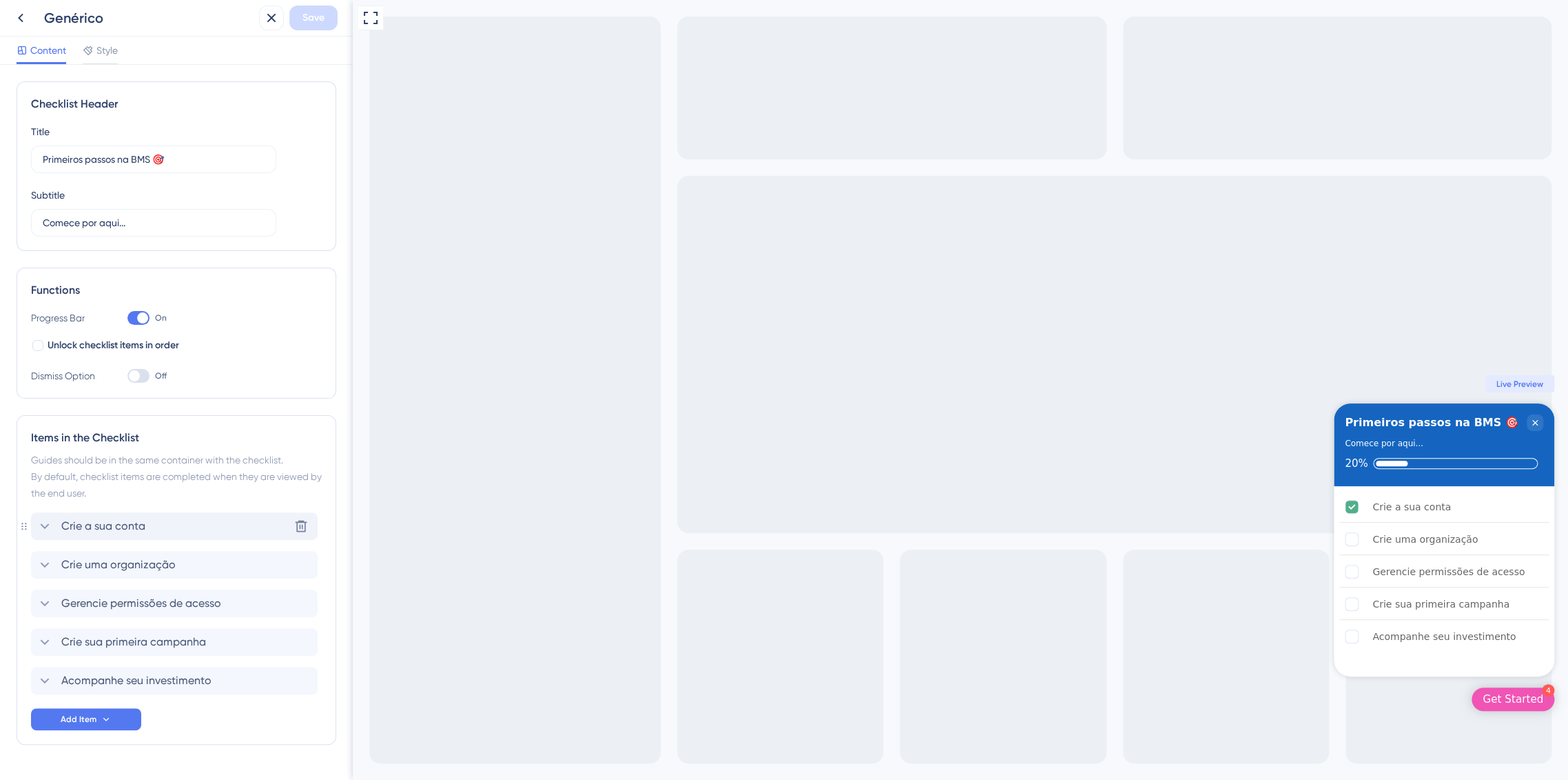
click at [43, 524] on icon at bounding box center [44, 525] width 16 height 16
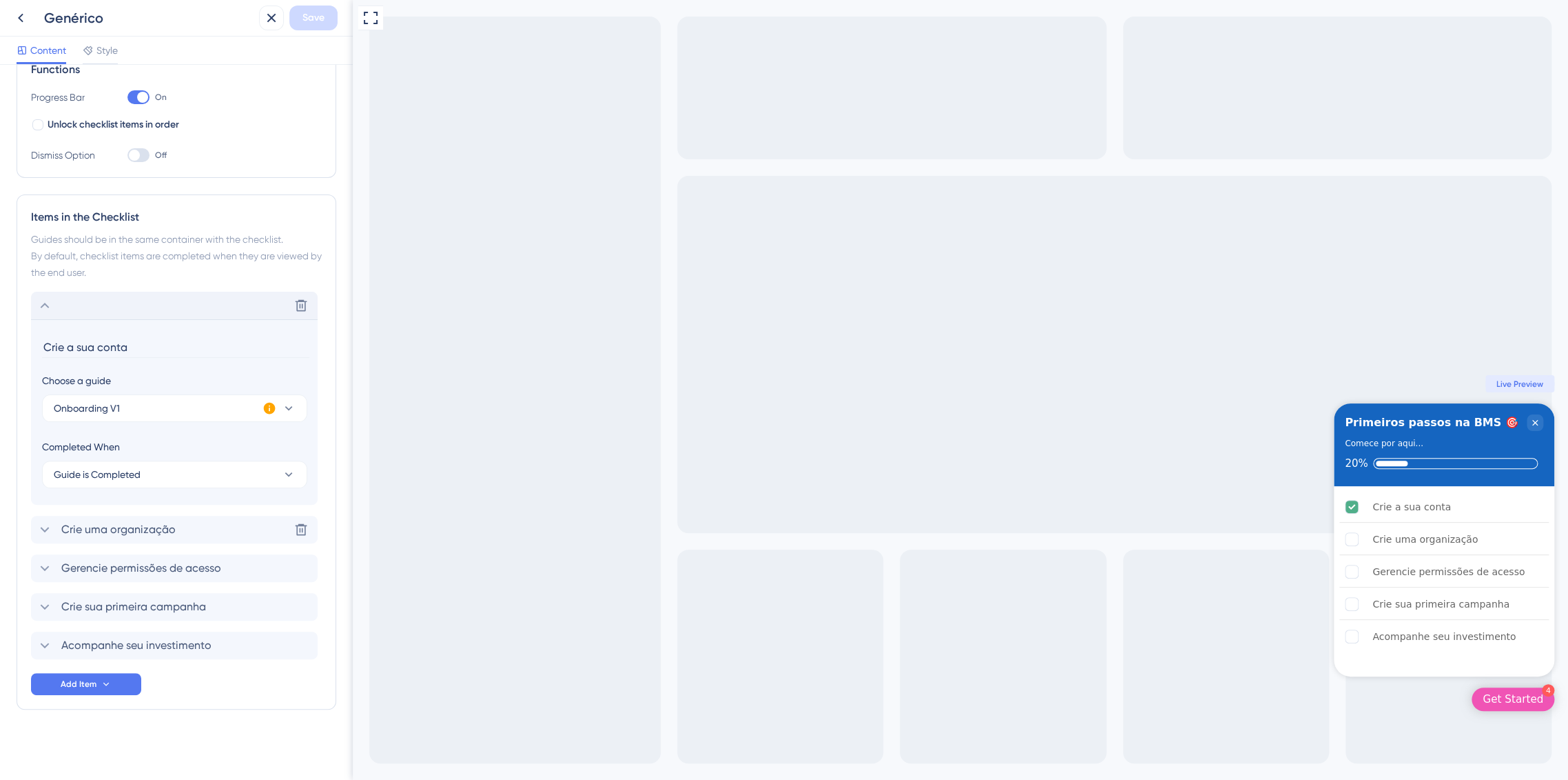
scroll to position [221, 0]
click at [49, 528] on icon at bounding box center [44, 528] width 16 height 16
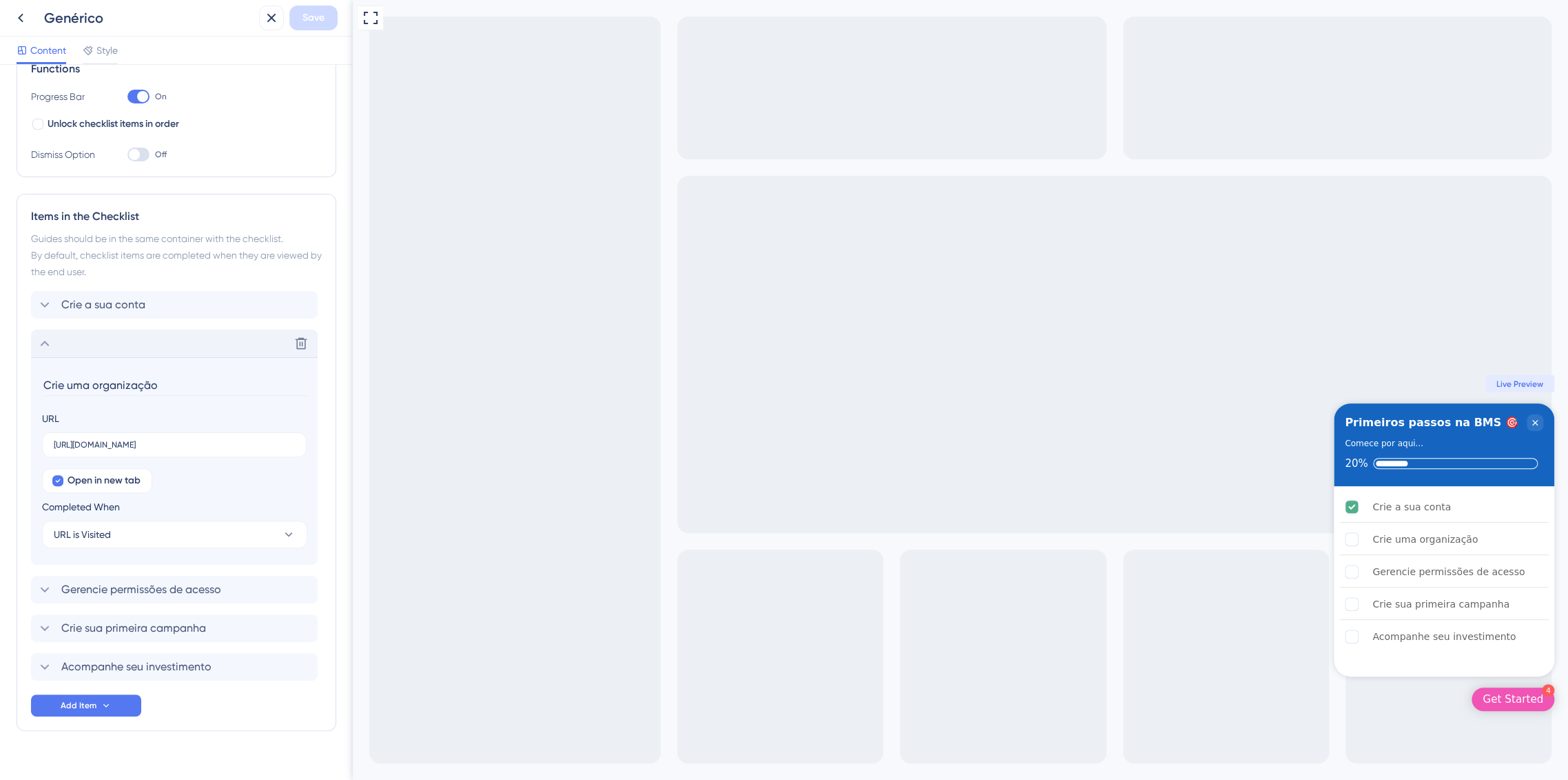
scroll to position [243, 0]
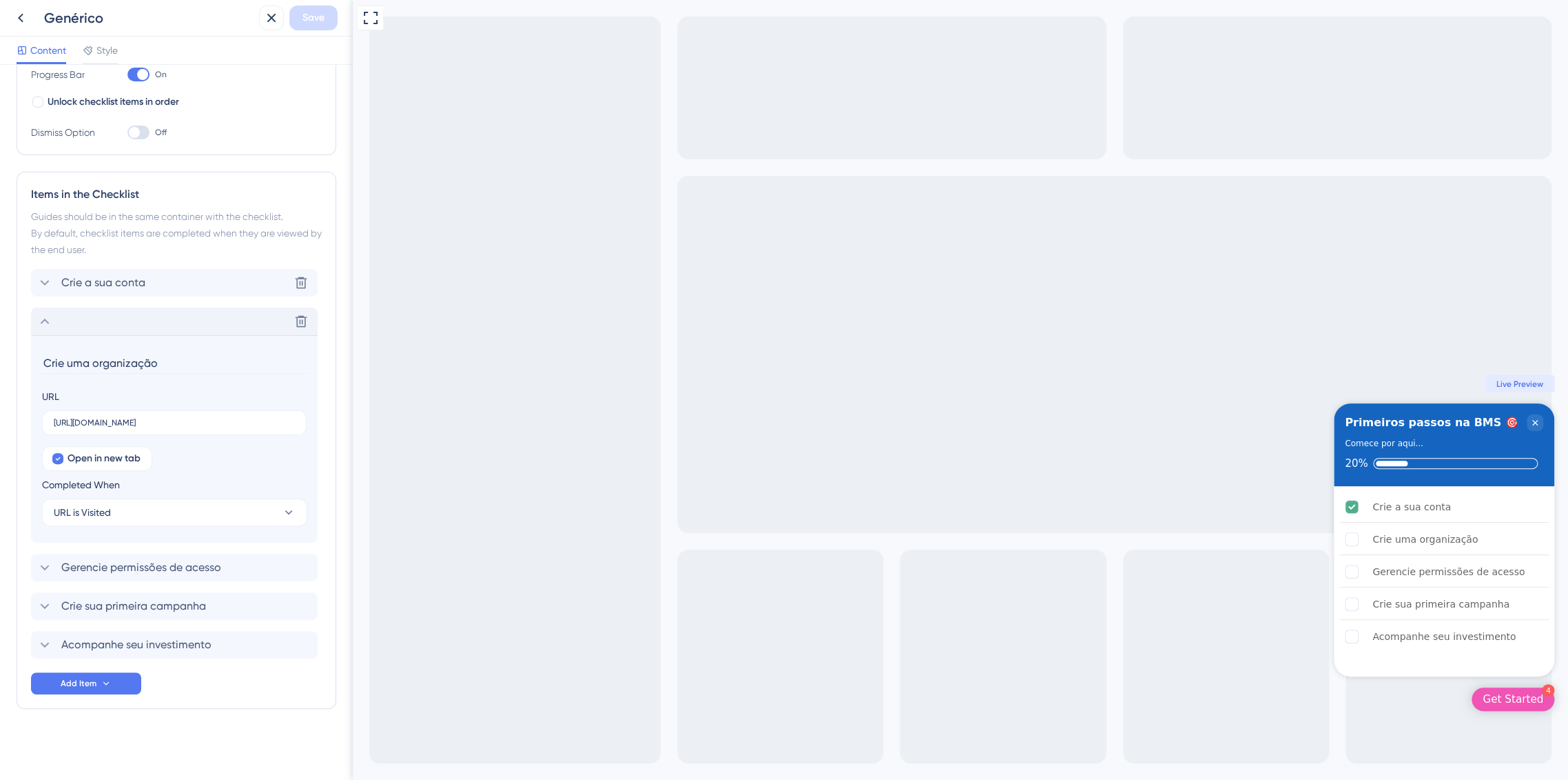
click at [45, 280] on icon at bounding box center [44, 282] width 16 height 16
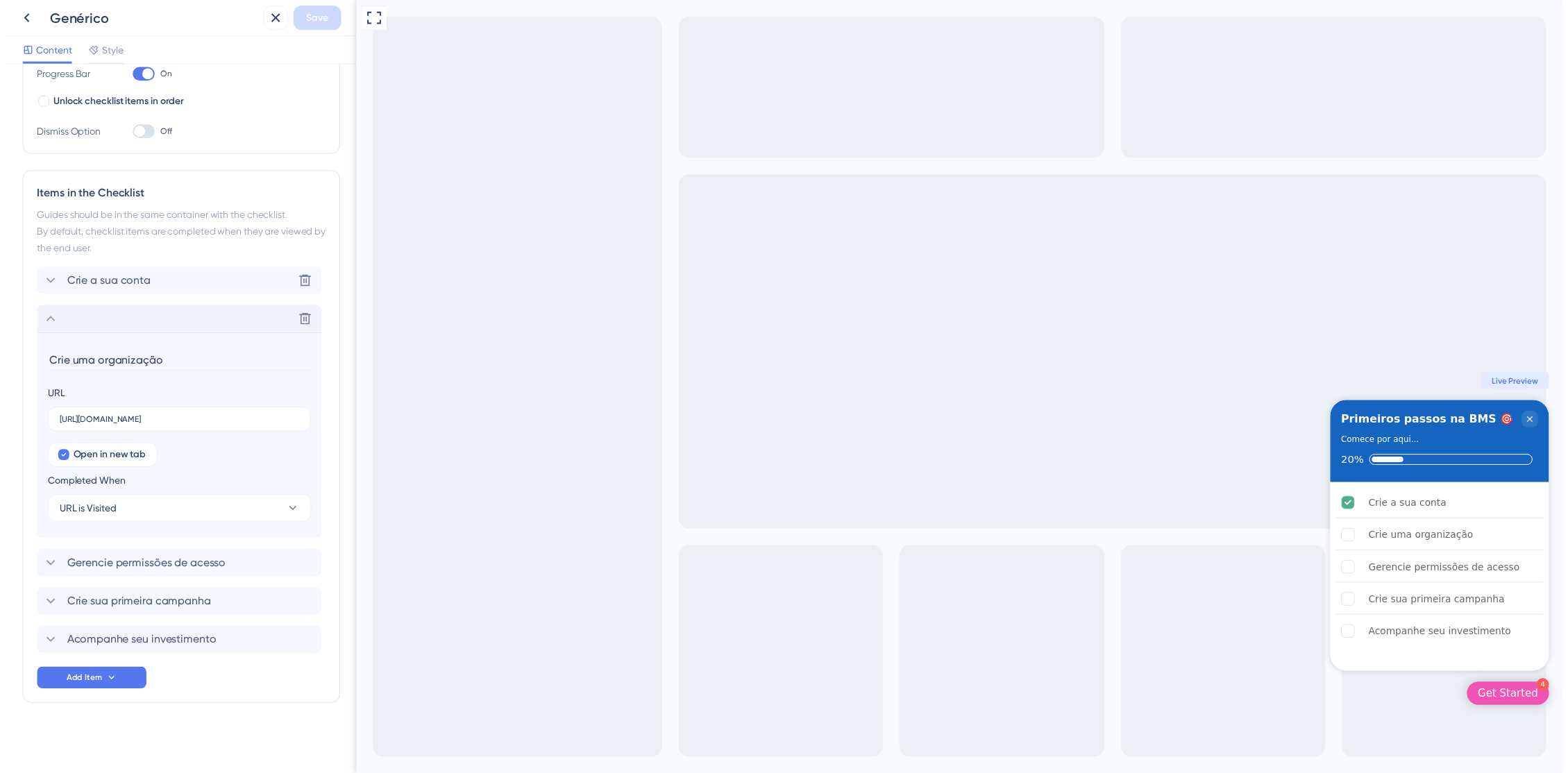
scroll to position [223, 0]
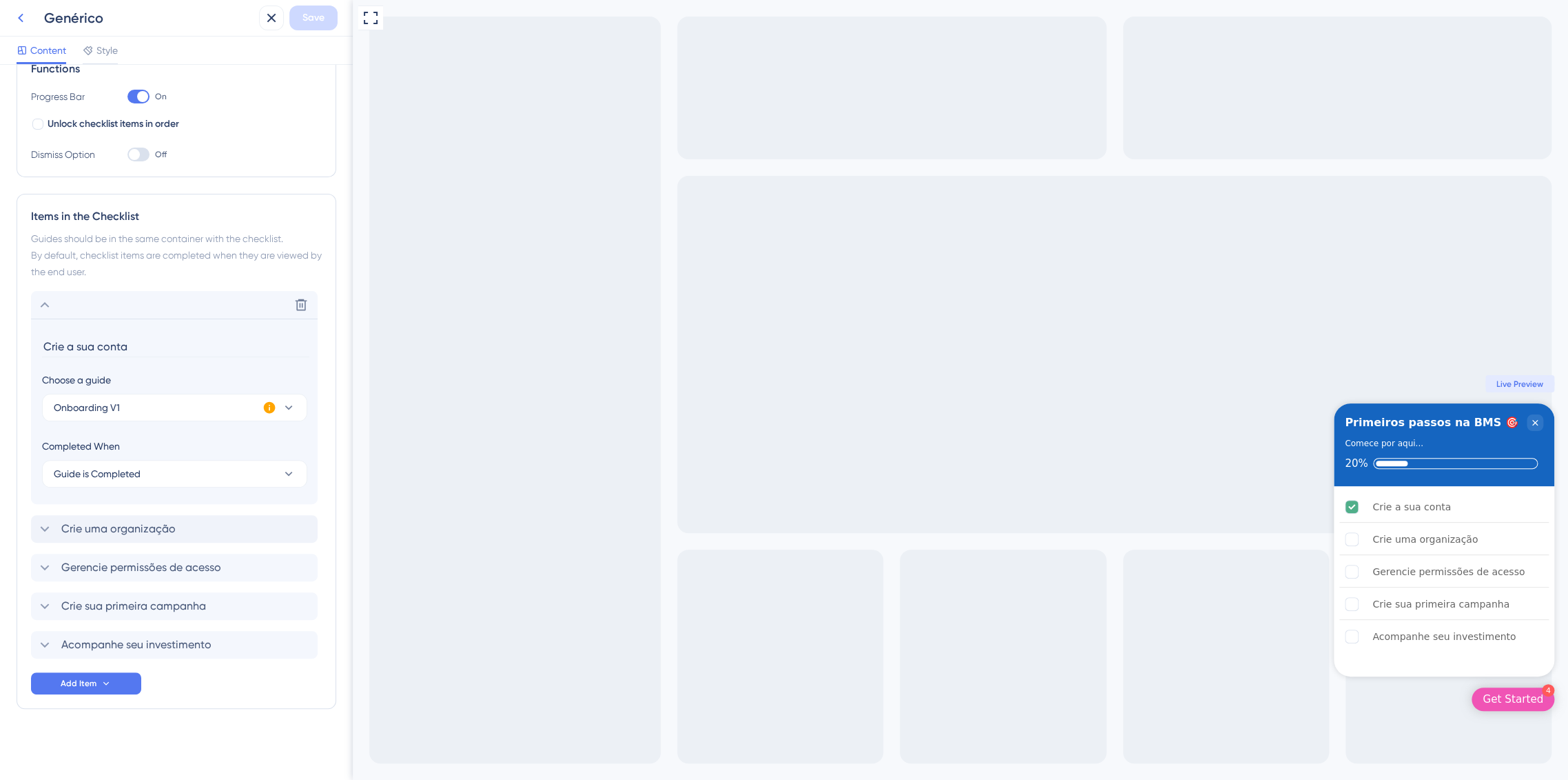
drag, startPoint x: 259, startPoint y: 6, endPoint x: 27, endPoint y: 13, distance: 232.1
click at [27, 13] on icon at bounding box center [20, 17] width 16 height 16
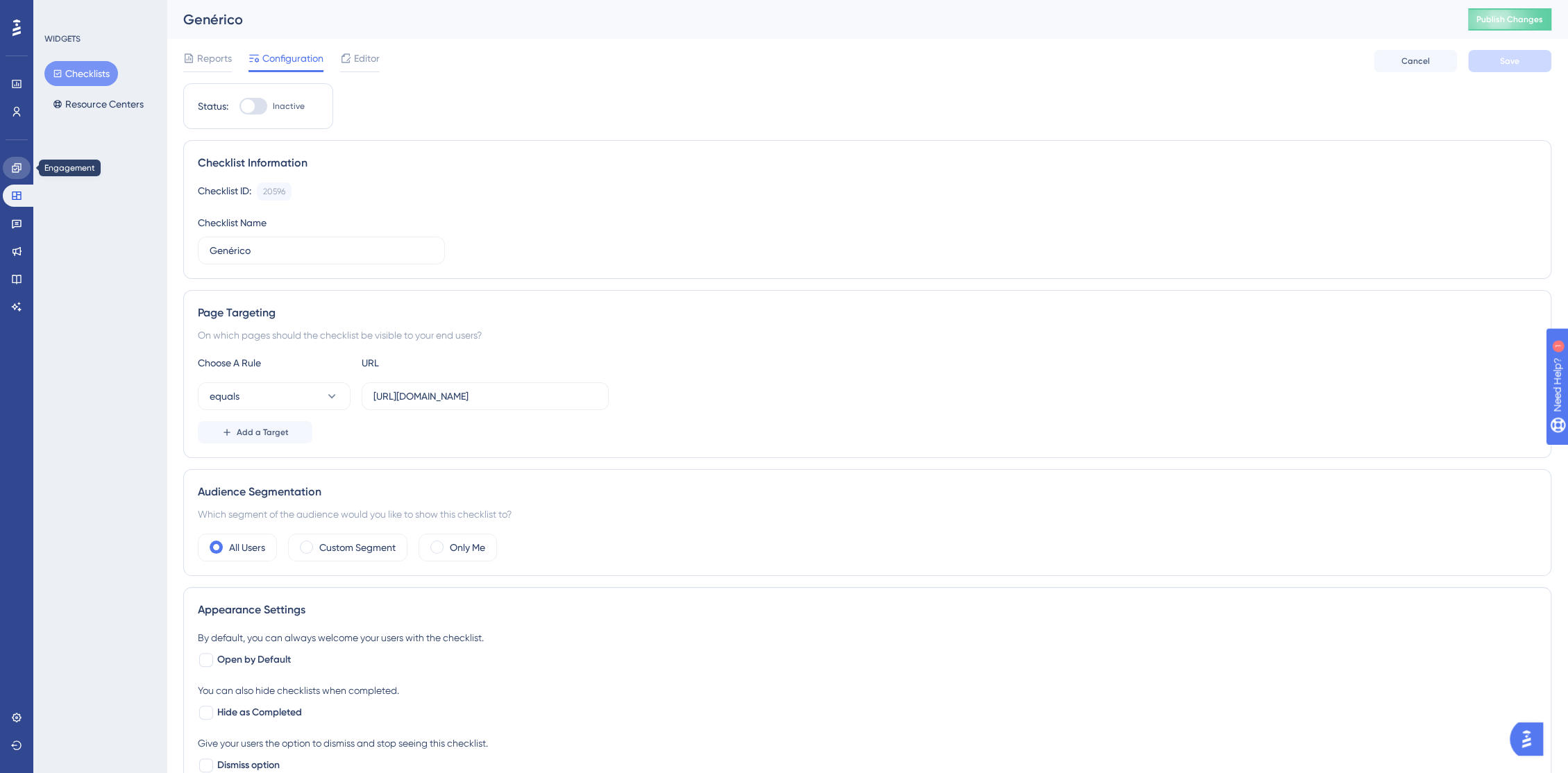
click at [16, 173] on icon at bounding box center [15, 167] width 9 height 9
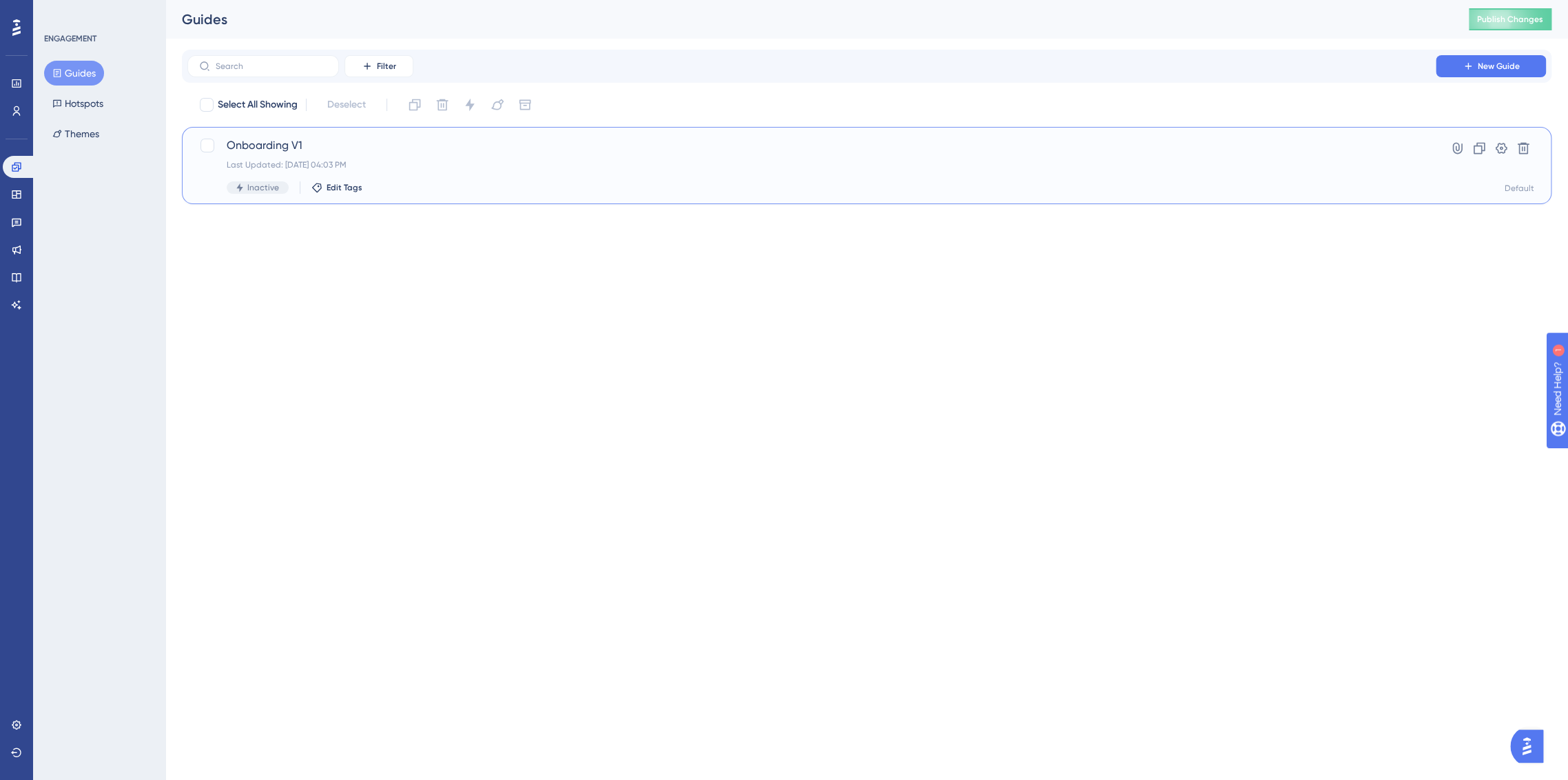
click at [254, 151] on span "Onboarding V1" at bounding box center [811, 145] width 1170 height 16
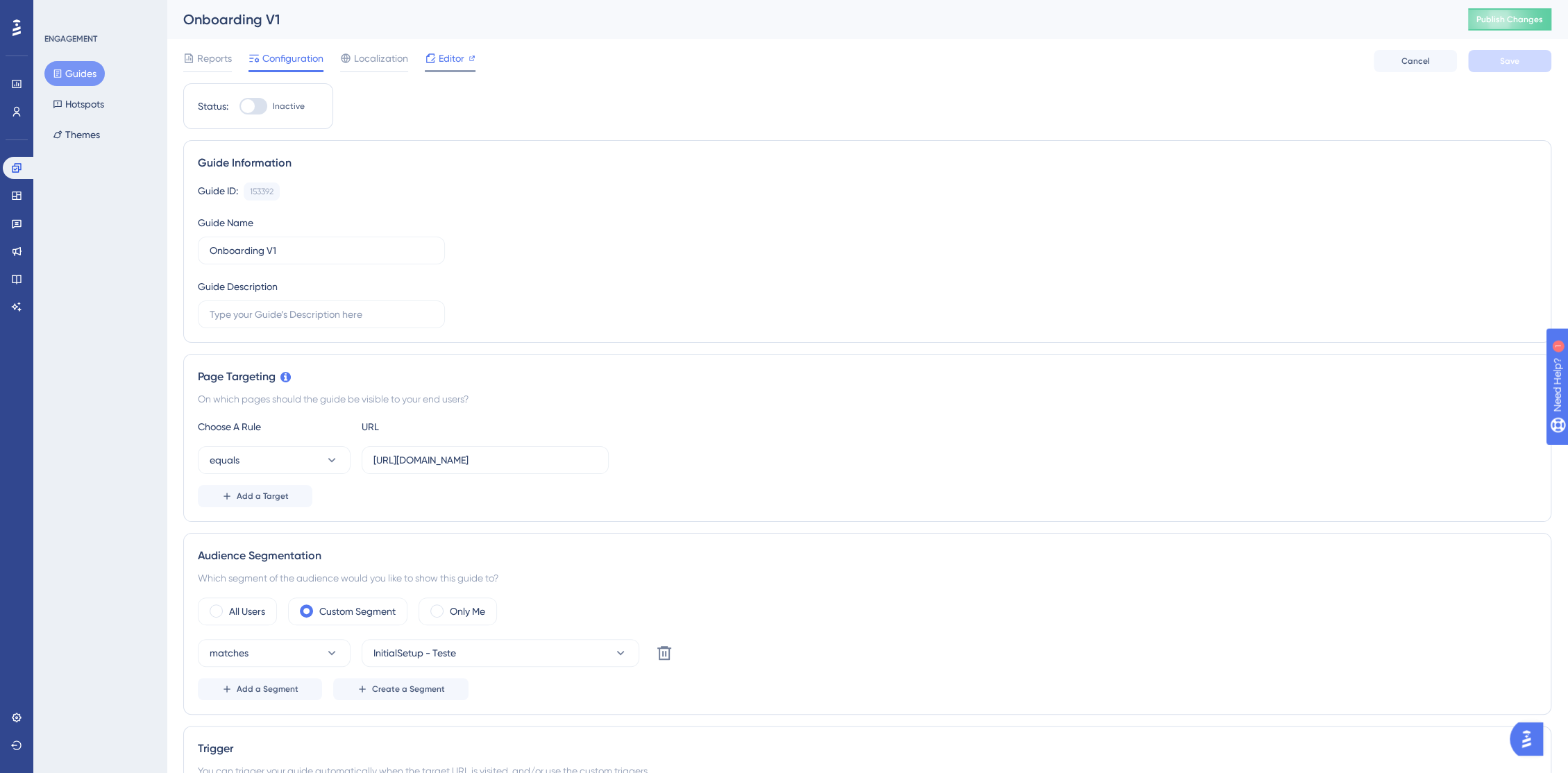
click at [433, 53] on icon at bounding box center [430, 57] width 9 height 9
click at [213, 55] on span "Reports" at bounding box center [215, 58] width 35 height 16
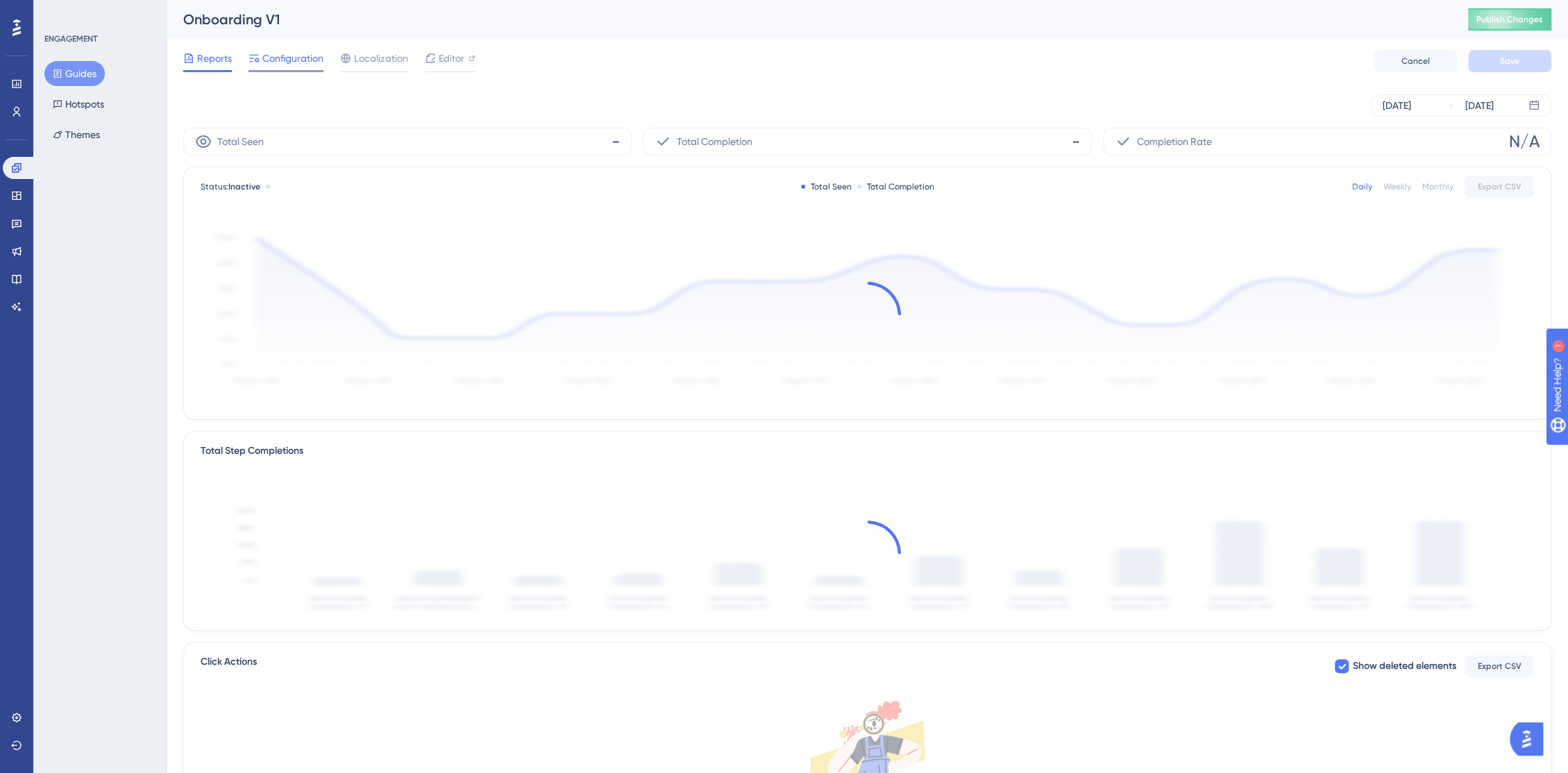
click at [281, 62] on span "Configuration" at bounding box center [292, 58] width 61 height 16
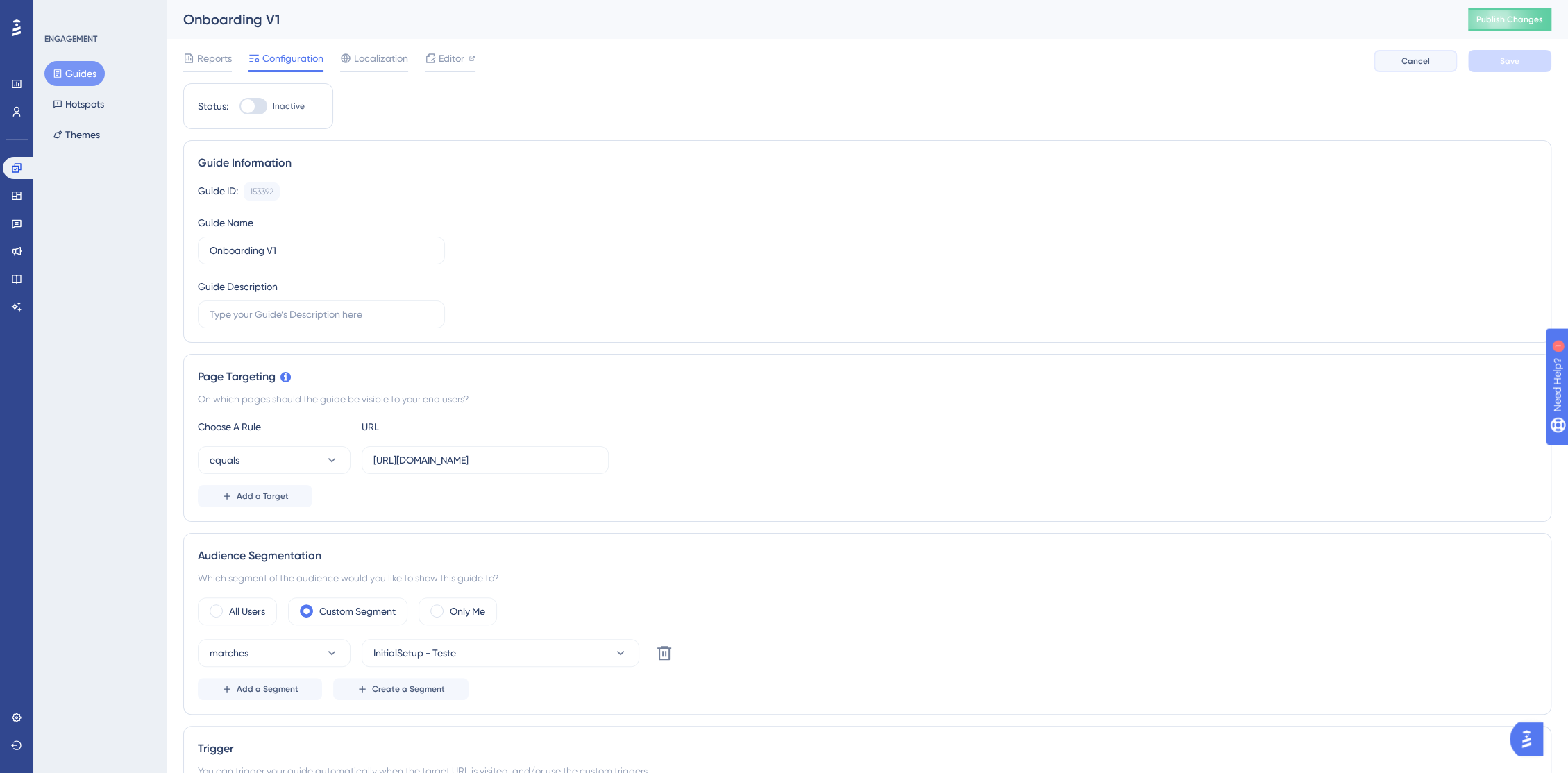
click at [1399, 68] on button "Cancel" at bounding box center [1415, 61] width 83 height 22
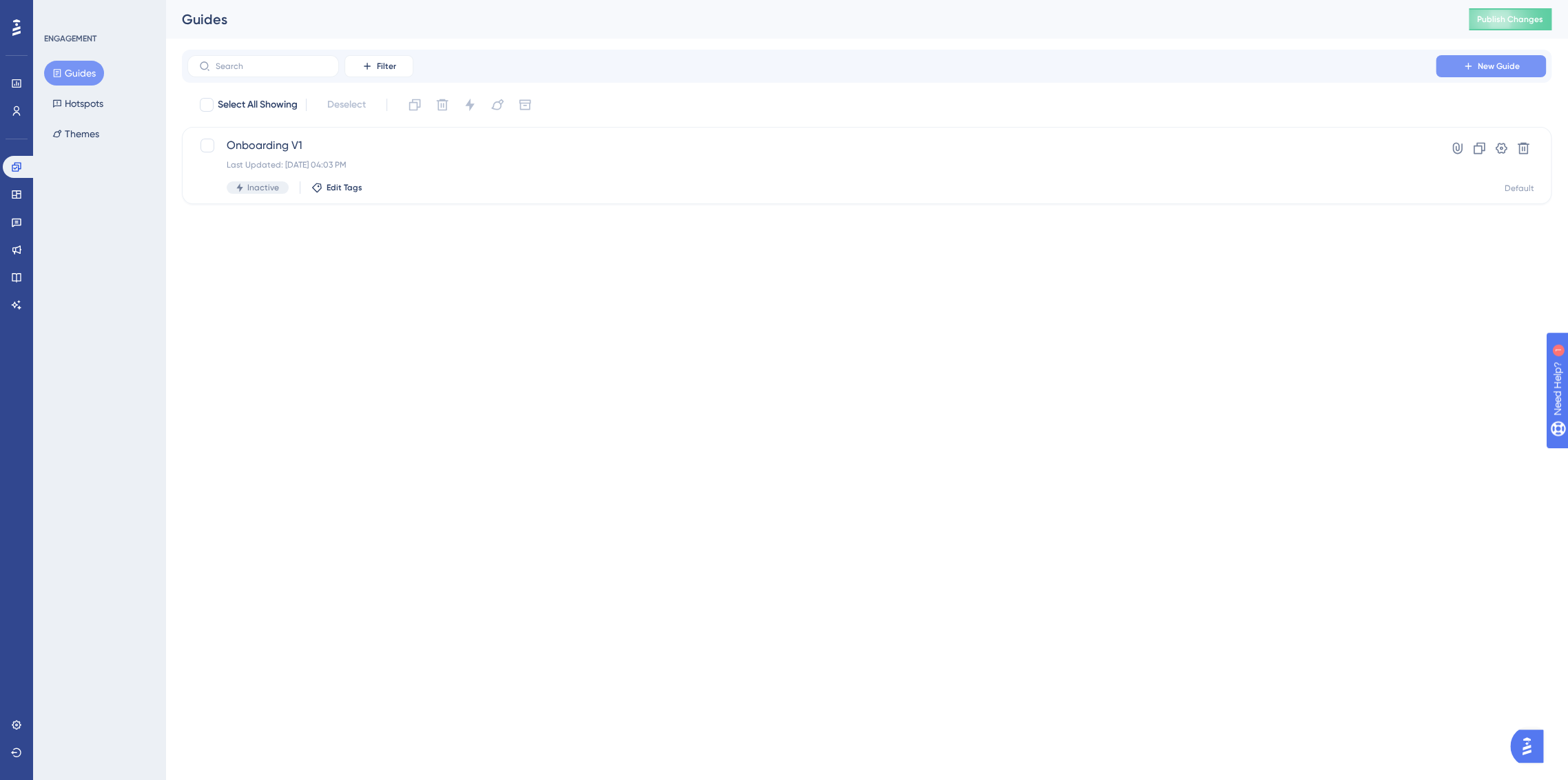
click at [1478, 63] on span "New Guide" at bounding box center [1499, 66] width 42 height 11
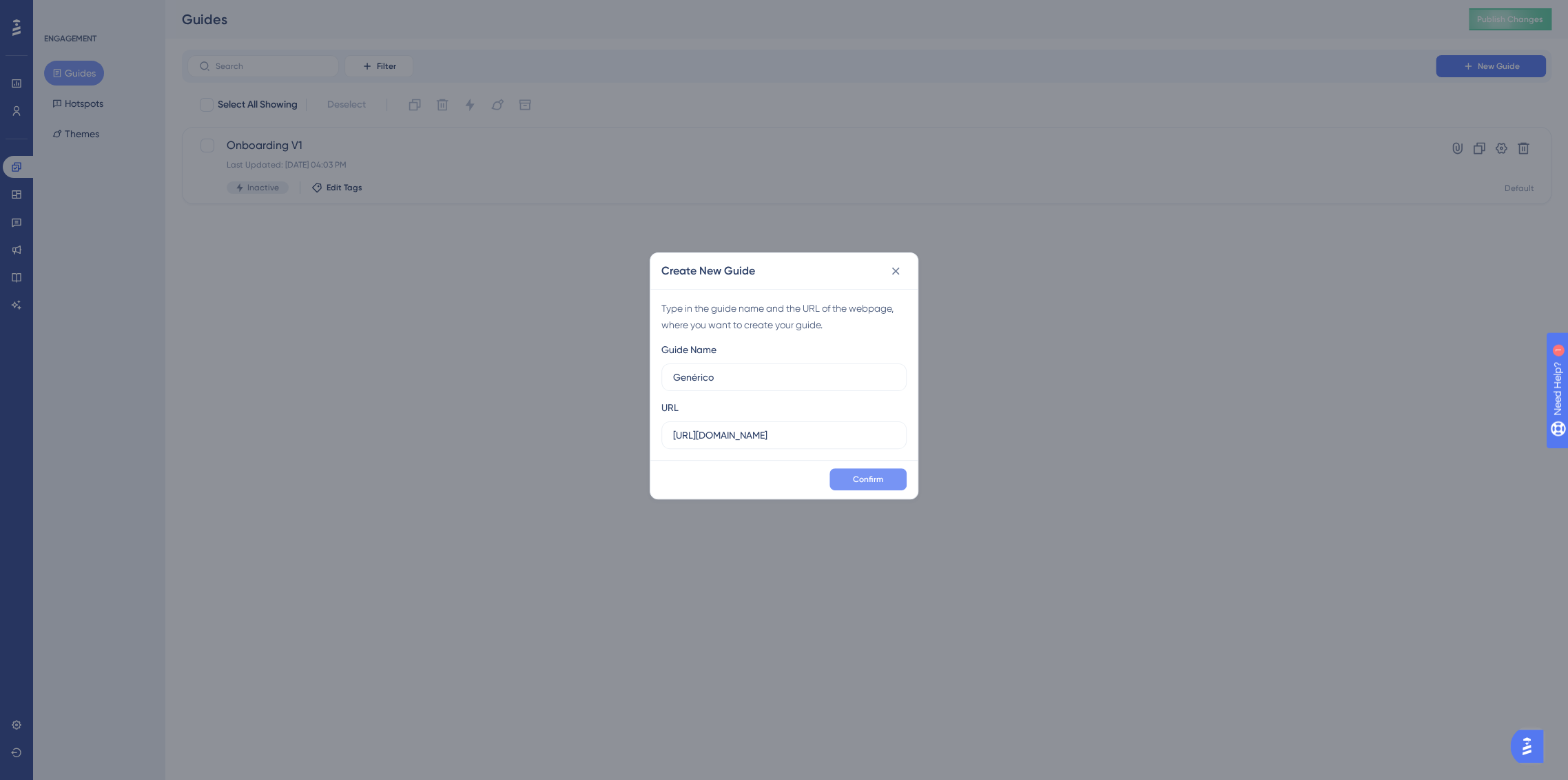
type input "Genérico"
click at [886, 488] on button "Confirm" at bounding box center [868, 479] width 77 height 22
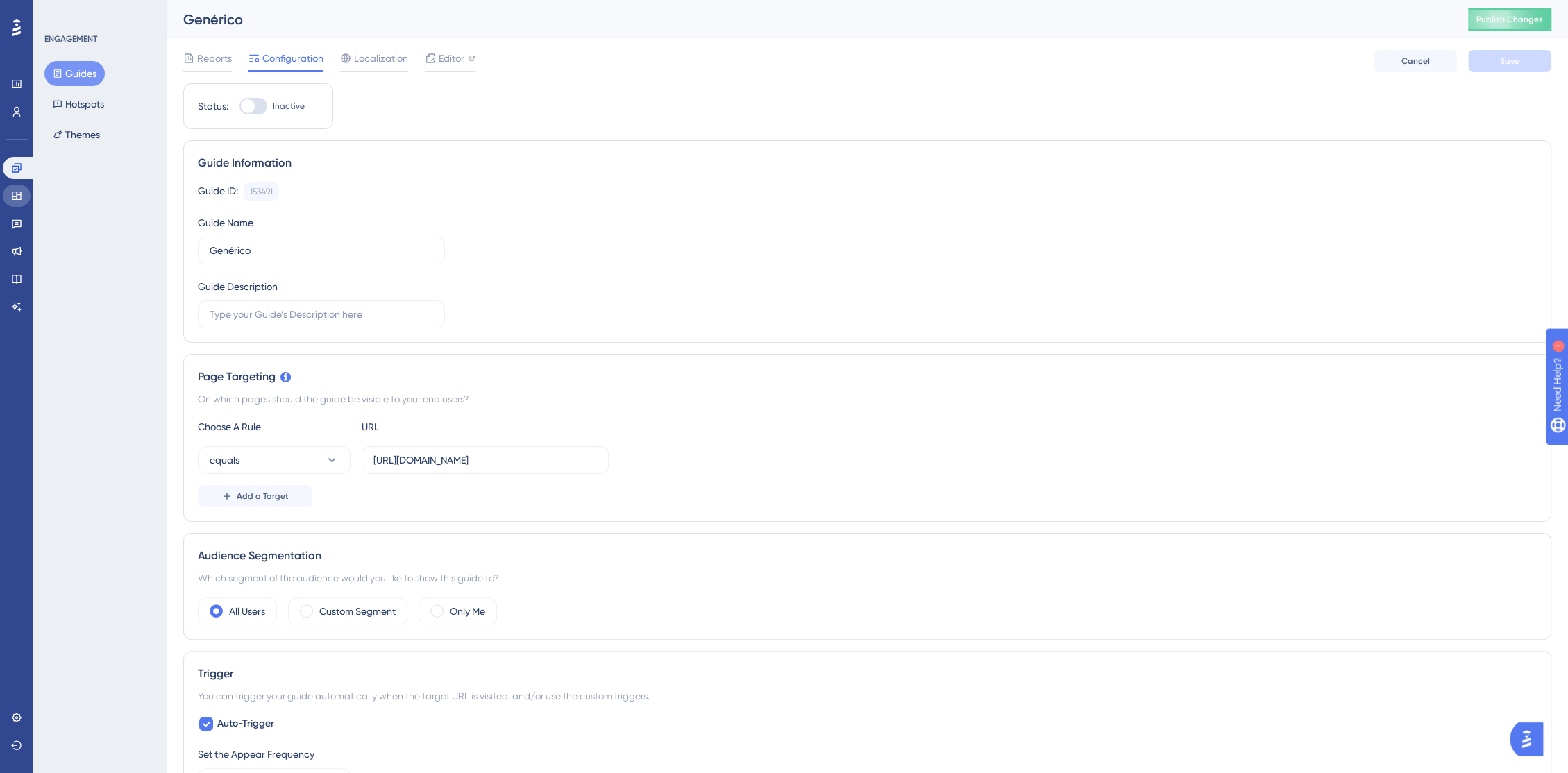
click at [12, 200] on icon at bounding box center [17, 196] width 12 height 12
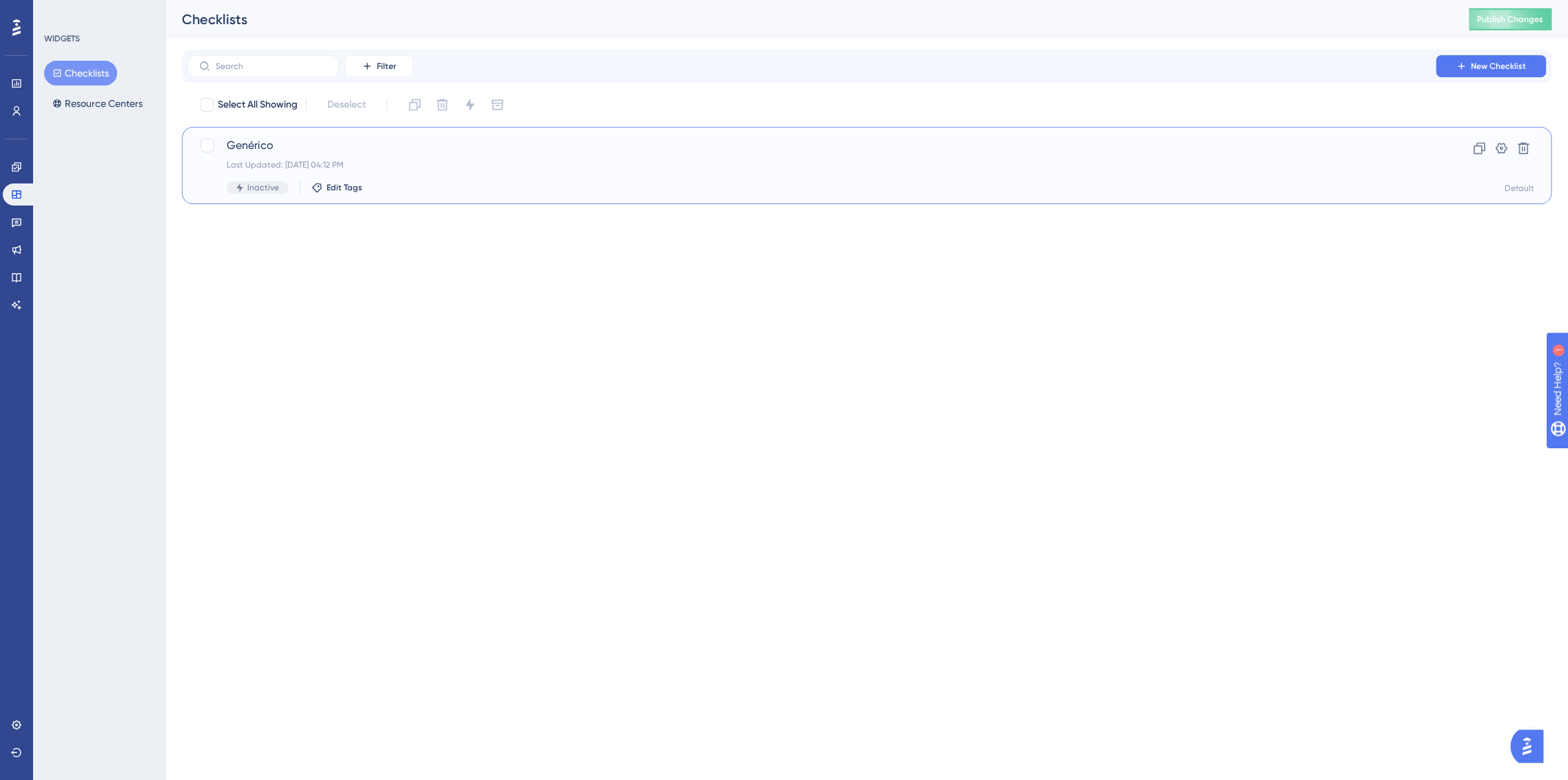
click at [1393, 173] on div "Genérico Last Updated: 06 de out. de 2025 04:12 PM Inactive Edit Tags" at bounding box center [811, 165] width 1170 height 56
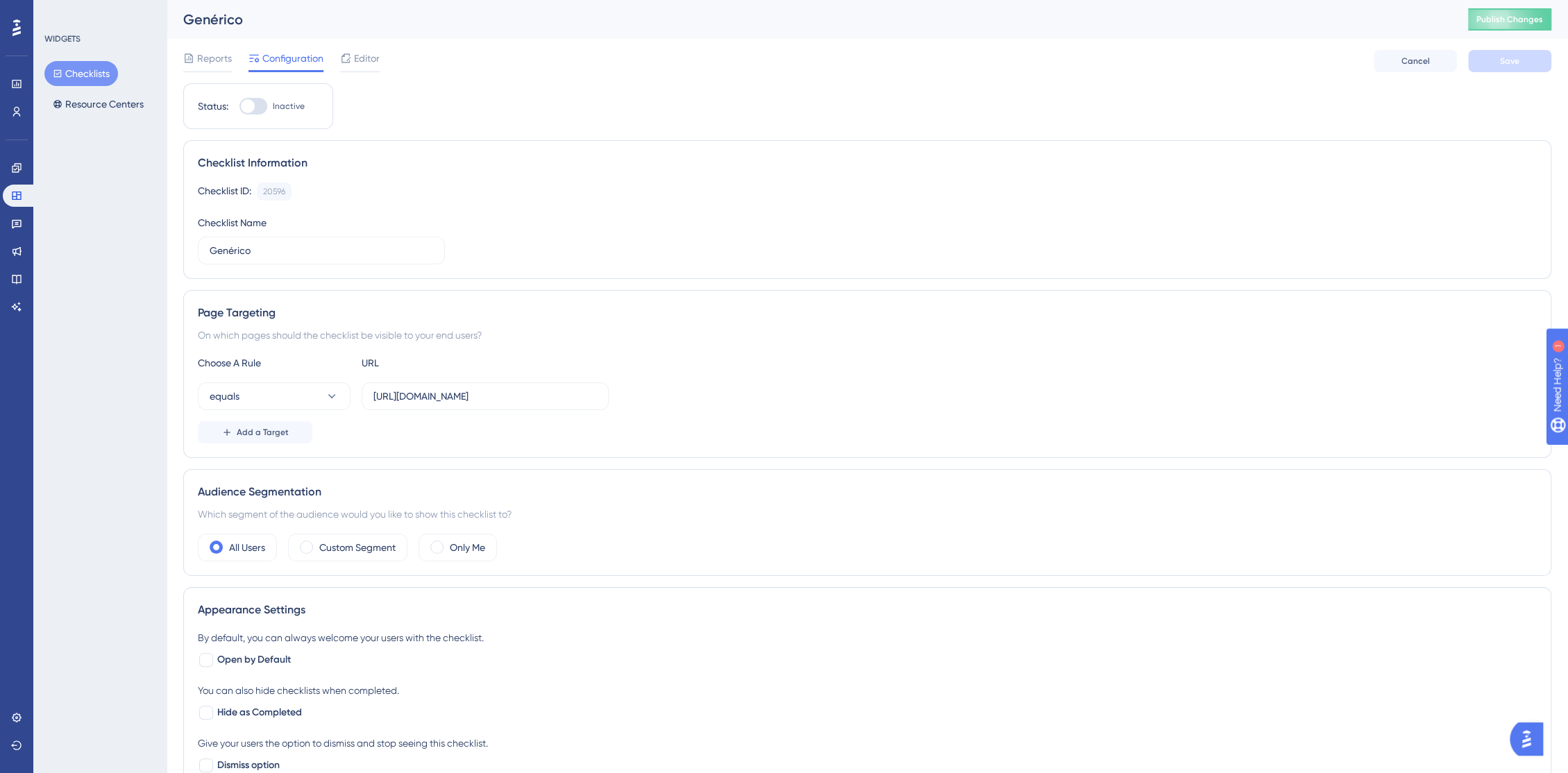
click at [353, 56] on div "Editor" at bounding box center [359, 58] width 40 height 16
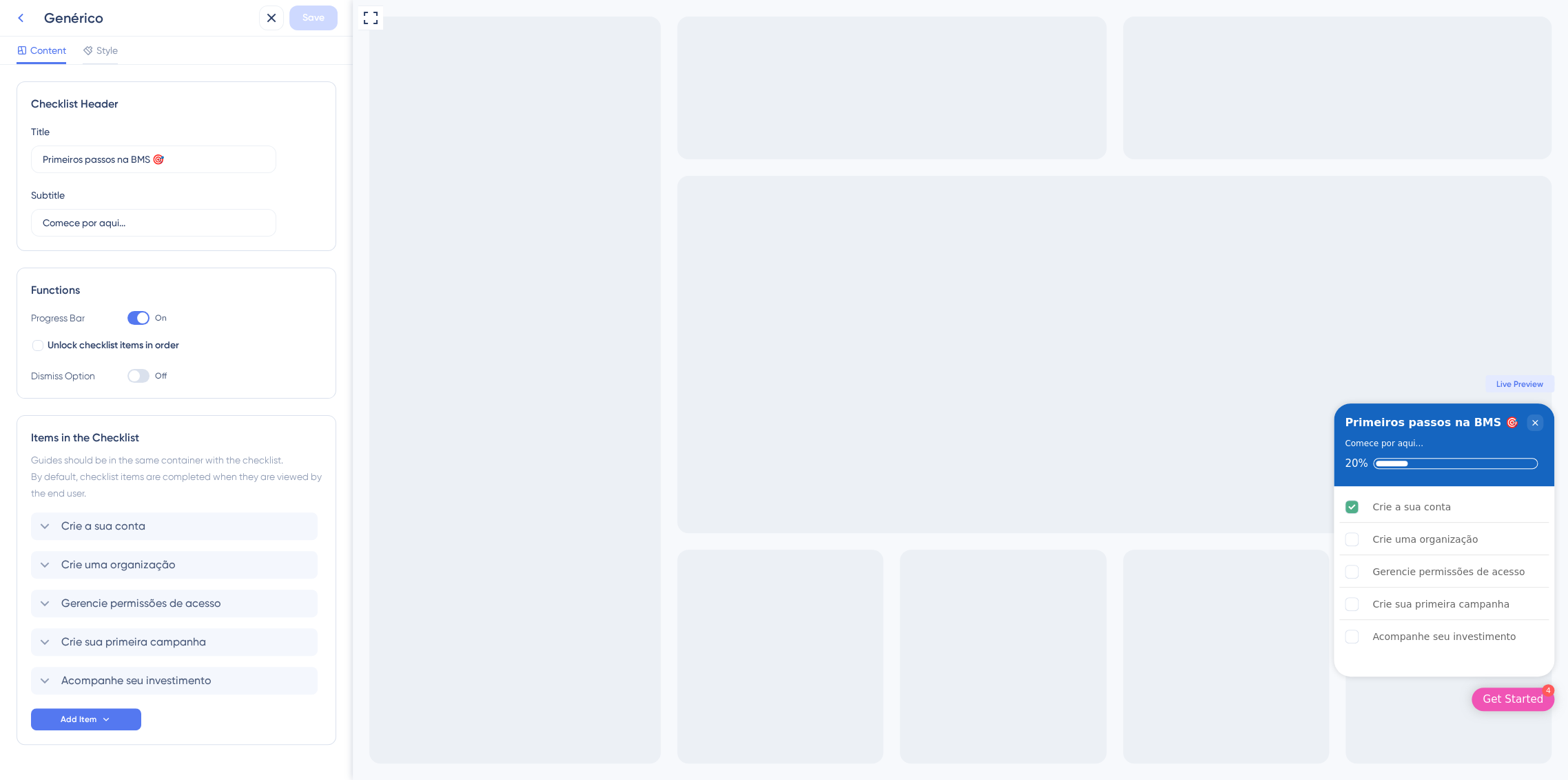
click at [18, 13] on icon at bounding box center [20, 17] width 16 height 16
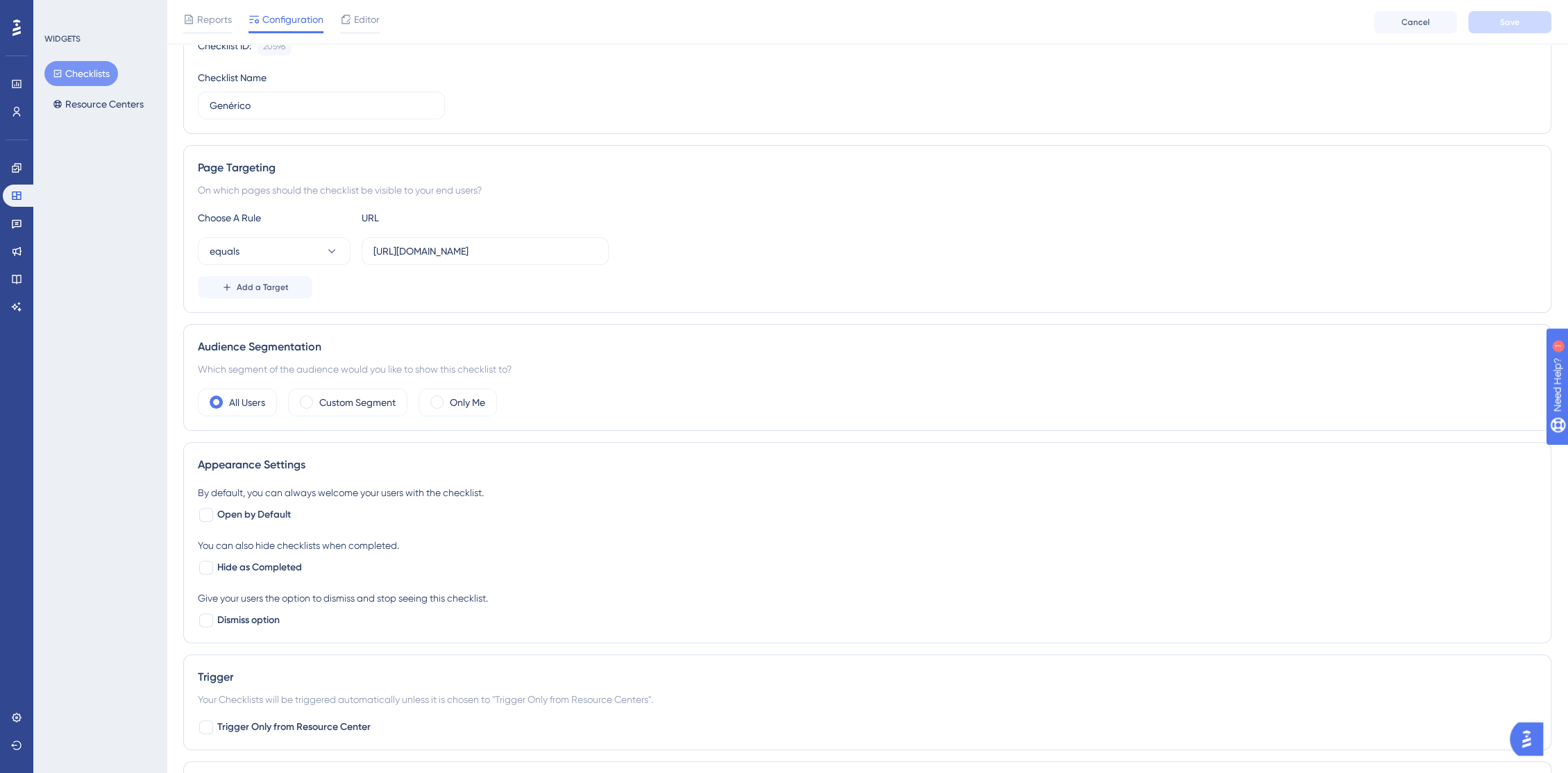
scroll to position [231, 0]
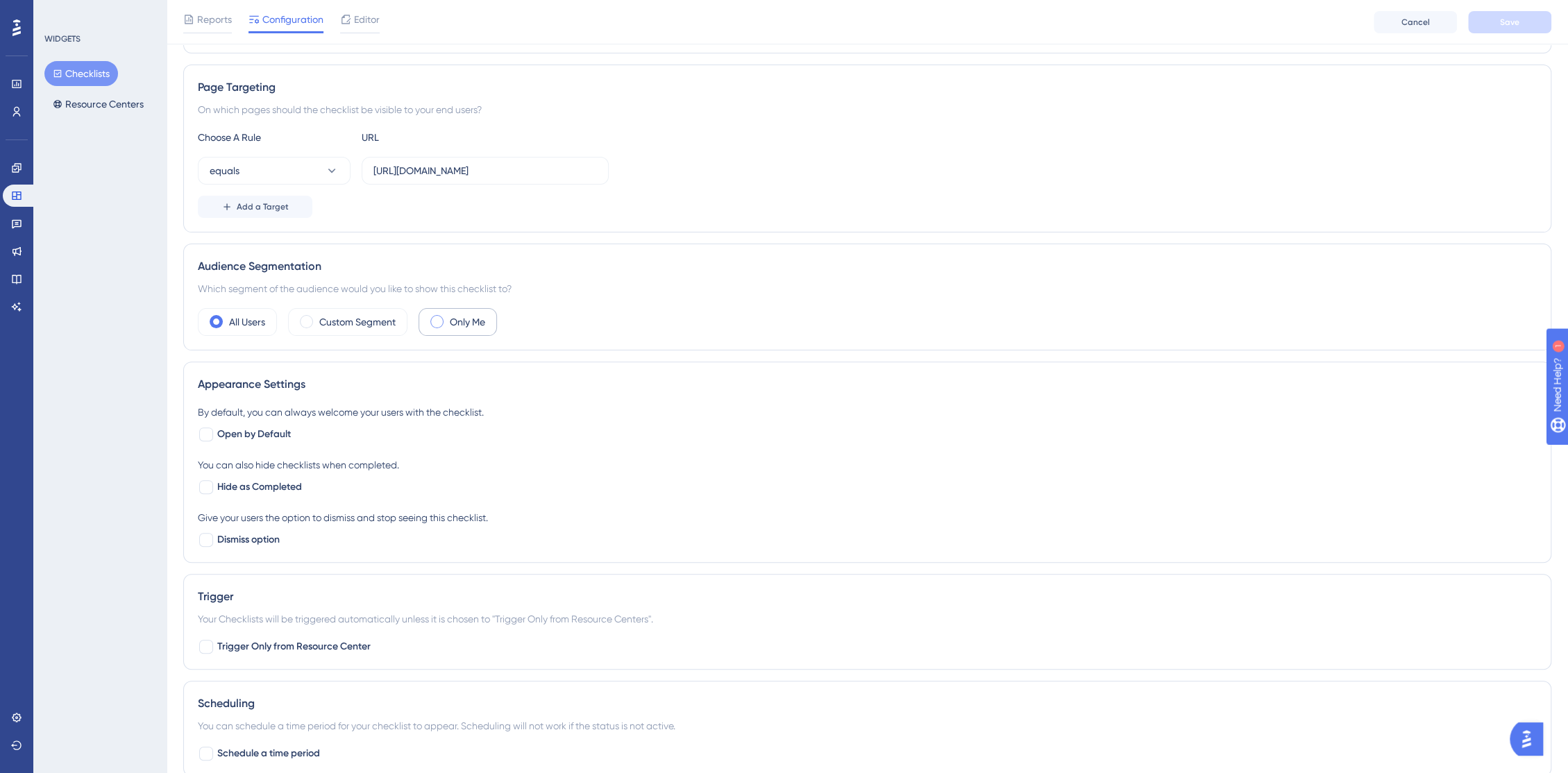
click at [455, 323] on label "Only Me" at bounding box center [467, 322] width 36 height 16
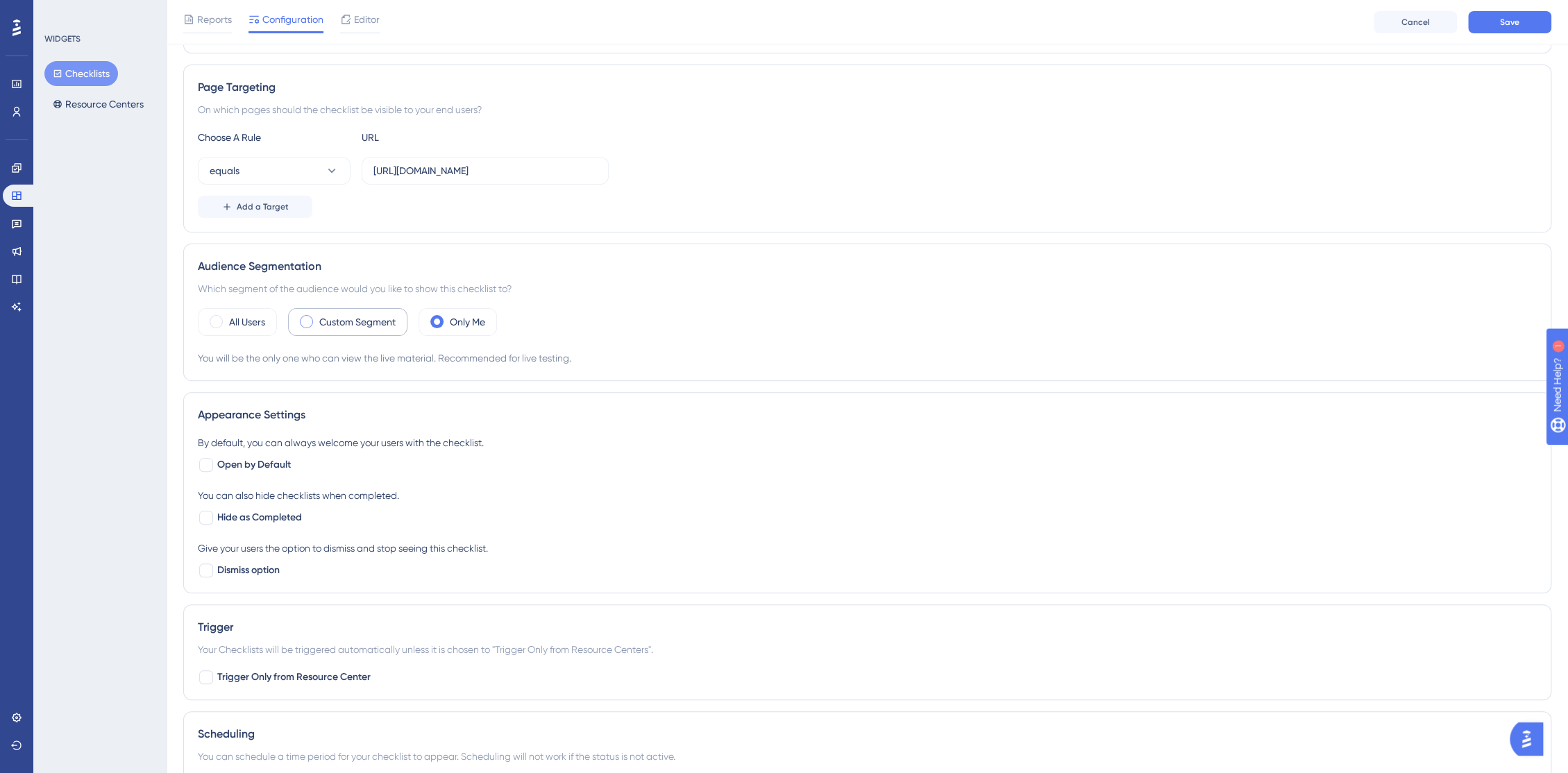
click at [378, 323] on label "Custom Segment" at bounding box center [357, 322] width 76 height 16
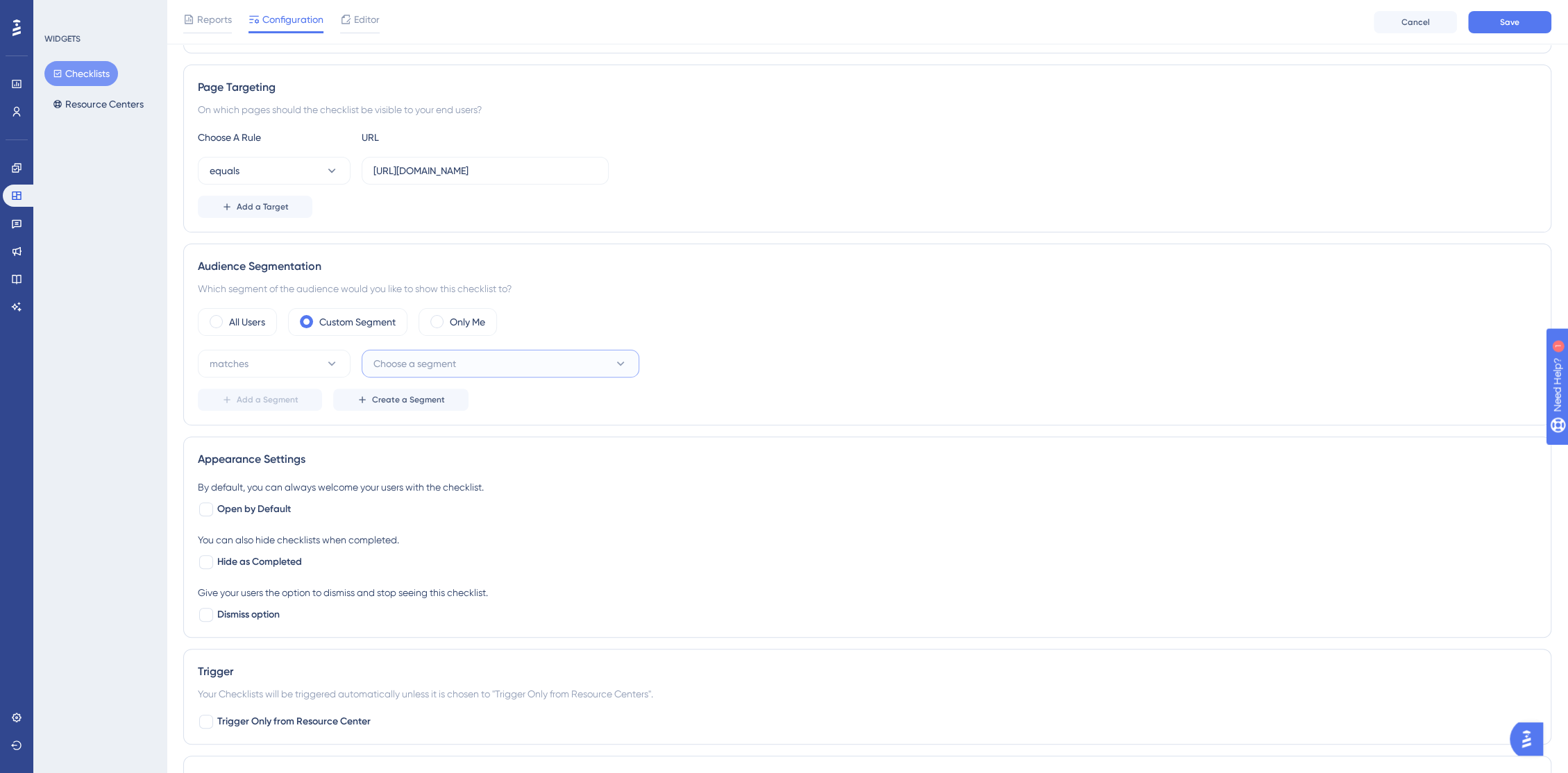
click at [453, 371] on button "Choose a segment" at bounding box center [500, 363] width 278 height 28
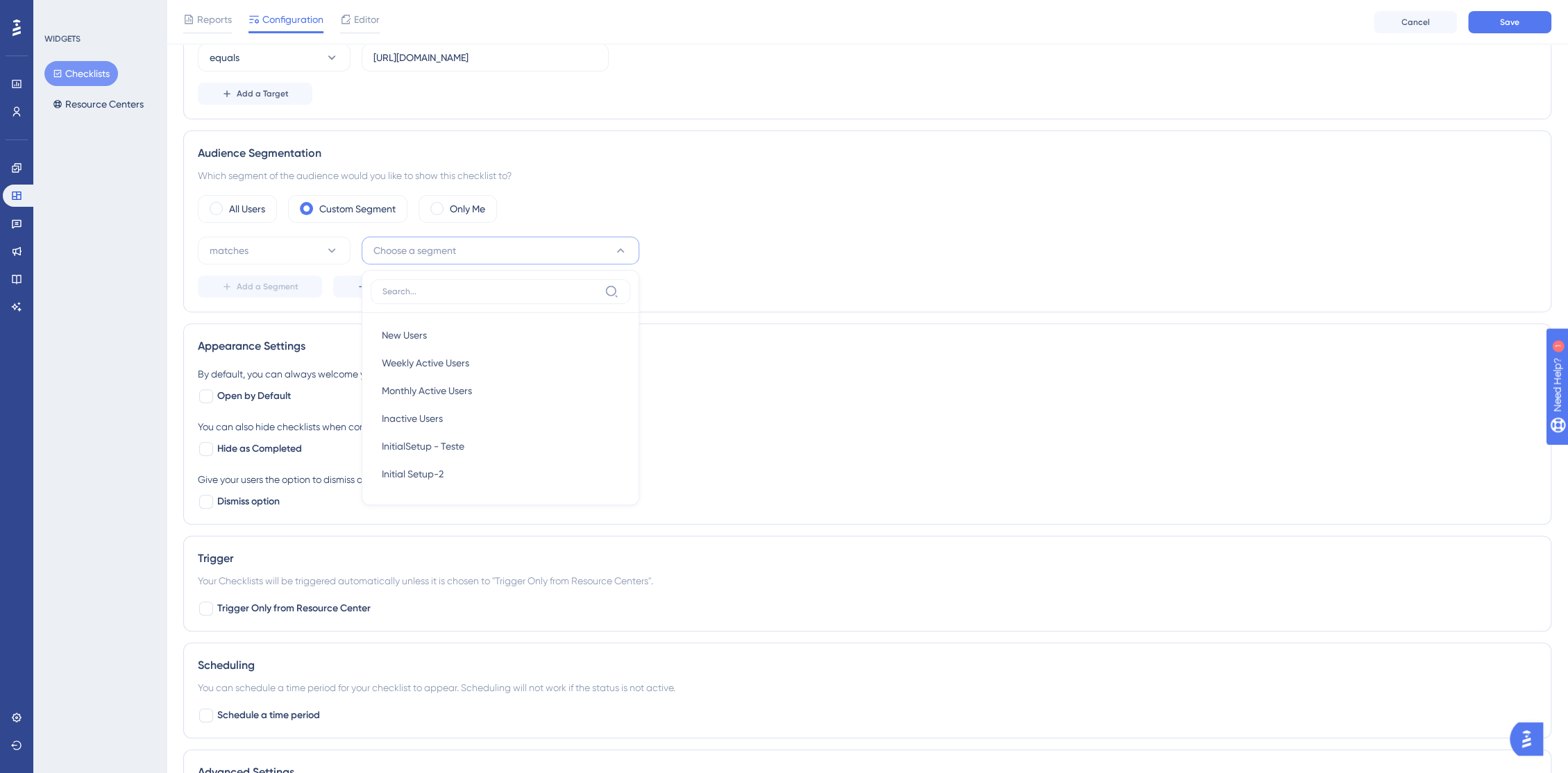
click at [765, 375] on div "By default, you can always welcome your users with the checklist." at bounding box center [866, 374] width 1339 height 16
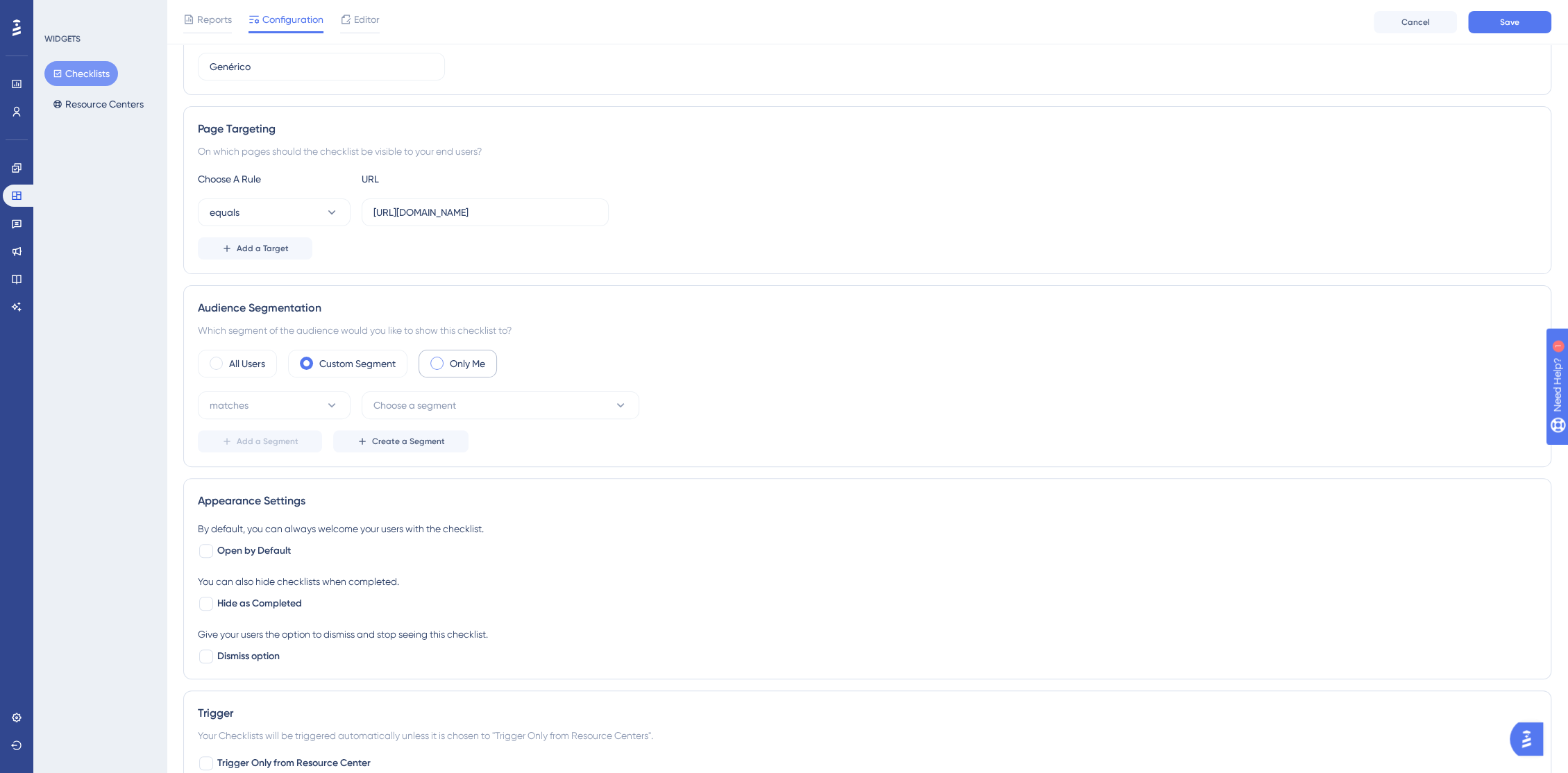
click at [439, 367] on span at bounding box center [438, 363] width 13 height 13
click at [448, 359] on input "radio" at bounding box center [448, 359] width 0 height 0
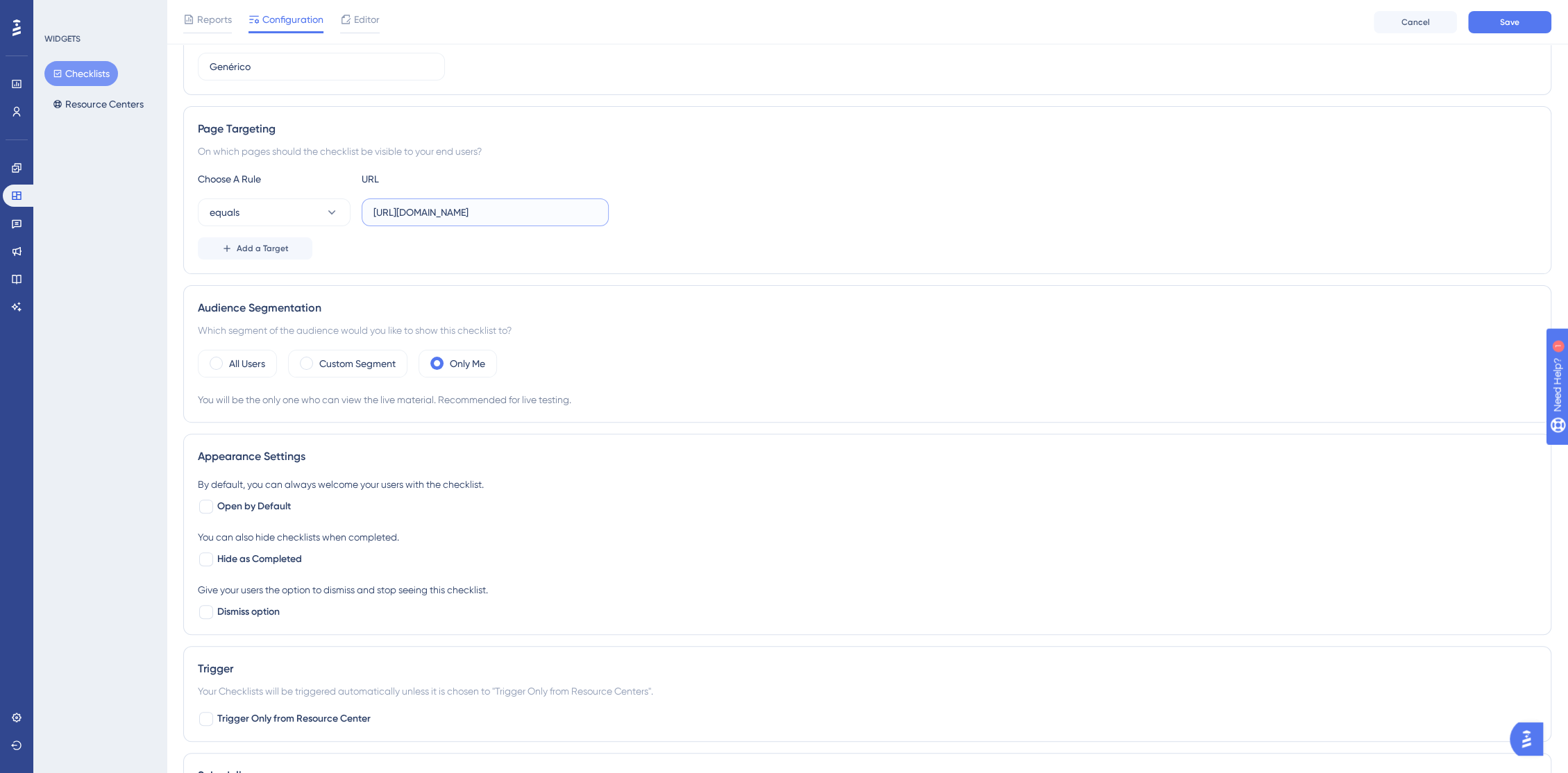
click at [585, 208] on input "https://console.bluems.com/" at bounding box center [485, 212] width 224 height 15
drag, startPoint x: 598, startPoint y: 214, endPoint x: 656, endPoint y: 210, distance: 58.1
click at [356, 227] on div "Choose A Rule URL equals https://console.bluems.com/ Add a Target" at bounding box center [866, 215] width 1339 height 89
click at [766, 204] on div "equals https://console.bluems.com/" at bounding box center [866, 212] width 1339 height 28
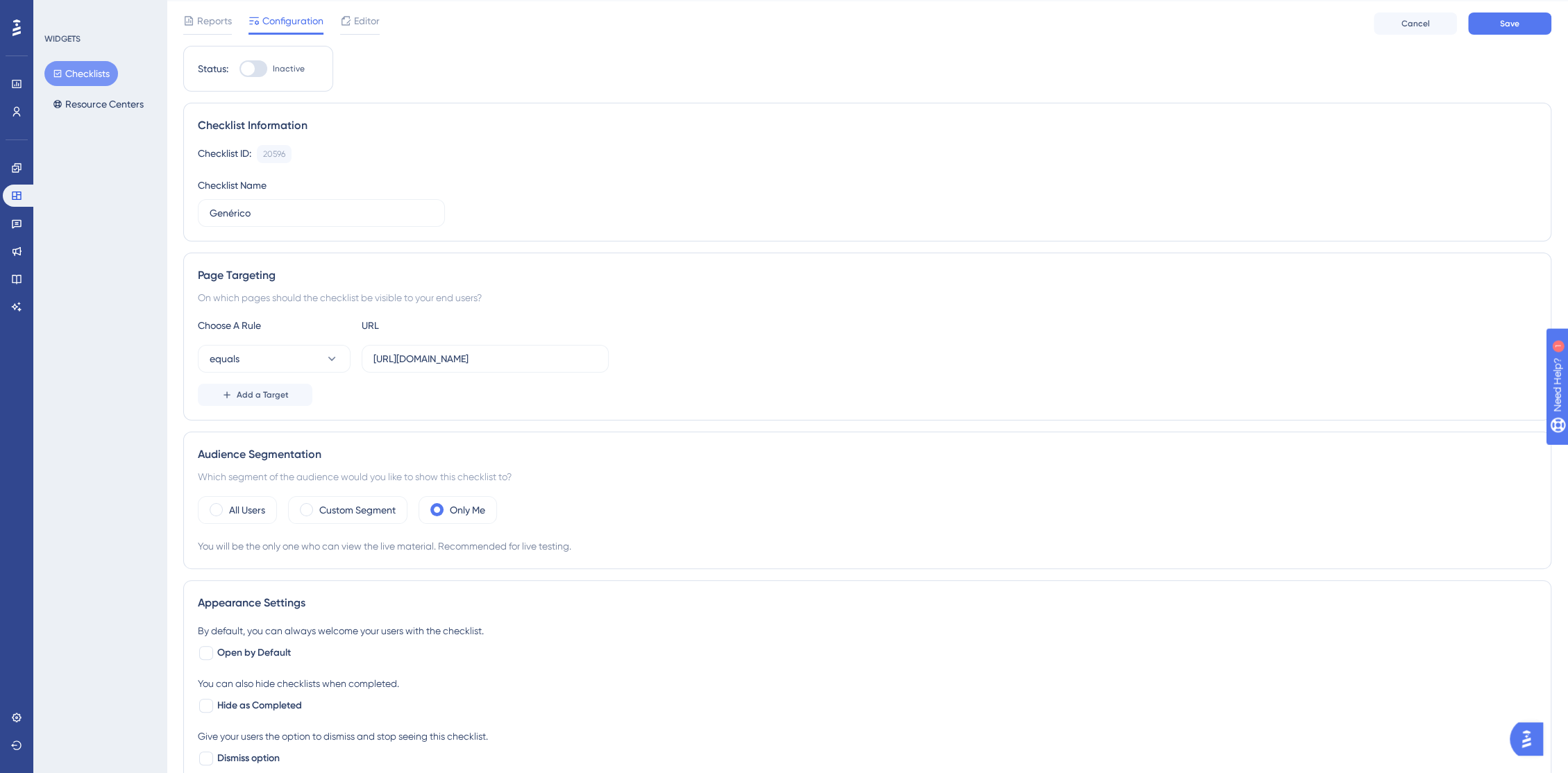
scroll to position [36, 0]
click at [519, 355] on input "https://console.bluems.com/" at bounding box center [485, 361] width 224 height 15
click at [533, 354] on input "https://console.bluems.com/" at bounding box center [485, 361] width 224 height 15
click at [567, 366] on input "https://console.bluems.com/" at bounding box center [485, 361] width 224 height 15
click at [248, 72] on div at bounding box center [248, 70] width 13 height 13
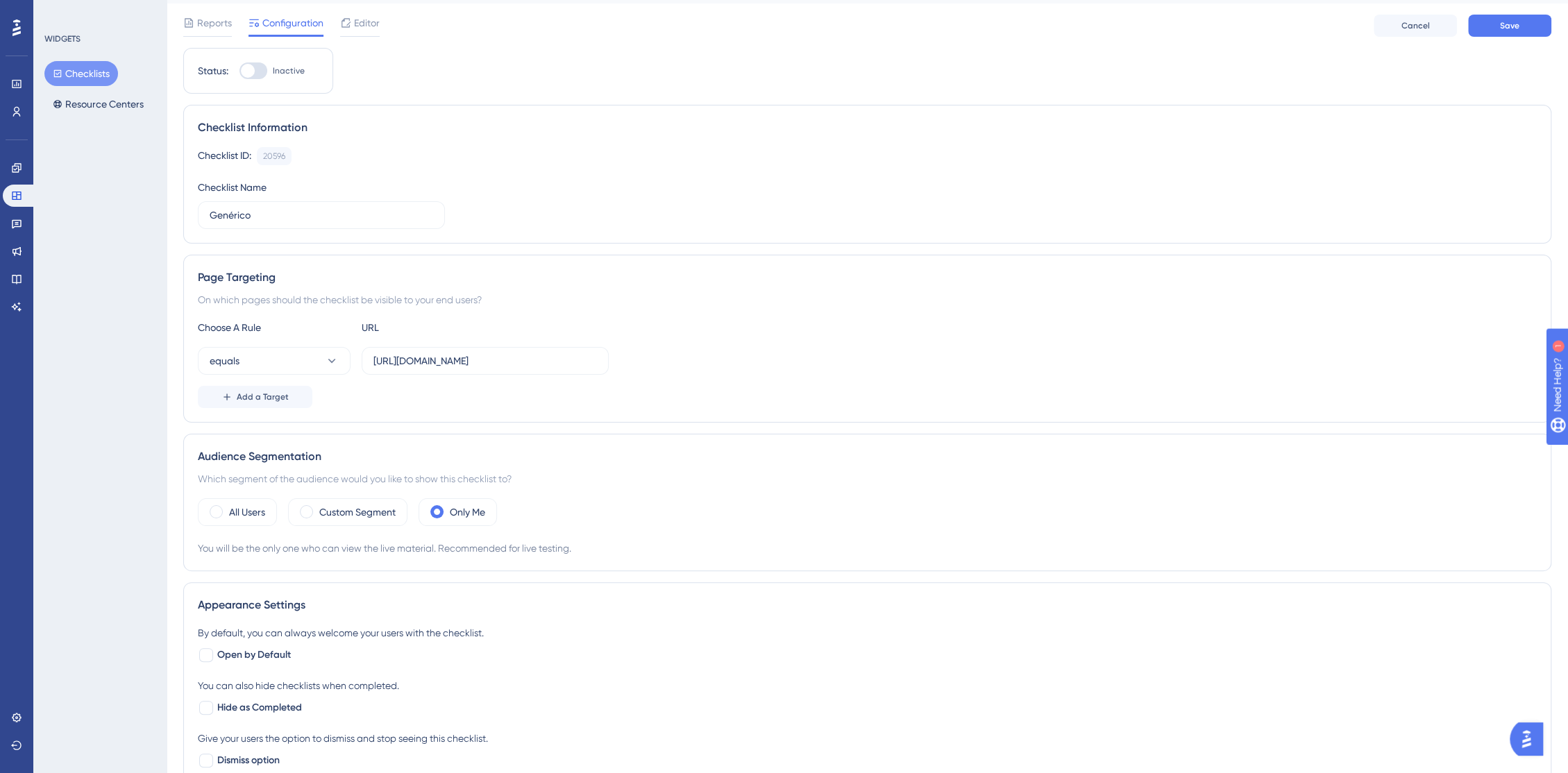
click at [239, 71] on input "Inactive" at bounding box center [239, 70] width 1 height 1
checkbox input "true"
click at [1502, 30] on span "Save" at bounding box center [1509, 26] width 19 height 12
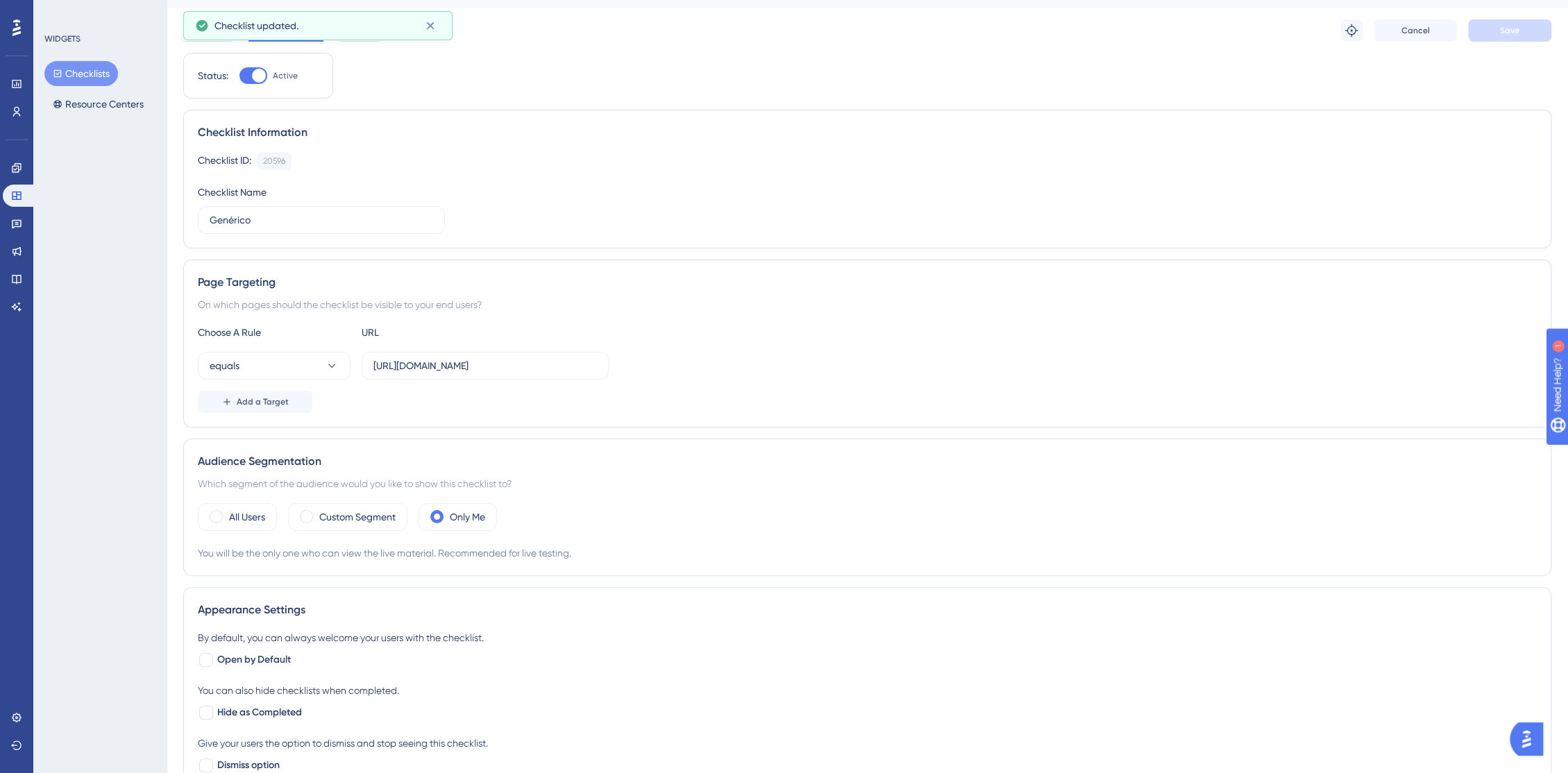
scroll to position [0, 0]
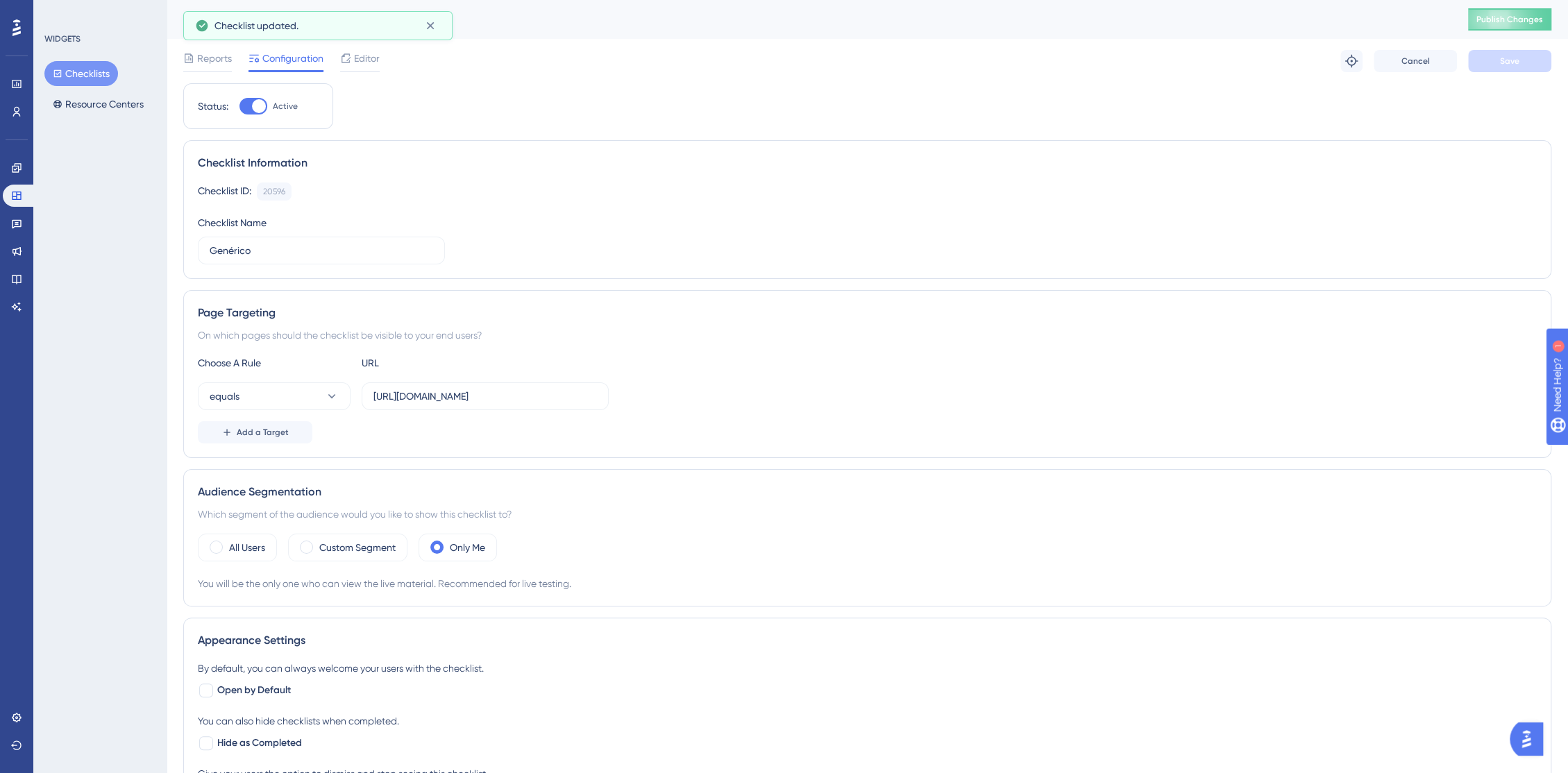
click at [1493, 29] on div "Genérico Publish Changes Reports Configuration Editor Troubleshoot Cancel Save" at bounding box center [867, 41] width 1369 height 83
click at [1494, 25] on button "Publish Changes" at bounding box center [1509, 19] width 83 height 22
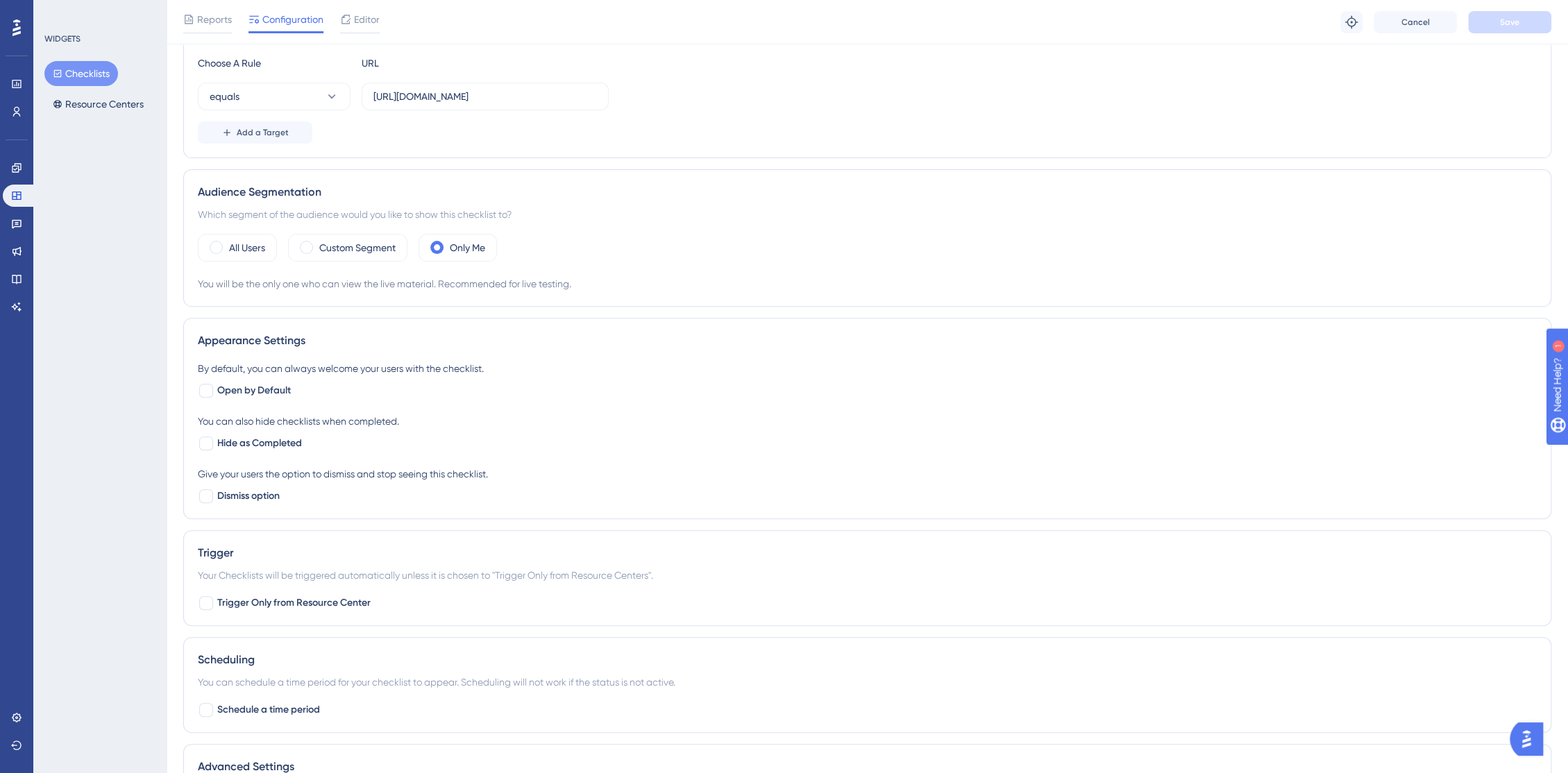
scroll to position [306, 0]
click at [242, 392] on span "Open by Default" at bounding box center [253, 390] width 73 height 16
checkbox input "true"
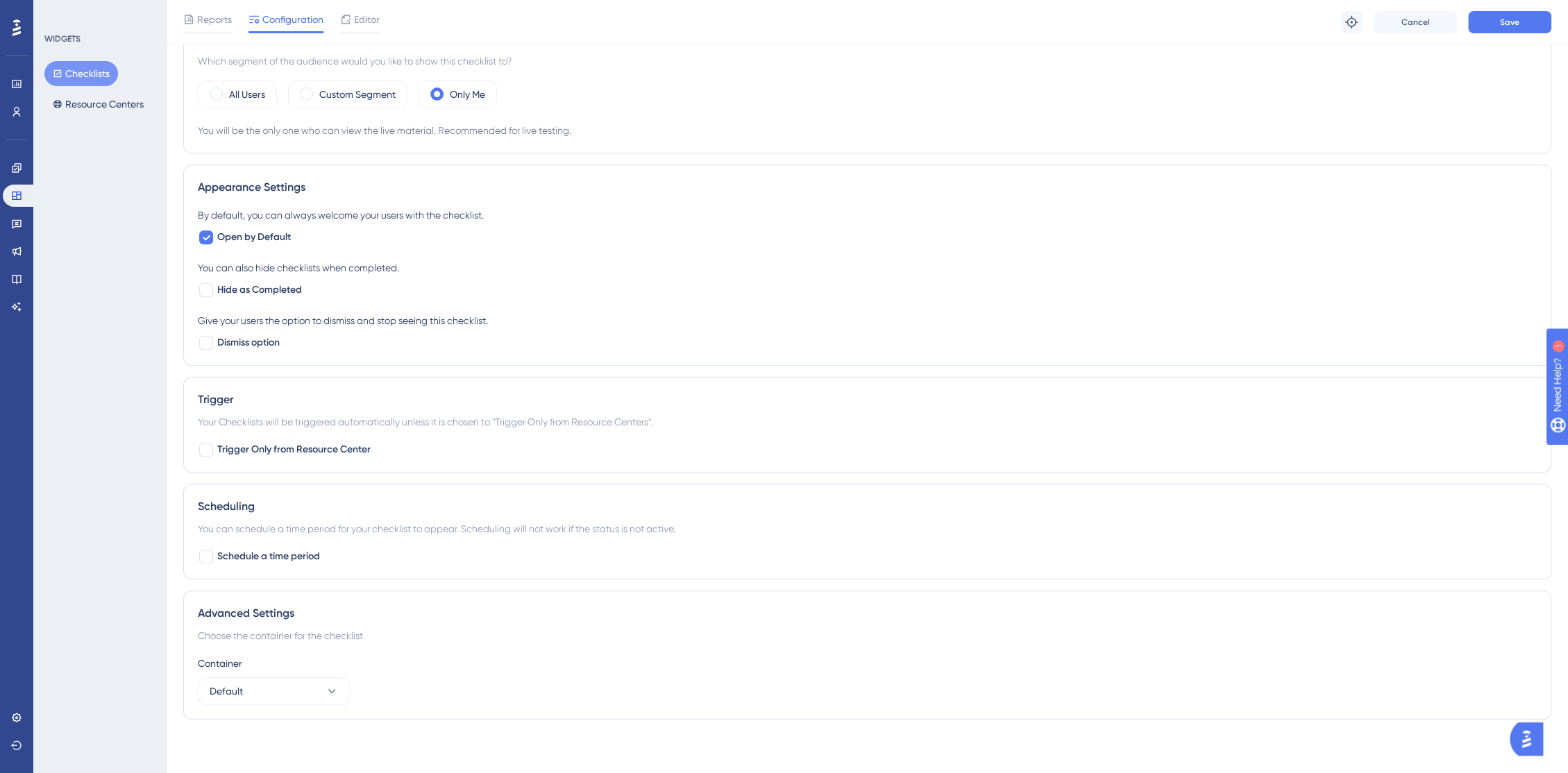
scroll to position [460, 0]
click at [334, 684] on icon at bounding box center [332, 690] width 13 height 13
click at [406, 696] on div "Container Default Default Default" at bounding box center [866, 680] width 1339 height 50
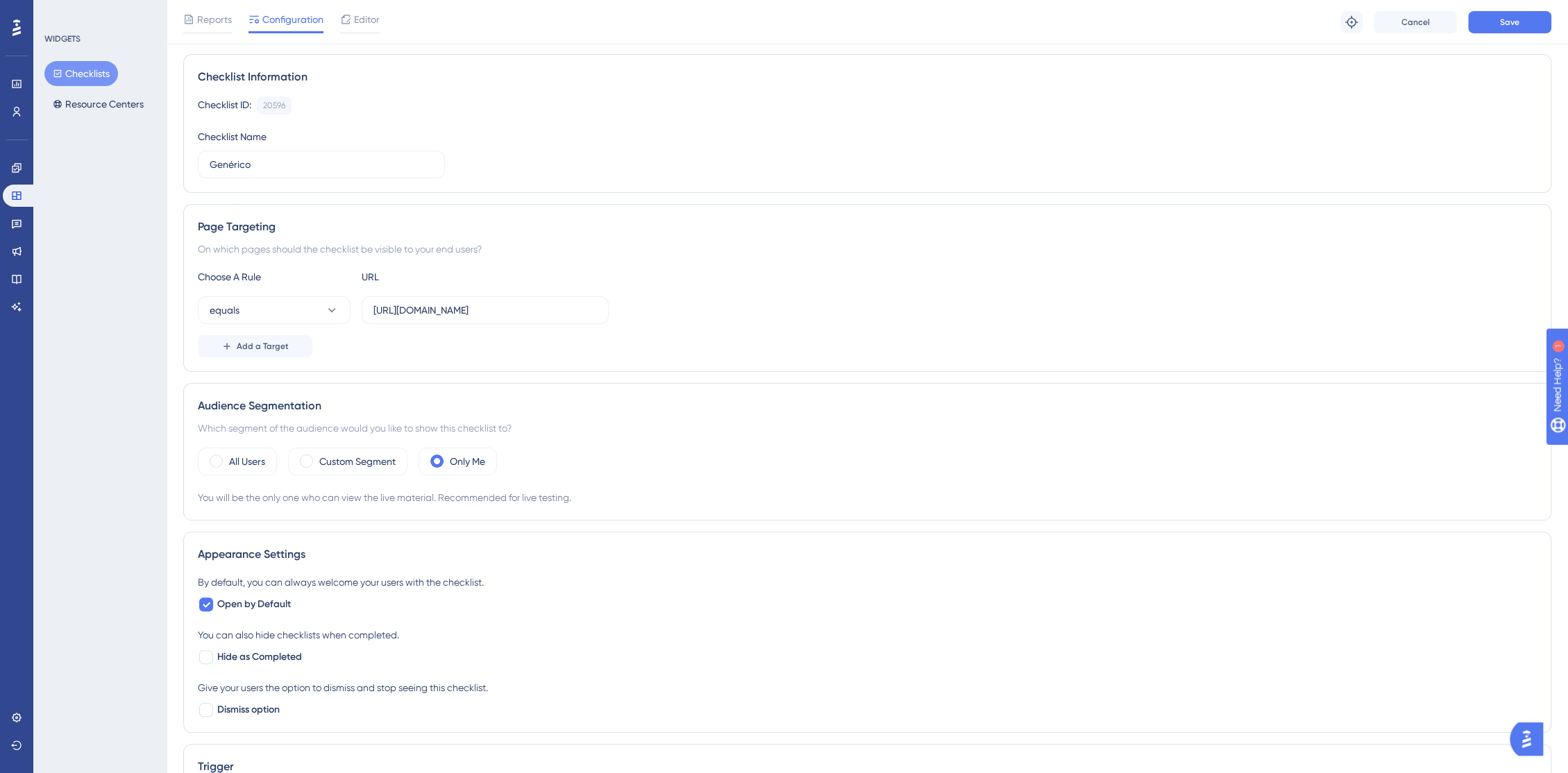
scroll to position [0, 0]
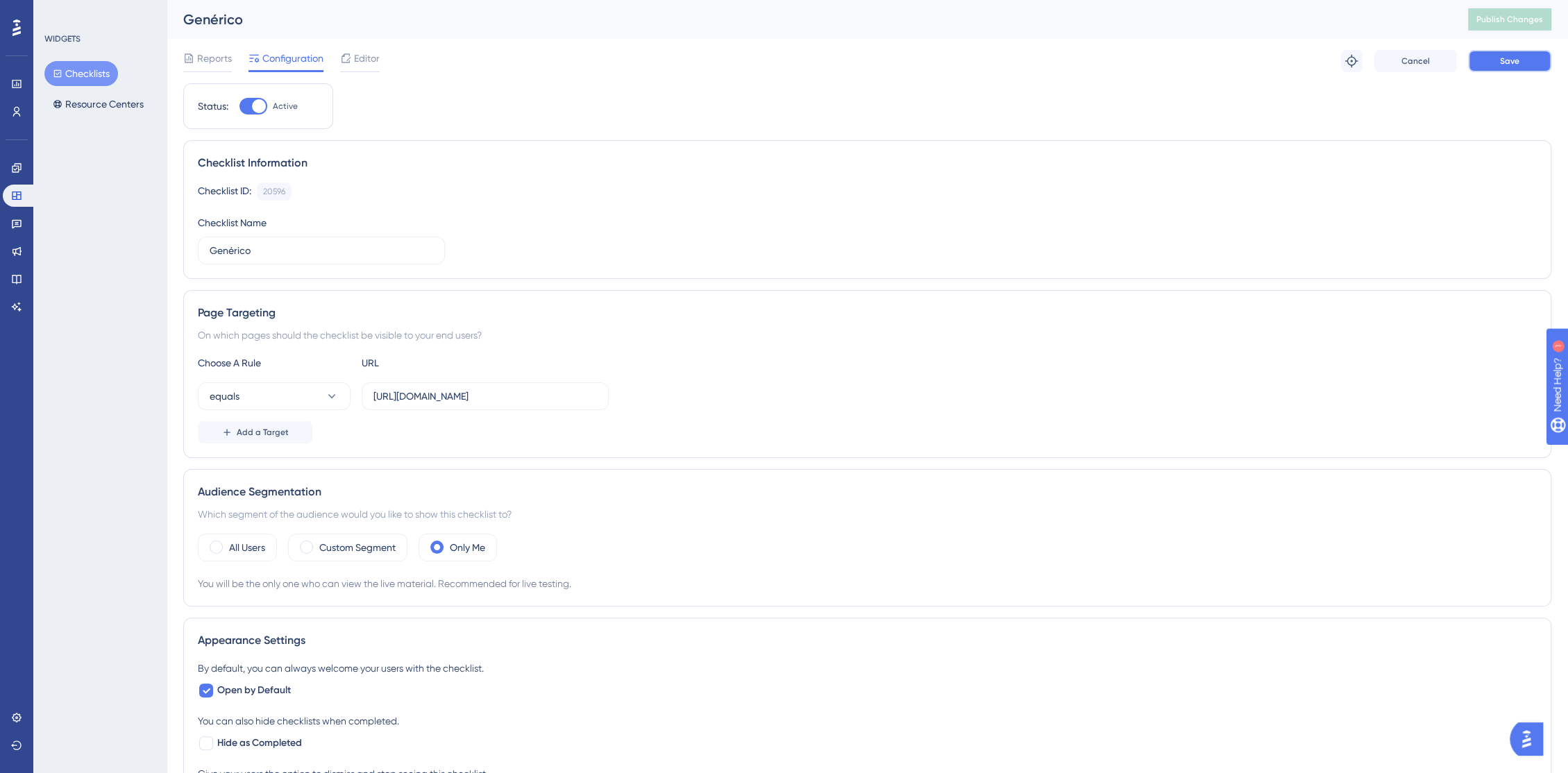
click at [1504, 63] on span "Save" at bounding box center [1509, 62] width 19 height 12
click at [1517, 26] on button "Publish Changes" at bounding box center [1509, 19] width 83 height 22
click at [533, 395] on input "https://console.bluems.com/" at bounding box center [485, 396] width 224 height 15
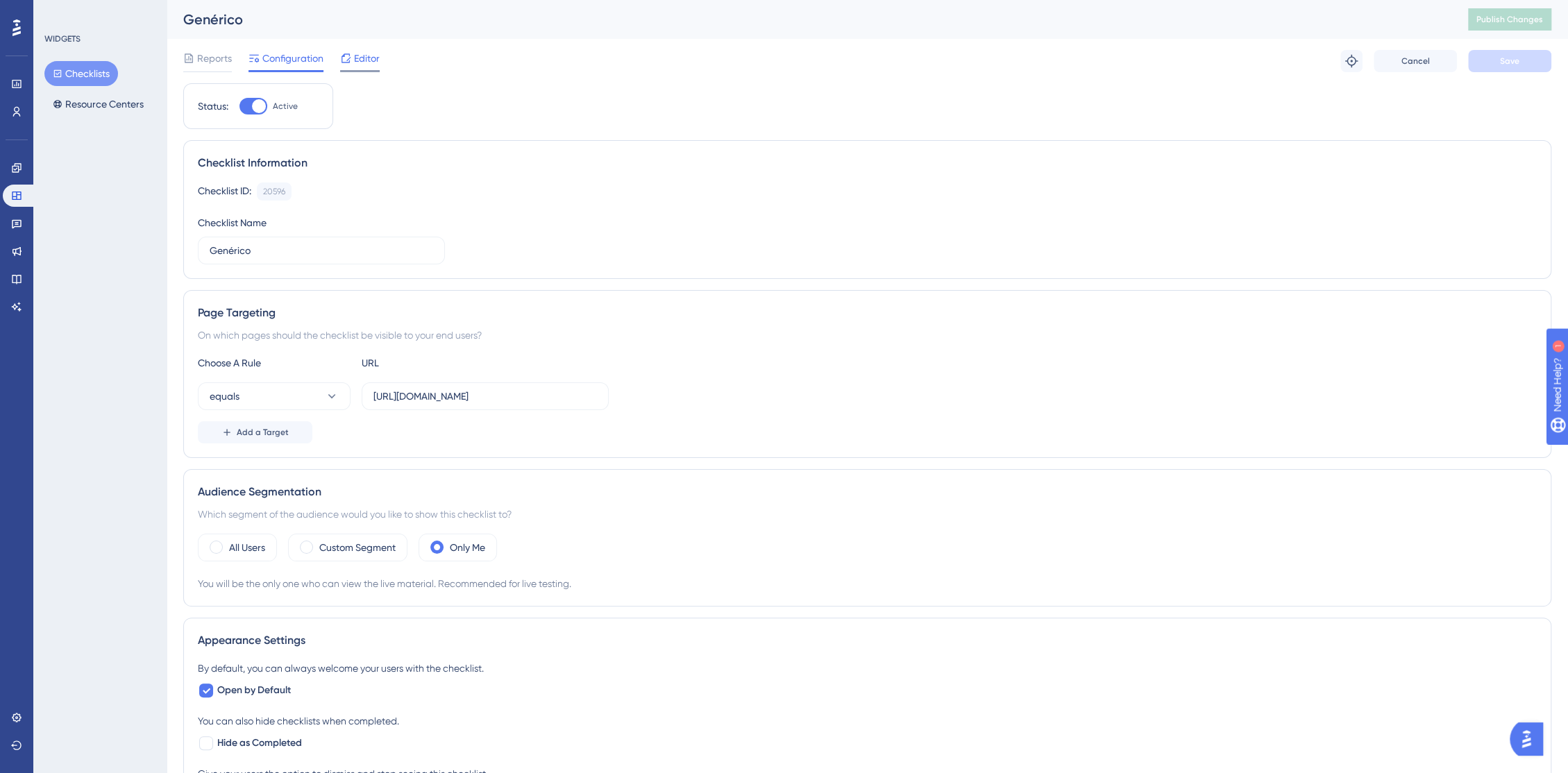
click at [361, 61] on span "Editor" at bounding box center [366, 58] width 26 height 16
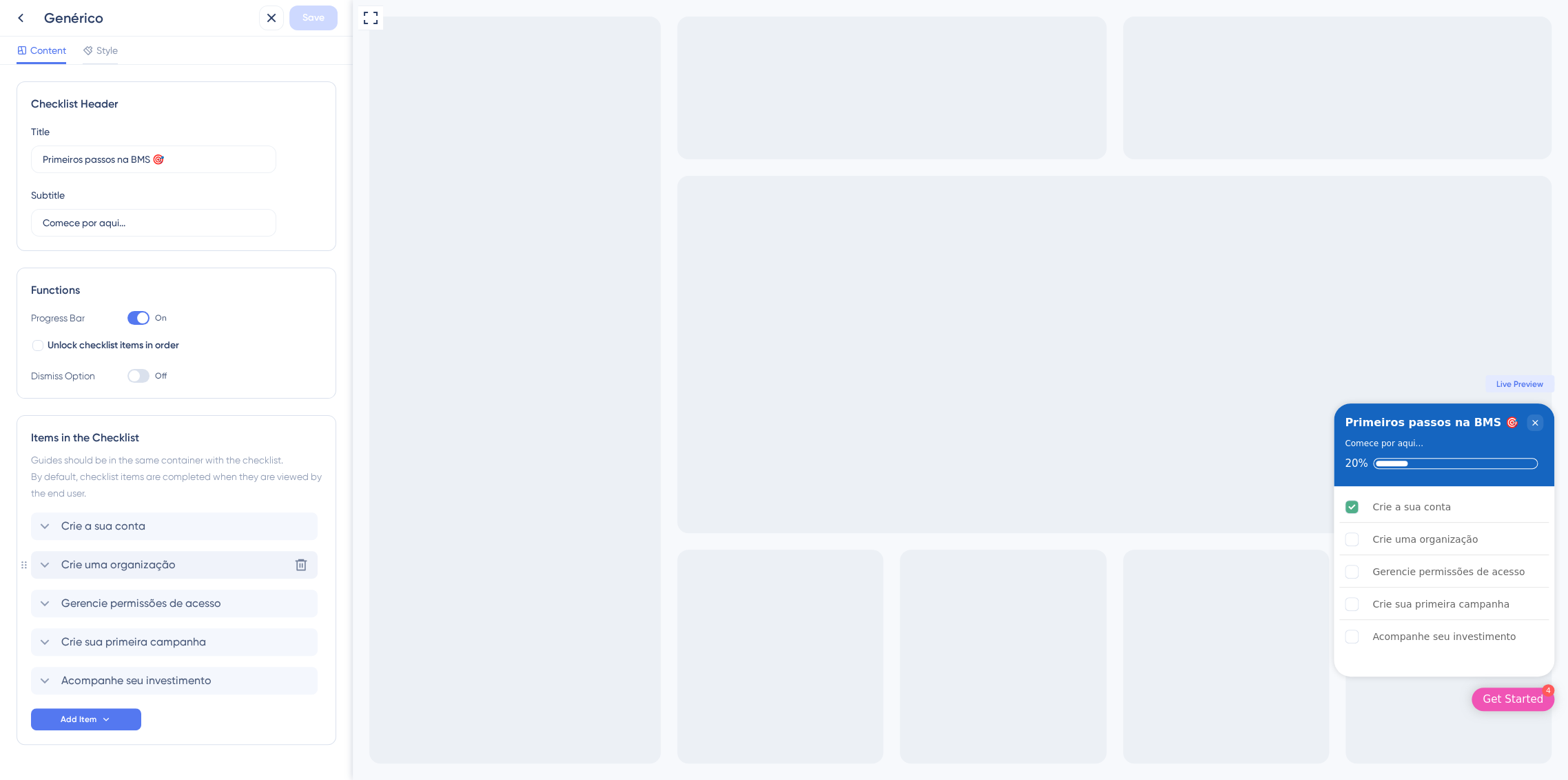
click at [87, 559] on span "Crie uma organização" at bounding box center [119, 564] width 115 height 16
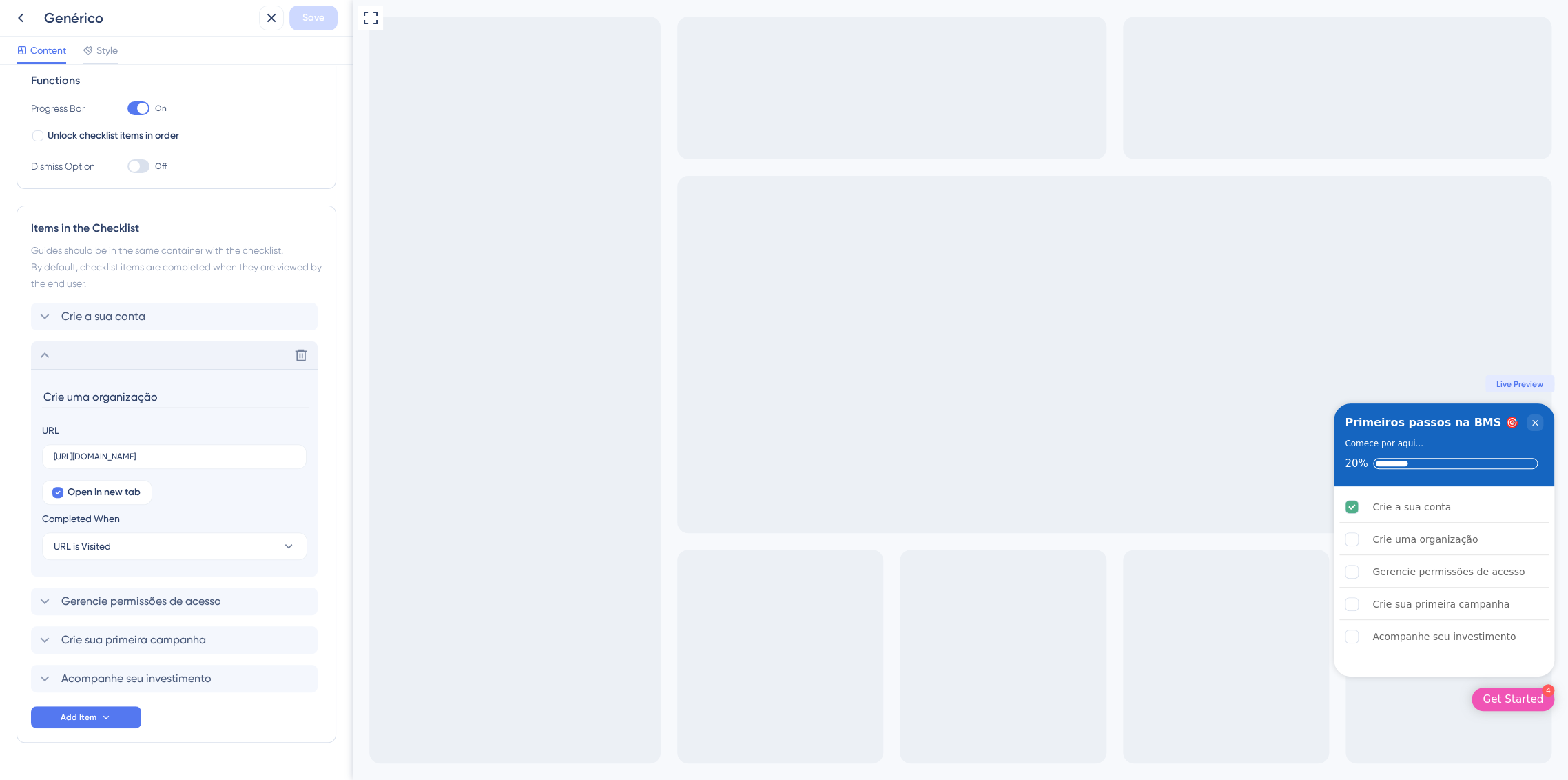
scroll to position [243, 0]
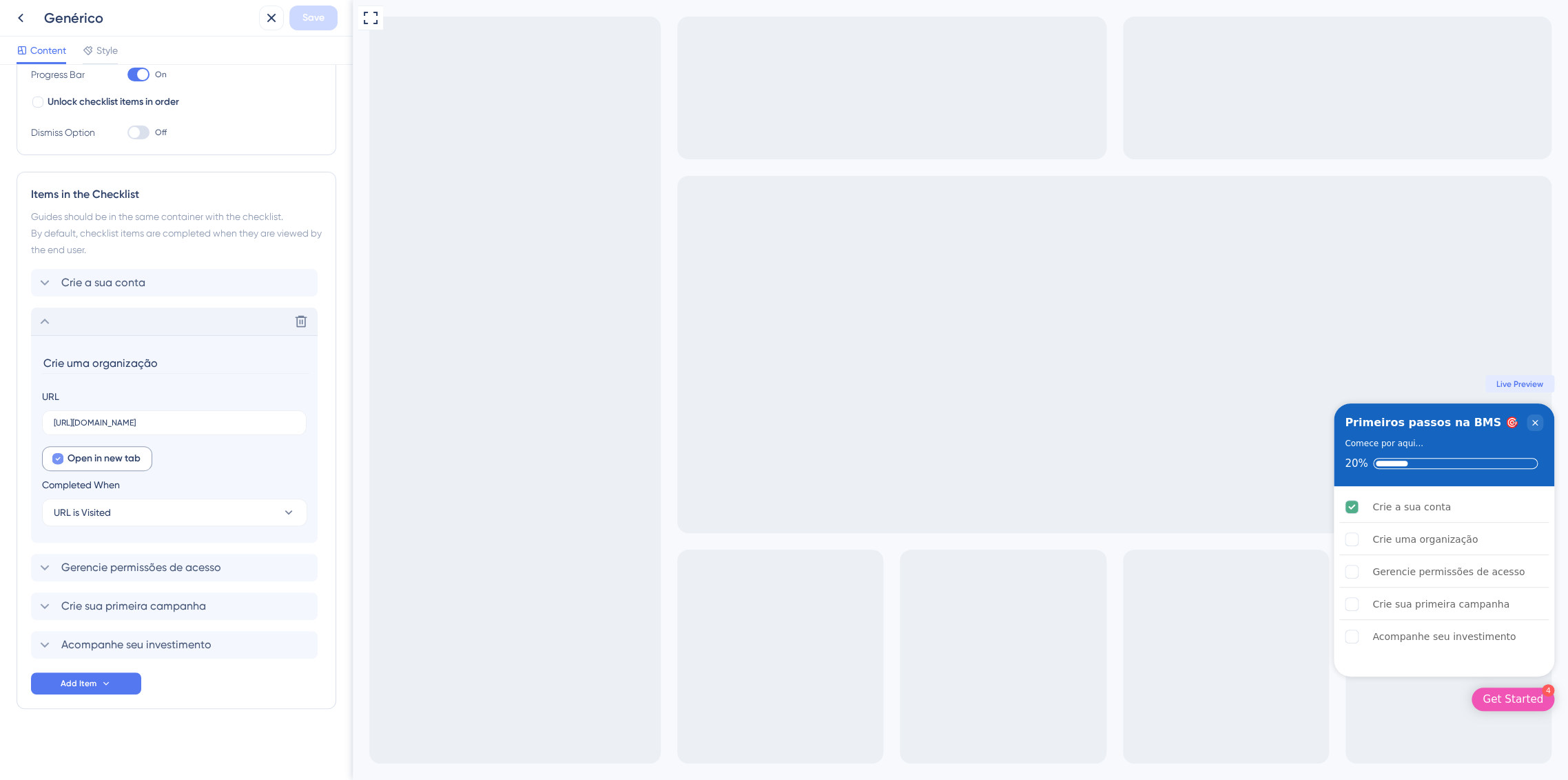
click at [60, 454] on icon at bounding box center [58, 458] width 6 height 11
checkbox input "false"
click at [204, 733] on div "Checklist Header Title Primeiros passos na BMS 🎯 Subtitle Comece por aqui... Fu…" at bounding box center [176, 301] width 320 height 925
click at [152, 515] on button "URL is Visited" at bounding box center [174, 512] width 265 height 28
click at [162, 584] on div "Goal is Reached Goal is Reached" at bounding box center [175, 581] width 226 height 28
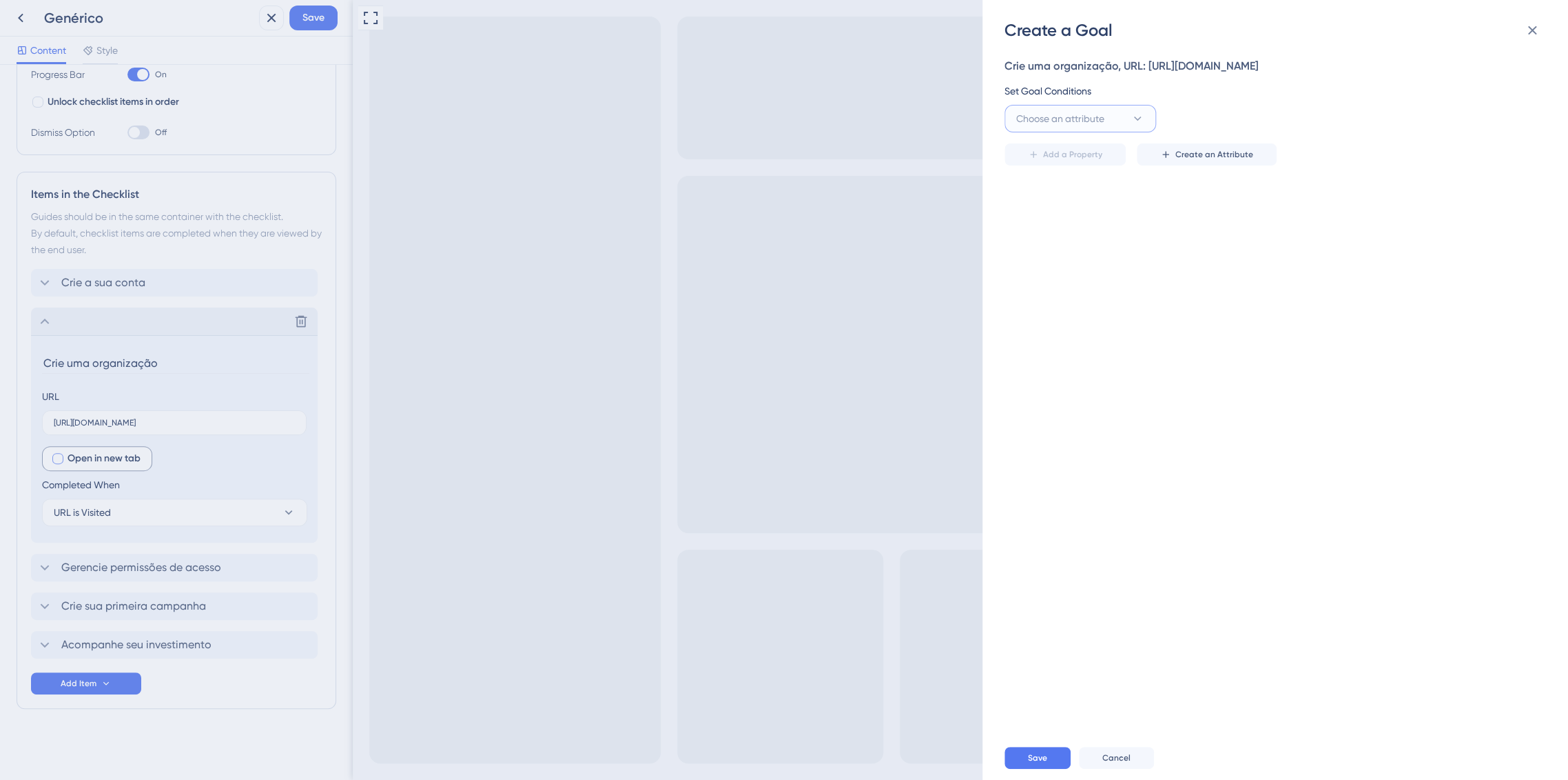
click at [1117, 120] on button "Choose an attribute" at bounding box center [1080, 118] width 151 height 28
click at [1207, 447] on div "Crie uma organização, URL: https://console.bluems.com/acc/organization Set Goal…" at bounding box center [1282, 388] width 556 height 694
click at [1072, 112] on span "Choose an attribute" at bounding box center [1060, 118] width 88 height 16
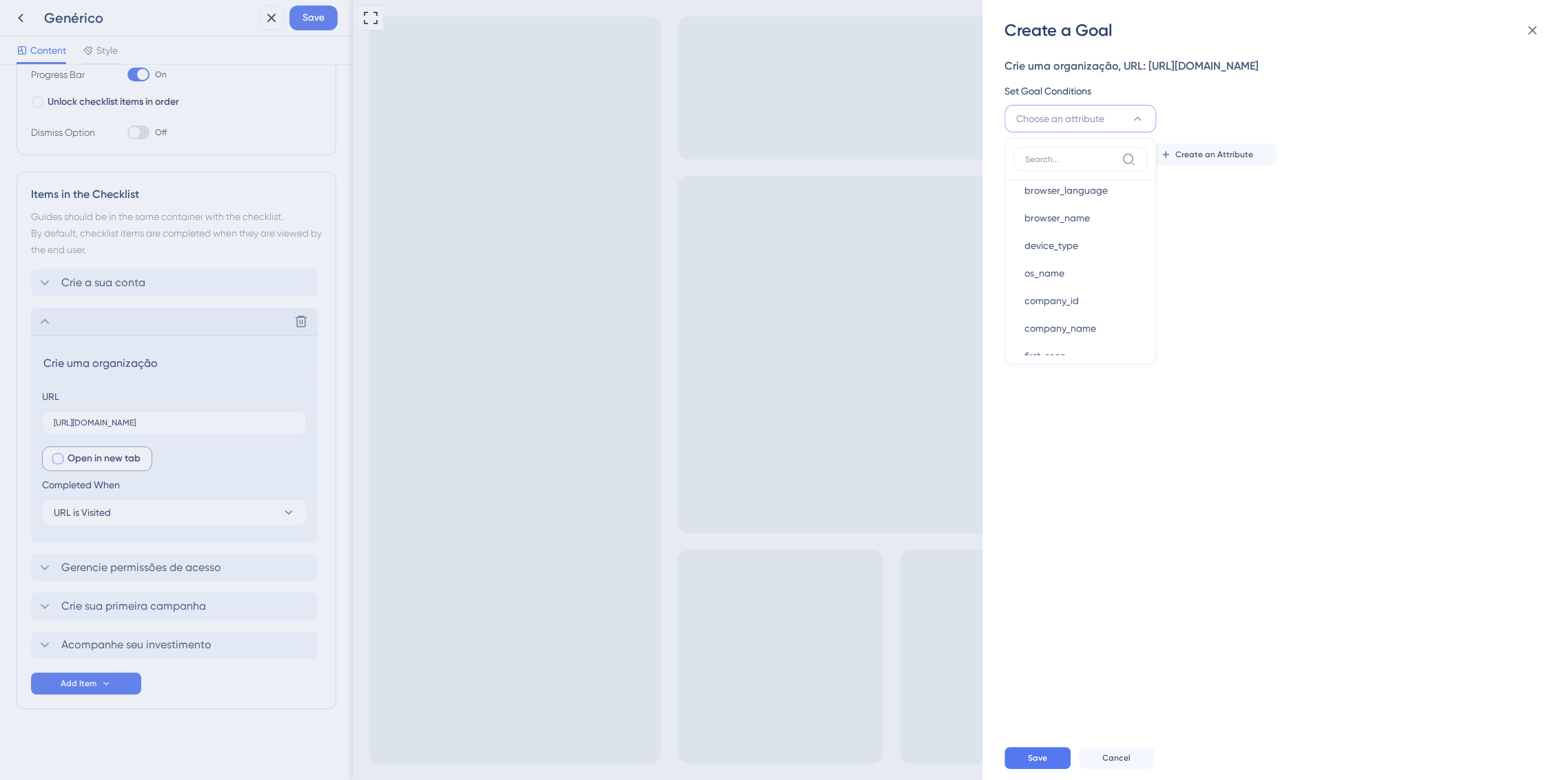
click at [1223, 307] on div "Crie uma organização, URL: https://console.bluems.com/acc/organization Set Goal…" at bounding box center [1282, 388] width 556 height 694
click at [1137, 123] on icon at bounding box center [1137, 119] width 13 height 13
click at [1191, 536] on div "Crie uma organização, URL: https://console.bluems.com/acc/organization Set Goal…" at bounding box center [1282, 388] width 556 height 694
click at [76, 563] on div "Create a Goal Crie uma organização, URL: https://console.bluems.com/acc/organiz…" at bounding box center [784, 390] width 1568 height 780
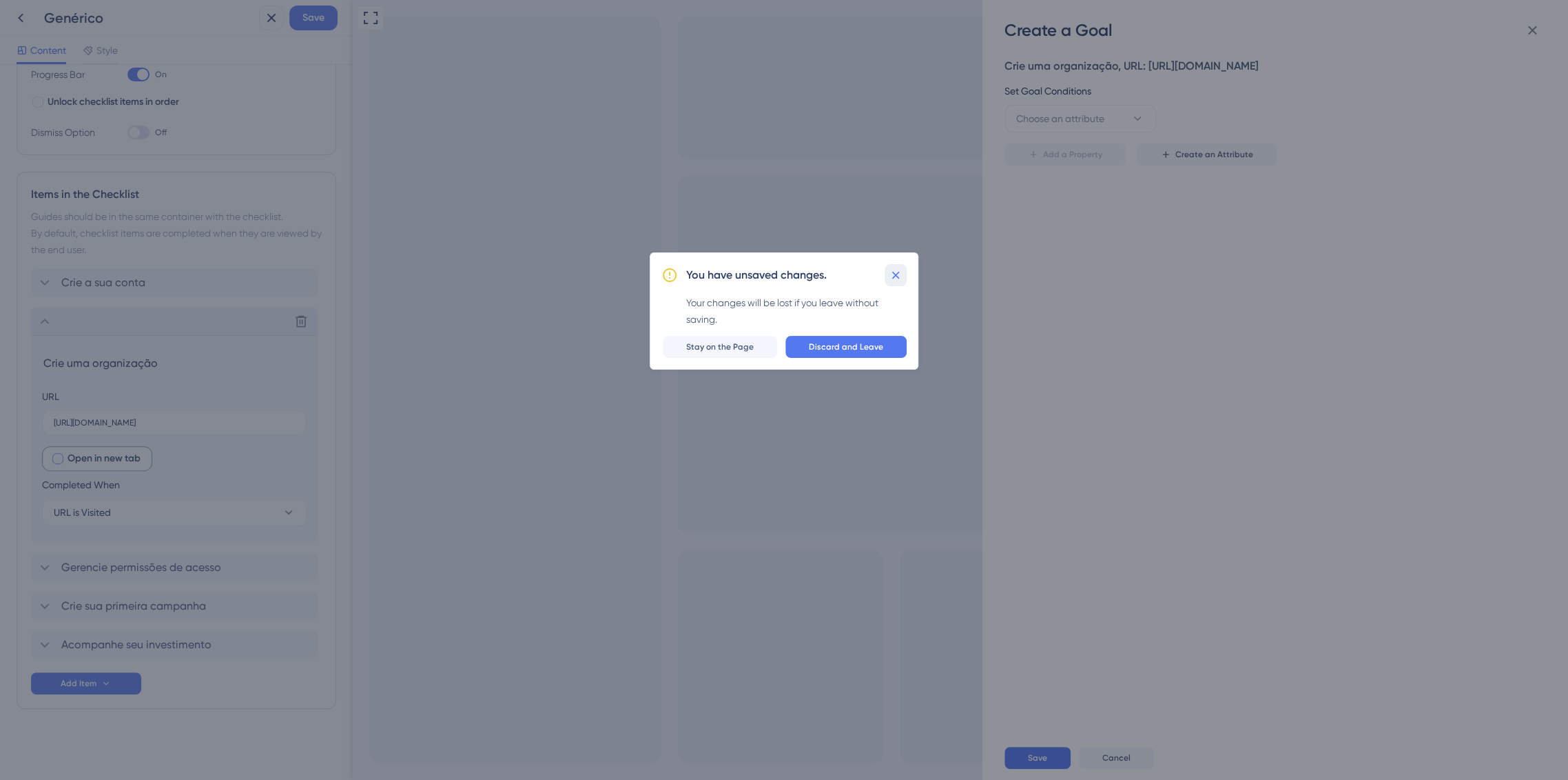
click at [901, 279] on icon at bounding box center [895, 275] width 13 height 13
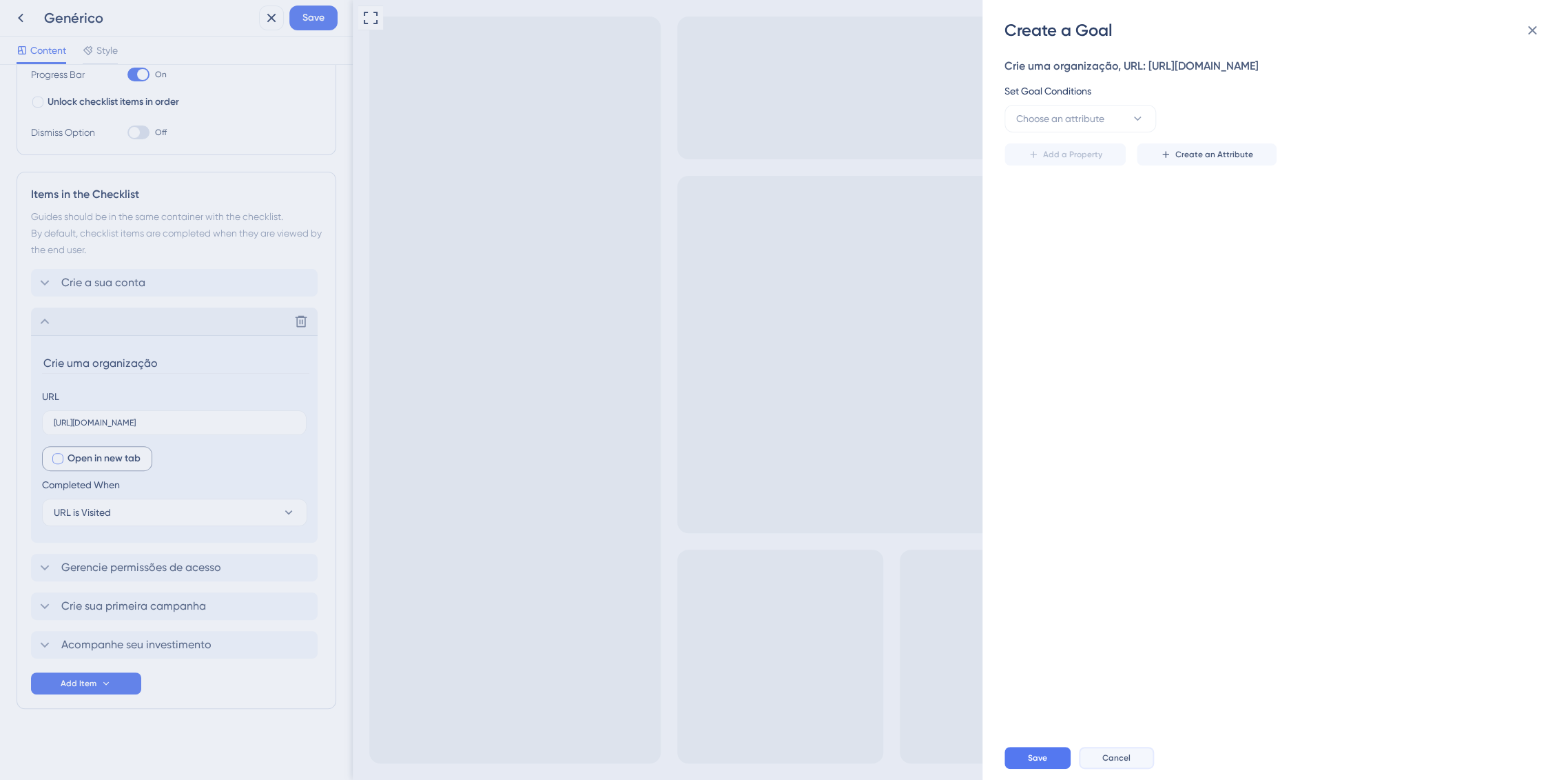
click at [1134, 755] on button "Cancel" at bounding box center [1116, 757] width 76 height 22
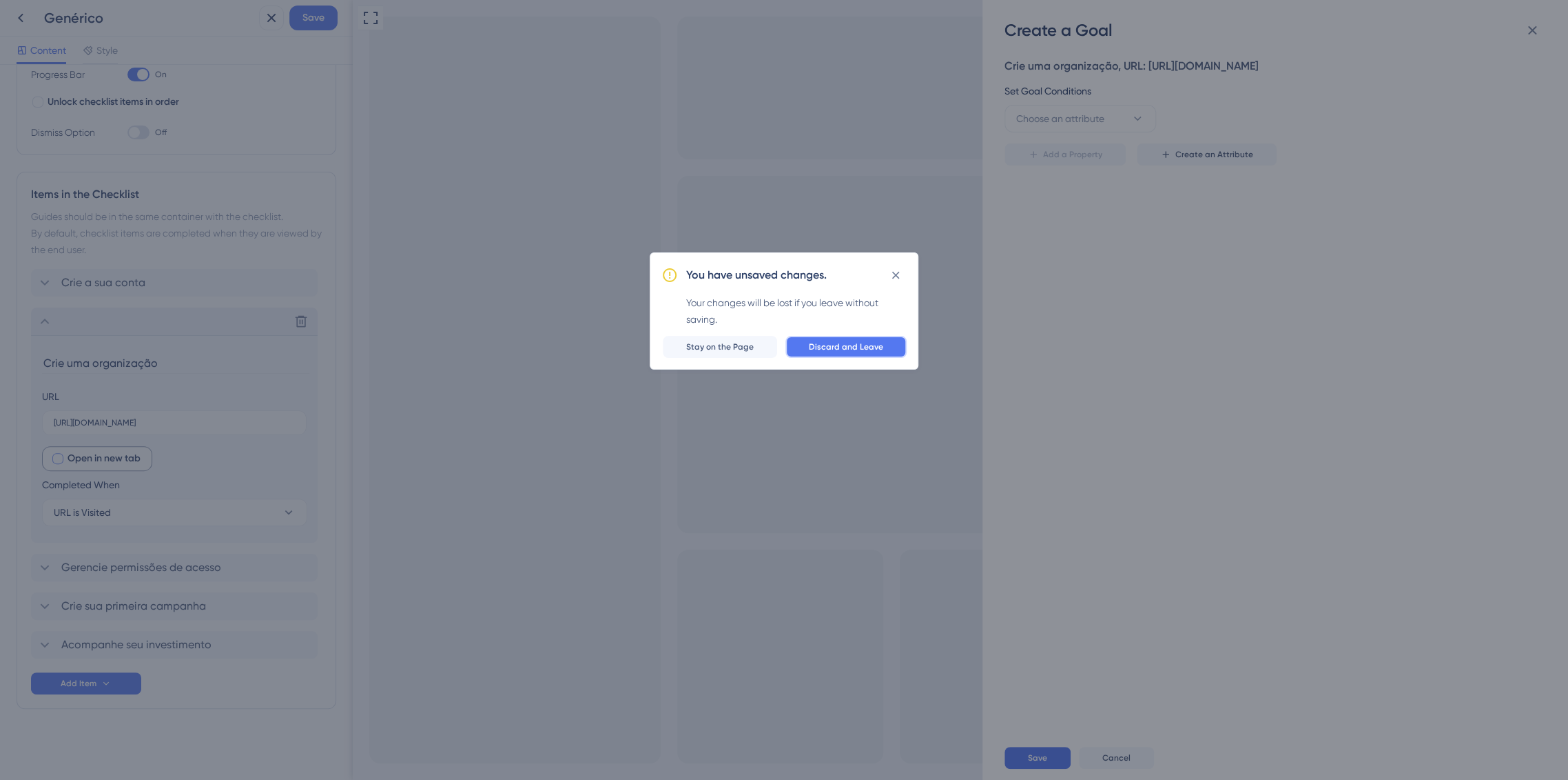
click at [876, 345] on span "Discard and Leave" at bounding box center [847, 347] width 75 height 11
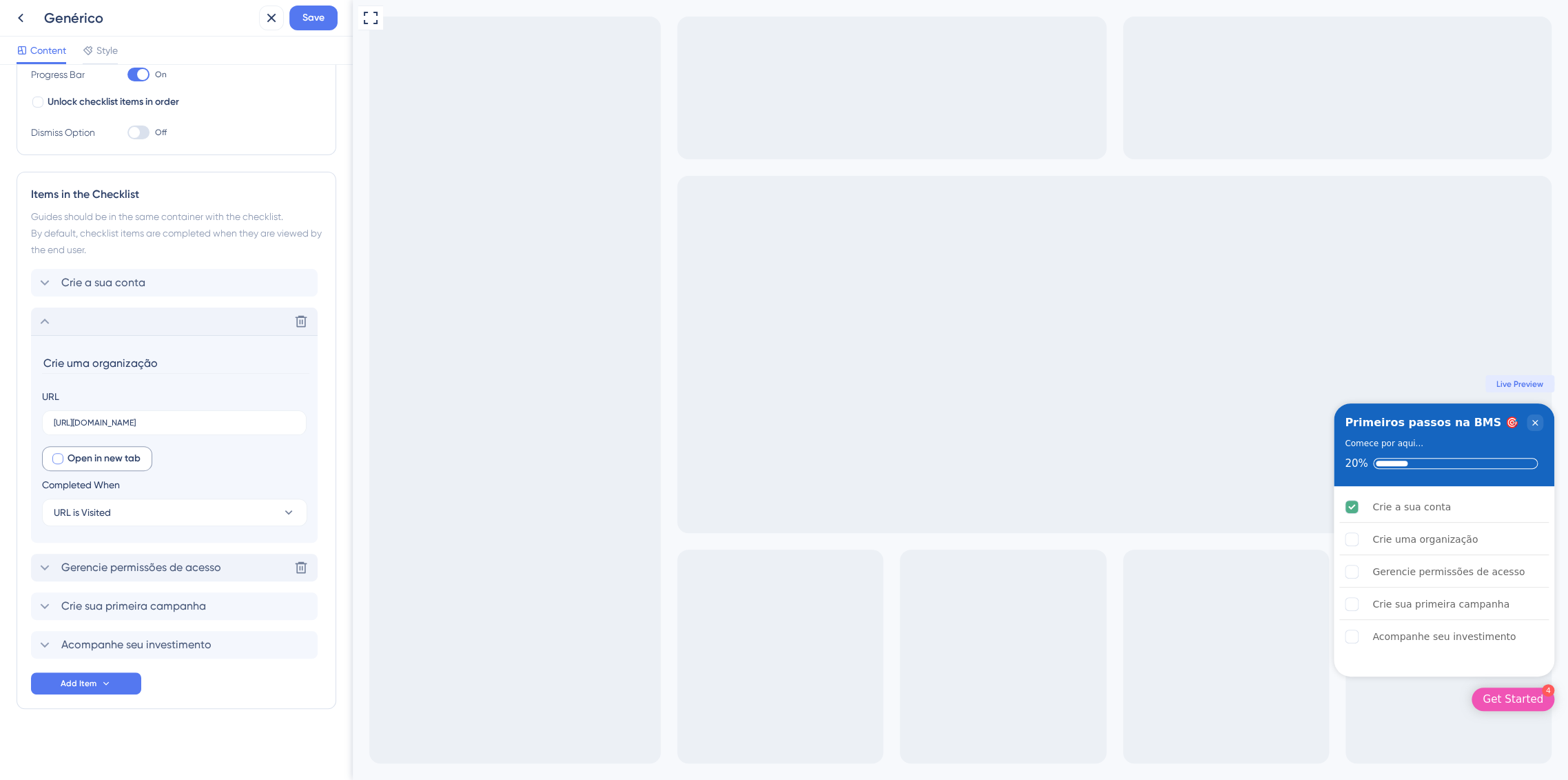
click at [80, 572] on span "Gerencie permissões de acesso" at bounding box center [141, 567] width 160 height 16
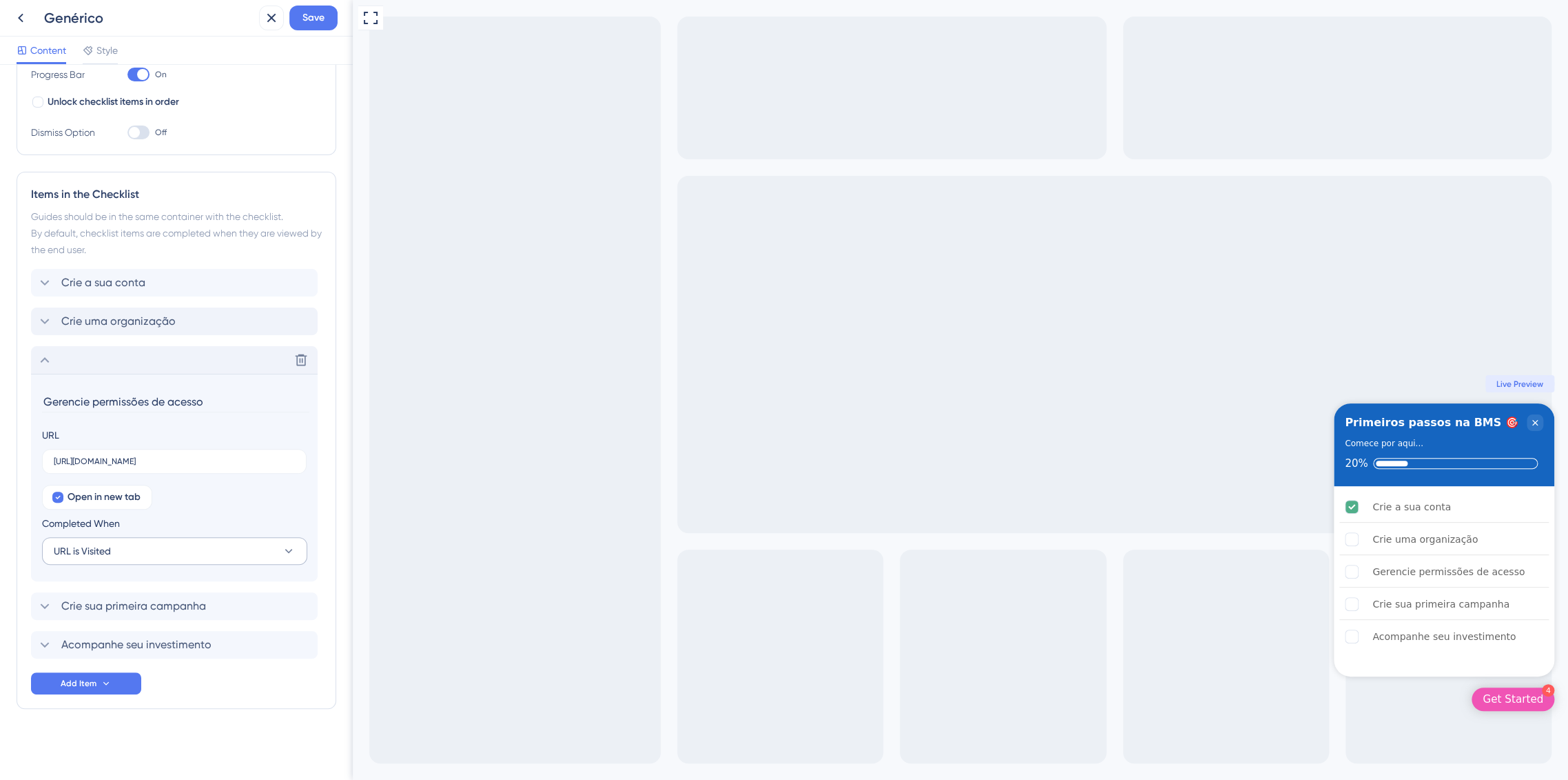
click at [60, 502] on div at bounding box center [57, 497] width 13 height 13
checkbox input "false"
click at [82, 608] on span "Crie sua primeira campanha" at bounding box center [133, 605] width 144 height 16
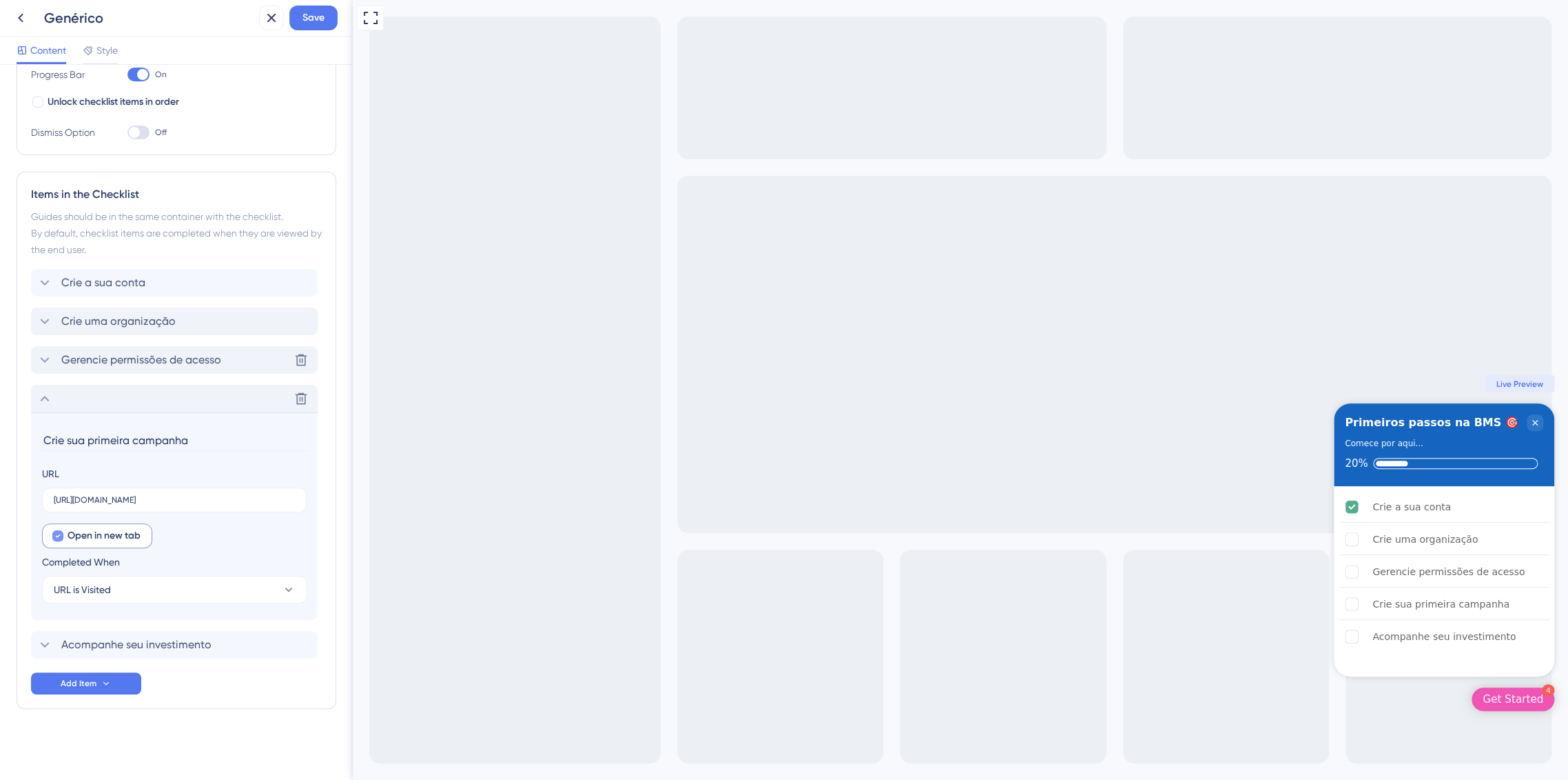
click at [53, 533] on div at bounding box center [58, 536] width 11 height 11
checkbox input "false"
click at [88, 647] on span "Acompanhe seu investimento" at bounding box center [136, 644] width 150 height 16
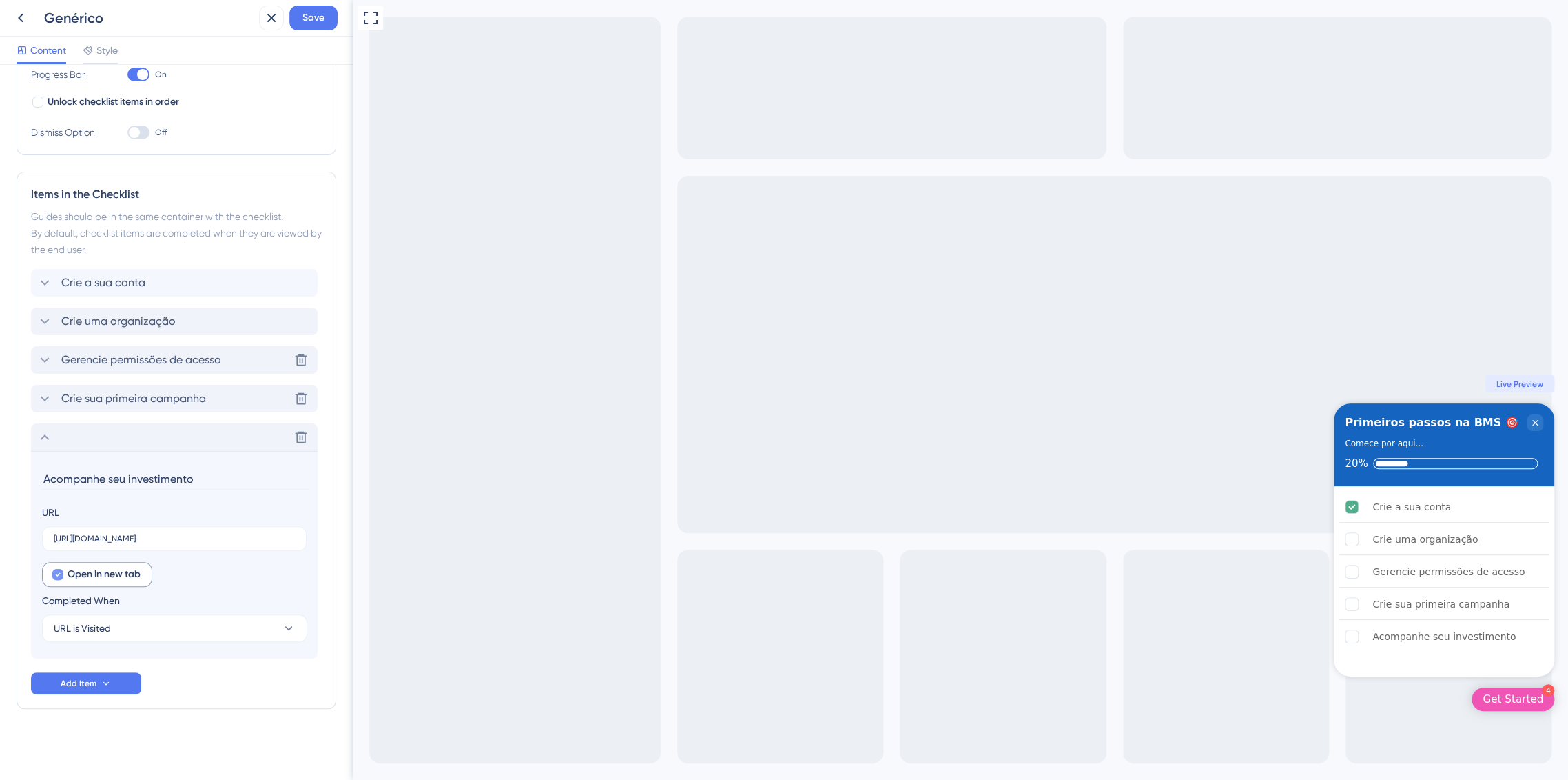
click at [53, 572] on div at bounding box center [58, 574] width 11 height 11
checkbox input "false"
click at [200, 724] on div "Checklist Header Title Primeiros passos na BMS 🎯 Subtitle Comece por aqui... Fu…" at bounding box center [176, 301] width 320 height 925
click at [320, 21] on span "Save" at bounding box center [313, 17] width 22 height 16
click at [269, 29] on button at bounding box center [261, 25] width 21 height 22
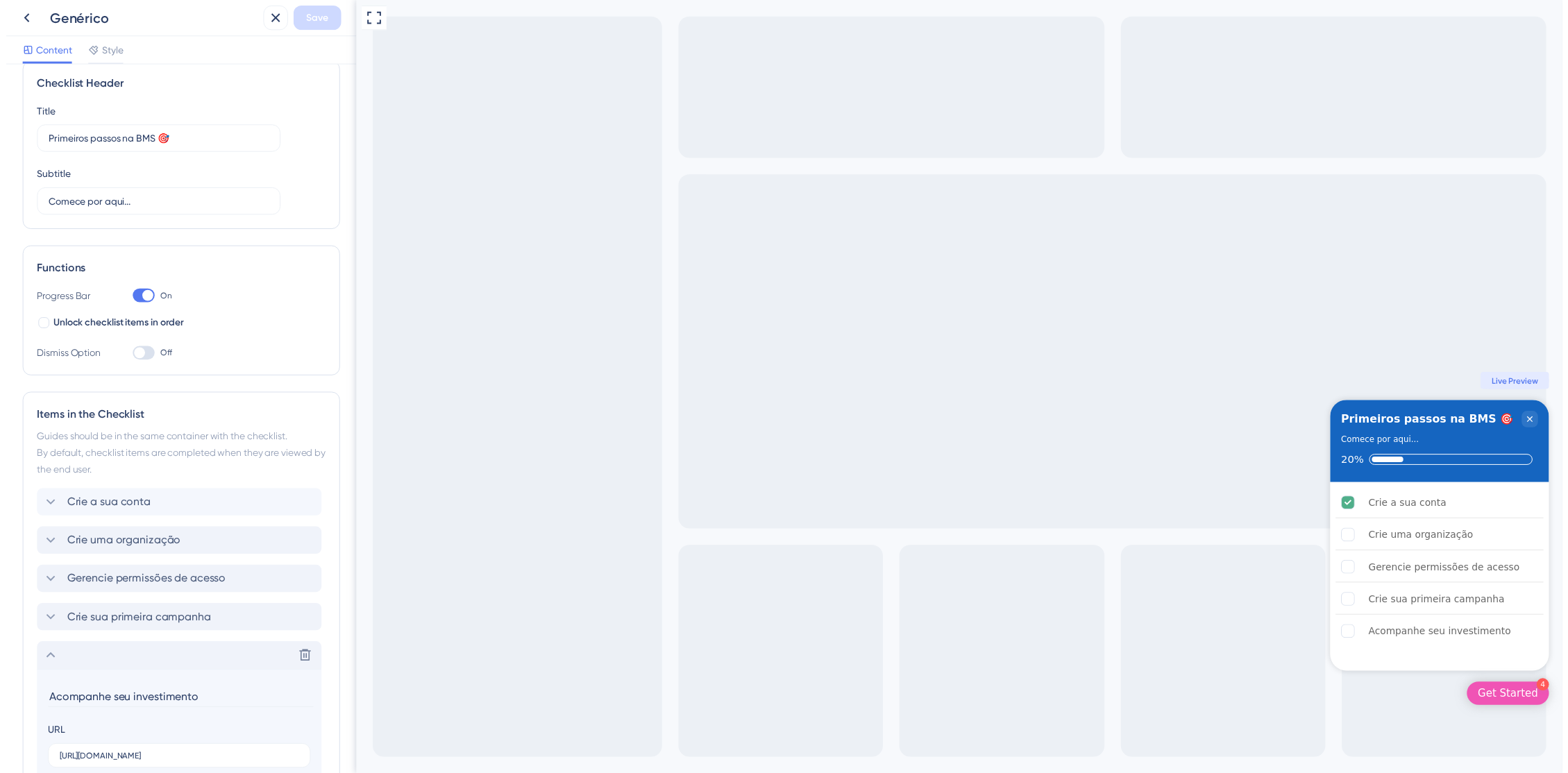
scroll to position [0, 0]
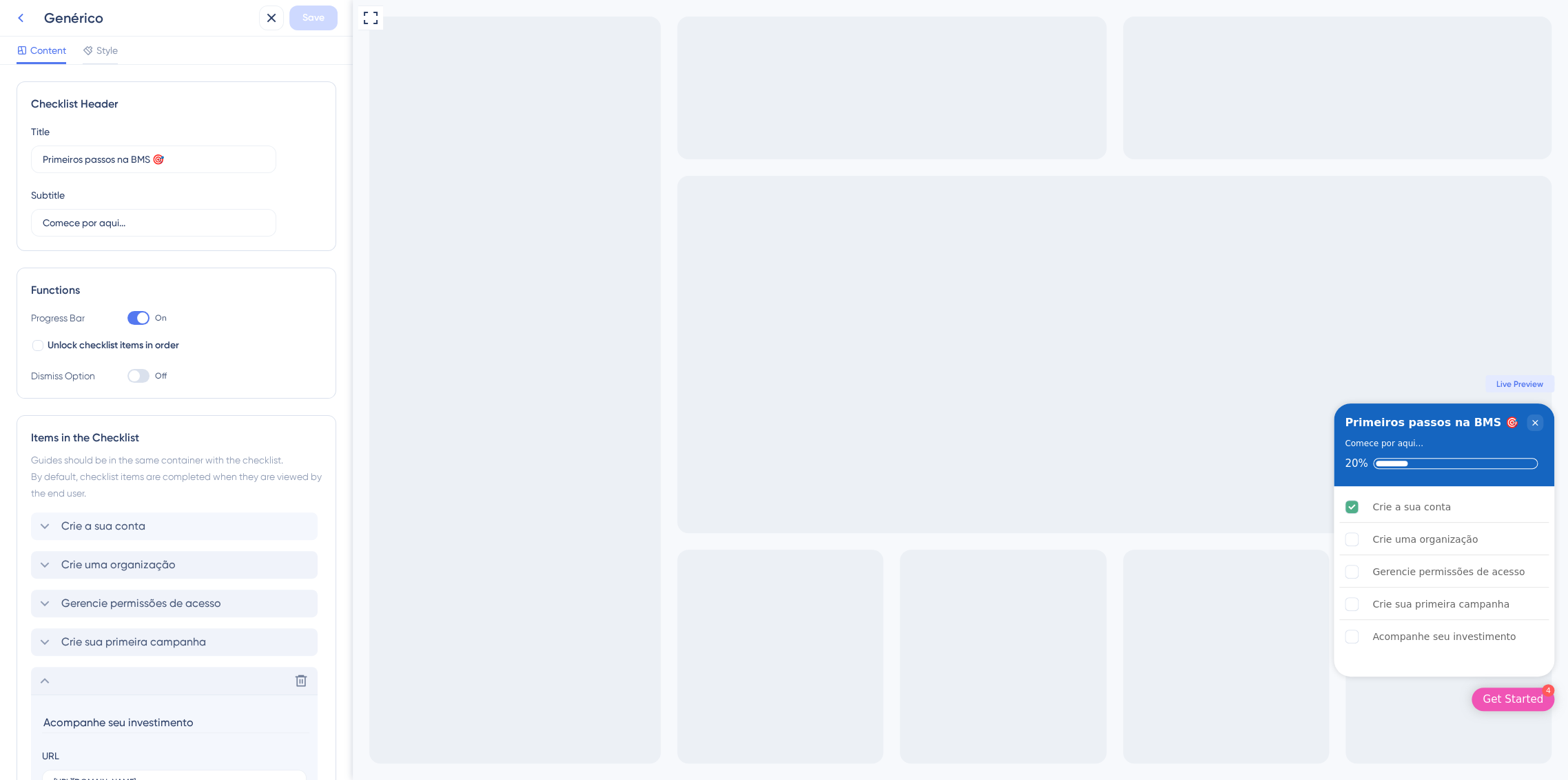
click at [16, 26] on button at bounding box center [21, 18] width 25 height 25
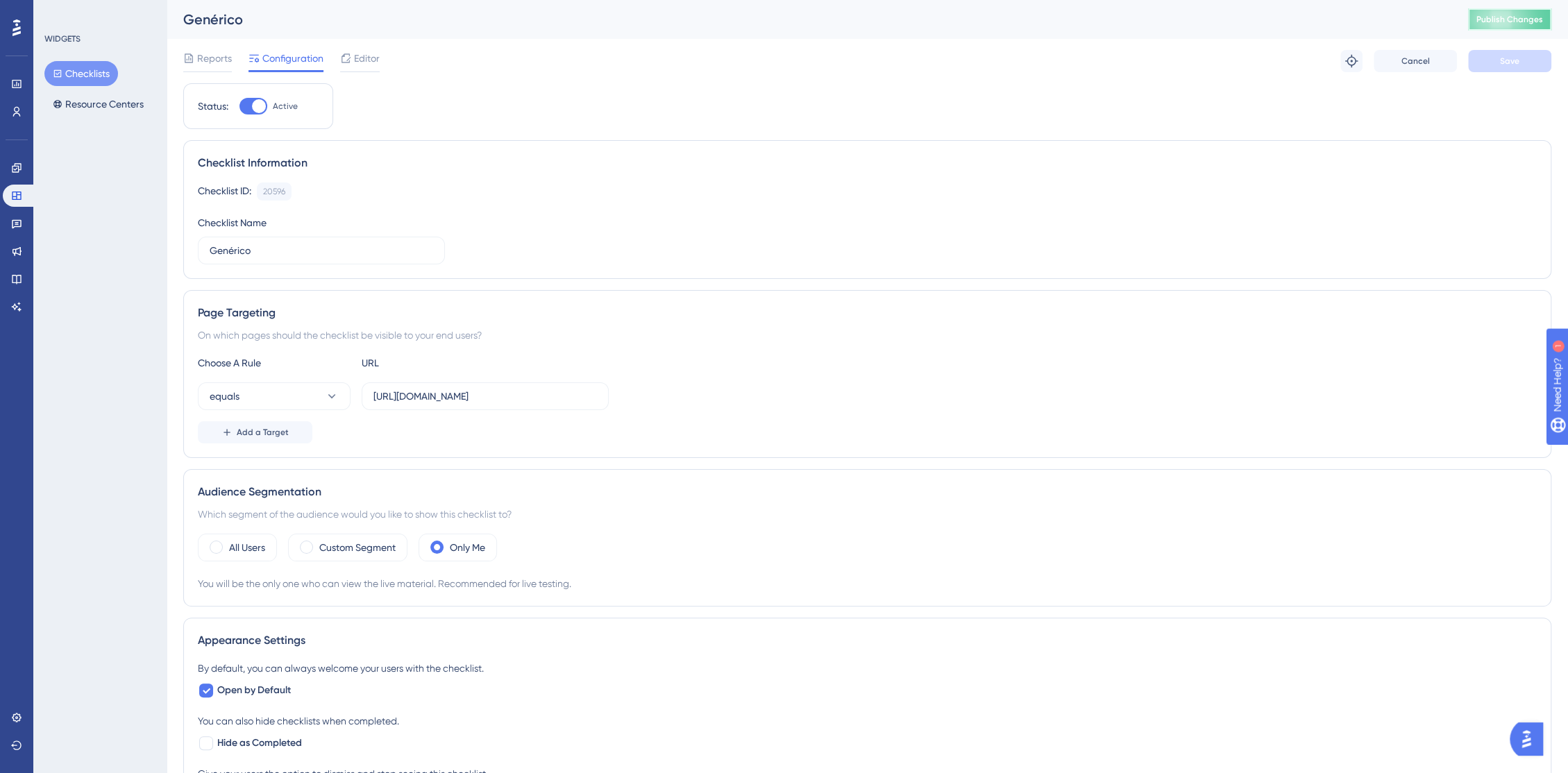
click at [1506, 25] on button "Publish Changes" at bounding box center [1509, 19] width 83 height 22
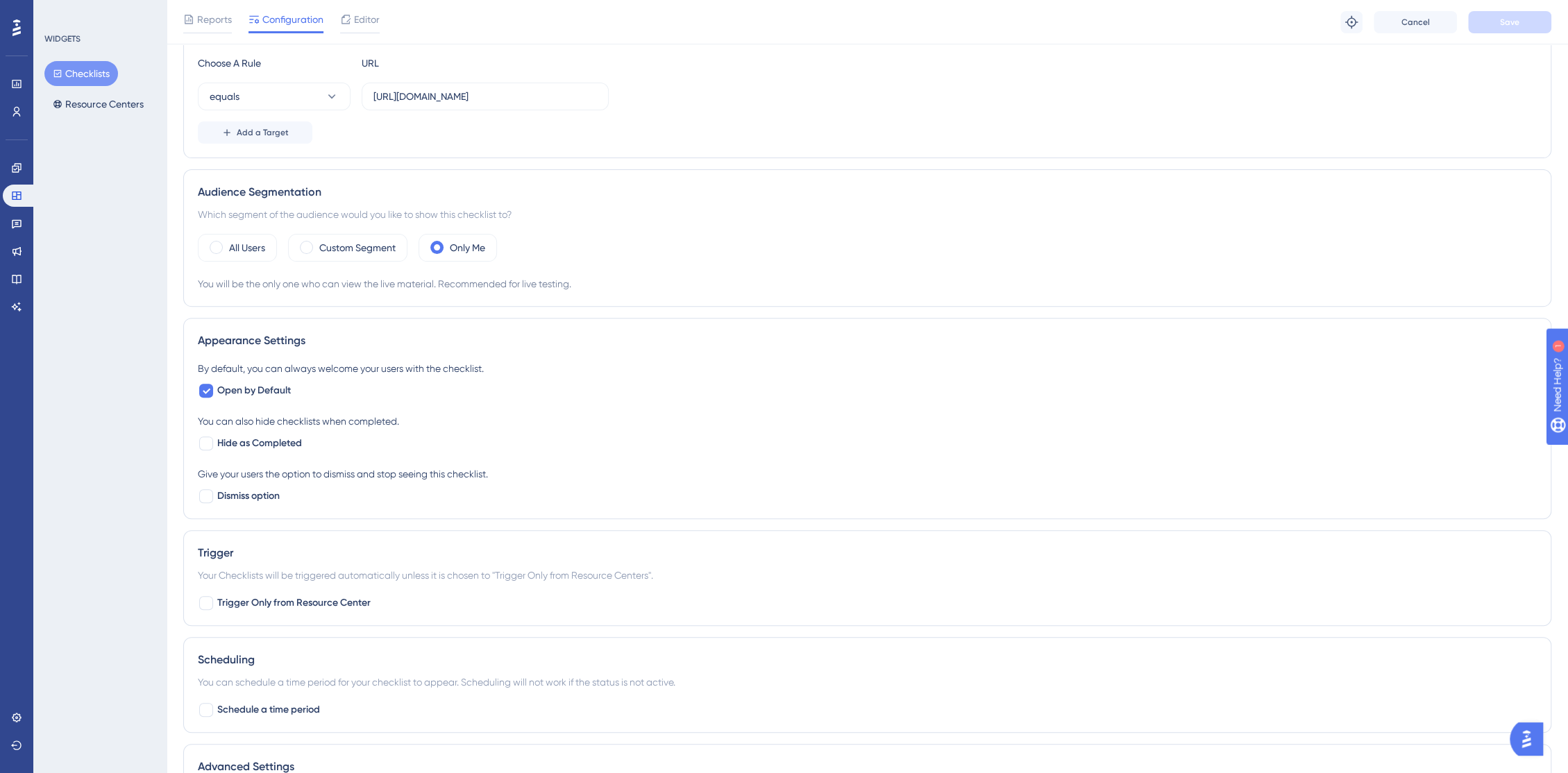
scroll to position [227, 0]
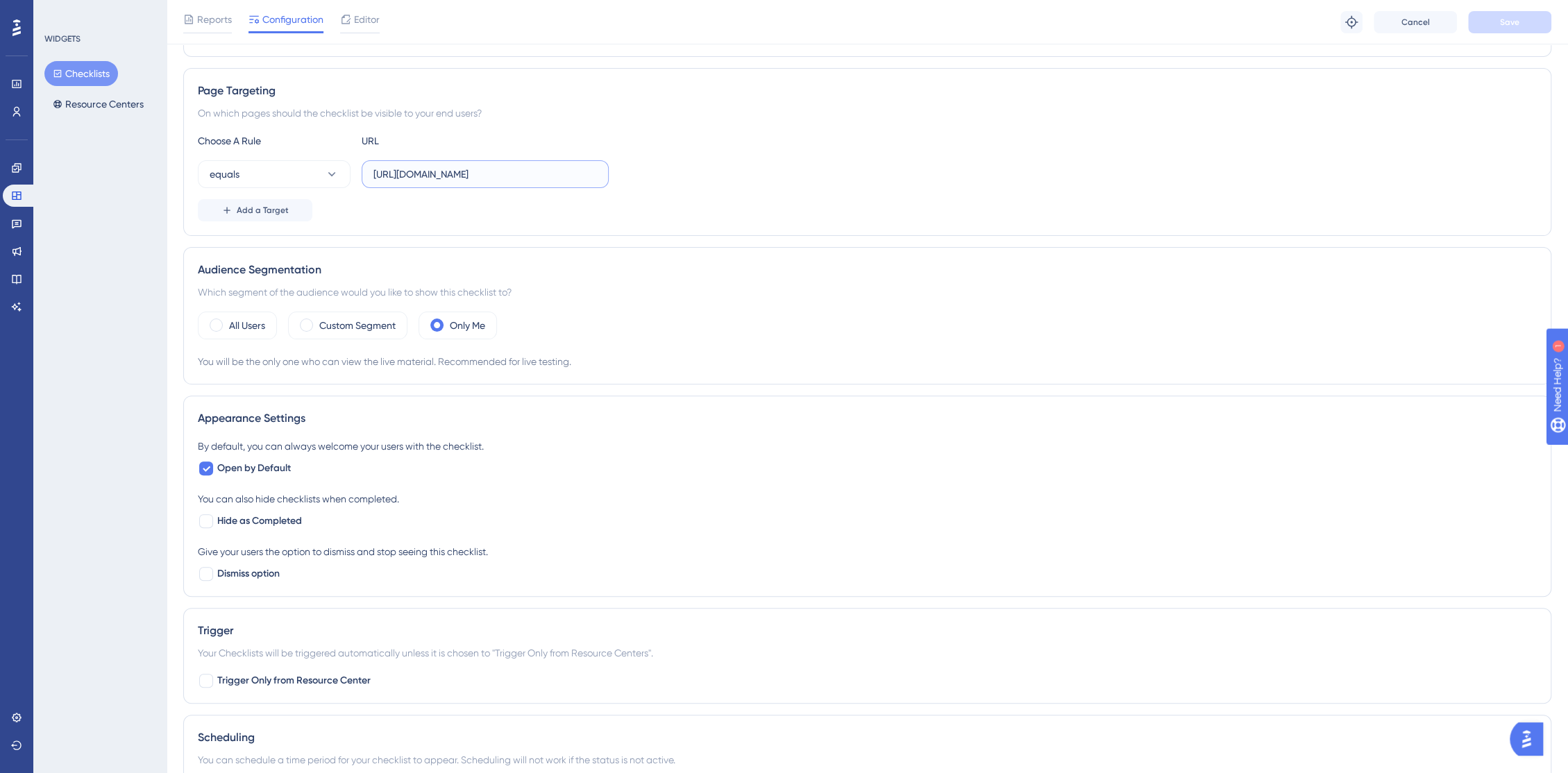
click at [415, 173] on input "https://console.bluems.com/" at bounding box center [485, 174] width 224 height 15
click at [510, 175] on input "https://console.bluems.com/" at bounding box center [485, 174] width 224 height 15
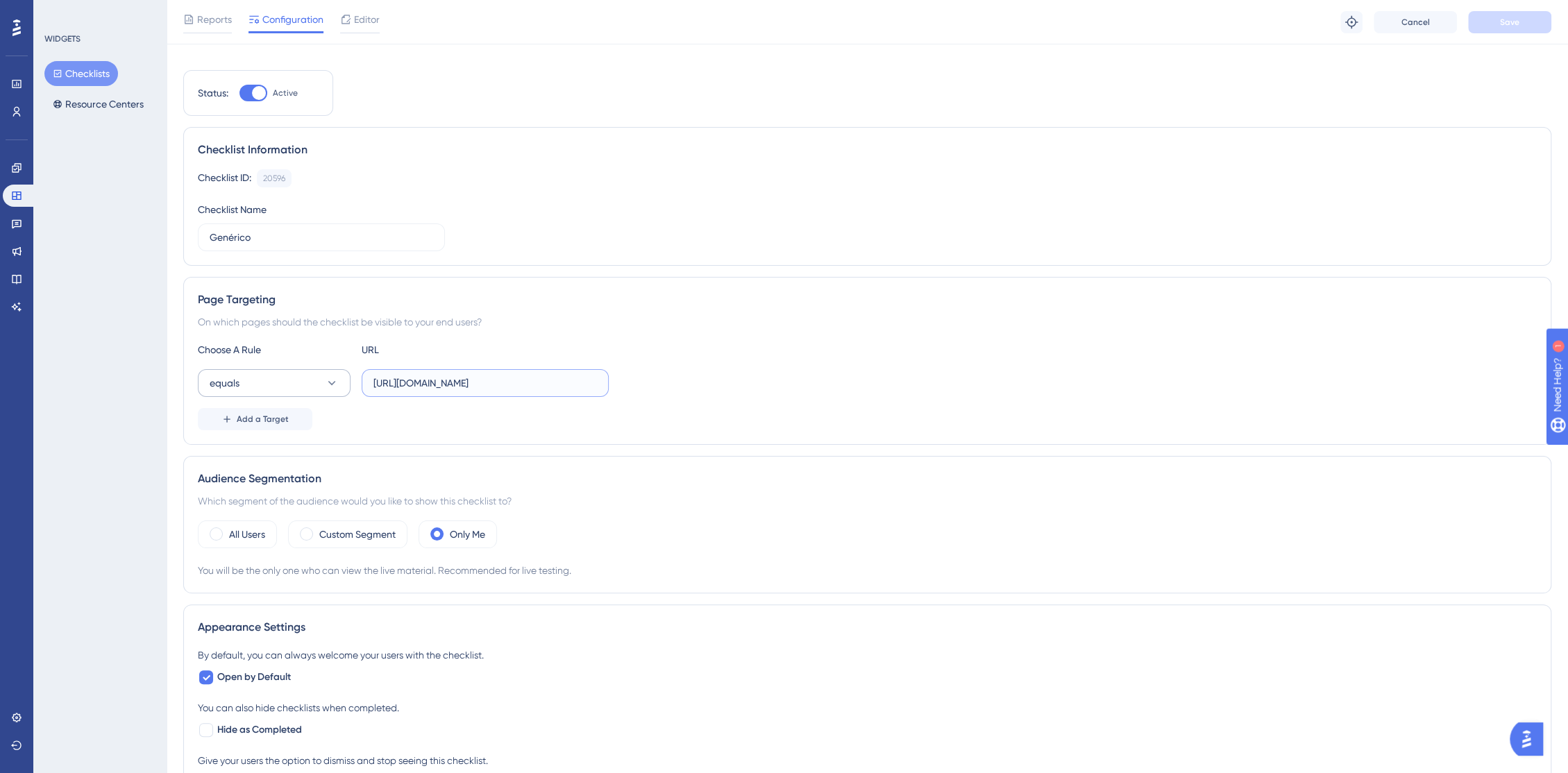
scroll to position [0, 0]
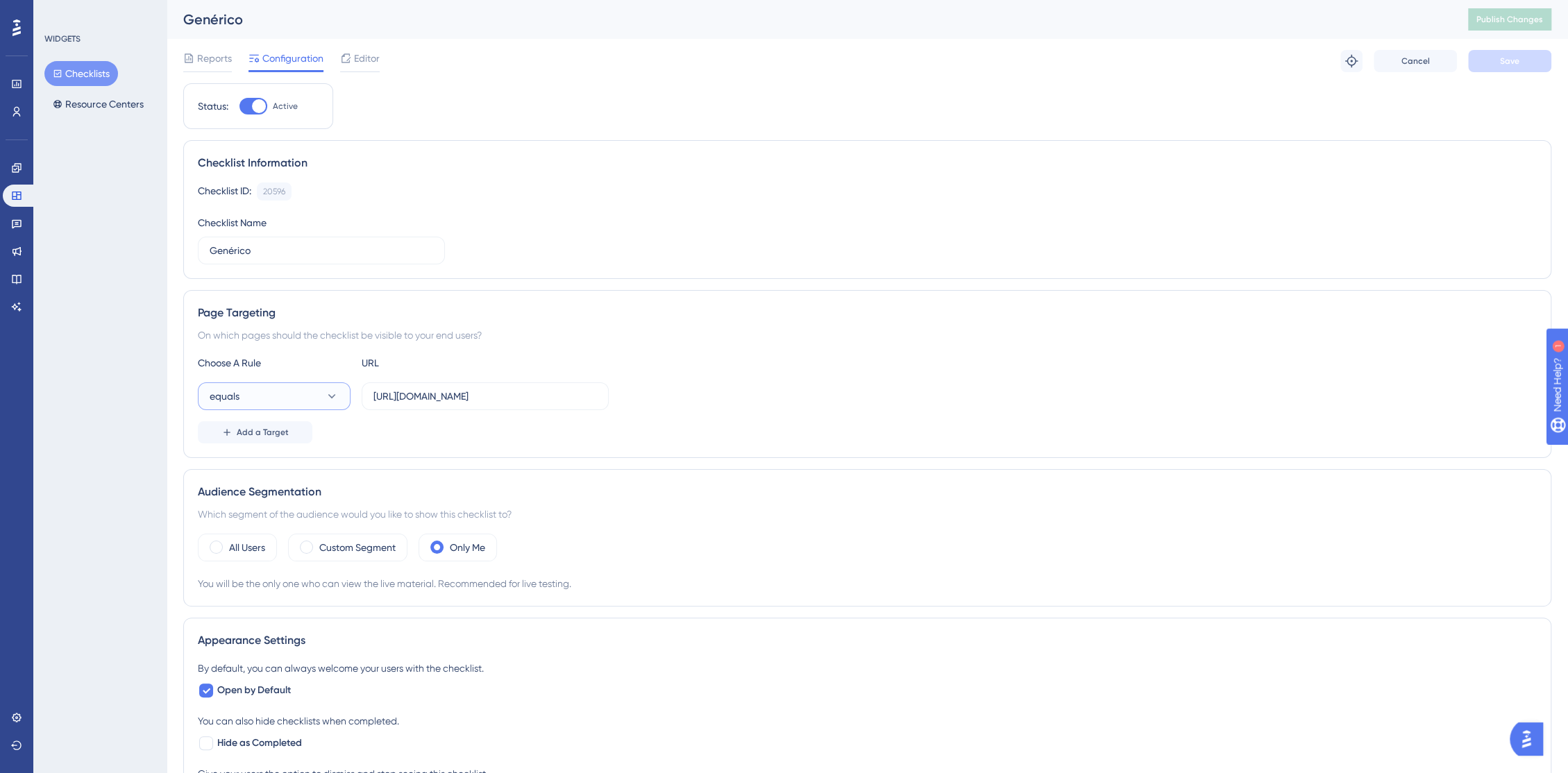
click at [336, 392] on icon at bounding box center [332, 396] width 13 height 13
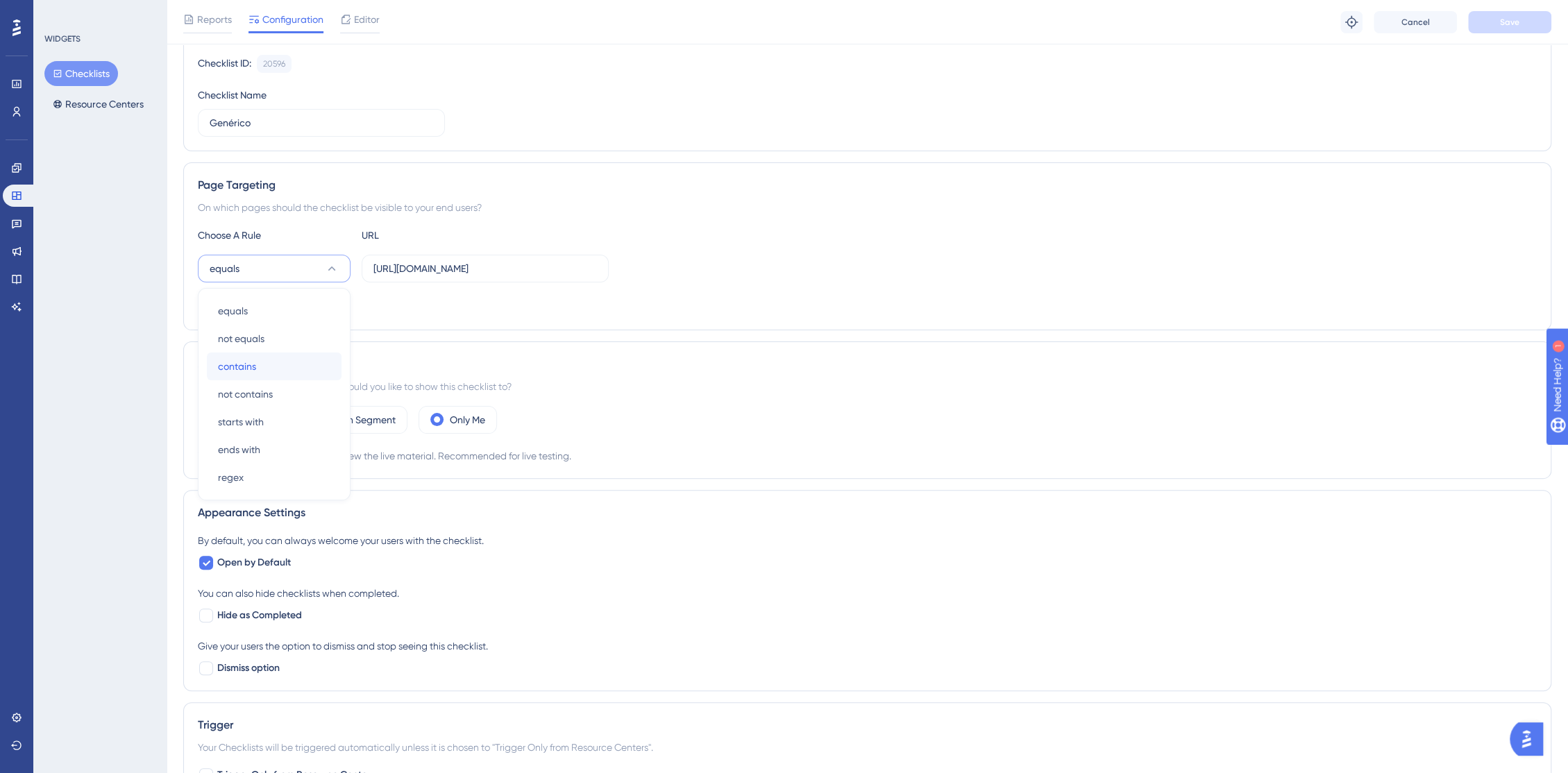
click at [325, 366] on div "contains contains" at bounding box center [274, 366] width 113 height 28
click at [1519, 22] on span "Save" at bounding box center [1509, 22] width 19 height 12
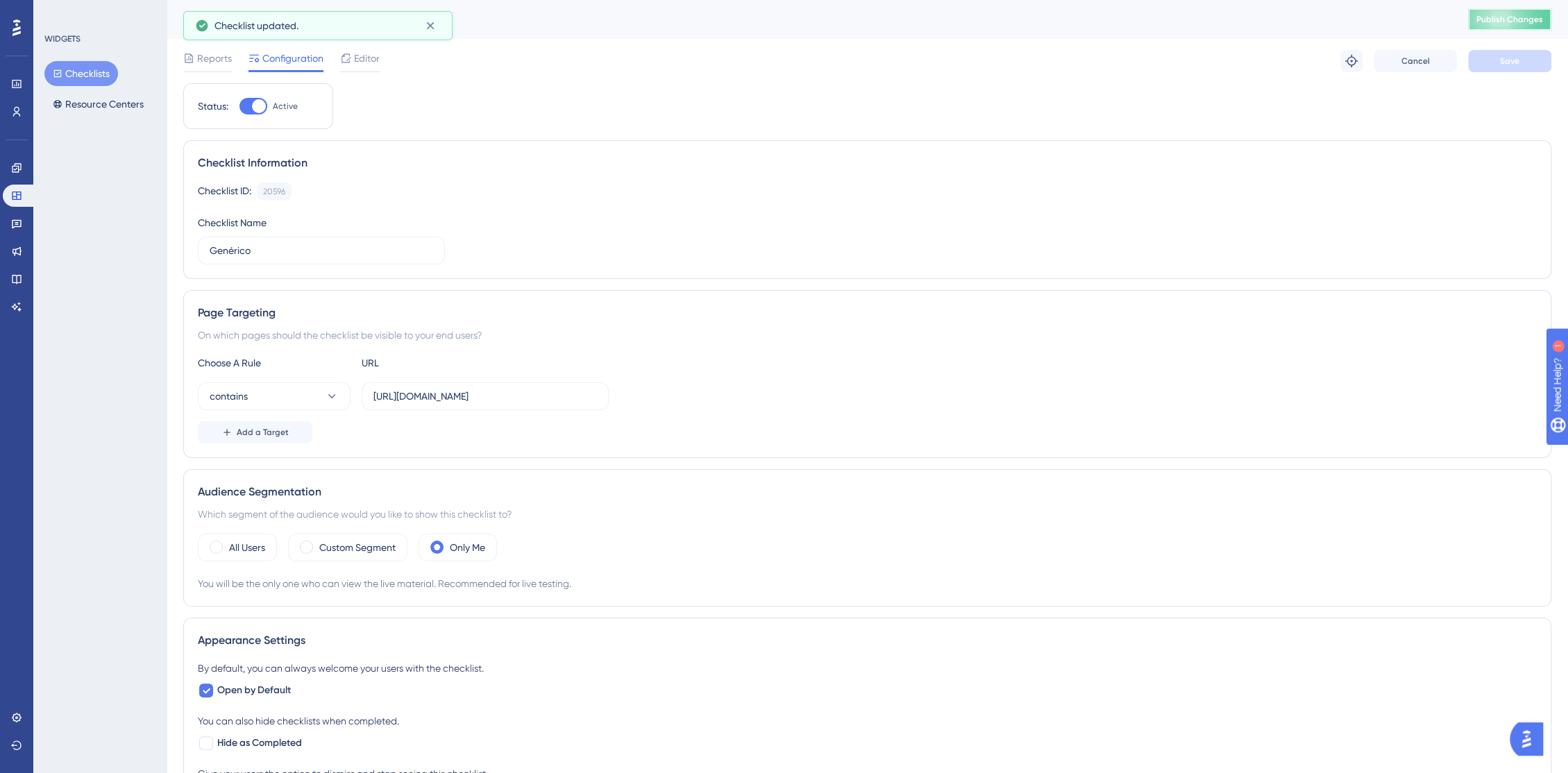
click at [1502, 12] on button "Publish Changes" at bounding box center [1509, 19] width 83 height 22
click at [18, 163] on icon at bounding box center [17, 169] width 12 height 12
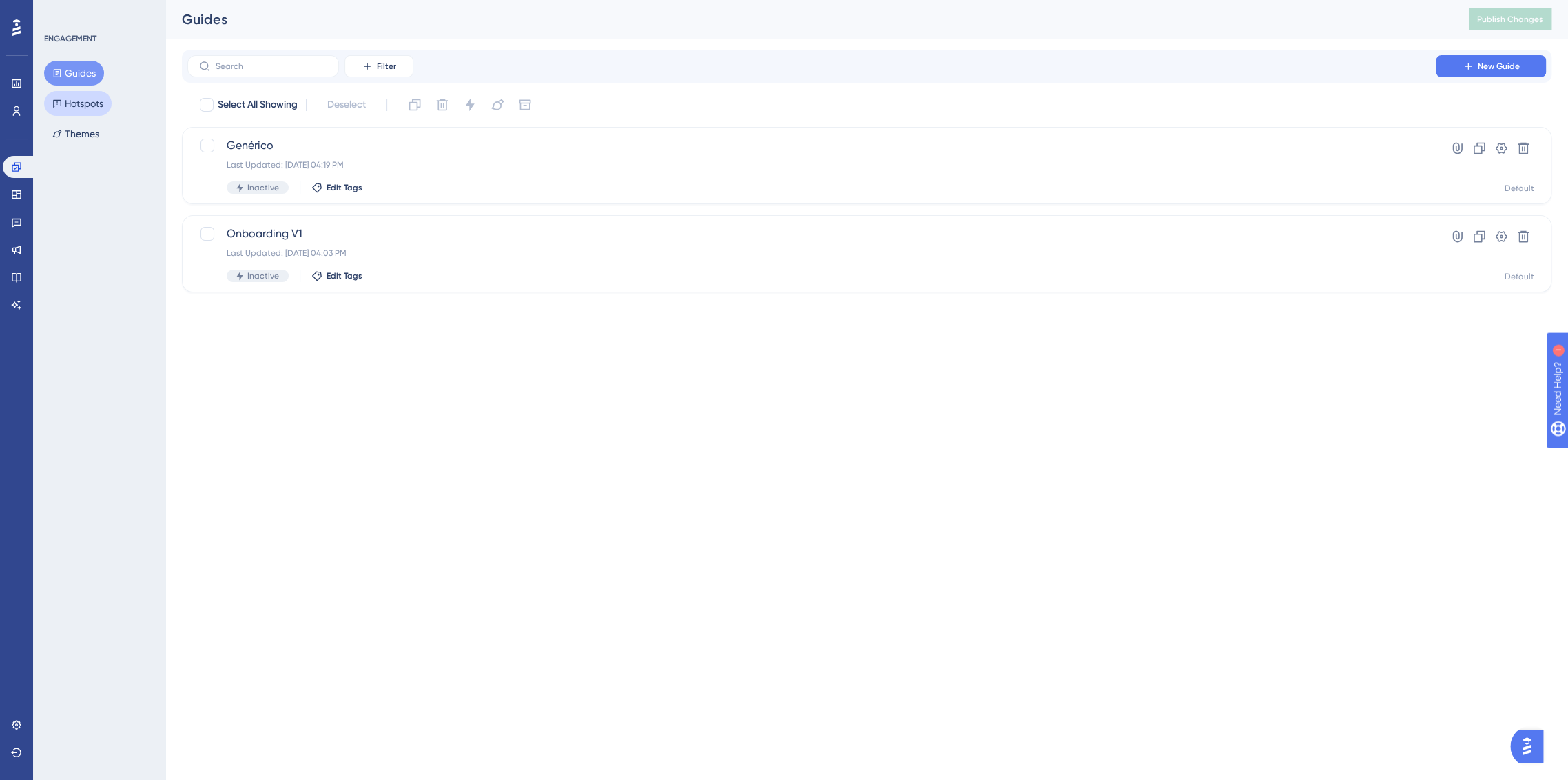
click at [77, 111] on button "Hotspots" at bounding box center [77, 103] width 68 height 25
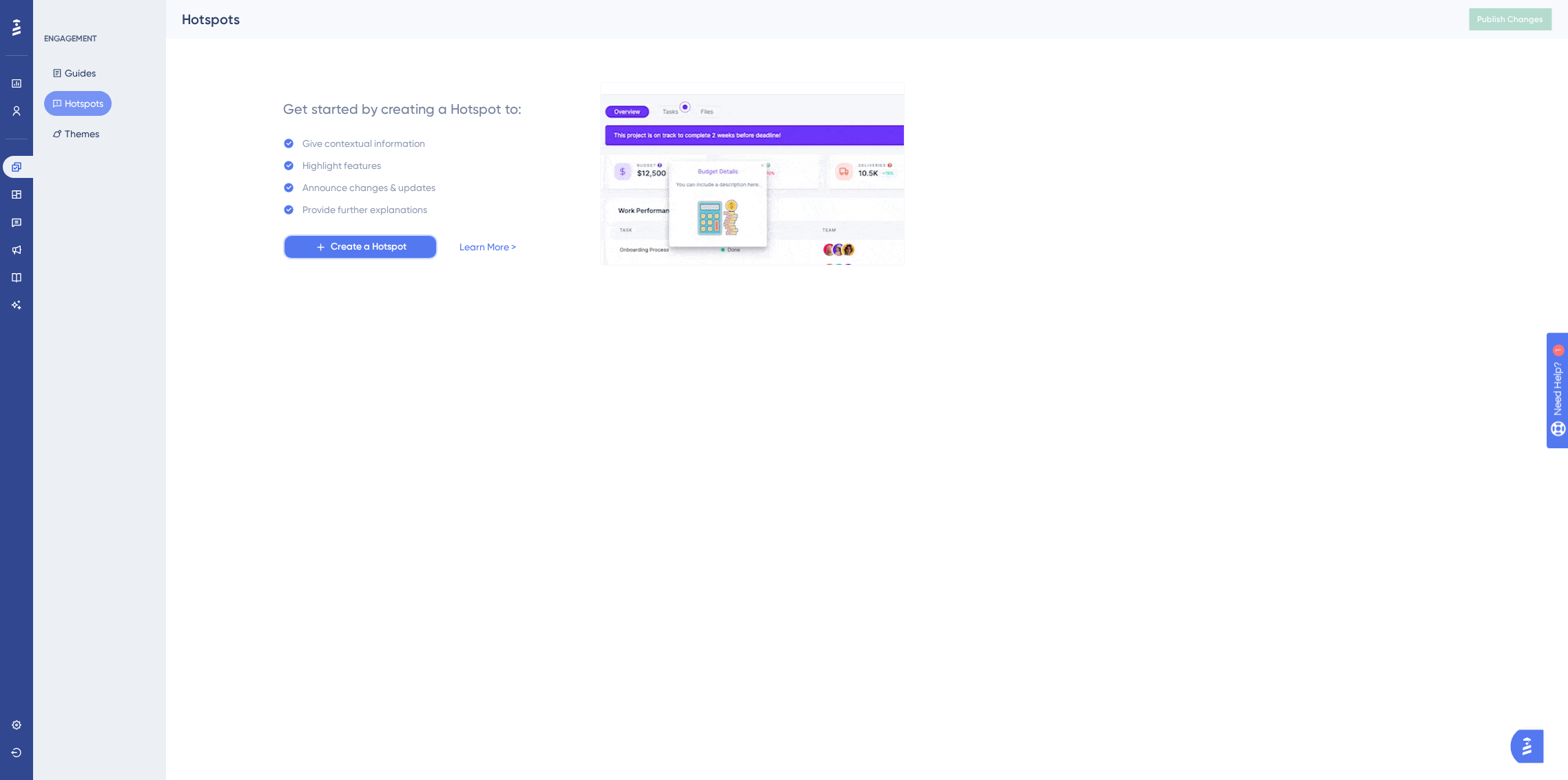
click at [353, 250] on span "Create a Hotspot" at bounding box center [368, 246] width 76 height 16
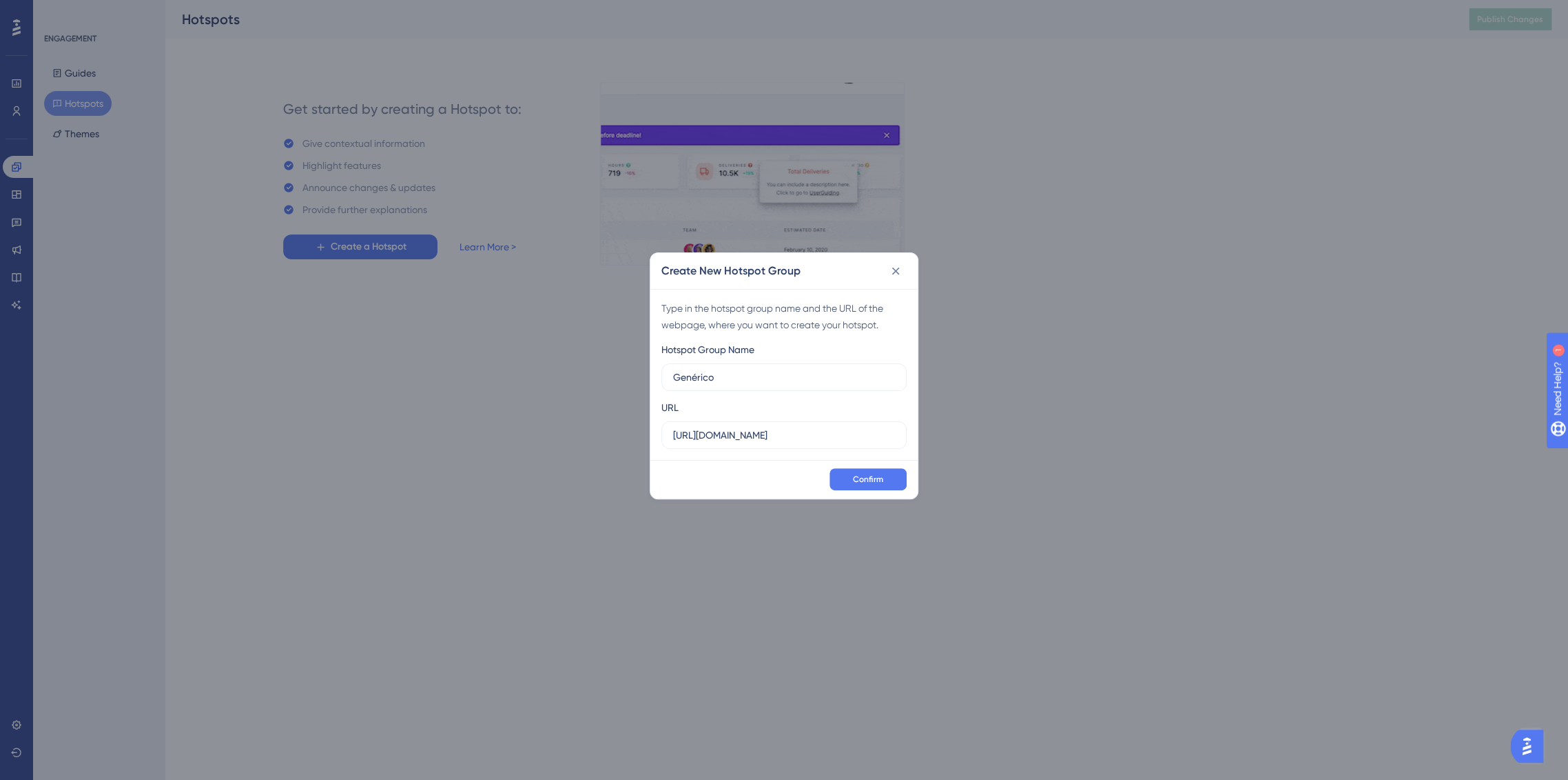
type input "Genérico"
drag, startPoint x: 875, startPoint y: 502, endPoint x: 882, endPoint y: 492, distance: 12.2
click at [877, 498] on div "Create New Hotspot Group Type in the hotspot group name and the URL of the webp…" at bounding box center [784, 390] width 1568 height 780
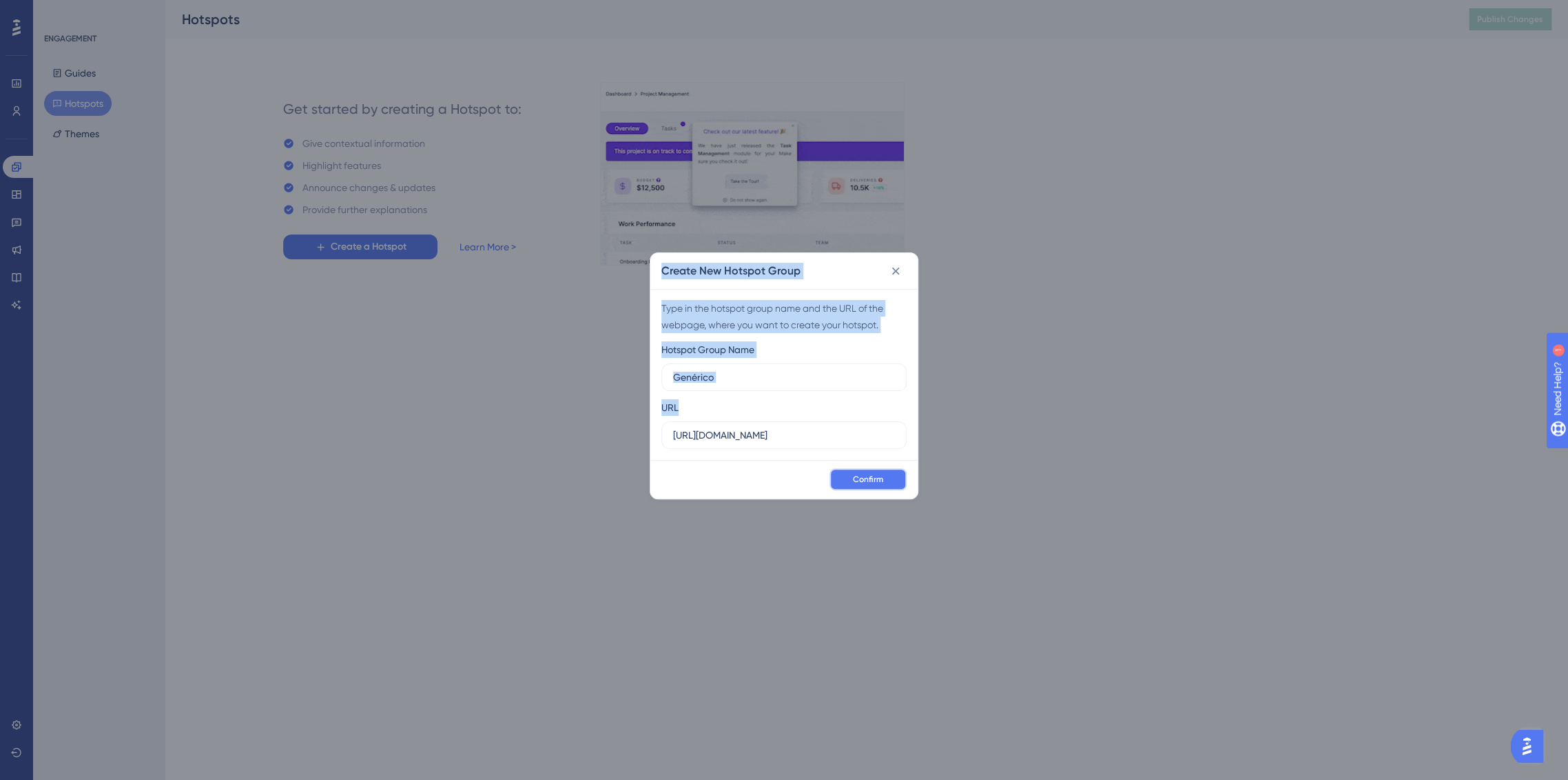
click at [886, 478] on button "Confirm" at bounding box center [868, 479] width 77 height 22
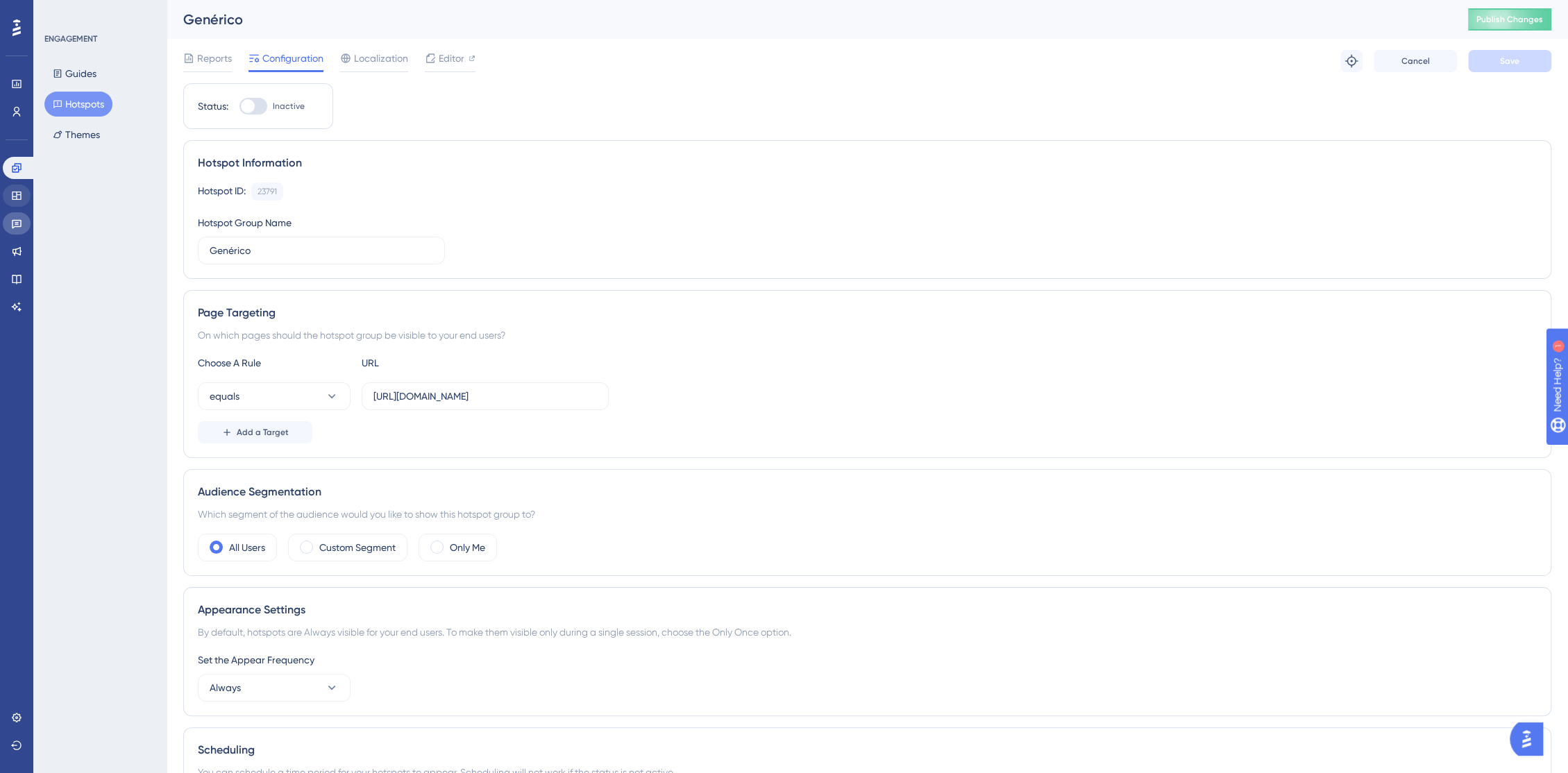
click at [13, 212] on link at bounding box center [16, 223] width 28 height 22
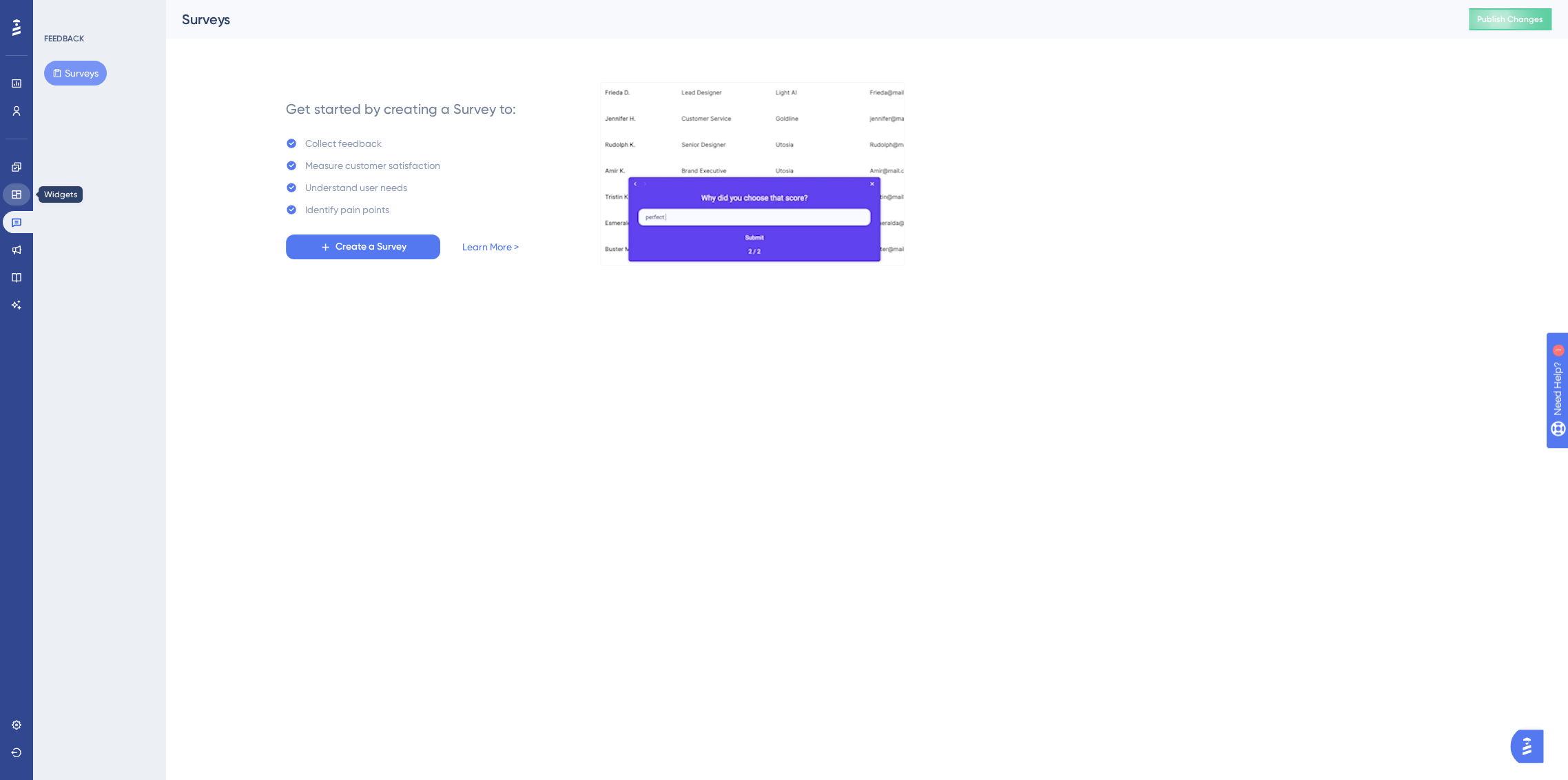
click at [13, 195] on icon at bounding box center [15, 194] width 9 height 9
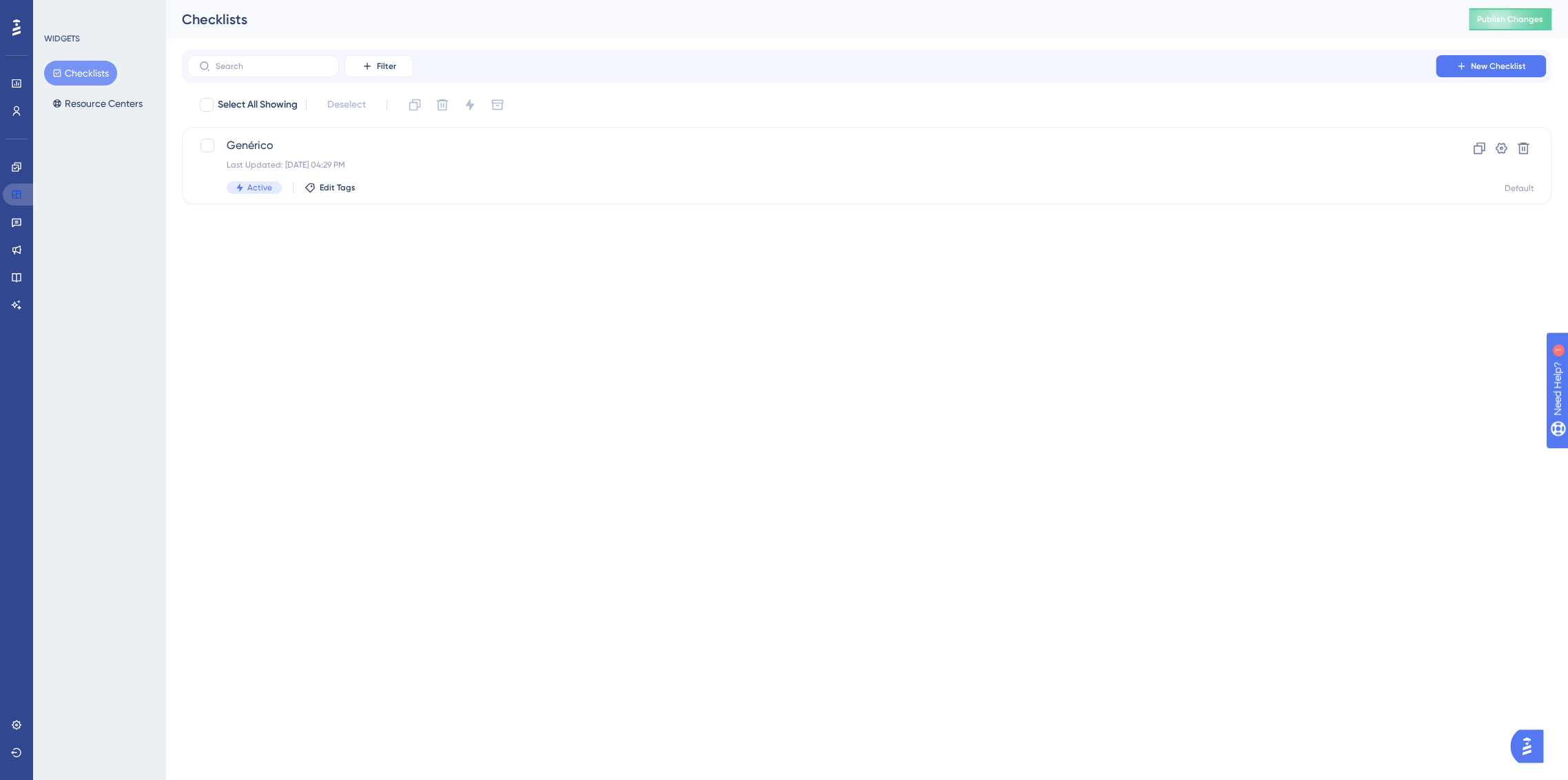
click at [13, 194] on icon at bounding box center [15, 194] width 9 height 9
click at [316, 151] on span "Genérico" at bounding box center [811, 145] width 1170 height 16
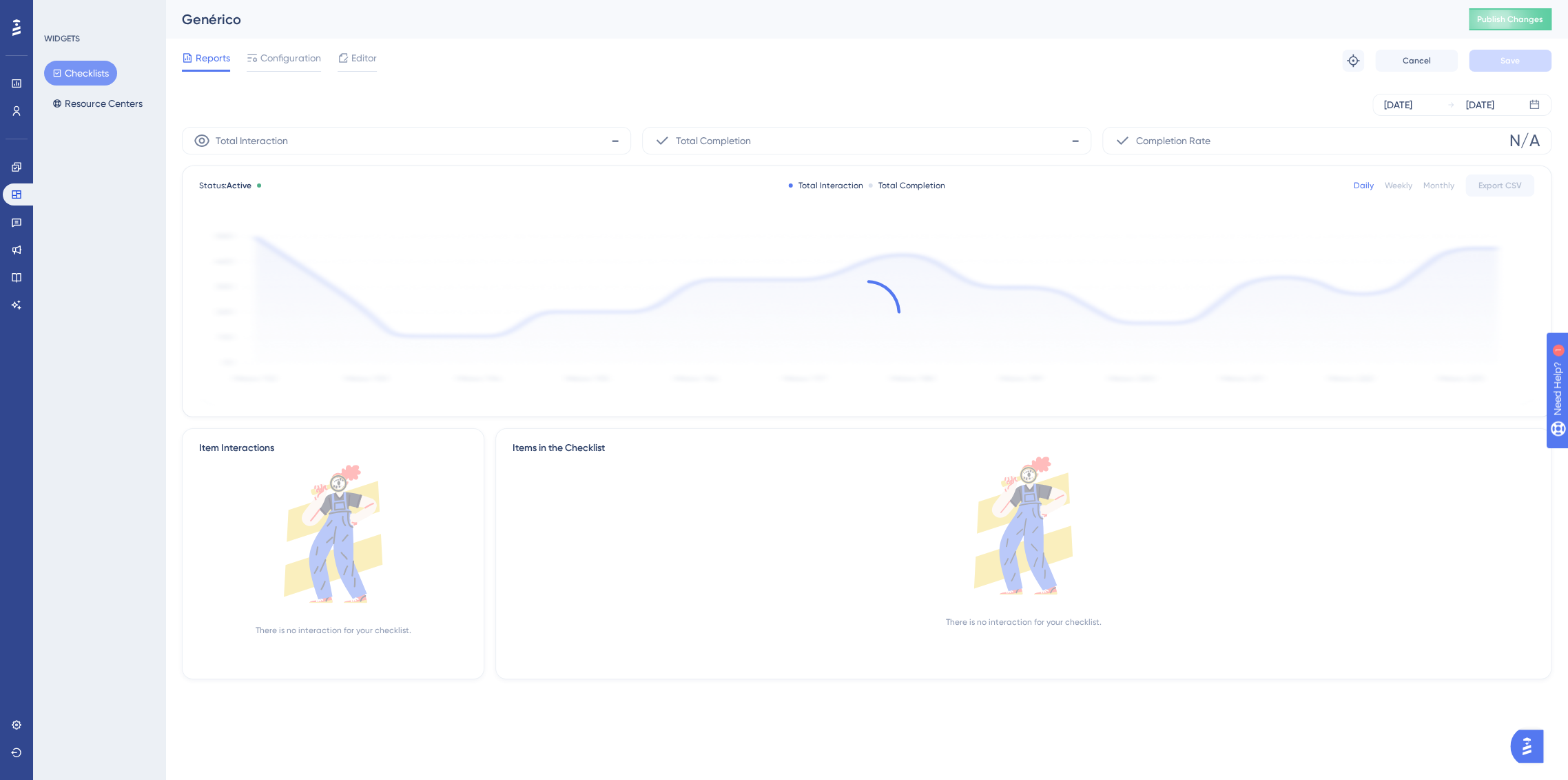
click at [365, 56] on span "Editor" at bounding box center [364, 57] width 26 height 16
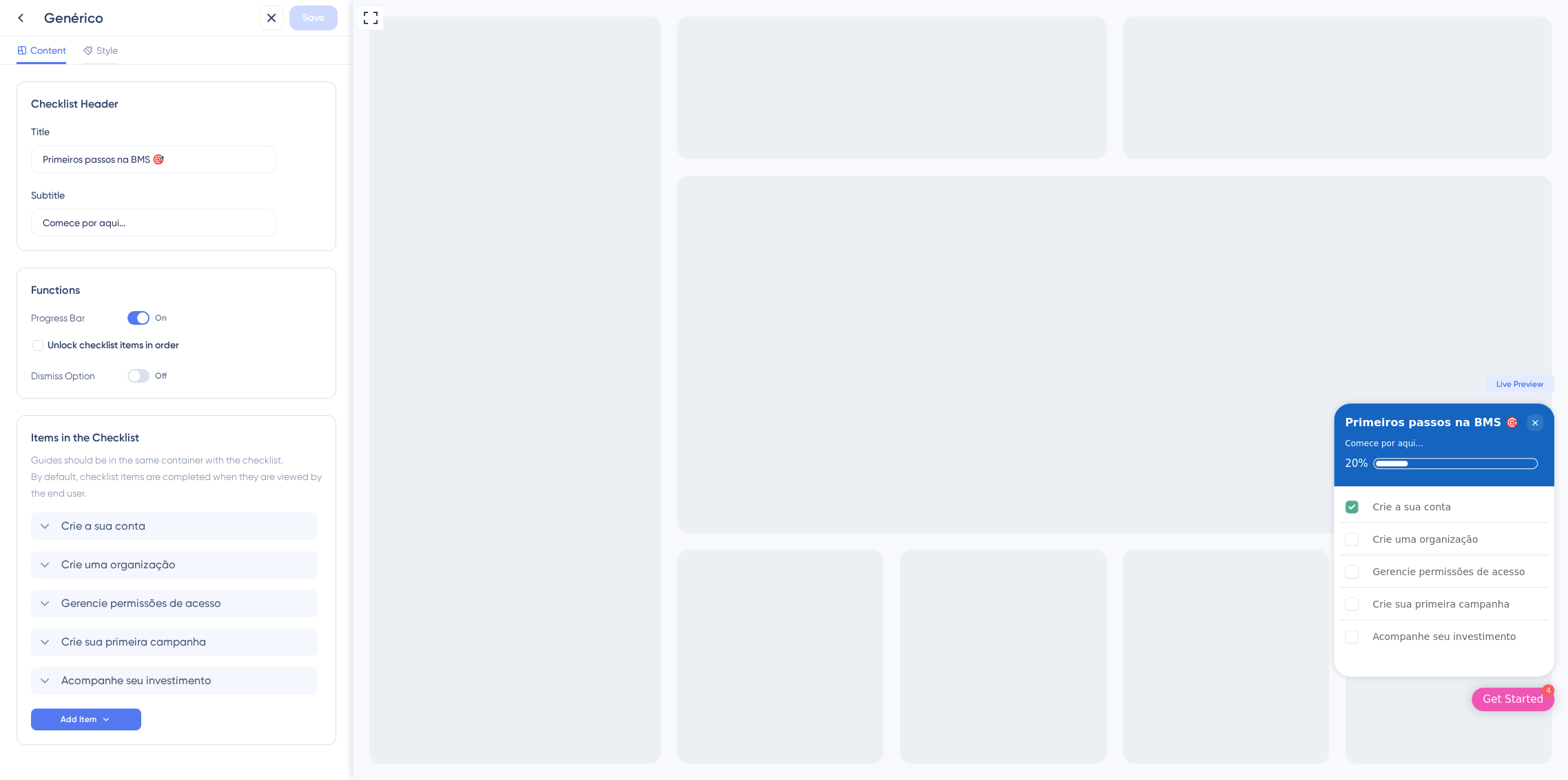
drag, startPoint x: 85, startPoint y: 12, endPoint x: 68, endPoint y: 16, distance: 17.5
click at [85, 13] on div "Genérico" at bounding box center [148, 18] width 210 height 19
click at [16, 16] on icon at bounding box center [20, 17] width 16 height 16
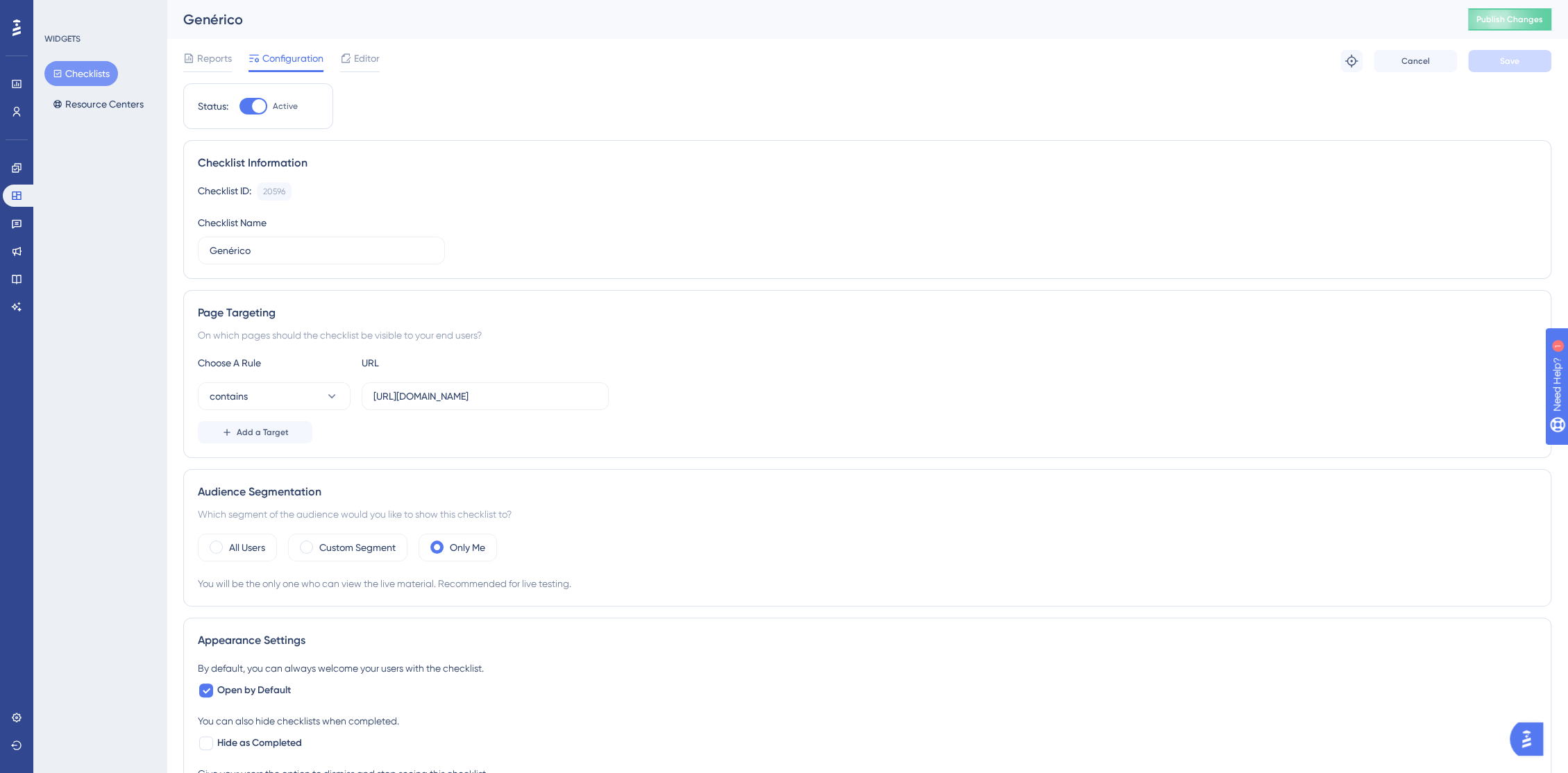
drag, startPoint x: 100, startPoint y: 73, endPoint x: 135, endPoint y: 88, distance: 38.1
click at [100, 74] on button "Checklists" at bounding box center [81, 73] width 73 height 25
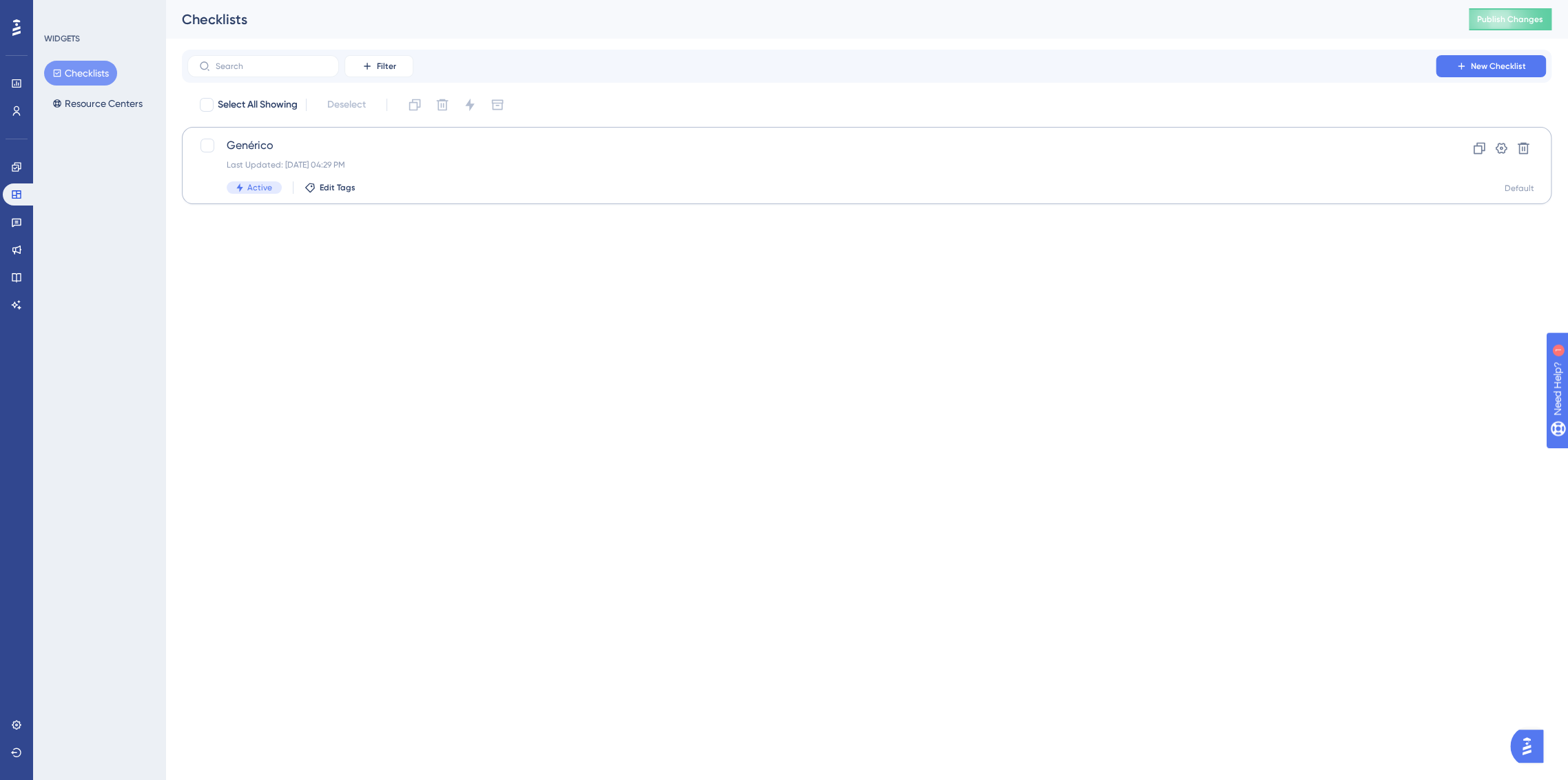
click at [253, 142] on span "Genérico" at bounding box center [811, 145] width 1170 height 16
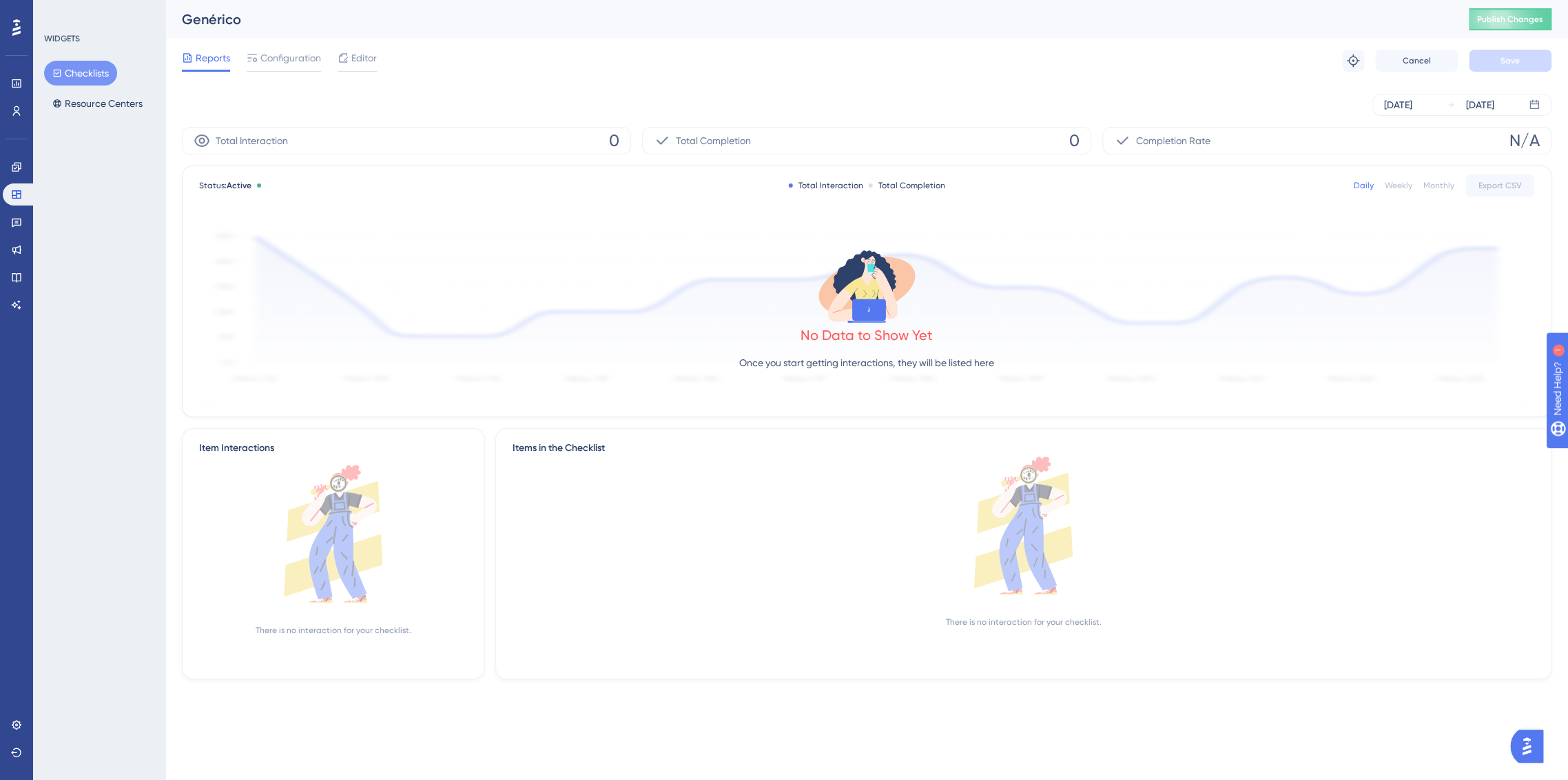
click at [253, 151] on div "Total Interaction 0" at bounding box center [407, 141] width 450 height 28
click at [283, 53] on span "Configuration" at bounding box center [290, 57] width 60 height 16
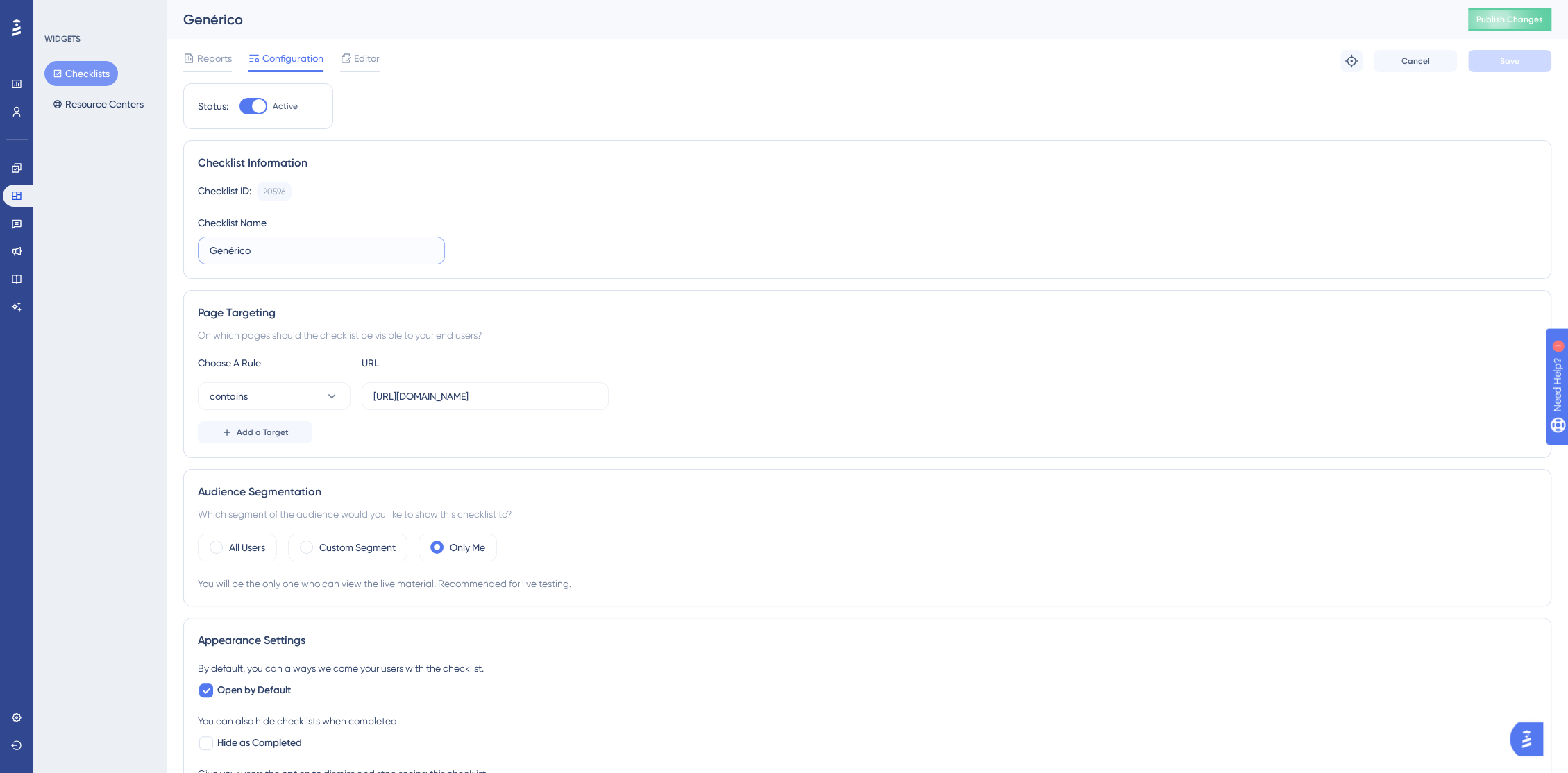
drag, startPoint x: 262, startPoint y: 254, endPoint x: 156, endPoint y: 256, distance: 106.0
click at [167, 255] on div "Performance Users Engagement Widgets Feedback Product Updates Knowledge Base AI…" at bounding box center [867, 603] width 1401 height 1207
type input "G"
type input "Checklist - Primeiro Acesso"
click at [747, 245] on div "Checklist ID: 20596 Copy Checklist Name Checklist - Primeiro Acesso" at bounding box center [866, 223] width 1339 height 82
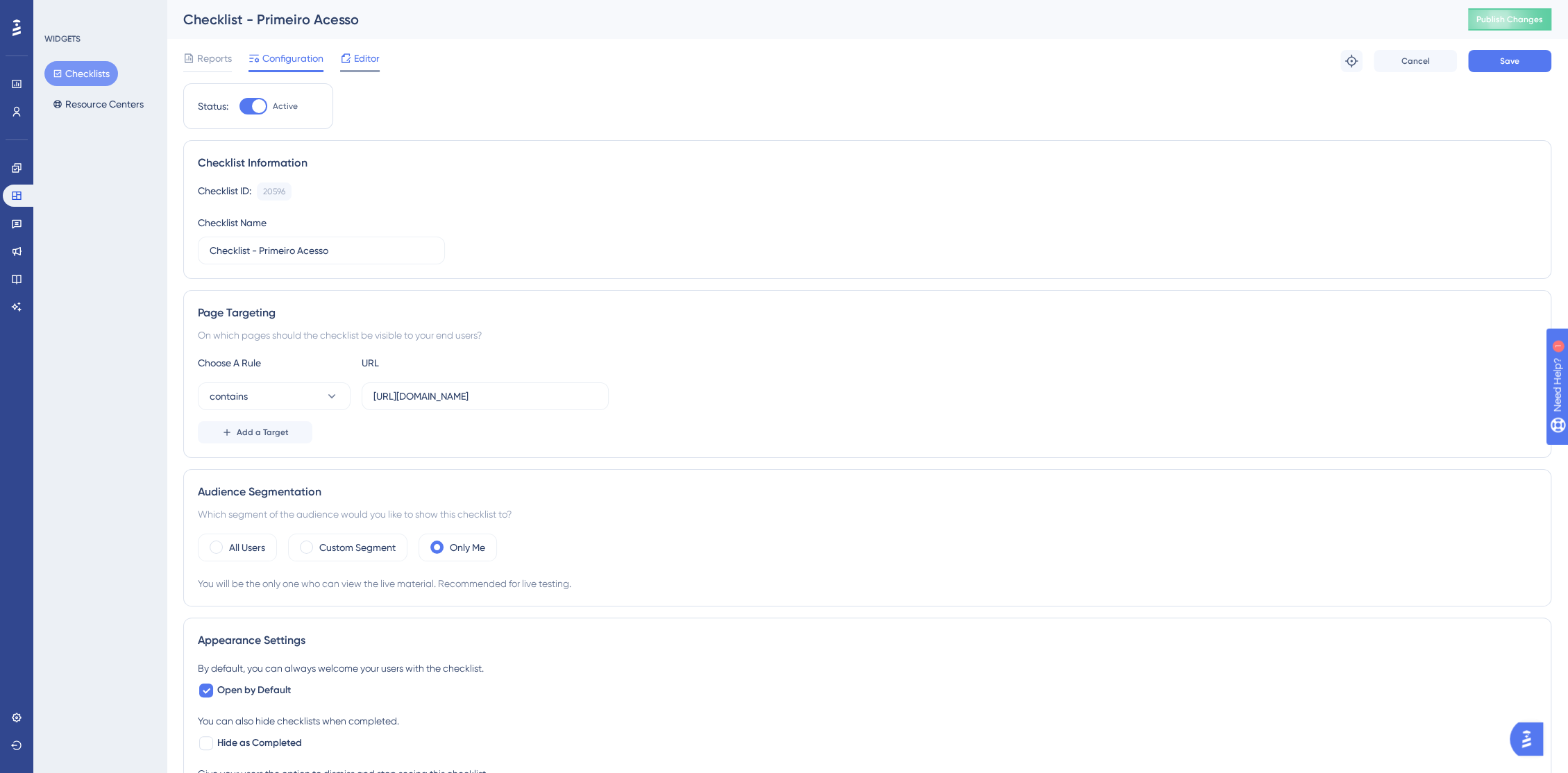
click at [371, 52] on span "Editor" at bounding box center [366, 58] width 26 height 16
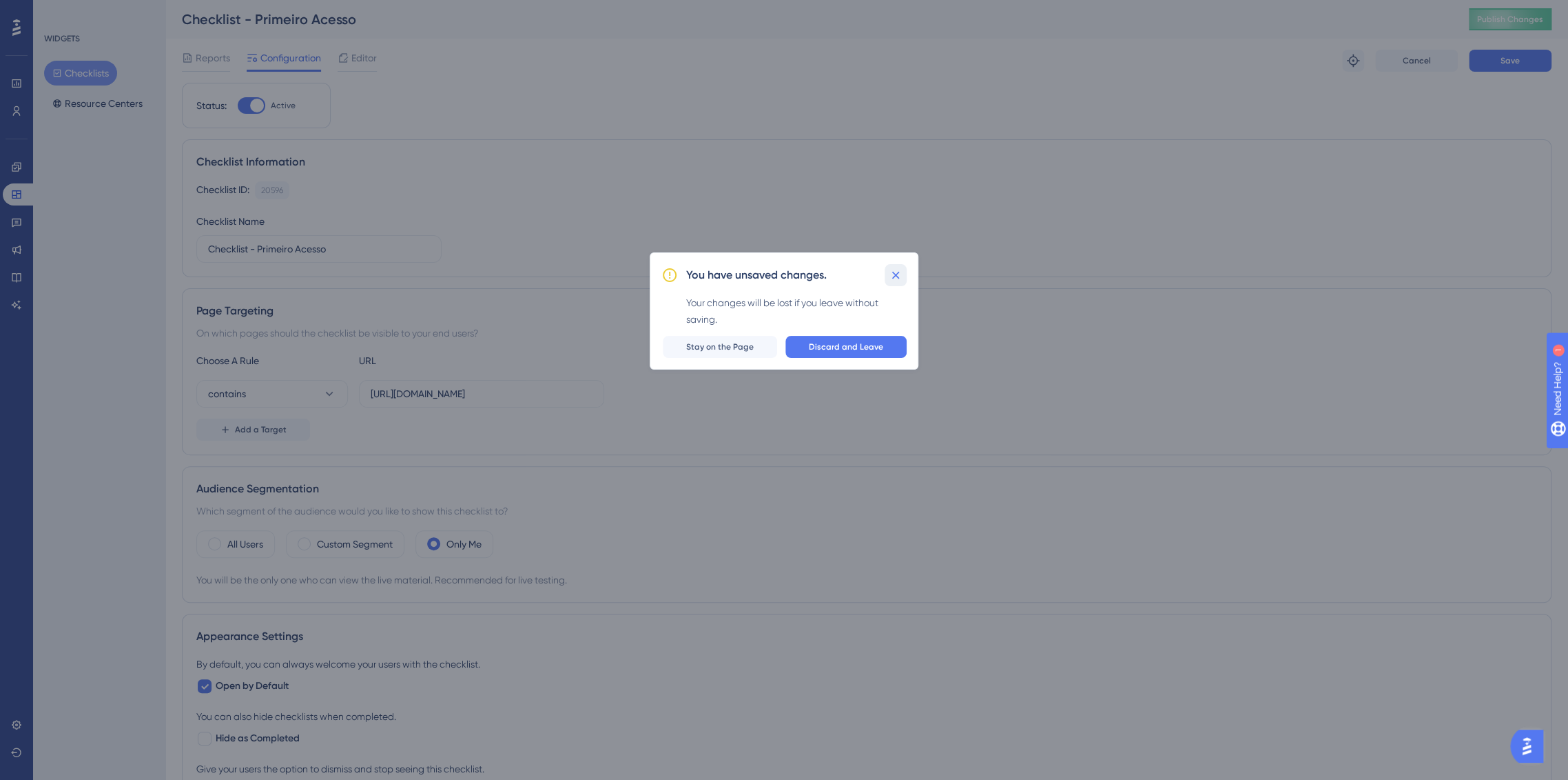
click at [894, 278] on icon at bounding box center [895, 275] width 13 height 13
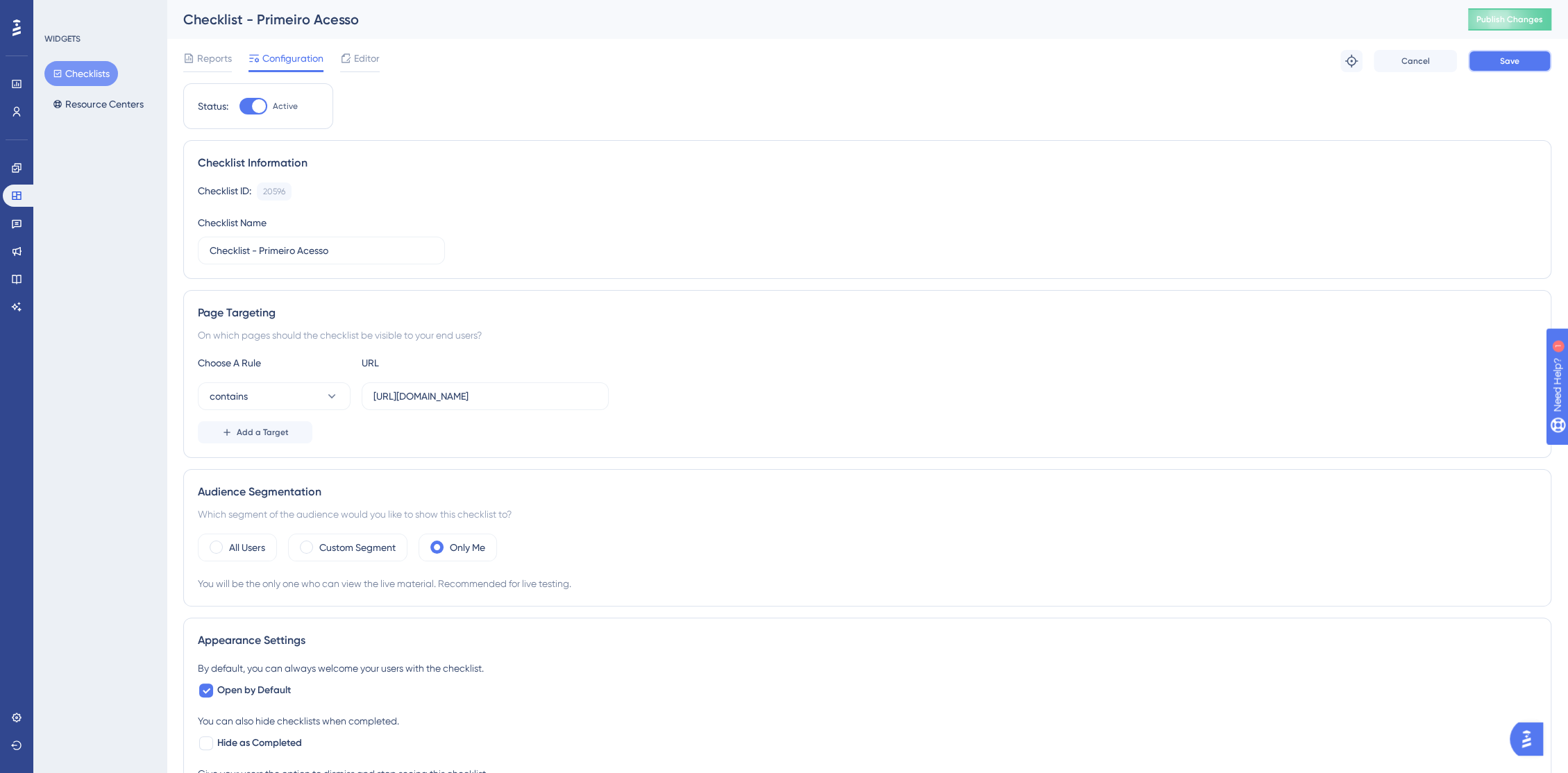
click at [1479, 53] on button "Save" at bounding box center [1509, 61] width 83 height 22
click at [344, 53] on icon at bounding box center [346, 59] width 12 height 12
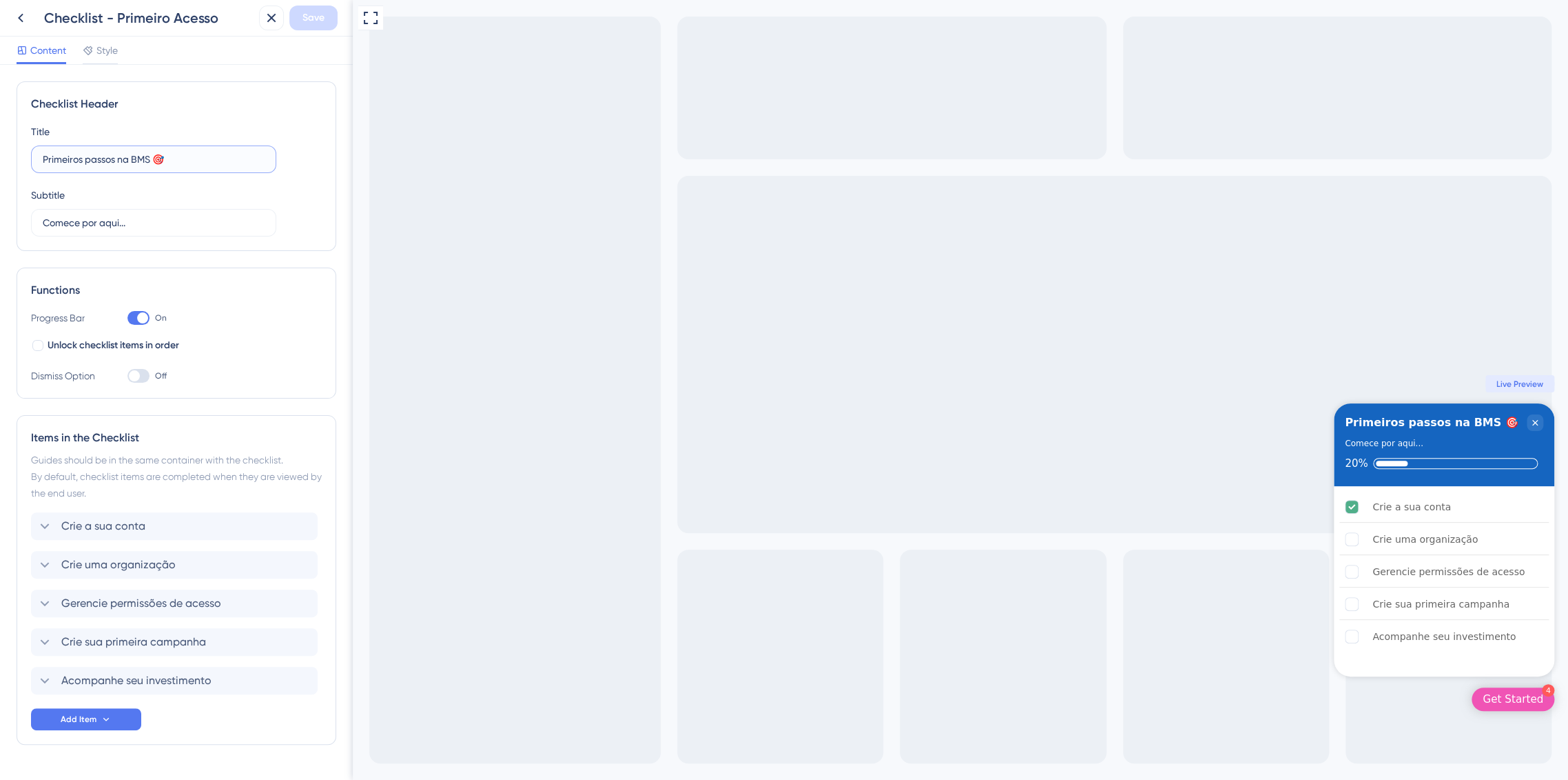
drag, startPoint x: 190, startPoint y: 156, endPoint x: 38, endPoint y: 162, distance: 152.1
click at [38, 162] on label "Primeiros passos na BMS 🎯" at bounding box center [153, 159] width 245 height 28
type input "Boas vindas"
drag, startPoint x: 126, startPoint y: 162, endPoint x: 248, endPoint y: 164, distance: 122.0
click at [248, 164] on input "Welcome to BMS! Let's start together" at bounding box center [154, 159] width 222 height 15
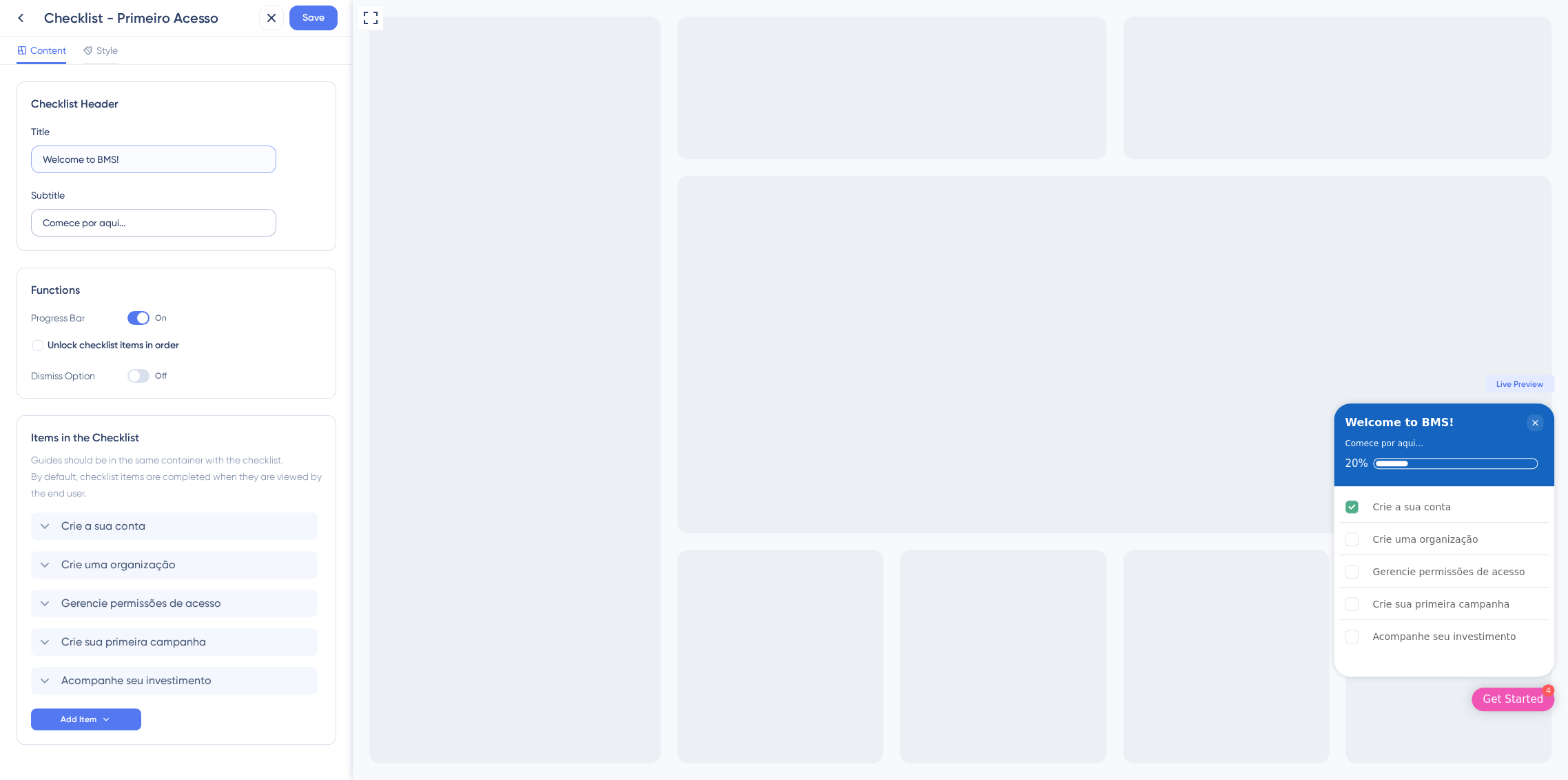
type input "Welcome to BMS!"
drag, startPoint x: 133, startPoint y: 221, endPoint x: 0, endPoint y: 233, distance: 133.5
click at [0, 233] on div "Checklist Header Title Welcome to BMS! Subtitle Comece por aqui... Functions Pr…" at bounding box center [176, 422] width 353 height 715
paste input "Let's start together"
click at [220, 231] on label "Let's setup together your first steps." at bounding box center [153, 222] width 245 height 28
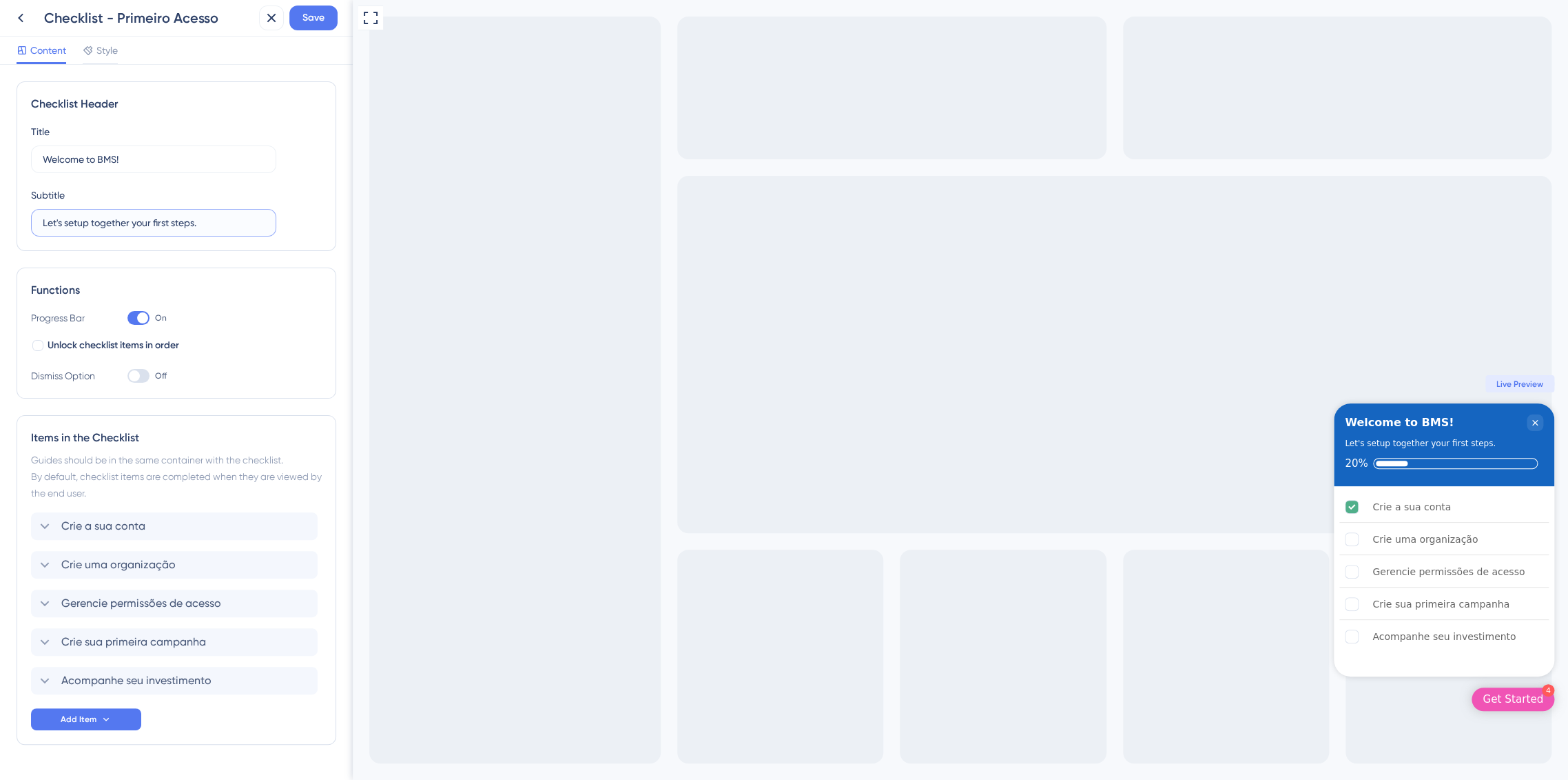
click at [220, 231] on input "Let's setup together your first steps." at bounding box center [154, 223] width 222 height 15
paste input "Let’s set up your first steps together"
type input "Let’s set up your first steps together."
click at [132, 528] on span "Crie a sua conta" at bounding box center [103, 525] width 84 height 16
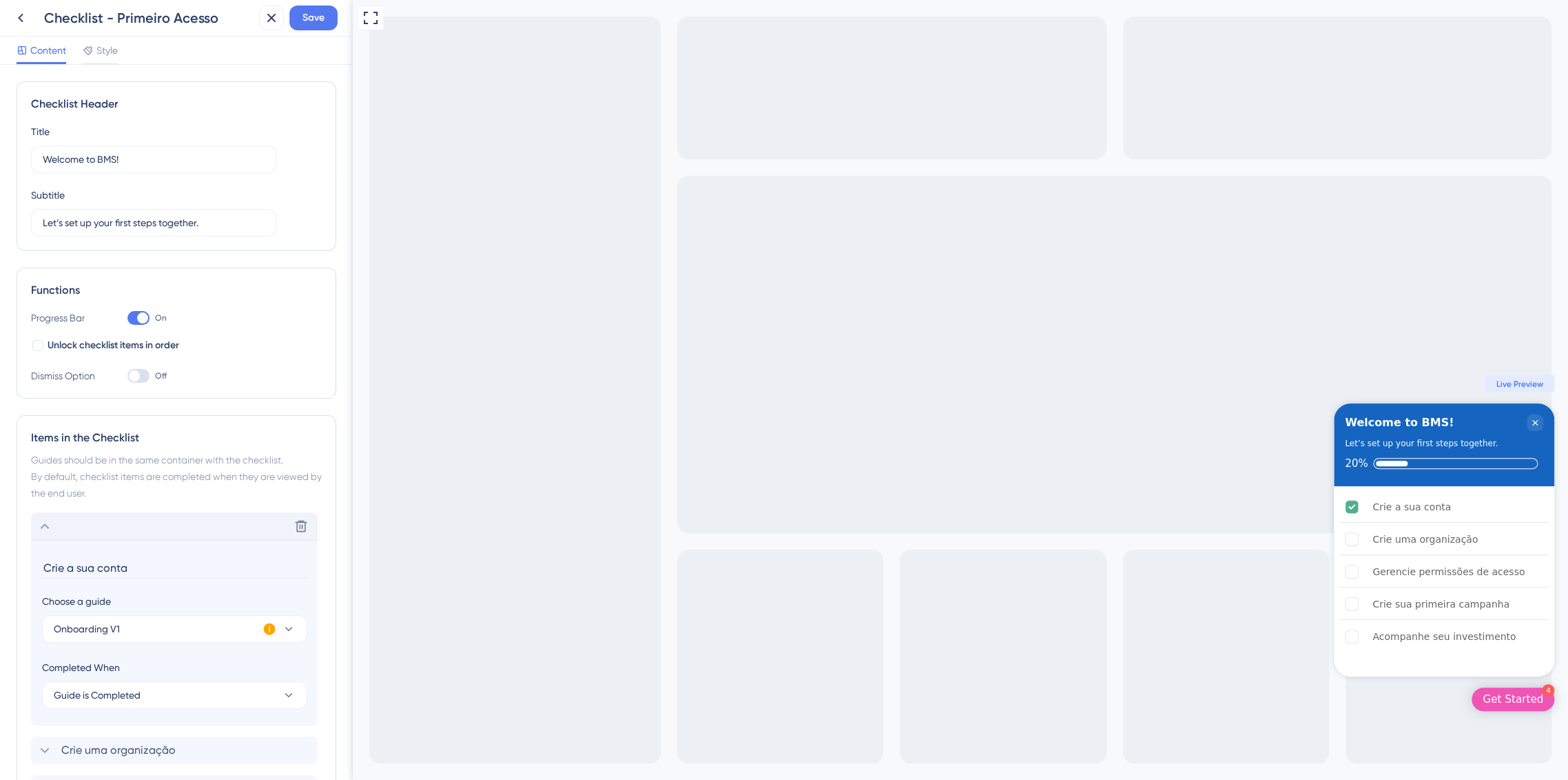
click at [132, 528] on div "Delete" at bounding box center [174, 525] width 287 height 28
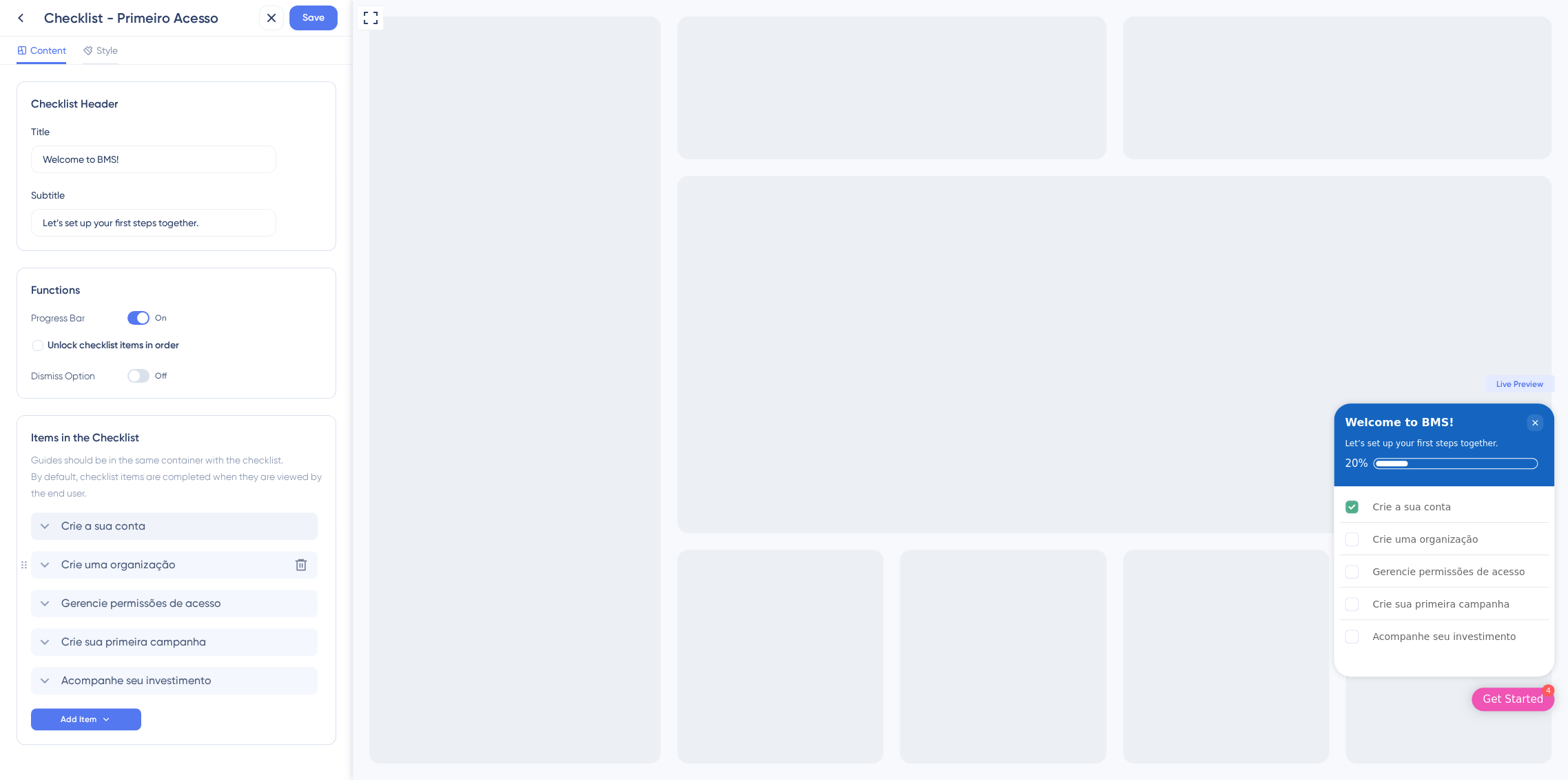
scroll to position [35, 0]
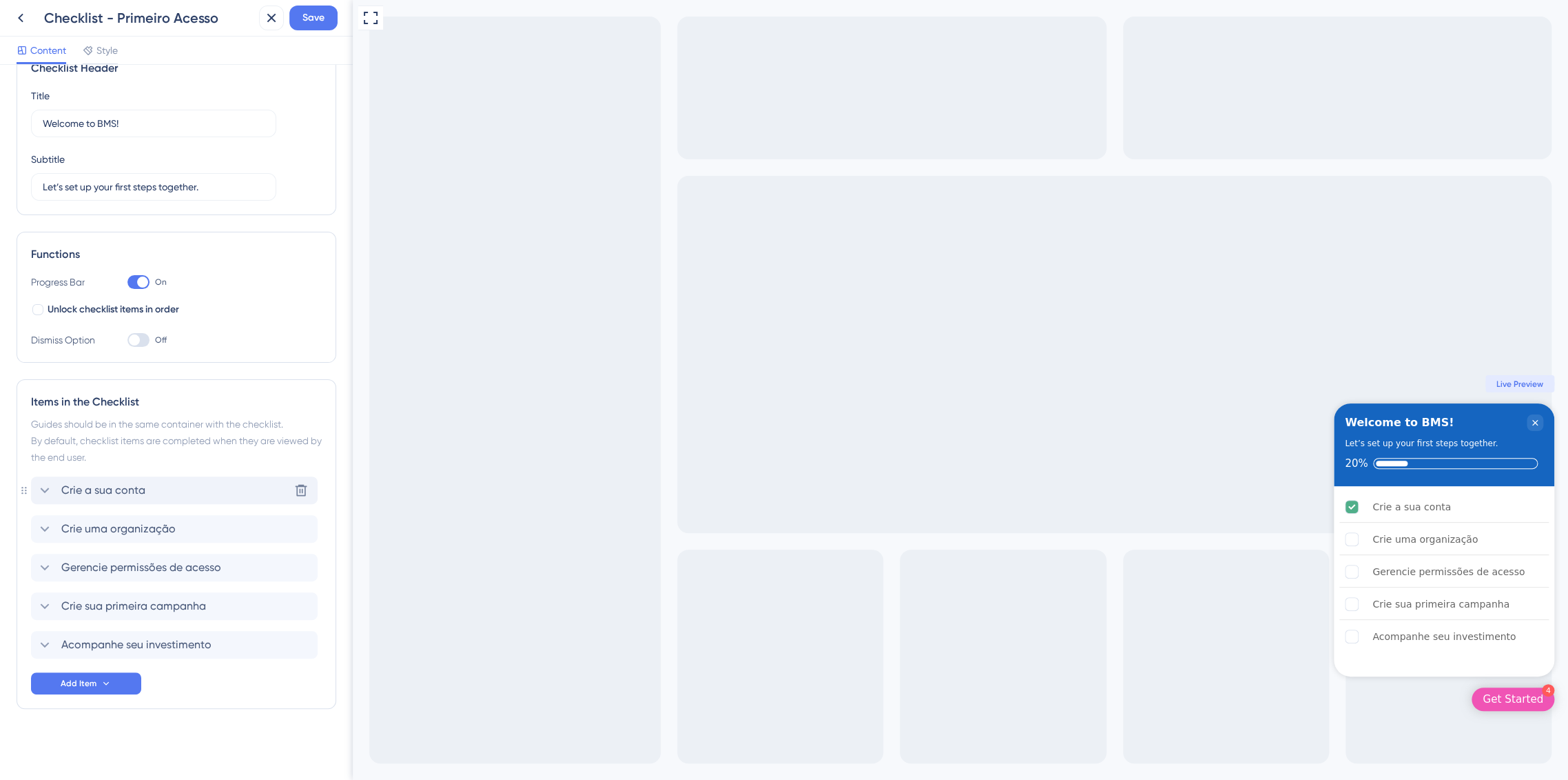
click at [124, 489] on span "Crie a sua conta" at bounding box center [103, 489] width 84 height 16
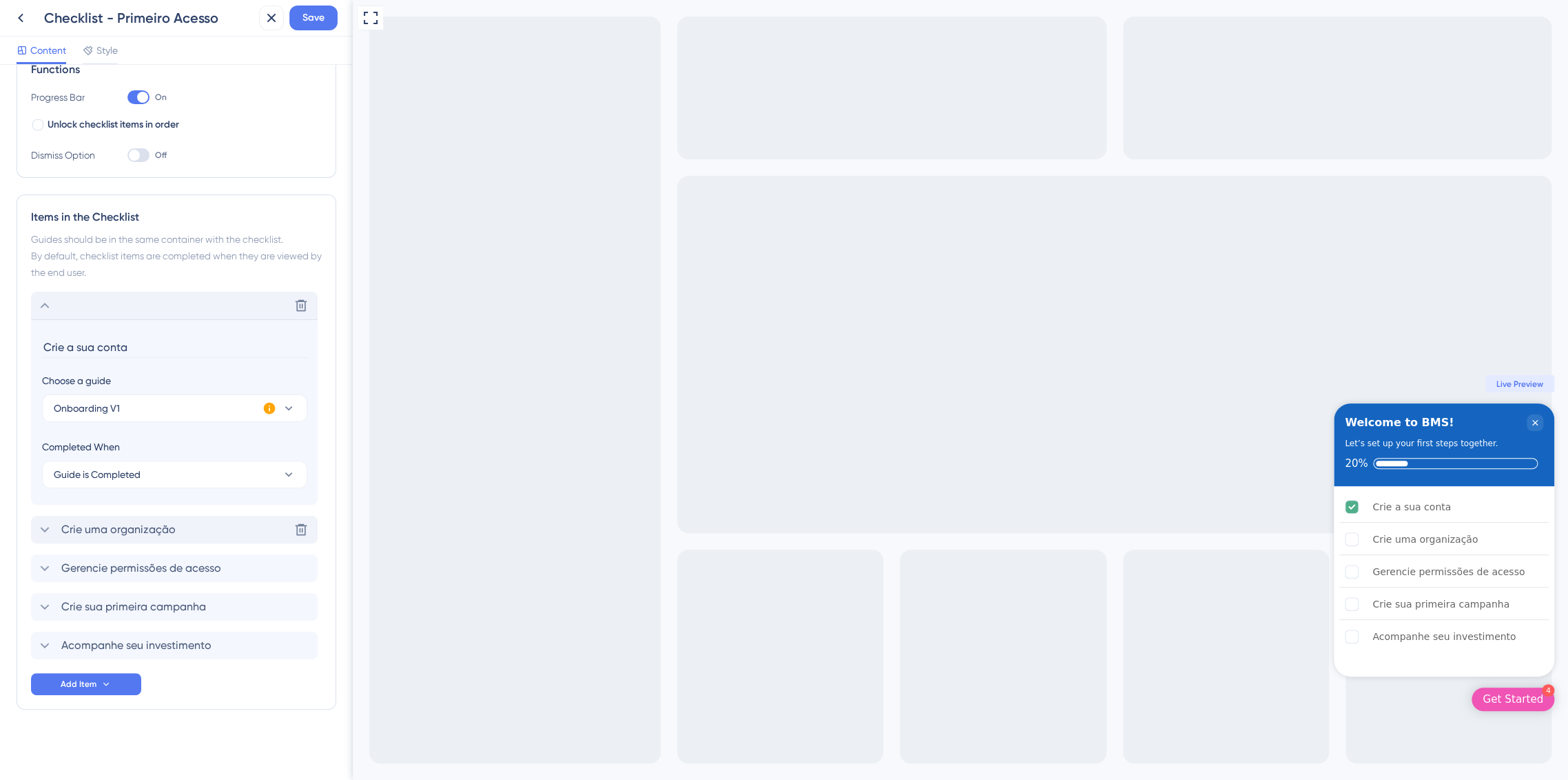
scroll to position [221, 0]
type input "Create your account"
click at [160, 525] on span "Crie uma organização" at bounding box center [119, 528] width 115 height 16
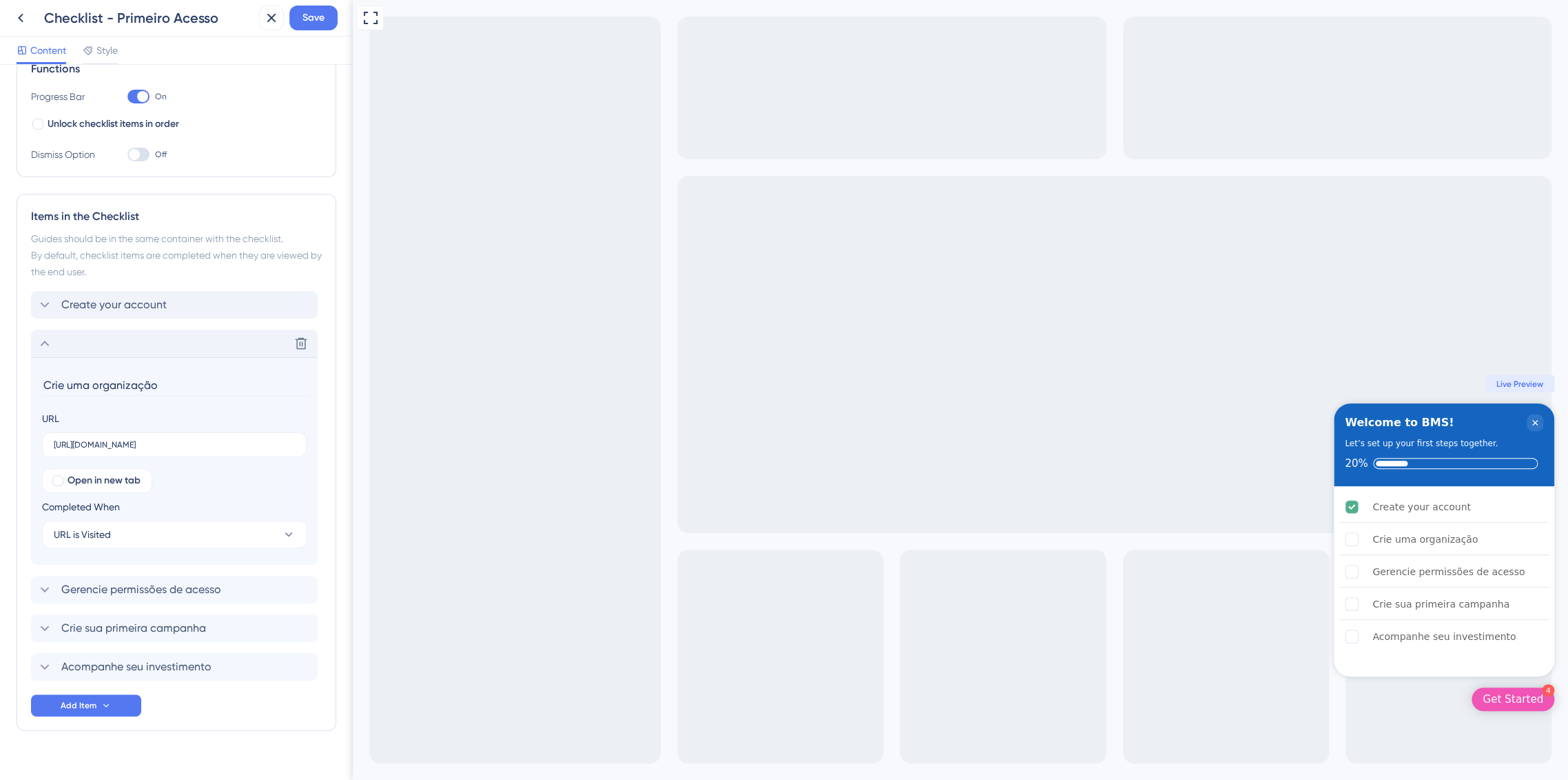
scroll to position [243, 0]
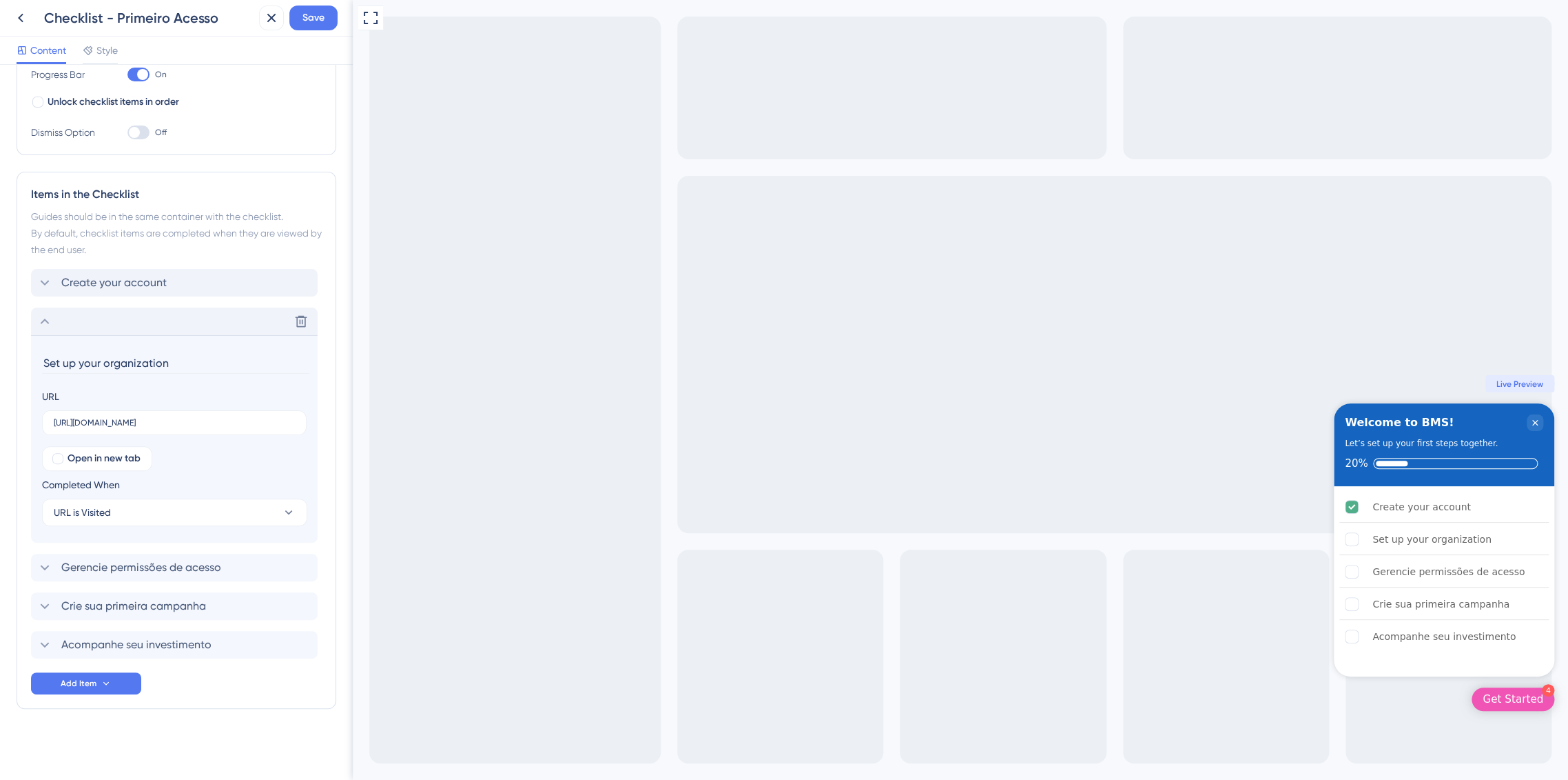
type input "Set up your organization"
click at [142, 567] on span "Gerencie permissões de acesso" at bounding box center [141, 567] width 160 height 16
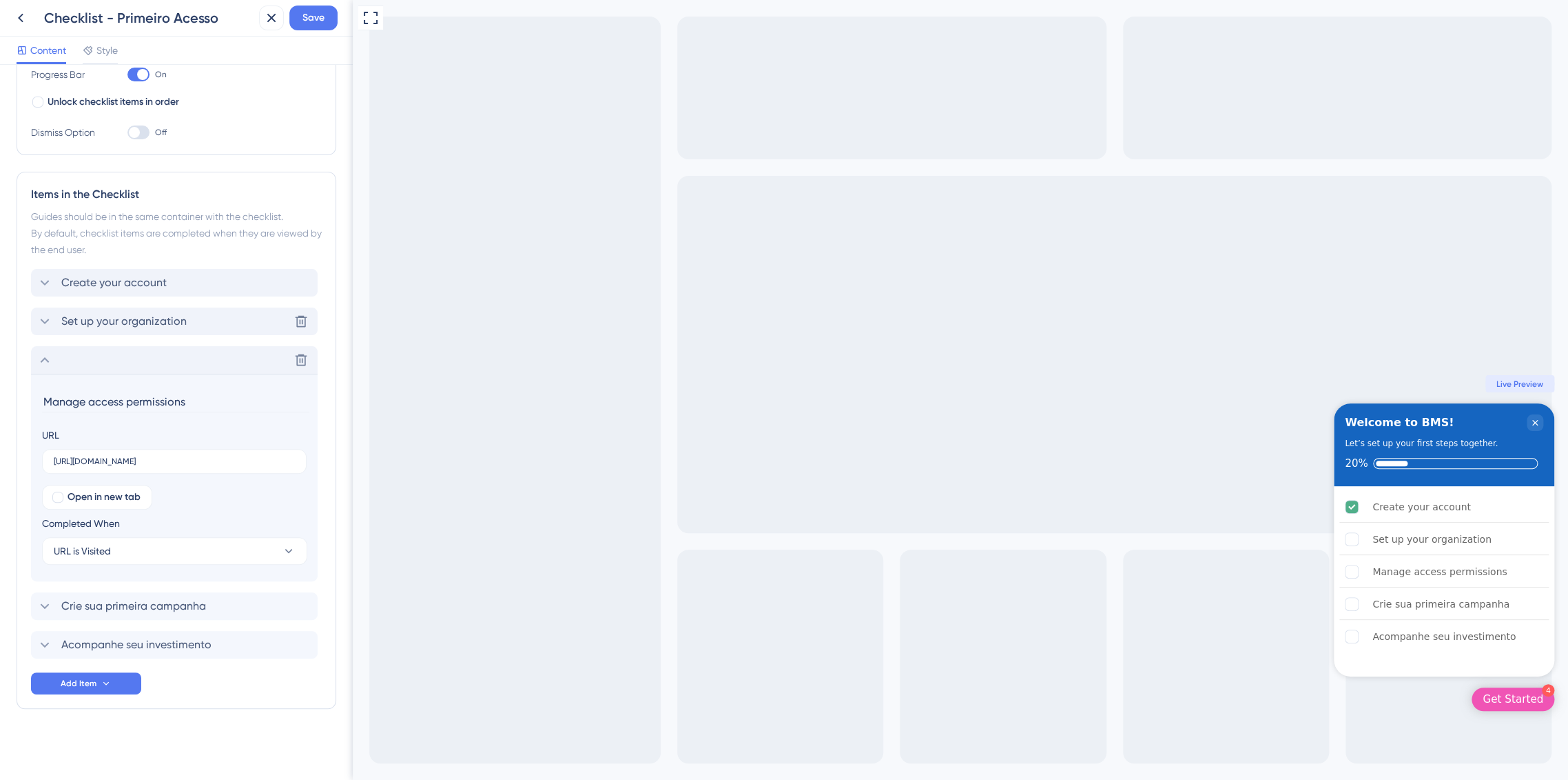
type input "Manage access permissions"
click at [104, 602] on span "Crie sua primeira campanha" at bounding box center [133, 605] width 144 height 16
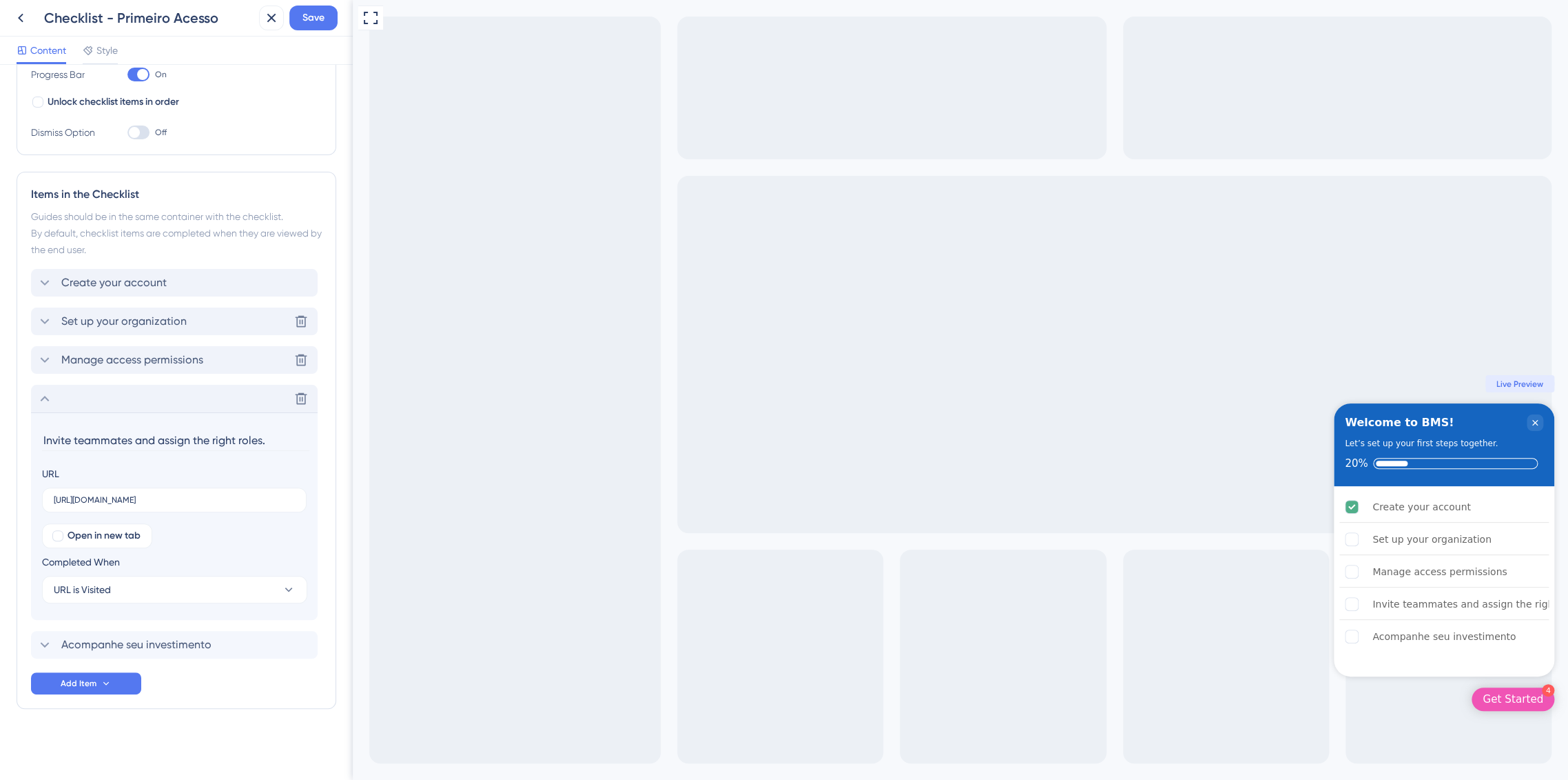
click at [137, 442] on input "Invite teammates and assign the right roles." at bounding box center [175, 440] width 267 height 21
paste input "Manage access permissions"
click at [172, 435] on input "Manage access permissions" at bounding box center [175, 440] width 267 height 21
paste input "Launch your first campaign"
type input "Launch your first campaign"
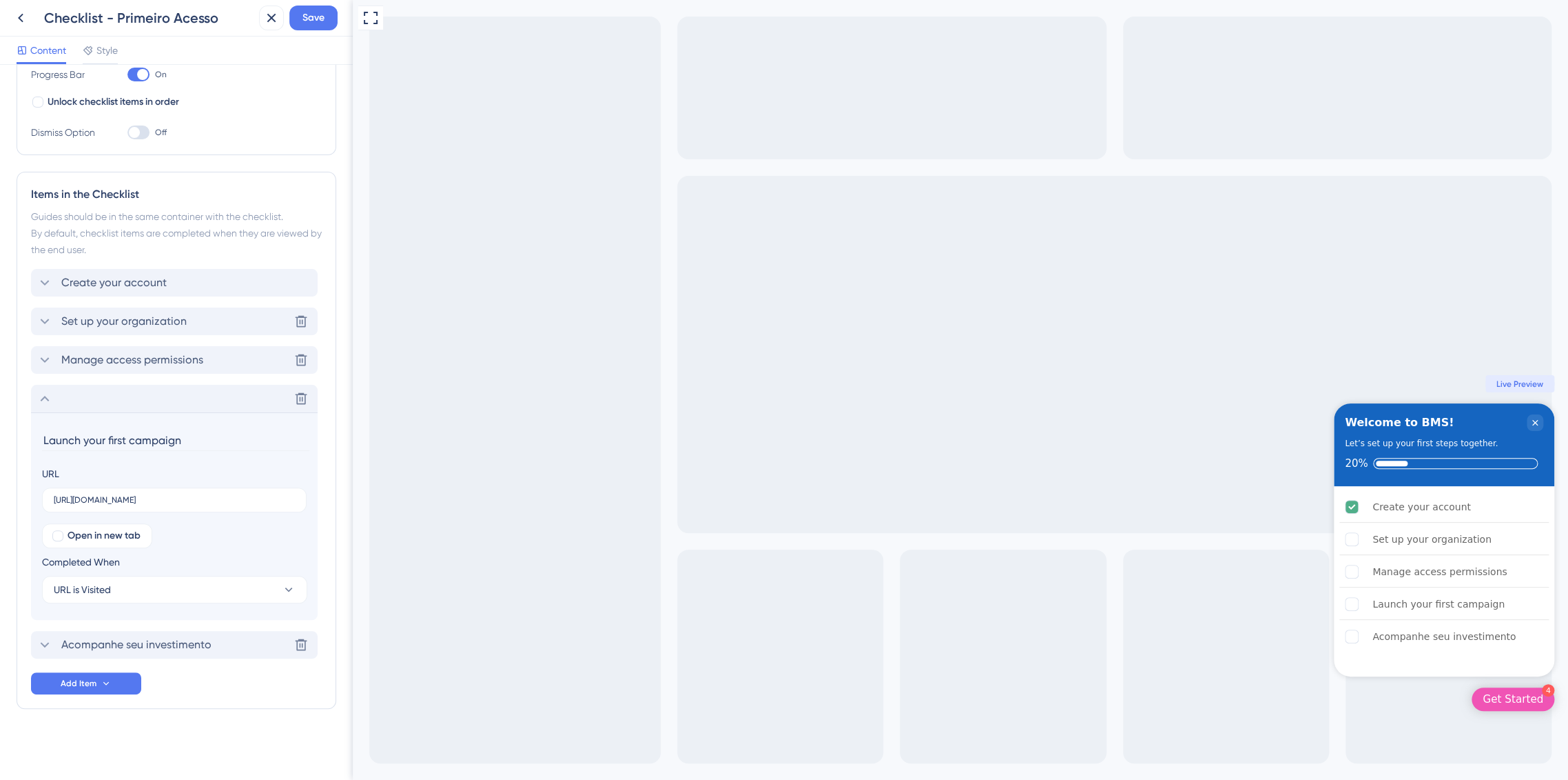
click at [127, 636] on span "Acompanhe seu investimento" at bounding box center [136, 644] width 150 height 16
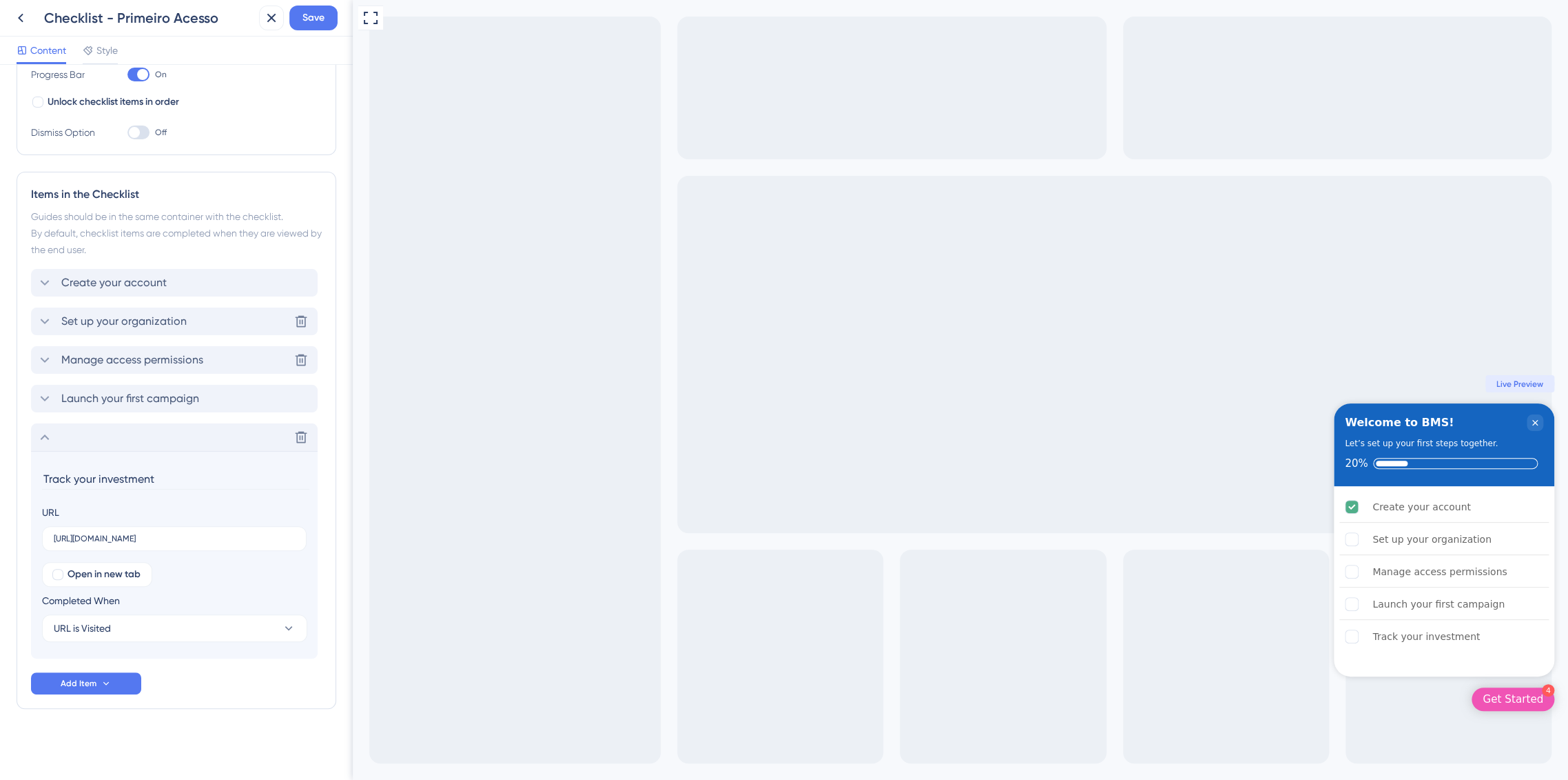
type input "Track your investment"
click at [239, 721] on div "Checklist Header Title Welcome to BMS! Subtitle Let’s set up your first steps t…" at bounding box center [176, 301] width 320 height 925
click at [210, 726] on div "Checklist Header Title Welcome to BMS! Subtitle Let’s set up your first steps t…" at bounding box center [176, 301] width 320 height 925
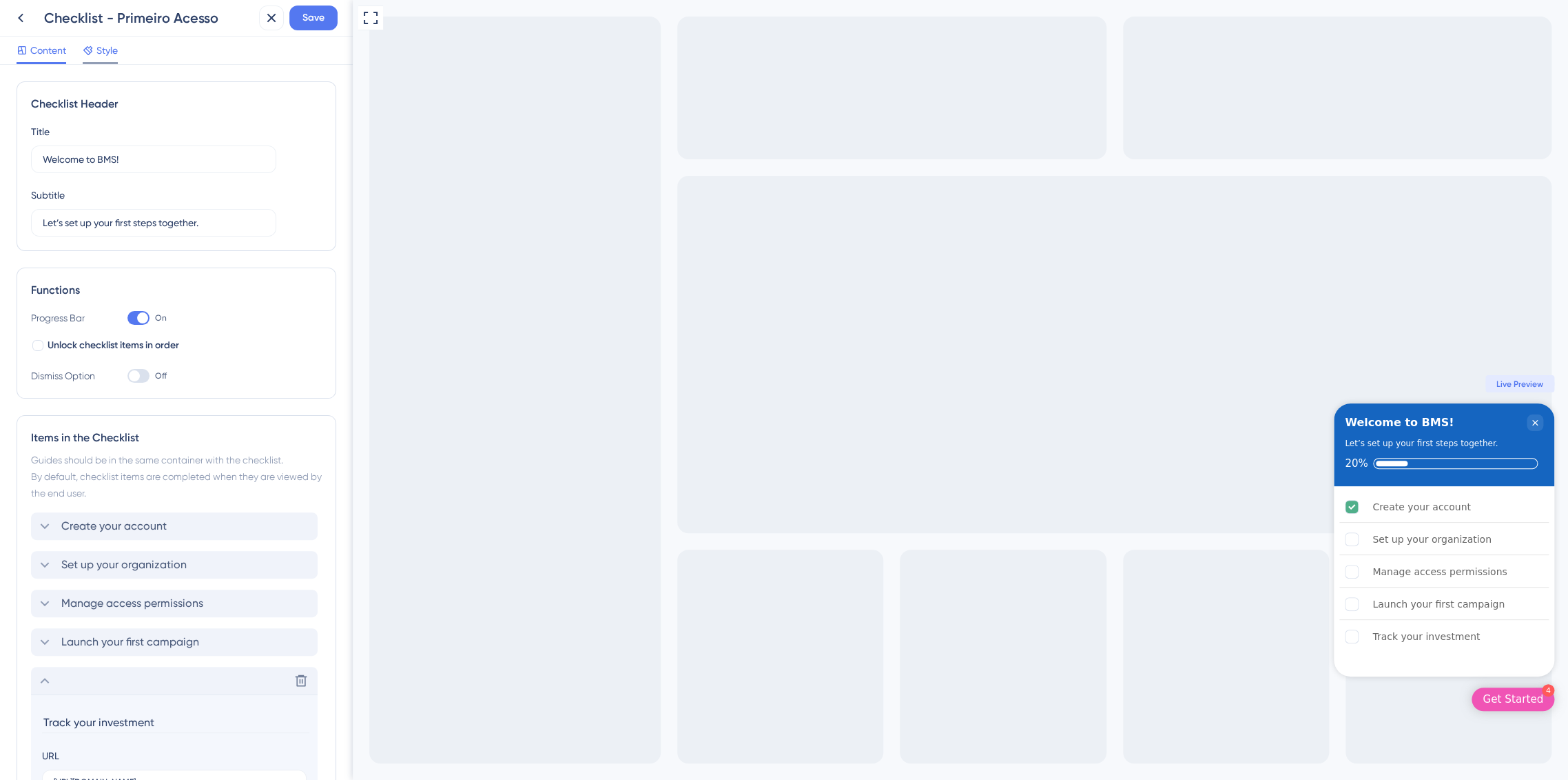
click at [101, 55] on span "Style" at bounding box center [107, 50] width 21 height 16
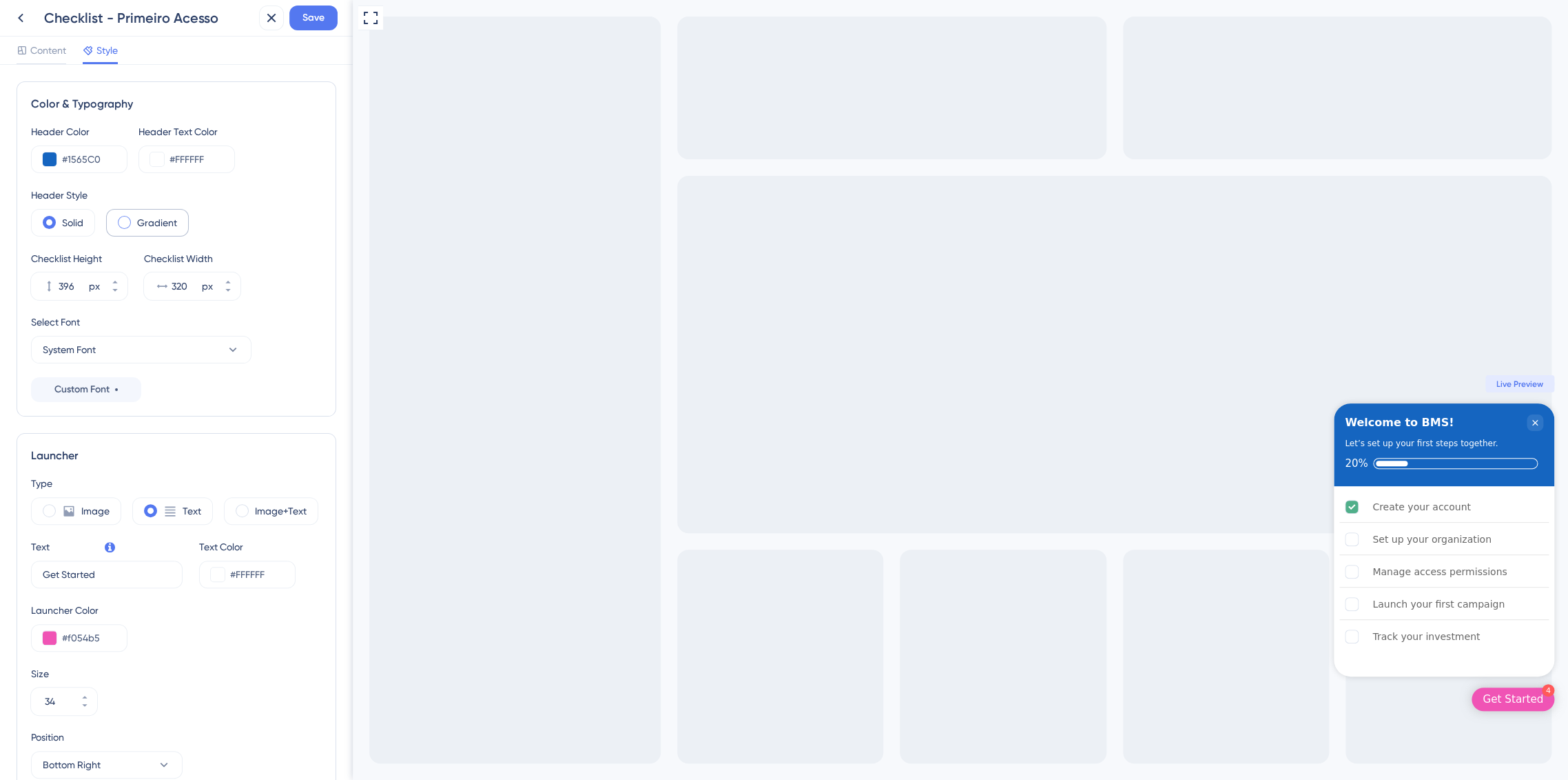
click at [144, 222] on label "Gradient" at bounding box center [157, 222] width 40 height 16
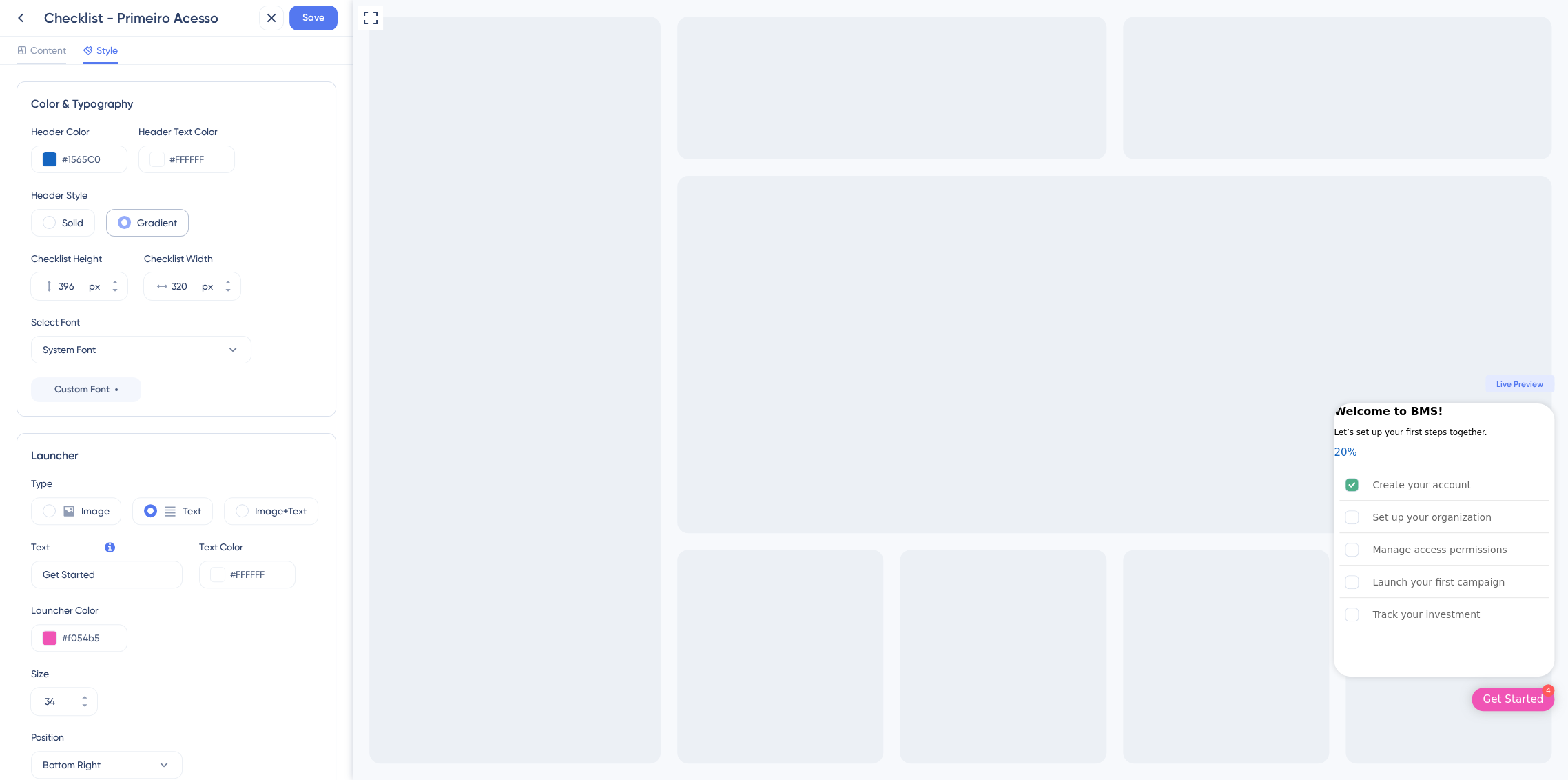
click at [144, 222] on label "Gradient" at bounding box center [157, 222] width 40 height 16
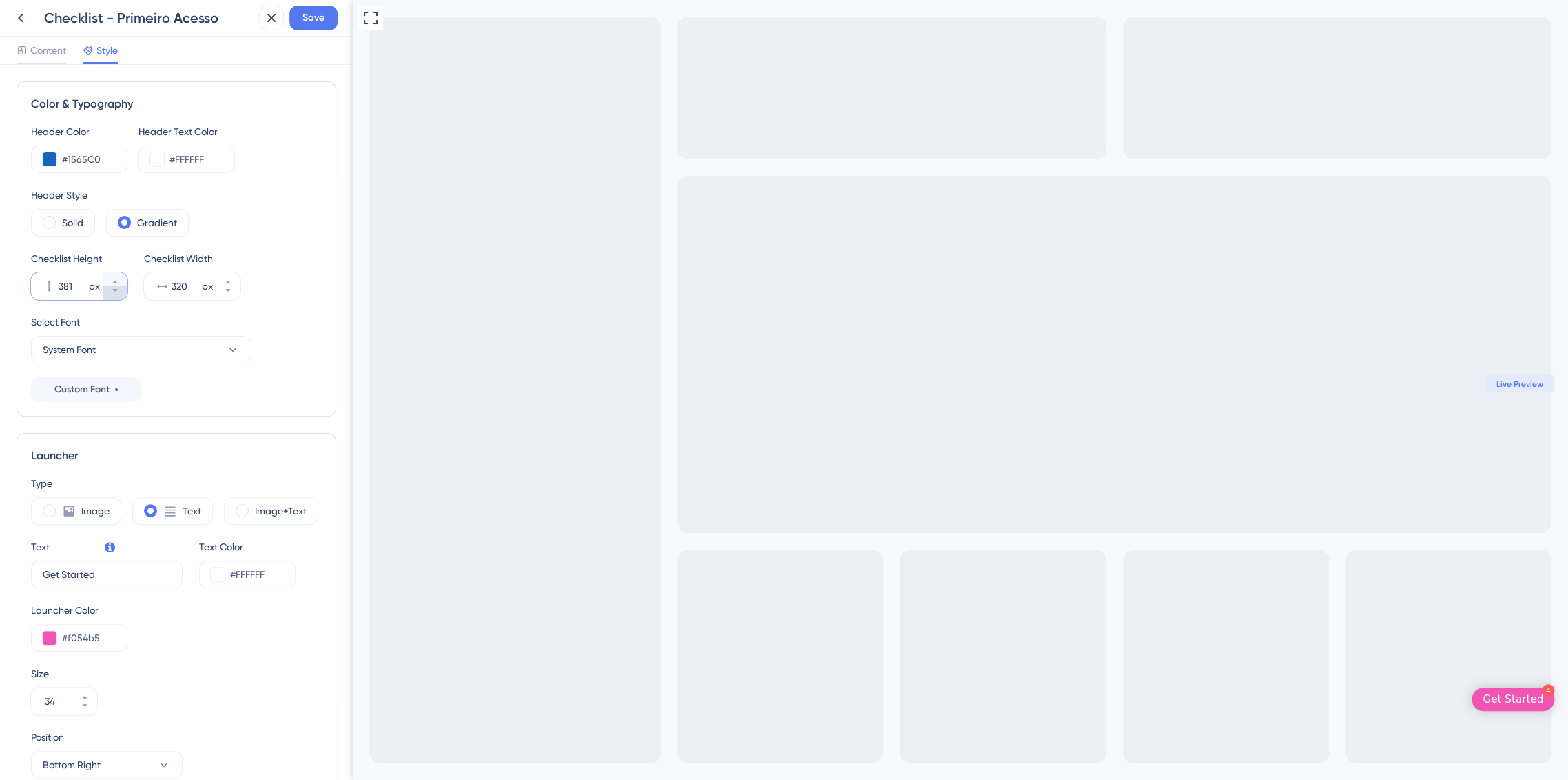
click at [112, 294] on icon at bounding box center [115, 290] width 9 height 9
click at [115, 282] on icon at bounding box center [114, 281] width 5 height 3
click at [51, 229] on div "Solid" at bounding box center [62, 222] width 64 height 28
click at [111, 282] on icon at bounding box center [115, 281] width 9 height 9
type input "397"
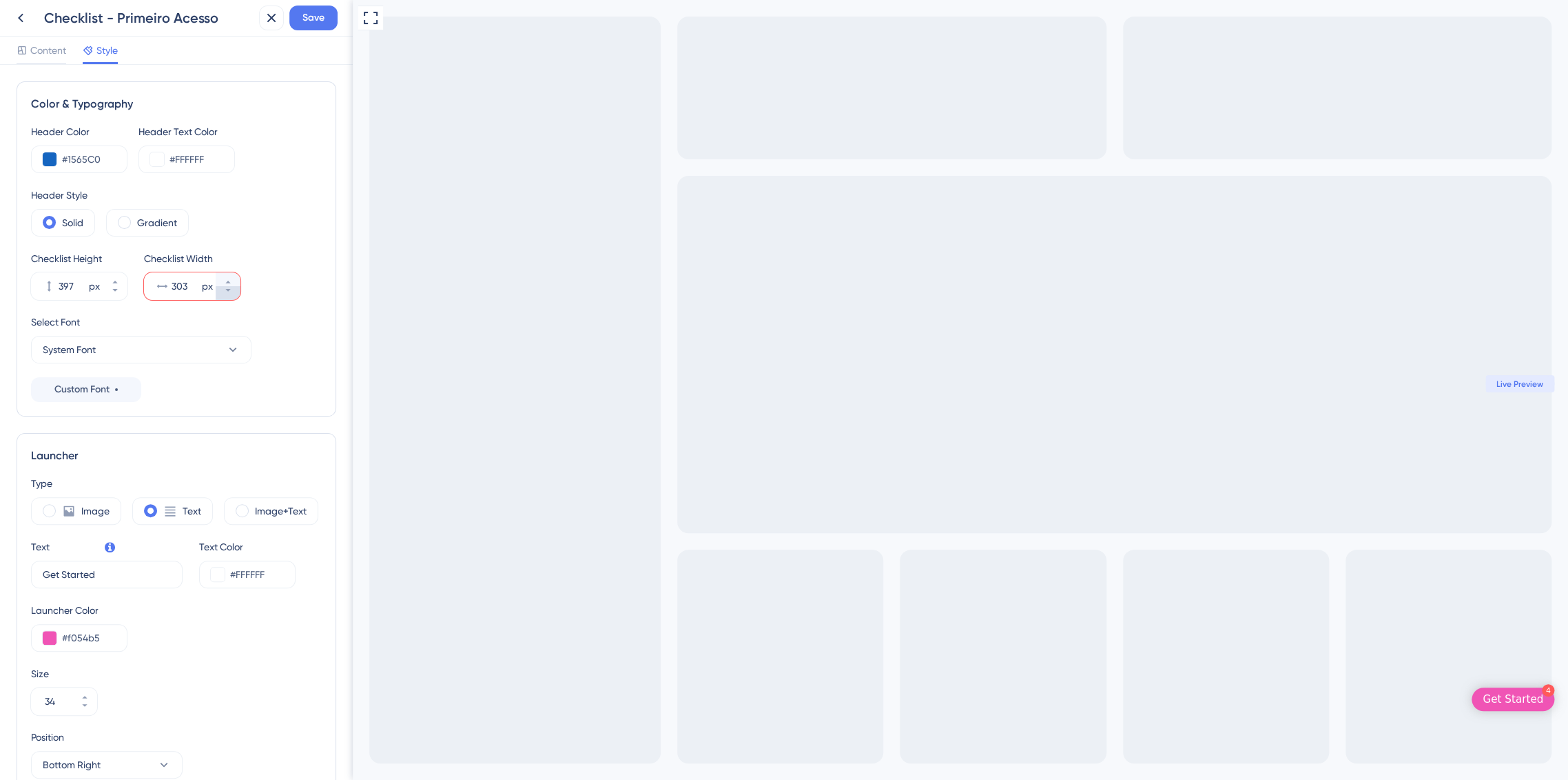
click at [224, 295] on button "303 px" at bounding box center [228, 293] width 25 height 13
click at [223, 278] on button "302 px" at bounding box center [228, 279] width 25 height 13
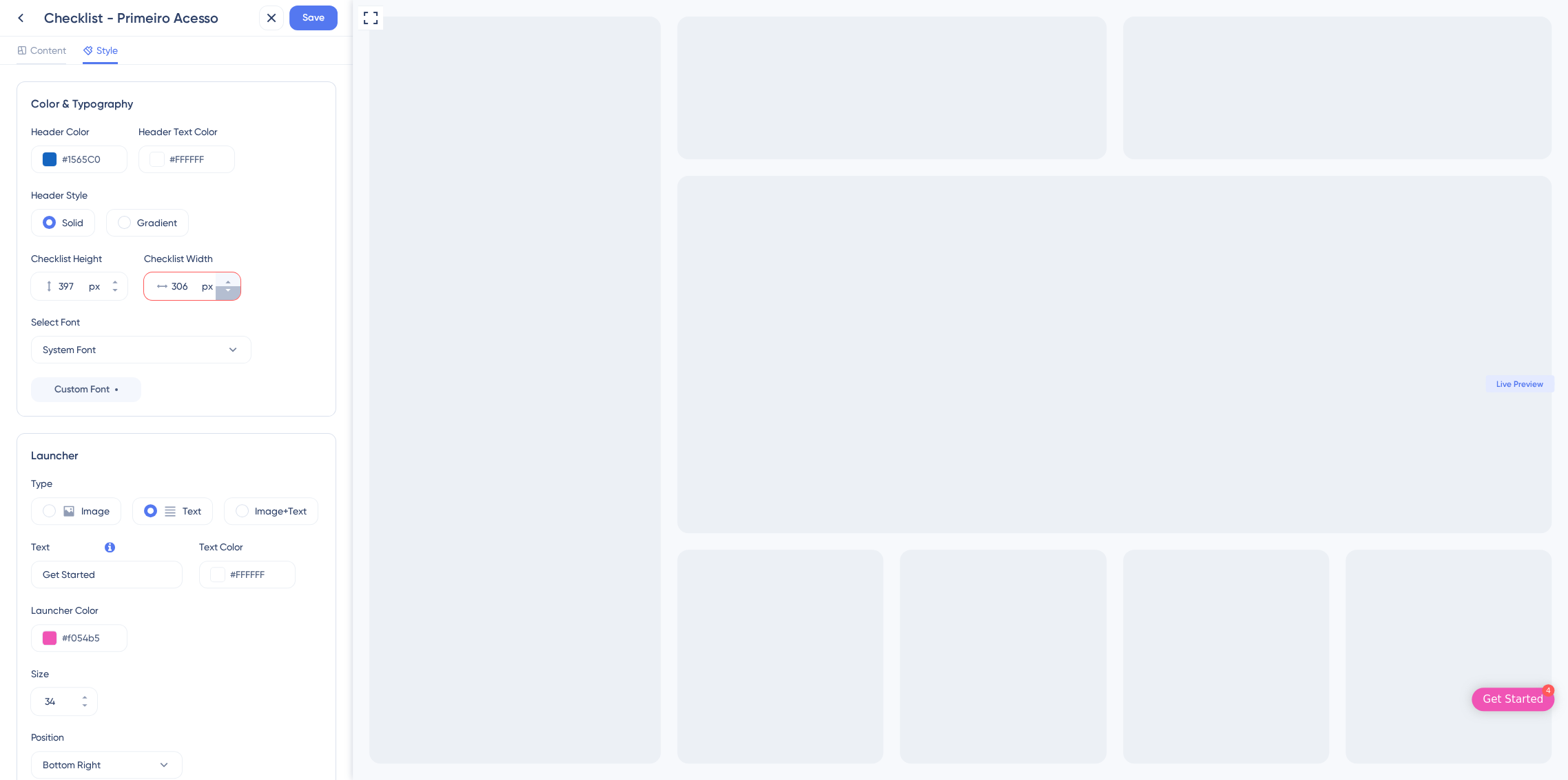
click at [228, 287] on icon at bounding box center [228, 290] width 9 height 9
click at [229, 292] on icon at bounding box center [228, 290] width 9 height 9
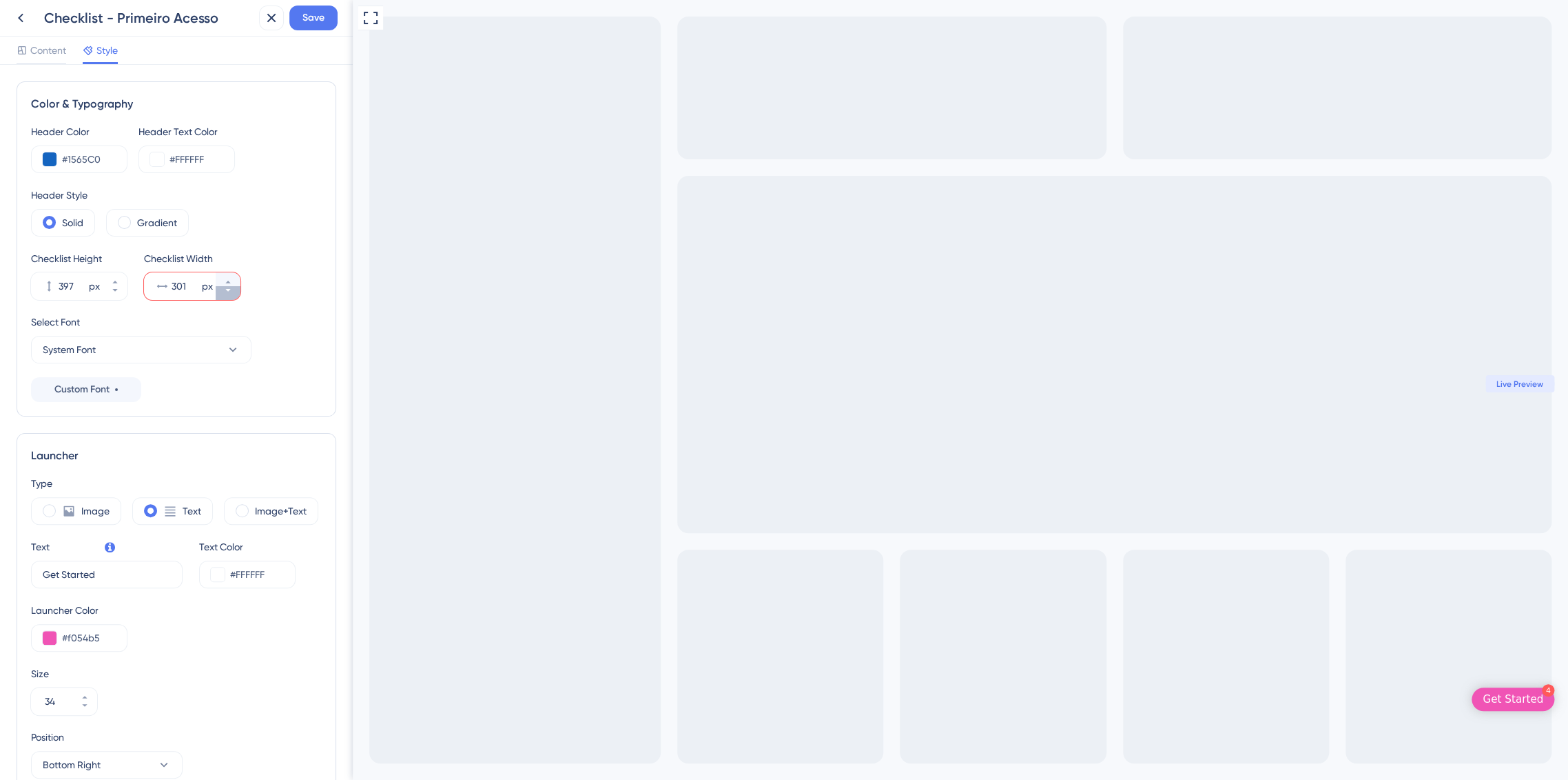
click at [229, 292] on icon at bounding box center [228, 290] width 9 height 9
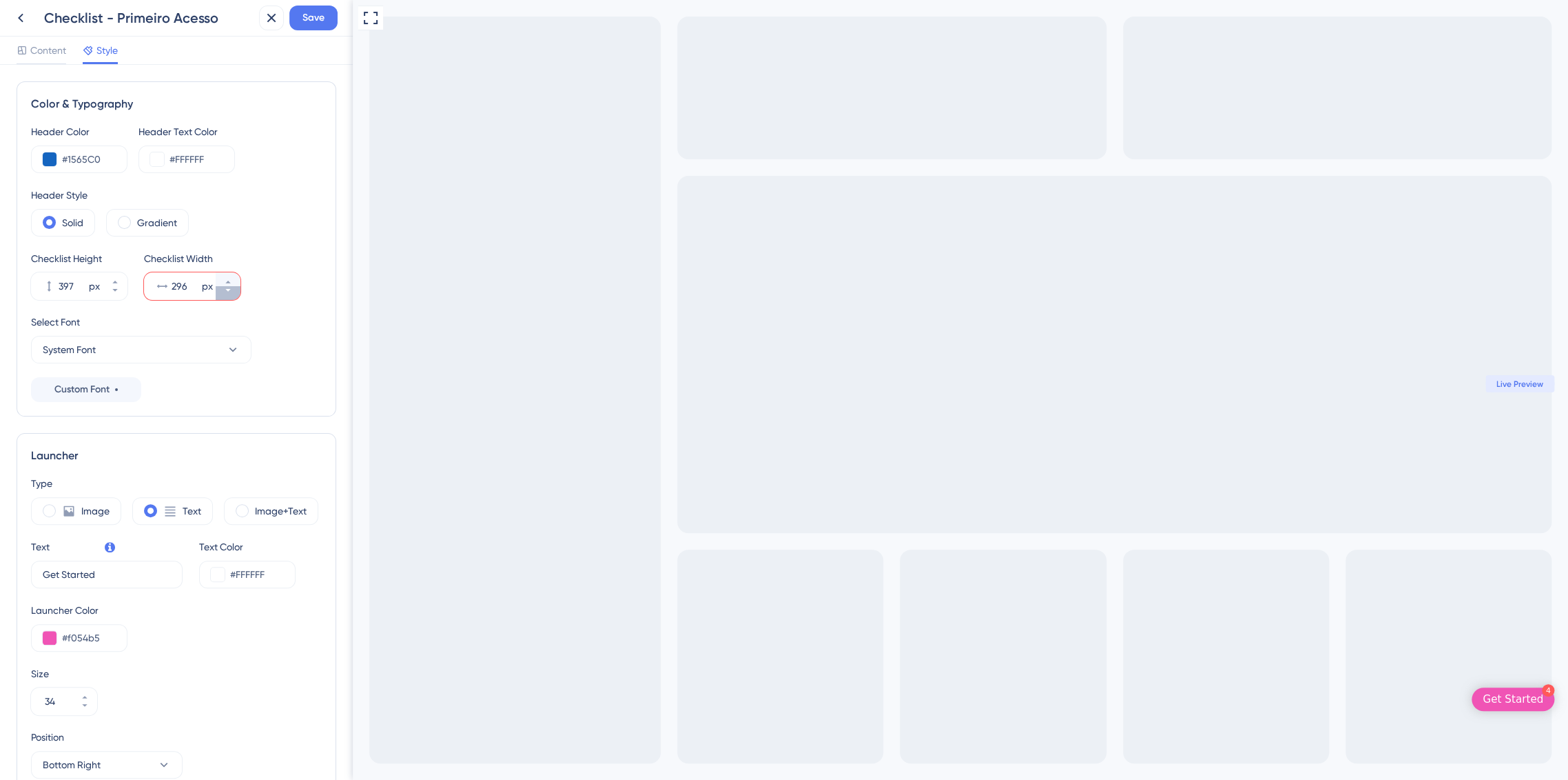
click at [229, 292] on icon at bounding box center [228, 290] width 9 height 9
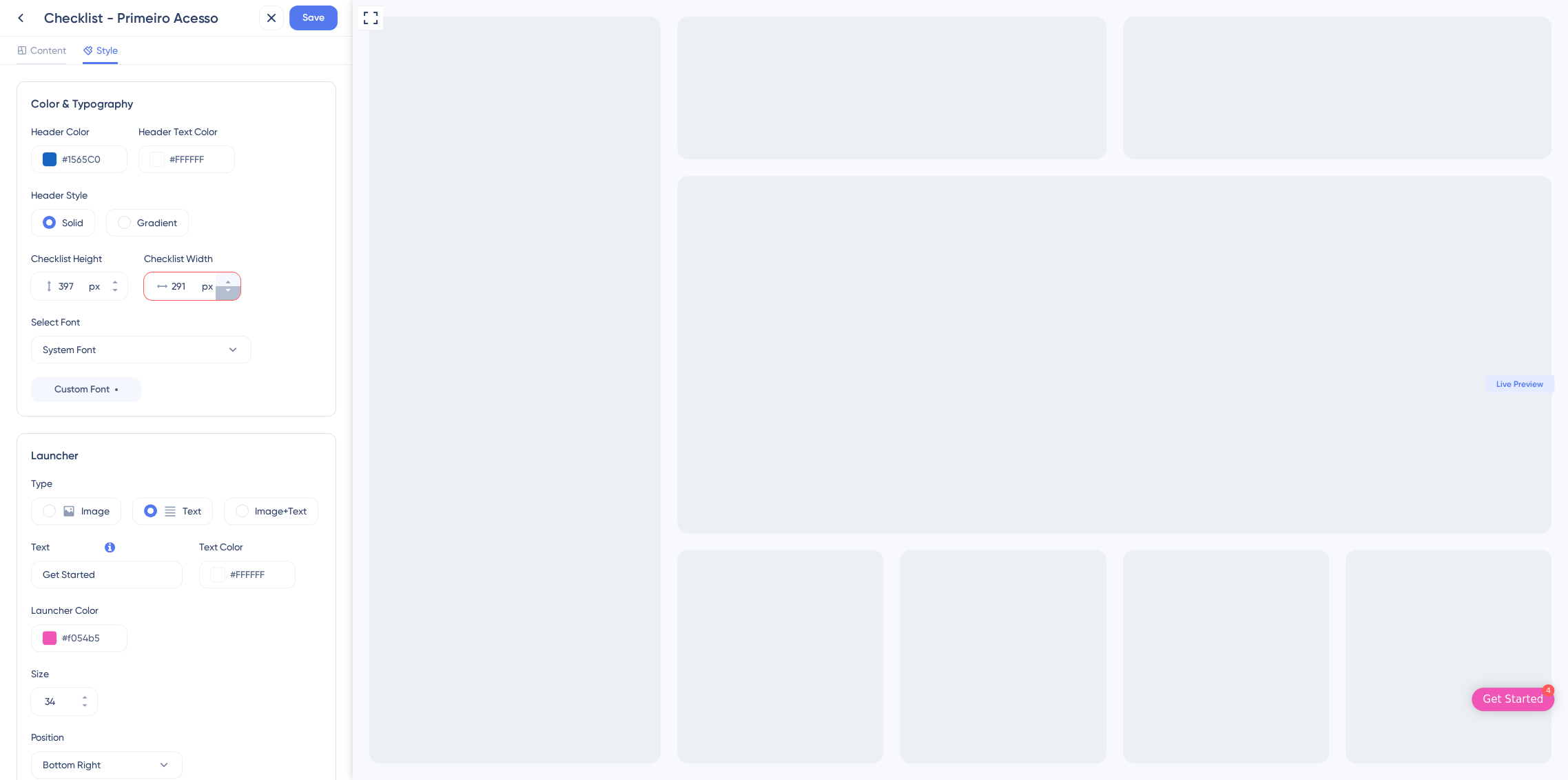
click at [229, 292] on icon at bounding box center [228, 290] width 9 height 9
drag, startPoint x: 184, startPoint y: 284, endPoint x: 176, endPoint y: 288, distance: 8.9
click at [166, 285] on div "289 px" at bounding box center [180, 285] width 72 height 28
click at [289, 309] on div "Header Color #1565C0 Header Text Color #FFFFFF Header Style Solid Gradient Chec…" at bounding box center [176, 262] width 291 height 279
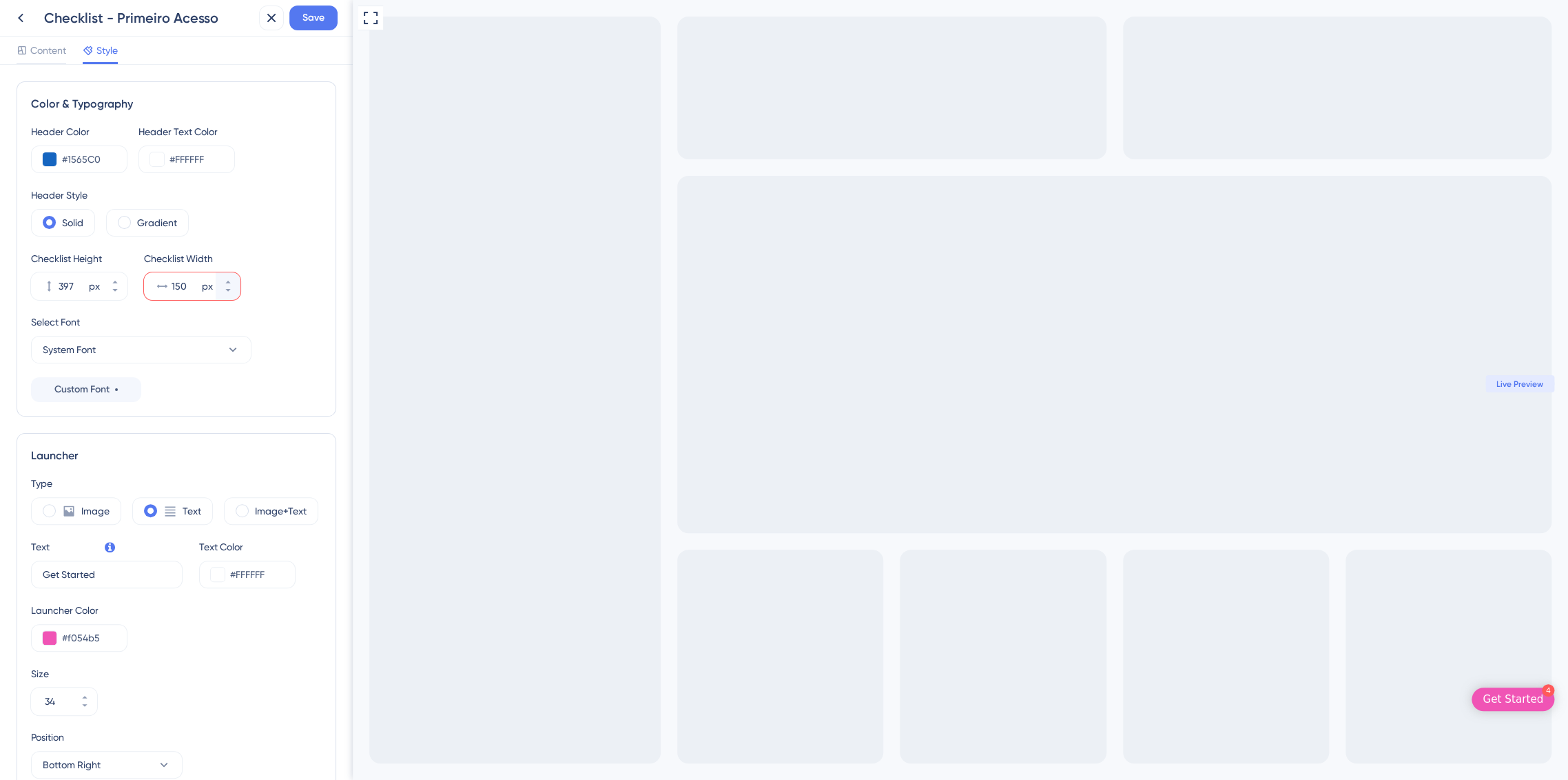
drag, startPoint x: 193, startPoint y: 282, endPoint x: 196, endPoint y: 289, distance: 7.6
click at [193, 282] on input "150" at bounding box center [185, 285] width 28 height 16
click at [263, 295] on div "Checklist Height 397 px Checklist Width 150 px" at bounding box center [176, 275] width 291 height 50
click at [188, 289] on input "150" at bounding box center [185, 285] width 28 height 16
click at [184, 287] on input "150" at bounding box center [185, 285] width 28 height 16
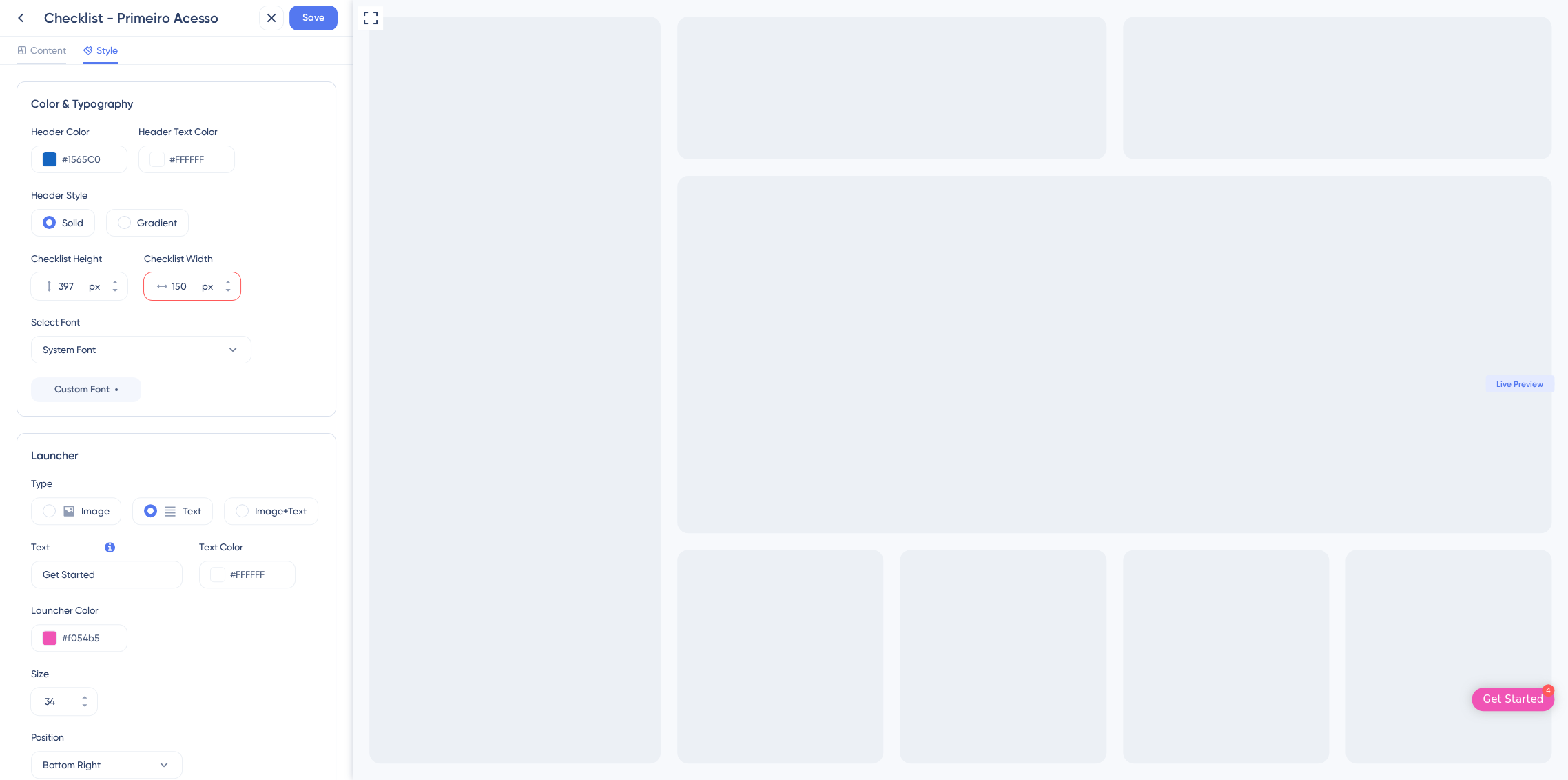
click at [304, 274] on div "Checklist Height 397 px Checklist Width 150 px" at bounding box center [176, 275] width 291 height 50
click at [177, 289] on input "150" at bounding box center [185, 285] width 28 height 16
click at [233, 282] on button "200 px" at bounding box center [228, 279] width 25 height 13
click at [279, 301] on div "Header Color #1565C0 Header Text Color #FFFFFF Header Style Solid Gradient Chec…" at bounding box center [176, 262] width 291 height 279
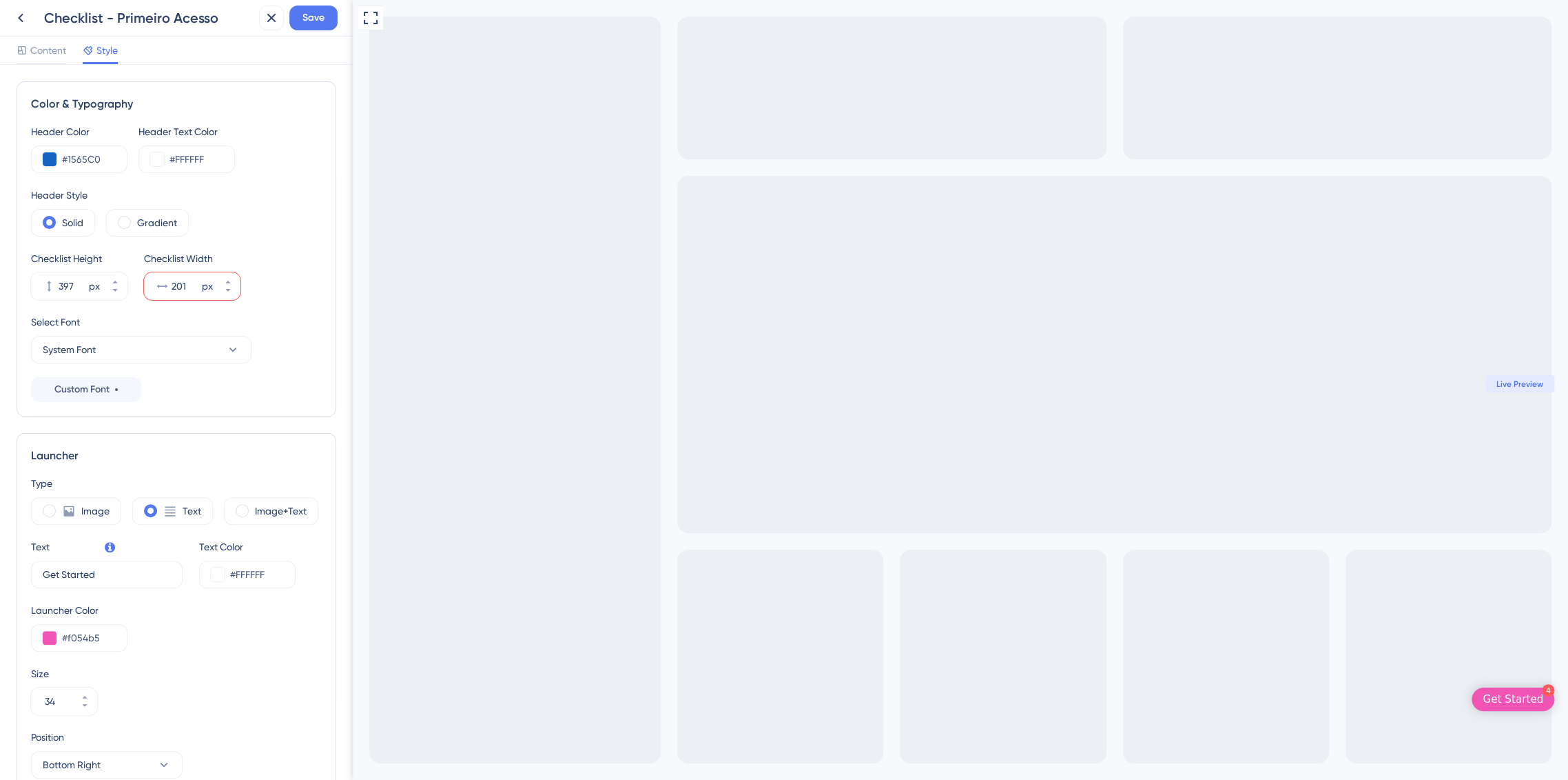
click at [245, 315] on div "Select Font" at bounding box center [176, 322] width 291 height 16
click at [181, 285] on input "201" at bounding box center [185, 285] width 28 height 16
click at [183, 297] on div "201 px" at bounding box center [180, 285] width 72 height 28
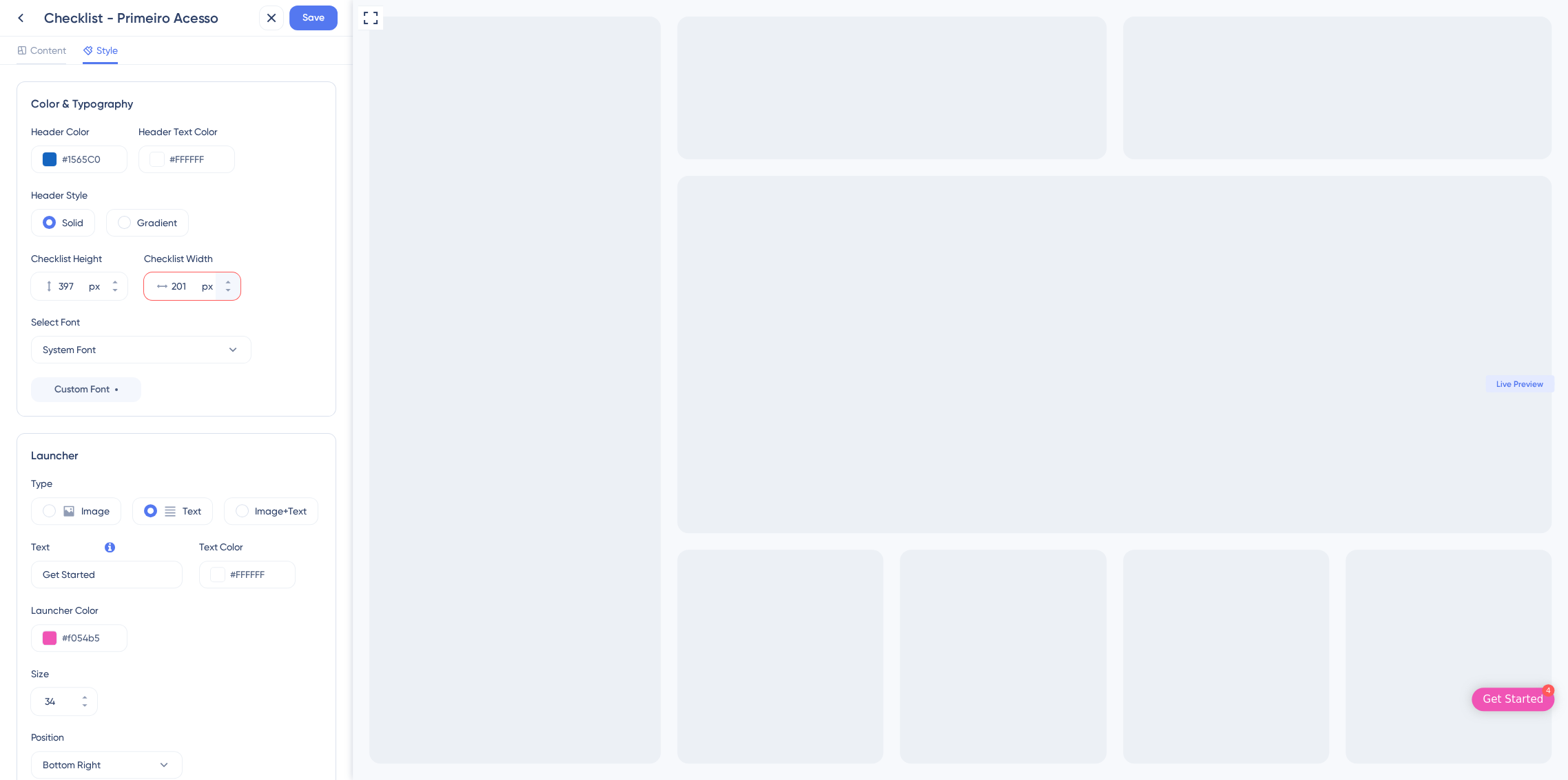
click at [183, 295] on input "201" at bounding box center [185, 285] width 28 height 16
click at [327, 323] on div "Color & Typography Header Color #1565C0 Header Text Color #FFFFFF Header Style …" at bounding box center [176, 422] width 353 height 715
click at [179, 294] on input "180" at bounding box center [185, 285] width 28 height 16
click at [179, 289] on input "180" at bounding box center [185, 285] width 28 height 16
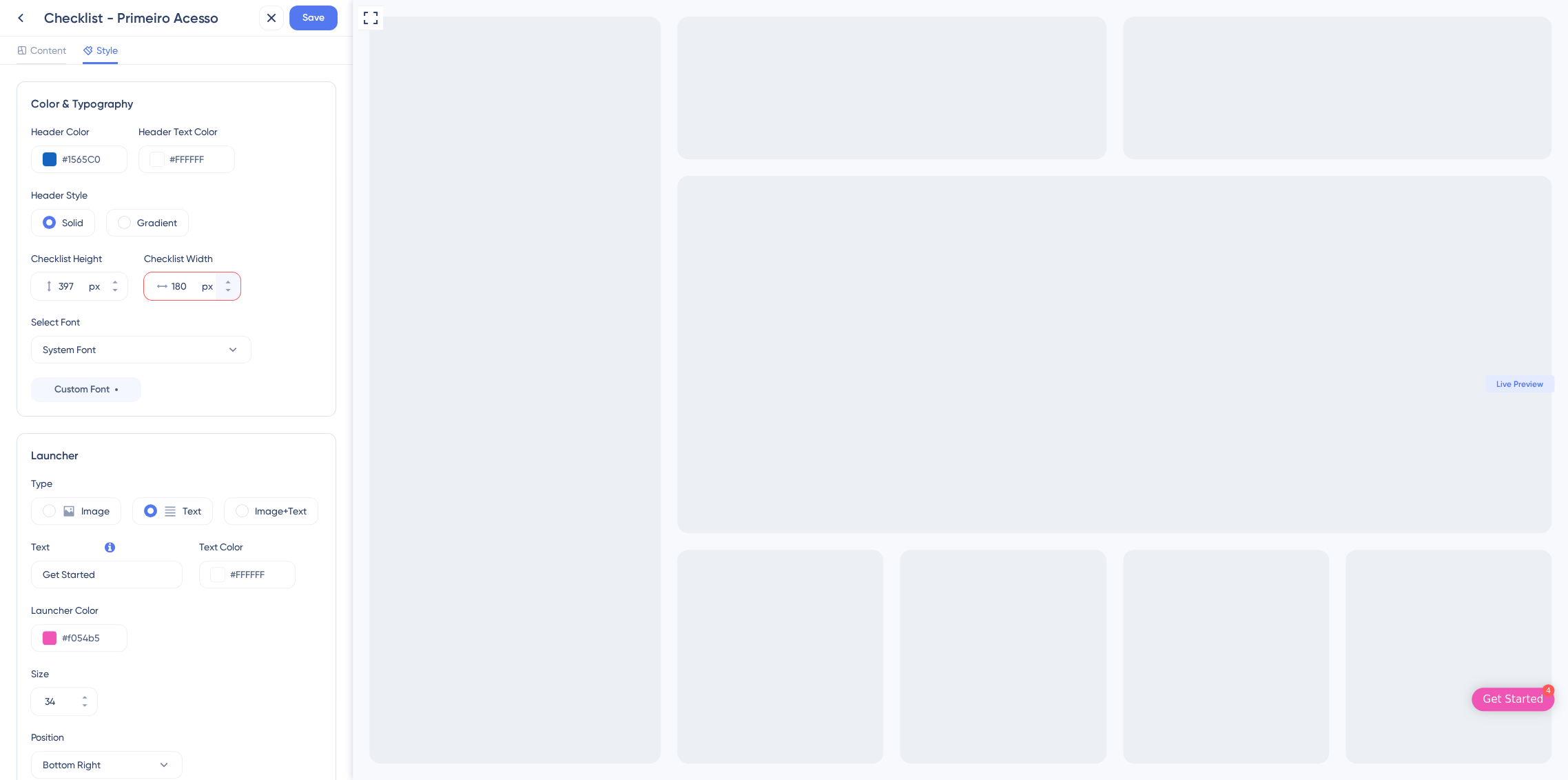
drag, startPoint x: 171, startPoint y: 287, endPoint x: 186, endPoint y: 291, distance: 15.5
click at [186, 290] on div "180 px" at bounding box center [180, 285] width 72 height 28
click at [186, 290] on input "180" at bounding box center [185, 285] width 28 height 16
click at [276, 284] on div "Checklist Height 397 px Checklist Width 310 px" at bounding box center [176, 275] width 291 height 50
click at [279, 334] on div "Select Font System Font" at bounding box center [176, 339] width 291 height 50
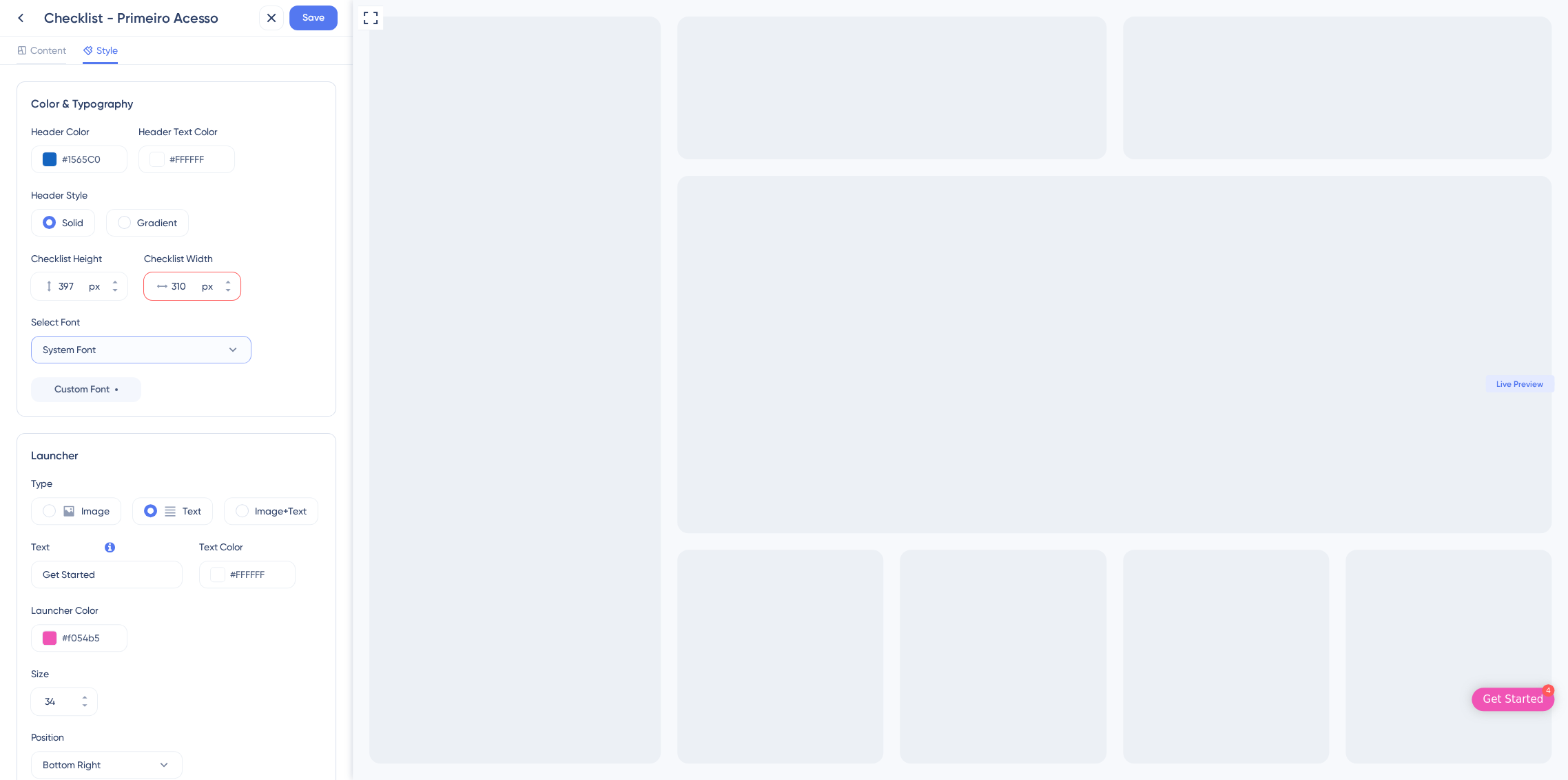
click at [225, 347] on button "System Font" at bounding box center [141, 349] width 220 height 28
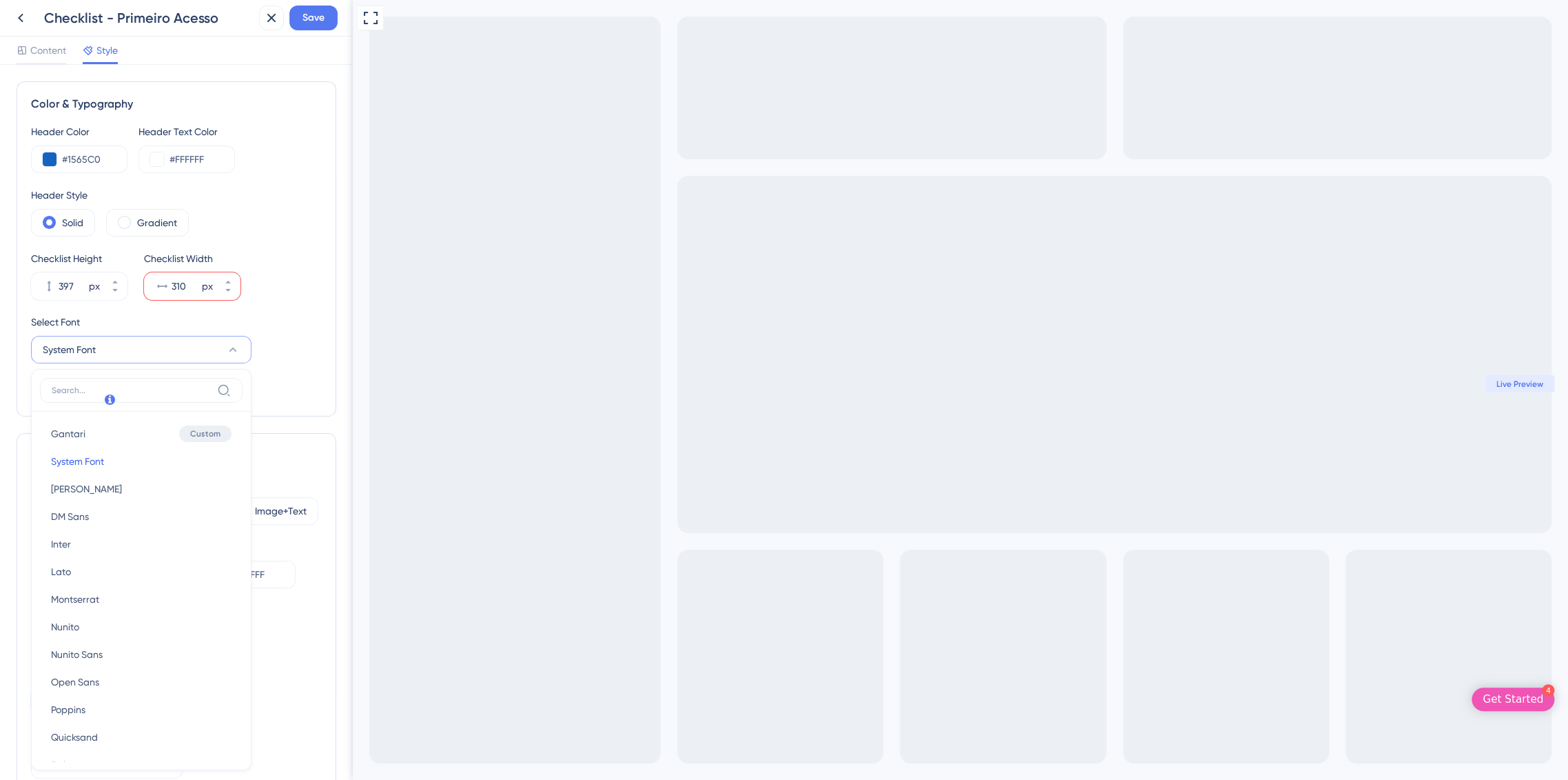
scroll to position [146, 0]
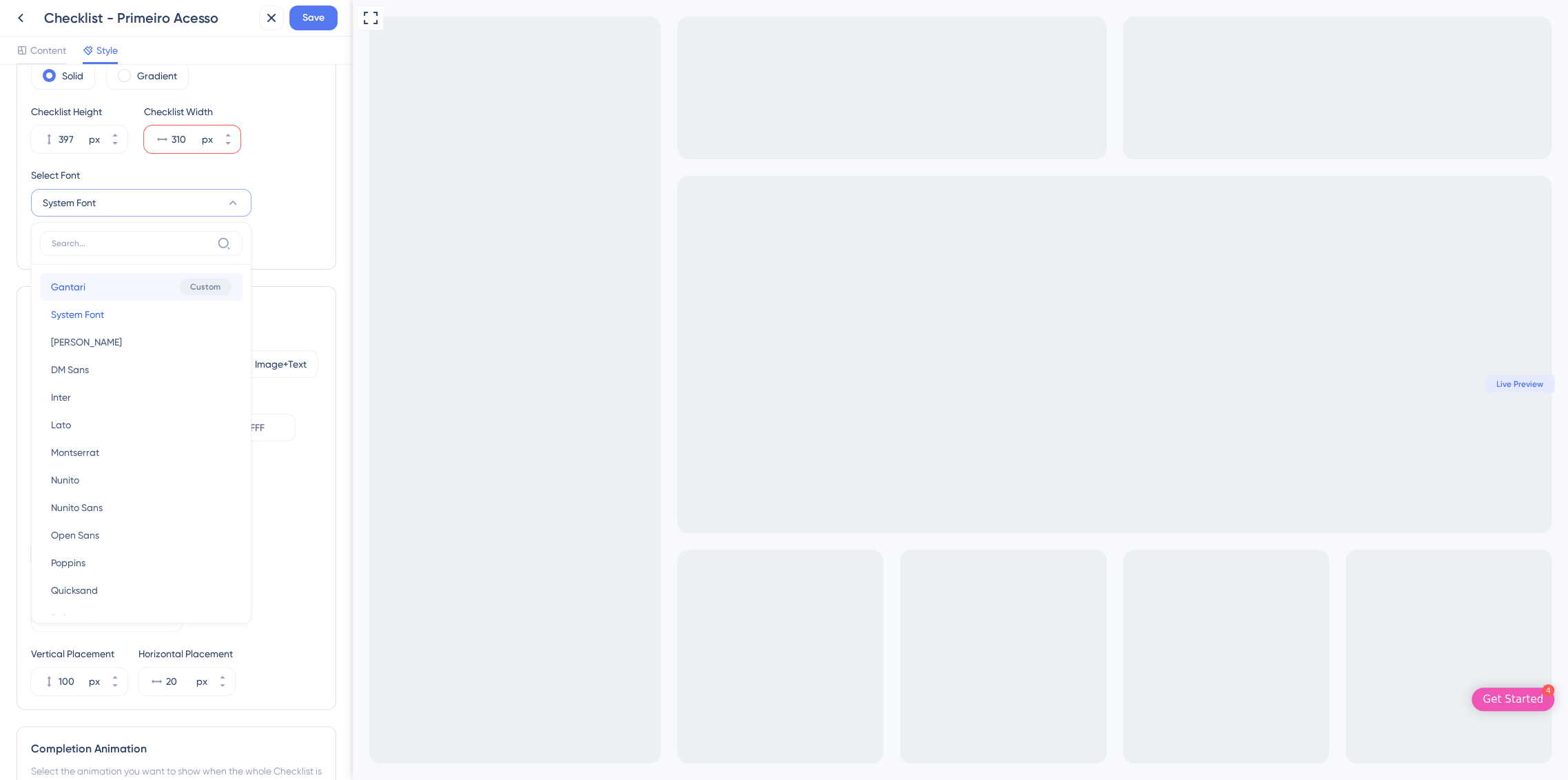
click at [160, 286] on button "Gantari Gantari Custom" at bounding box center [142, 286] width 203 height 28
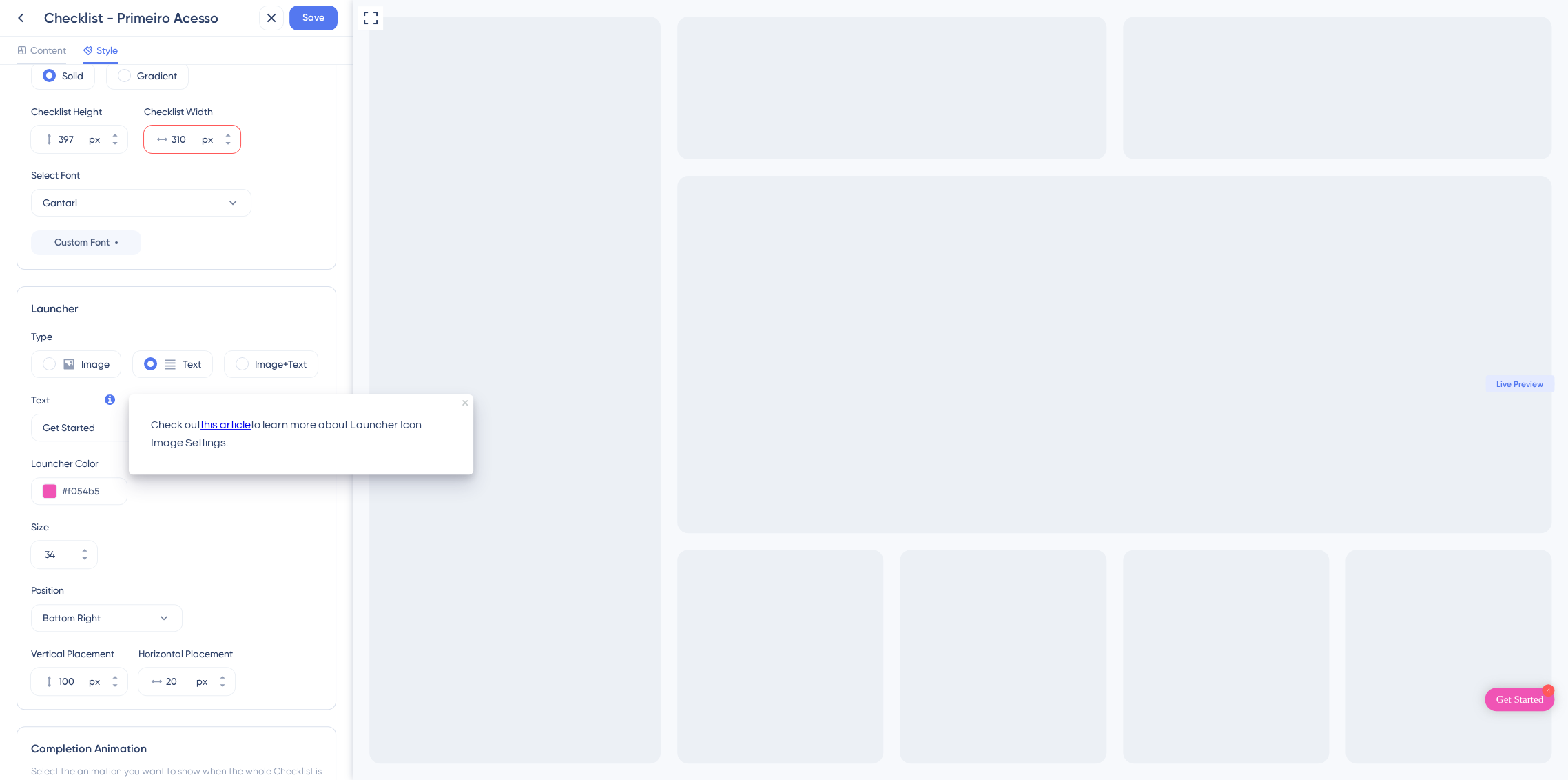
click at [270, 143] on div "Checklist Height 397 px Checklist Width 310 px" at bounding box center [176, 128] width 291 height 50
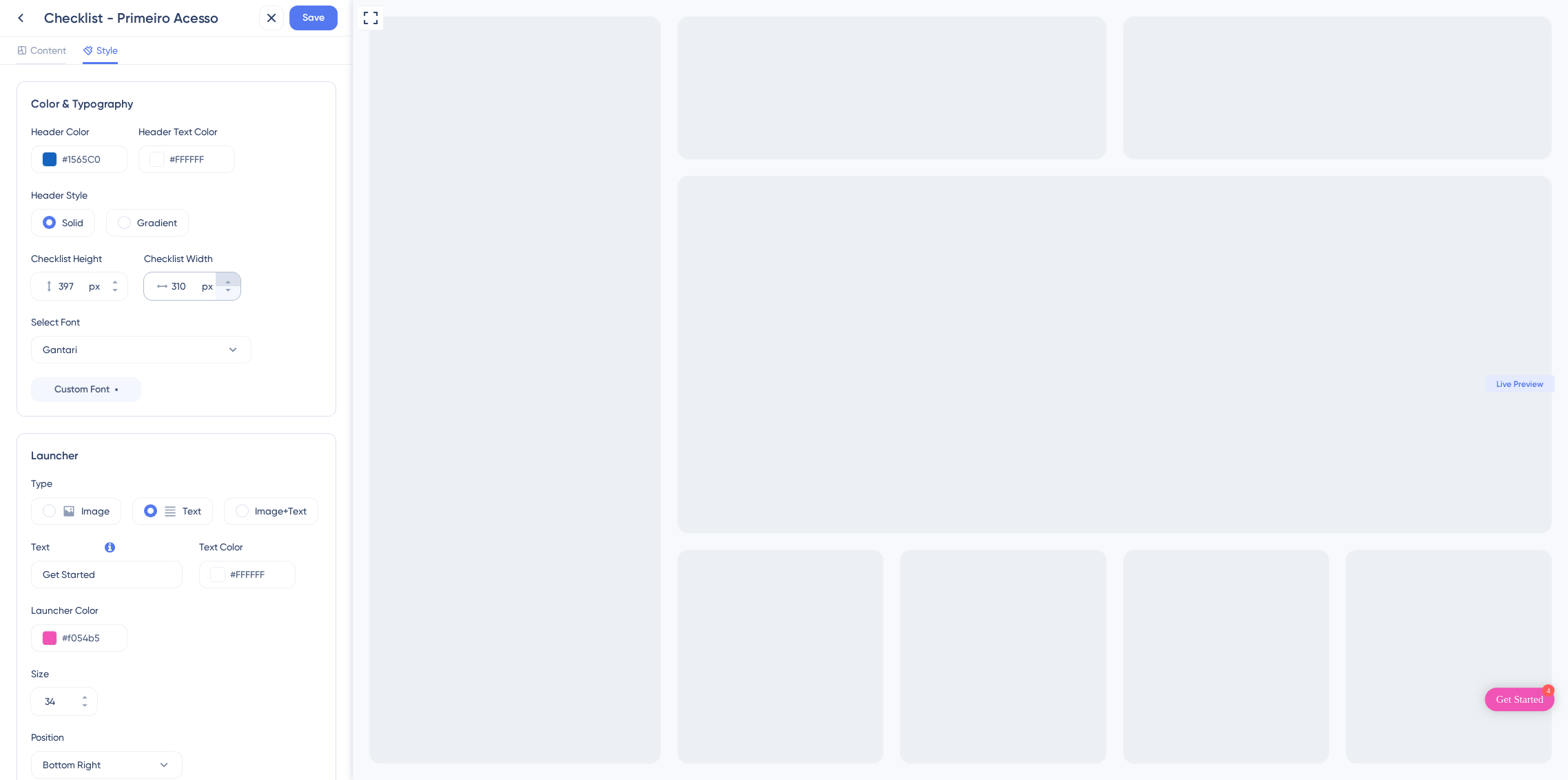
scroll to position [0, 0]
click at [186, 287] on input "310" at bounding box center [185, 285] width 28 height 16
click at [254, 314] on div "Select Font" at bounding box center [176, 322] width 291 height 16
click at [226, 282] on icon at bounding box center [228, 281] width 5 height 3
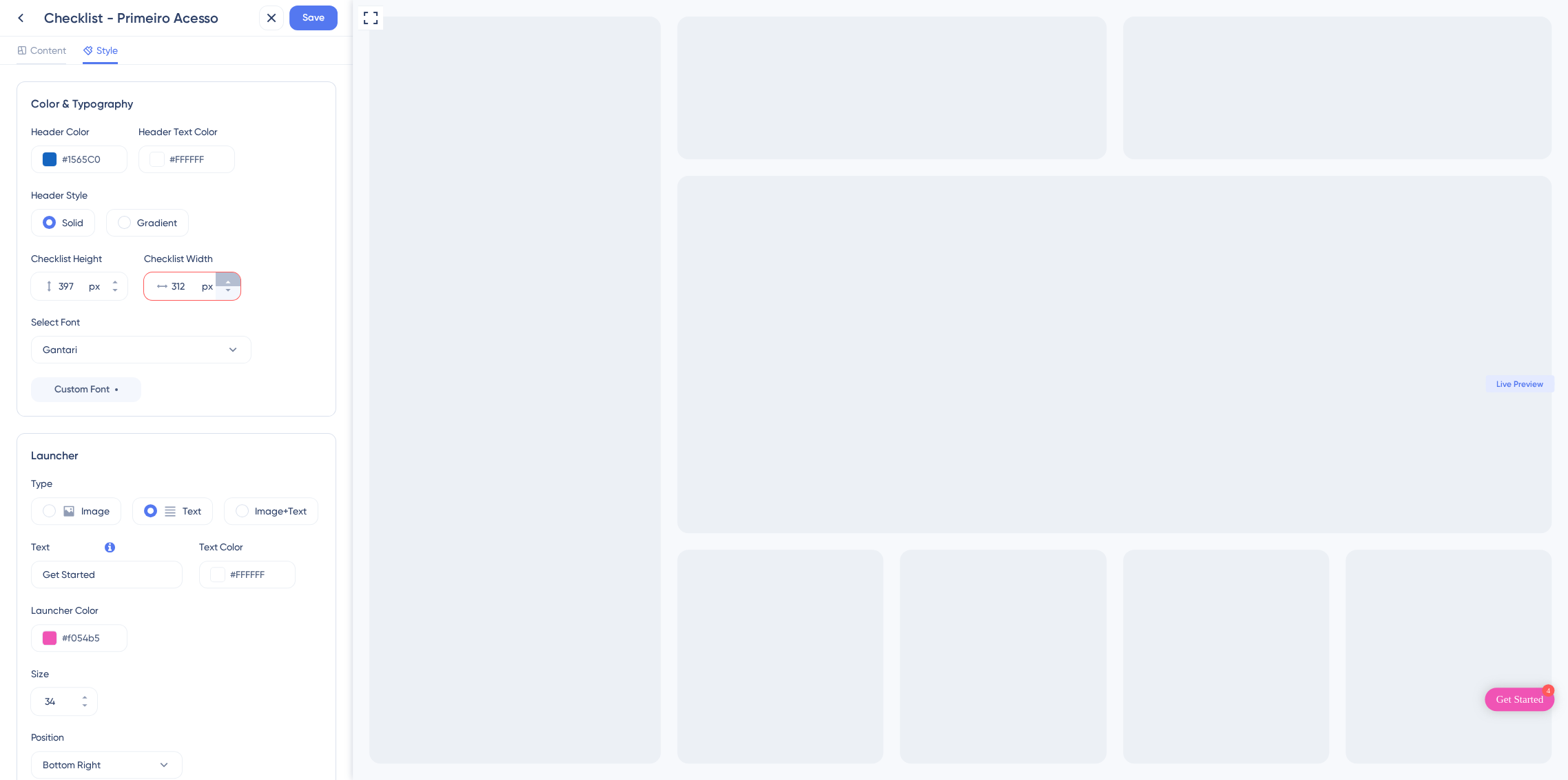
click at [226, 282] on icon at bounding box center [228, 281] width 5 height 3
type input "313"
click at [282, 300] on div "Header Color #1565C0 Header Text Color #FFFFFF Header Style Solid Gradient Chec…" at bounding box center [176, 262] width 291 height 279
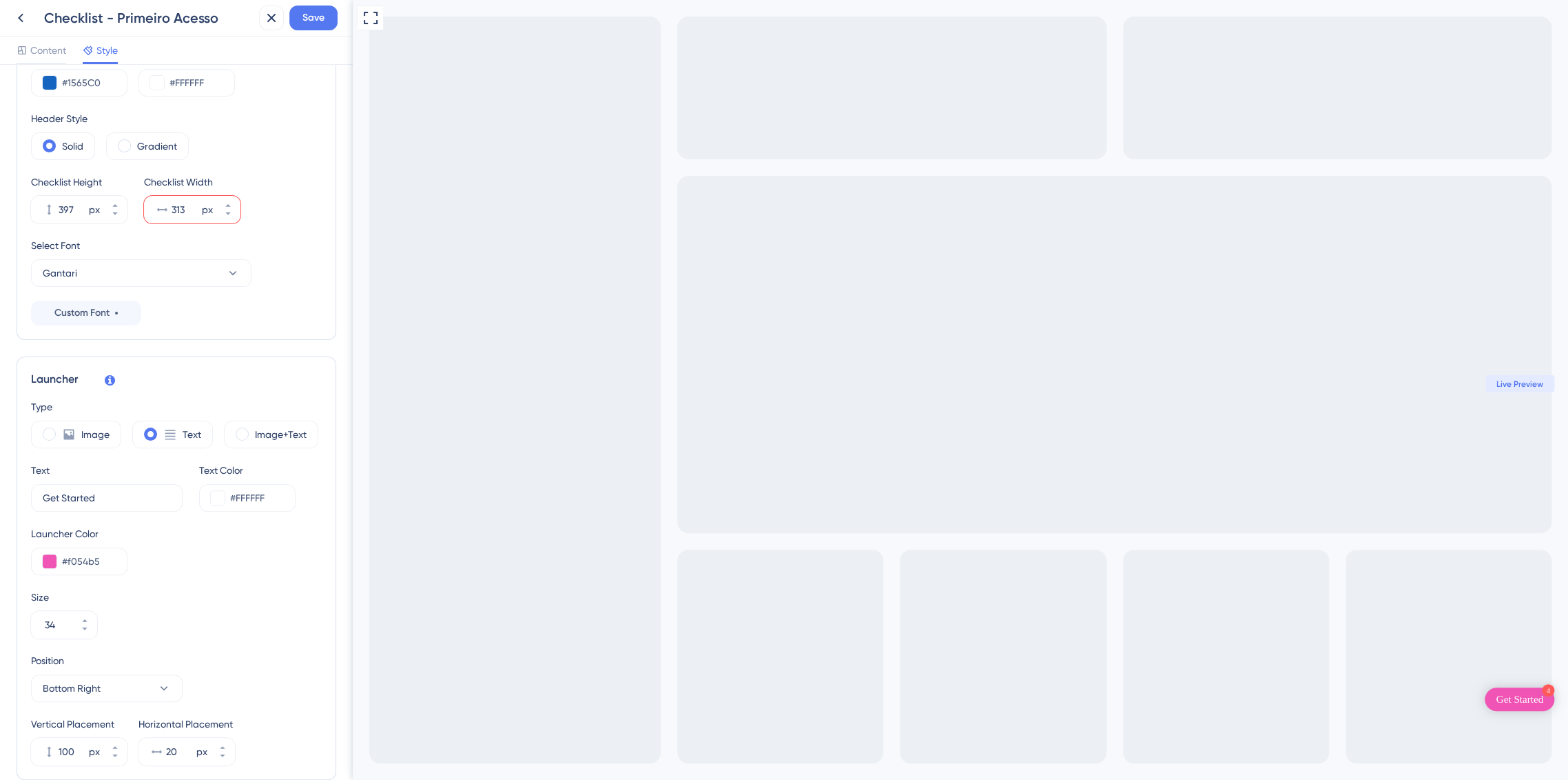
scroll to position [230, 0]
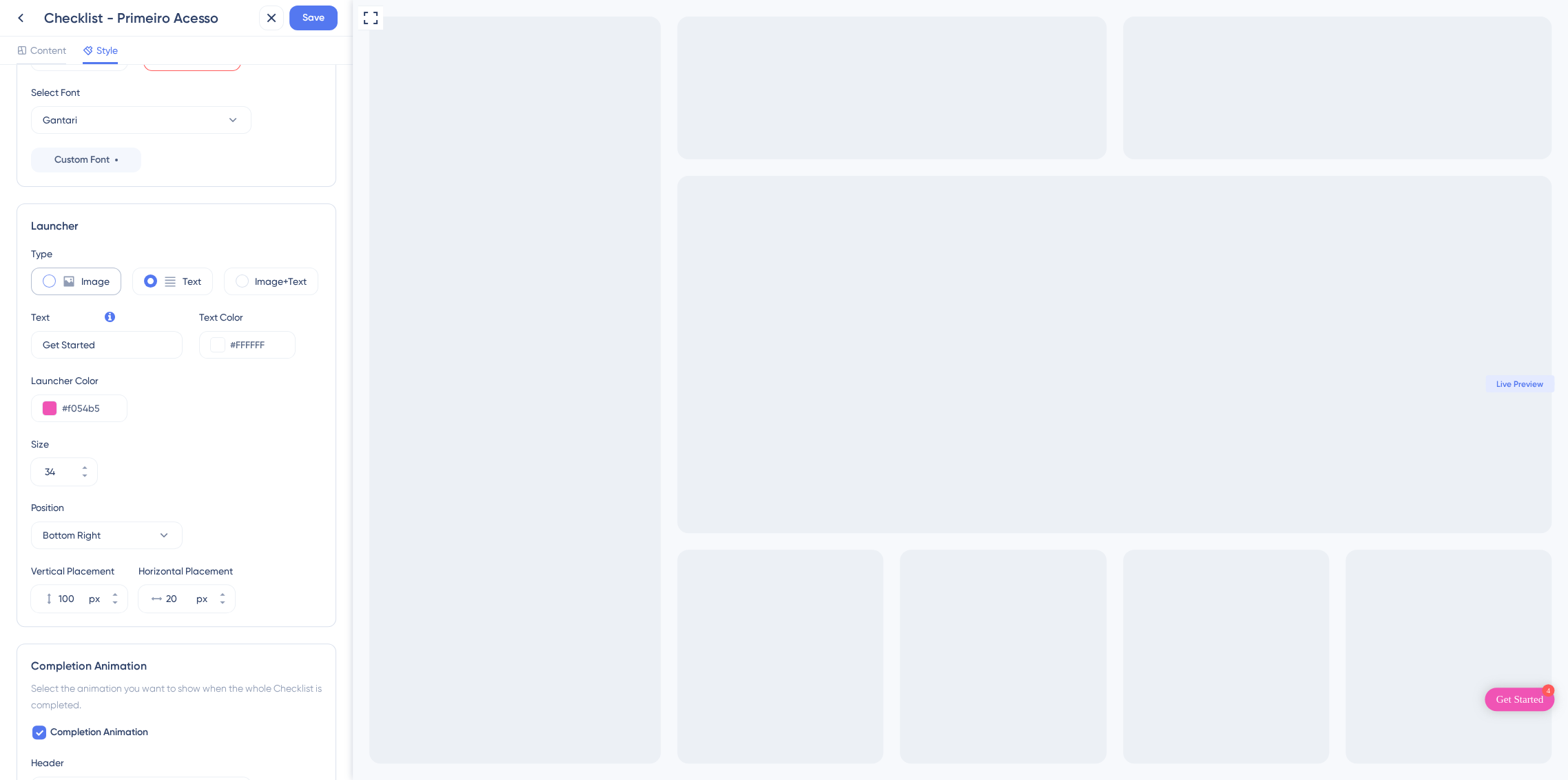
click at [67, 284] on icon at bounding box center [69, 281] width 11 height 11
click at [145, 281] on span at bounding box center [151, 281] width 13 height 13
click at [162, 277] on input "radio" at bounding box center [162, 277] width 0 height 0
type input "34"
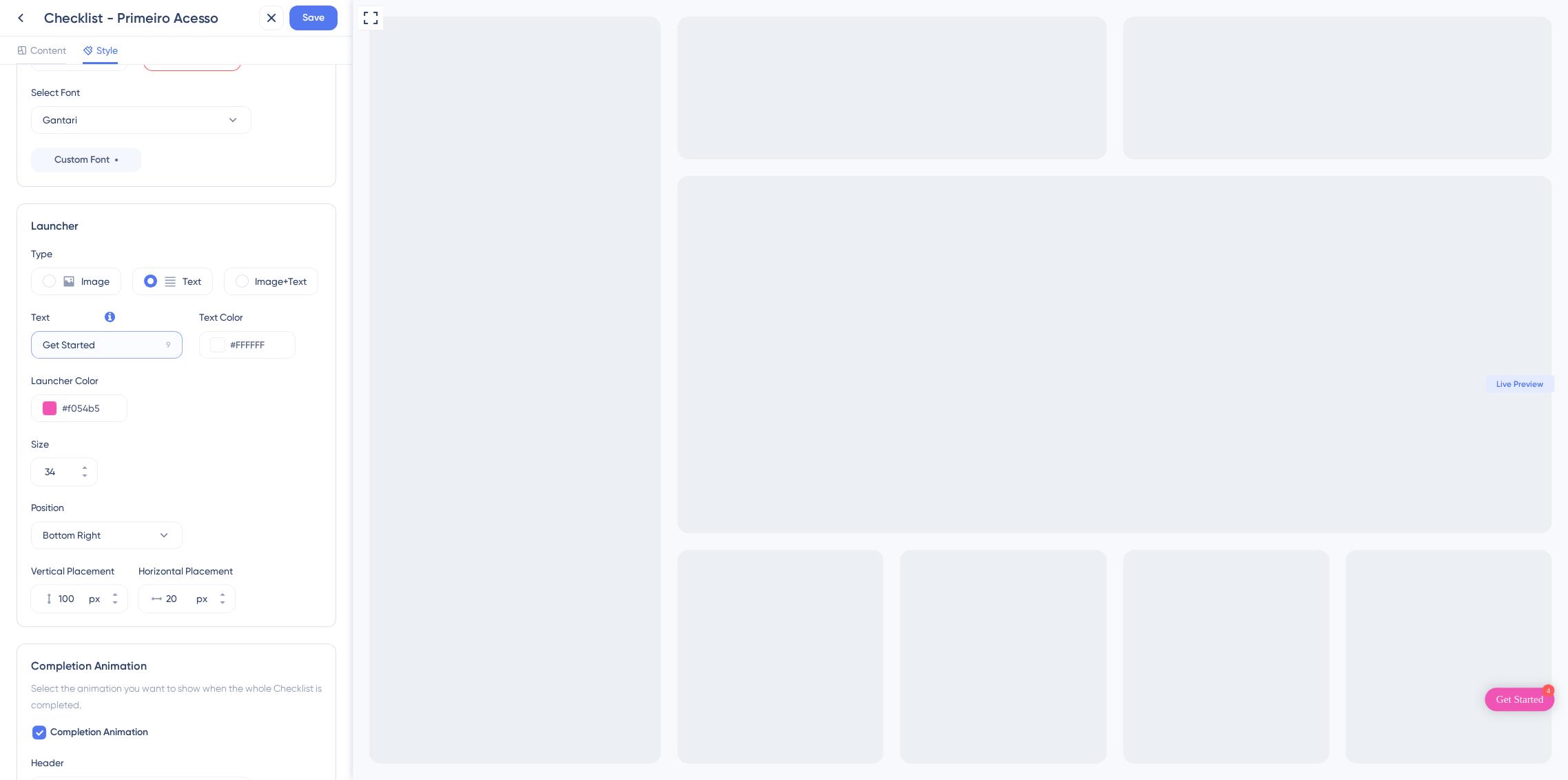
click at [98, 347] on input "Get Started" at bounding box center [101, 345] width 118 height 15
click at [98, 346] on input "Get Started" at bounding box center [101, 345] width 118 height 15
click at [51, 410] on button at bounding box center [50, 408] width 13 height 13
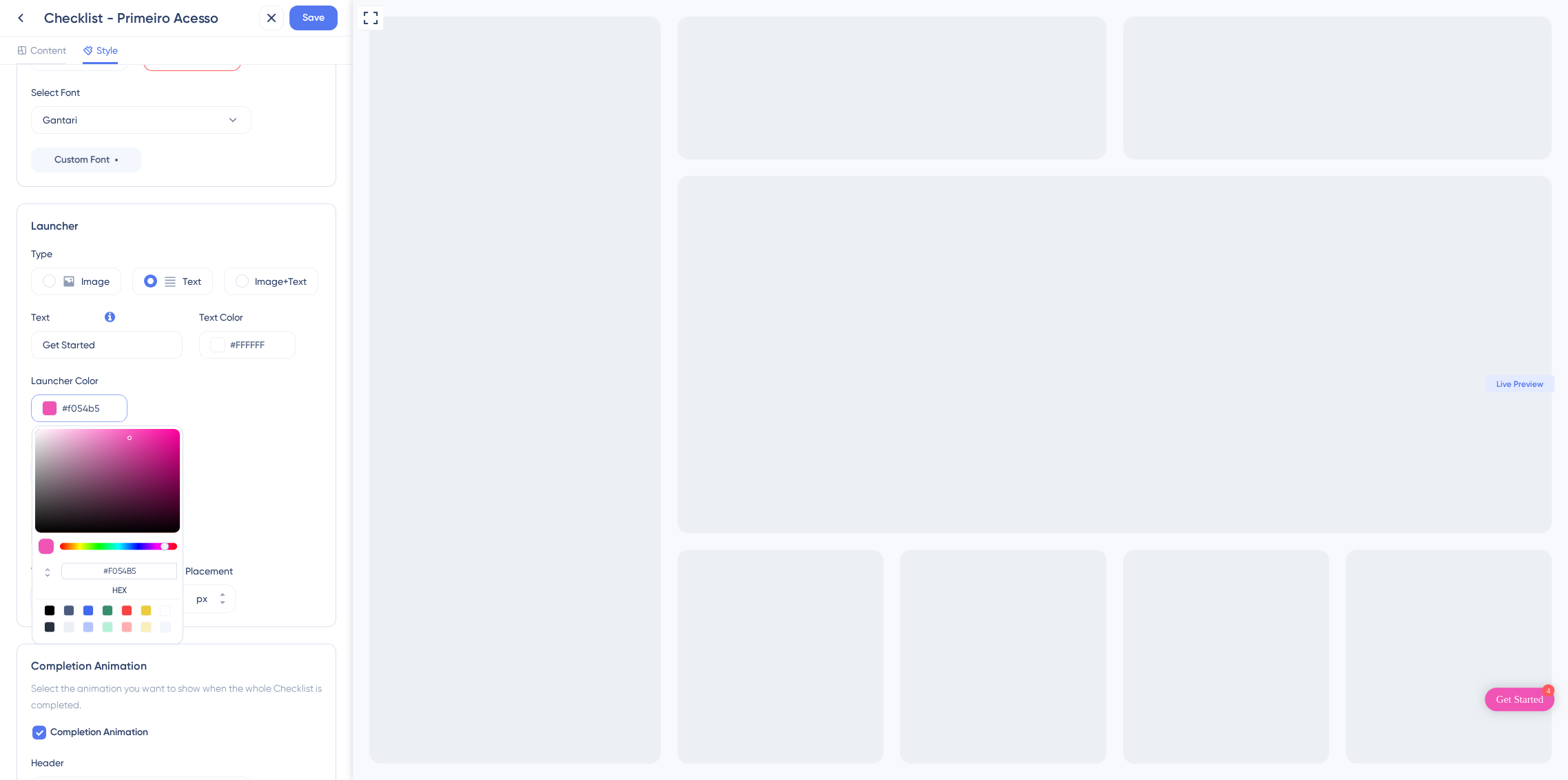
click at [51, 409] on button at bounding box center [50, 408] width 13 height 13
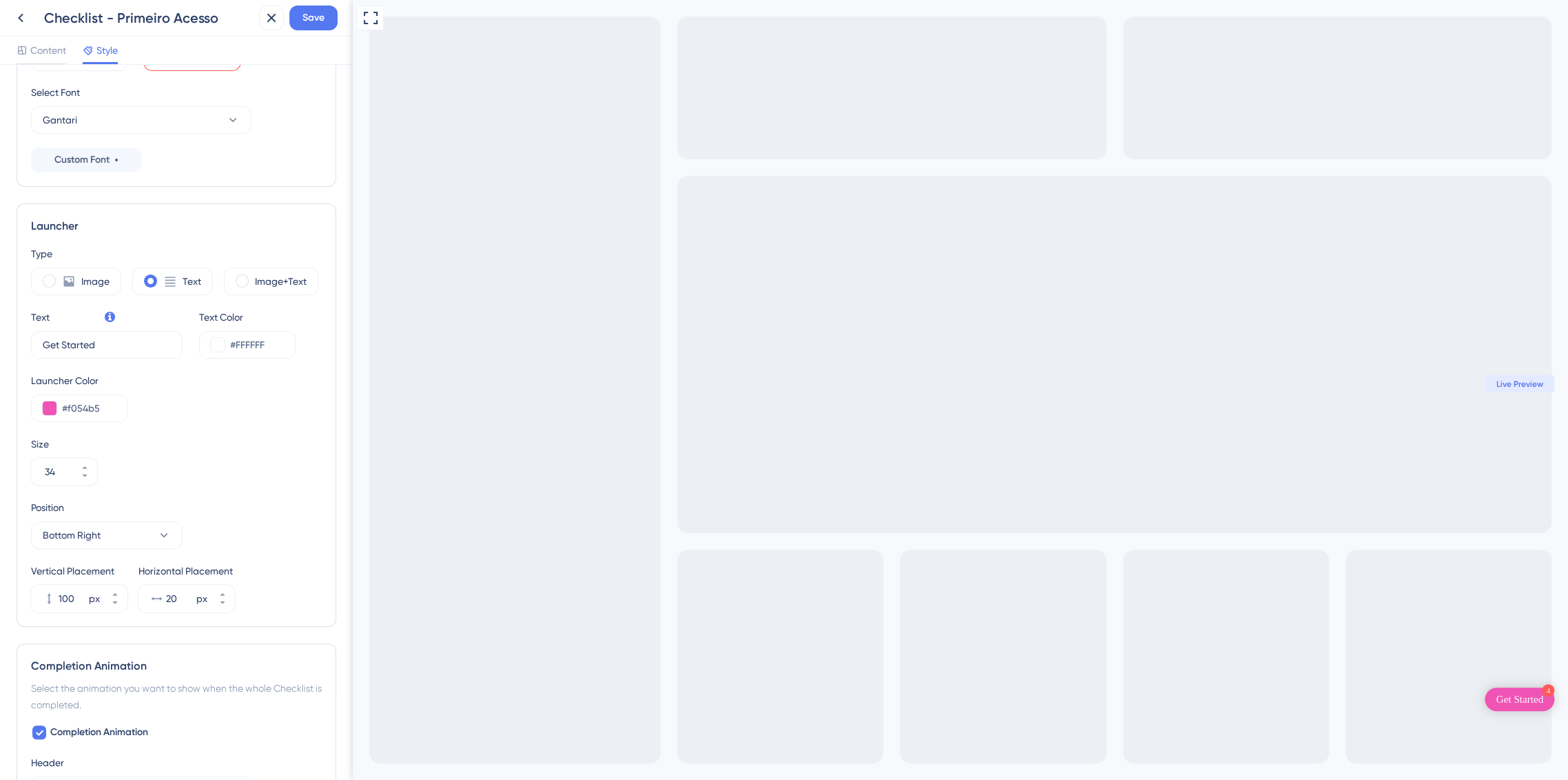
click at [387, 417] on div "Full Screen Preview 4 Get Started Welcome to BMS! Let’s set up your first steps…" at bounding box center [961, 511] width 1215 height 1022
click at [254, 417] on div "Launcher Color #f054b5" at bounding box center [176, 397] width 291 height 50
click at [43, 392] on div "Launcher Color #f054b5" at bounding box center [78, 397] width 97 height 50
click at [65, 409] on input "#f054b5" at bounding box center [89, 408] width 54 height 16
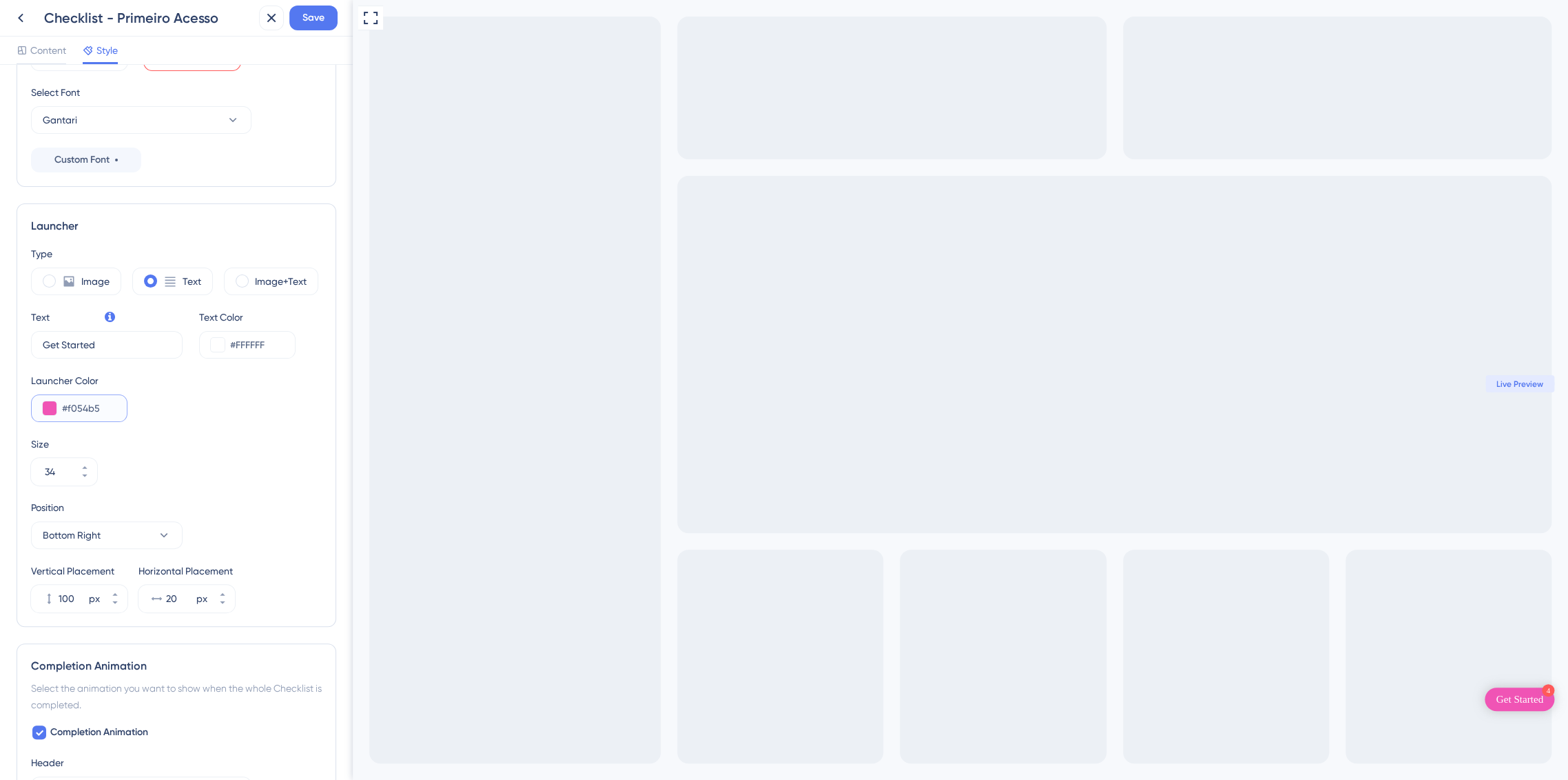
click at [65, 409] on input "#f054b5" at bounding box center [89, 408] width 54 height 16
click at [87, 408] on input "#f054b5" at bounding box center [89, 408] width 54 height 16
paste input "27AE5"
type input "#27AE55"
click at [253, 494] on div "Type Image Text Image+Text Text Get Started 9 Text Color #FFFFFF Launcher Color…" at bounding box center [176, 428] width 291 height 367
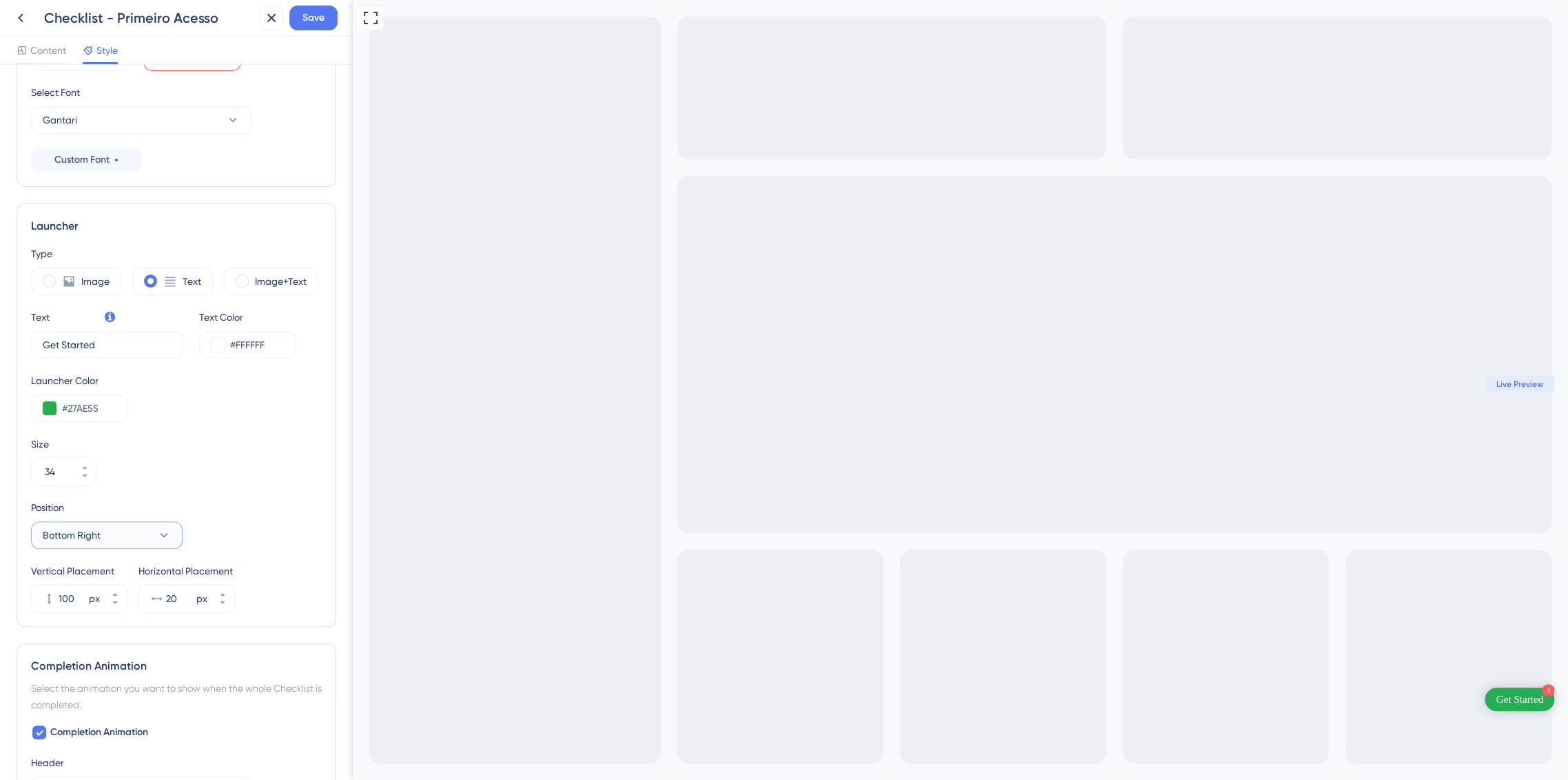
click at [107, 530] on button "Bottom Right" at bounding box center [106, 534] width 151 height 28
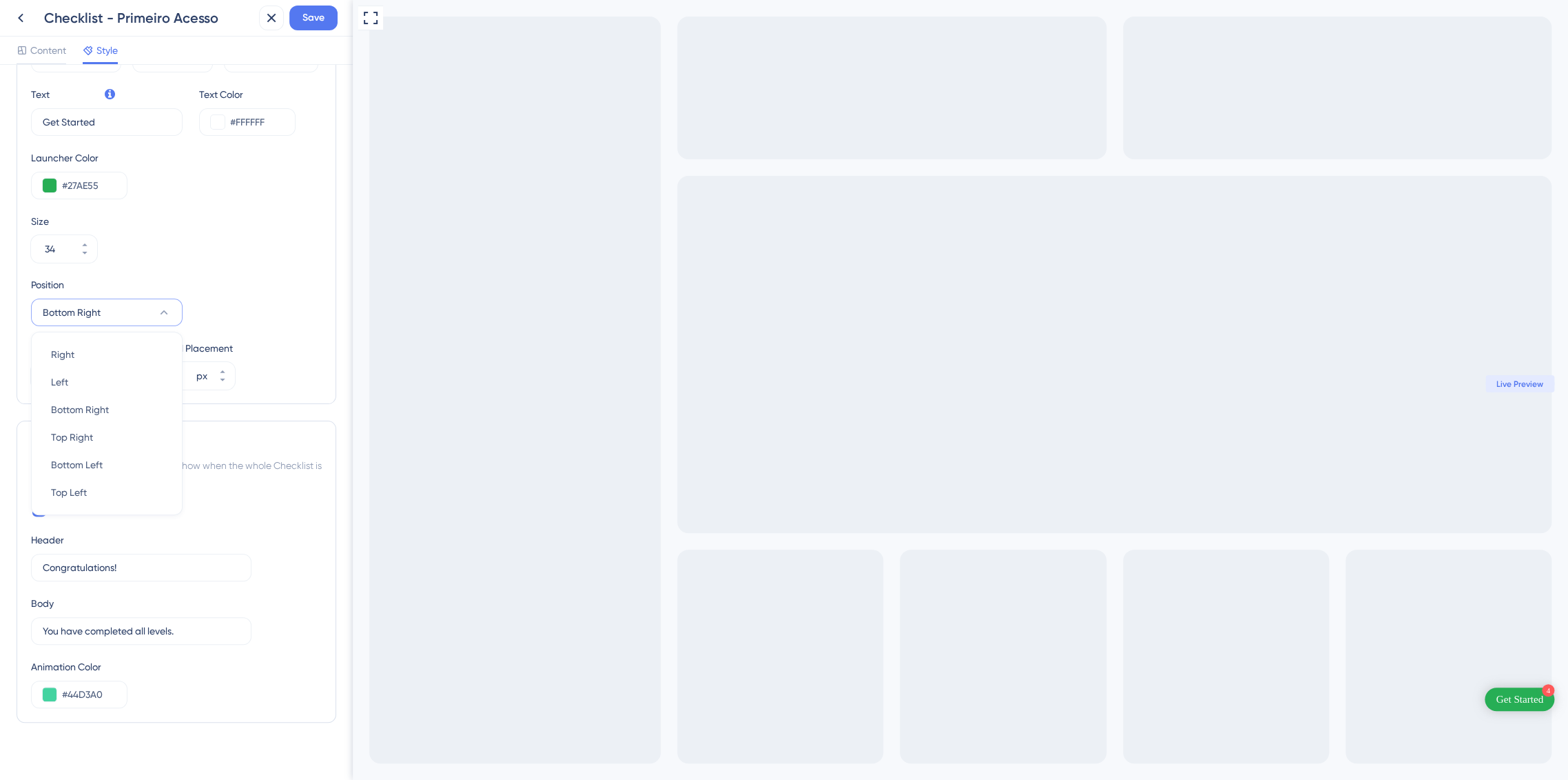
click at [287, 329] on div "Position Bottom Right Right Right Left Left Bottom Right Bottom Right Top Right…" at bounding box center [176, 333] width 291 height 113
click at [160, 562] on input "Congratulations!" at bounding box center [135, 568] width 184 height 15
click at [46, 699] on div "#44D3A0" at bounding box center [78, 694] width 97 height 28
click at [77, 696] on input "#44D3A0" at bounding box center [89, 694] width 54 height 16
paste input "27AE55"
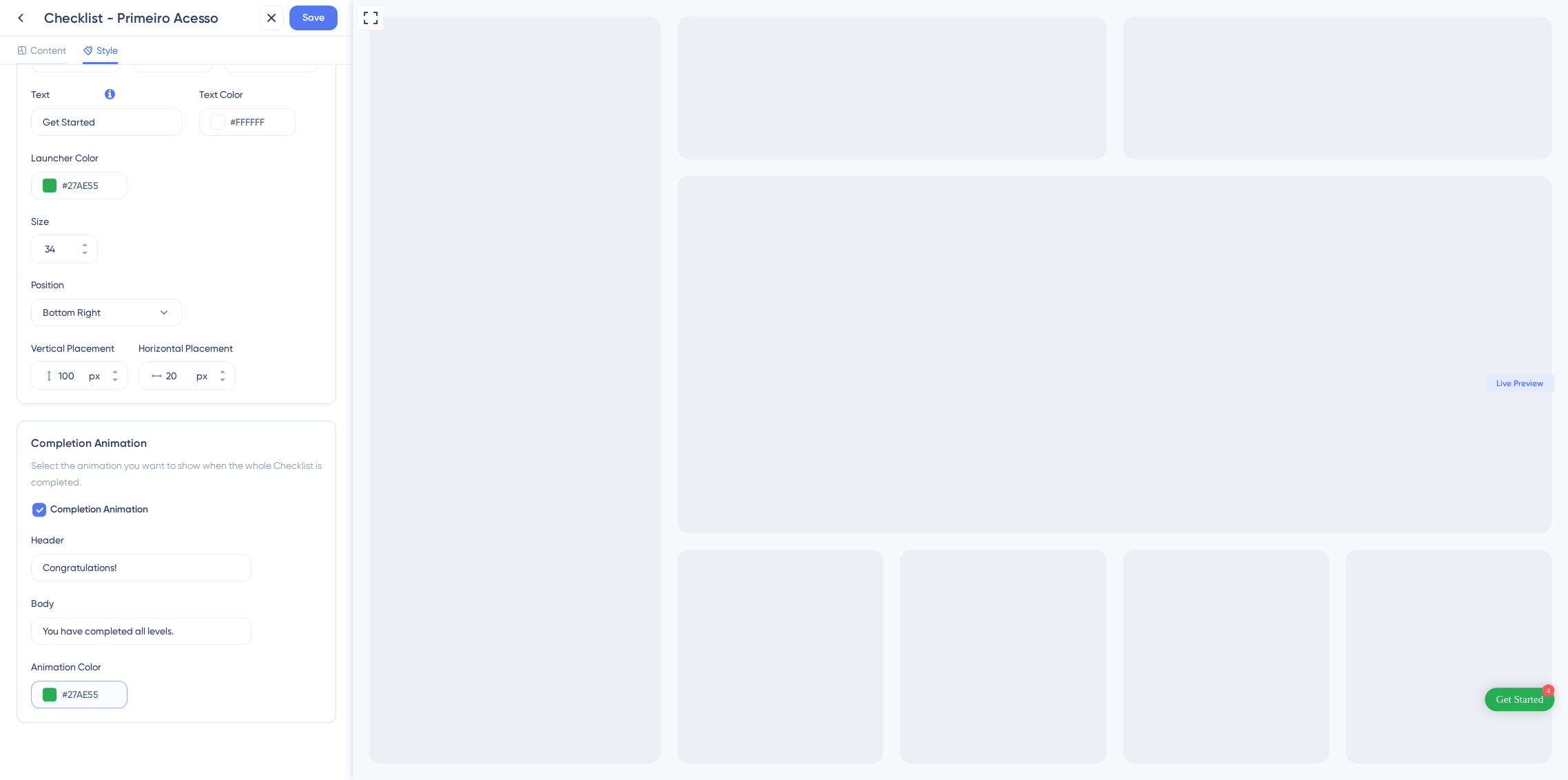
type input "#27AE55"
click at [210, 695] on div "Animation Color #27AE55" at bounding box center [176, 683] width 291 height 50
click at [201, 623] on input "You have completed all levels." at bounding box center [135, 631] width 184 height 15
drag, startPoint x: 188, startPoint y: 625, endPoint x: 40, endPoint y: 635, distance: 148.3
click at [40, 635] on label "You have completed all levels. 10" at bounding box center [141, 631] width 220 height 28
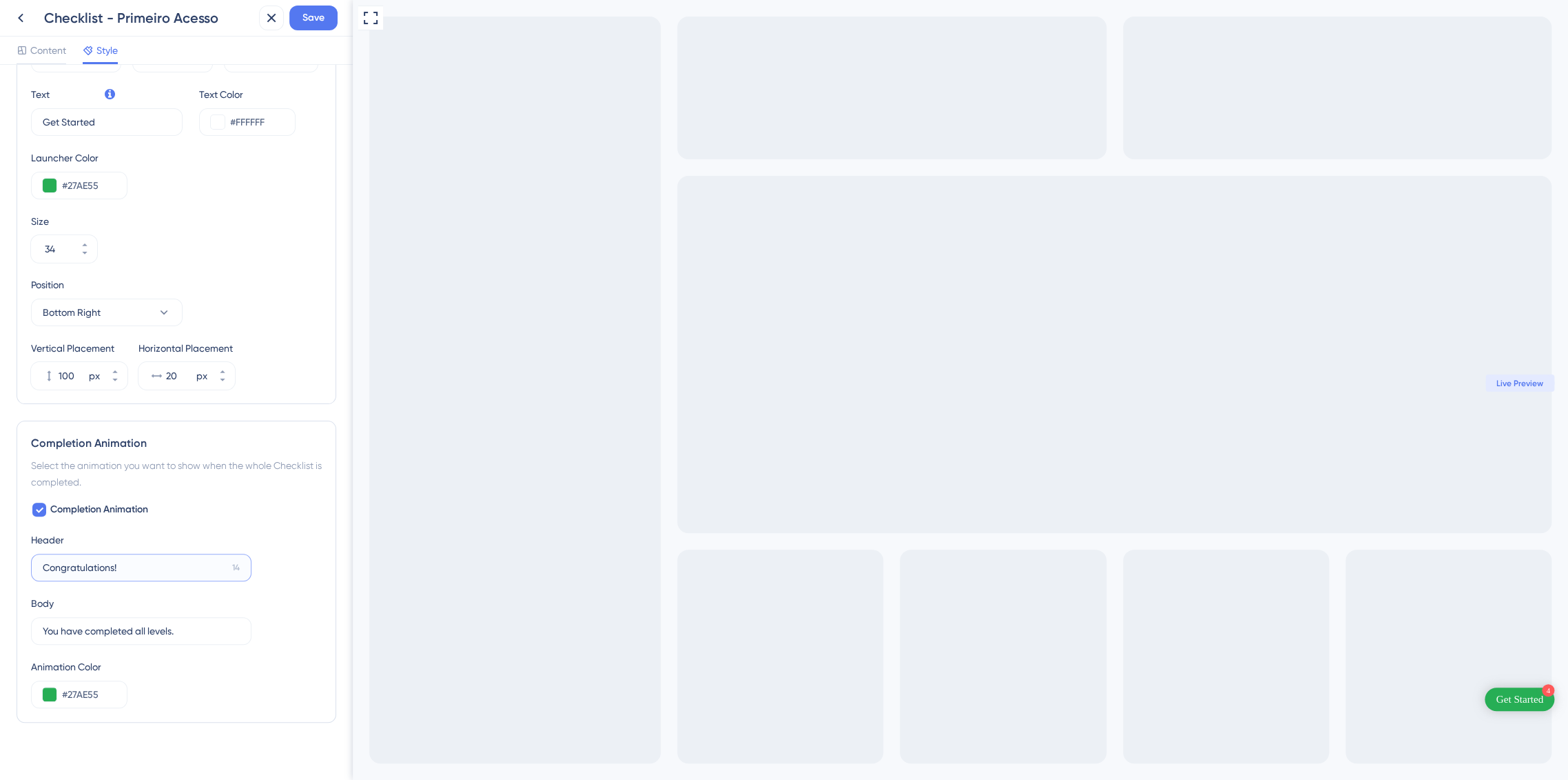
click at [184, 564] on input "Congratulations!" at bounding box center [135, 568] width 184 height 15
click at [199, 626] on input "You have completed all levels." at bounding box center [135, 631] width 184 height 15
click at [131, 566] on input "Congratulations!" at bounding box center [135, 568] width 184 height 15
paste input "Well done"
type input "Well done!"
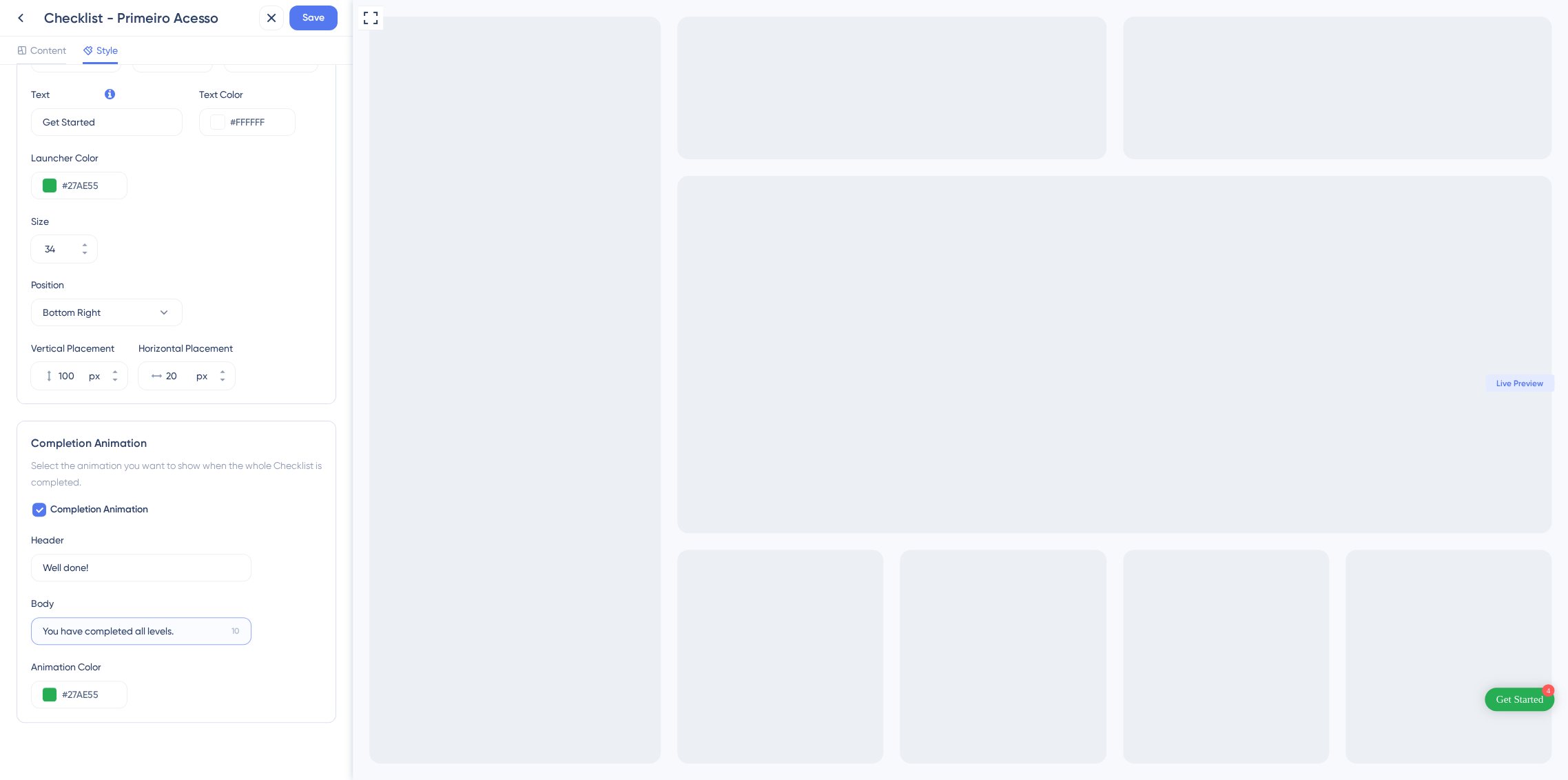
click at [188, 635] on input "You have completed all levels." at bounding box center [135, 631] width 184 height 15
click at [151, 630] on input "You have completed all levels." at bounding box center [135, 631] width 184 height 15
paste input "All done — track your results and make d"
click at [87, 632] on input "All done — track your results and make d" at bounding box center [136, 631] width 186 height 15
drag, startPoint x: 94, startPoint y: 631, endPoint x: 0, endPoint y: 627, distance: 94.1
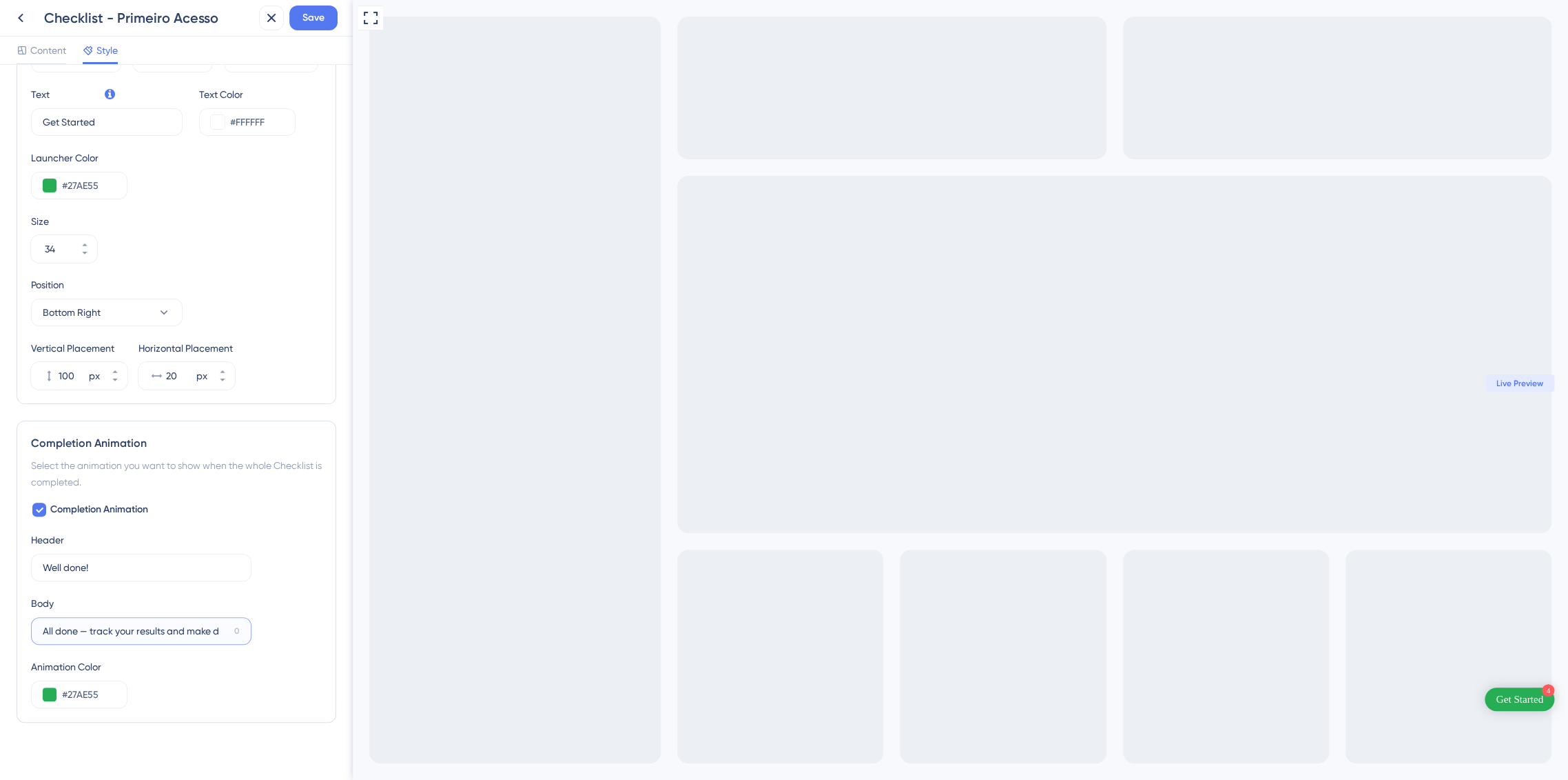
click at [0, 627] on div "Color & Typography Header Color #1565C0 Header Text Color #FFFFFF Header Style …" at bounding box center [176, 422] width 353 height 715
click at [186, 635] on input "Track your results and make d" at bounding box center [136, 631] width 186 height 15
type input "Track your results and make data-driven"
click at [164, 758] on div "Color & Typography Header Color #1565C0 Header Text Color #FFFFFF Header Style …" at bounding box center [176, 204] width 320 height 1148
click at [177, 634] on input "text" at bounding box center [142, 631] width 197 height 15
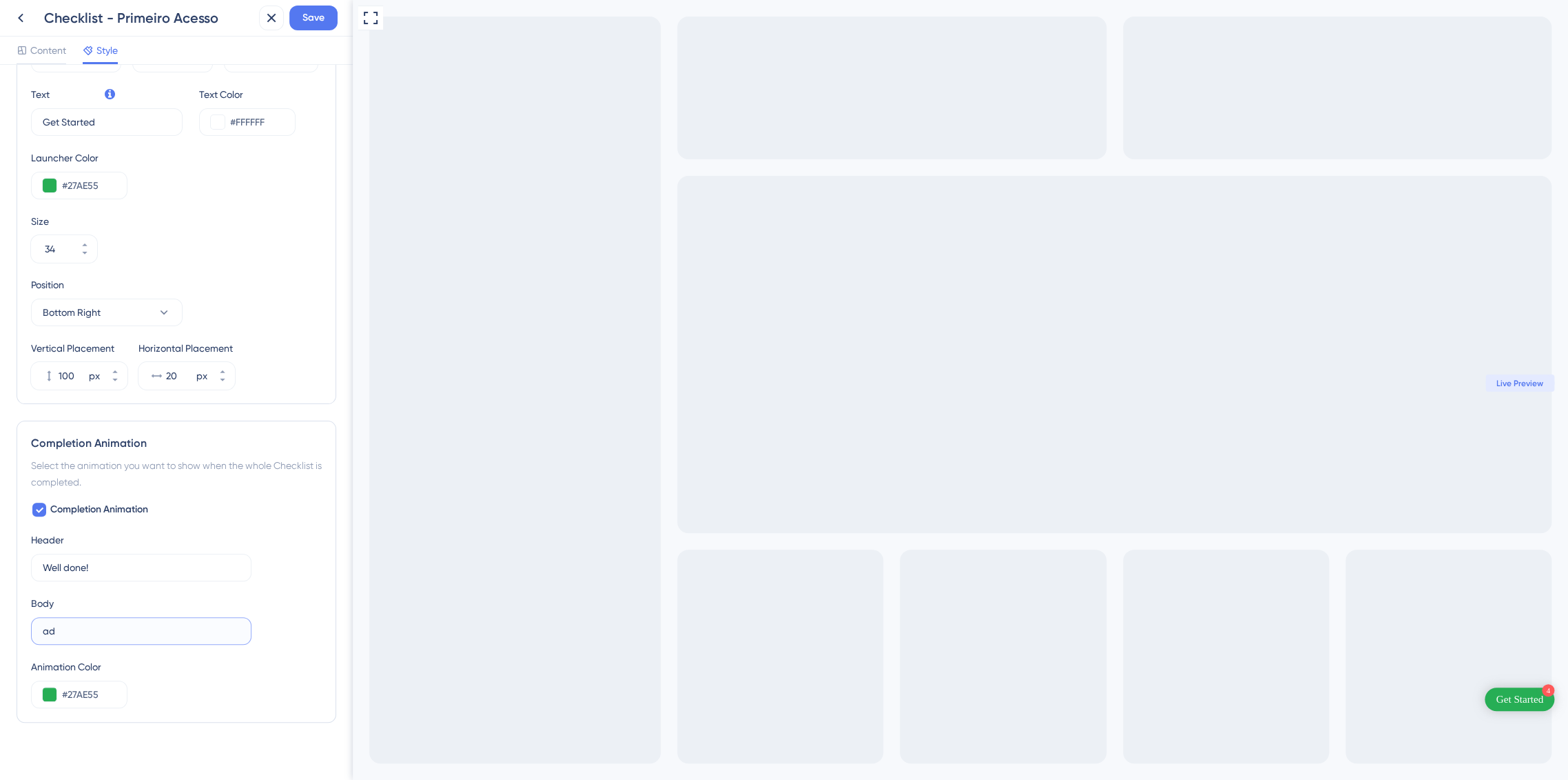
type input "ad"
click at [193, 728] on div "Color & Typography Header Color #1565C0 Header Text Color #FFFFFF Header Style …" at bounding box center [176, 204] width 320 height 1148
click at [166, 630] on input "ad" at bounding box center [142, 631] width 197 height 15
paste input "Track your results and make data-driven"
drag, startPoint x: 125, startPoint y: 632, endPoint x: 0, endPoint y: 617, distance: 125.9
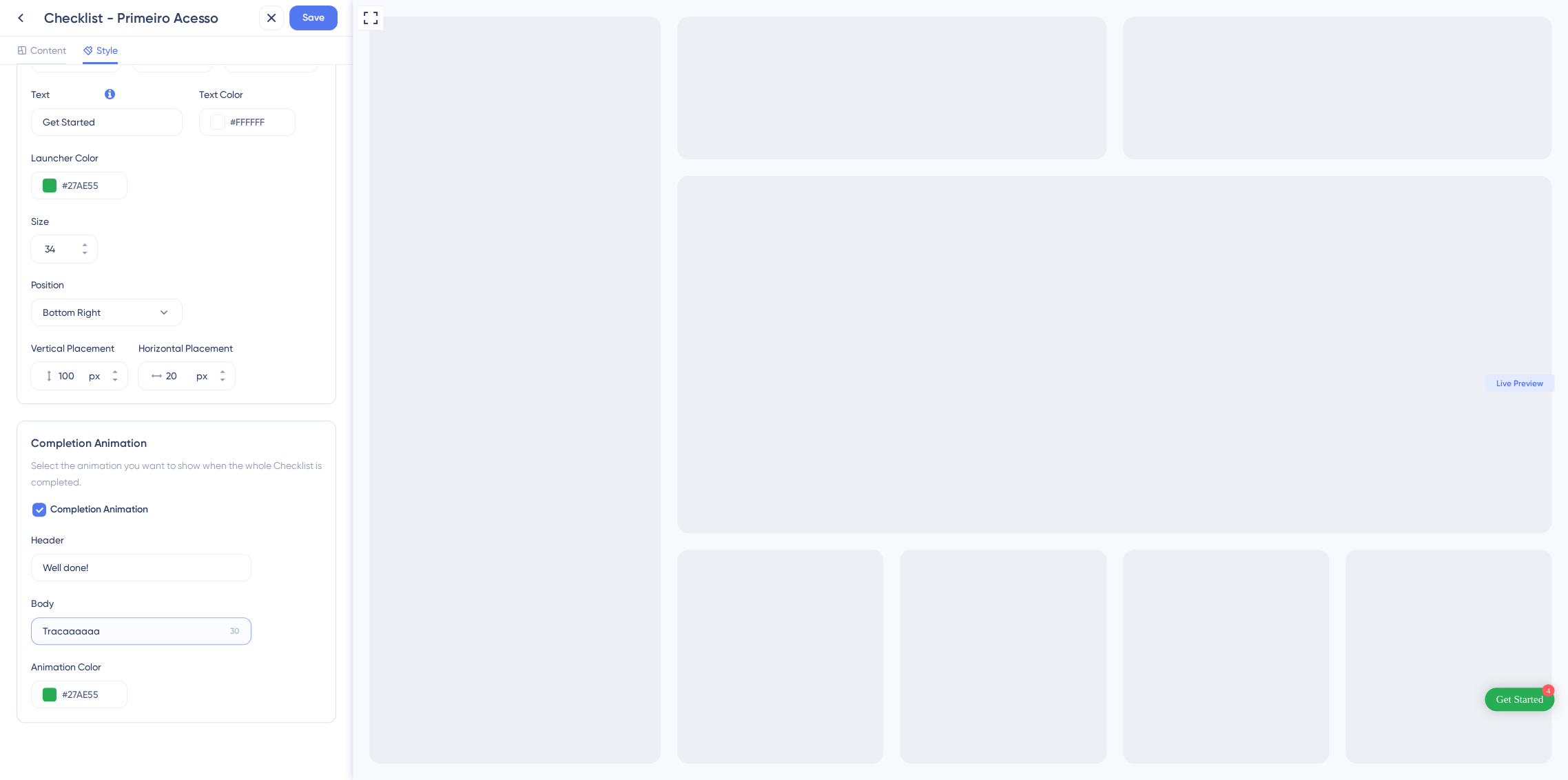
click at [0, 617] on div "Color & Typography Header Color #1565C0 Header Text Color #FFFFFF Header Style …" at bounding box center [176, 422] width 353 height 715
click at [139, 624] on input "Tracaaaaaa" at bounding box center [134, 631] width 182 height 15
paste input "Nice work! Keep an eye on performance."
drag, startPoint x: 90, startPoint y: 632, endPoint x: 12, endPoint y: 632, distance: 78.0
click at [12, 630] on div "Color & Typography Header Color #1565C0 Header Text Color #FFFFFF Header Style …" at bounding box center [176, 422] width 353 height 715
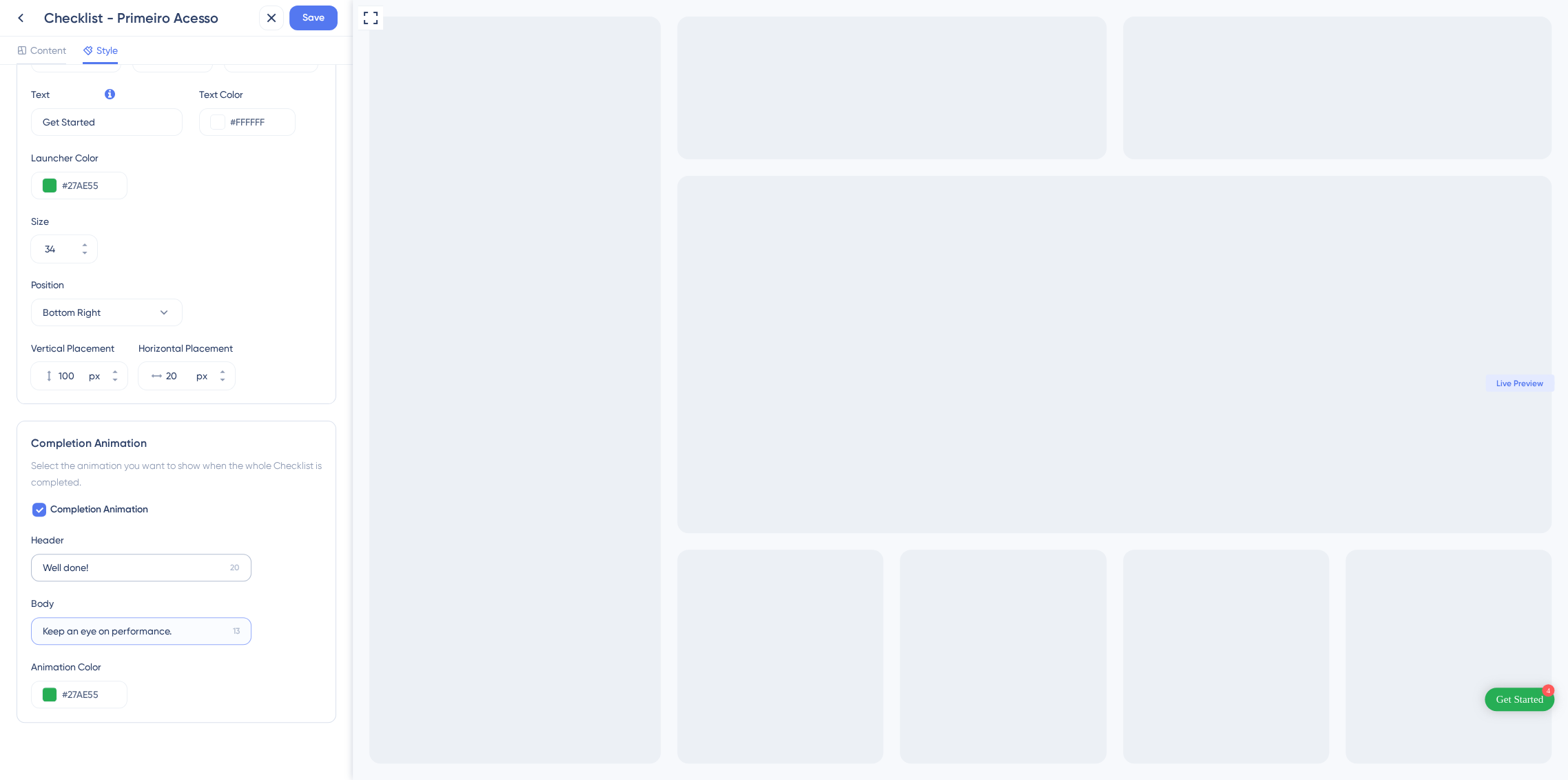
type input "Keep an eye on performance."
drag, startPoint x: 98, startPoint y: 568, endPoint x: 26, endPoint y: 558, distance: 72.7
click at [26, 558] on div "Completion Animation Select the animation you want to show when the whole Check…" at bounding box center [176, 570] width 320 height 301
paste input "Nice work!"
type input "Nice work!"
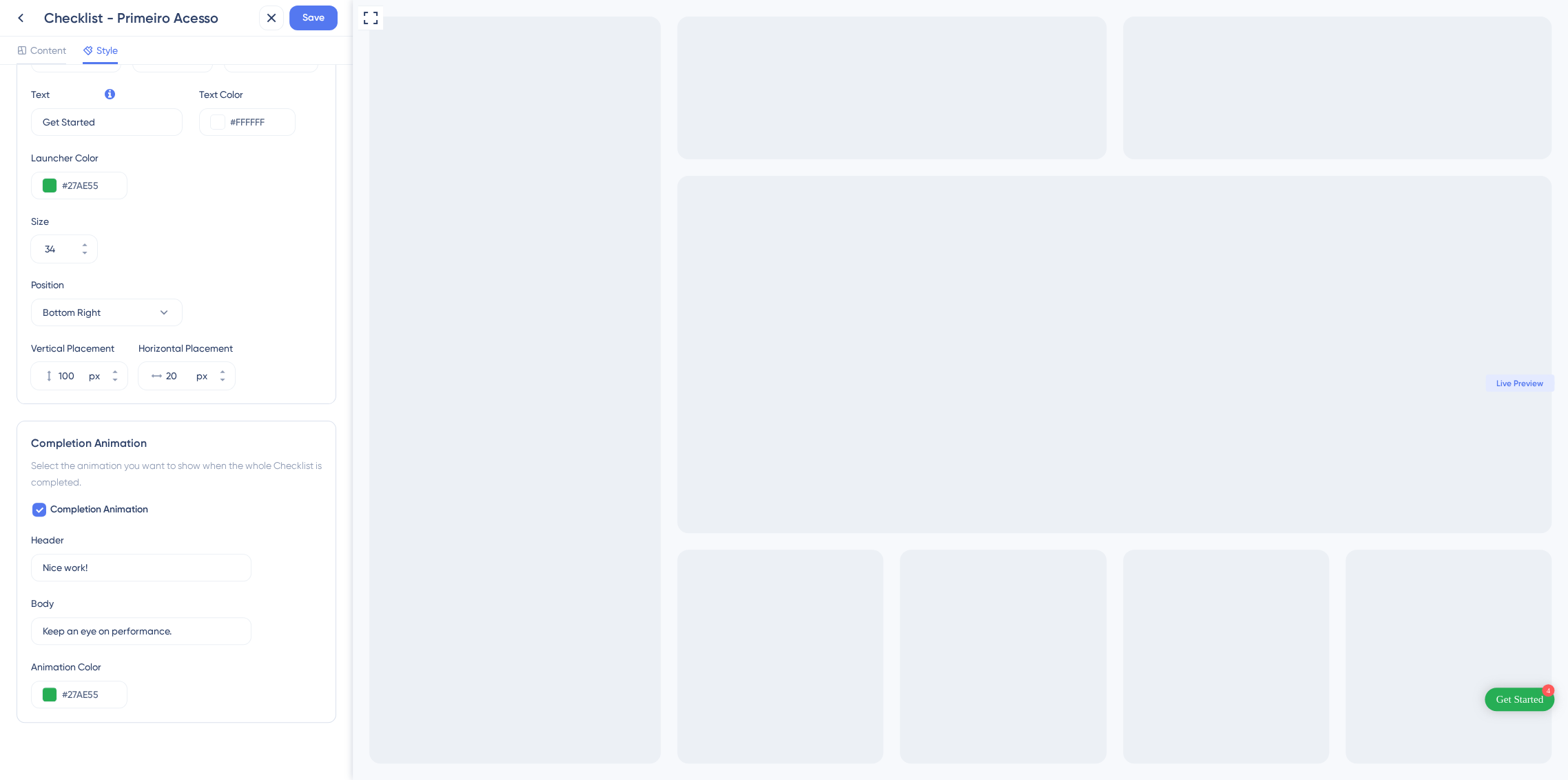
click at [3, 586] on div "Color & Typography Header Color #1565C0 Header Text Color #FFFFFF Header Style …" at bounding box center [176, 422] width 353 height 715
click at [225, 741] on div "Color & Typography Header Color #1565C0 Header Text Color #FFFFFF Header Style …" at bounding box center [176, 204] width 320 height 1148
click at [156, 735] on div "Color & Typography Header Color #1565C0 Header Text Color #FFFFFF Header Style …" at bounding box center [176, 204] width 320 height 1148
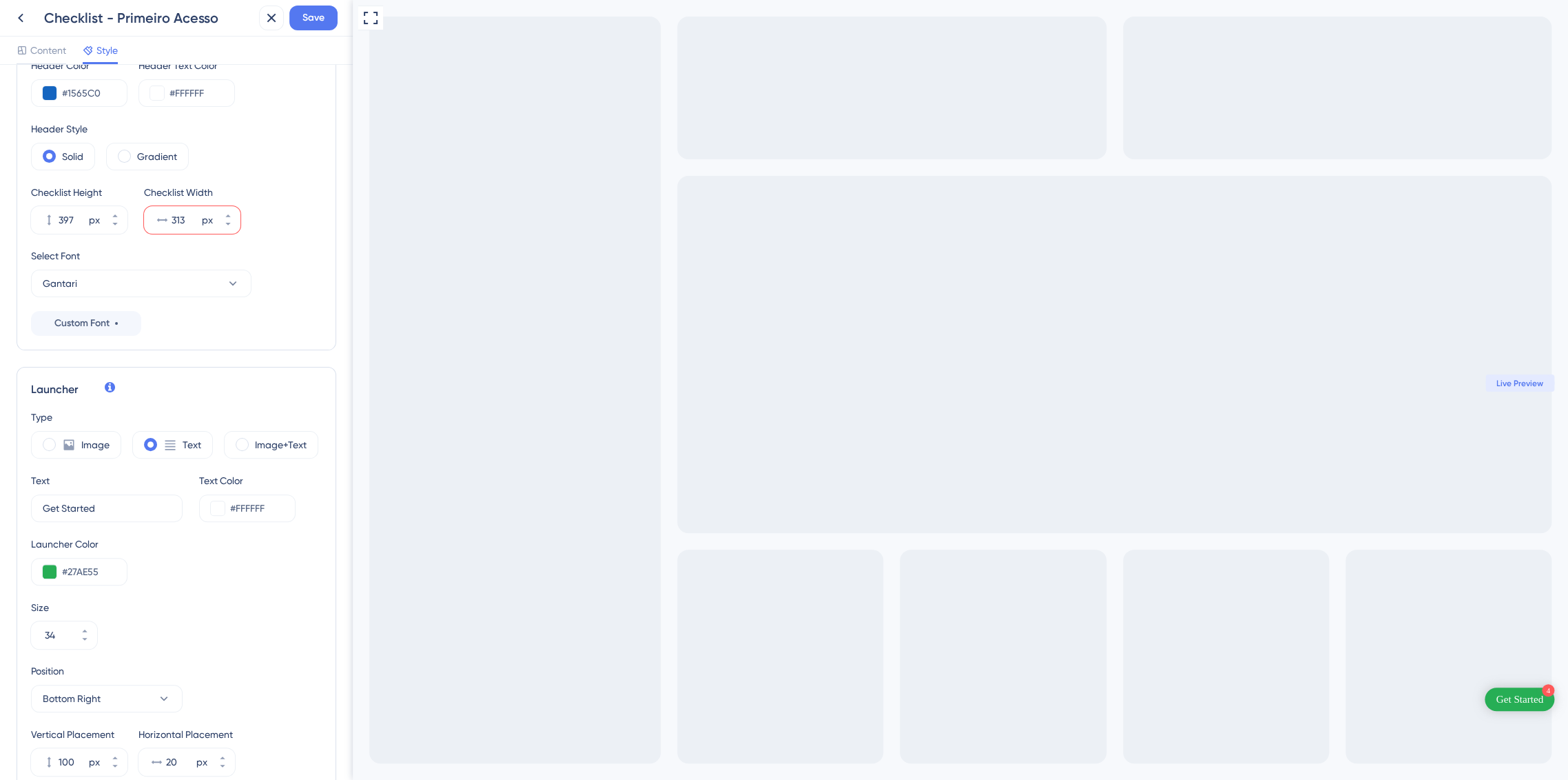
scroll to position [160, 0]
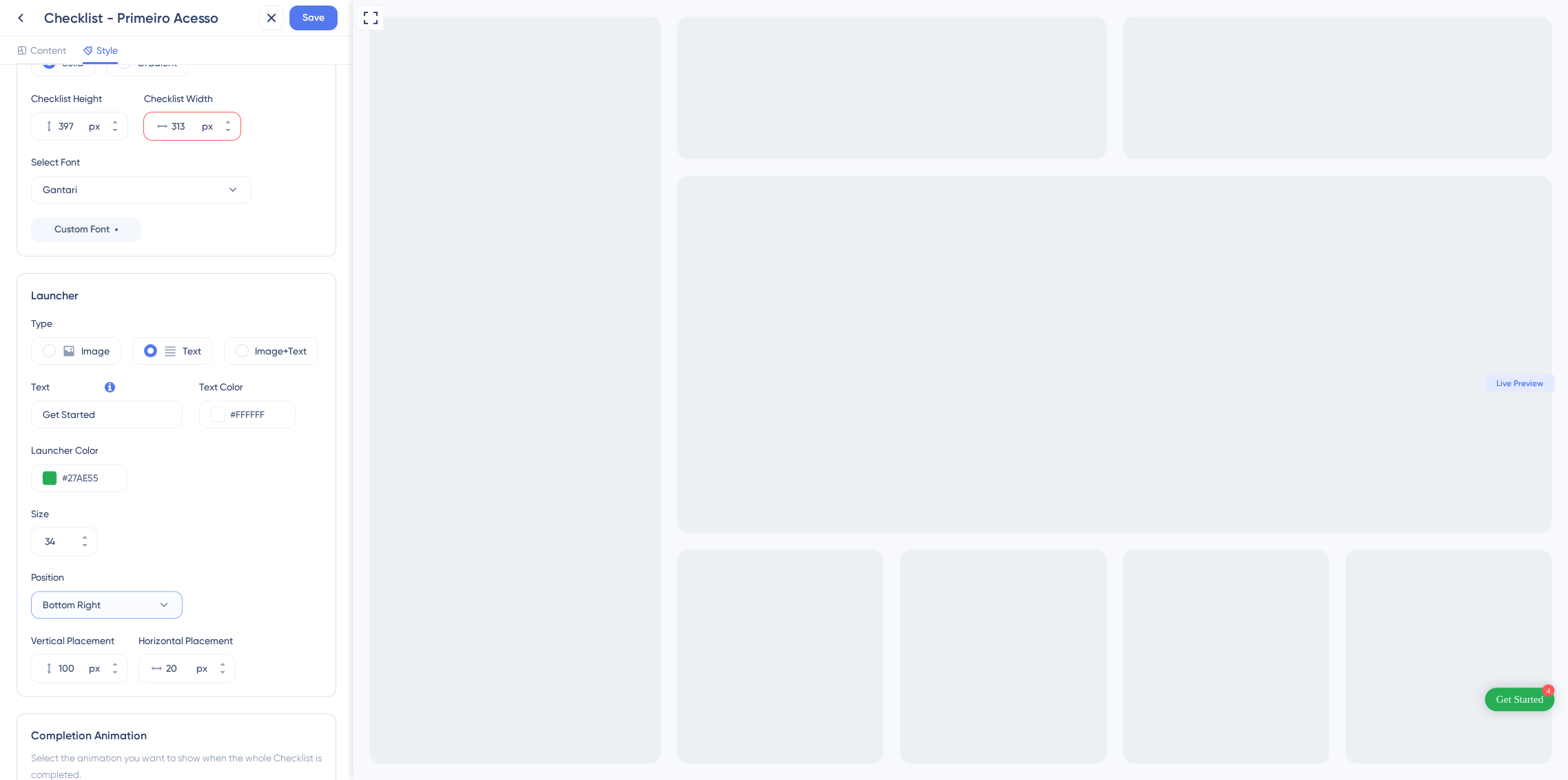
click at [162, 602] on icon at bounding box center [164, 604] width 13 height 13
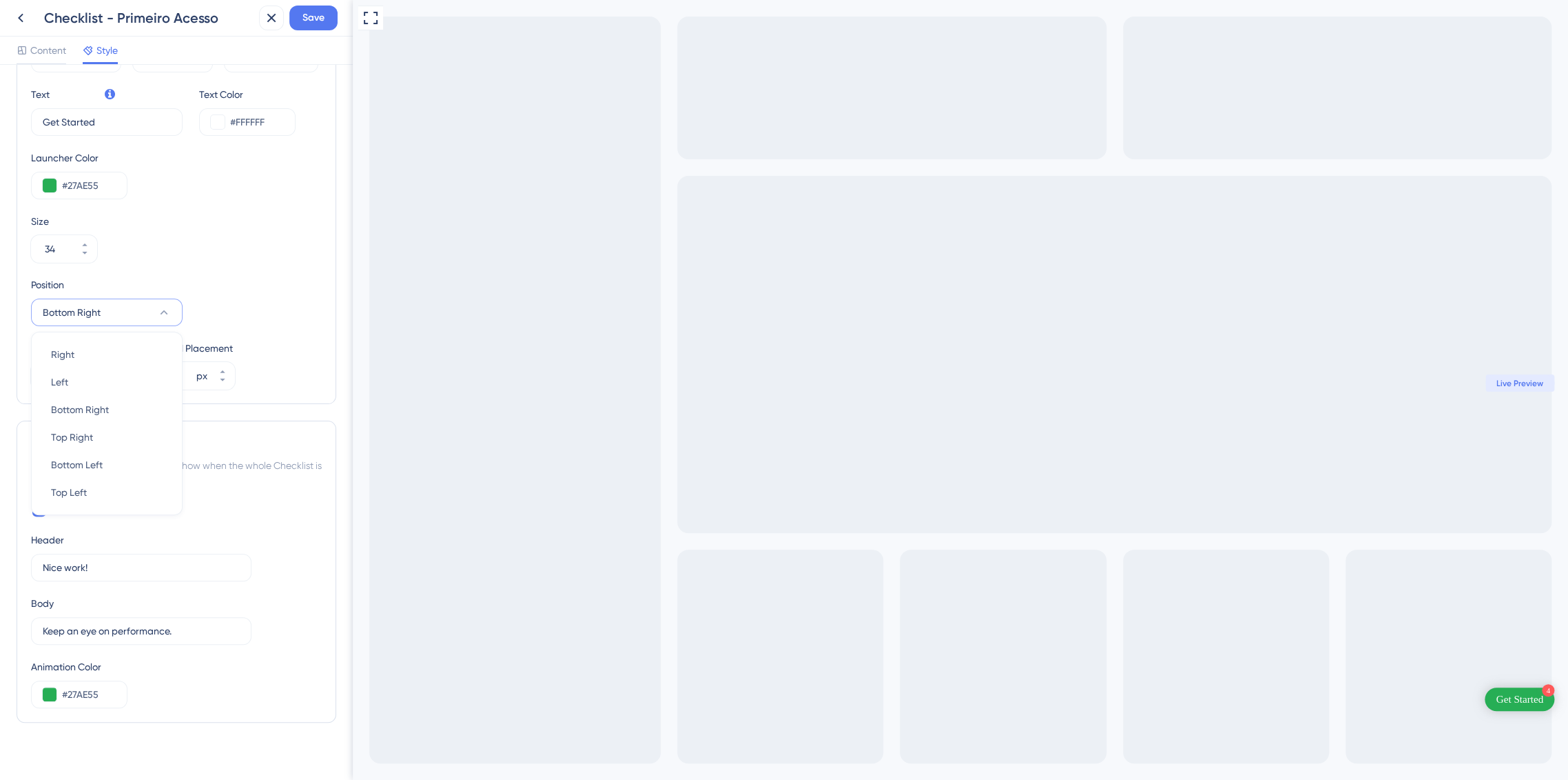
click at [223, 314] on div "Position Bottom Right Right Right Left Left Bottom Right Bottom Right Top Right…" at bounding box center [176, 301] width 291 height 50
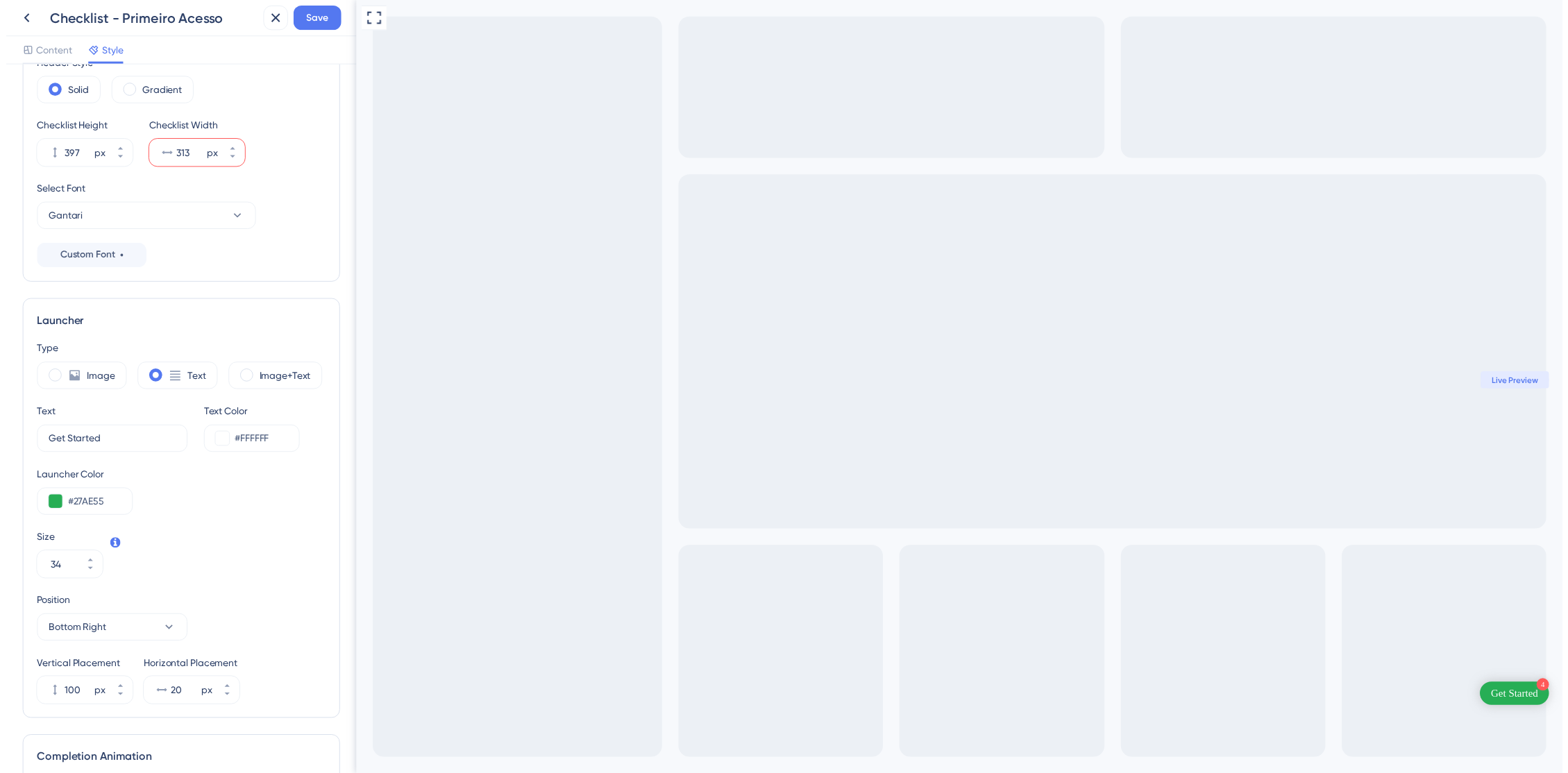
scroll to position [0, 0]
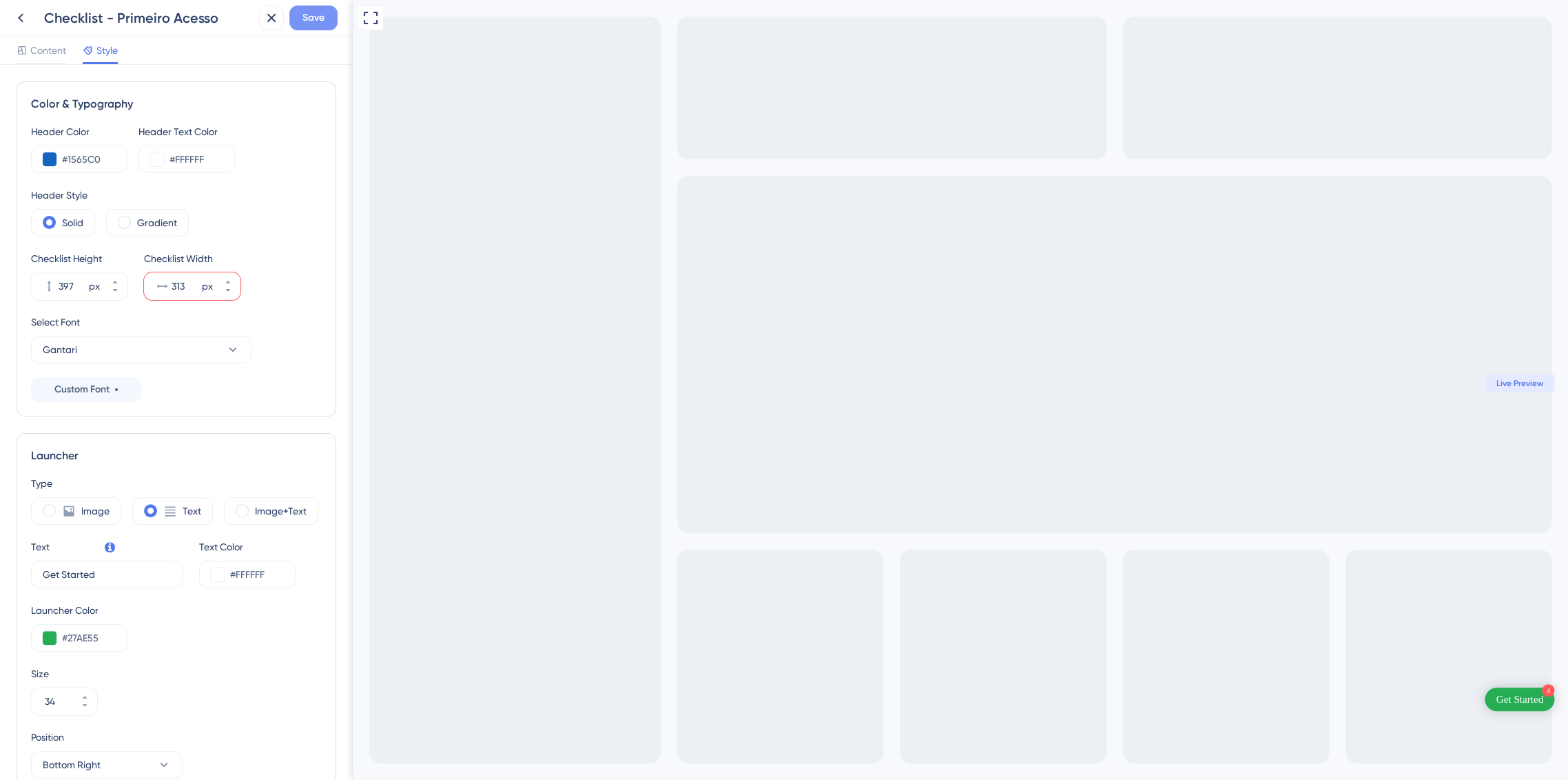
click at [307, 14] on span "Save" at bounding box center [313, 17] width 22 height 16
click at [173, 284] on input "313" at bounding box center [185, 285] width 28 height 16
click at [302, 255] on div "Checklist Height 397 px Checklist Width 370 px" at bounding box center [176, 275] width 291 height 50
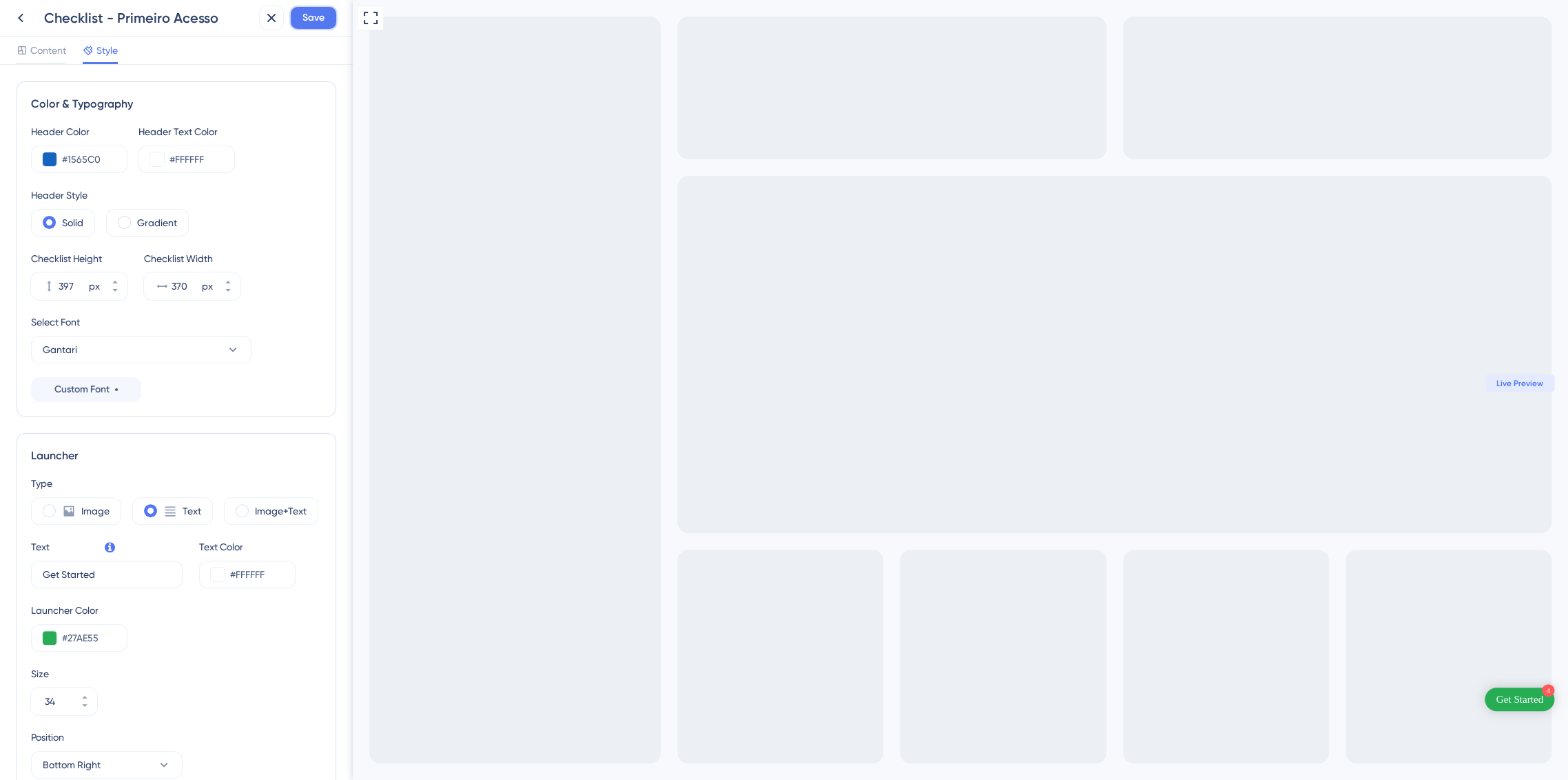
click at [314, 21] on span "Save" at bounding box center [313, 17] width 22 height 16
click at [181, 284] on input "370" at bounding box center [185, 285] width 28 height 16
click at [227, 295] on button "370 px" at bounding box center [228, 293] width 25 height 13
click at [228, 292] on icon at bounding box center [228, 290] width 9 height 9
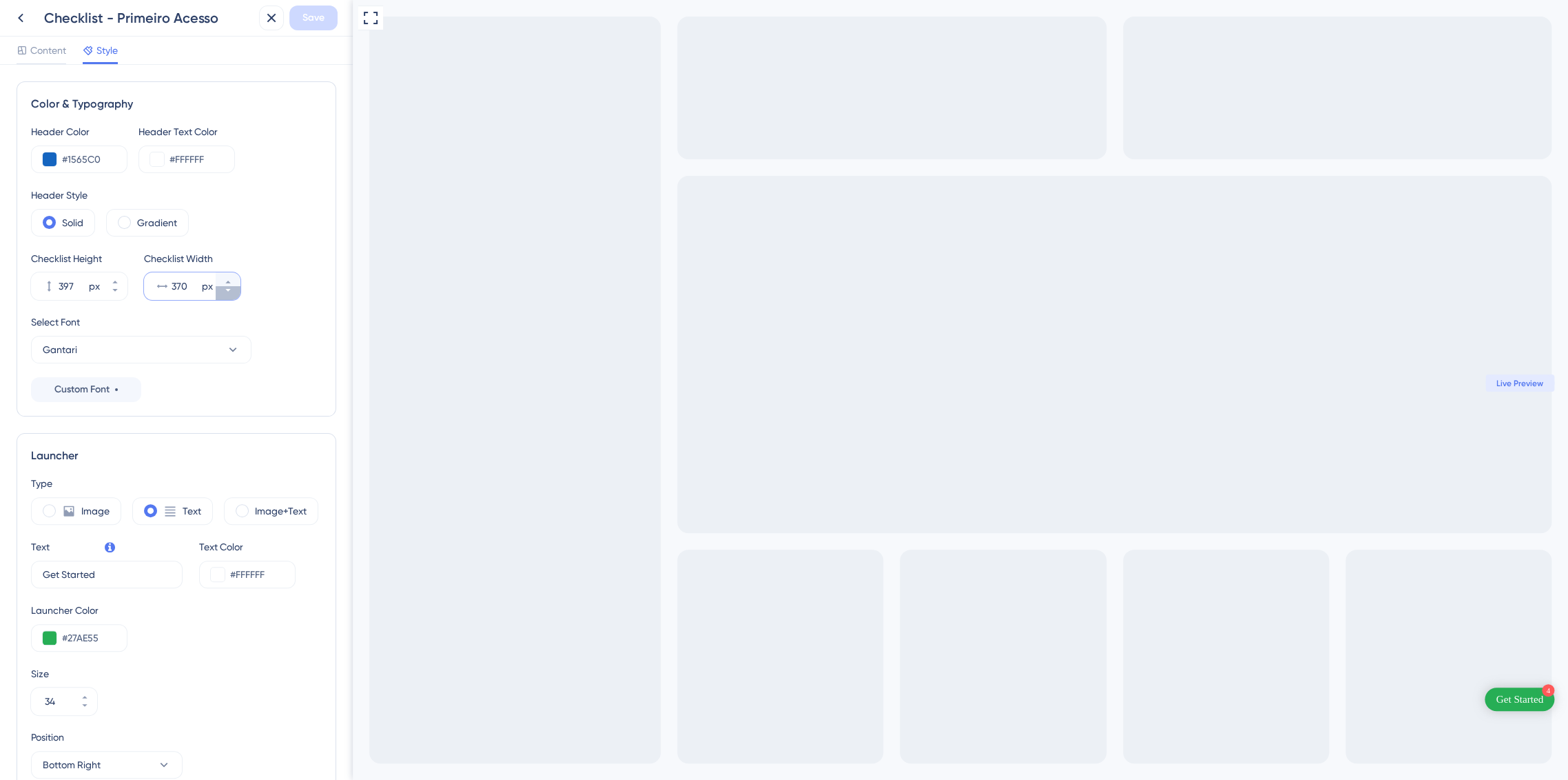
click at [228, 292] on icon at bounding box center [228, 290] width 9 height 9
click at [281, 272] on div "Checklist Height 397 px Checklist Width 365 px" at bounding box center [176, 275] width 291 height 50
click at [230, 291] on icon at bounding box center [228, 290] width 9 height 9
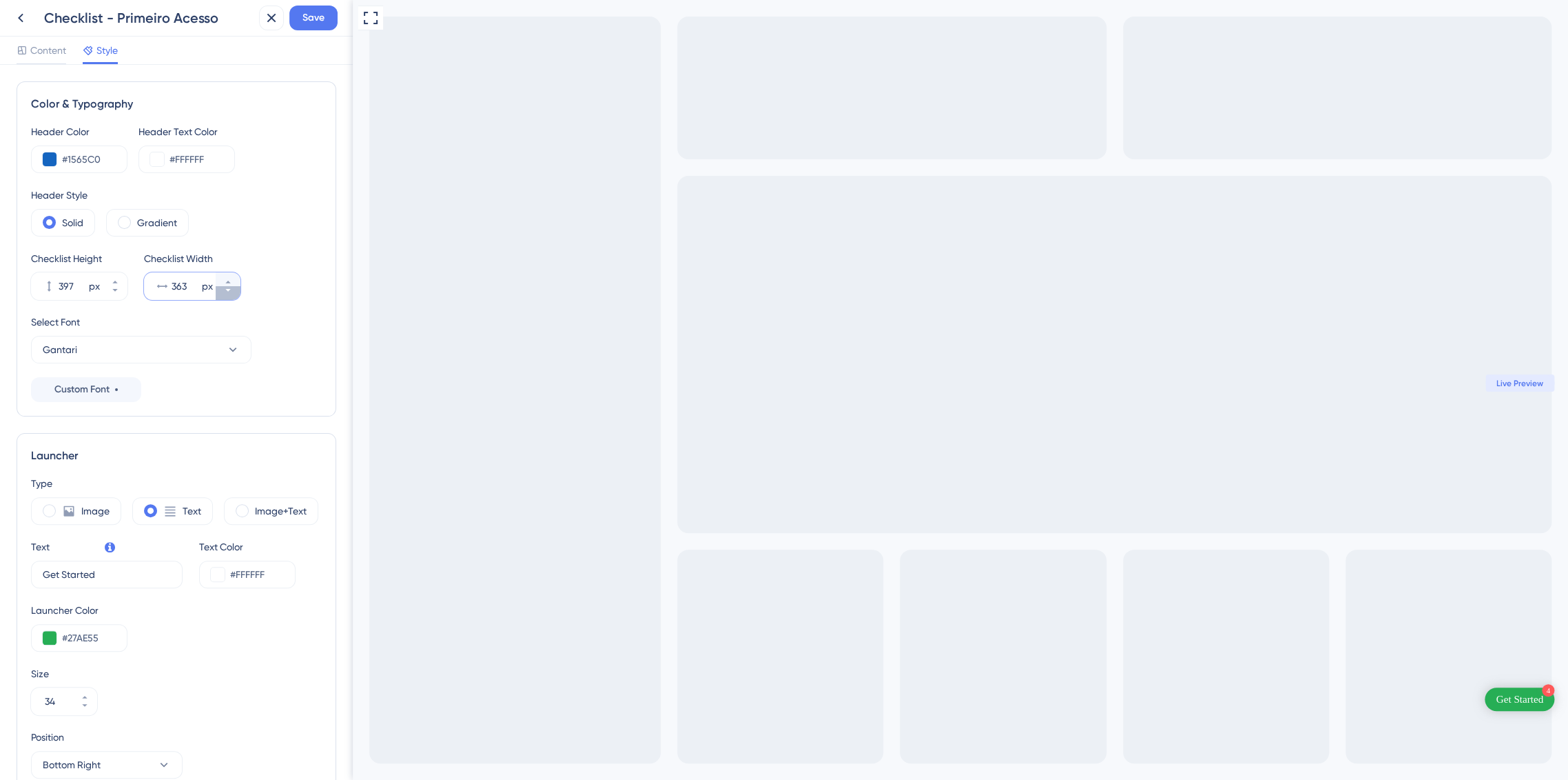
click at [230, 291] on icon at bounding box center [228, 290] width 9 height 9
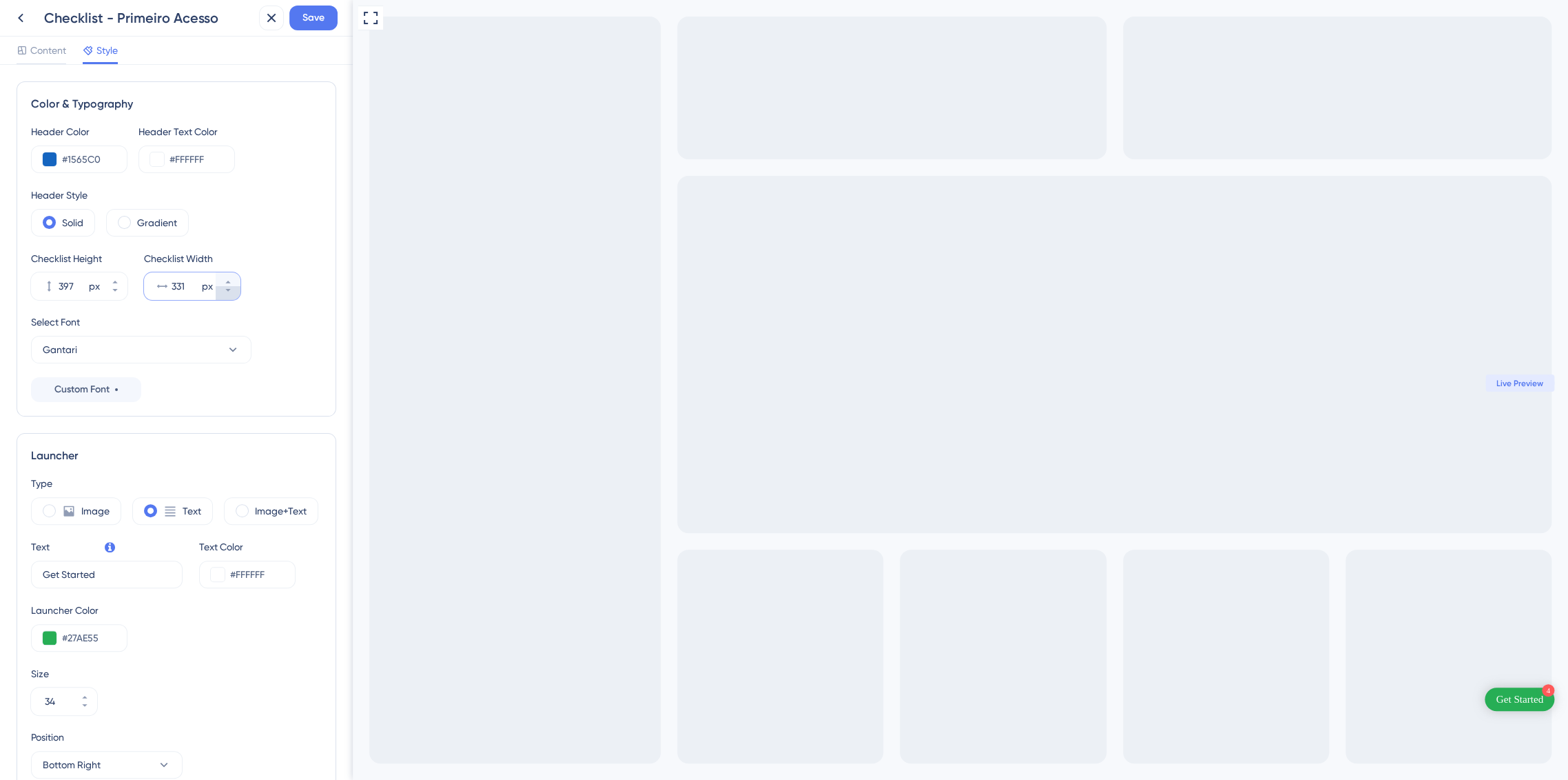
click at [230, 292] on icon at bounding box center [228, 290] width 9 height 9
type input "329"
click at [277, 277] on div "Checklist Height 397 px Checklist Width 329 px" at bounding box center [176, 275] width 291 height 50
click at [321, 23] on span "Save" at bounding box center [313, 17] width 22 height 16
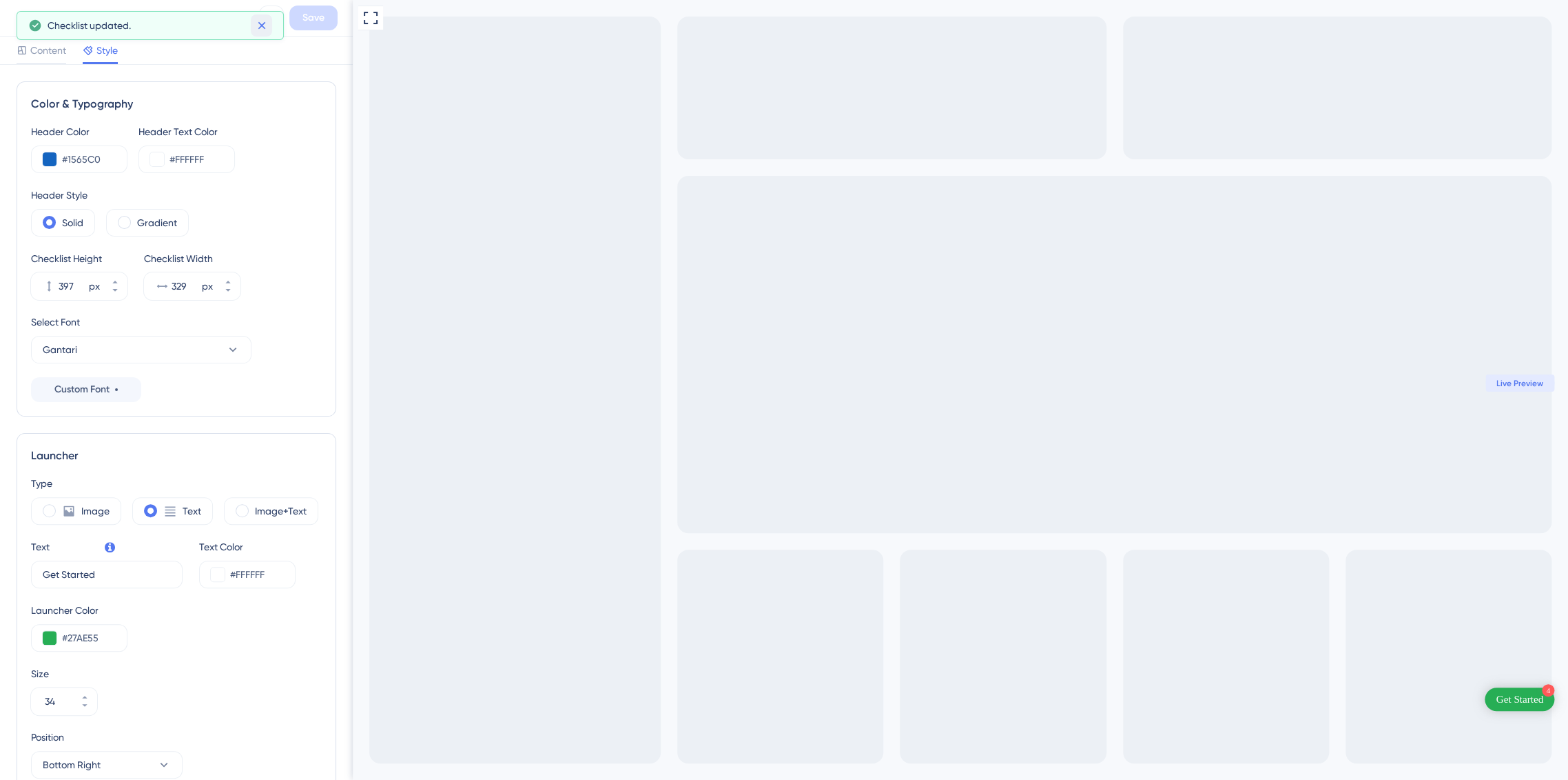
click at [260, 29] on icon at bounding box center [261, 25] width 13 height 13
click at [24, 23] on icon at bounding box center [20, 17] width 16 height 16
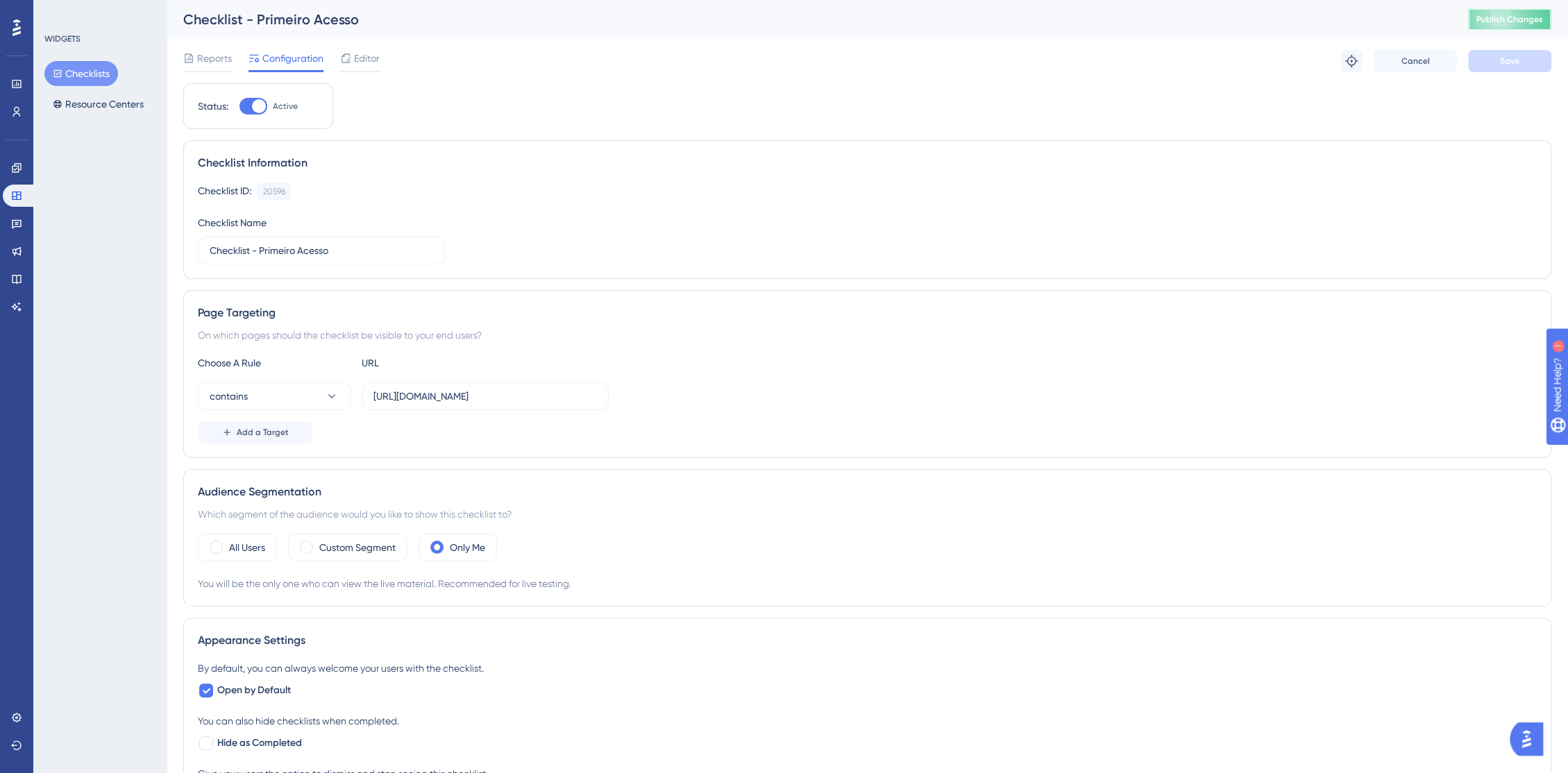
click at [1525, 14] on span "Publish Changes" at bounding box center [1509, 19] width 66 height 12
click at [21, 177] on link at bounding box center [16, 168] width 28 height 22
click at [16, 173] on icon at bounding box center [15, 167] width 9 height 9
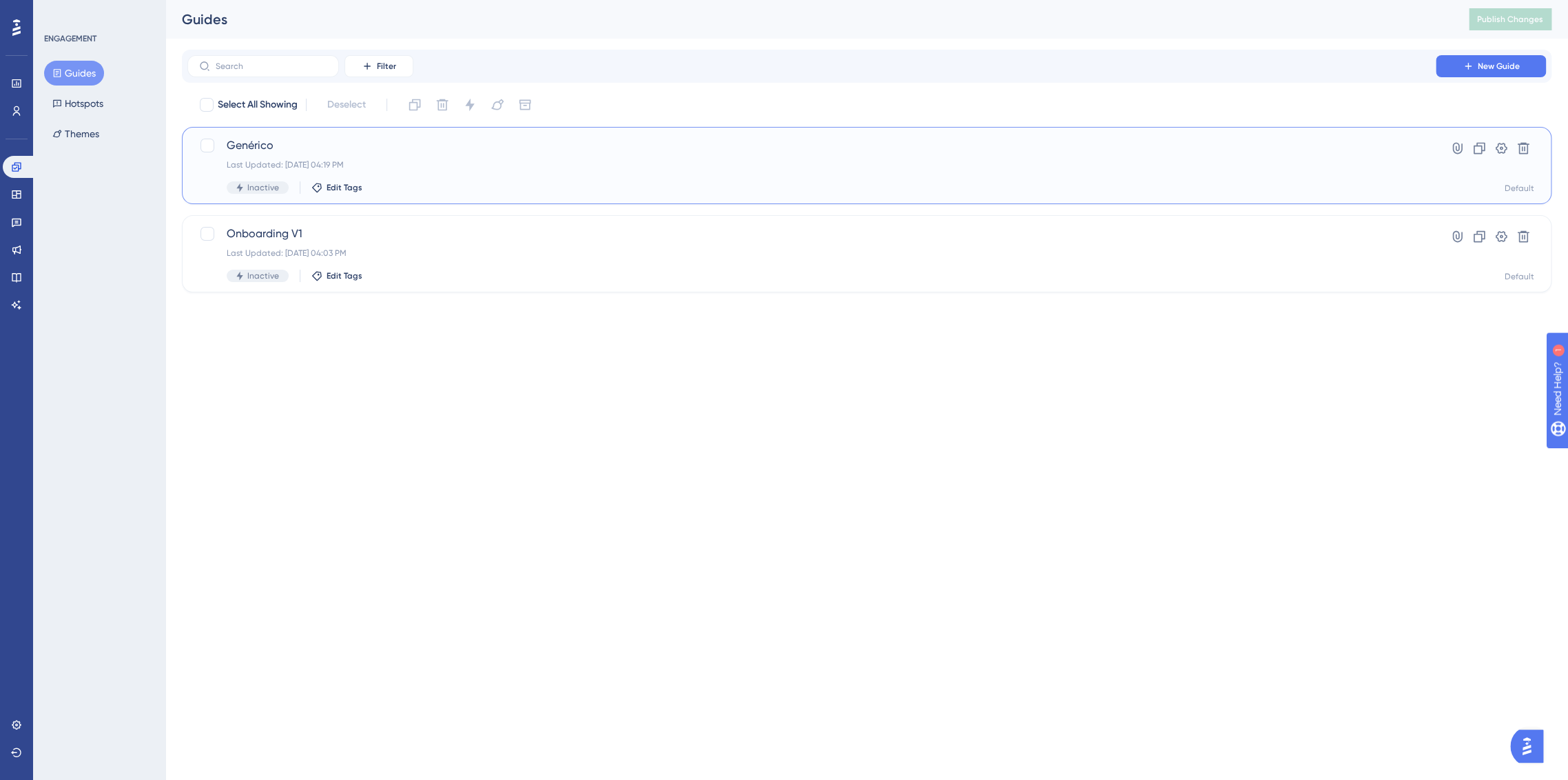
click at [961, 173] on div "Genérico Last Updated: 06 de out. de 2025 04:19 PM Inactive Edit Tags" at bounding box center [811, 165] width 1170 height 56
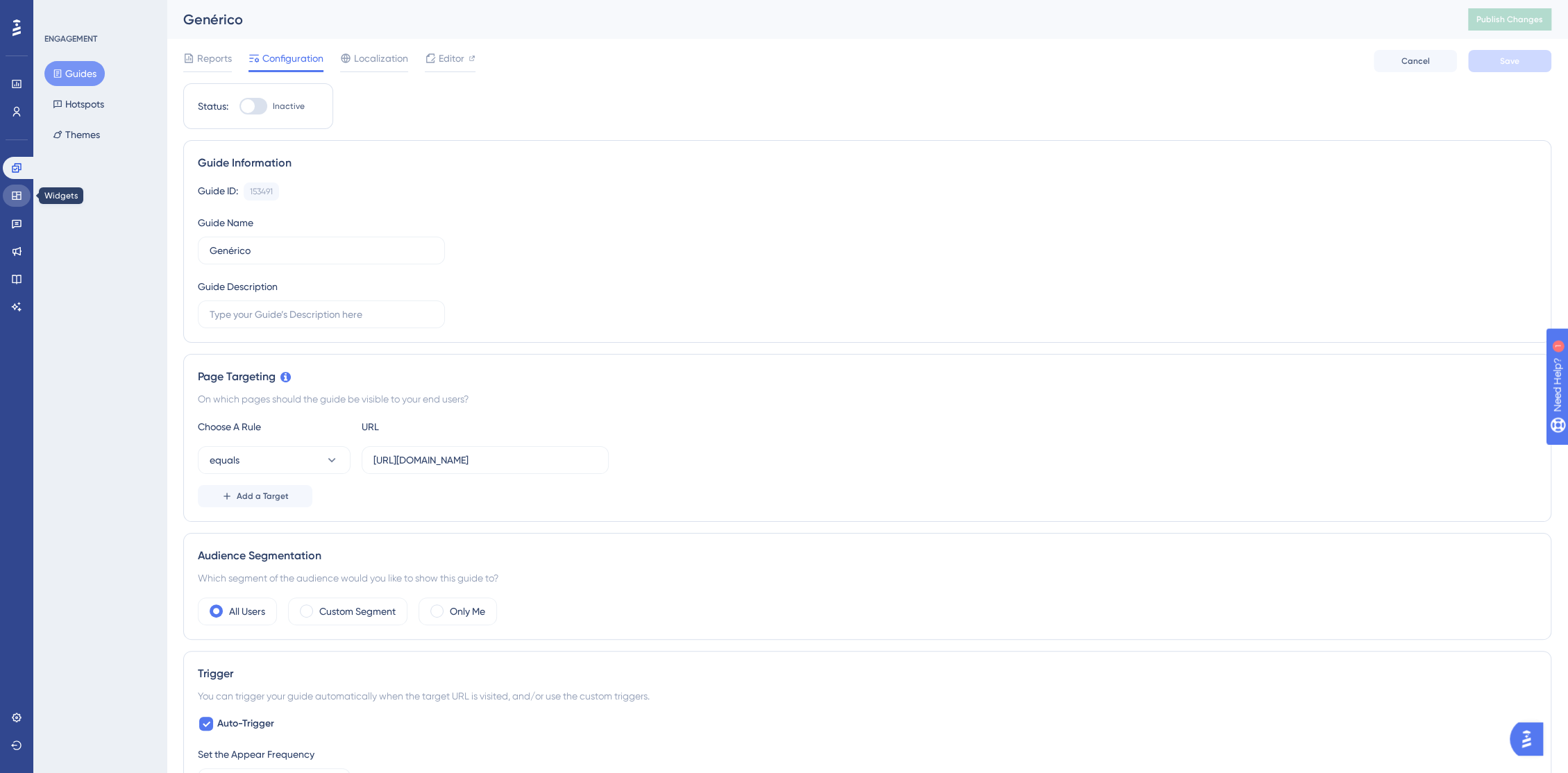
click at [20, 189] on link at bounding box center [16, 196] width 28 height 22
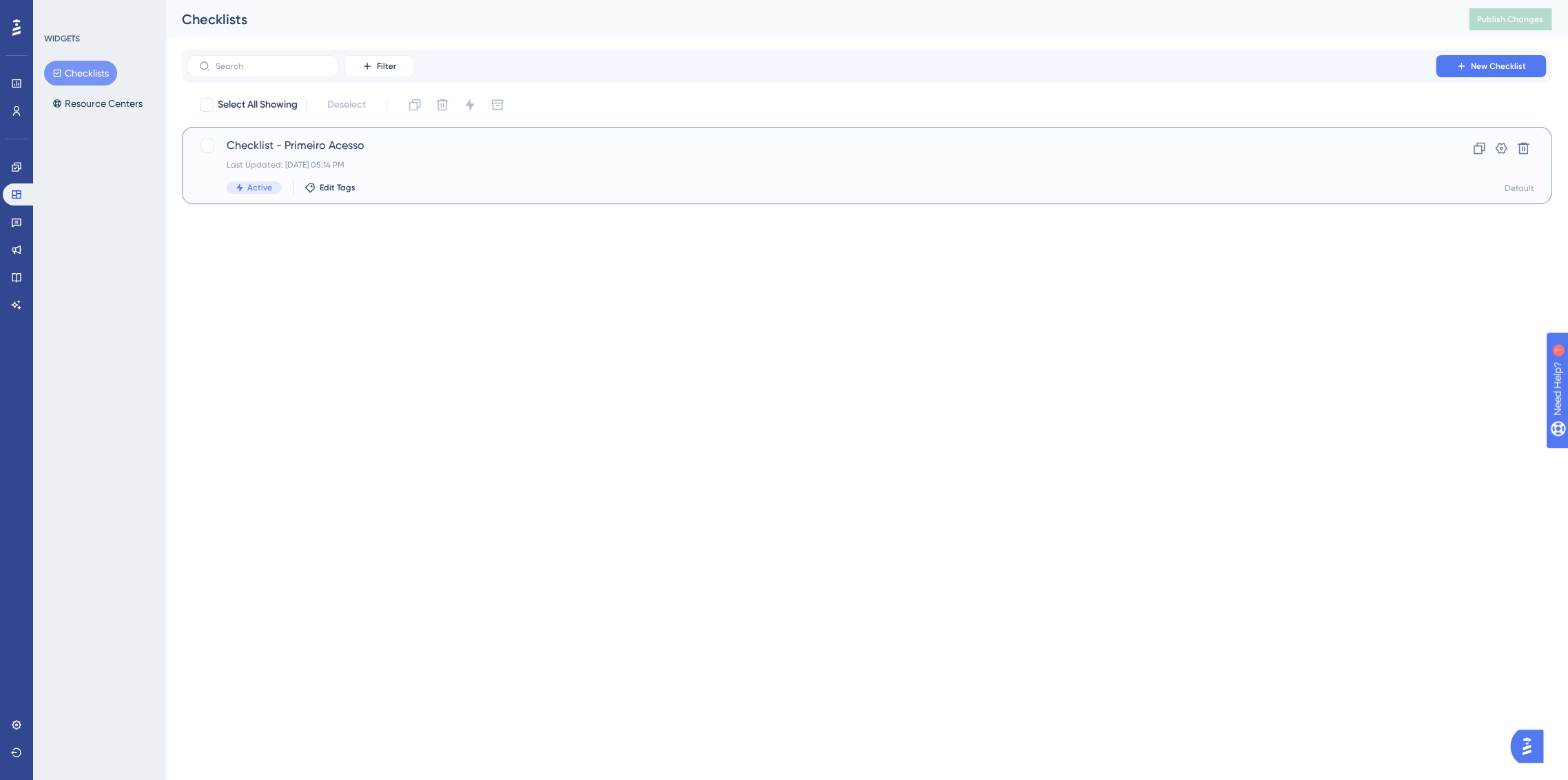
click at [475, 177] on div "Checklist - Primeiro Acesso Last Updated: 06 de out. de 2025 05:14 PM Active Ed…" at bounding box center [811, 165] width 1170 height 56
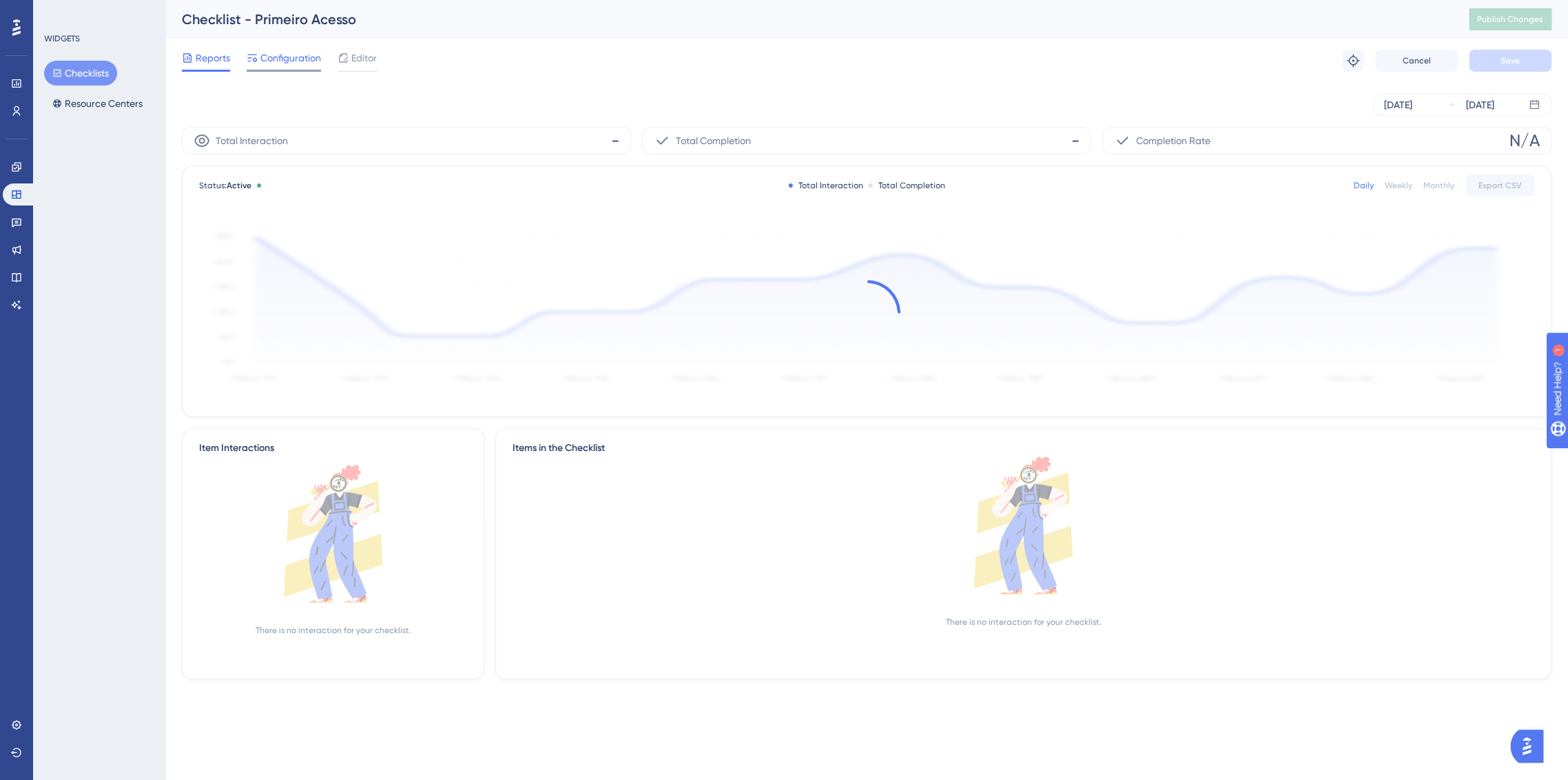
click at [291, 61] on span "Configuration" at bounding box center [290, 57] width 60 height 16
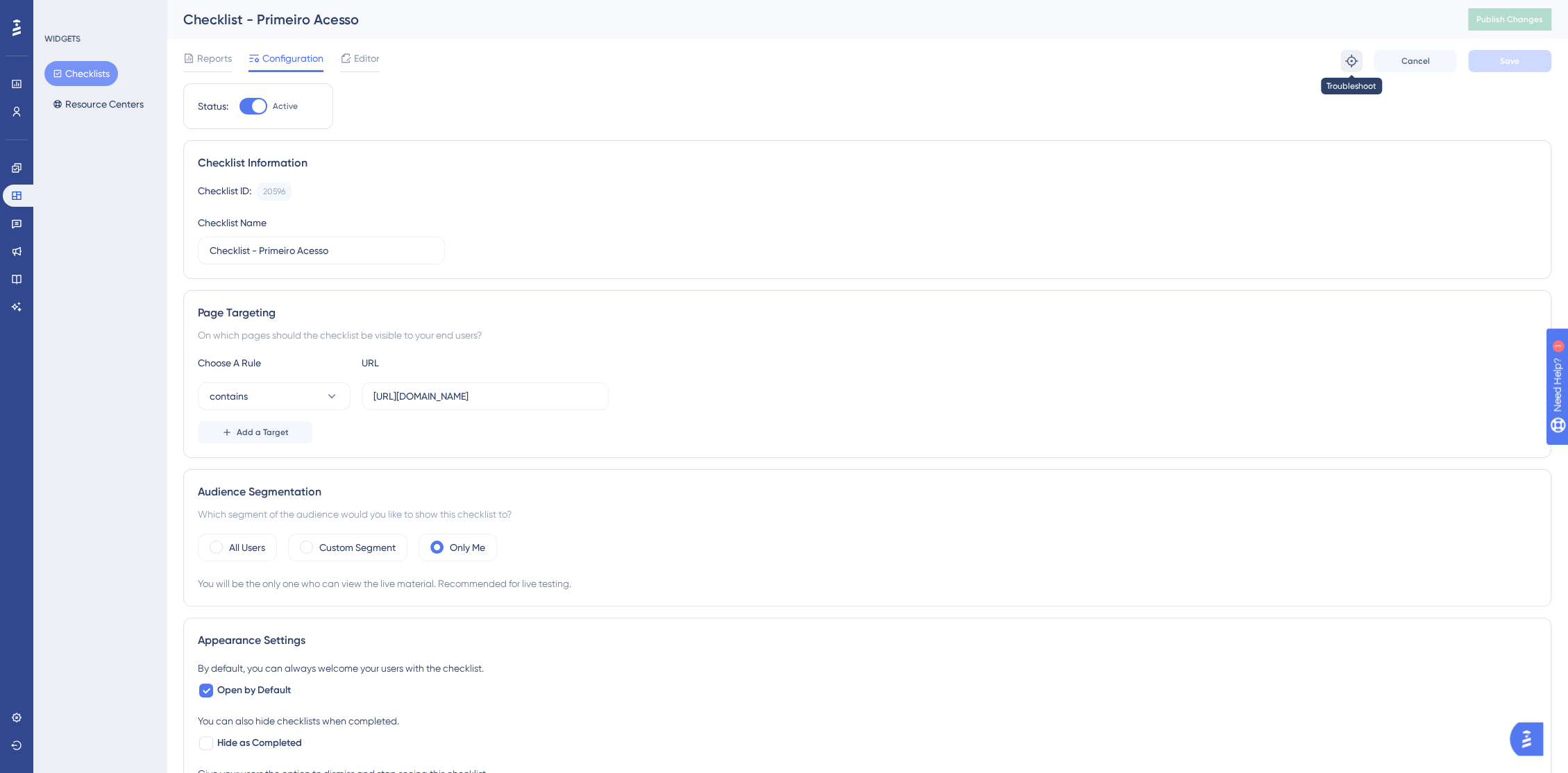
click at [1348, 54] on icon at bounding box center [1351, 61] width 13 height 13
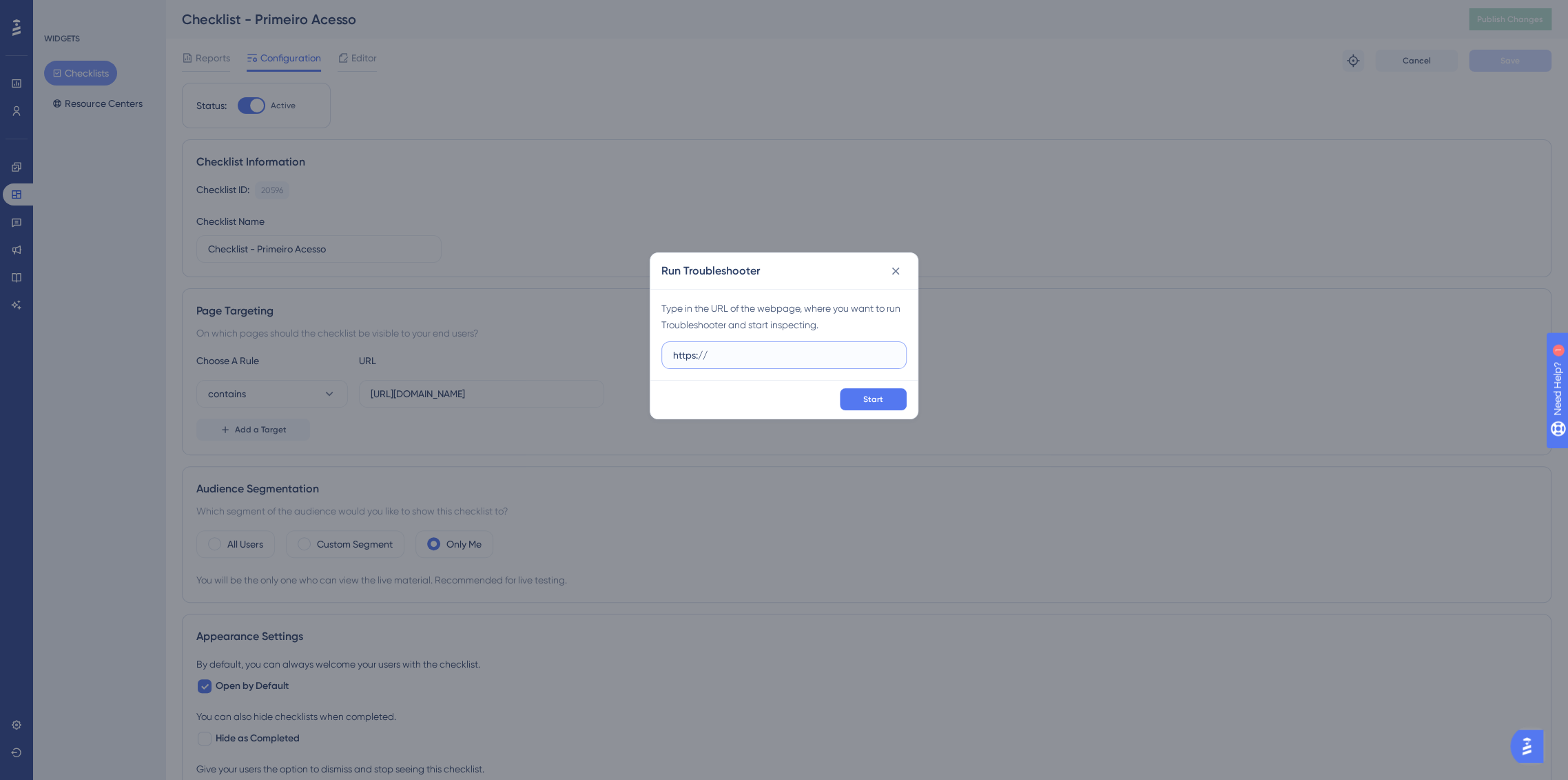
paste input "https://console.bluems.com/"
paste input "text"
type input "https://console.bluems.com/"
click at [894, 404] on button "Start" at bounding box center [873, 398] width 67 height 22
click at [895, 268] on icon at bounding box center [895, 271] width 13 height 13
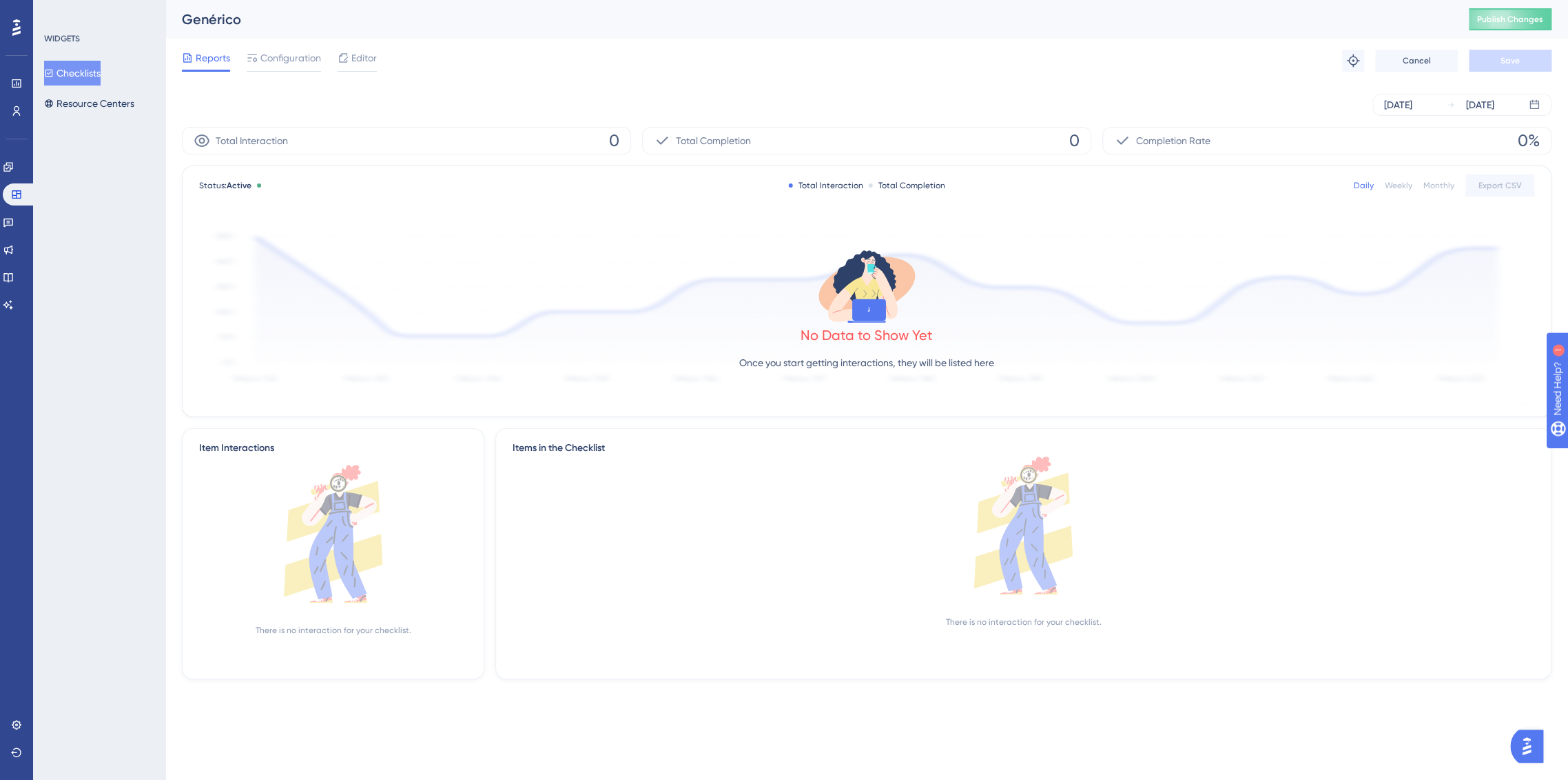
drag, startPoint x: 85, startPoint y: 74, endPoint x: 82, endPoint y: 82, distance: 8.5
click at [85, 75] on button "Checklists" at bounding box center [72, 73] width 56 height 25
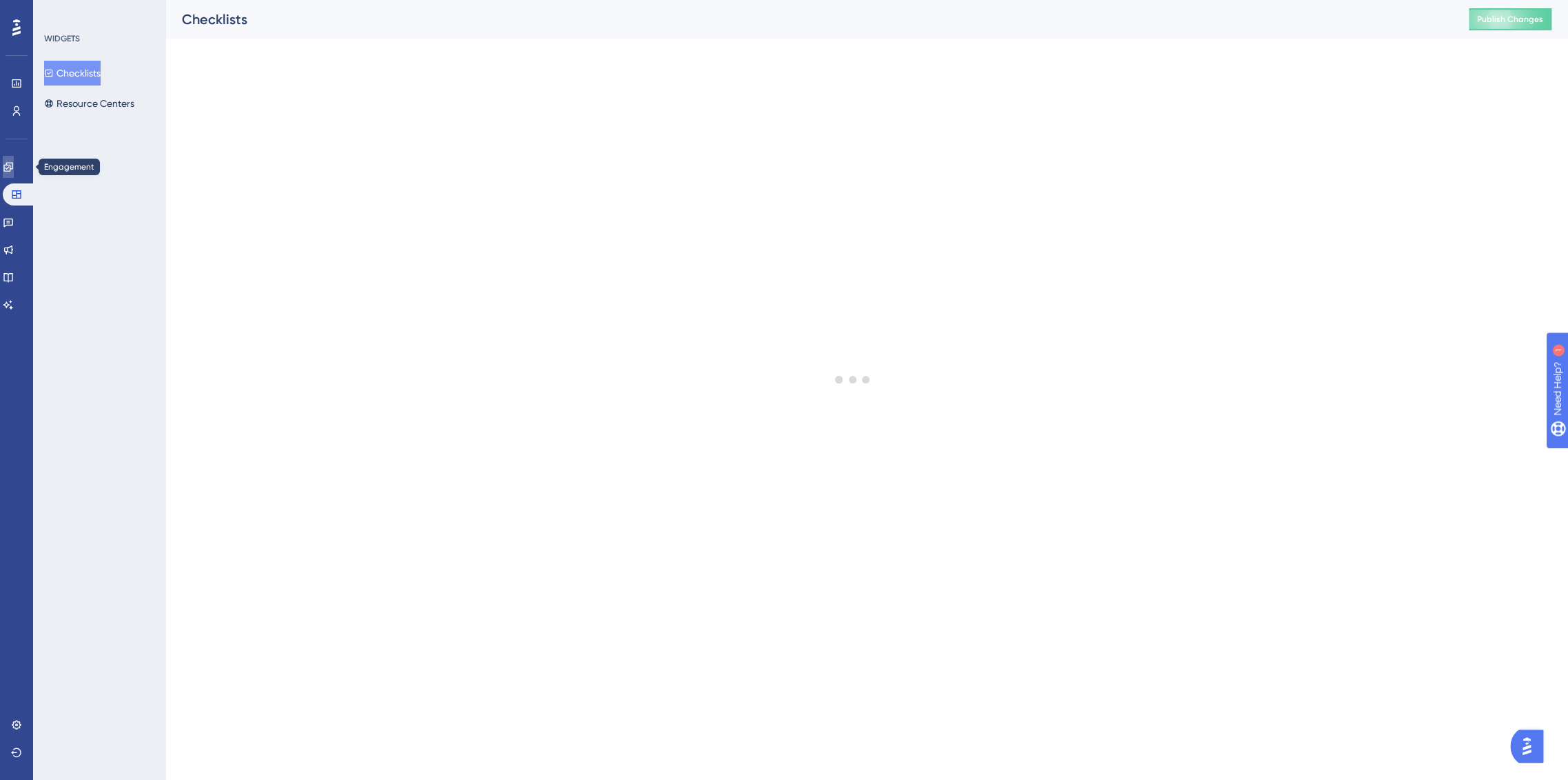
click at [12, 163] on icon at bounding box center [8, 166] width 9 height 9
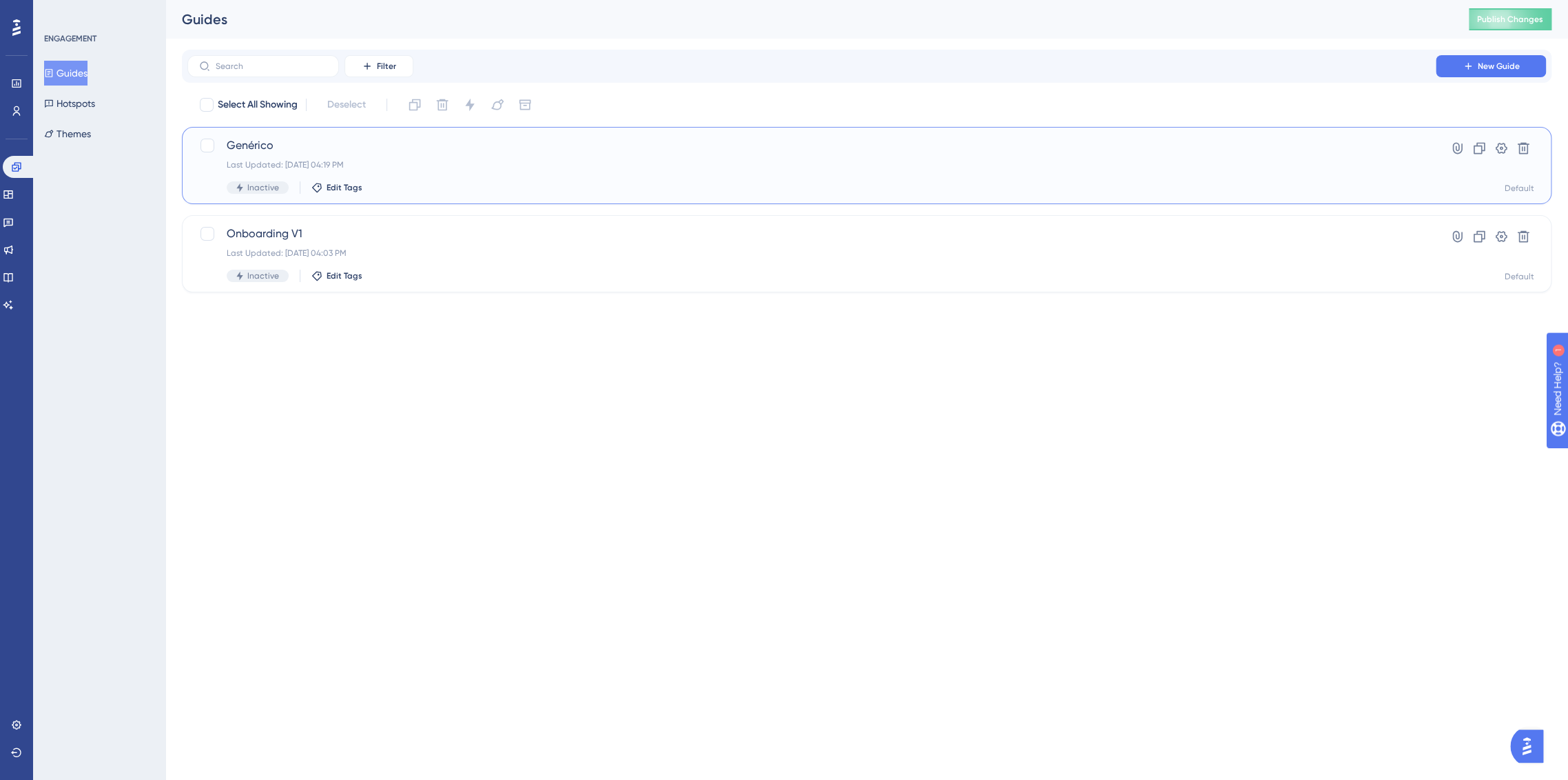
click at [289, 149] on span "Genérico" at bounding box center [811, 145] width 1170 height 16
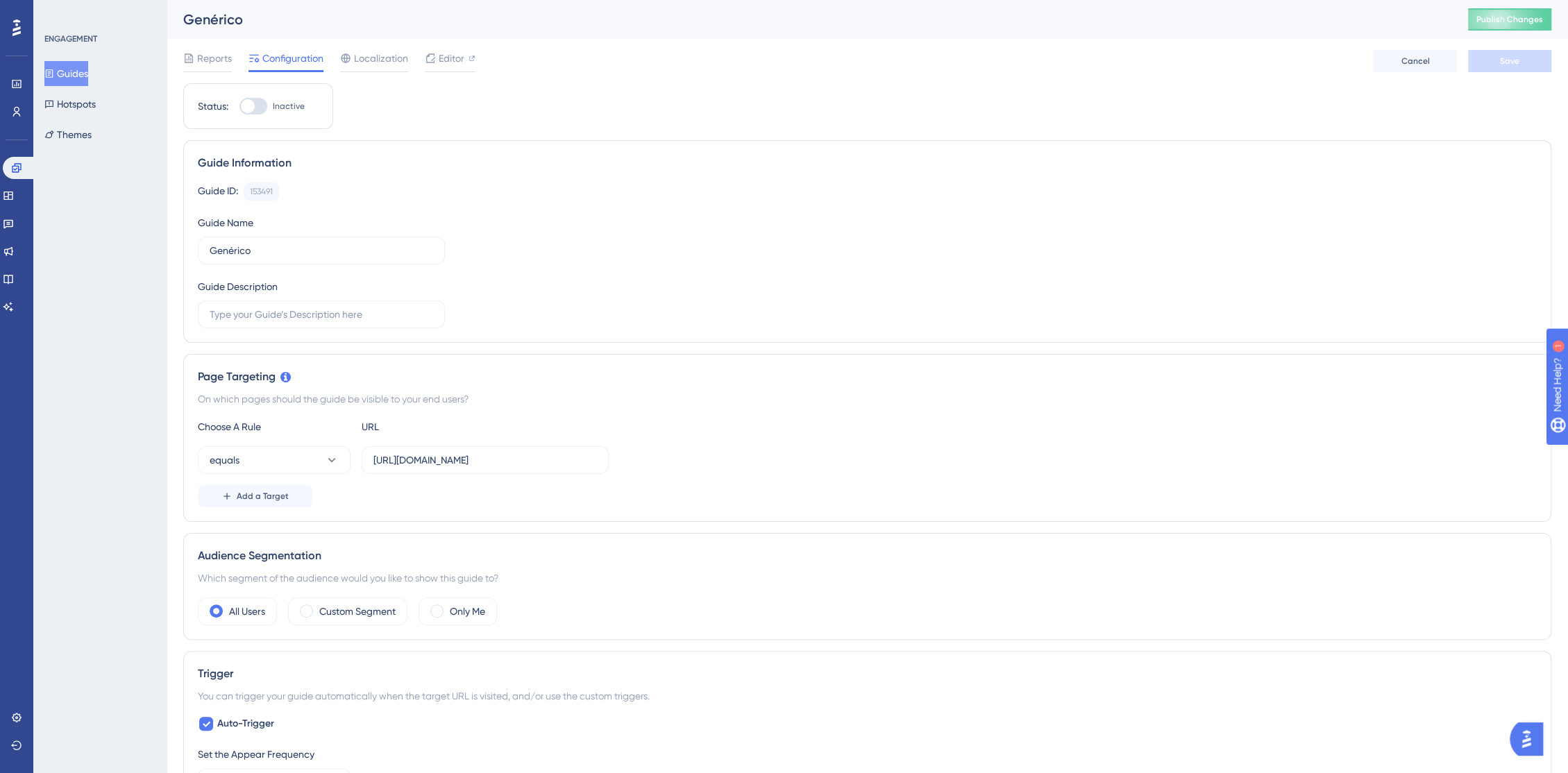
click at [154, 234] on div "ENGAGEMENT Guides Hotspots Themes" at bounding box center [100, 386] width 133 height 773
